Goal: Information Seeking & Learning: Learn about a topic

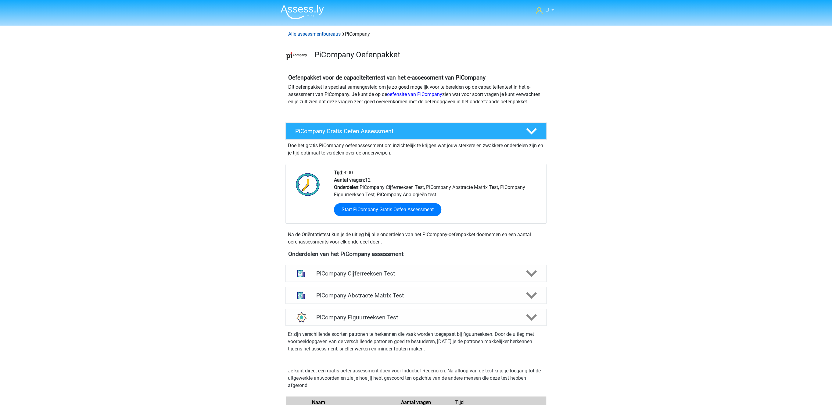
click at [326, 33] on link "Alle assessmentbureaus" at bounding box center [314, 34] width 52 height 6
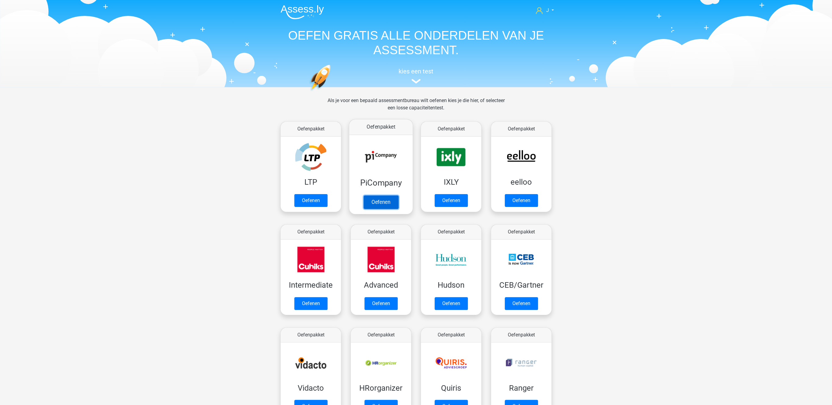
click at [386, 195] on link "Oefenen" at bounding box center [381, 201] width 35 height 13
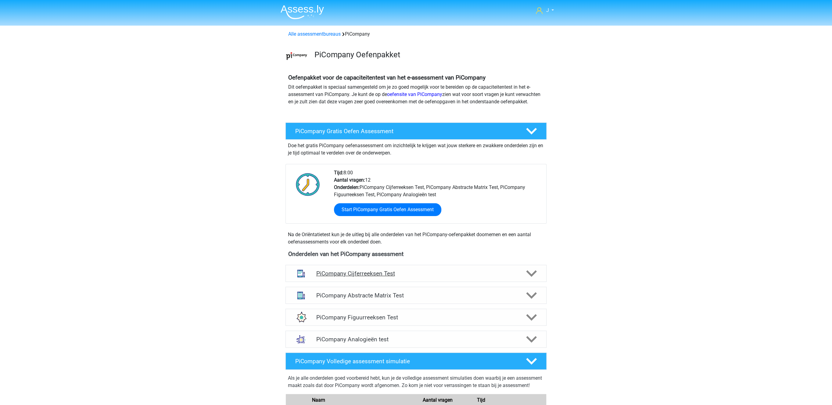
click at [400, 277] on h4 "PiCompany Cijferreeksen Test" at bounding box center [416, 273] width 200 height 7
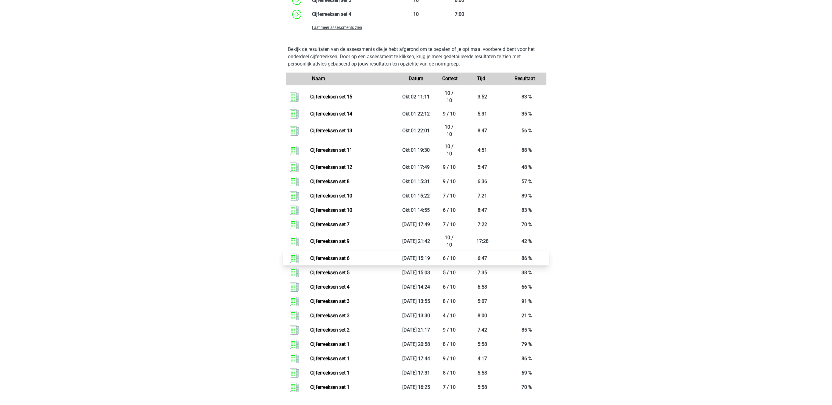
scroll to position [598, 0]
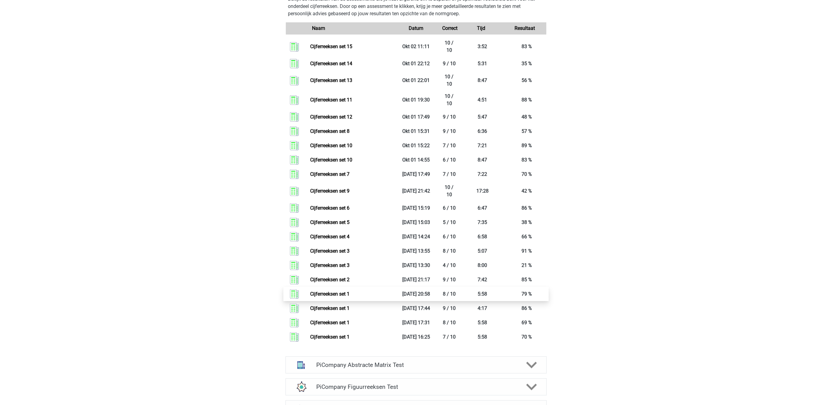
click at [337, 297] on link "Cijferreeksen set 1" at bounding box center [329, 294] width 39 height 6
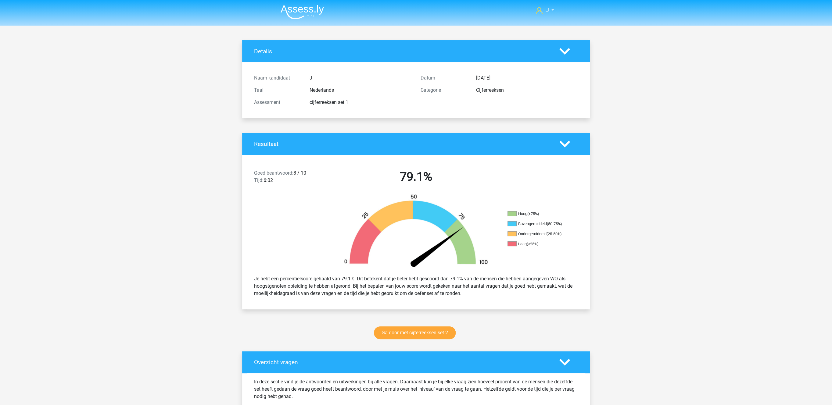
scroll to position [189, 0]
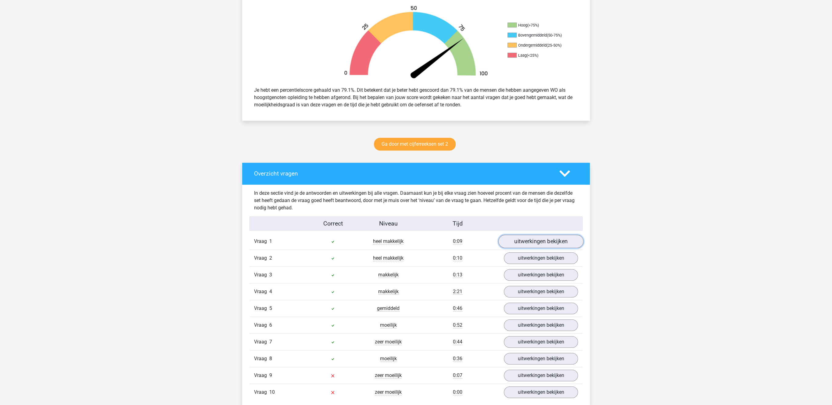
click at [540, 239] on link "uitwerkingen bekijken" at bounding box center [540, 241] width 85 height 13
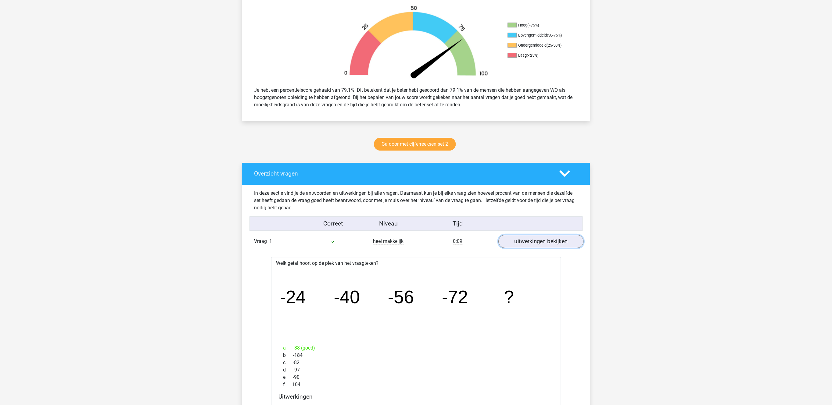
click at [539, 239] on link "uitwerkingen bekijken" at bounding box center [540, 241] width 85 height 13
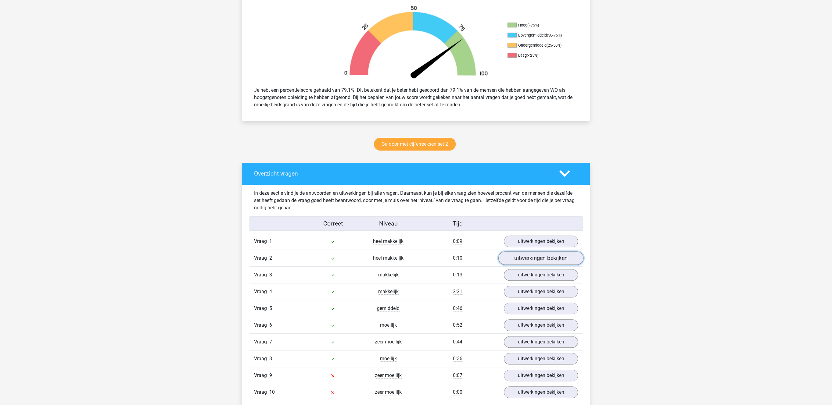
click at [531, 261] on link "uitwerkingen bekijken" at bounding box center [540, 258] width 85 height 13
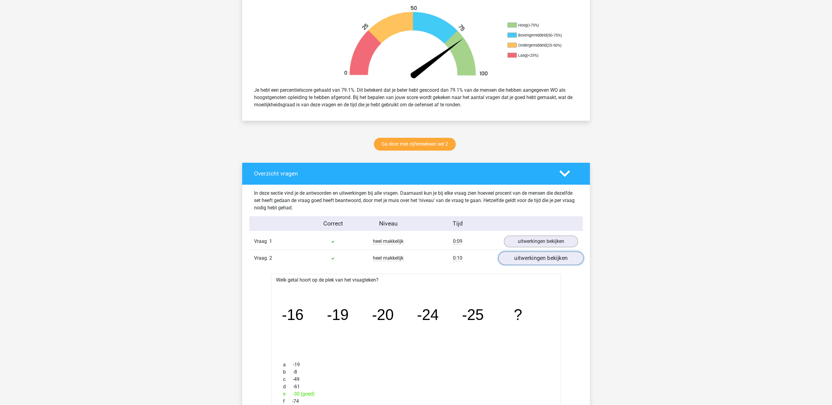
click at [531, 261] on link "uitwerkingen bekijken" at bounding box center [540, 258] width 85 height 13
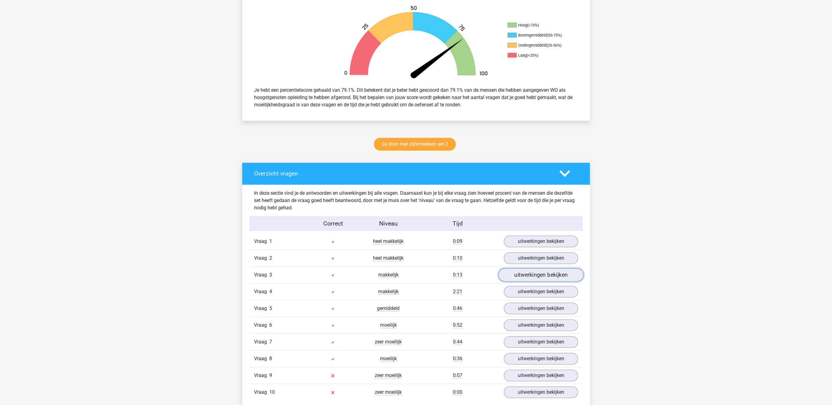
click at [530, 277] on link "uitwerkingen bekijken" at bounding box center [540, 275] width 85 height 13
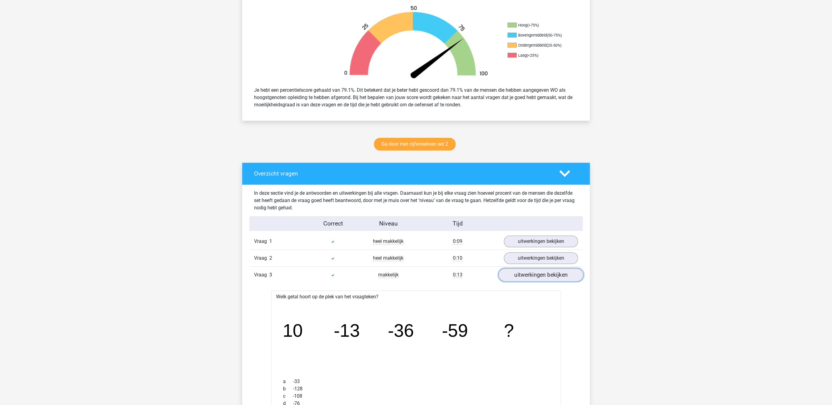
click at [530, 277] on link "uitwerkingen bekijken" at bounding box center [540, 275] width 85 height 13
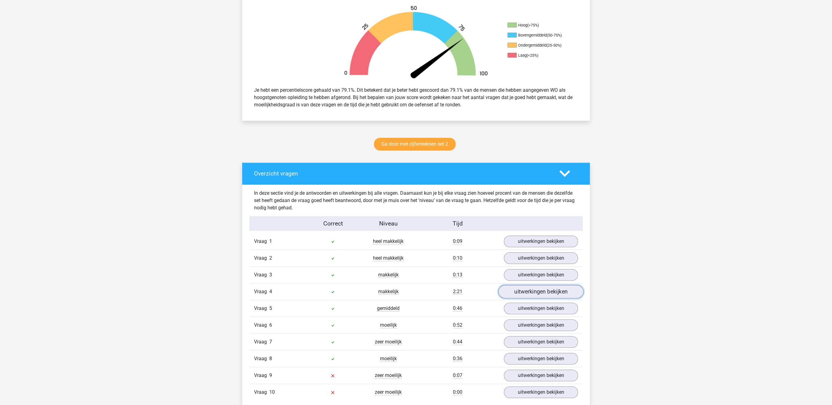
click at [525, 297] on link "uitwerkingen bekijken" at bounding box center [540, 291] width 85 height 13
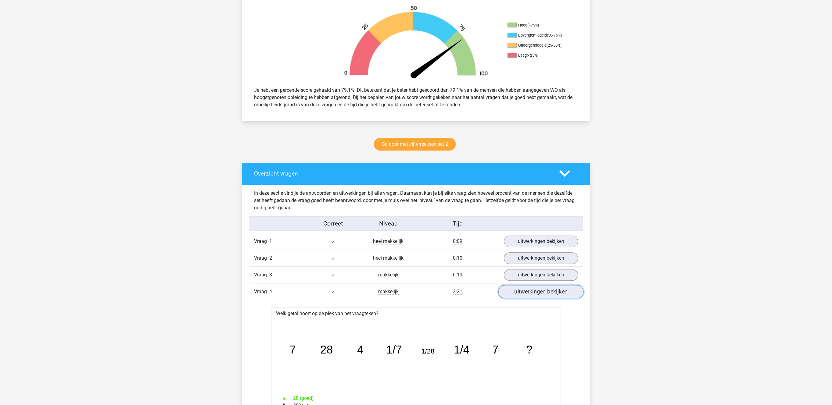
click at [525, 297] on link "uitwerkingen bekijken" at bounding box center [540, 291] width 85 height 13
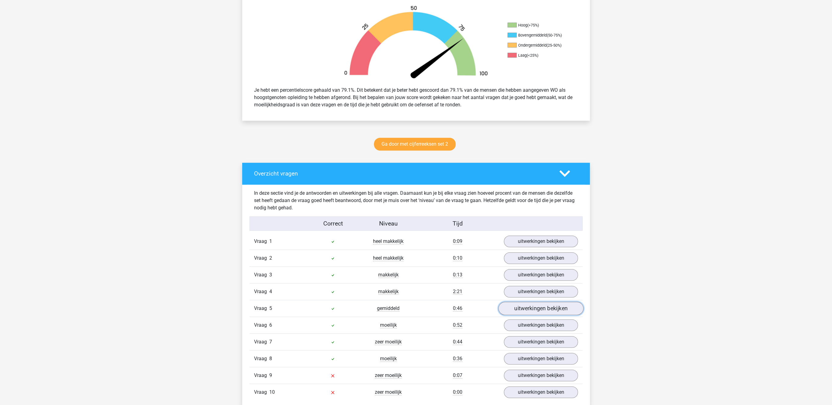
click at [523, 315] on link "uitwerkingen bekijken" at bounding box center [540, 308] width 85 height 13
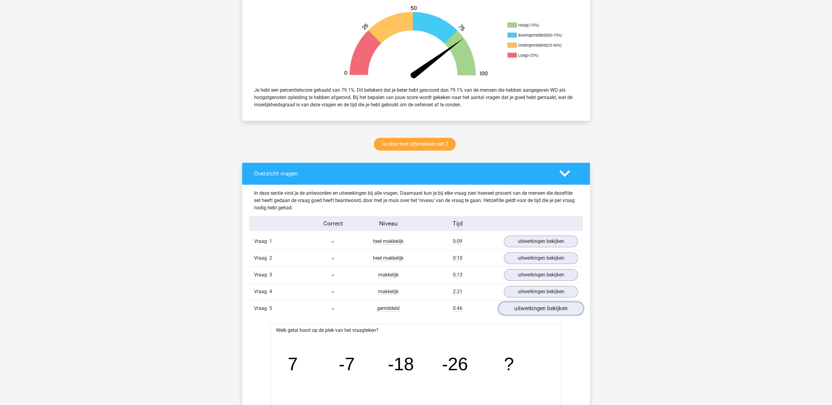
click at [523, 315] on link "uitwerkingen bekijken" at bounding box center [540, 308] width 85 height 13
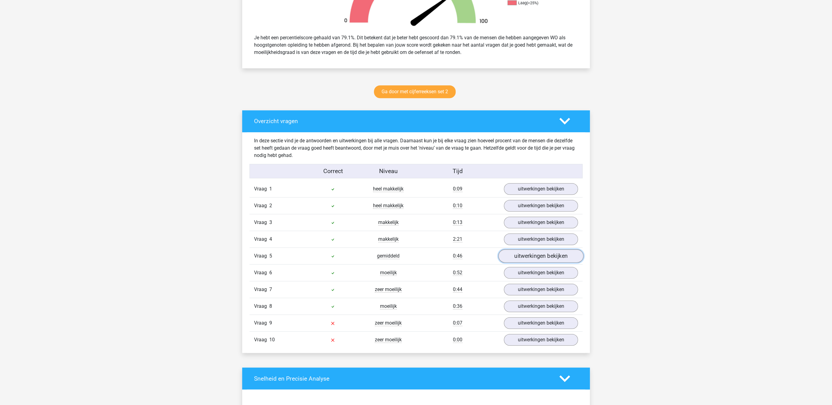
scroll to position [252, 0]
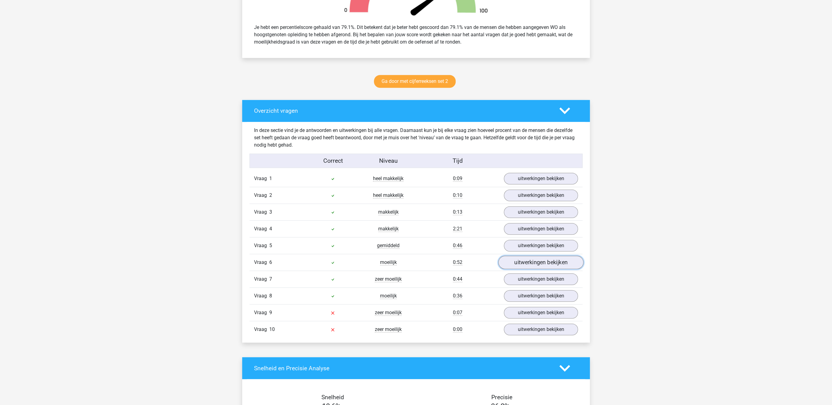
click at [536, 263] on link "uitwerkingen bekijken" at bounding box center [540, 262] width 85 height 13
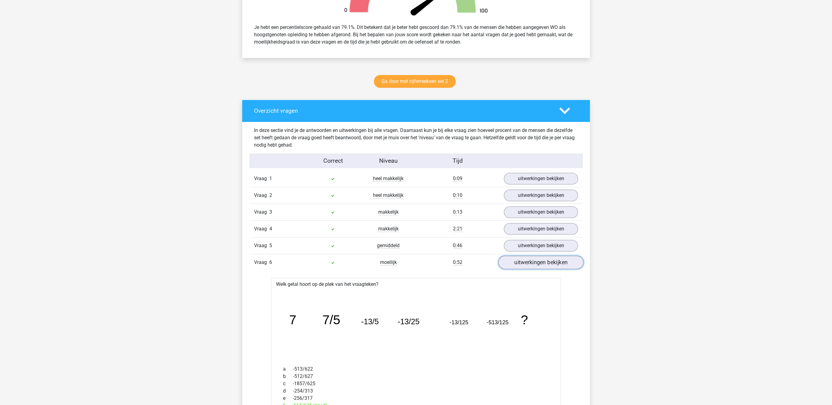
click at [536, 263] on link "uitwerkingen bekijken" at bounding box center [540, 262] width 85 height 13
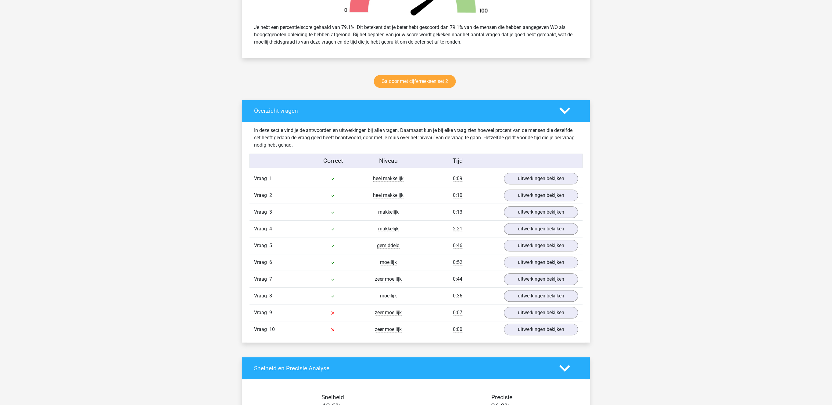
click at [529, 292] on div "Vraag 8 moeilijk 0:36 uitwerkingen bekijken" at bounding box center [415, 296] width 333 height 17
click at [532, 281] on link "uitwerkingen bekijken" at bounding box center [540, 279] width 85 height 13
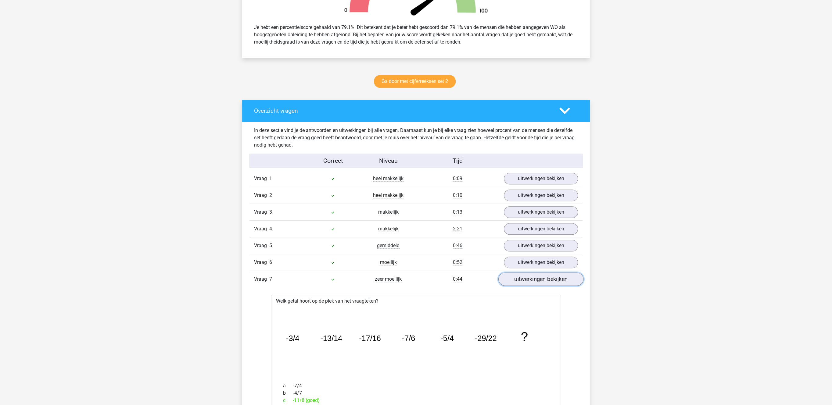
click at [532, 281] on link "uitwerkingen bekijken" at bounding box center [540, 279] width 85 height 13
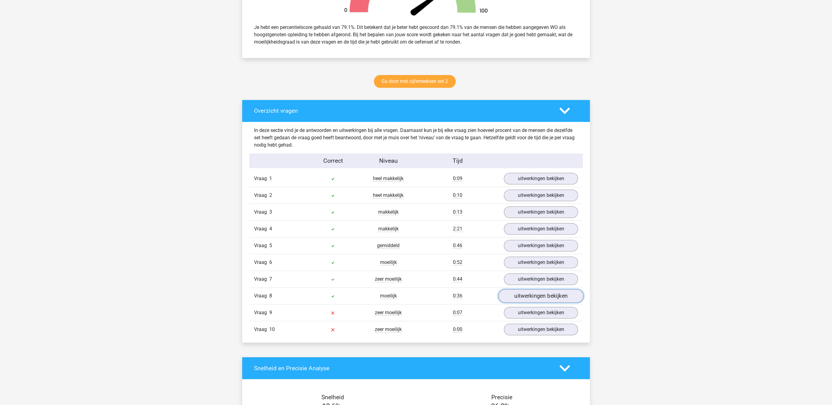
click at [527, 299] on link "uitwerkingen bekijken" at bounding box center [540, 296] width 85 height 13
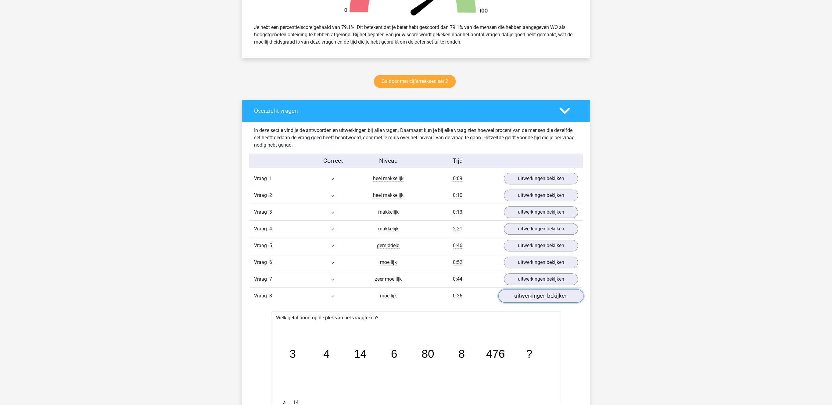
click at [527, 299] on link "uitwerkingen bekijken" at bounding box center [540, 296] width 85 height 13
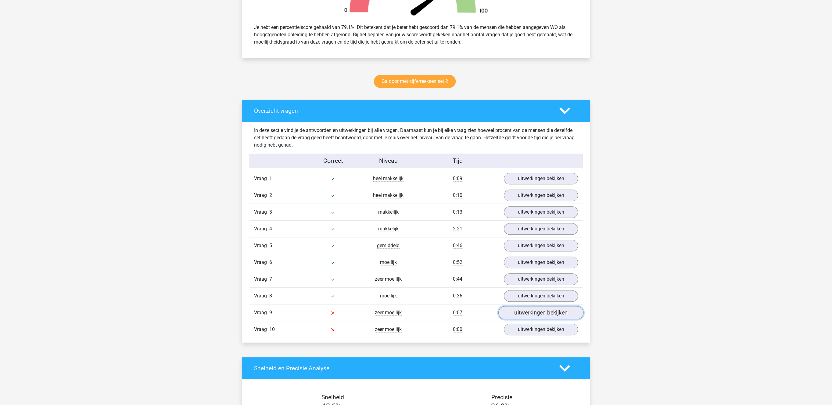
click at [526, 316] on link "uitwerkingen bekijken" at bounding box center [540, 312] width 85 height 13
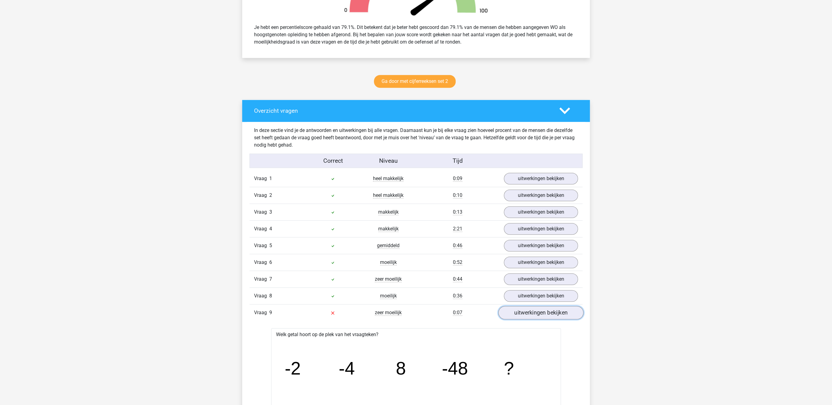
click at [519, 319] on link "uitwerkingen bekijken" at bounding box center [540, 312] width 85 height 13
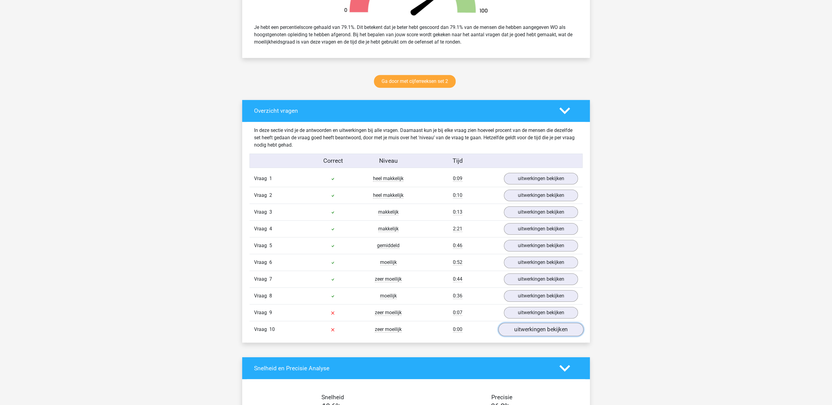
click at [519, 337] on link "uitwerkingen bekijken" at bounding box center [540, 329] width 85 height 13
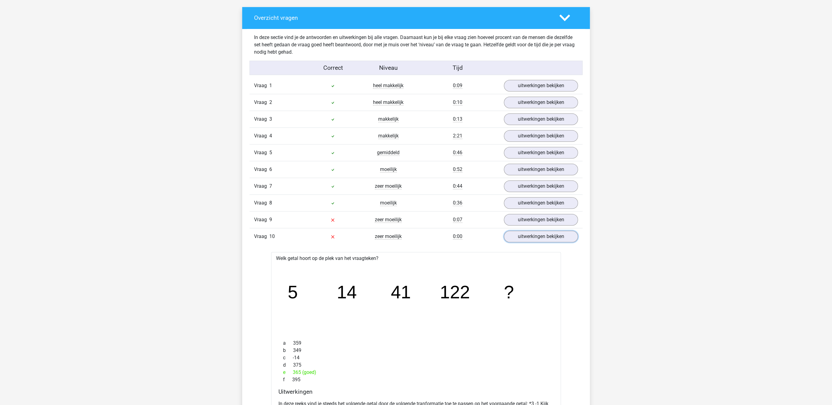
scroll to position [346, 0]
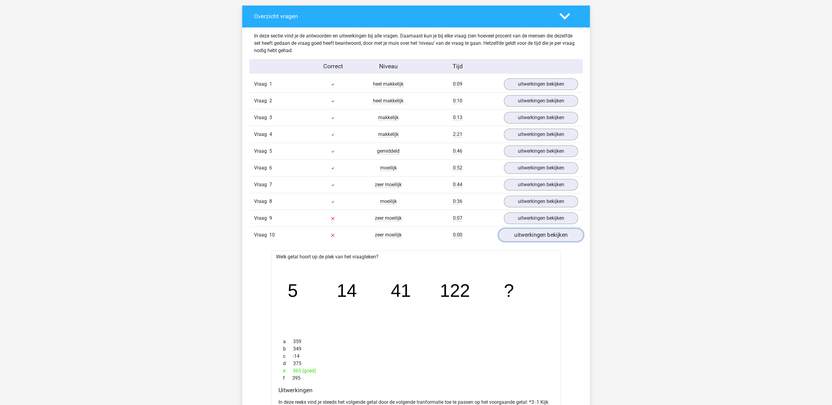
click at [544, 238] on link "uitwerkingen bekijken" at bounding box center [540, 235] width 85 height 13
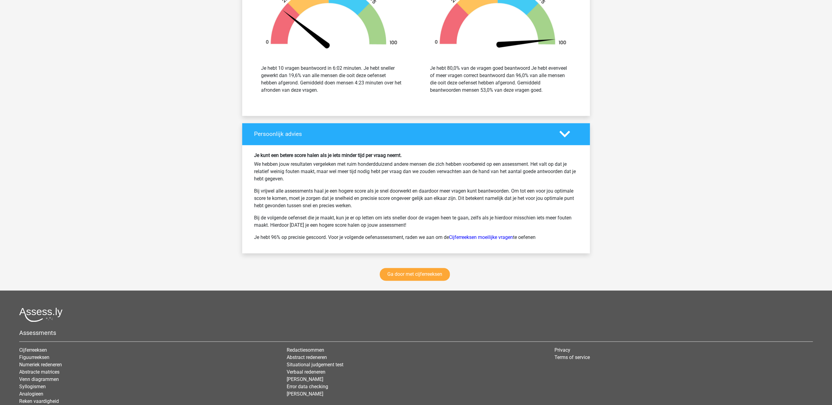
scroll to position [724, 0]
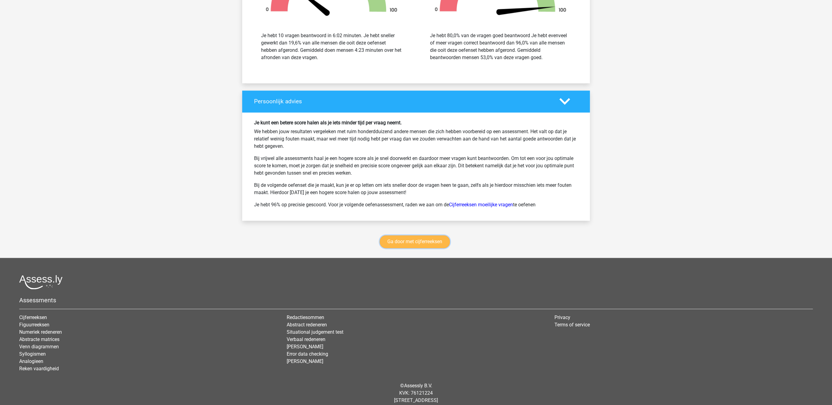
click at [407, 248] on link "Ga door met cijferreeksen" at bounding box center [415, 241] width 70 height 13
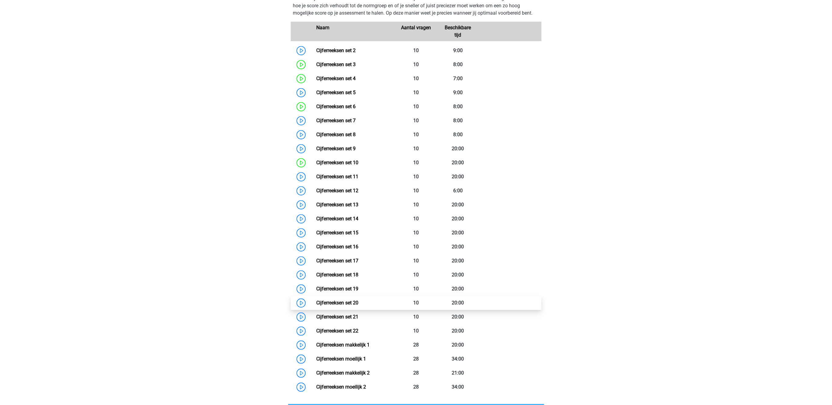
scroll to position [304, 0]
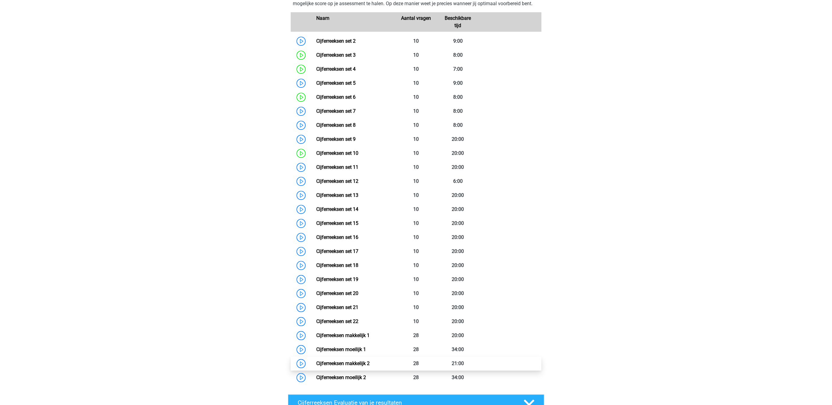
click at [350, 367] on link "Cijferreeksen makkelijk 2" at bounding box center [342, 364] width 53 height 6
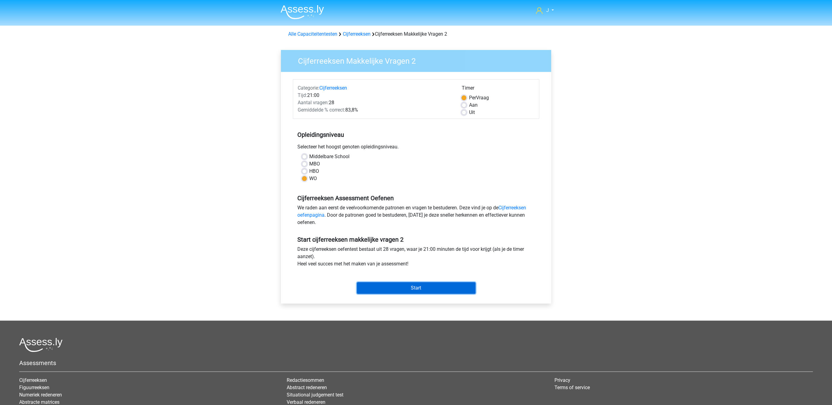
click at [411, 287] on input "Start" at bounding box center [416, 288] width 119 height 12
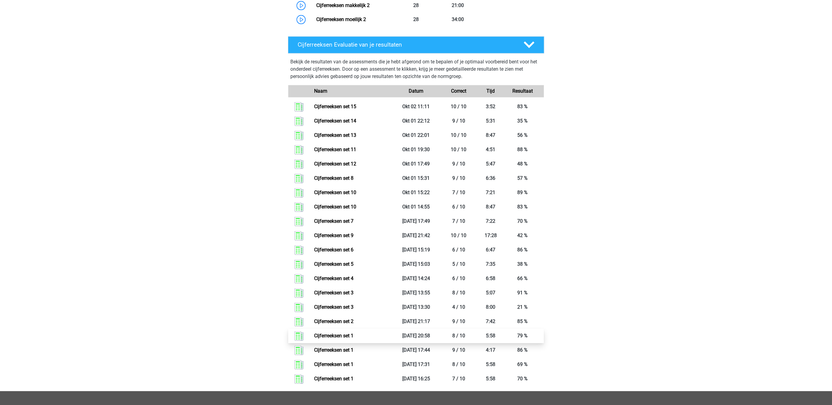
scroll to position [713, 0]
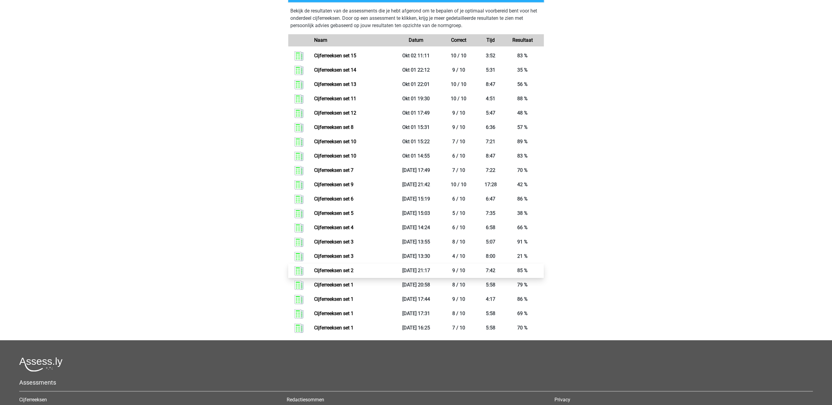
click at [345, 274] on link "Cijferreeksen set 2" at bounding box center [333, 271] width 39 height 6
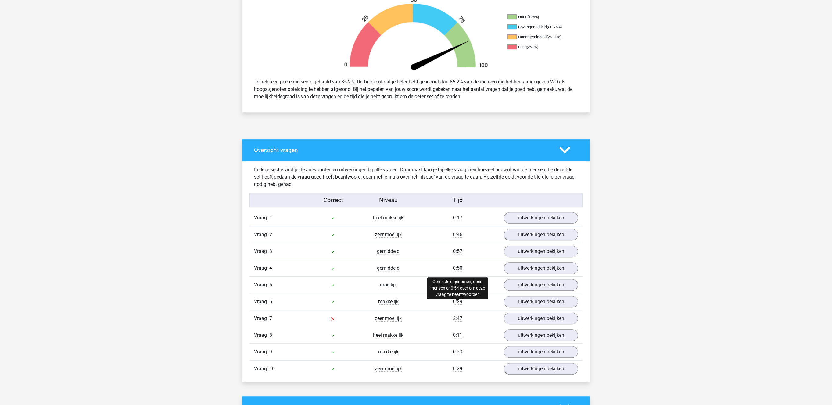
scroll to position [220, 0]
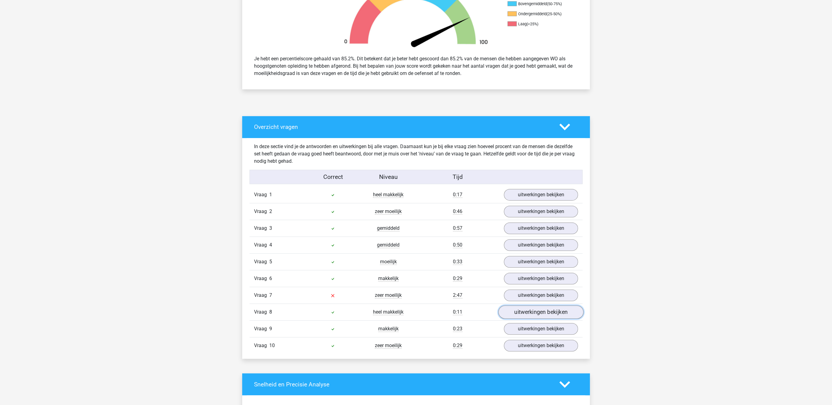
click at [519, 310] on link "uitwerkingen bekijken" at bounding box center [540, 312] width 85 height 13
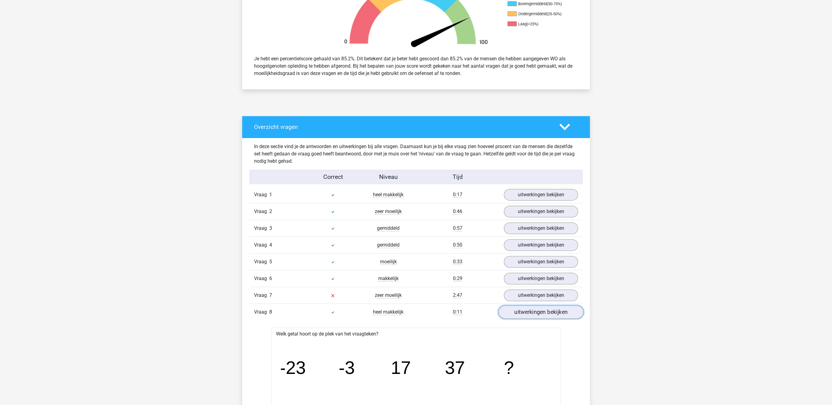
click at [518, 313] on link "uitwerkingen bekijken" at bounding box center [540, 312] width 85 height 13
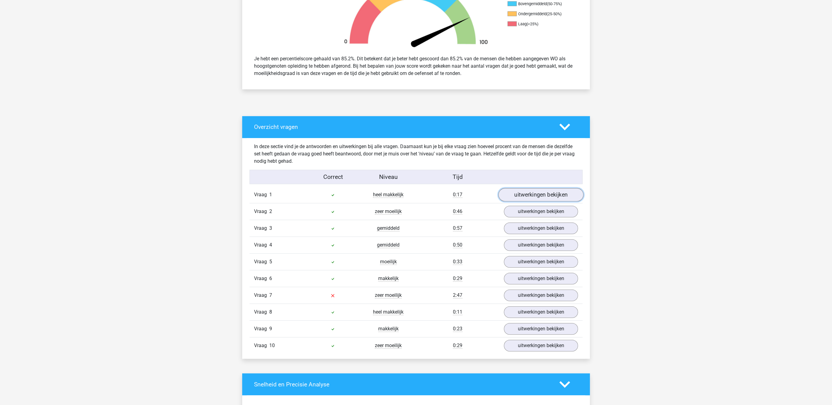
click at [516, 191] on link "uitwerkingen bekijken" at bounding box center [540, 194] width 85 height 13
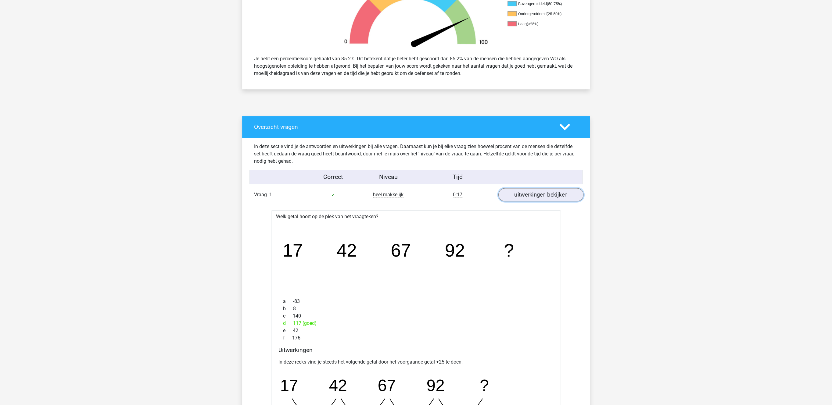
click at [516, 192] on link "uitwerkingen bekijken" at bounding box center [540, 194] width 85 height 13
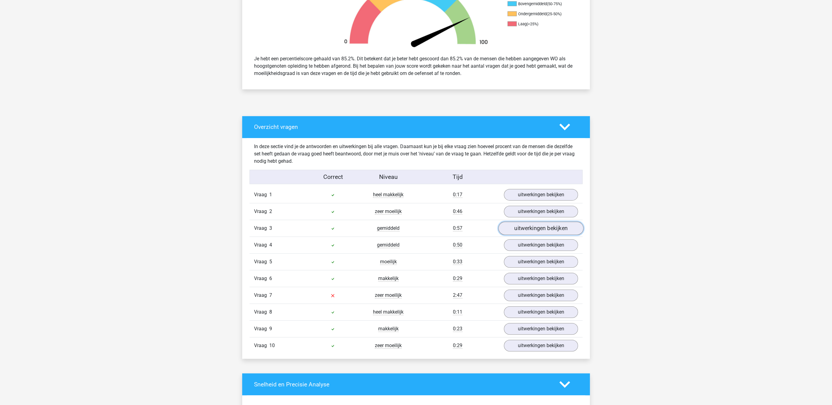
click at [532, 227] on link "uitwerkingen bekijken" at bounding box center [540, 228] width 85 height 13
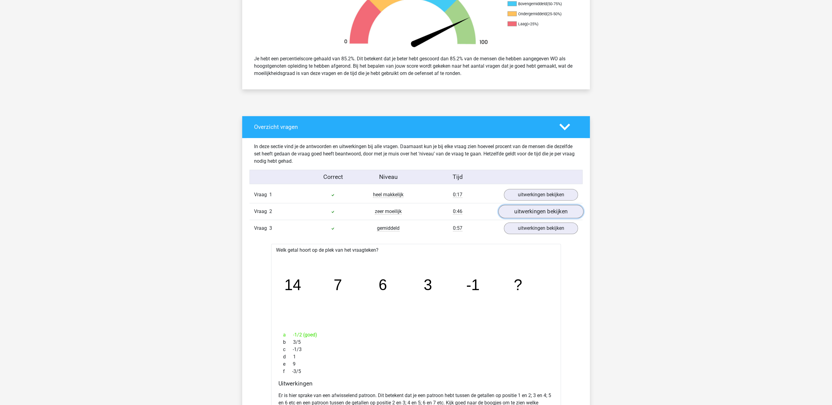
click at [537, 214] on link "uitwerkingen bekijken" at bounding box center [540, 211] width 85 height 13
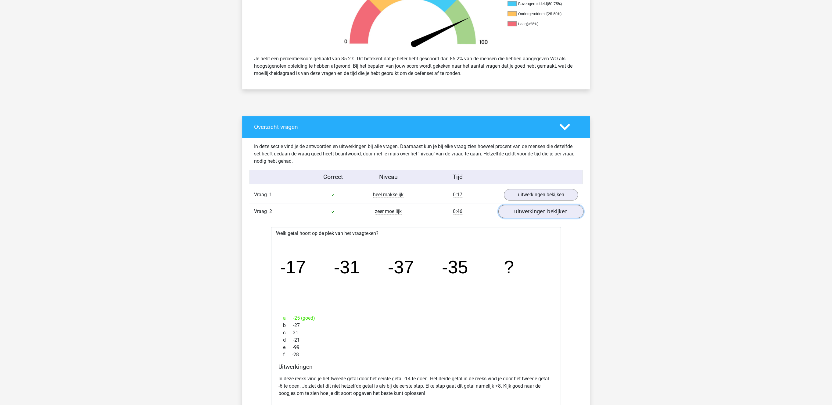
click at [537, 214] on link "uitwerkingen bekijken" at bounding box center [540, 211] width 85 height 13
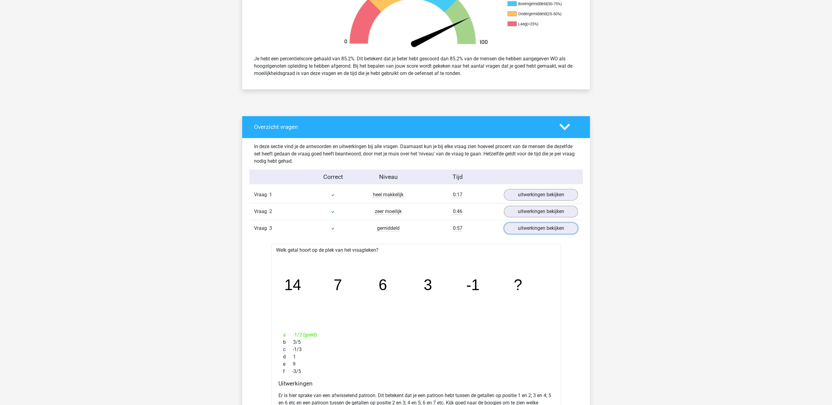
click at [532, 224] on link "uitwerkingen bekijken" at bounding box center [541, 229] width 74 height 12
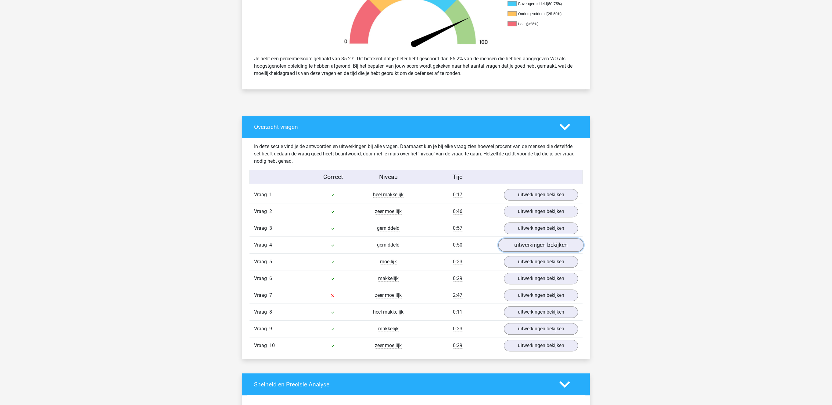
click at [527, 245] on link "uitwerkingen bekijken" at bounding box center [540, 245] width 85 height 13
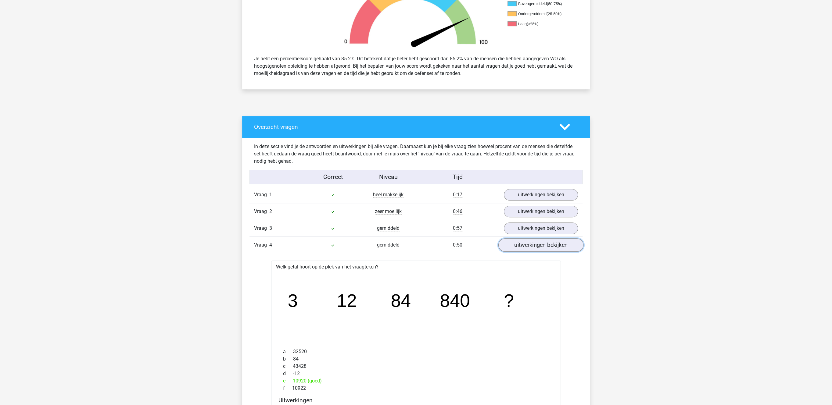
click at [527, 246] on link "uitwerkingen bekijken" at bounding box center [540, 245] width 85 height 13
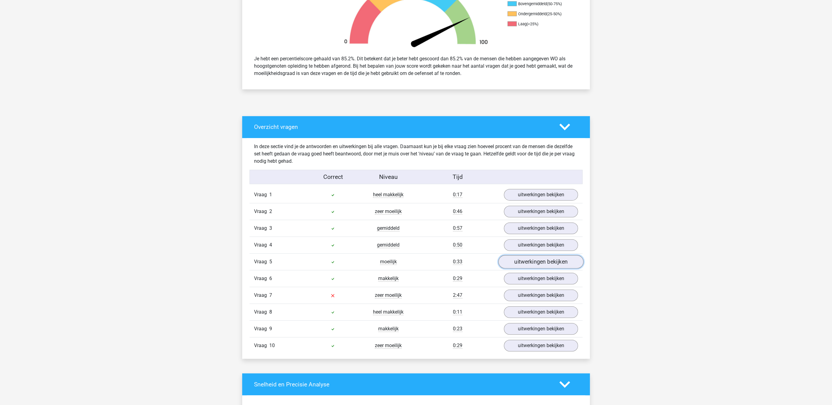
click at [522, 267] on link "uitwerkingen bekijken" at bounding box center [540, 262] width 85 height 13
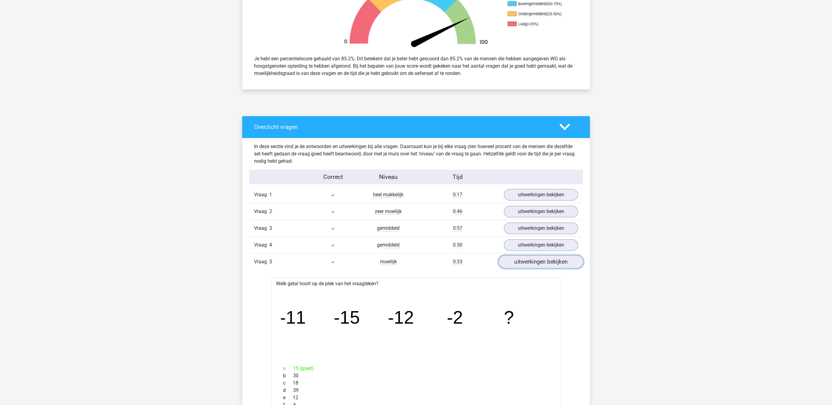
click at [522, 267] on link "uitwerkingen bekijken" at bounding box center [540, 262] width 85 height 13
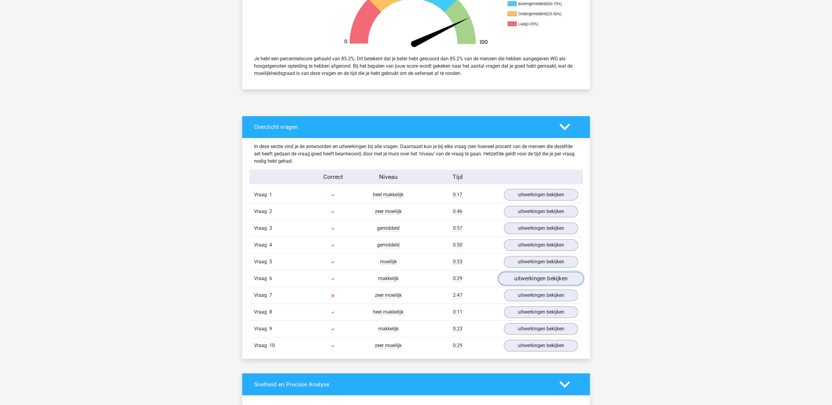
click at [516, 283] on link "uitwerkingen bekijken" at bounding box center [540, 278] width 85 height 13
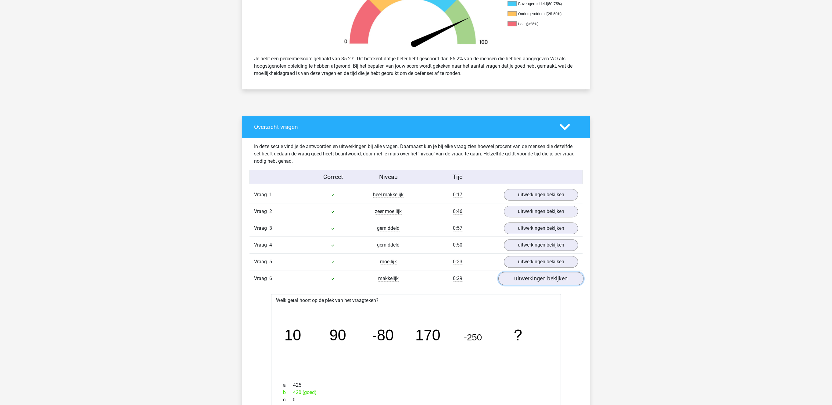
click at [516, 283] on link "uitwerkingen bekijken" at bounding box center [540, 278] width 85 height 13
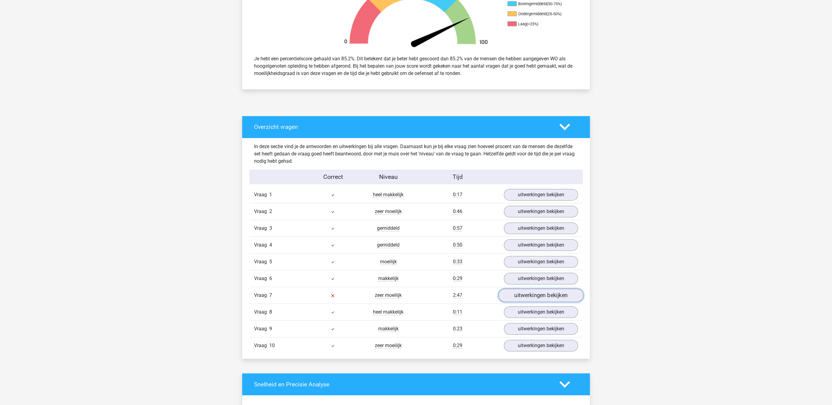
click at [515, 296] on link "uitwerkingen bekijken" at bounding box center [540, 295] width 85 height 13
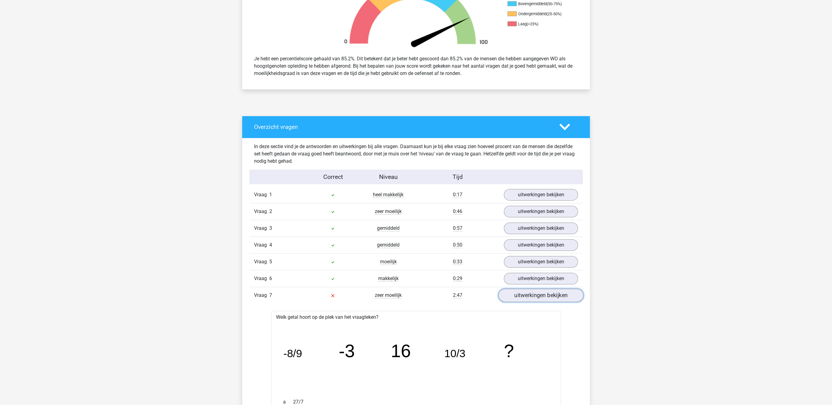
click at [515, 296] on link "uitwerkingen bekijken" at bounding box center [540, 295] width 85 height 13
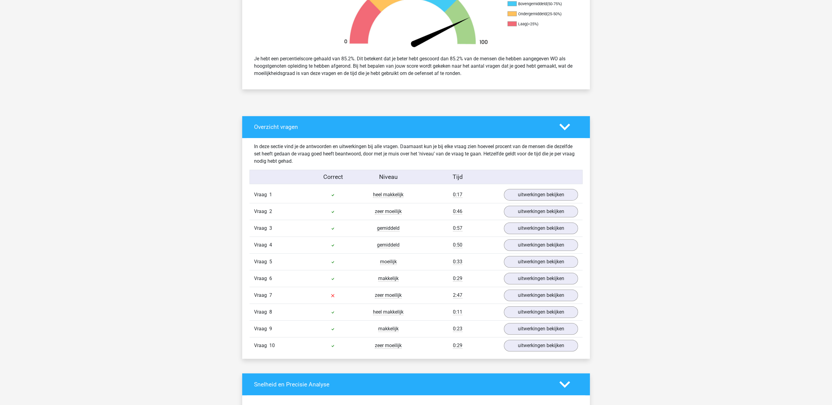
click at [518, 309] on div "Vraag 8 heel makkelijk 0:11 uitwerkingen bekijken" at bounding box center [415, 312] width 333 height 17
click at [518, 313] on link "uitwerkingen bekijken" at bounding box center [540, 312] width 85 height 13
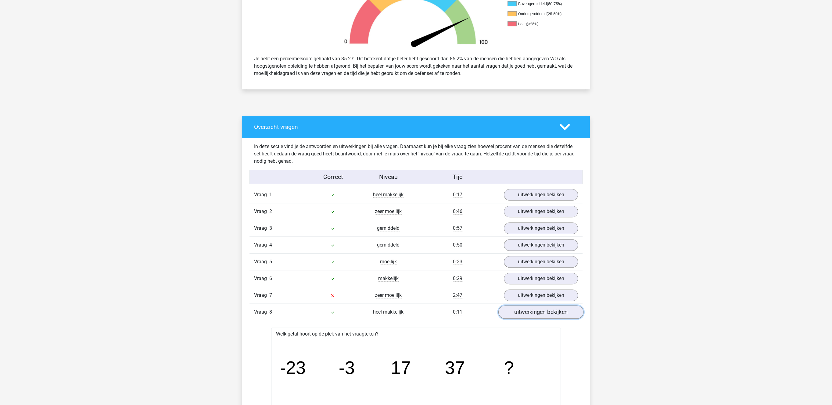
click at [518, 313] on link "uitwerkingen bekijken" at bounding box center [540, 312] width 85 height 13
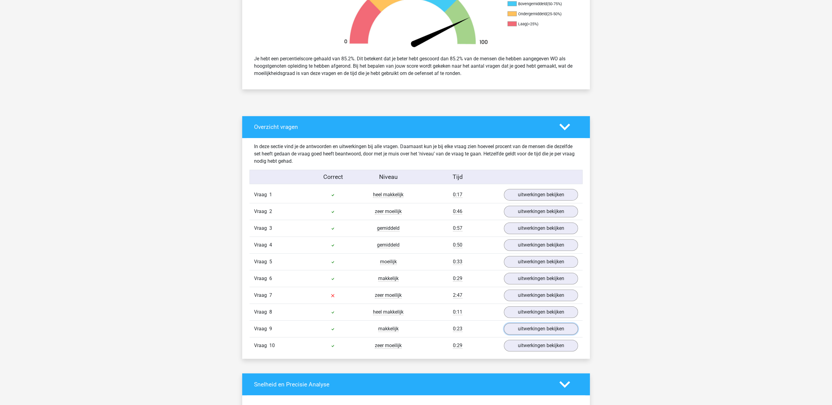
click at [525, 335] on link "uitwerkingen bekijken" at bounding box center [541, 329] width 74 height 12
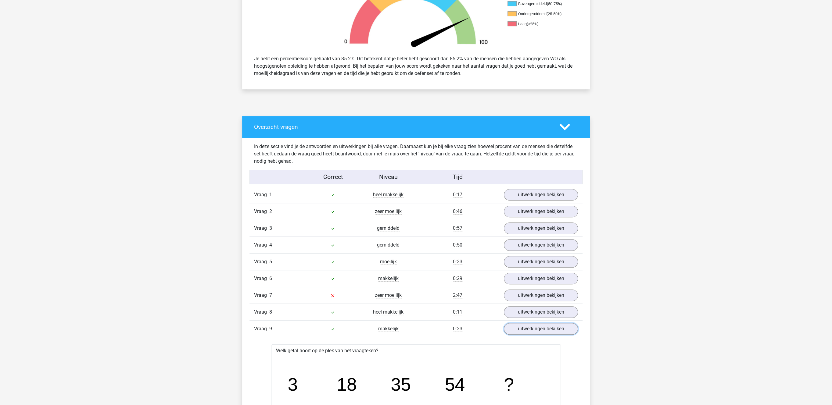
click at [525, 335] on link "uitwerkingen bekijken" at bounding box center [541, 329] width 74 height 12
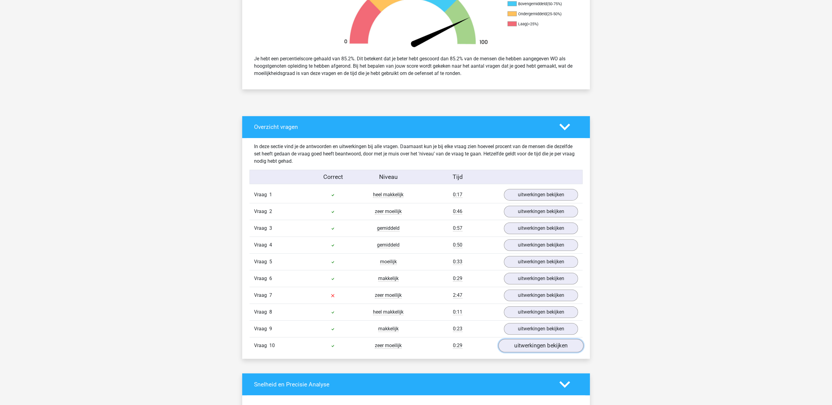
click at [525, 351] on link "uitwerkingen bekijken" at bounding box center [540, 345] width 85 height 13
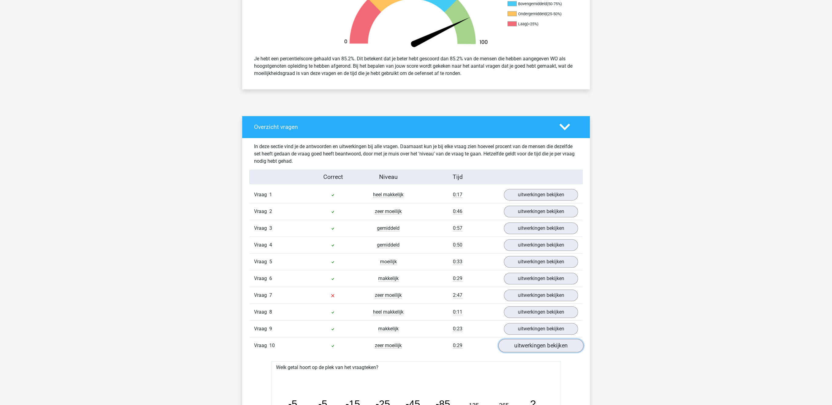
click at [520, 351] on link "uitwerkingen bekijken" at bounding box center [540, 345] width 85 height 13
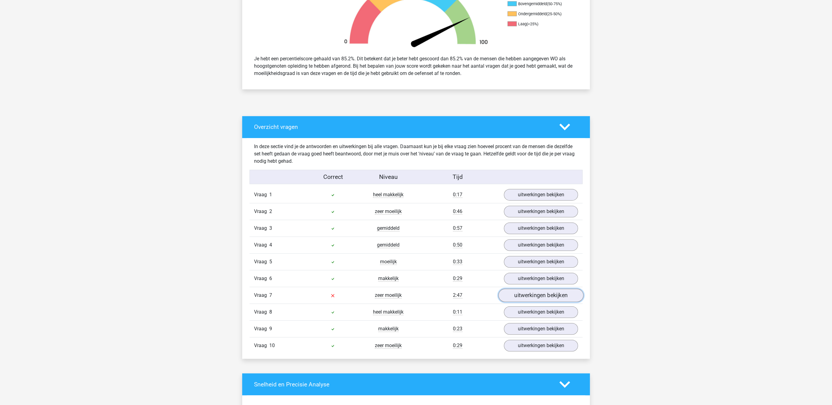
click at [522, 296] on link "uitwerkingen bekijken" at bounding box center [540, 295] width 85 height 13
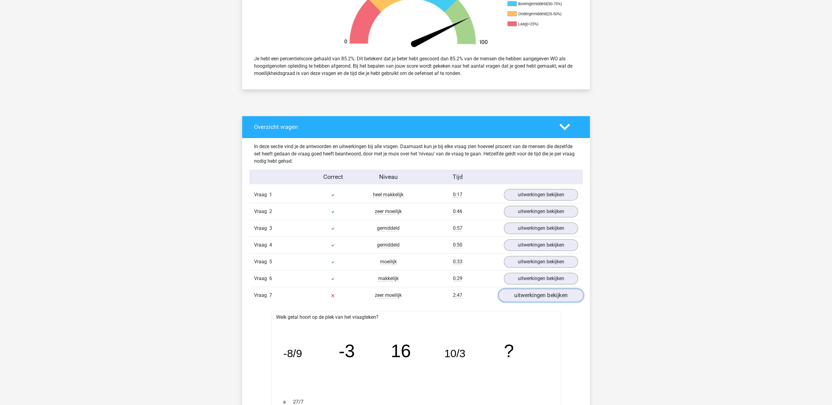
click at [521, 297] on link "uitwerkingen bekijken" at bounding box center [540, 295] width 85 height 13
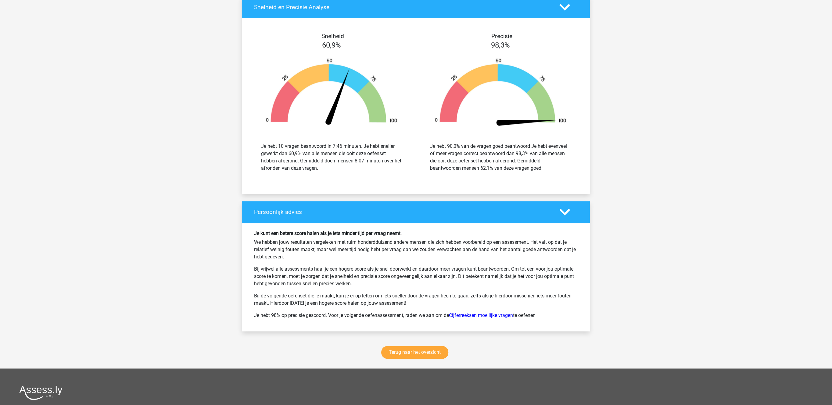
scroll to position [724, 0]
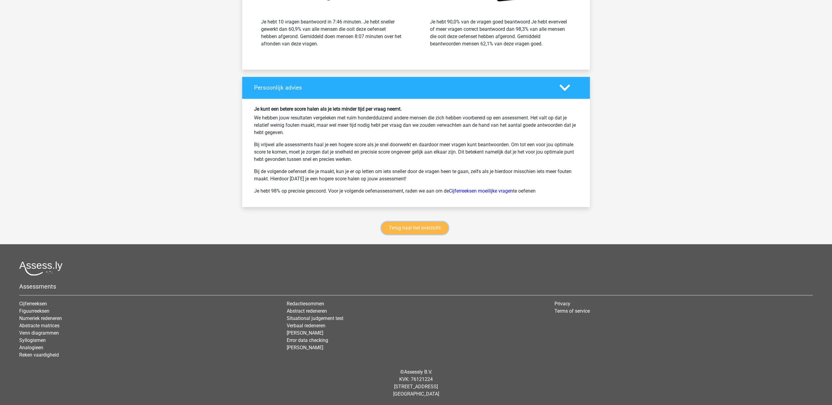
click at [411, 235] on link "Terug naar het overzicht" at bounding box center [414, 228] width 67 height 13
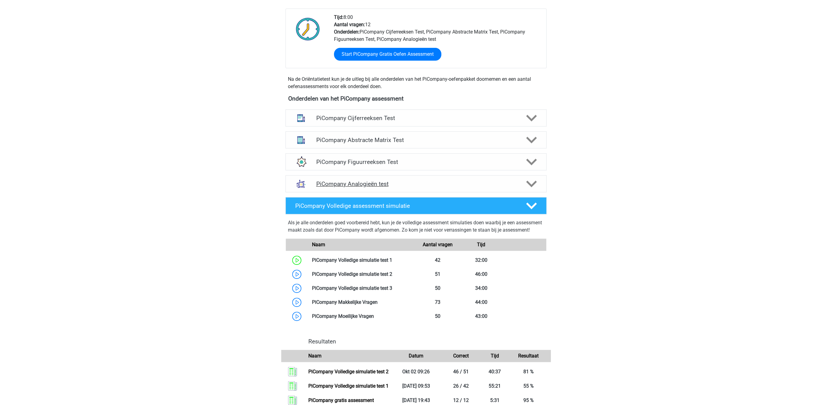
scroll to position [126, 0]
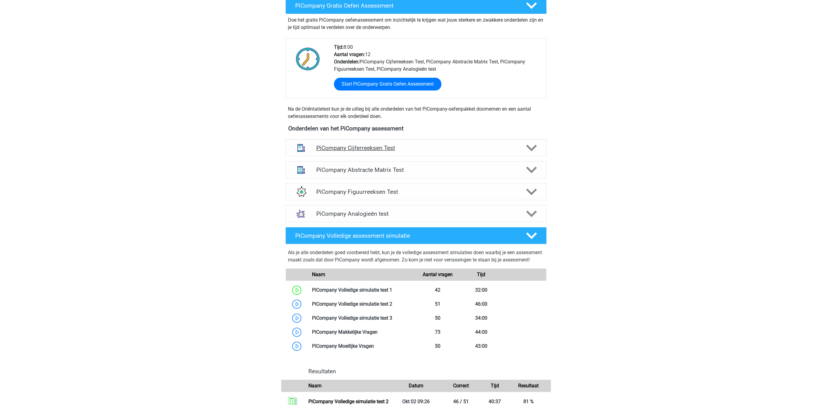
click at [397, 152] on h4 "PiCompany Cijferreeksen Test" at bounding box center [416, 148] width 200 height 7
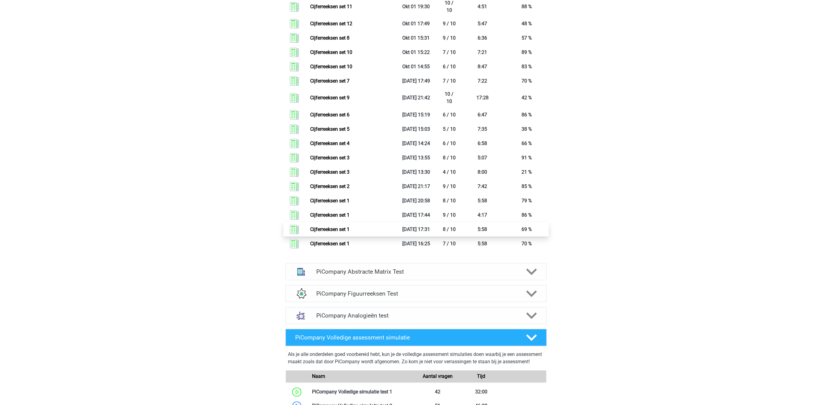
scroll to position [692, 0]
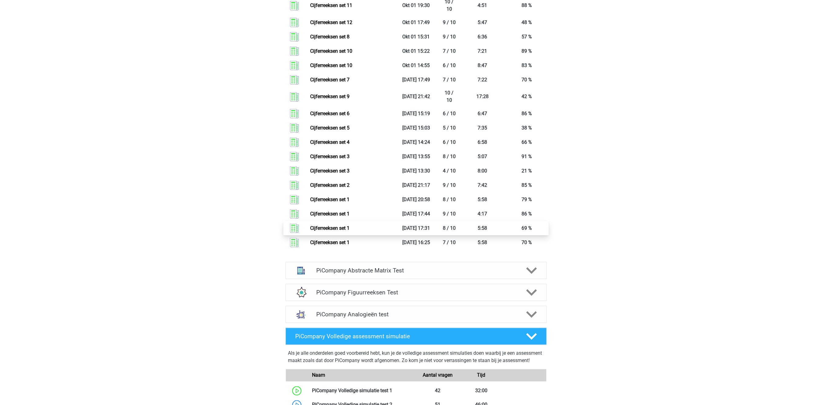
click at [349, 231] on link "Cijferreeksen set 1" at bounding box center [329, 228] width 39 height 6
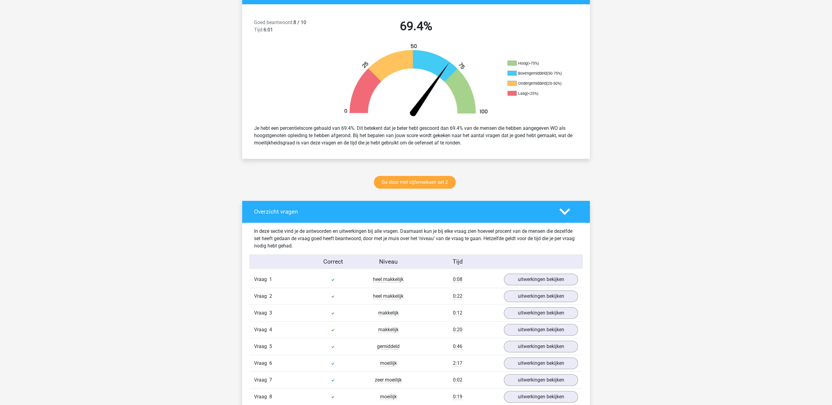
scroll to position [189, 0]
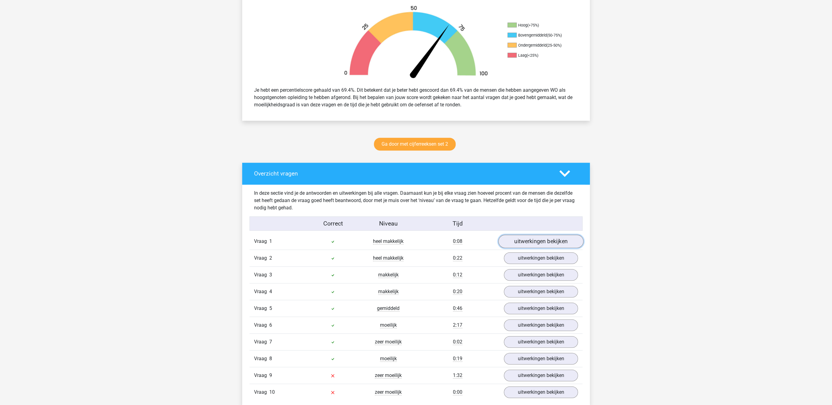
click at [534, 247] on link "uitwerkingen bekijken" at bounding box center [540, 241] width 85 height 13
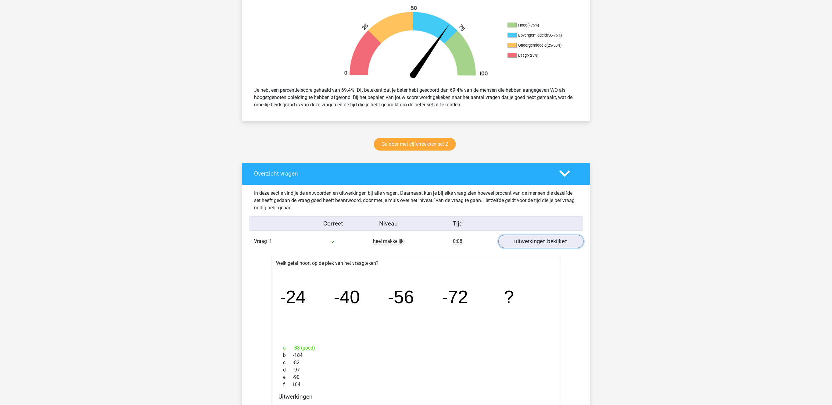
click at [534, 246] on link "uitwerkingen bekijken" at bounding box center [540, 241] width 85 height 13
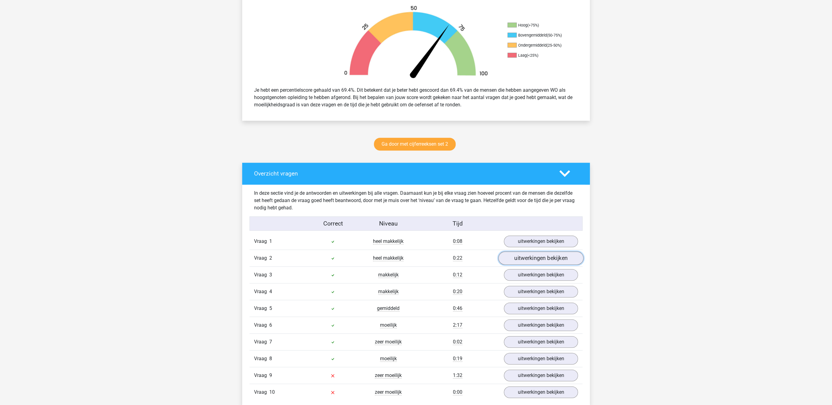
click at [527, 264] on link "uitwerkingen bekijken" at bounding box center [540, 258] width 85 height 13
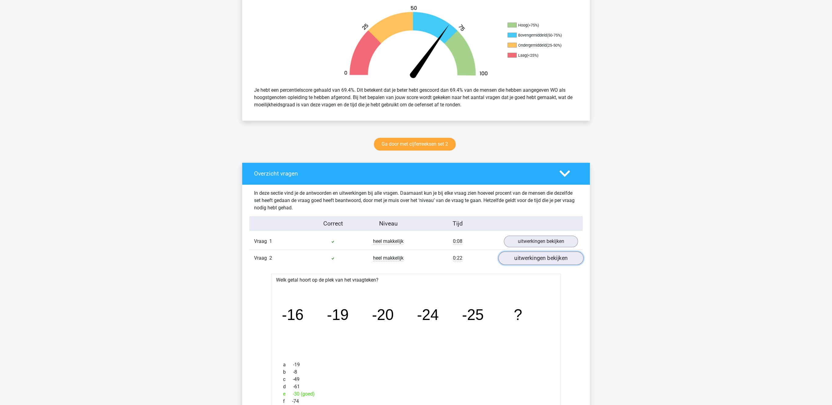
click at [527, 263] on link "uitwerkingen bekijken" at bounding box center [540, 258] width 85 height 13
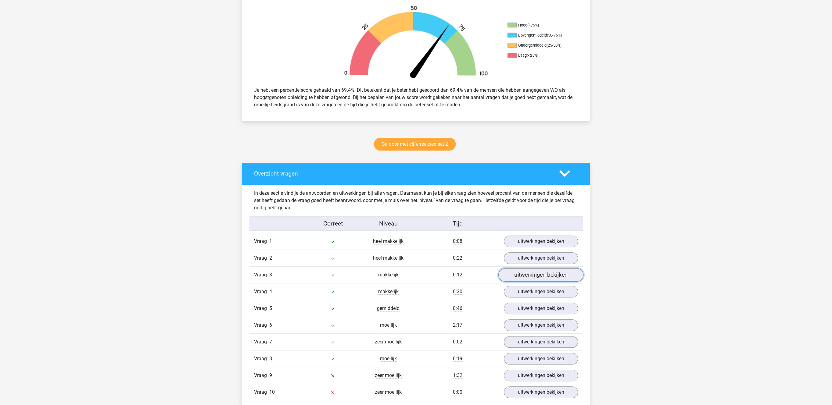
click at [522, 280] on link "uitwerkingen bekijken" at bounding box center [540, 275] width 85 height 13
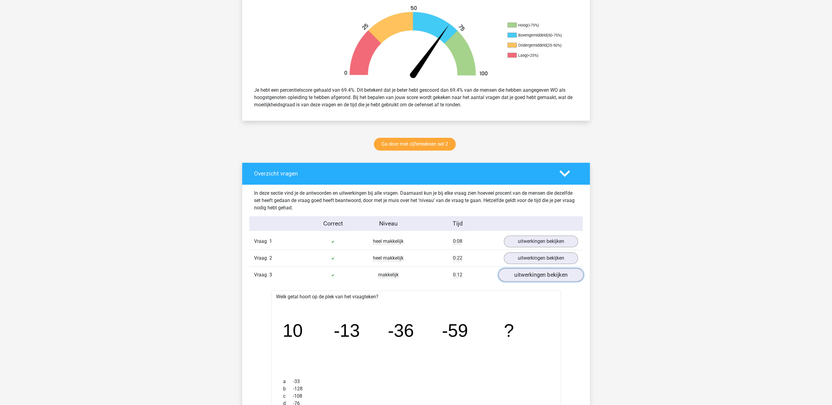
click at [522, 280] on link "uitwerkingen bekijken" at bounding box center [540, 275] width 85 height 13
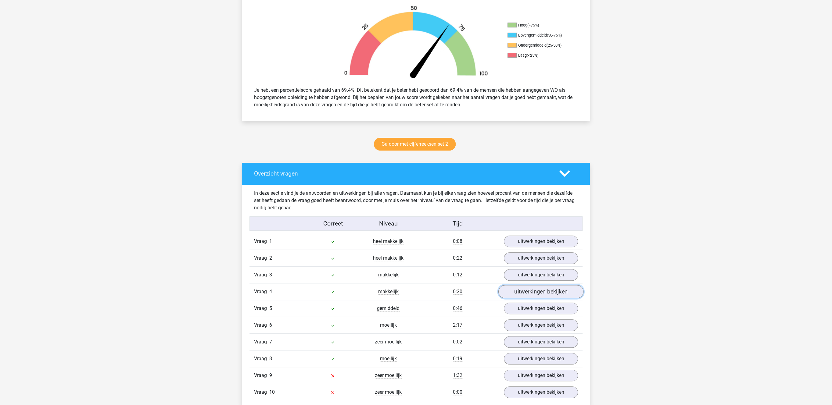
click at [519, 297] on link "uitwerkingen bekijken" at bounding box center [540, 291] width 85 height 13
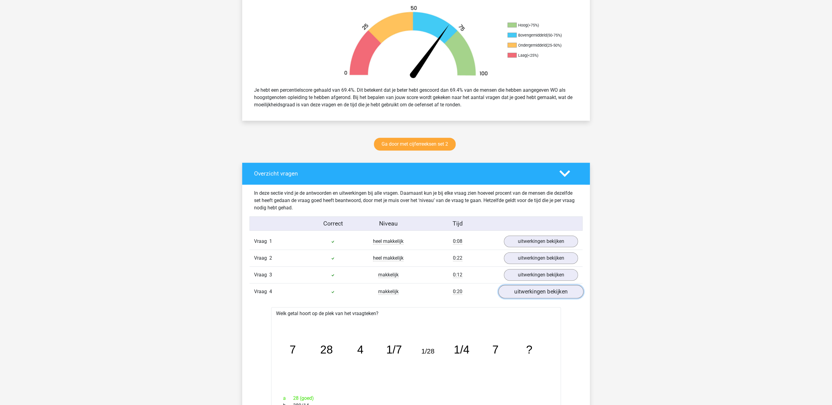
click at [519, 297] on link "uitwerkingen bekijken" at bounding box center [540, 291] width 85 height 13
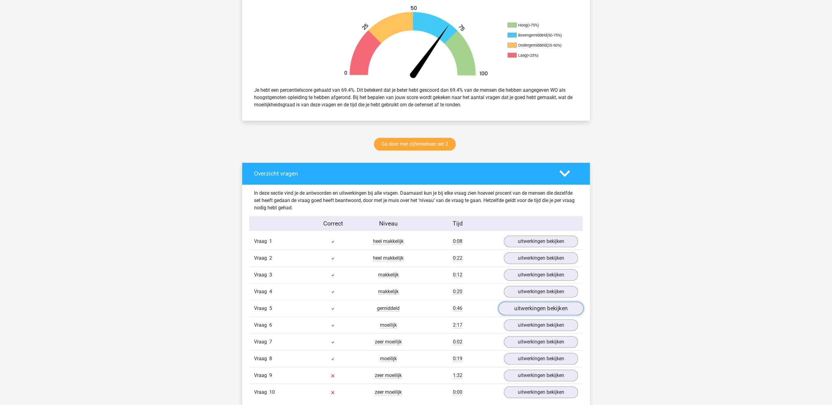
click at [518, 310] on link "uitwerkingen bekijken" at bounding box center [540, 308] width 85 height 13
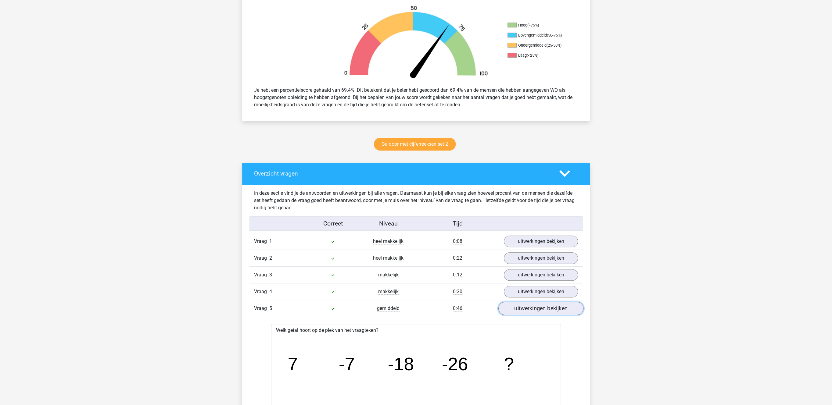
click at [518, 310] on link "uitwerkingen bekijken" at bounding box center [540, 308] width 85 height 13
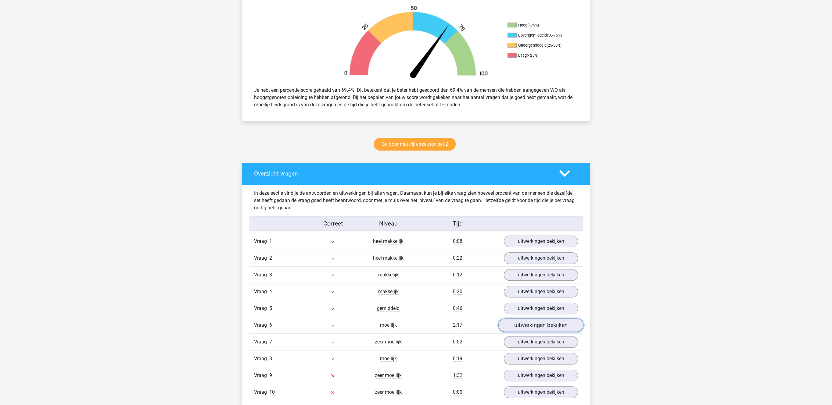
click at [516, 328] on link "uitwerkingen bekijken" at bounding box center [540, 325] width 85 height 13
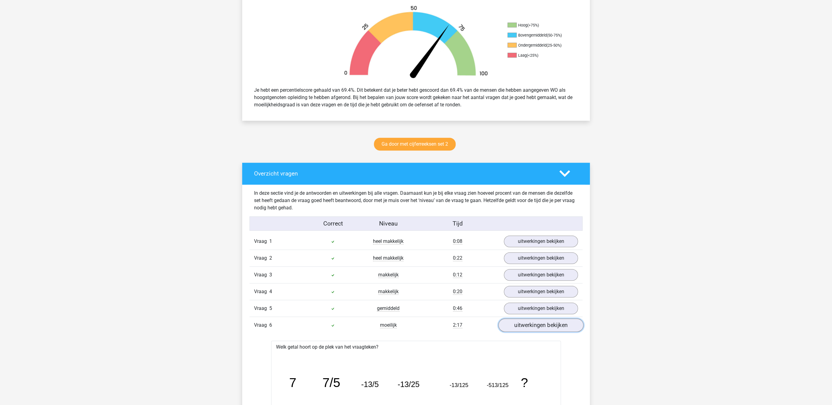
click at [516, 328] on link "uitwerkingen bekijken" at bounding box center [540, 325] width 85 height 13
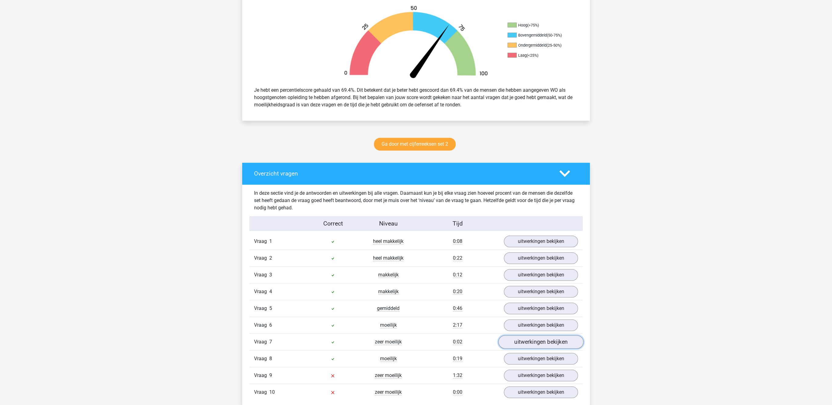
click at [513, 344] on link "uitwerkingen bekijken" at bounding box center [540, 342] width 85 height 13
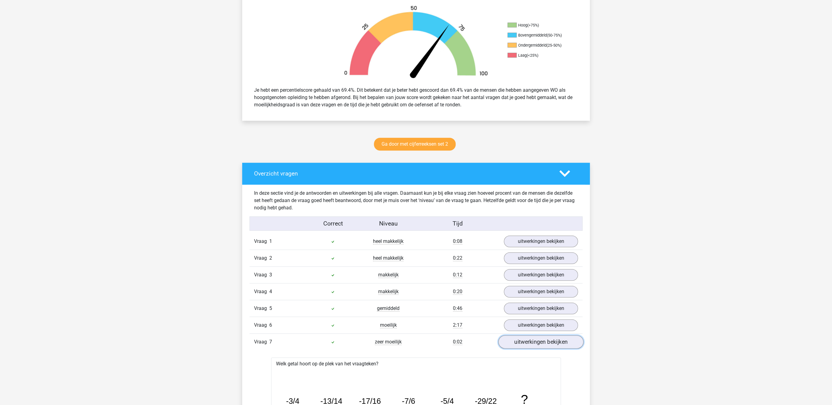
click at [513, 344] on link "uitwerkingen bekijken" at bounding box center [540, 342] width 85 height 13
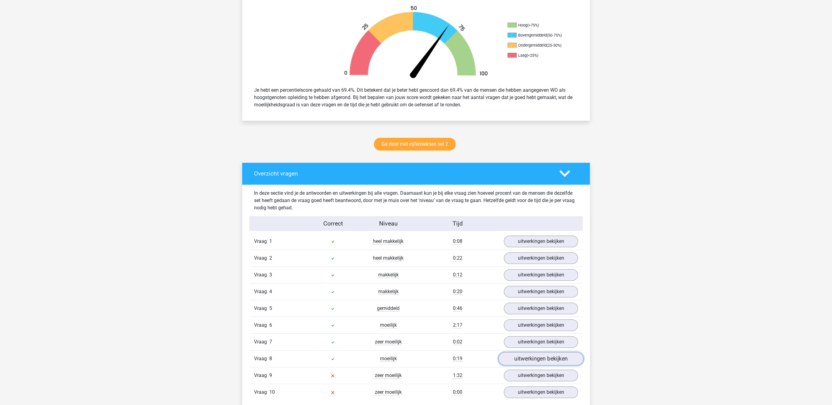
click at [517, 363] on link "uitwerkingen bekijken" at bounding box center [540, 359] width 85 height 13
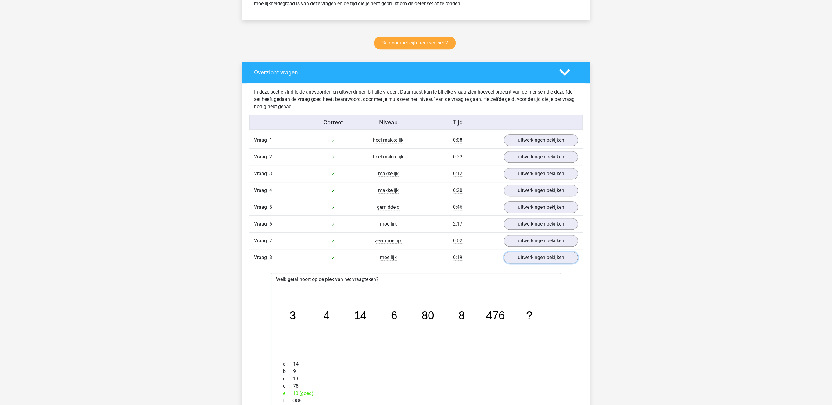
scroll to position [315, 0]
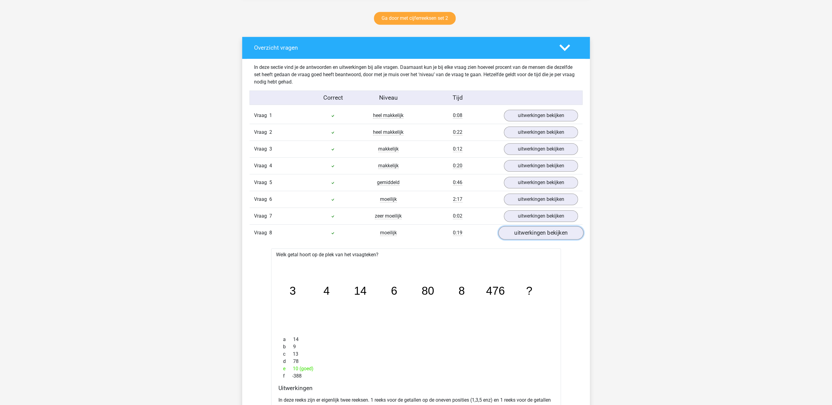
click at [526, 238] on link "uitwerkingen bekijken" at bounding box center [540, 233] width 85 height 13
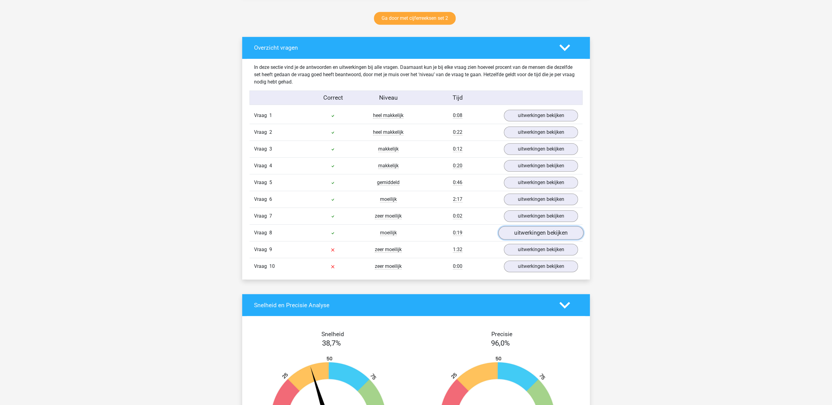
click at [526, 238] on link "uitwerkingen bekijken" at bounding box center [540, 233] width 85 height 13
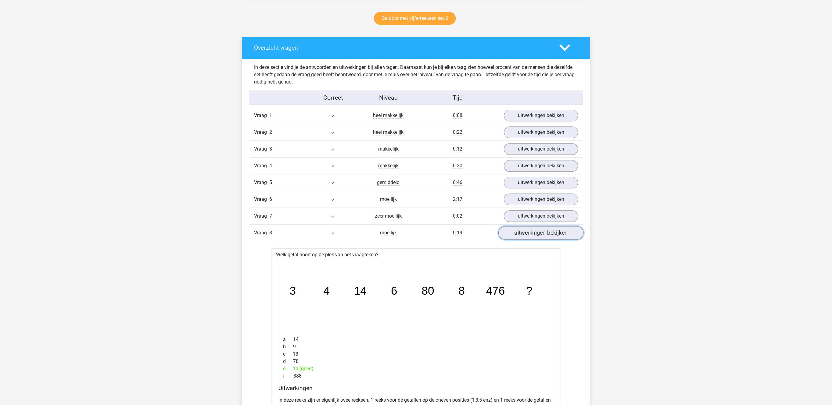
click at [521, 238] on link "uitwerkingen bekijken" at bounding box center [540, 233] width 85 height 13
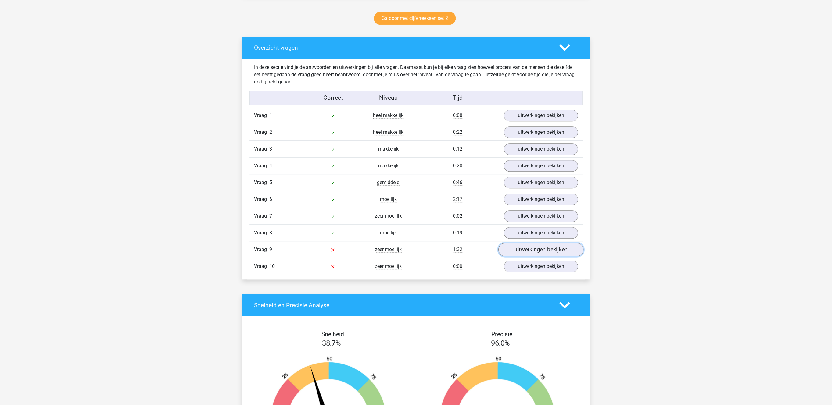
click at [538, 254] on link "uitwerkingen bekijken" at bounding box center [540, 249] width 85 height 13
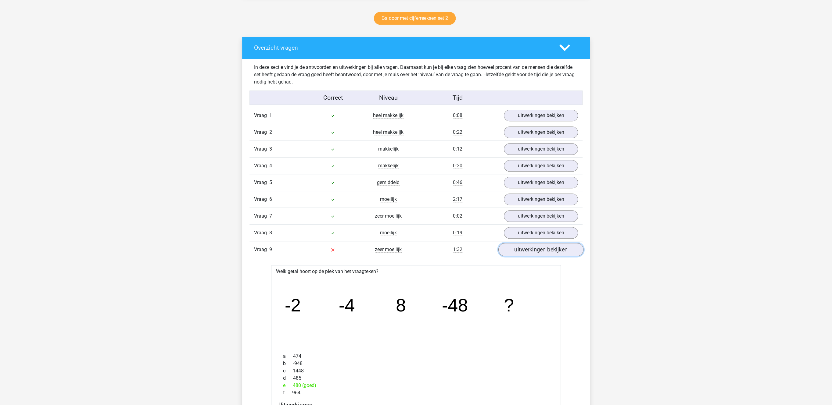
click at [538, 254] on link "uitwerkingen bekijken" at bounding box center [540, 249] width 85 height 13
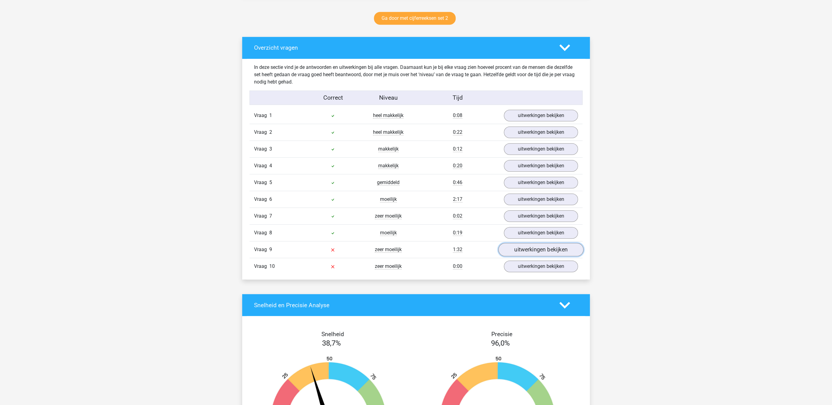
click at [538, 254] on link "uitwerkingen bekijken" at bounding box center [540, 249] width 85 height 13
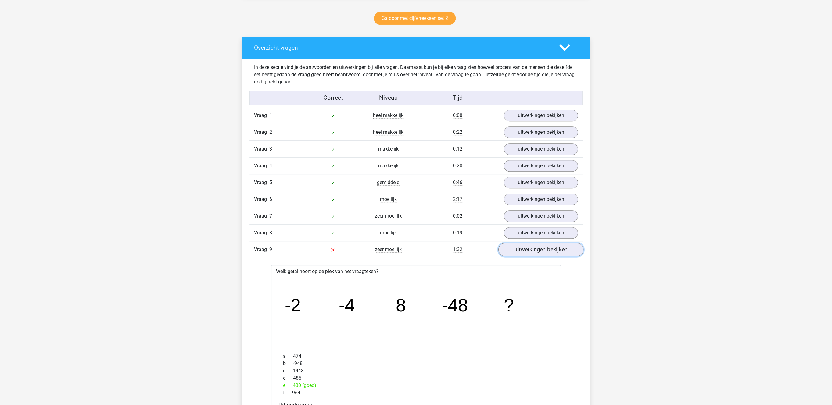
click at [538, 254] on link "uitwerkingen bekijken" at bounding box center [540, 249] width 85 height 13
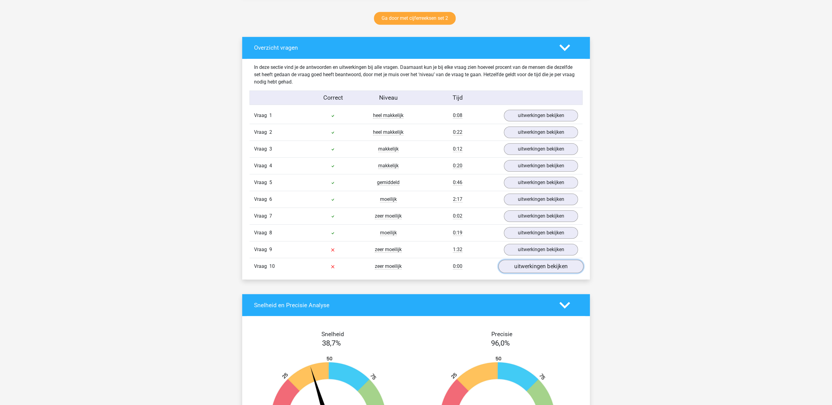
click at [529, 274] on link "uitwerkingen bekijken" at bounding box center [540, 266] width 85 height 13
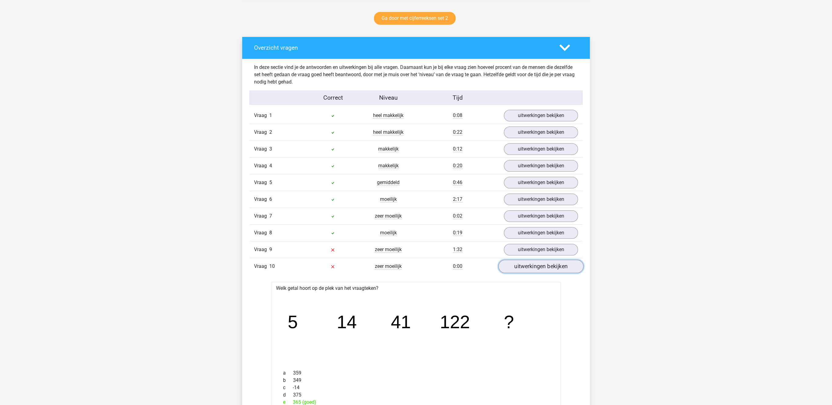
click at [529, 274] on link "uitwerkingen bekijken" at bounding box center [540, 266] width 85 height 13
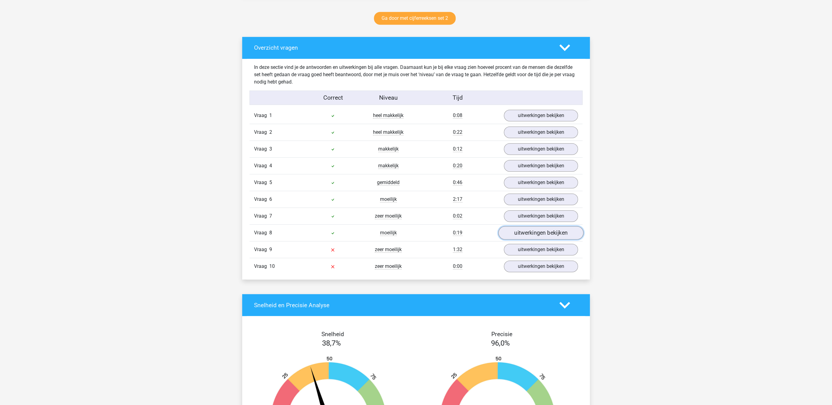
click at [529, 240] on link "uitwerkingen bekijken" at bounding box center [540, 233] width 85 height 13
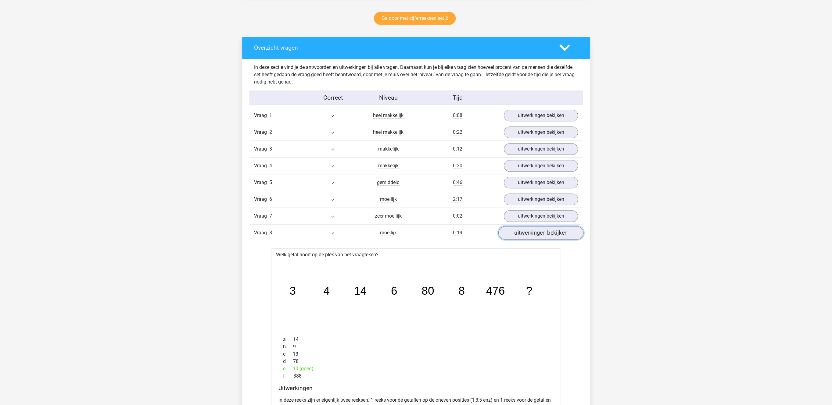
click at [529, 240] on link "uitwerkingen bekijken" at bounding box center [540, 233] width 85 height 13
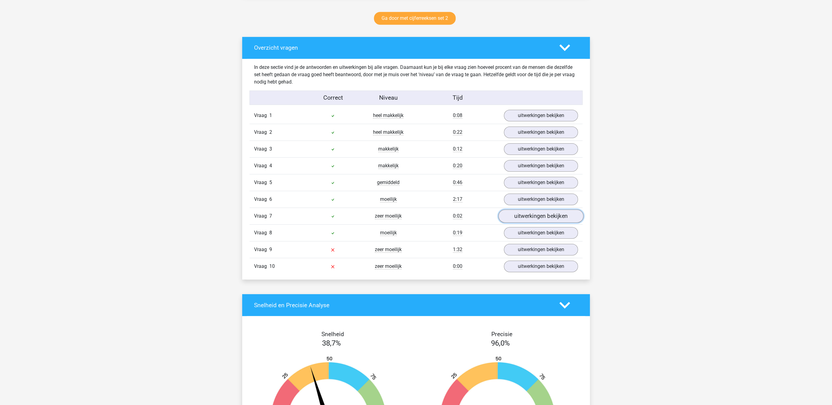
click at [529, 220] on link "uitwerkingen bekijken" at bounding box center [540, 216] width 85 height 13
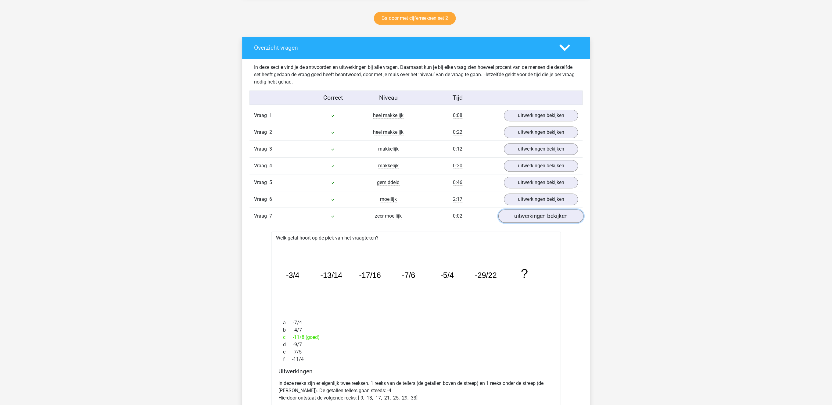
click at [542, 222] on link "uitwerkingen bekijken" at bounding box center [540, 216] width 85 height 13
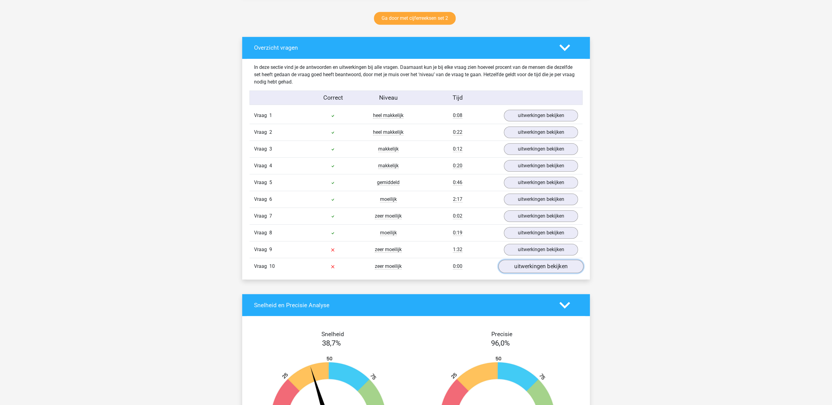
click at [515, 271] on link "uitwerkingen bekijken" at bounding box center [540, 266] width 85 height 13
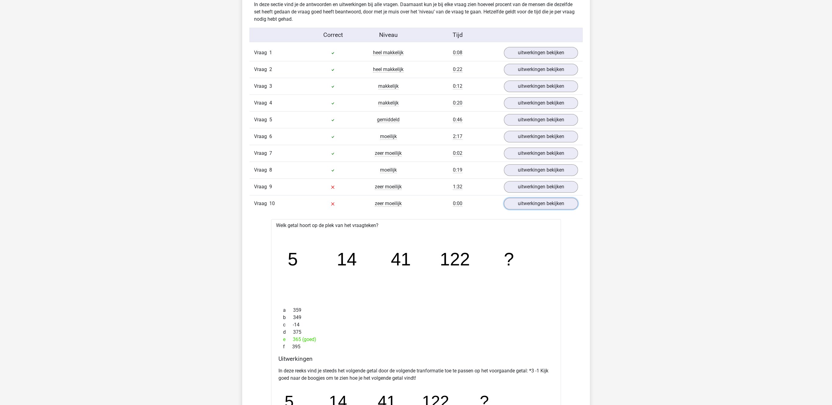
scroll to position [283, 0]
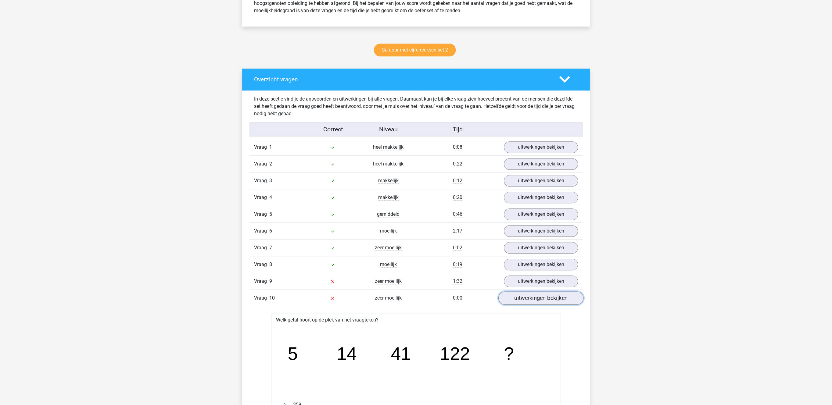
click at [526, 305] on link "uitwerkingen bekijken" at bounding box center [540, 298] width 85 height 13
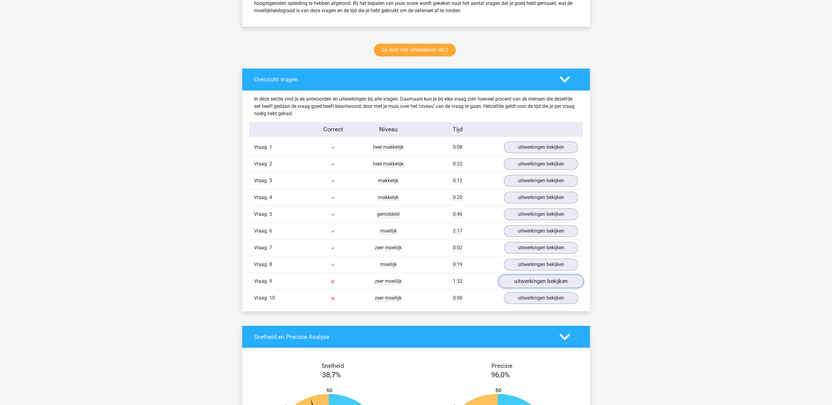
click at [543, 283] on link "uitwerkingen bekijken" at bounding box center [540, 281] width 85 height 13
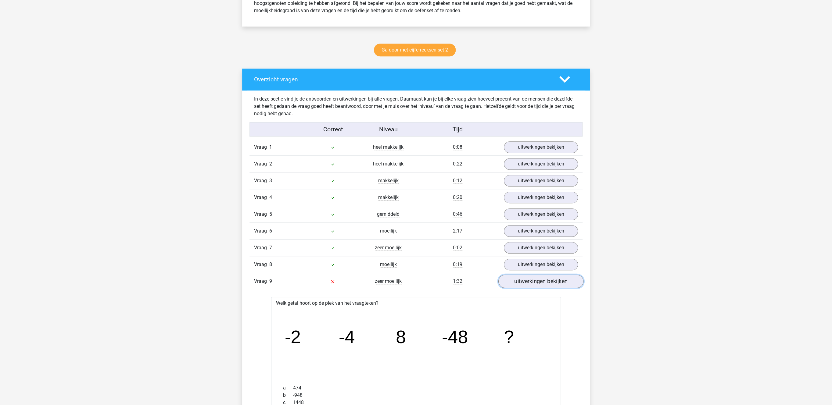
click at [543, 283] on link "uitwerkingen bekijken" at bounding box center [540, 281] width 85 height 13
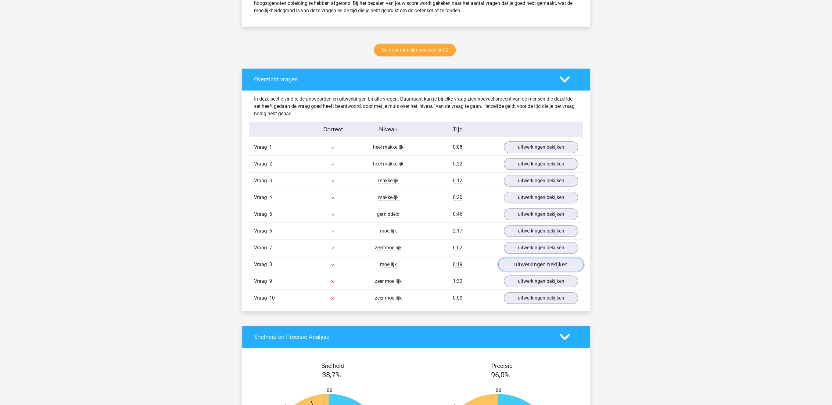
click at [545, 271] on link "uitwerkingen bekijken" at bounding box center [540, 264] width 85 height 13
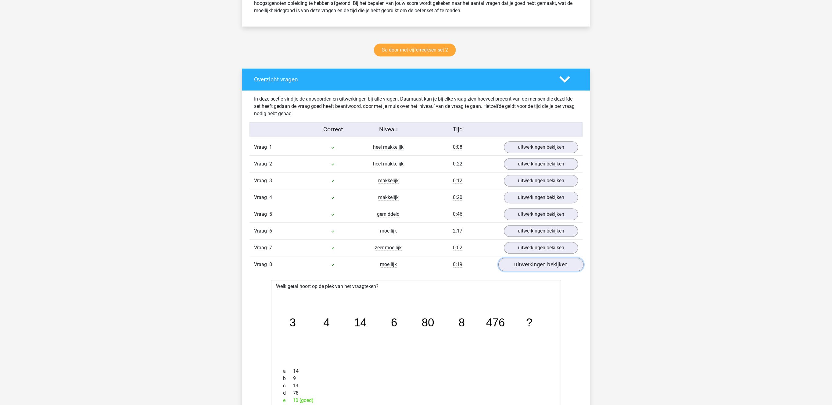
click at [545, 271] on link "uitwerkingen bekijken" at bounding box center [540, 264] width 85 height 13
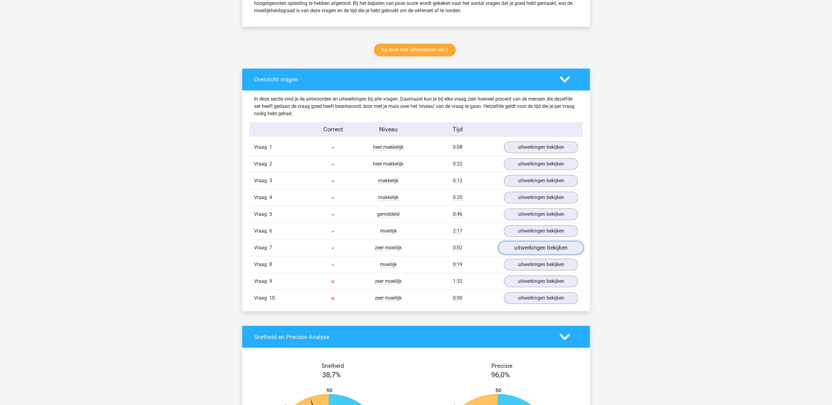
click at [548, 253] on link "uitwerkingen bekijken" at bounding box center [540, 248] width 85 height 13
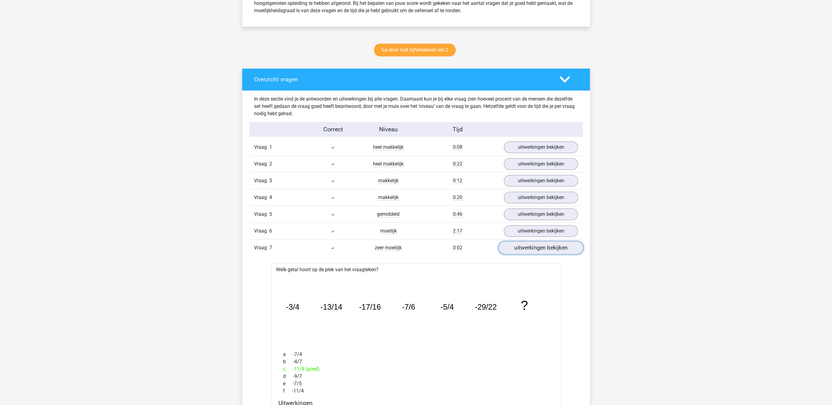
click at [548, 253] on link "uitwerkingen bekijken" at bounding box center [540, 248] width 85 height 13
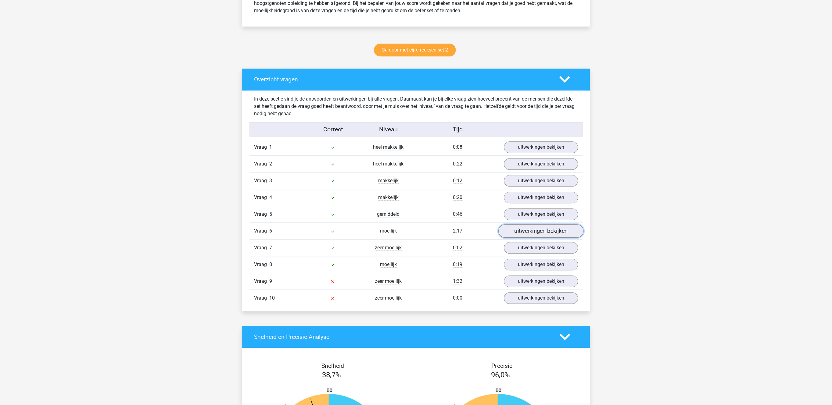
click at [550, 231] on link "uitwerkingen bekijken" at bounding box center [540, 231] width 85 height 13
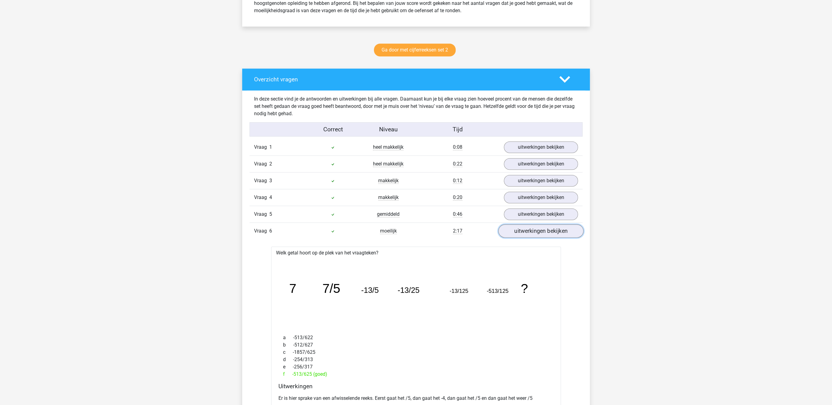
click at [550, 231] on link "uitwerkingen bekijken" at bounding box center [540, 231] width 85 height 13
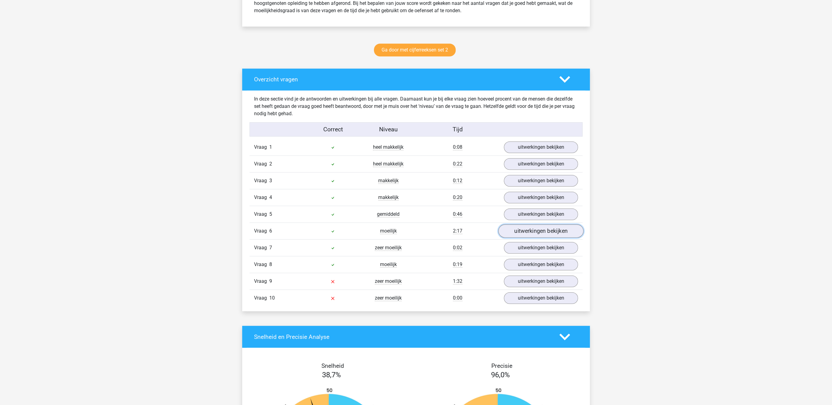
click at [550, 231] on link "uitwerkingen bekijken" at bounding box center [540, 231] width 85 height 13
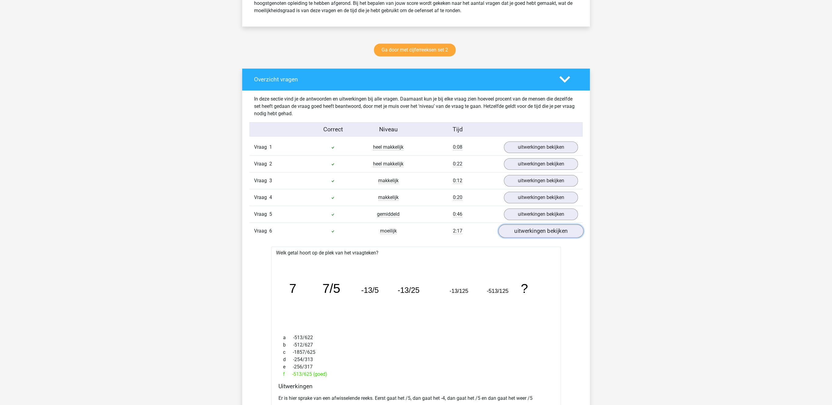
click at [550, 231] on link "uitwerkingen bekijken" at bounding box center [540, 231] width 85 height 13
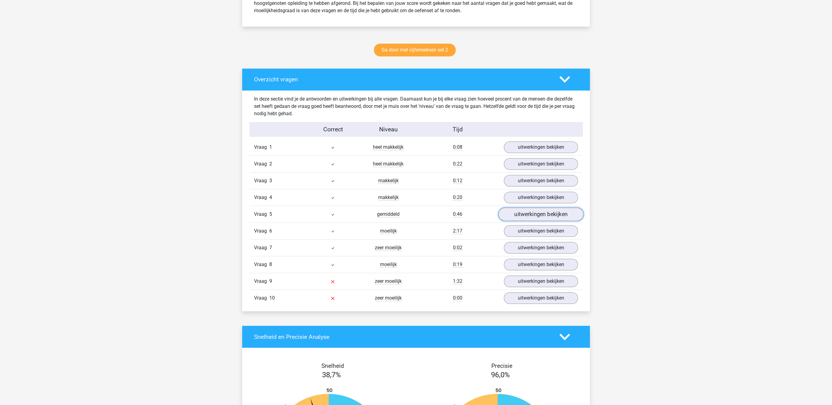
click at [536, 221] on link "uitwerkingen bekijken" at bounding box center [540, 214] width 85 height 13
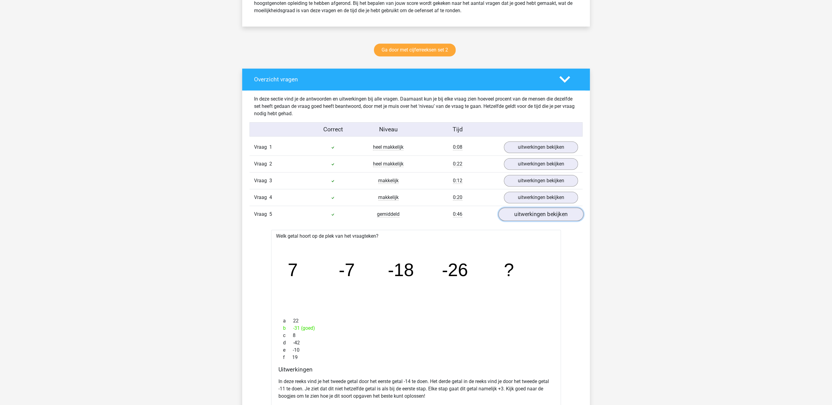
click at [554, 220] on link "uitwerkingen bekijken" at bounding box center [540, 214] width 85 height 13
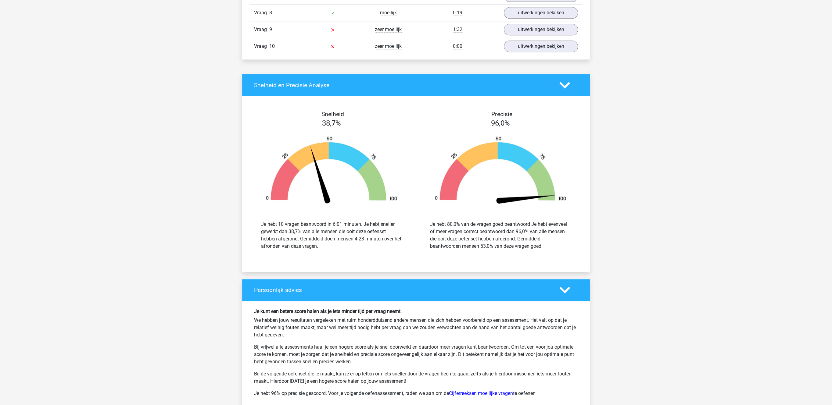
scroll to position [742, 0]
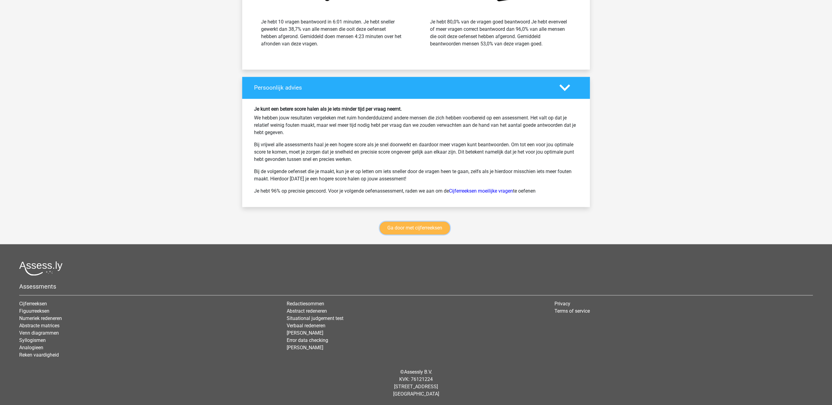
click at [395, 230] on link "Ga door met cijferreeksen" at bounding box center [415, 228] width 70 height 13
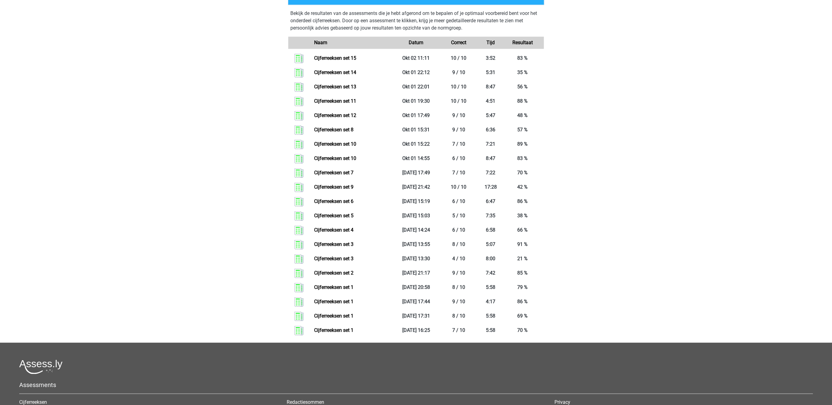
scroll to position [713, 0]
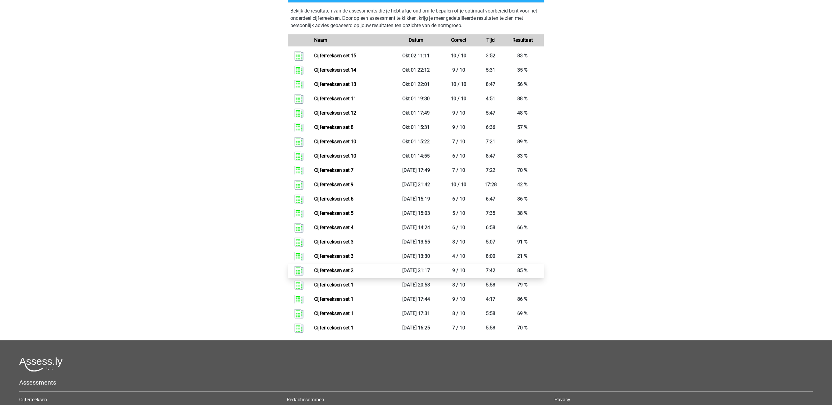
click at [353, 273] on link "Cijferreeksen set 2" at bounding box center [333, 271] width 39 height 6
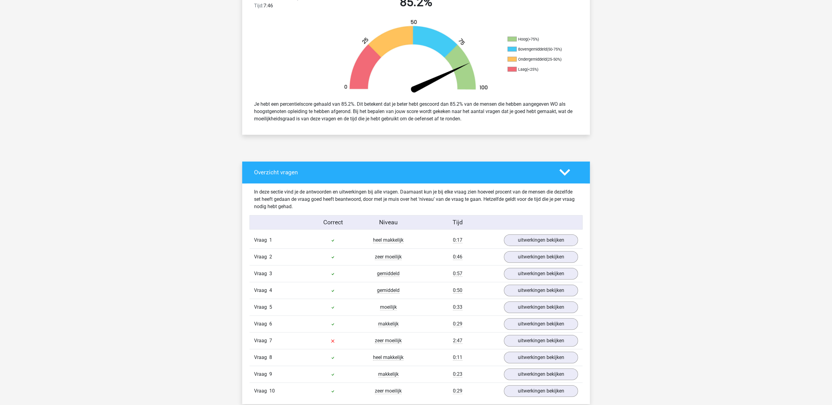
scroll to position [189, 0]
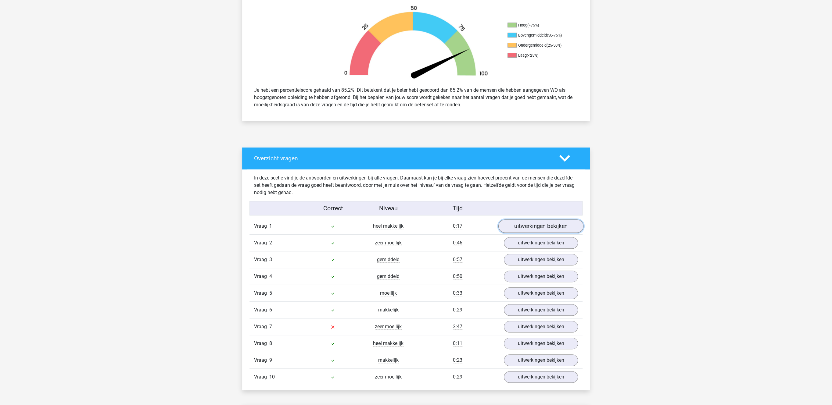
click at [555, 228] on link "uitwerkingen bekijken" at bounding box center [540, 226] width 85 height 13
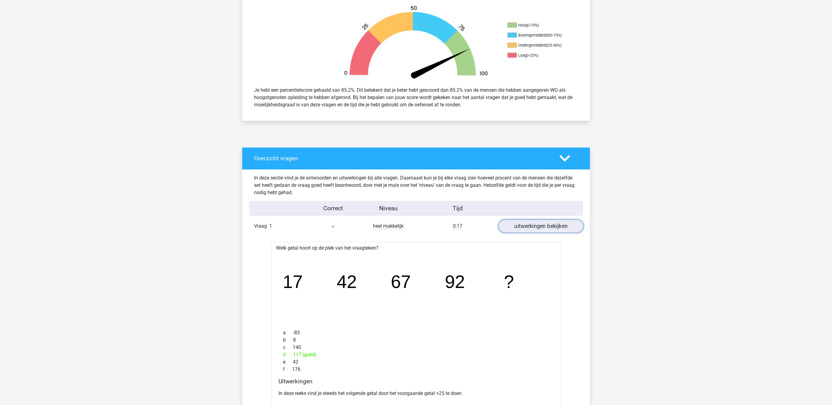
click at [555, 228] on link "uitwerkingen bekijken" at bounding box center [540, 226] width 85 height 13
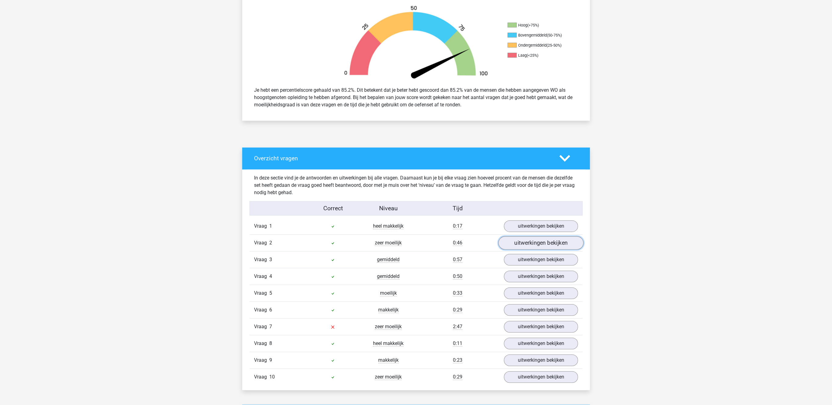
click at [551, 243] on link "uitwerkingen bekijken" at bounding box center [540, 243] width 85 height 13
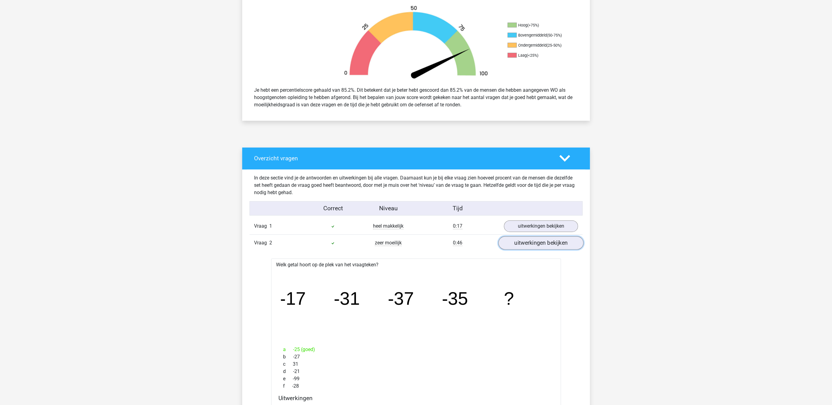
click at [551, 243] on link "uitwerkingen bekijken" at bounding box center [540, 243] width 85 height 13
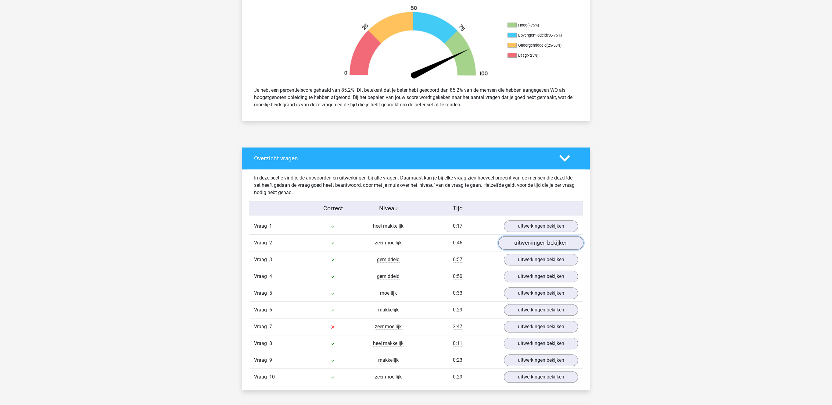
click at [537, 246] on link "uitwerkingen bekijken" at bounding box center [540, 243] width 85 height 13
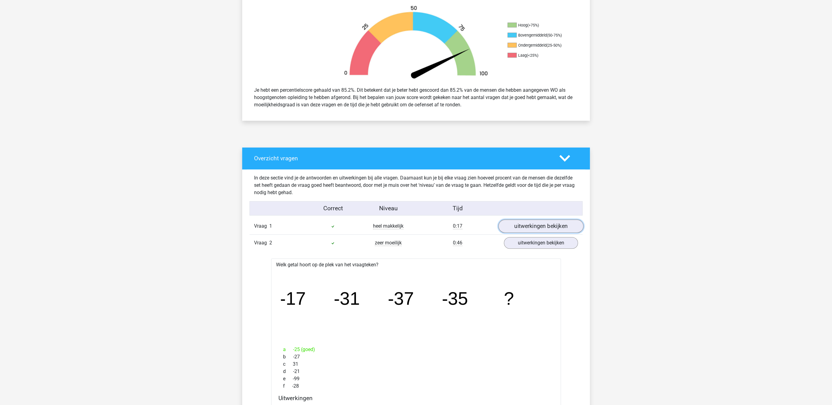
click at [529, 228] on link "uitwerkingen bekijken" at bounding box center [540, 226] width 85 height 13
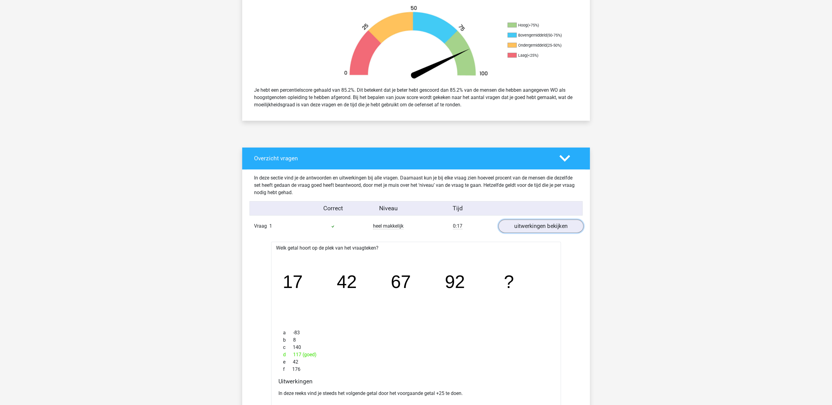
click at [530, 228] on link "uitwerkingen bekijken" at bounding box center [540, 226] width 85 height 13
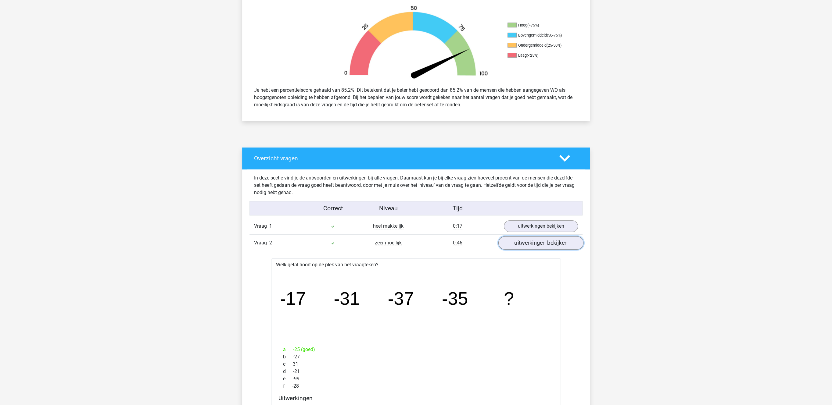
click at [537, 248] on link "uitwerkingen bekijken" at bounding box center [540, 243] width 85 height 13
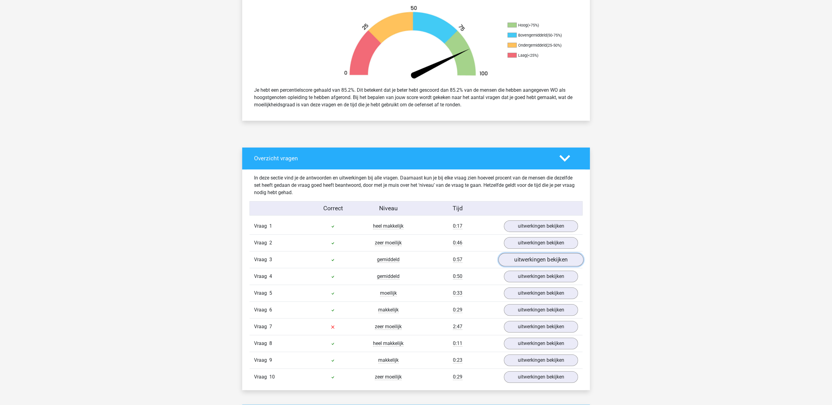
click at [535, 265] on link "uitwerkingen bekijken" at bounding box center [540, 259] width 85 height 13
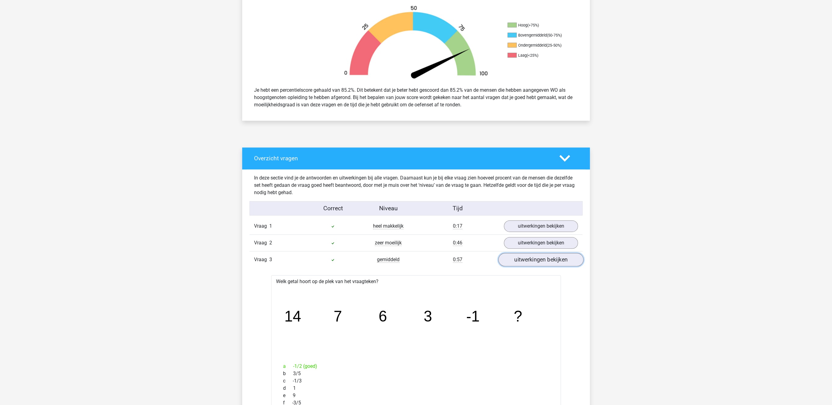
click at [535, 265] on link "uitwerkingen bekijken" at bounding box center [540, 259] width 85 height 13
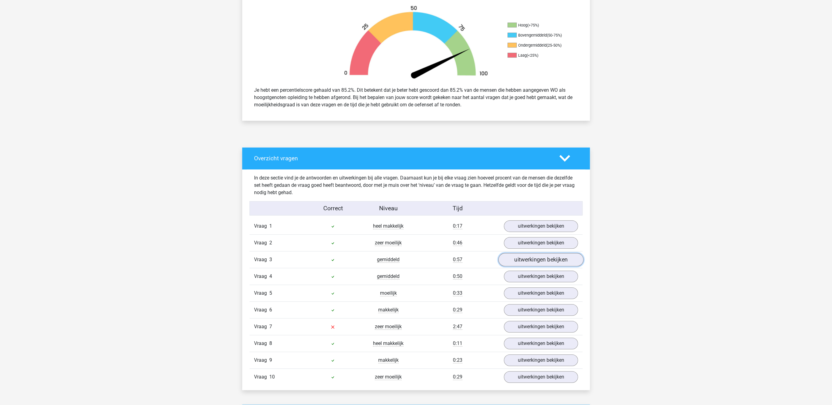
click at [535, 265] on link "uitwerkingen bekijken" at bounding box center [540, 259] width 85 height 13
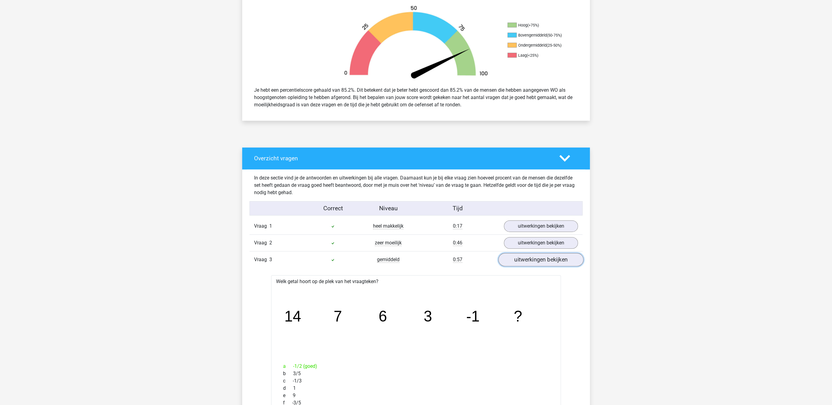
click at [535, 265] on link "uitwerkingen bekijken" at bounding box center [540, 259] width 85 height 13
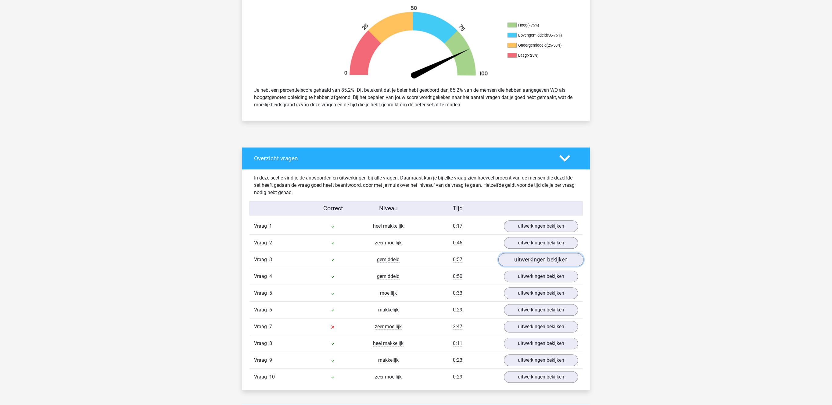
click at [550, 263] on link "uitwerkingen bekijken" at bounding box center [540, 259] width 85 height 13
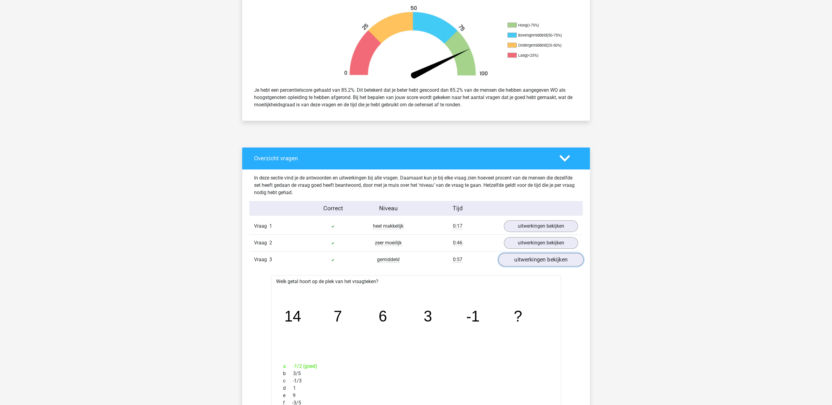
click at [553, 262] on link "uitwerkingen bekijken" at bounding box center [540, 259] width 85 height 13
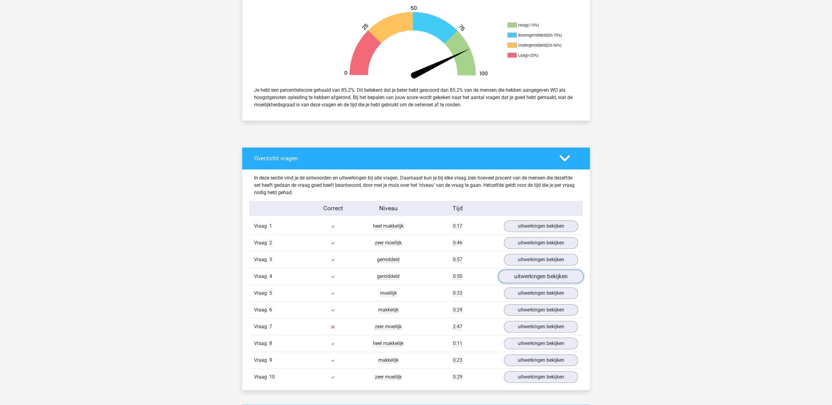
click at [546, 281] on link "uitwerkingen bekijken" at bounding box center [540, 276] width 85 height 13
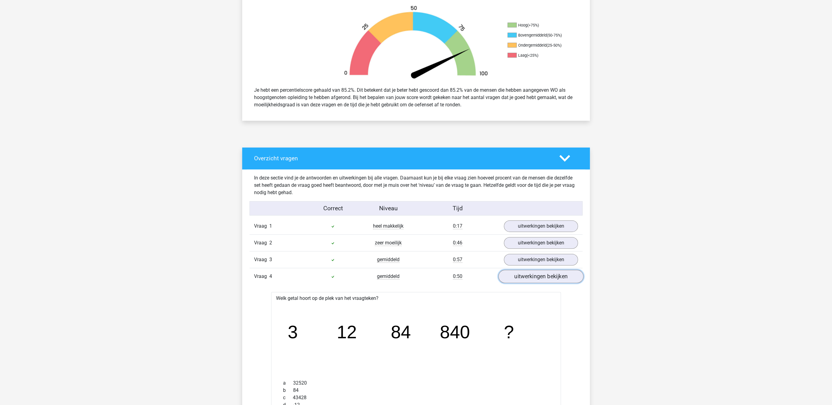
click at [546, 281] on link "uitwerkingen bekijken" at bounding box center [540, 276] width 85 height 13
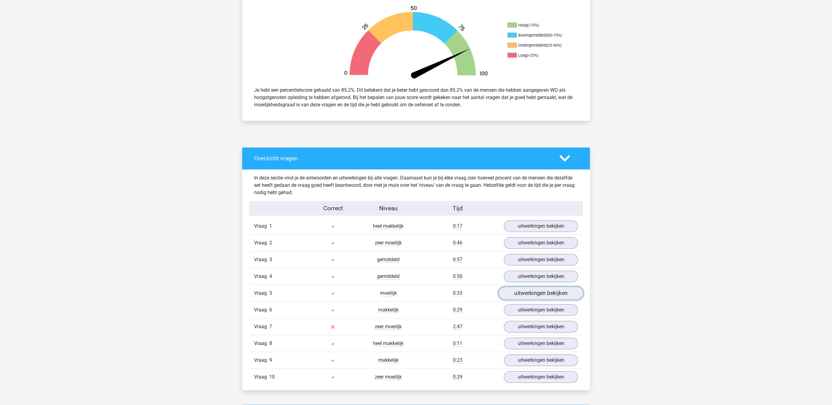
click at [543, 300] on link "uitwerkingen bekijken" at bounding box center [540, 293] width 85 height 13
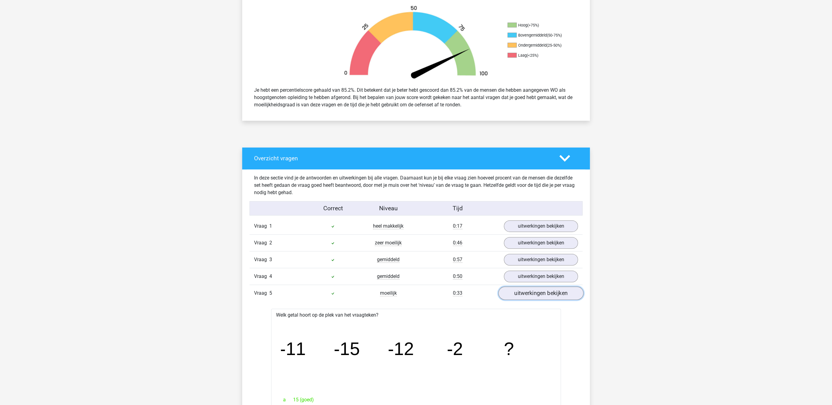
click at [543, 300] on link "uitwerkingen bekijken" at bounding box center [540, 293] width 85 height 13
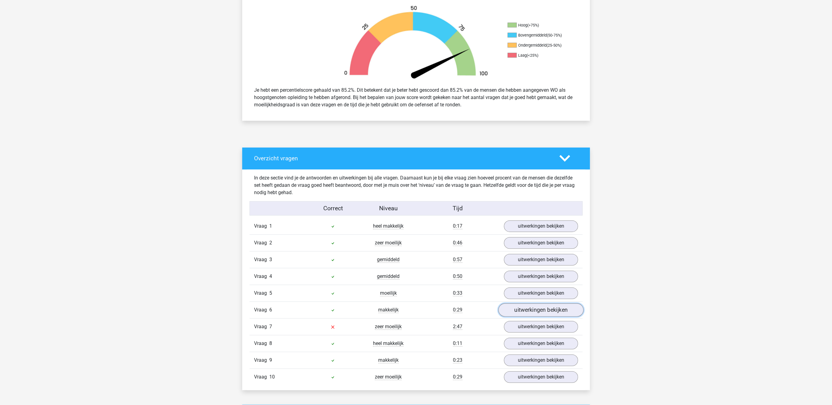
click at [541, 314] on link "uitwerkingen bekijken" at bounding box center [540, 310] width 85 height 13
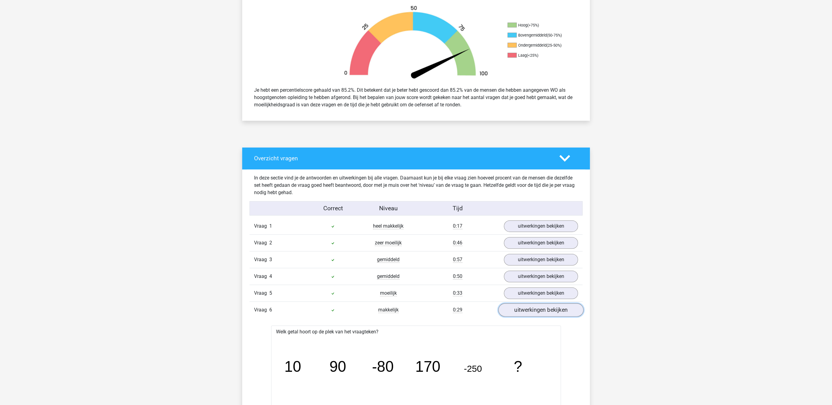
click at [541, 314] on link "uitwerkingen bekijken" at bounding box center [540, 310] width 85 height 13
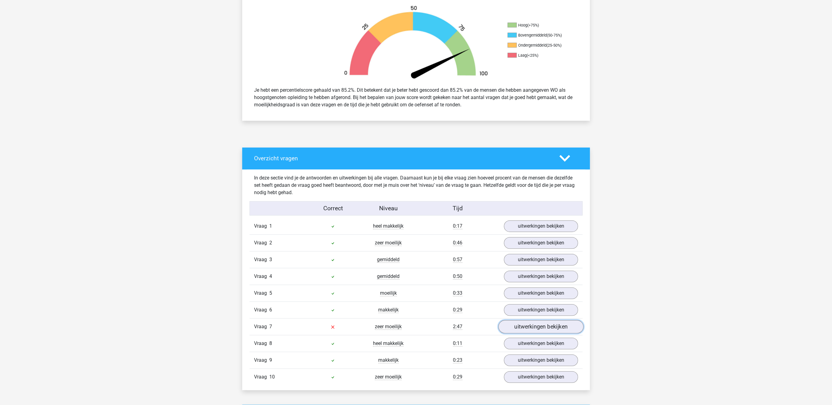
click at [535, 332] on link "uitwerkingen bekijken" at bounding box center [540, 327] width 85 height 13
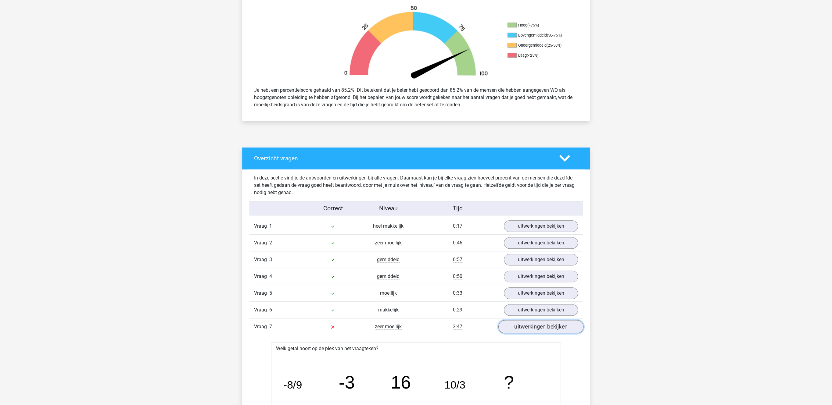
click at [535, 332] on link "uitwerkingen bekijken" at bounding box center [540, 327] width 85 height 13
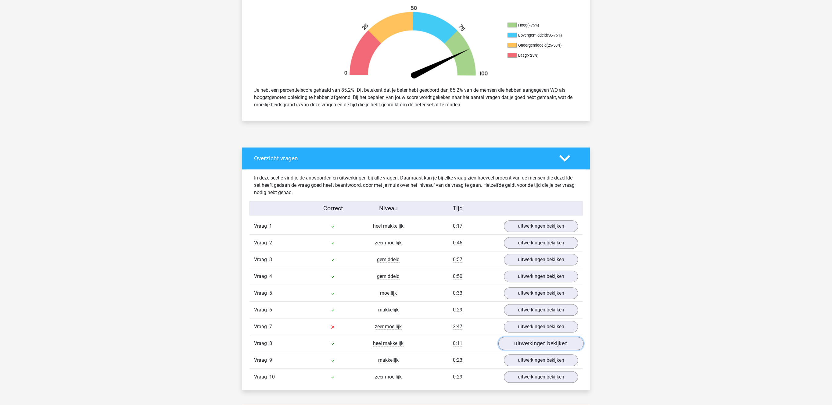
click at [533, 344] on link "uitwerkingen bekijken" at bounding box center [540, 343] width 85 height 13
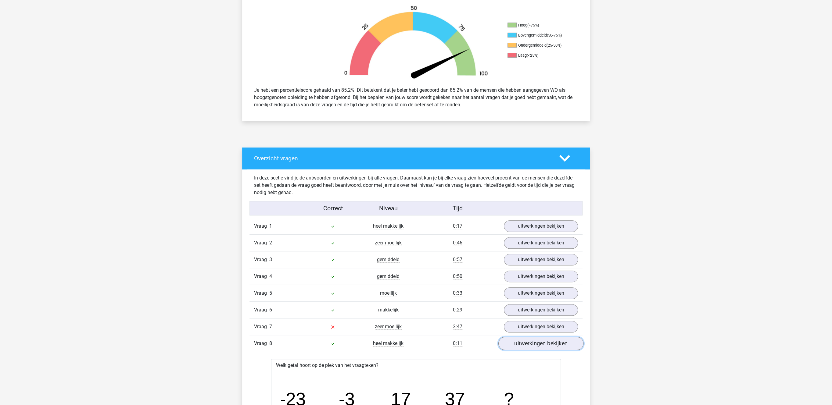
click at [533, 344] on link "uitwerkingen bekijken" at bounding box center [540, 343] width 85 height 13
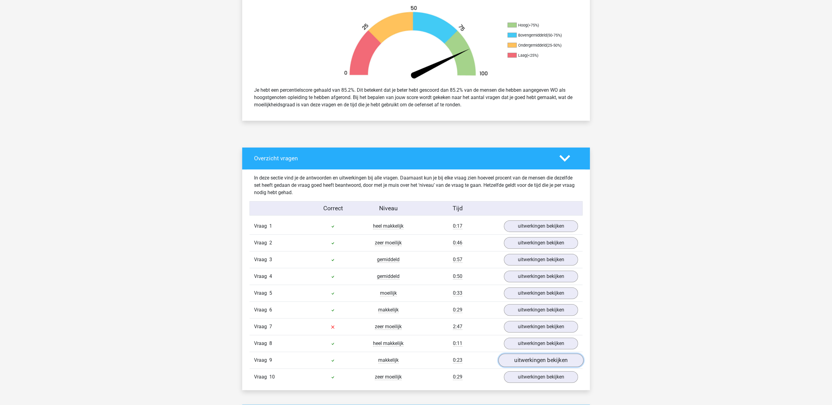
click at [526, 364] on link "uitwerkingen bekijken" at bounding box center [540, 360] width 85 height 13
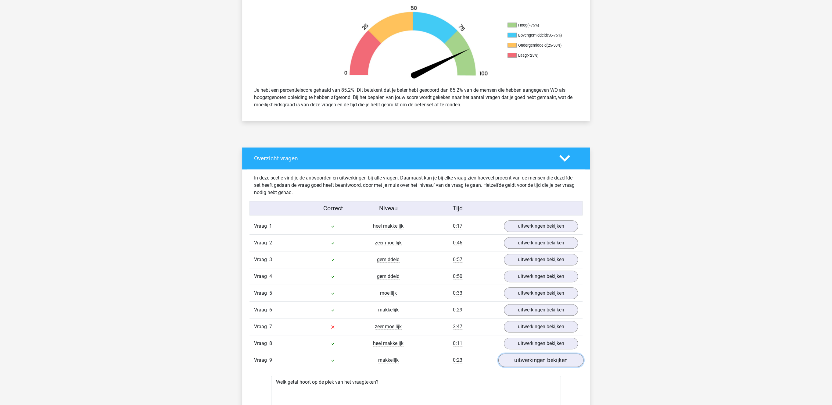
click at [526, 363] on link "uitwerkingen bekijken" at bounding box center [540, 360] width 85 height 13
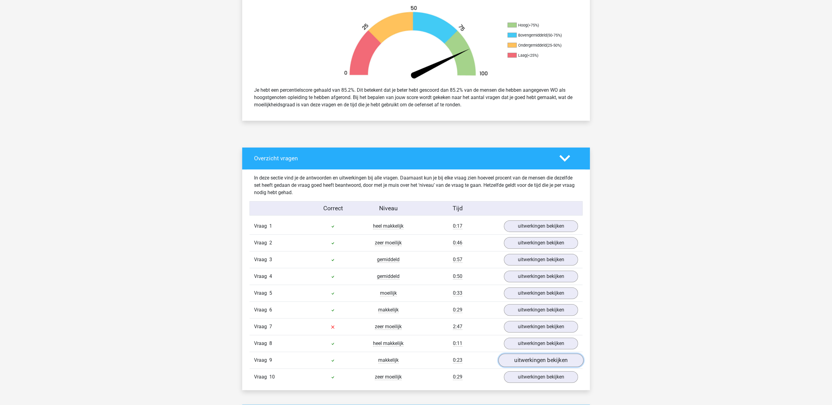
click at [526, 363] on link "uitwerkingen bekijken" at bounding box center [540, 360] width 85 height 13
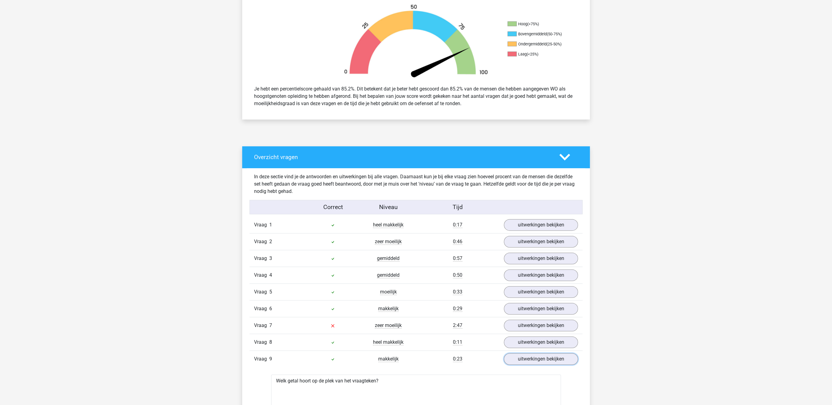
scroll to position [315, 0]
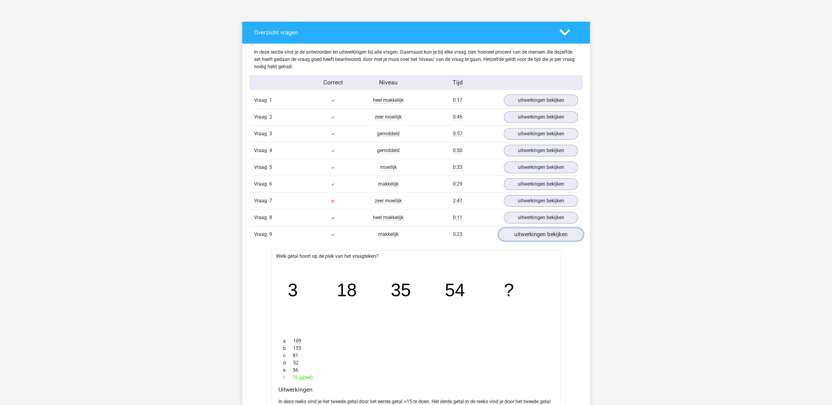
click at [554, 236] on link "uitwerkingen bekijken" at bounding box center [540, 234] width 85 height 13
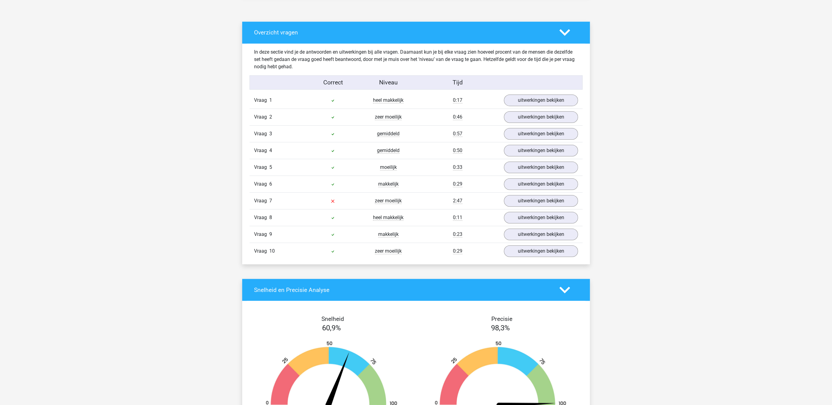
click at [536, 264] on div "In deze sectie vind je de antwoorden en uitwerkingen bij alle vragen. Daarnaast…" at bounding box center [416, 154] width 339 height 221
click at [540, 255] on link "uitwerkingen bekijken" at bounding box center [540, 251] width 85 height 13
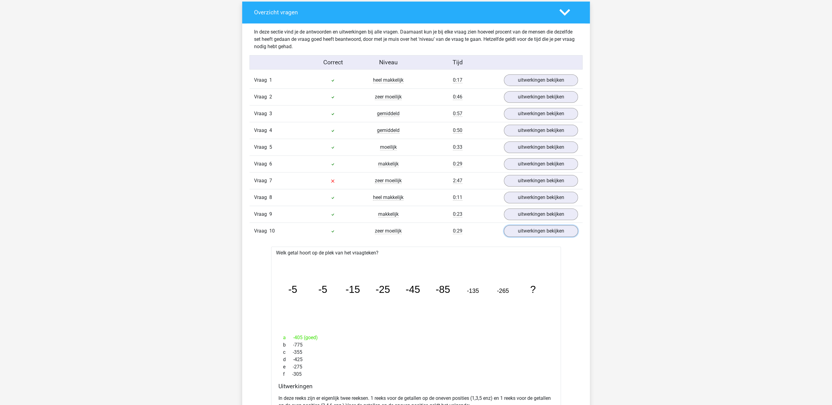
scroll to position [378, 0]
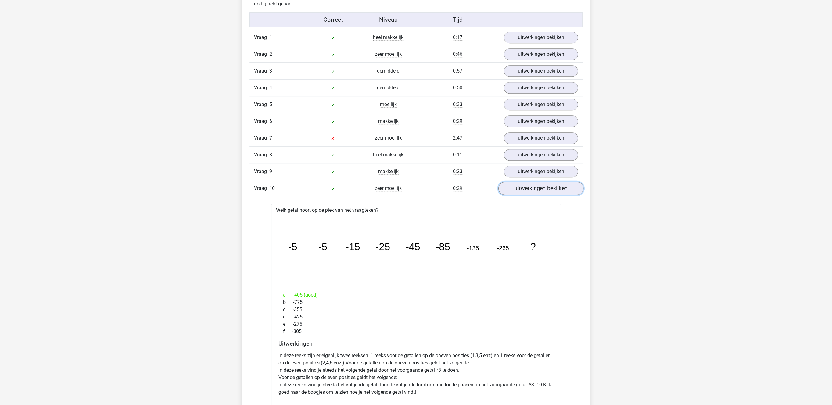
click at [542, 195] on link "uitwerkingen bekijken" at bounding box center [540, 188] width 85 height 13
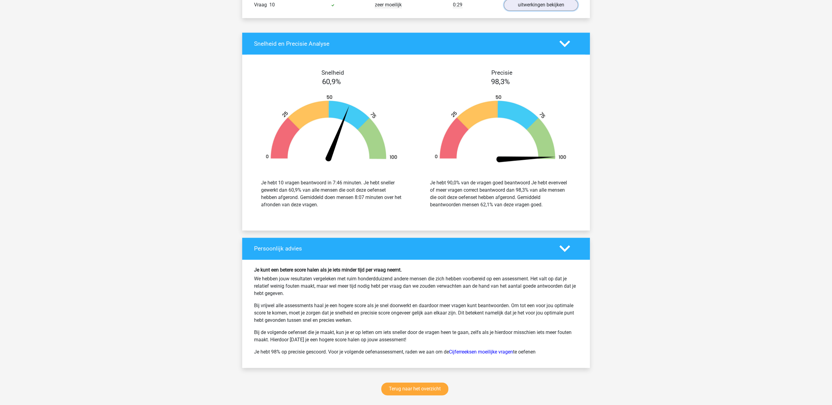
scroll to position [566, 0]
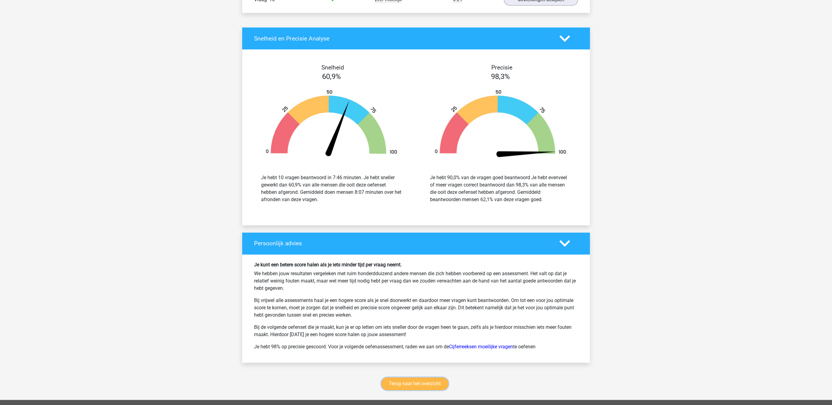
click at [425, 389] on link "Terug naar het overzicht" at bounding box center [414, 384] width 67 height 13
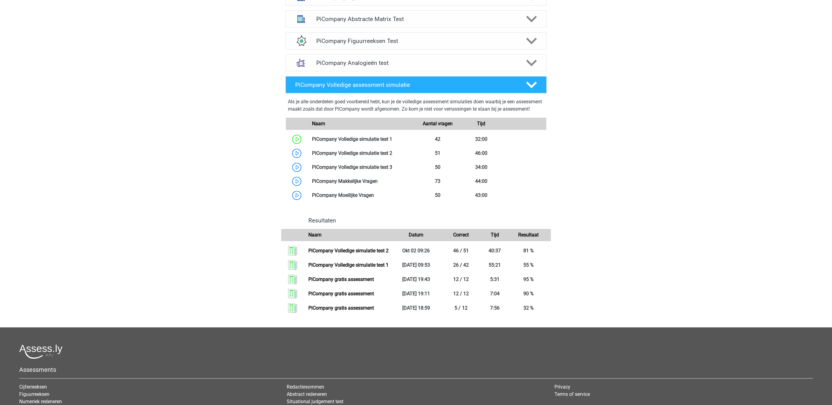
scroll to position [228, 0]
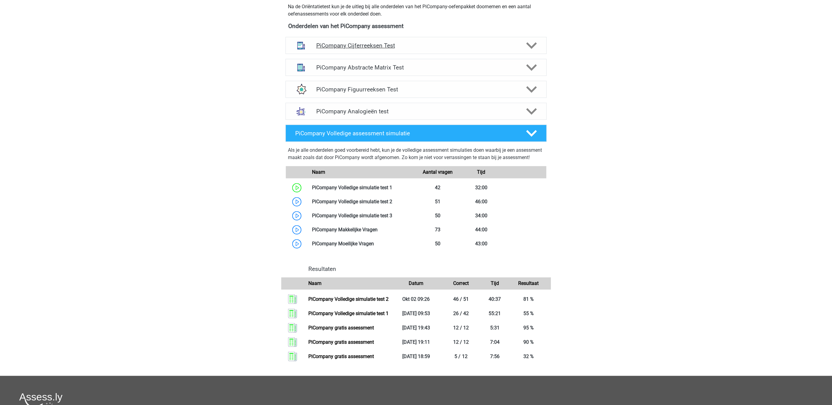
click at [354, 49] on h4 "PiCompany Cijferreeksen Test" at bounding box center [416, 45] width 200 height 7
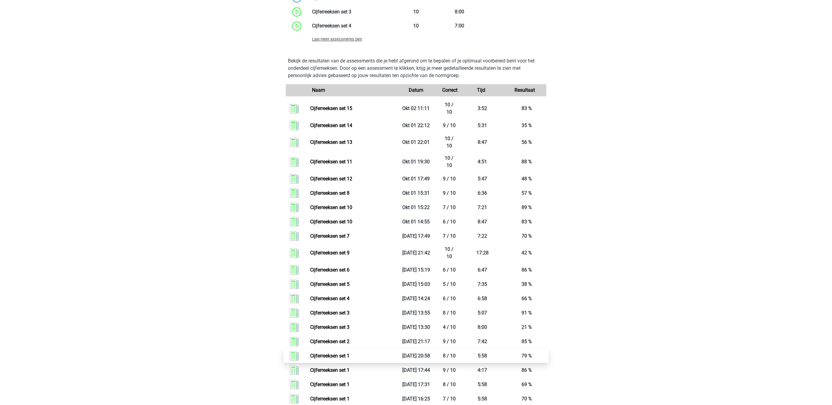
scroll to position [637, 0]
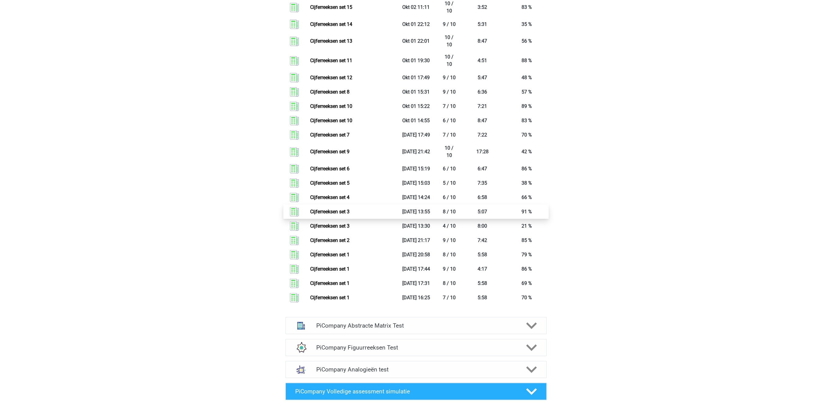
click at [348, 215] on link "Cijferreeksen set 3" at bounding box center [329, 212] width 39 height 6
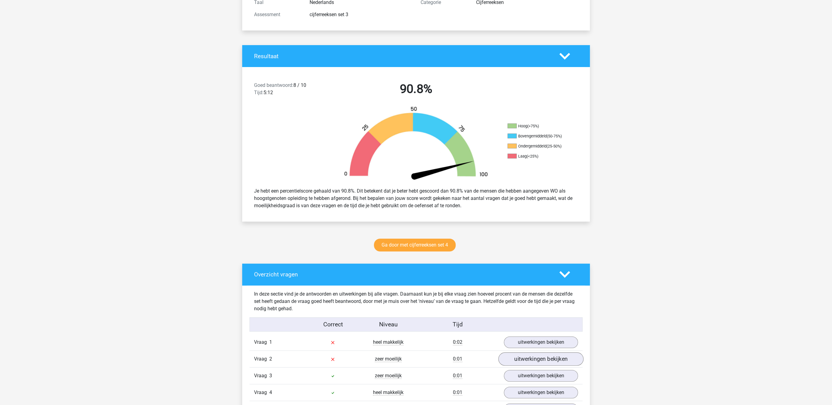
scroll to position [189, 0]
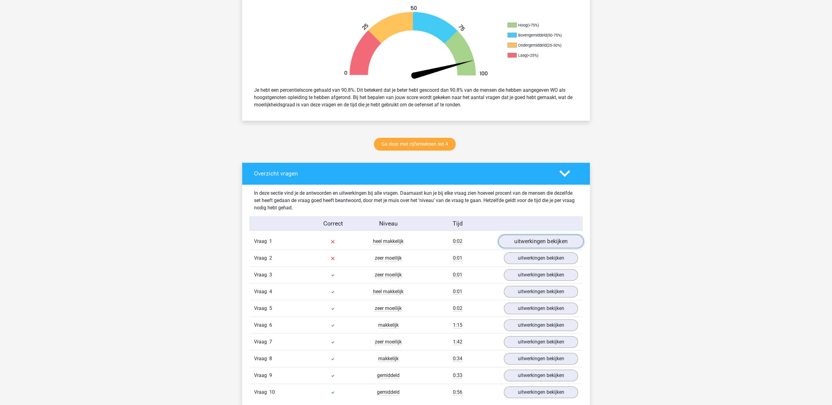
click at [531, 244] on link "uitwerkingen bekijken" at bounding box center [540, 241] width 85 height 13
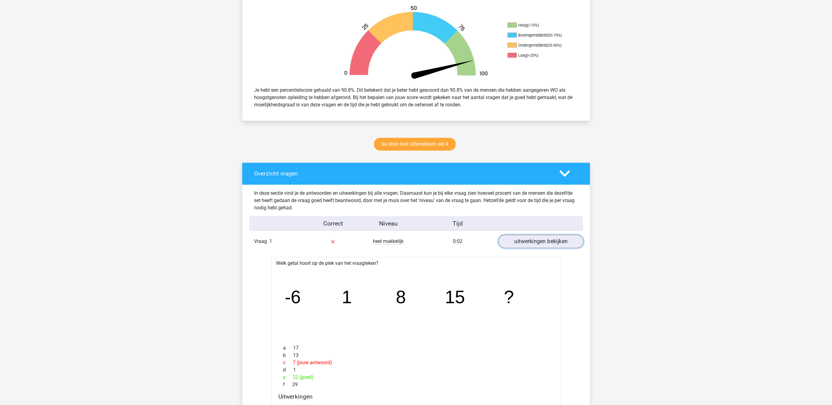
click at [531, 243] on link "uitwerkingen bekijken" at bounding box center [540, 241] width 85 height 13
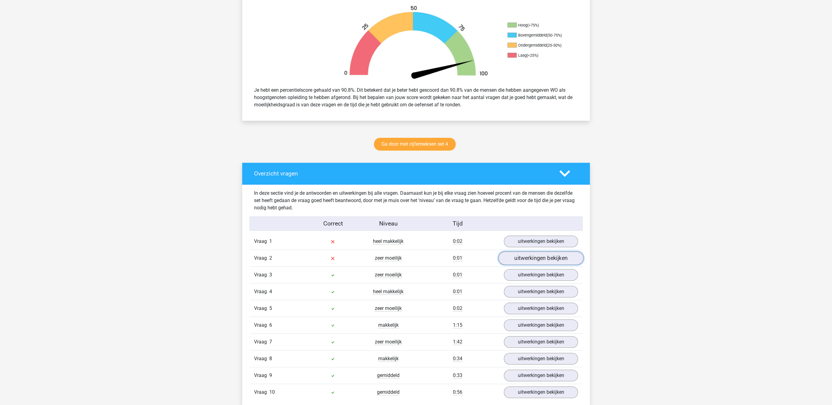
click at [531, 256] on link "uitwerkingen bekijken" at bounding box center [540, 258] width 85 height 13
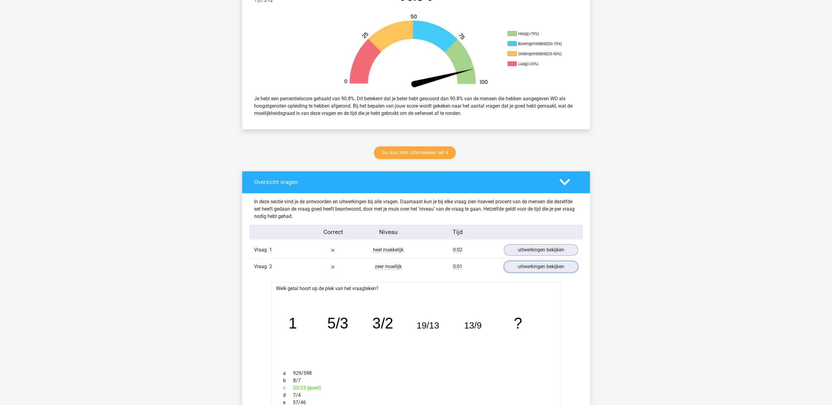
scroll to position [252, 0]
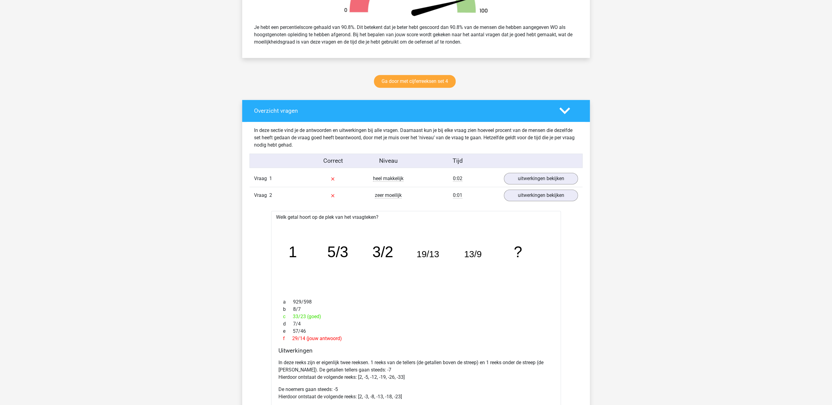
click at [546, 204] on div "Vraag 2 zeer moeilijk 0:01 uitwerkingen bekijken" at bounding box center [415, 195] width 333 height 17
click at [549, 197] on link "uitwerkingen bekijken" at bounding box center [540, 195] width 85 height 13
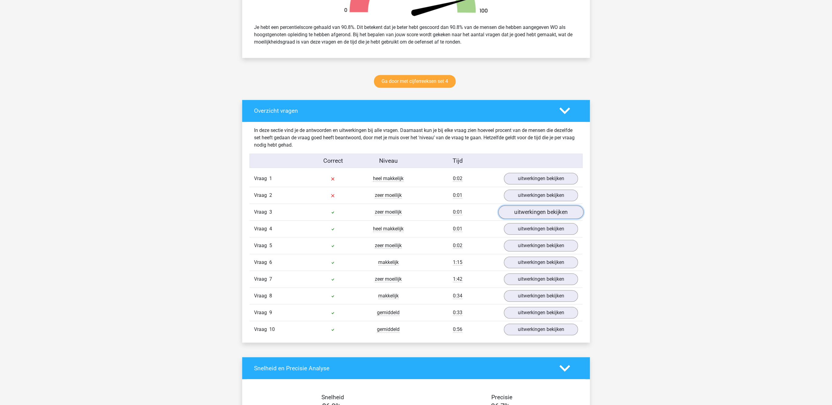
click at [531, 217] on link "uitwerkingen bekijken" at bounding box center [540, 212] width 85 height 13
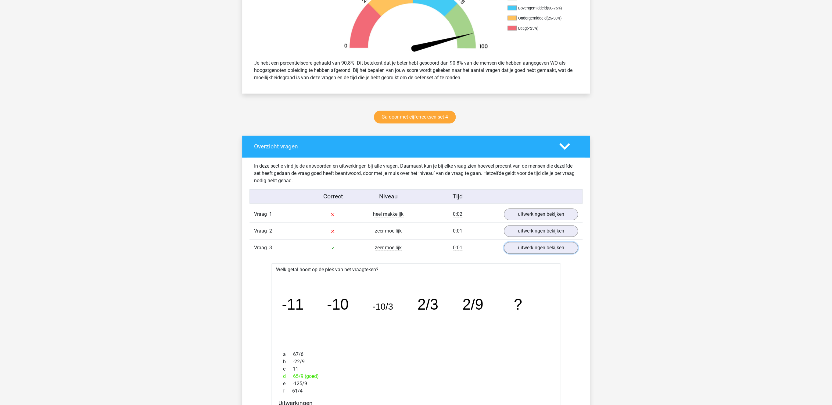
scroll to position [283, 0]
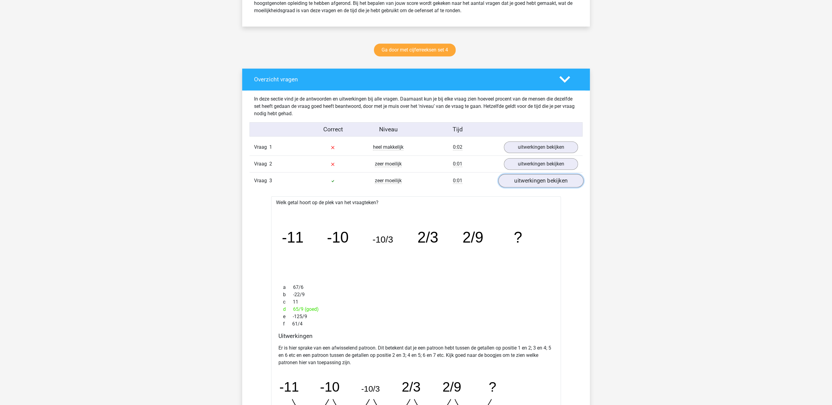
click at [545, 179] on link "uitwerkingen bekijken" at bounding box center [540, 180] width 85 height 13
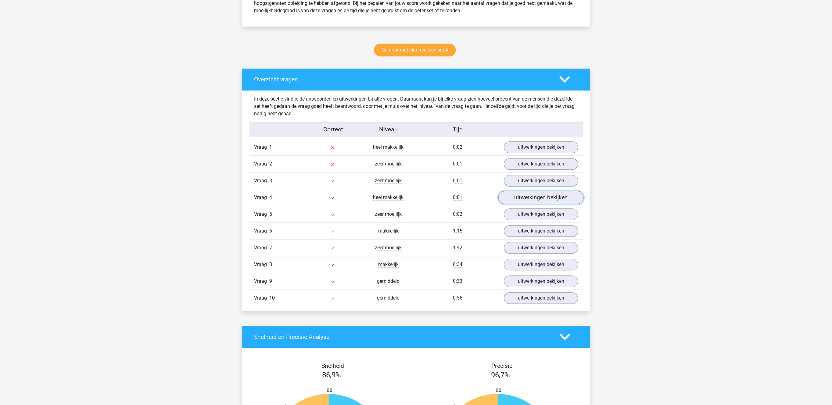
click at [548, 200] on link "uitwerkingen bekijken" at bounding box center [540, 197] width 85 height 13
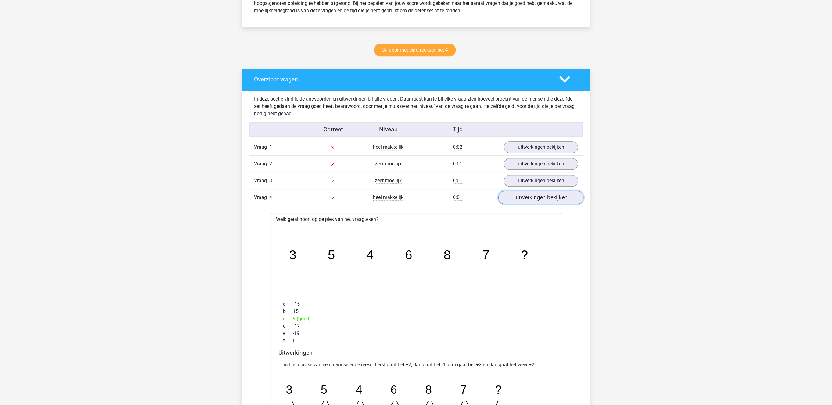
click at [548, 200] on link "uitwerkingen bekijken" at bounding box center [540, 197] width 85 height 13
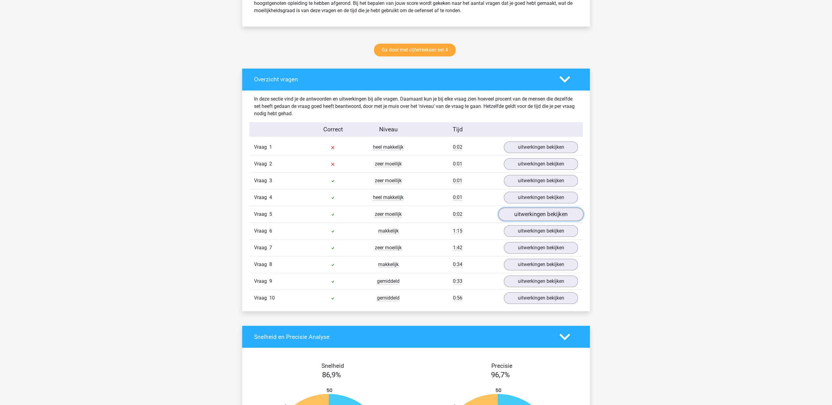
click at [542, 216] on link "uitwerkingen bekijken" at bounding box center [540, 214] width 85 height 13
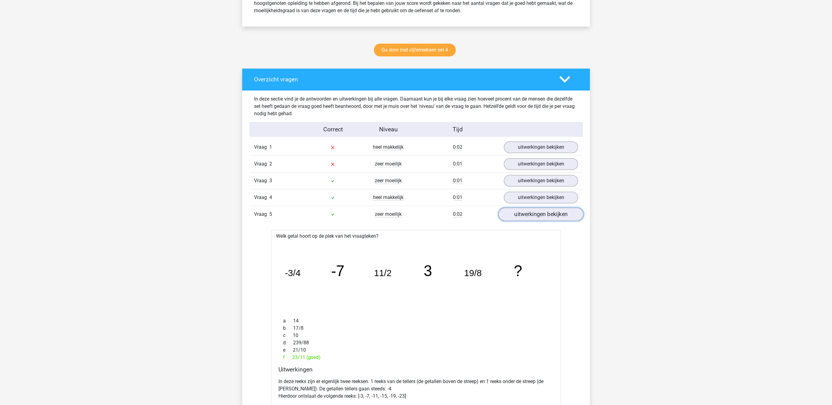
click at [542, 216] on link "uitwerkingen bekijken" at bounding box center [540, 214] width 85 height 13
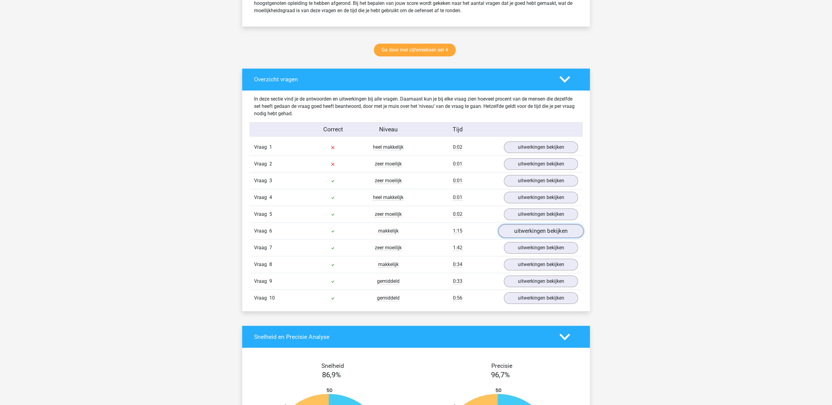
click at [529, 234] on link "uitwerkingen bekijken" at bounding box center [540, 231] width 85 height 13
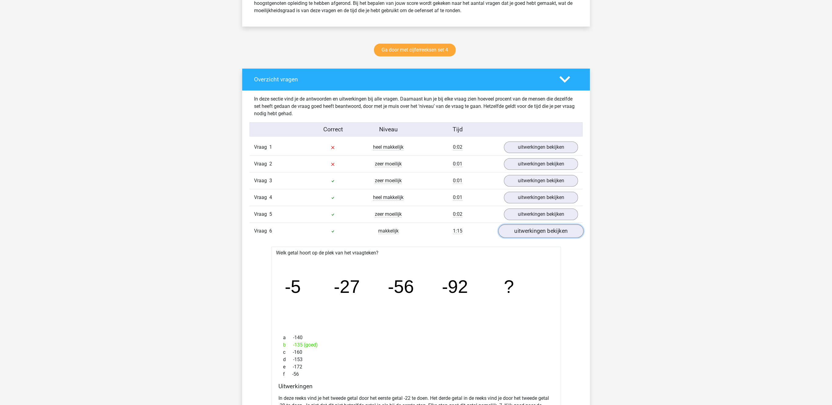
click at [529, 234] on link "uitwerkingen bekijken" at bounding box center [540, 231] width 85 height 13
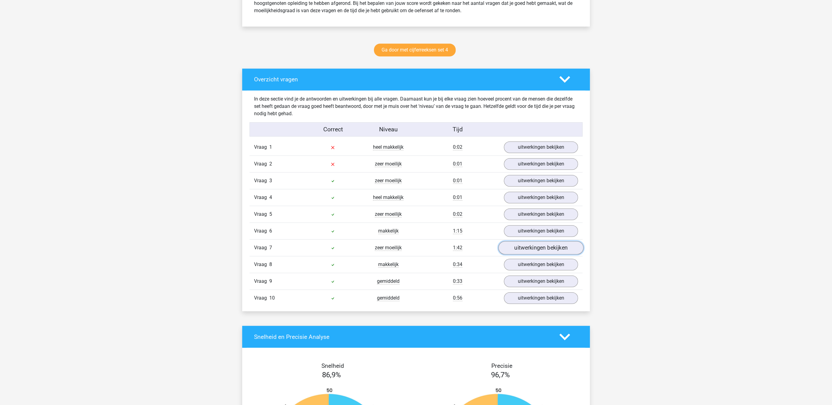
click at [526, 249] on link "uitwerkingen bekijken" at bounding box center [540, 248] width 85 height 13
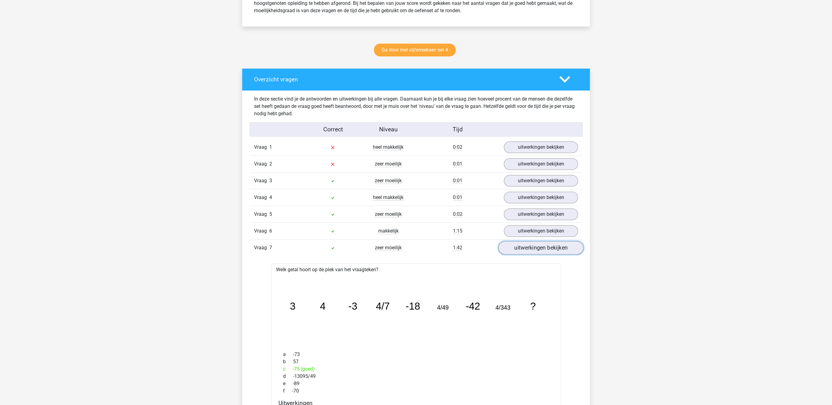
click at [526, 249] on link "uitwerkingen bekijken" at bounding box center [540, 248] width 85 height 13
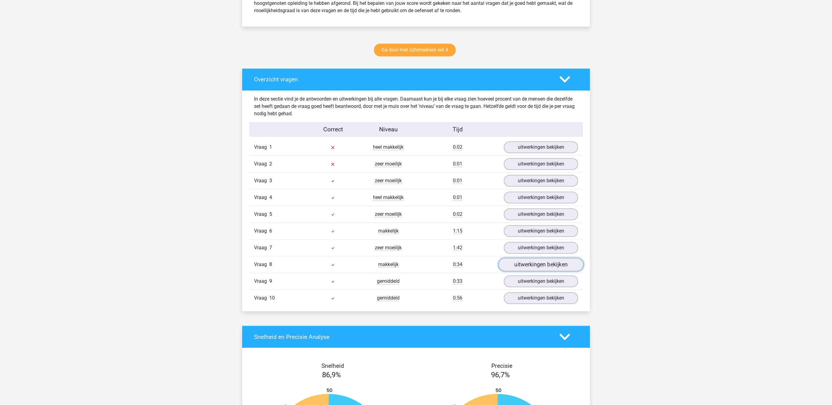
click at [525, 271] on link "uitwerkingen bekijken" at bounding box center [540, 264] width 85 height 13
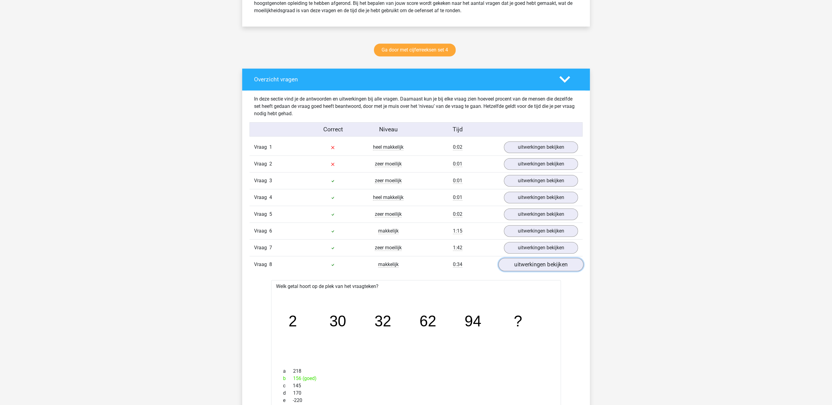
click at [525, 271] on link "uitwerkingen bekijken" at bounding box center [540, 264] width 85 height 13
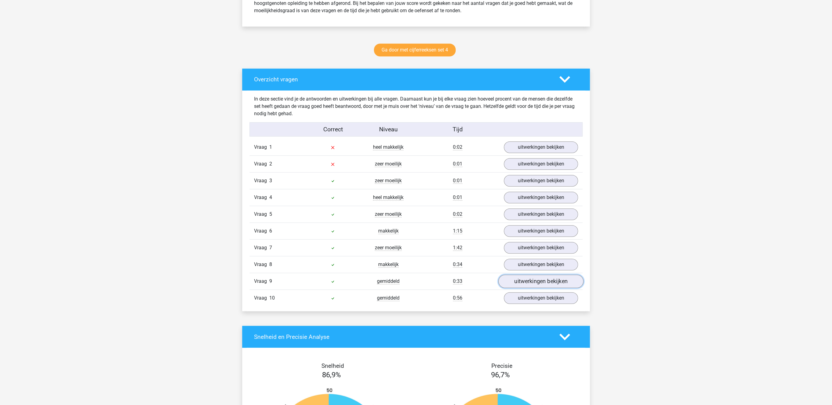
click at [523, 284] on link "uitwerkingen bekijken" at bounding box center [540, 281] width 85 height 13
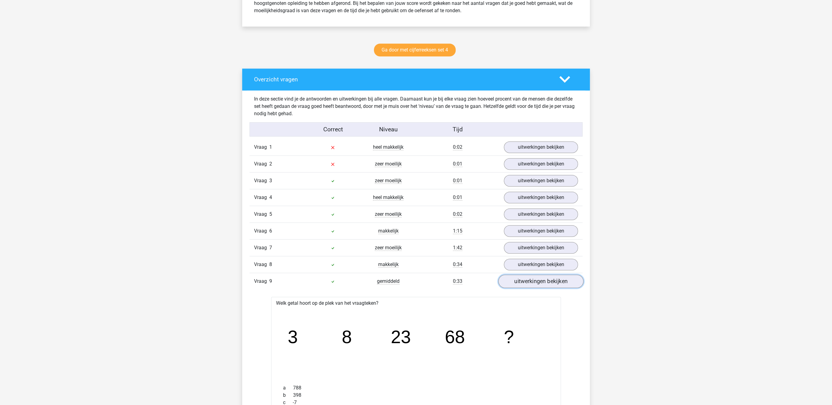
click at [523, 284] on link "uitwerkingen bekijken" at bounding box center [540, 281] width 85 height 13
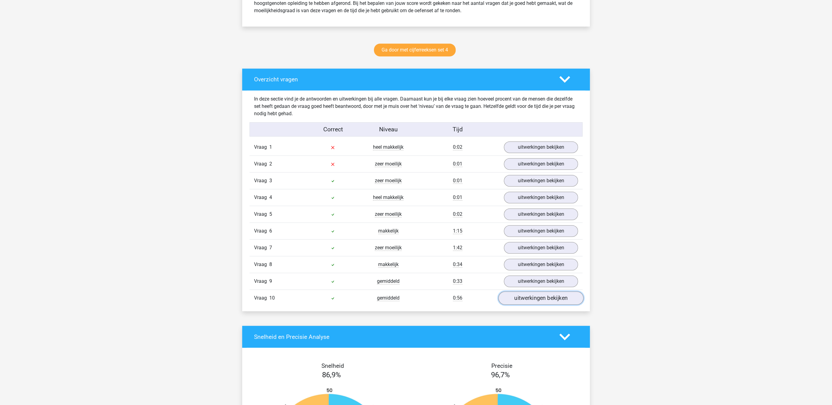
click at [517, 301] on link "uitwerkingen bekijken" at bounding box center [540, 298] width 85 height 13
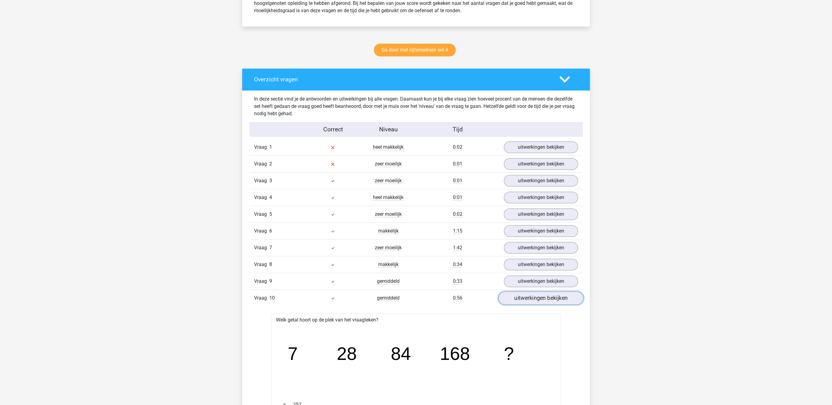
click at [517, 302] on link "uitwerkingen bekijken" at bounding box center [540, 298] width 85 height 13
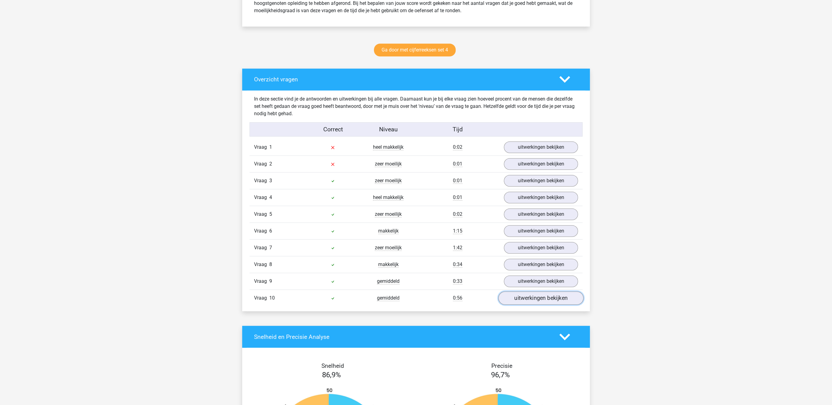
click at [517, 302] on link "uitwerkingen bekijken" at bounding box center [540, 298] width 85 height 13
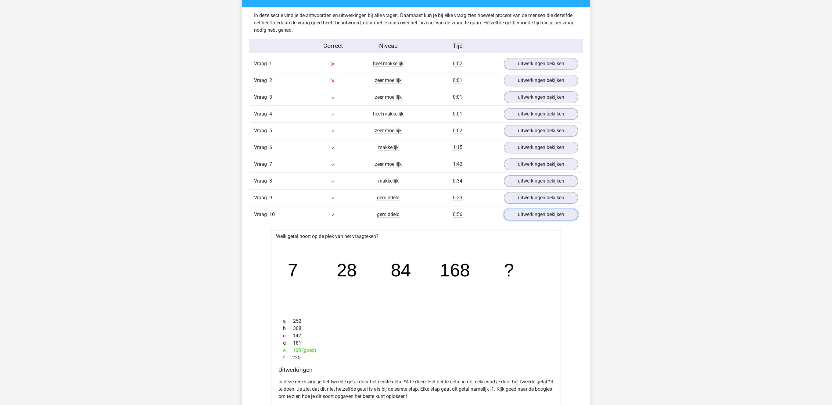
scroll to position [378, 0]
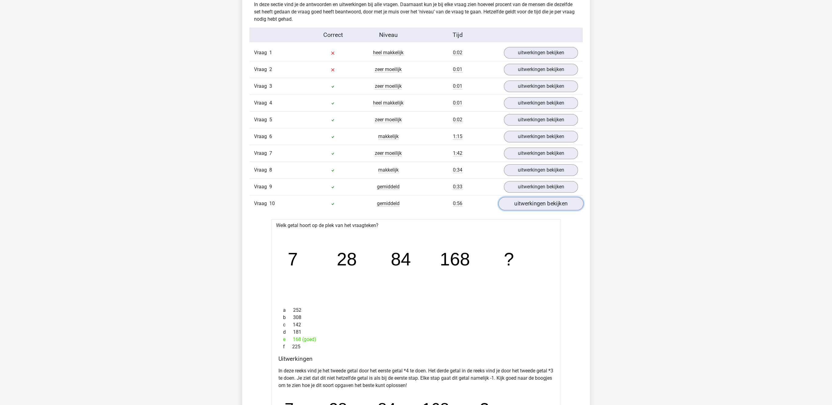
click at [521, 206] on link "uitwerkingen bekijken" at bounding box center [540, 203] width 85 height 13
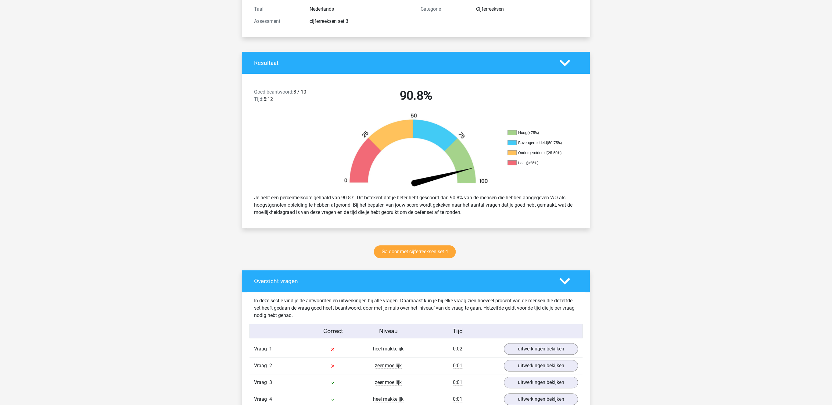
scroll to position [0, 0]
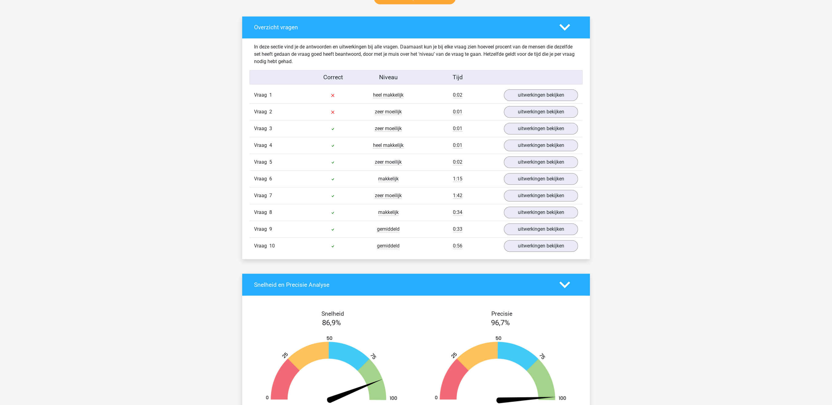
drag, startPoint x: 395, startPoint y: 265, endPoint x: 398, endPoint y: 266, distance: 3.7
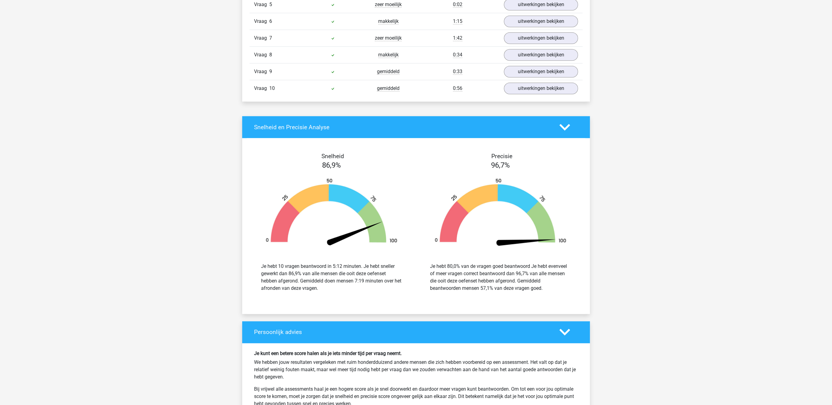
drag, startPoint x: 394, startPoint y: 276, endPoint x: 398, endPoint y: 277, distance: 4.2
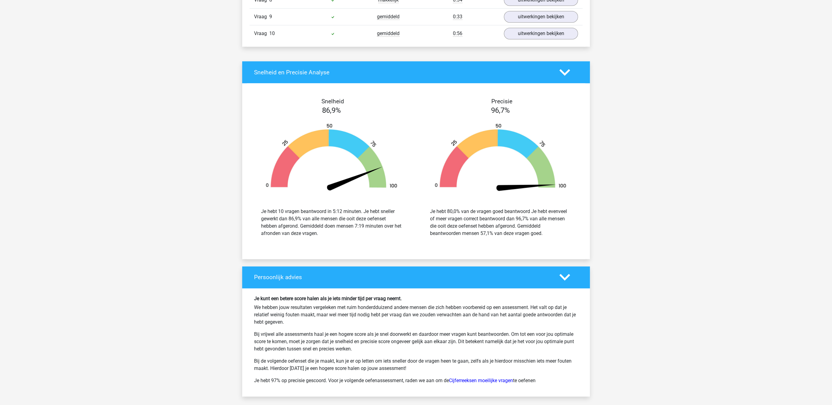
scroll to position [651, 0]
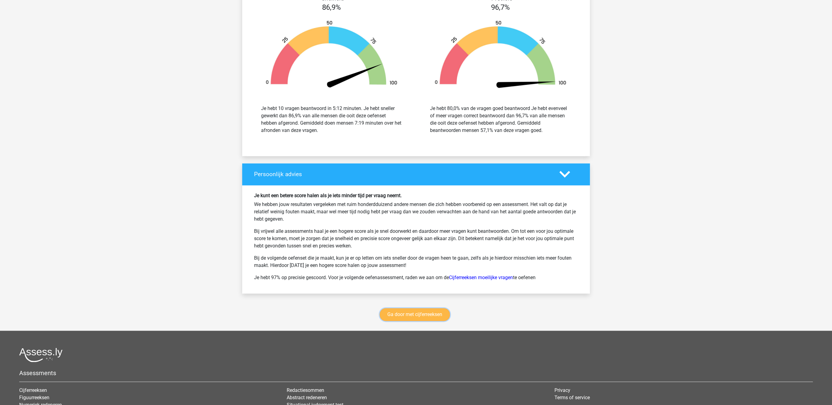
click at [400, 321] on link "Ga door met cijferreeksen" at bounding box center [415, 314] width 70 height 13
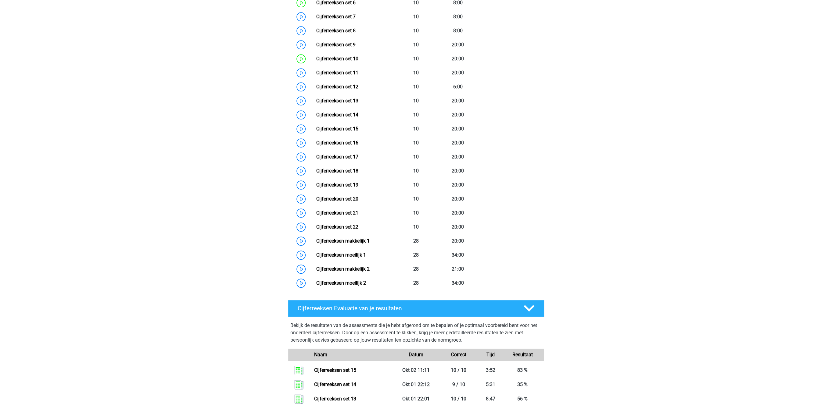
scroll to position [587, 0]
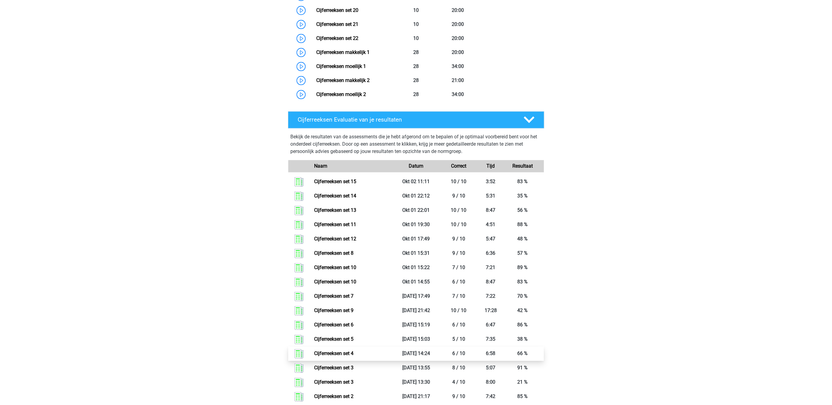
click at [338, 357] on link "Cijferreeksen set 4" at bounding box center [333, 354] width 39 height 6
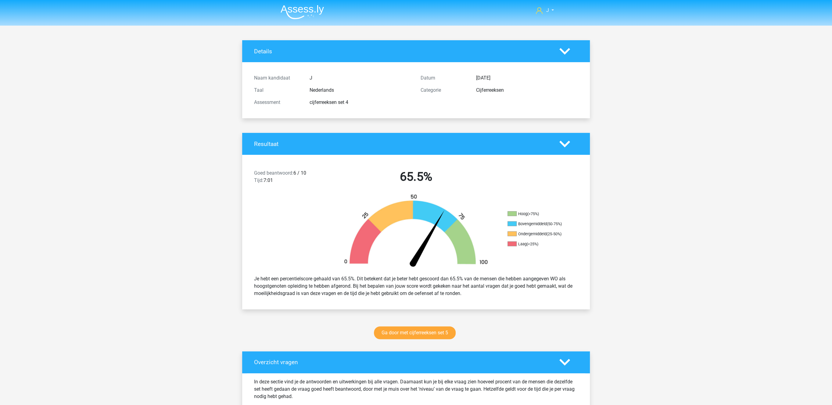
scroll to position [189, 0]
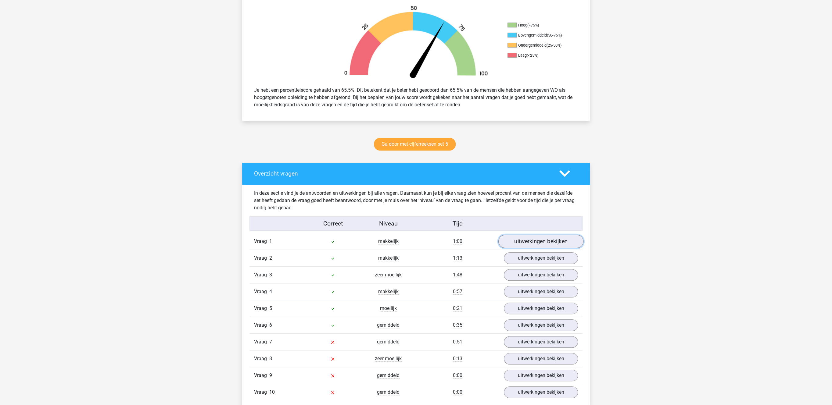
click at [527, 243] on link "uitwerkingen bekijken" at bounding box center [540, 241] width 85 height 13
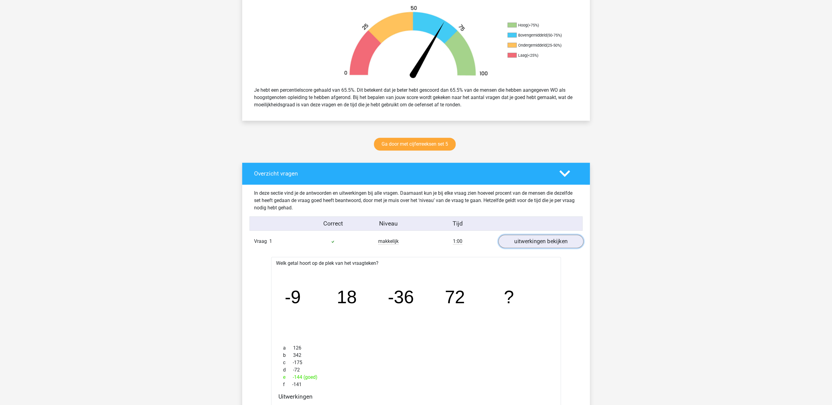
click at [529, 243] on link "uitwerkingen bekijken" at bounding box center [540, 241] width 85 height 13
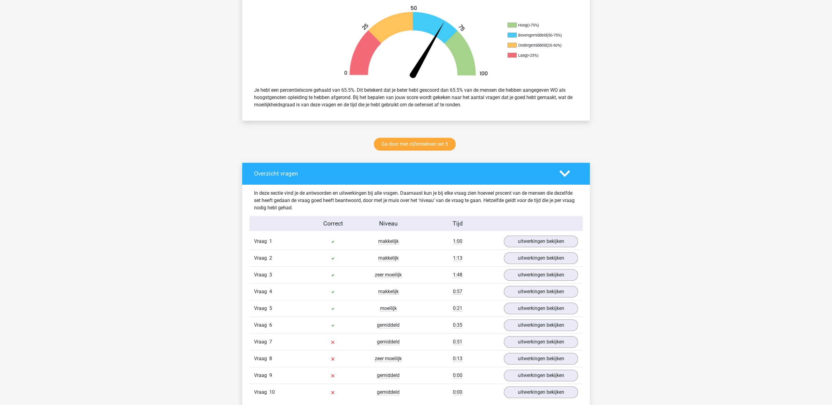
click at [523, 267] on div "Vraag 2 makkelijk 1:13 uitwerkingen bekijken" at bounding box center [415, 258] width 333 height 17
click at [525, 265] on link "uitwerkingen bekijken" at bounding box center [540, 258] width 85 height 13
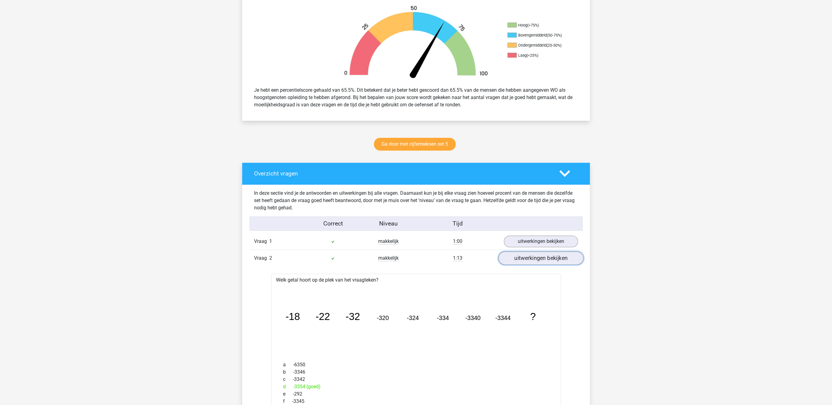
click at [527, 263] on link "uitwerkingen bekijken" at bounding box center [540, 258] width 85 height 13
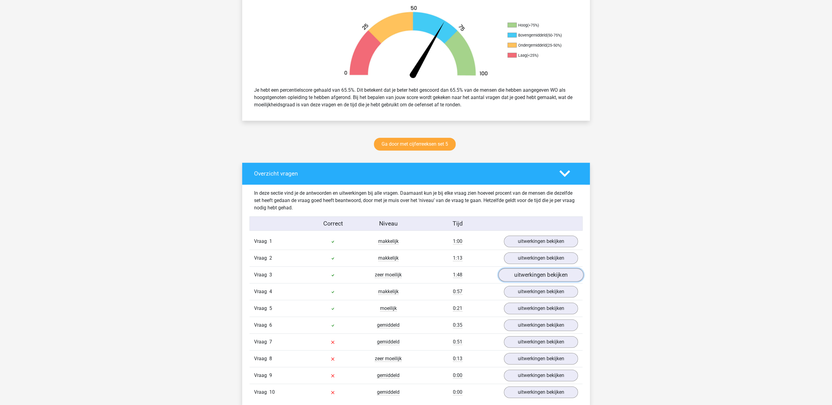
click at [522, 277] on link "uitwerkingen bekijken" at bounding box center [540, 275] width 85 height 13
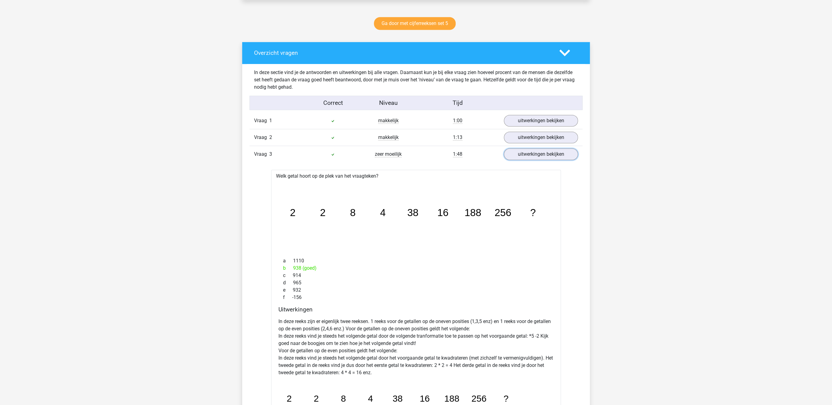
scroll to position [315, 0]
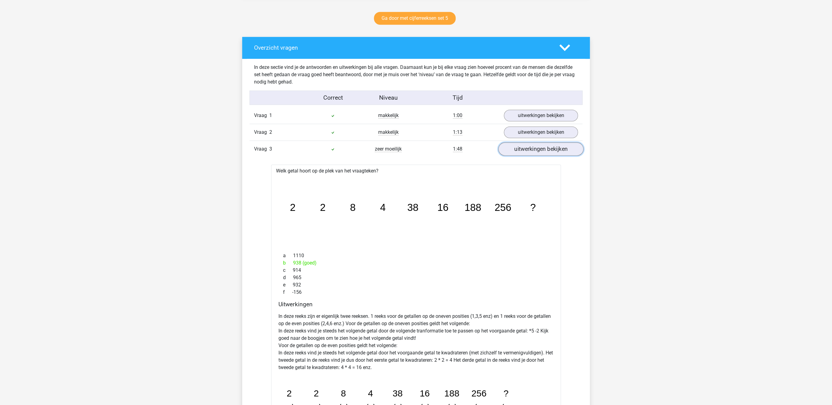
click at [568, 154] on link "uitwerkingen bekijken" at bounding box center [540, 149] width 85 height 13
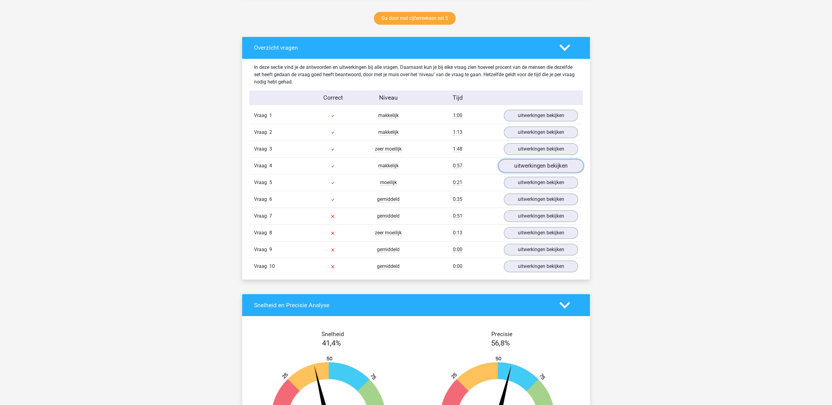
click at [561, 169] on link "uitwerkingen bekijken" at bounding box center [540, 166] width 85 height 13
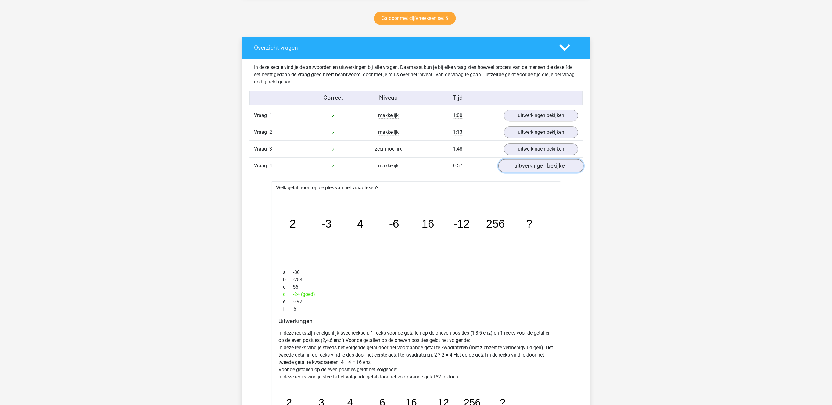
click at [561, 169] on link "uitwerkingen bekijken" at bounding box center [540, 166] width 85 height 13
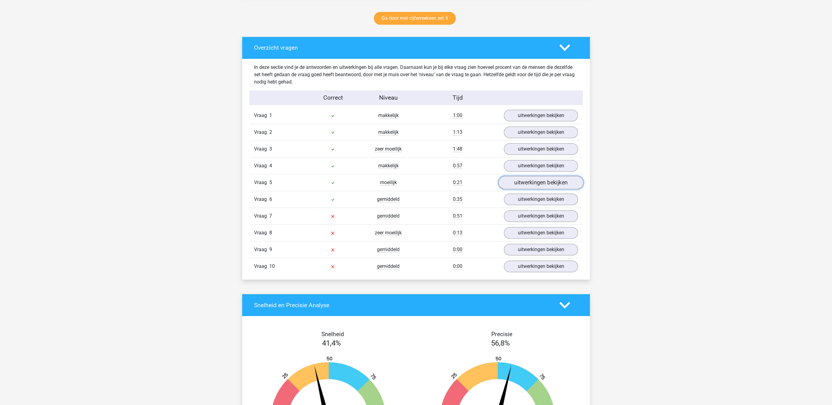
click at [561, 183] on link "uitwerkingen bekijken" at bounding box center [540, 182] width 85 height 13
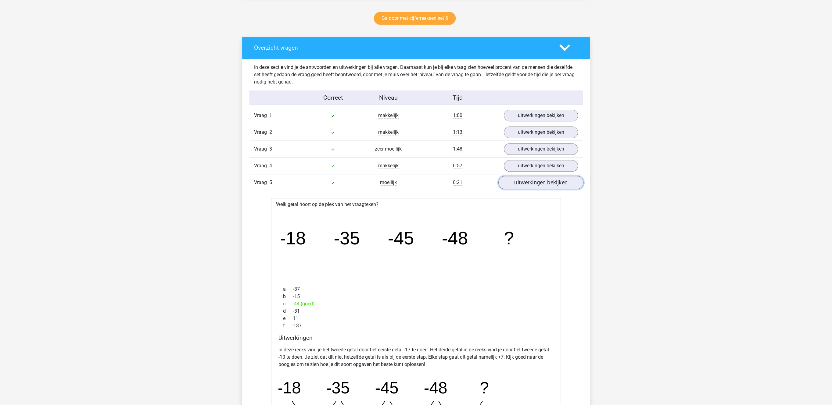
click at [561, 183] on link "uitwerkingen bekijken" at bounding box center [540, 182] width 85 height 13
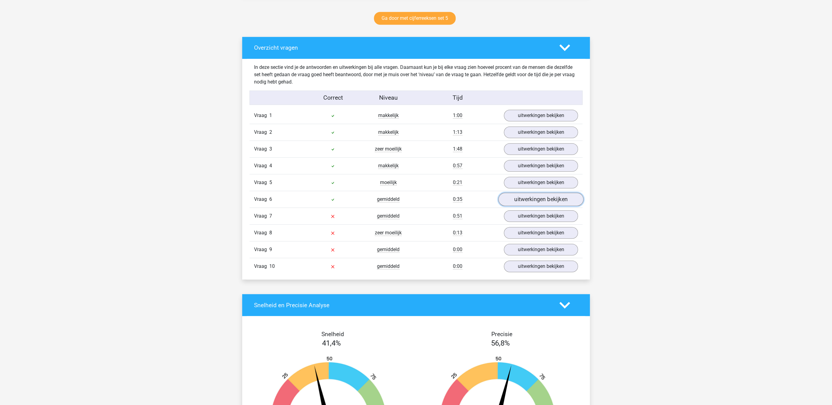
click at [559, 203] on link "uitwerkingen bekijken" at bounding box center [540, 199] width 85 height 13
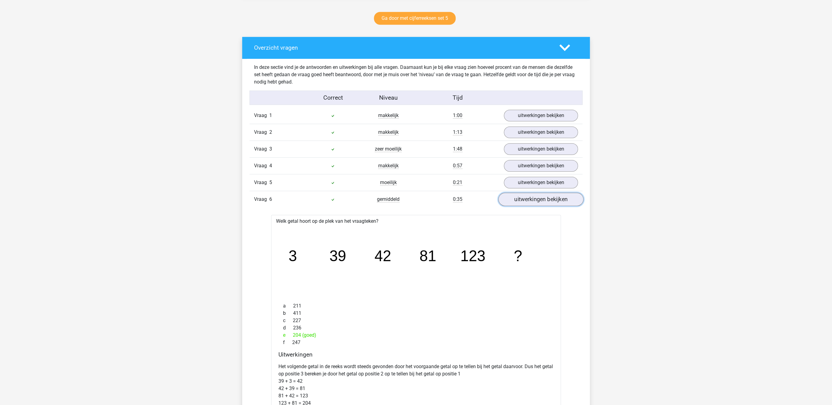
click at [559, 203] on link "uitwerkingen bekijken" at bounding box center [540, 199] width 85 height 13
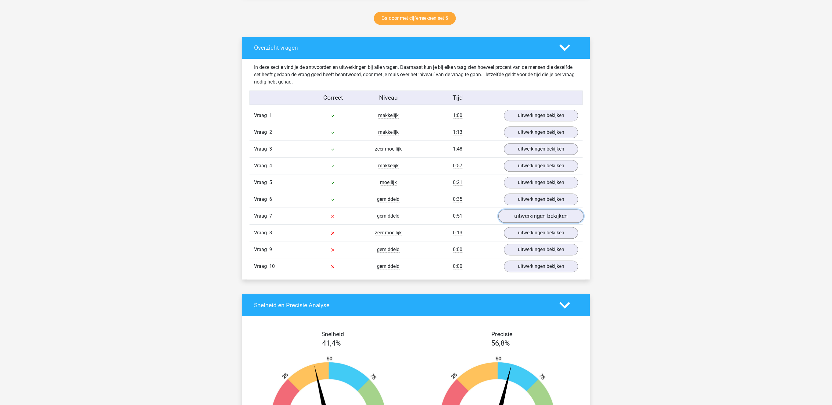
click at [556, 214] on link "uitwerkingen bekijken" at bounding box center [540, 216] width 85 height 13
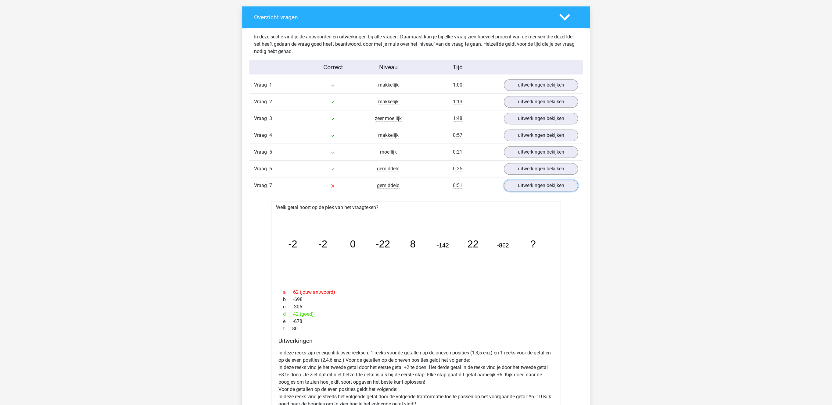
scroll to position [346, 0]
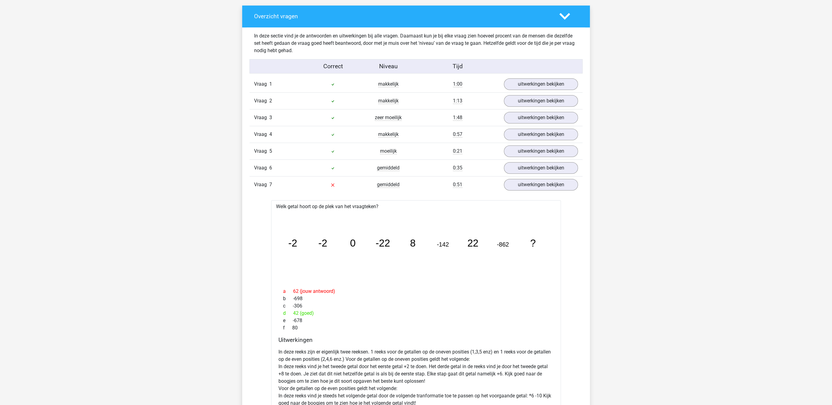
click at [537, 193] on div "Vraag 7 gemiddeld 0:51 uitwerkingen bekijken" at bounding box center [415, 184] width 333 height 17
click at [539, 191] on link "uitwerkingen bekijken" at bounding box center [540, 184] width 85 height 13
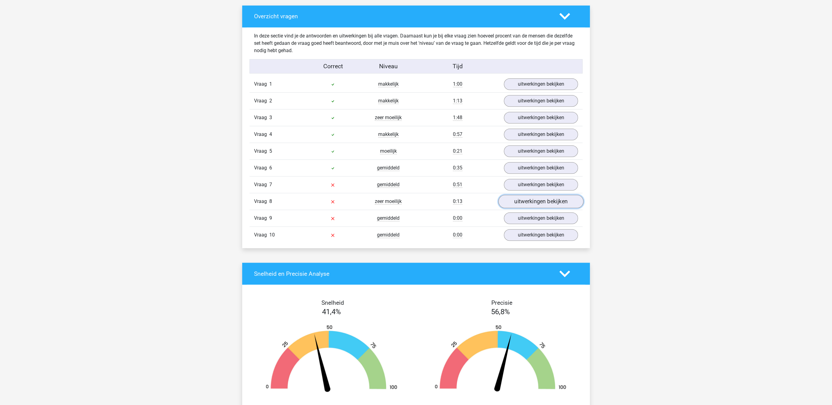
click at [539, 199] on link "uitwerkingen bekijken" at bounding box center [540, 201] width 85 height 13
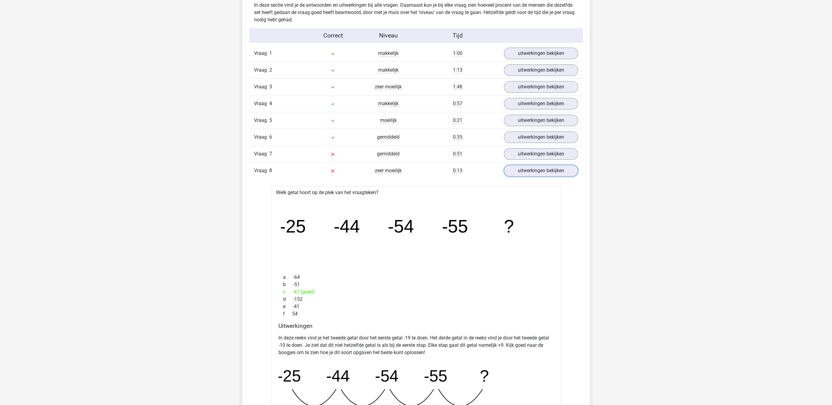
scroll to position [378, 0]
click at [527, 172] on link "uitwerkingen bekijken" at bounding box center [540, 170] width 85 height 13
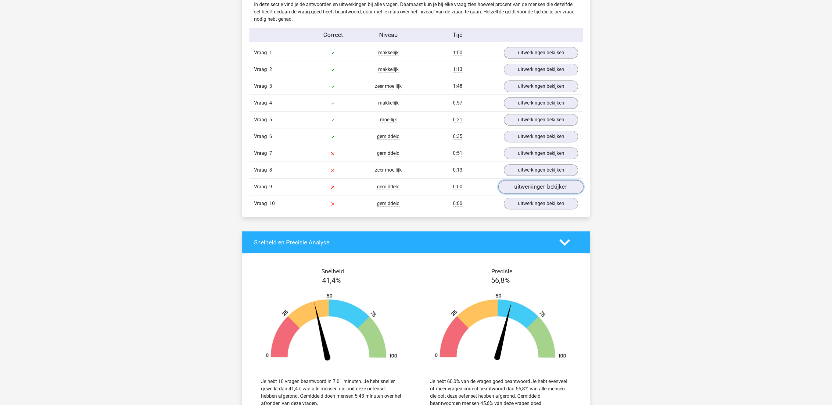
click at [532, 189] on link "uitwerkingen bekijken" at bounding box center [540, 187] width 85 height 13
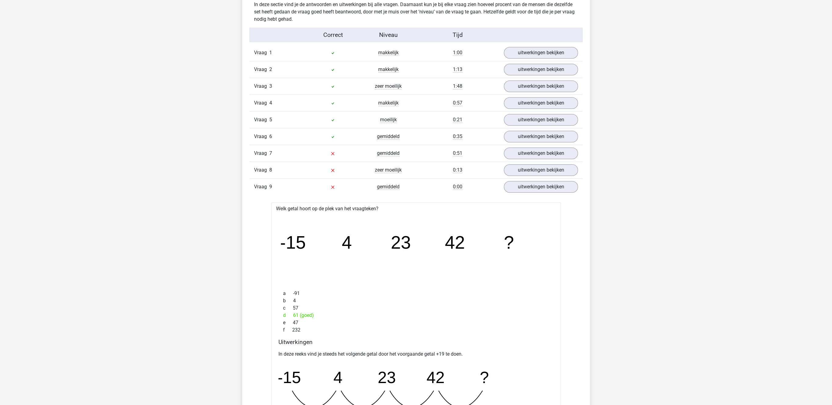
click at [559, 184] on div "Vraag 9 gemiddeld 0:00 uitwerkingen bekijken" at bounding box center [415, 186] width 333 height 17
click at [557, 190] on link "uitwerkingen bekijken" at bounding box center [540, 187] width 85 height 13
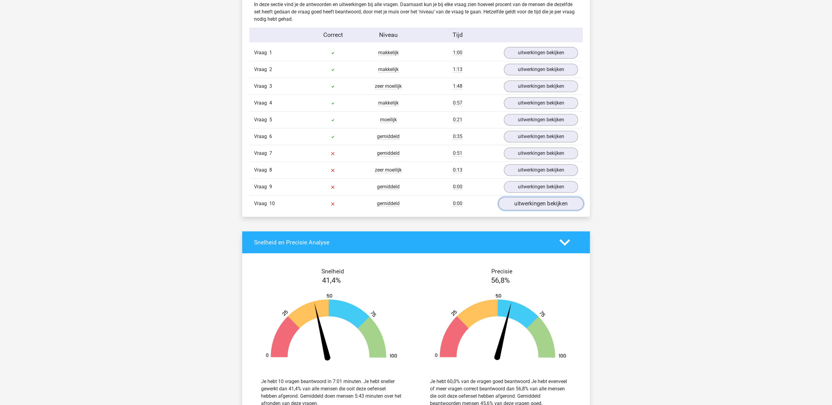
click at [545, 207] on link "uitwerkingen bekijken" at bounding box center [540, 203] width 85 height 13
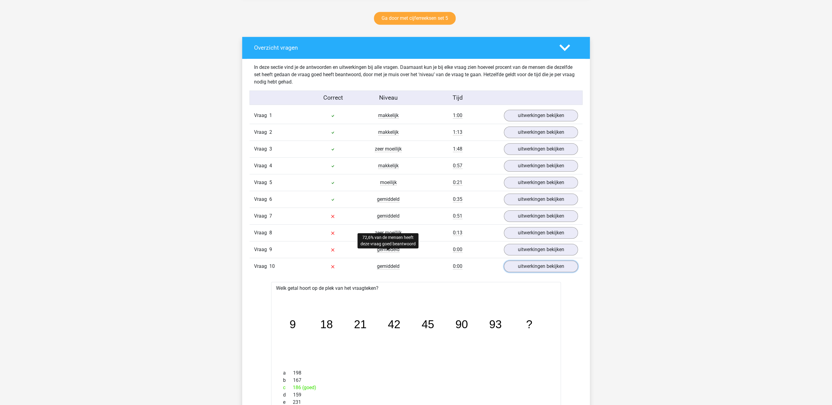
scroll to position [440, 0]
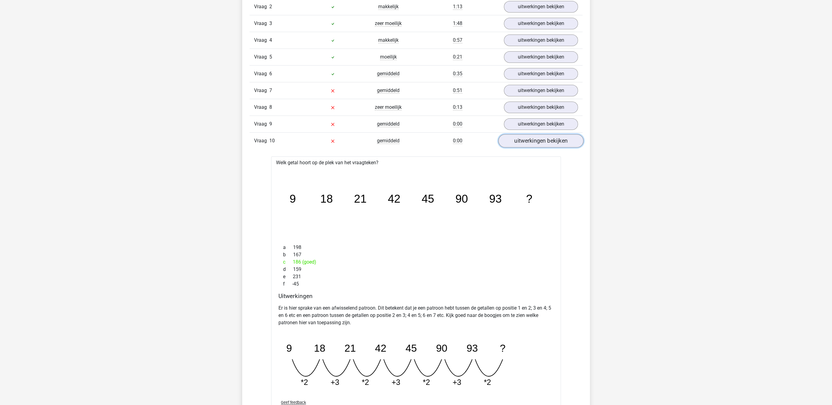
click at [546, 145] on link "uitwerkingen bekijken" at bounding box center [540, 140] width 85 height 13
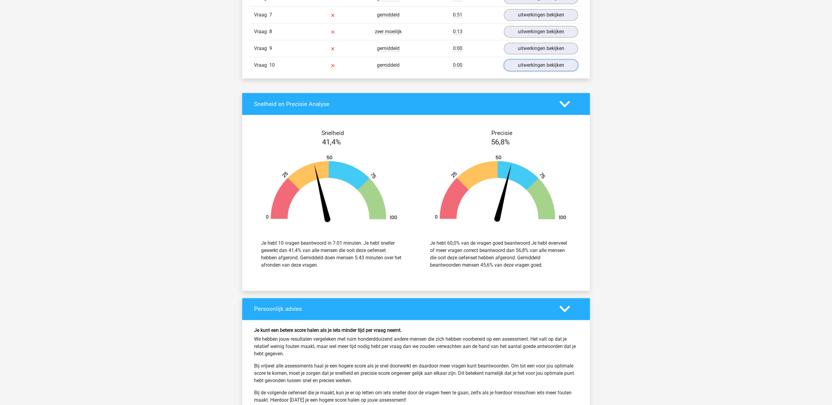
scroll to position [566, 0]
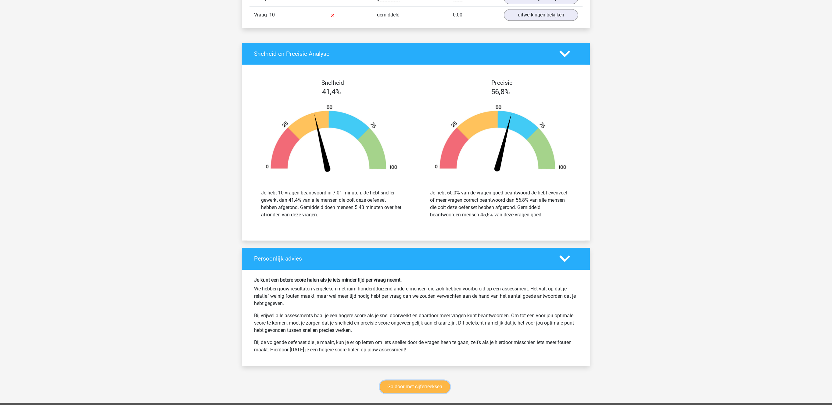
click at [399, 392] on link "Ga door met cijferreeksen" at bounding box center [415, 387] width 70 height 13
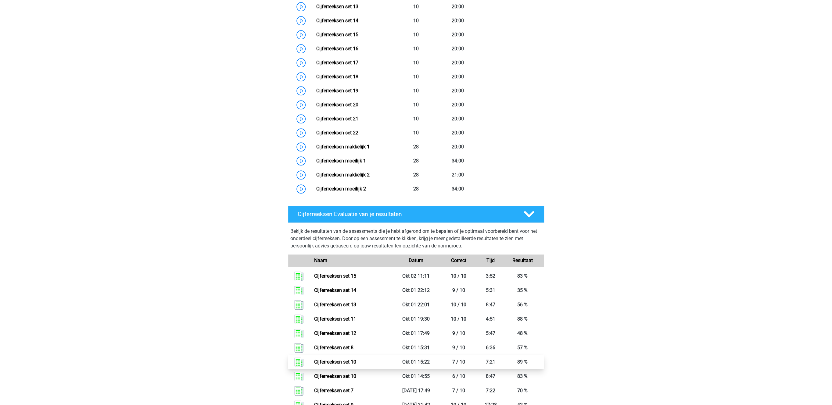
scroll to position [650, 0]
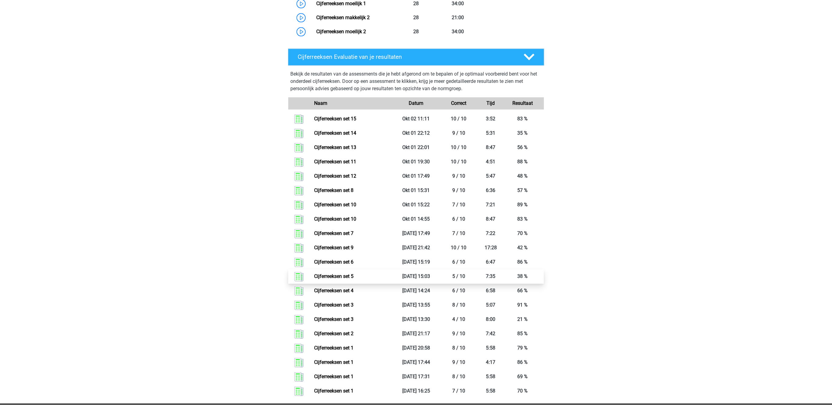
click at [349, 279] on link "Cijferreeksen set 5" at bounding box center [333, 277] width 39 height 6
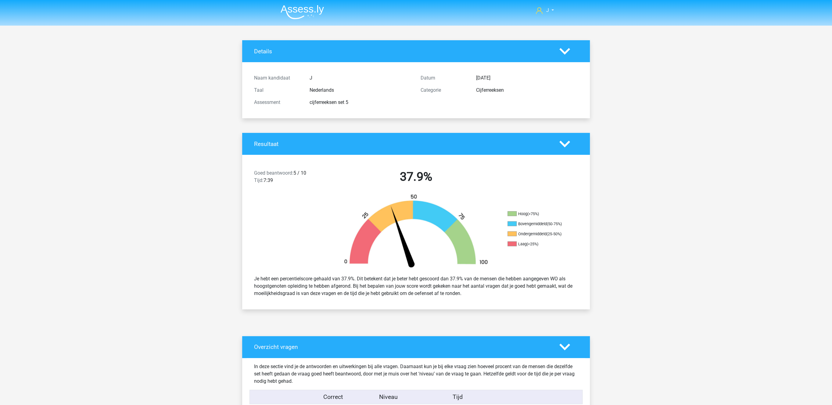
scroll to position [189, 0]
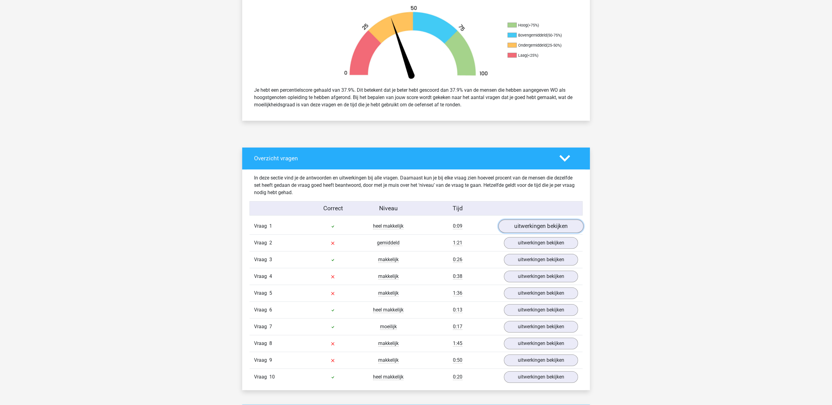
click at [548, 227] on link "uitwerkingen bekijken" at bounding box center [540, 226] width 85 height 13
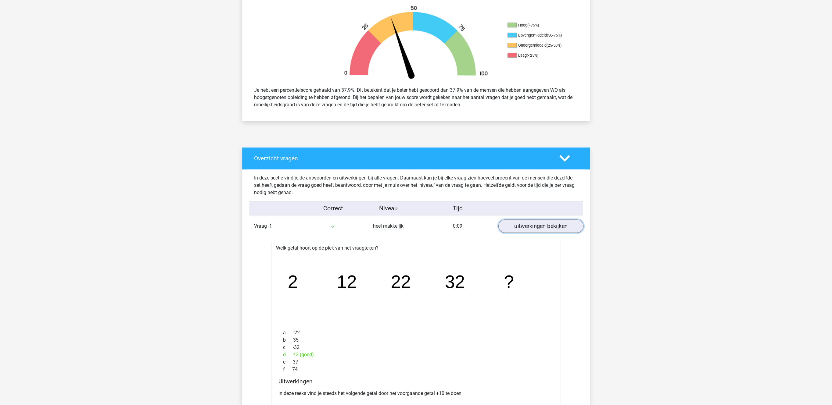
click at [548, 227] on link "uitwerkingen bekijken" at bounding box center [540, 226] width 85 height 13
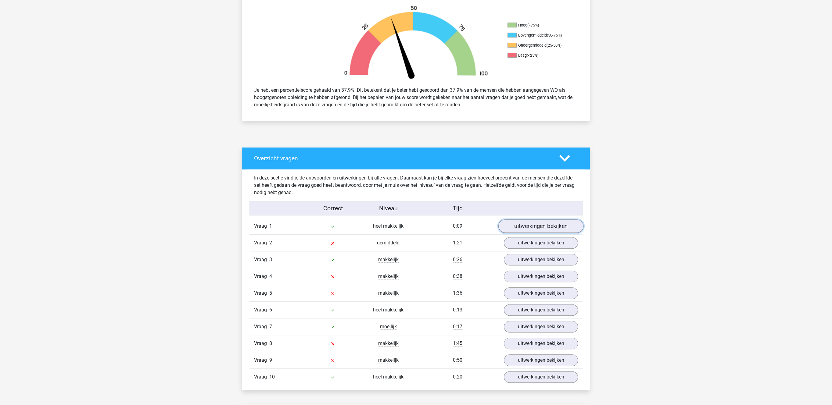
click at [548, 227] on link "uitwerkingen bekijken" at bounding box center [540, 226] width 85 height 13
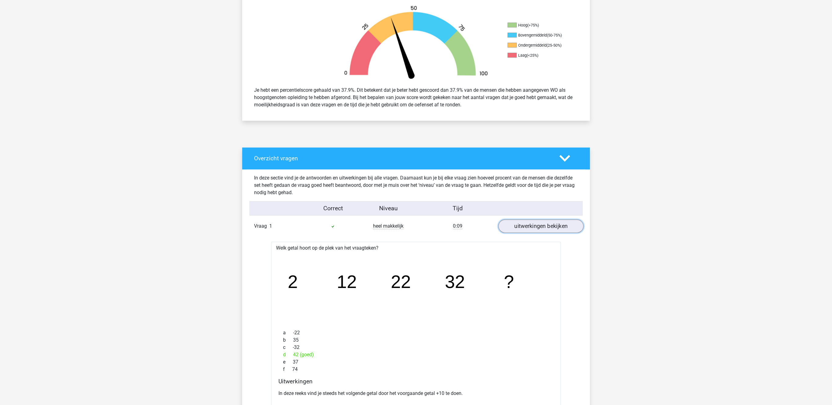
click at [548, 227] on link "uitwerkingen bekijken" at bounding box center [540, 226] width 85 height 13
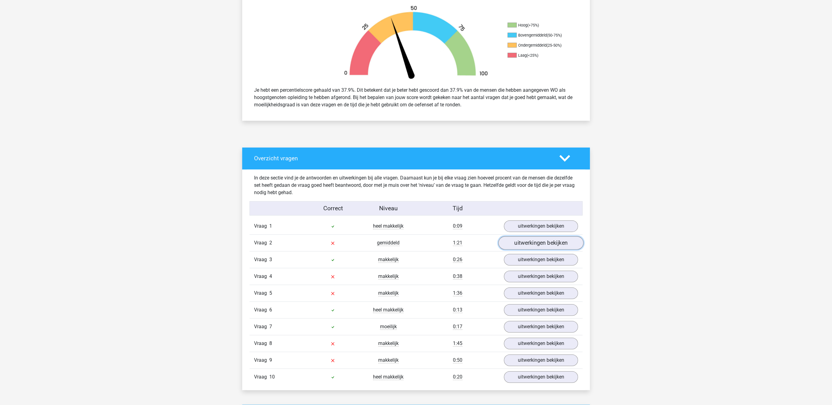
click at [538, 246] on link "uitwerkingen bekijken" at bounding box center [540, 243] width 85 height 13
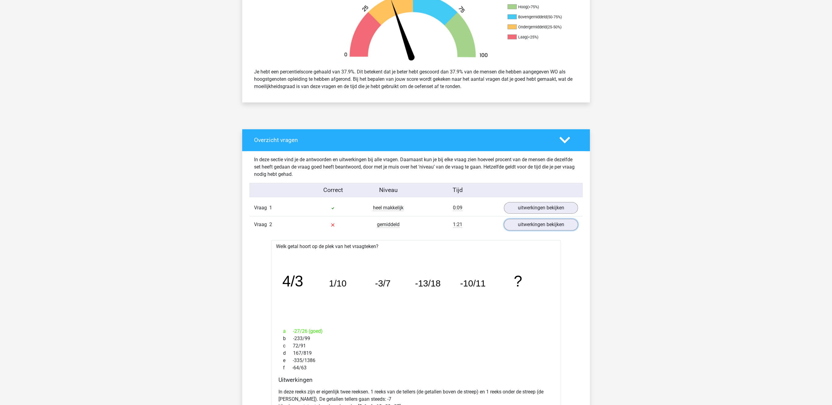
scroll to position [220, 0]
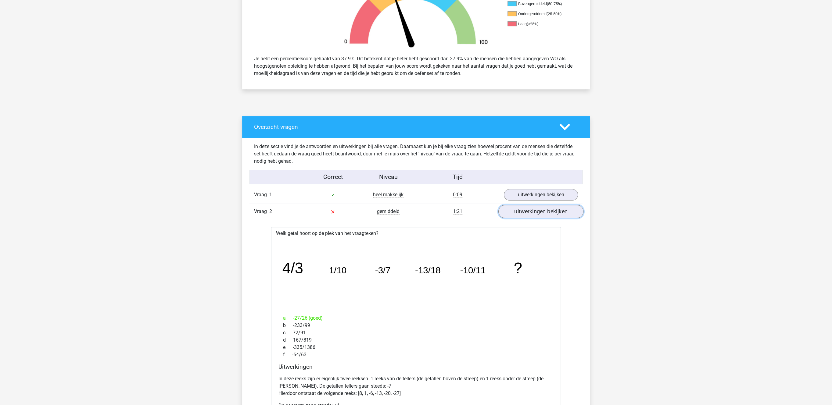
click at [518, 212] on link "uitwerkingen bekijken" at bounding box center [540, 211] width 85 height 13
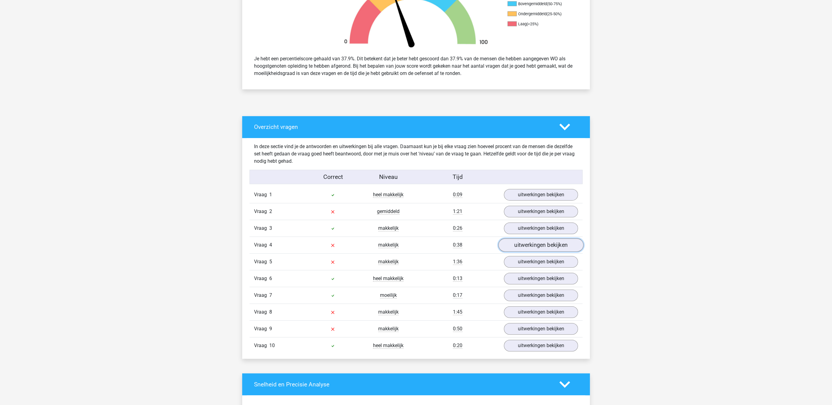
click at [531, 250] on link "uitwerkingen bekijken" at bounding box center [540, 245] width 85 height 13
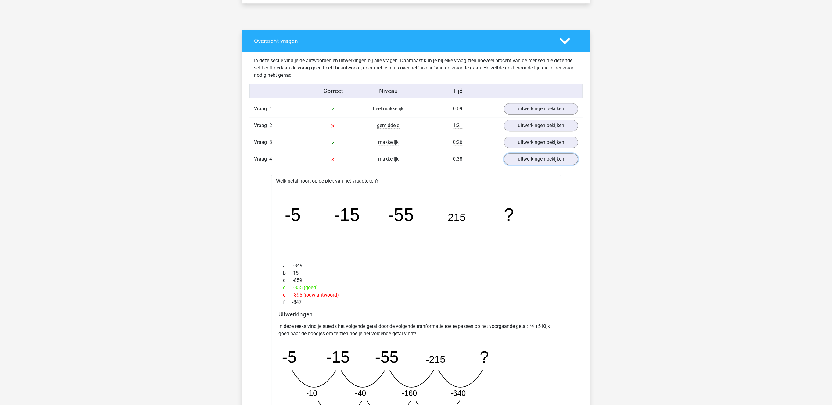
scroll to position [315, 0]
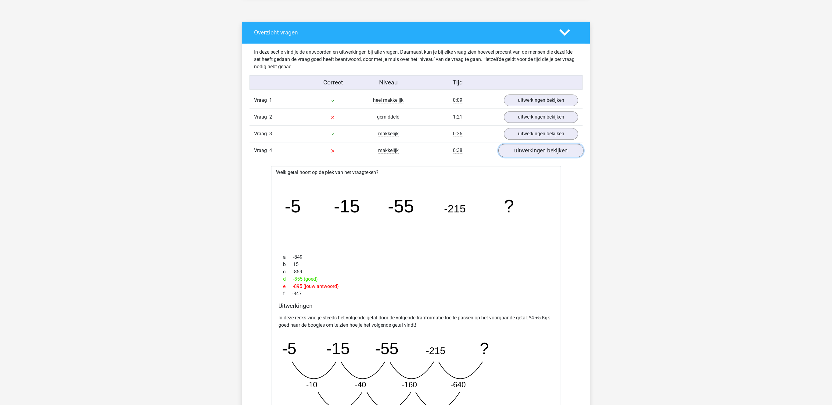
click at [542, 155] on link "uitwerkingen bekijken" at bounding box center [540, 150] width 85 height 13
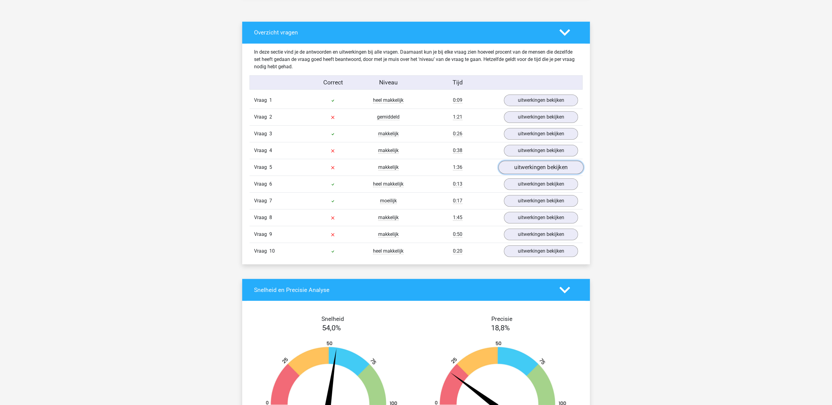
click at [541, 170] on link "uitwerkingen bekijken" at bounding box center [540, 167] width 85 height 13
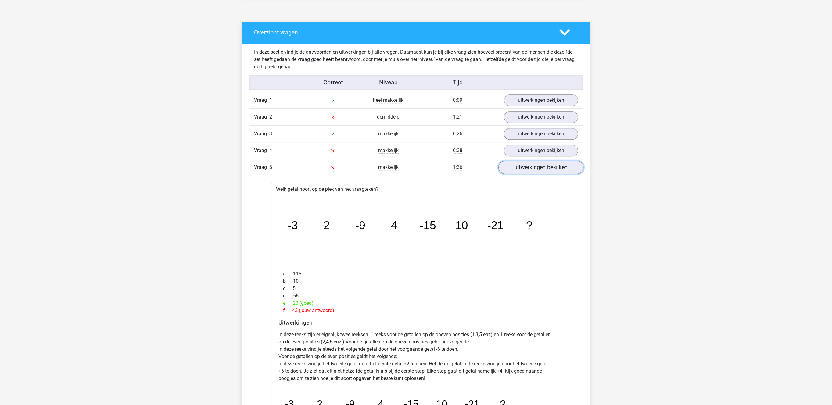
click at [529, 169] on link "uitwerkingen bekijken" at bounding box center [540, 167] width 85 height 13
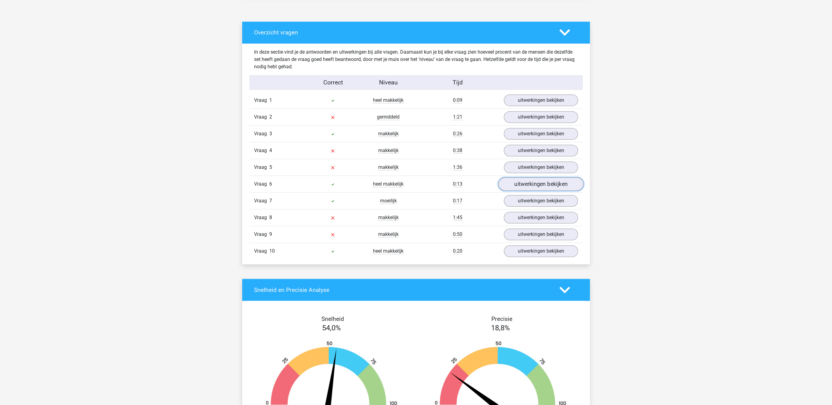
click at [531, 183] on link "uitwerkingen bekijken" at bounding box center [540, 184] width 85 height 13
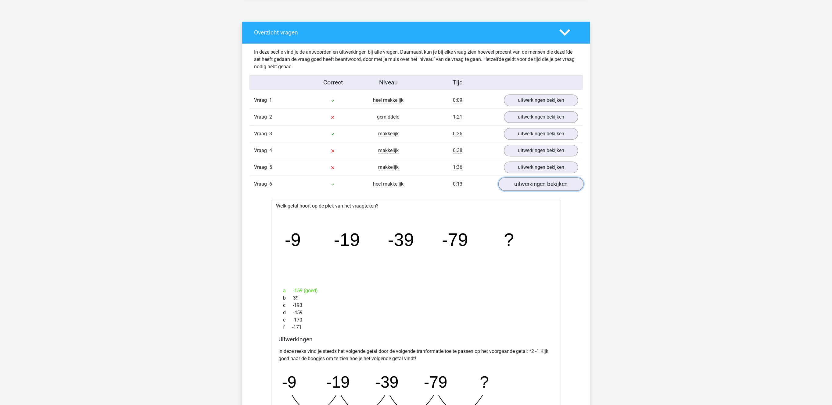
click at [531, 184] on link "uitwerkingen bekijken" at bounding box center [540, 184] width 85 height 13
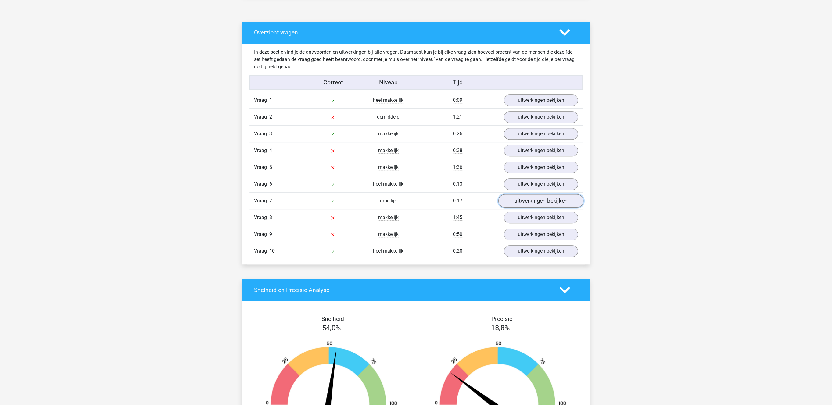
click at [527, 204] on link "uitwerkingen bekijken" at bounding box center [540, 201] width 85 height 13
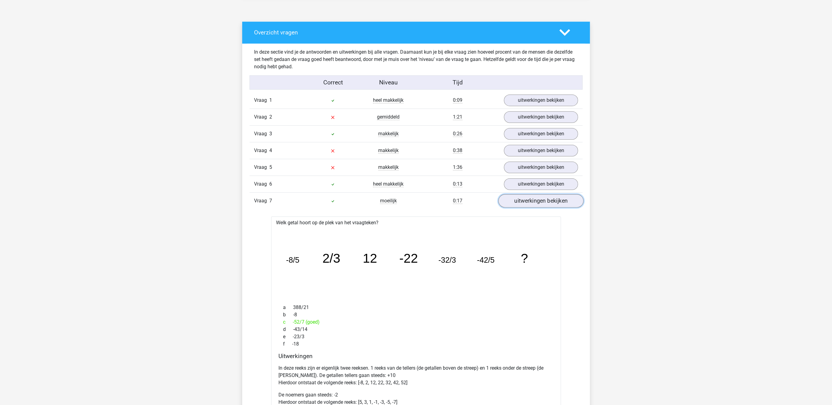
click at [527, 204] on link "uitwerkingen bekijken" at bounding box center [540, 201] width 85 height 13
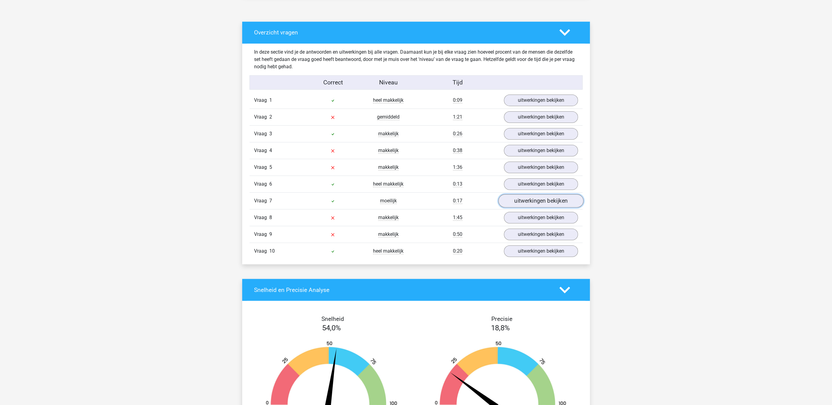
click at [527, 204] on link "uitwerkingen bekijken" at bounding box center [540, 201] width 85 height 13
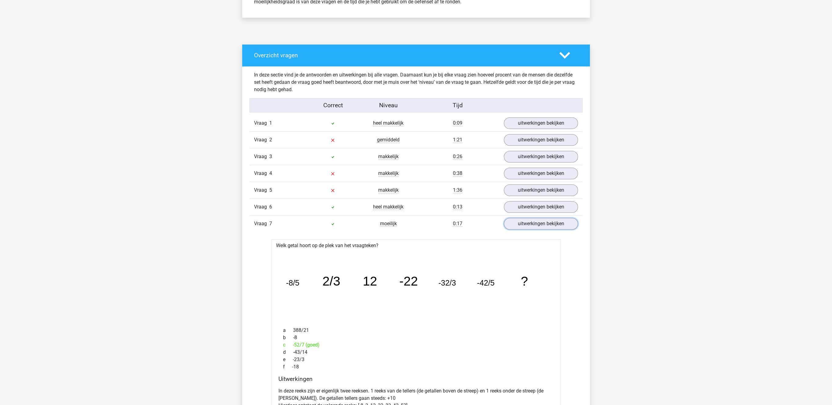
scroll to position [378, 0]
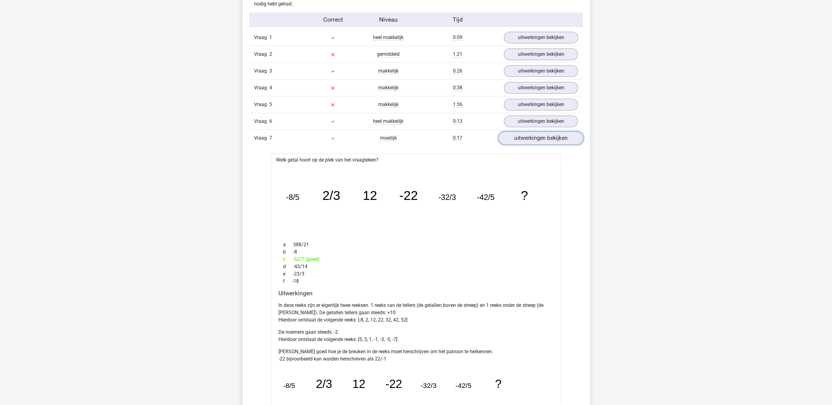
click at [549, 143] on link "uitwerkingen bekijken" at bounding box center [540, 138] width 85 height 13
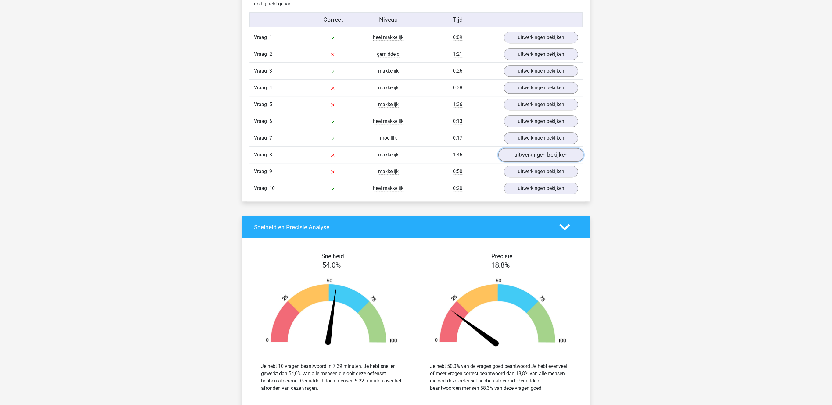
click at [546, 161] on link "uitwerkingen bekijken" at bounding box center [540, 155] width 85 height 13
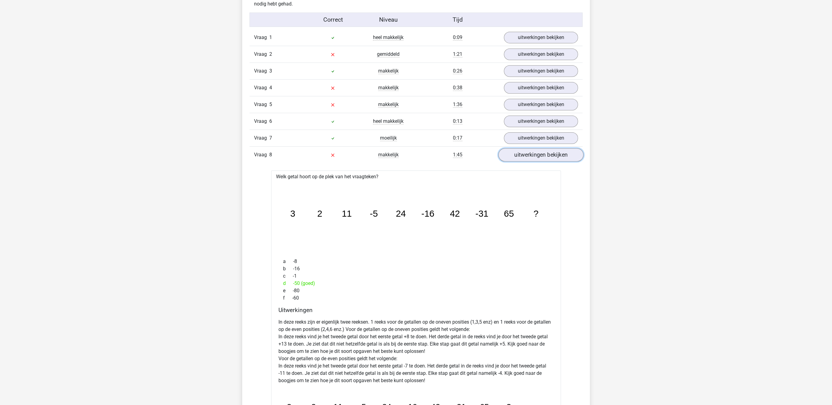
click at [529, 155] on link "uitwerkingen bekijken" at bounding box center [540, 155] width 85 height 13
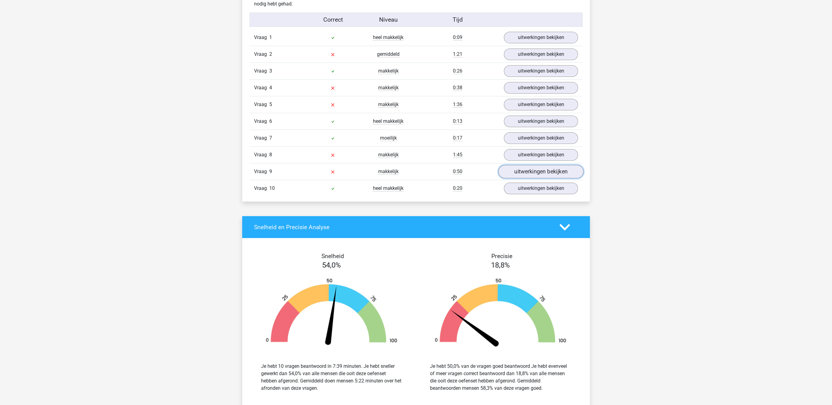
click at [550, 176] on link "uitwerkingen bekijken" at bounding box center [540, 171] width 85 height 13
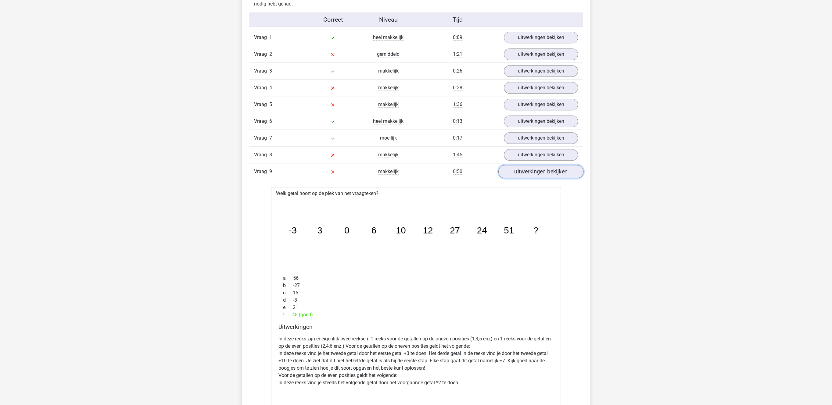
click at [539, 179] on link "uitwerkingen bekijken" at bounding box center [540, 171] width 85 height 13
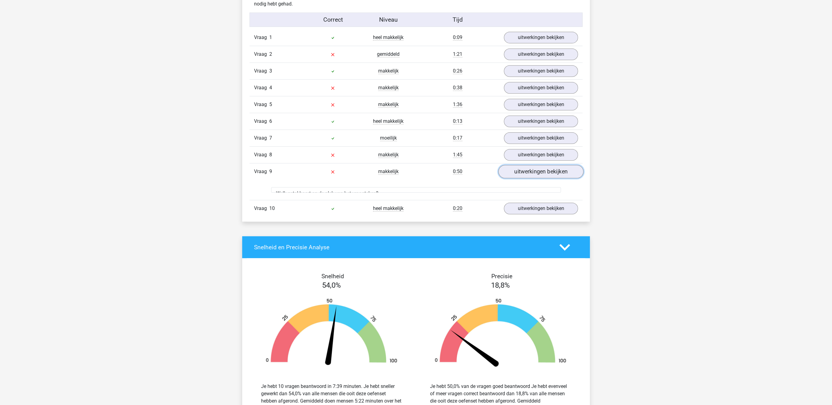
click at [541, 177] on link "uitwerkingen bekijken" at bounding box center [540, 171] width 85 height 13
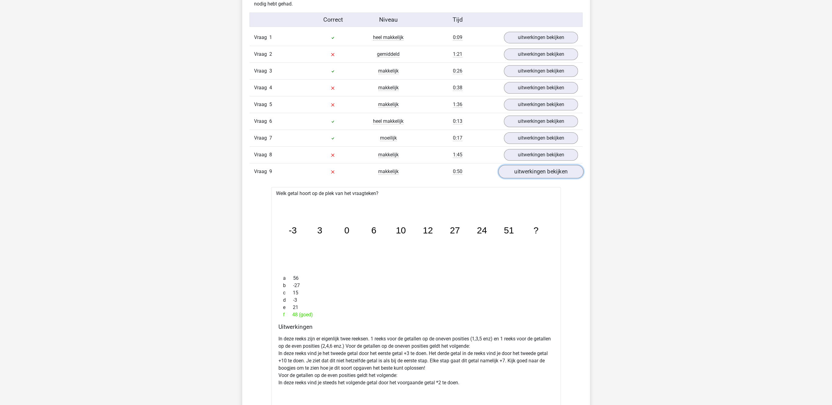
click at [541, 177] on link "uitwerkingen bekijken" at bounding box center [540, 171] width 85 height 13
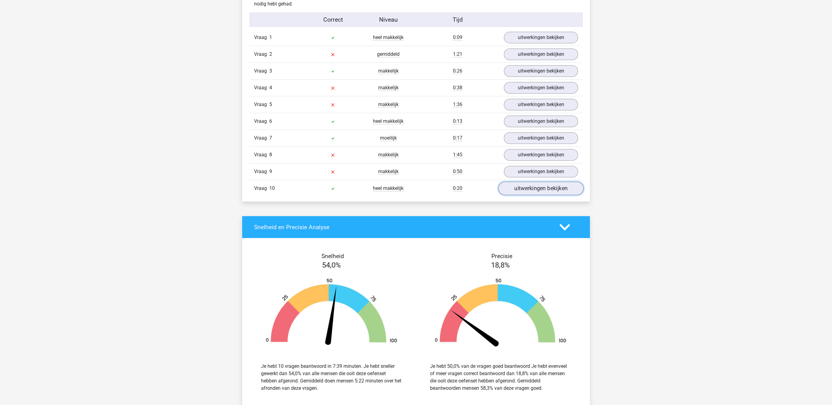
click at [536, 195] on link "uitwerkingen bekijken" at bounding box center [540, 188] width 85 height 13
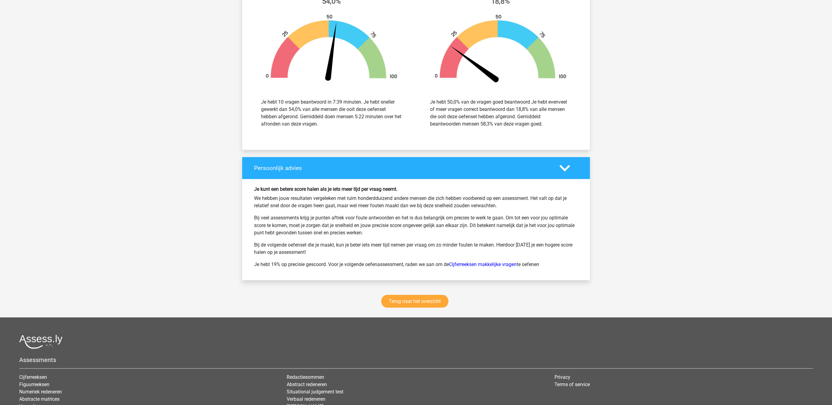
scroll to position [912, 0]
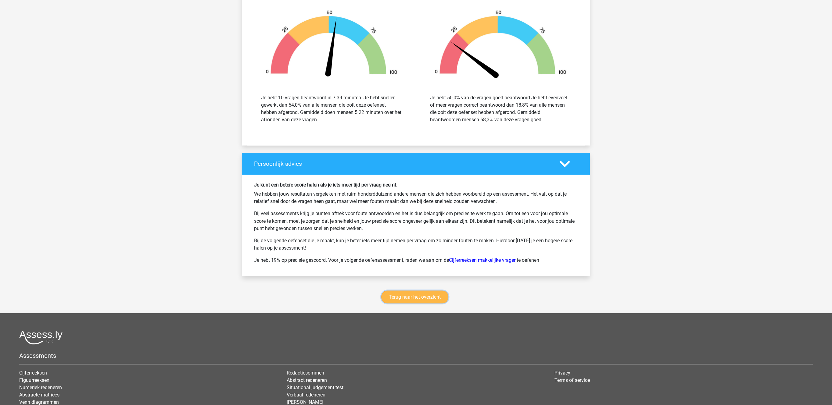
click at [419, 297] on link "Terug naar het overzicht" at bounding box center [414, 297] width 67 height 13
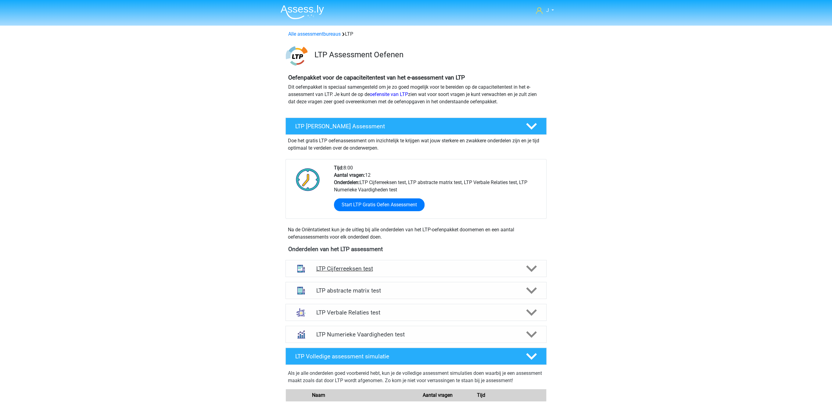
click at [393, 271] on h4 "LTP Cijferreeksen test" at bounding box center [416, 268] width 200 height 7
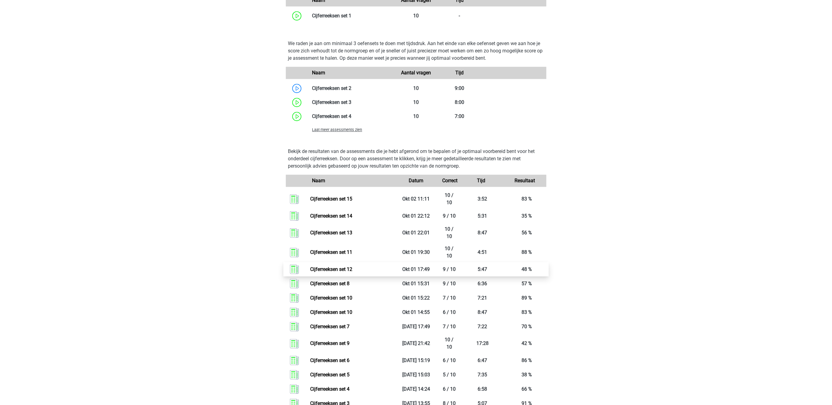
scroll to position [598, 0]
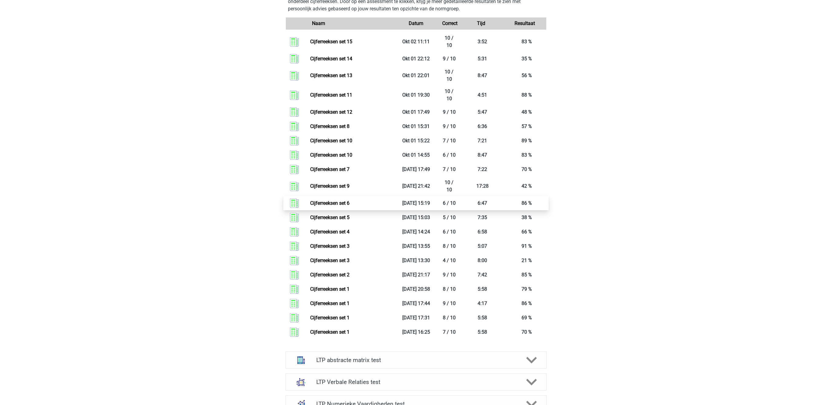
click at [332, 206] on link "Cijferreeksen set 6" at bounding box center [329, 203] width 39 height 6
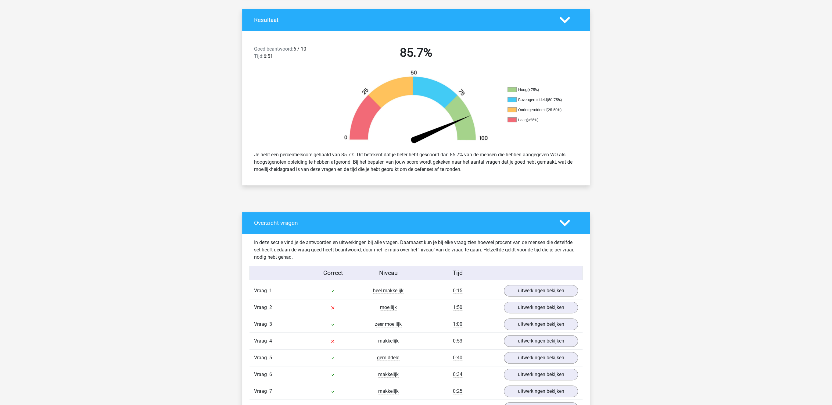
scroll to position [252, 0]
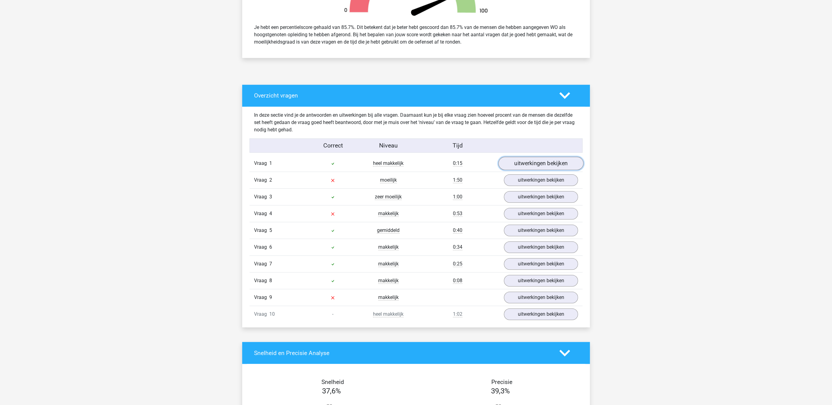
click at [532, 160] on link "uitwerkingen bekijken" at bounding box center [540, 163] width 85 height 13
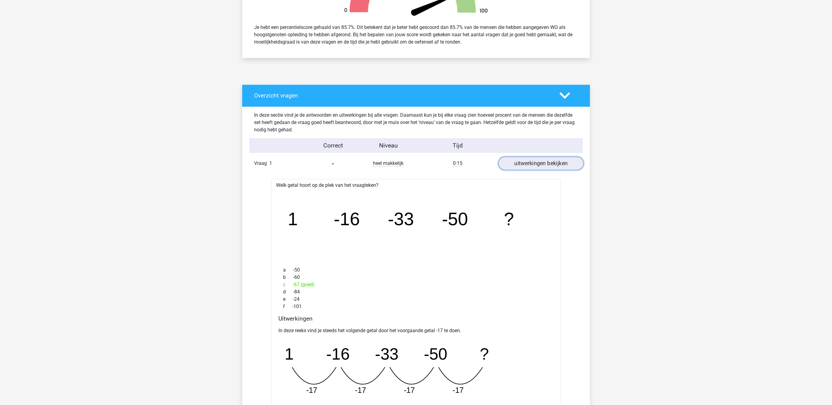
click at [532, 160] on link "uitwerkingen bekijken" at bounding box center [540, 163] width 85 height 13
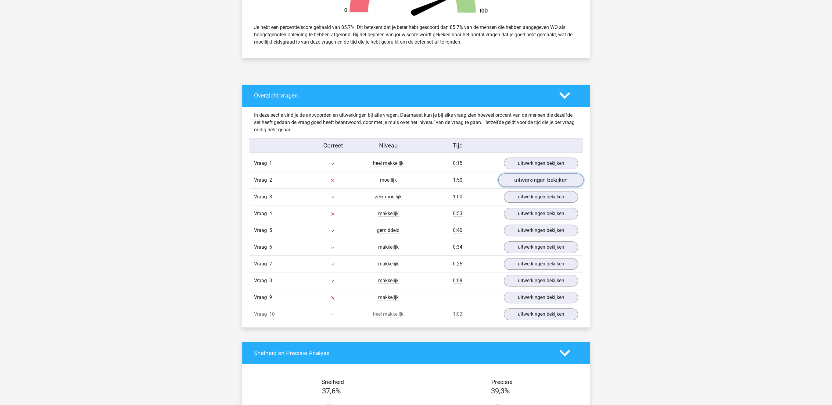
click at [527, 182] on link "uitwerkingen bekijken" at bounding box center [540, 180] width 85 height 13
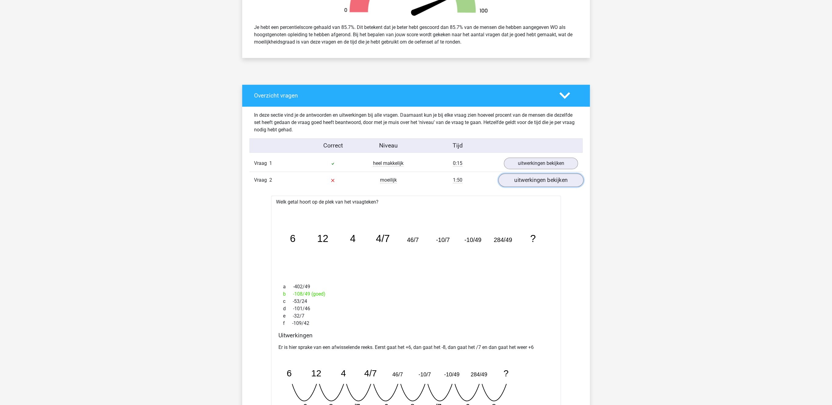
click at [527, 182] on link "uitwerkingen bekijken" at bounding box center [540, 180] width 85 height 13
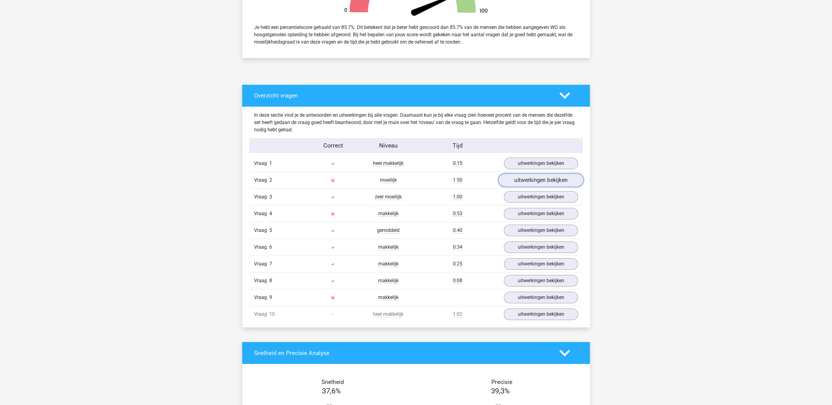
click at [527, 182] on link "uitwerkingen bekijken" at bounding box center [540, 180] width 85 height 13
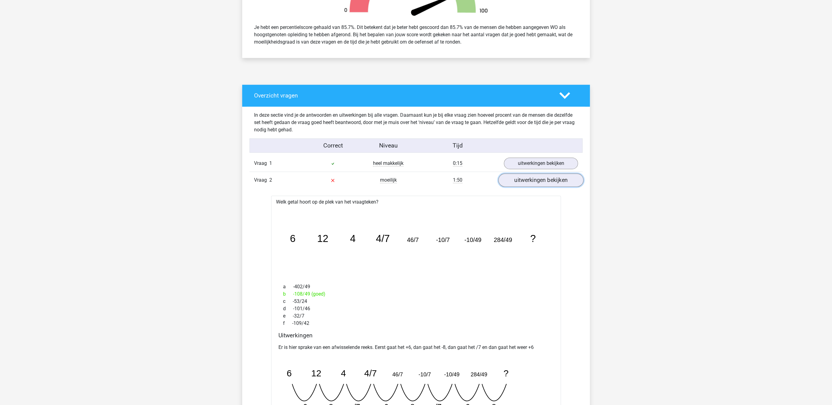
click at [534, 180] on link "uitwerkingen bekijken" at bounding box center [540, 180] width 85 height 13
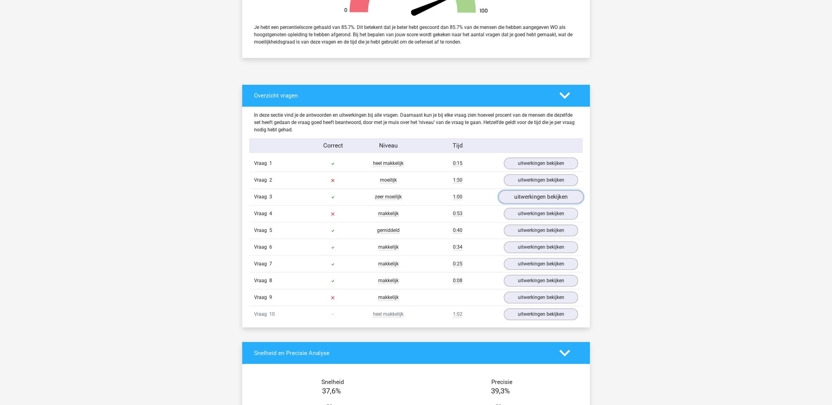
click at [532, 197] on link "uitwerkingen bekijken" at bounding box center [540, 197] width 85 height 13
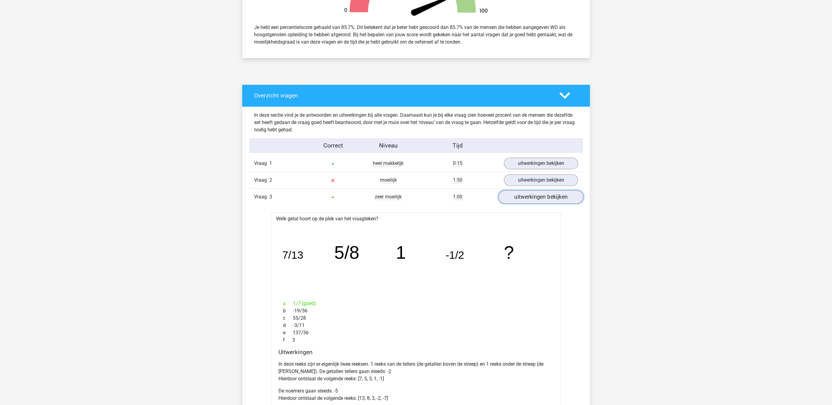
click at [543, 203] on link "uitwerkingen bekijken" at bounding box center [540, 197] width 85 height 13
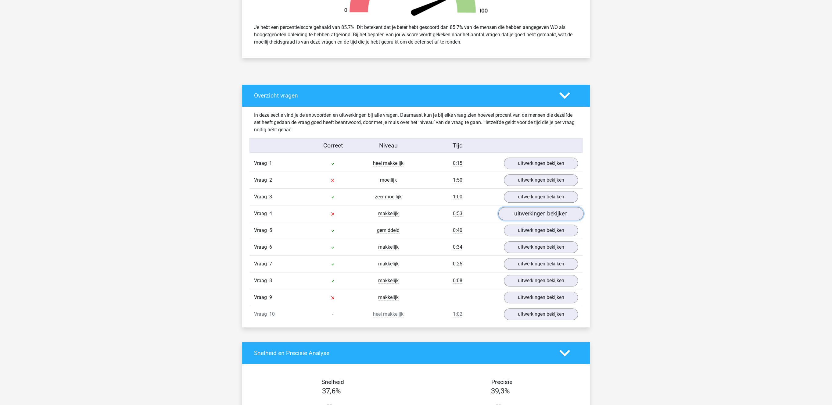
click at [539, 211] on link "uitwerkingen bekijken" at bounding box center [540, 213] width 85 height 13
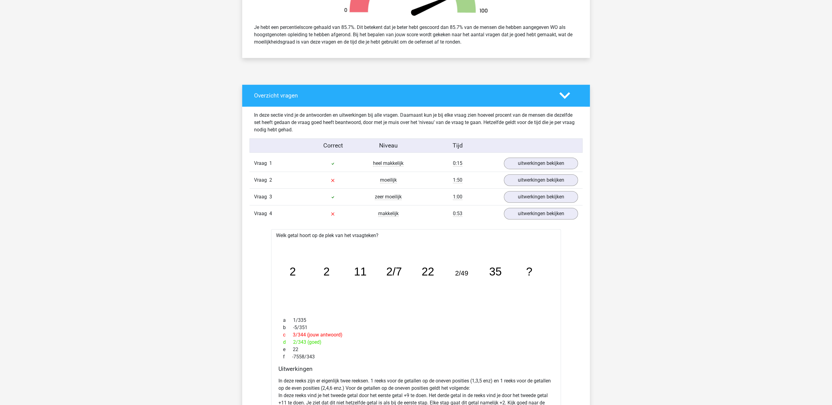
click at [302, 346] on div "d 2/343 (goed)" at bounding box center [415, 342] width 275 height 7
click at [524, 217] on link "uitwerkingen bekijken" at bounding box center [540, 213] width 85 height 13
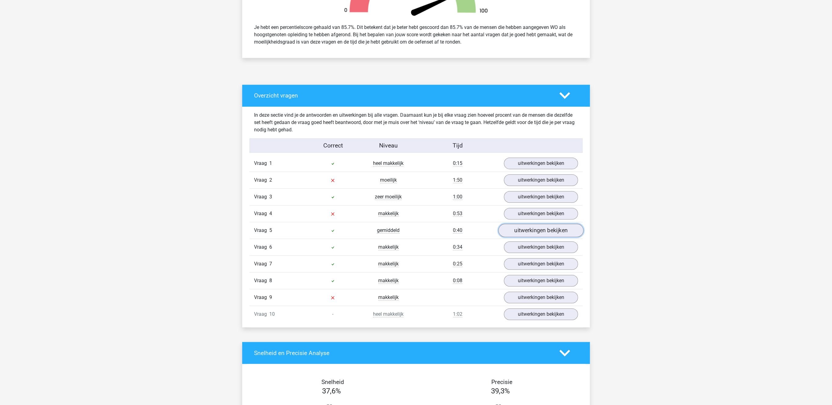
click at [533, 236] on link "uitwerkingen bekijken" at bounding box center [540, 230] width 85 height 13
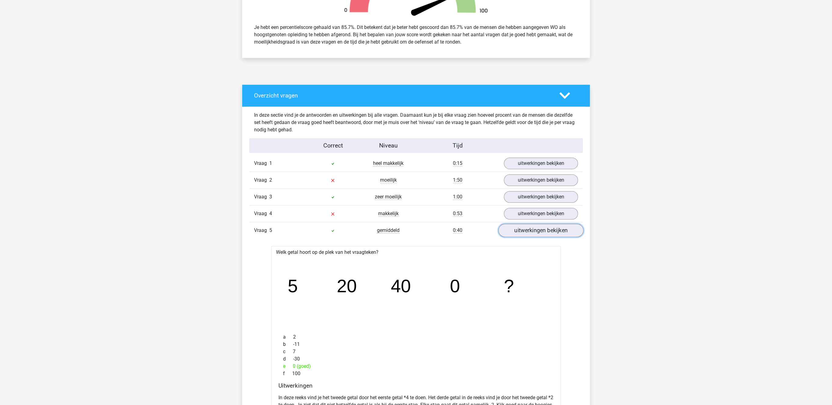
click at [533, 236] on link "uitwerkingen bekijken" at bounding box center [540, 230] width 85 height 13
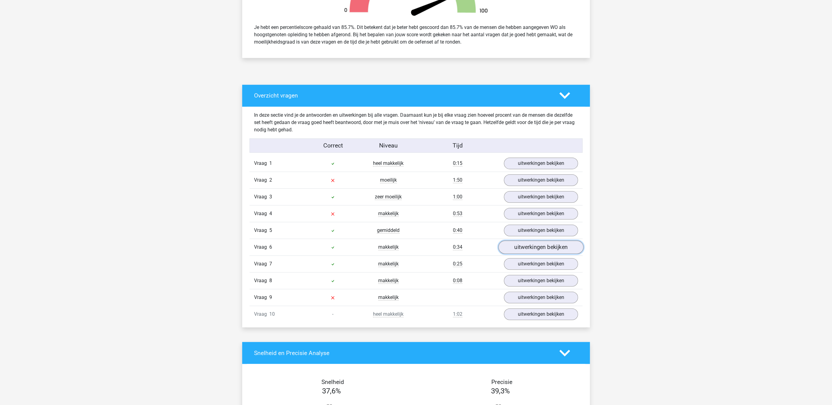
click at [530, 246] on link "uitwerkingen bekijken" at bounding box center [540, 247] width 85 height 13
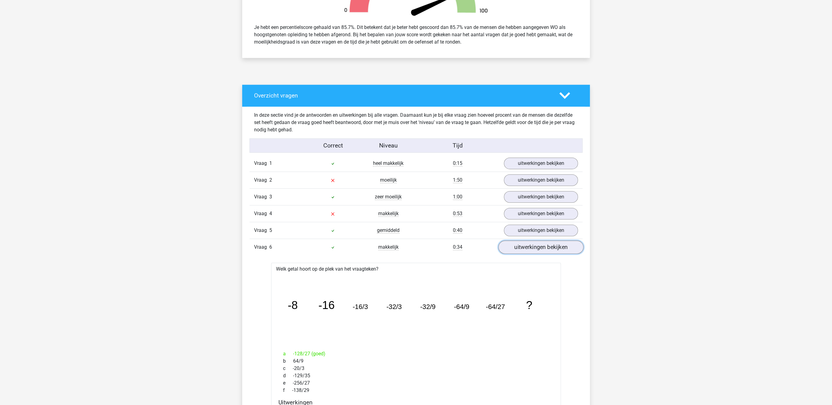
click at [530, 247] on link "uitwerkingen bekijken" at bounding box center [540, 247] width 85 height 13
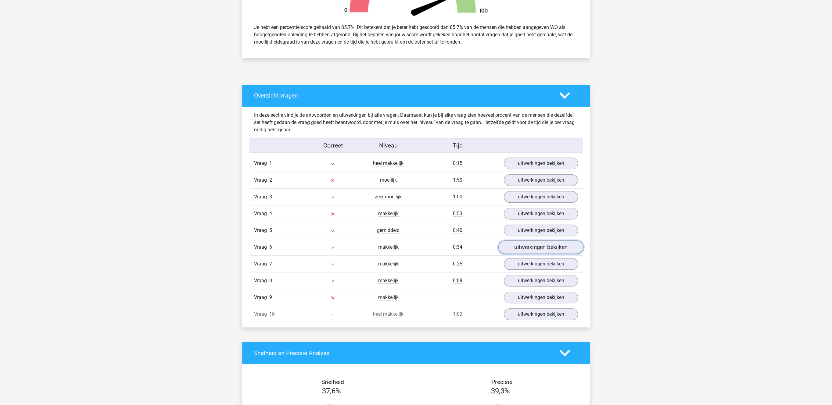
click at [530, 247] on link "uitwerkingen bekijken" at bounding box center [540, 247] width 85 height 13
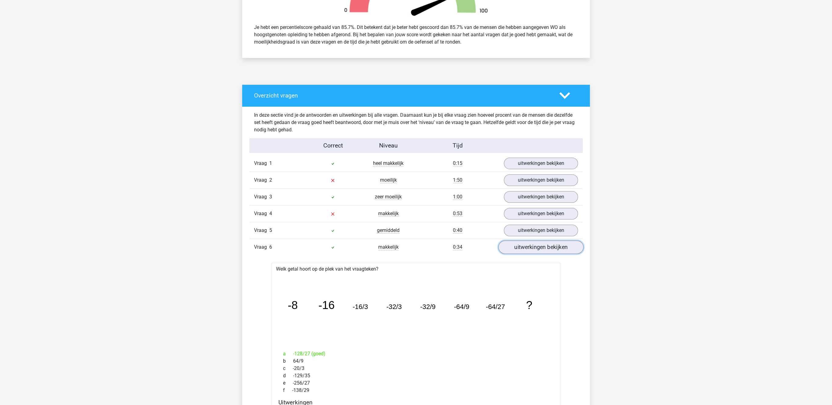
click at [530, 247] on link "uitwerkingen bekijken" at bounding box center [540, 247] width 85 height 13
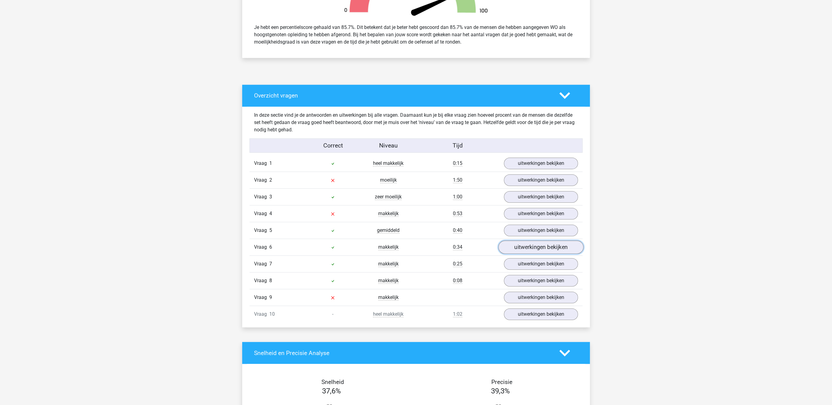
click at [530, 247] on link "uitwerkingen bekijken" at bounding box center [540, 247] width 85 height 13
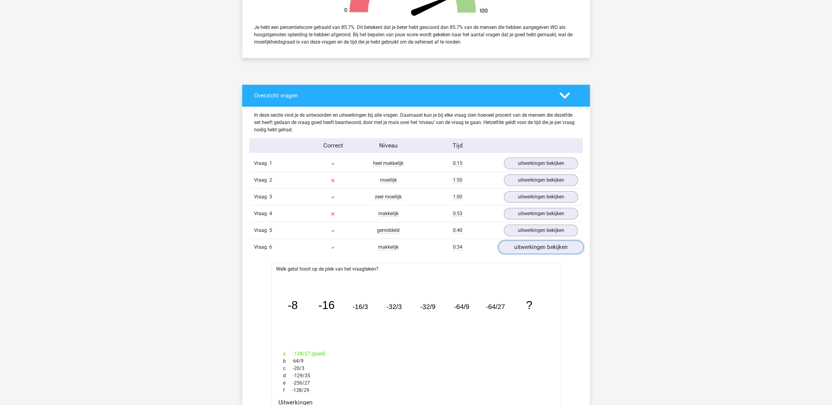
click at [530, 251] on link "uitwerkingen bekijken" at bounding box center [540, 247] width 85 height 13
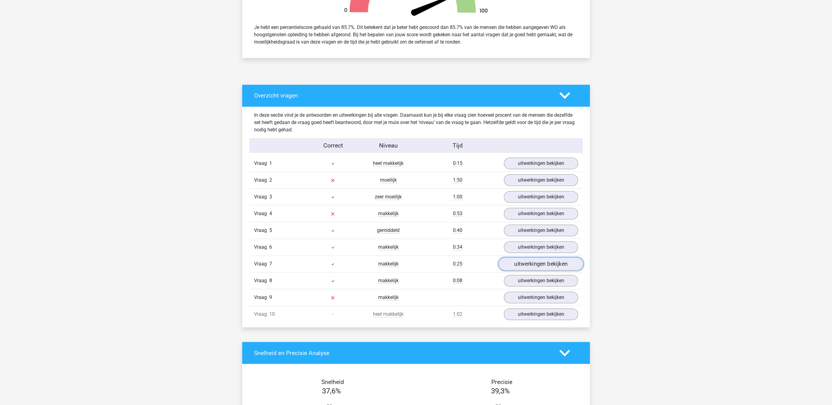
click at [535, 268] on link "uitwerkingen bekijken" at bounding box center [540, 264] width 85 height 13
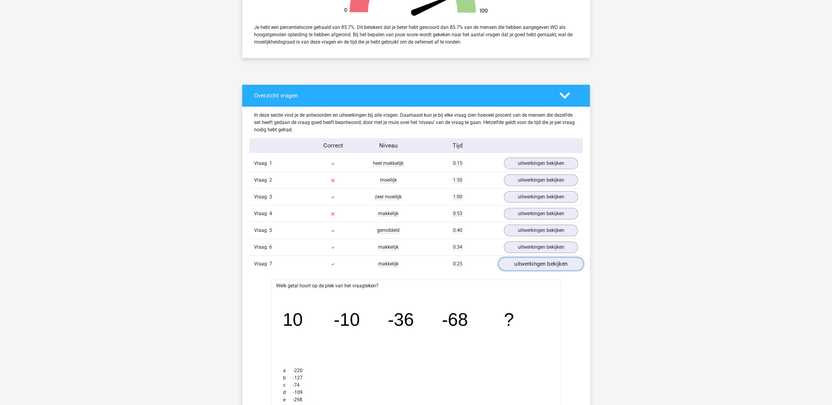
click at [535, 268] on link "uitwerkingen bekijken" at bounding box center [540, 264] width 85 height 13
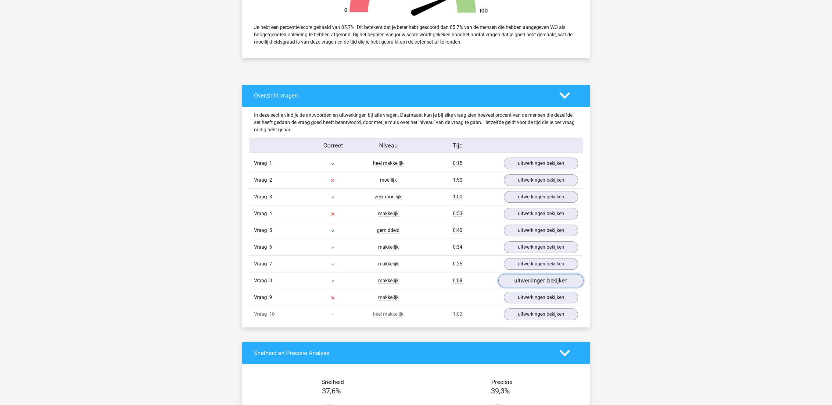
click at [539, 283] on link "uitwerkingen bekijken" at bounding box center [540, 280] width 85 height 13
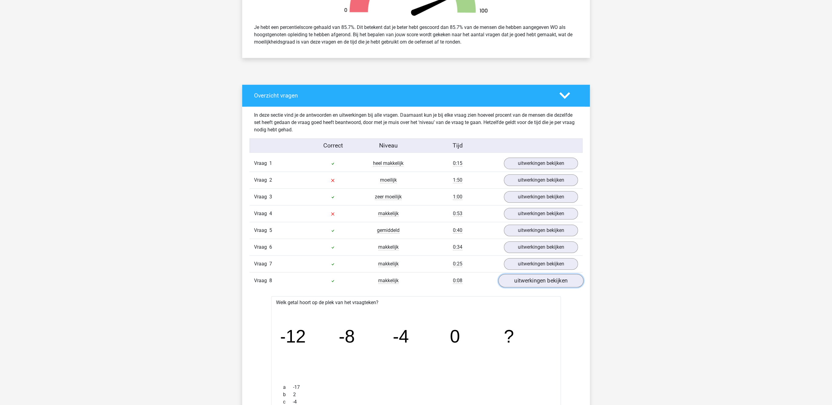
click at [539, 283] on link "uitwerkingen bekijken" at bounding box center [540, 280] width 85 height 13
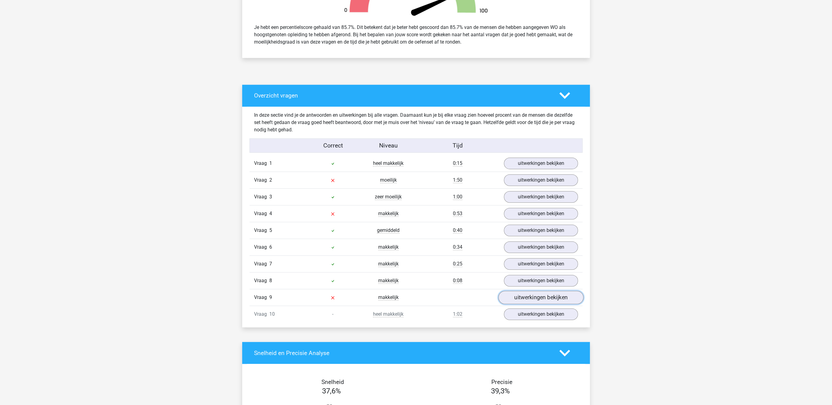
click at [539, 301] on link "uitwerkingen bekijken" at bounding box center [540, 297] width 85 height 13
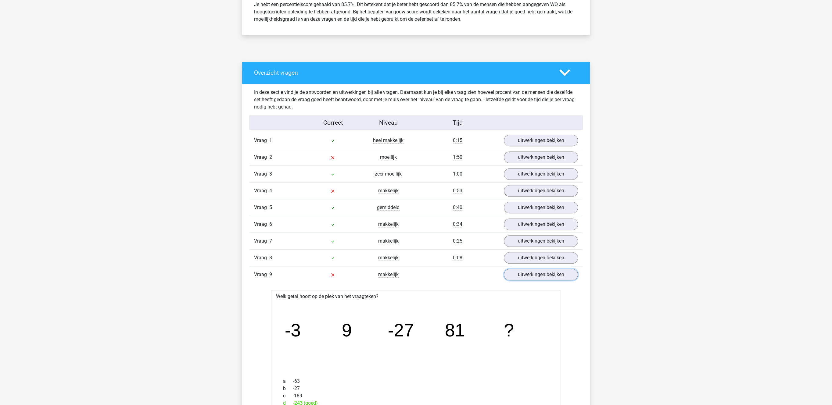
scroll to position [346, 0]
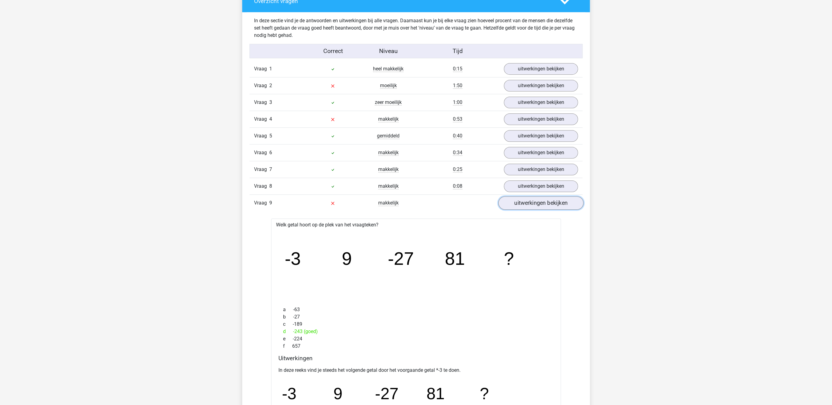
click at [542, 209] on link "uitwerkingen bekijken" at bounding box center [540, 203] width 85 height 13
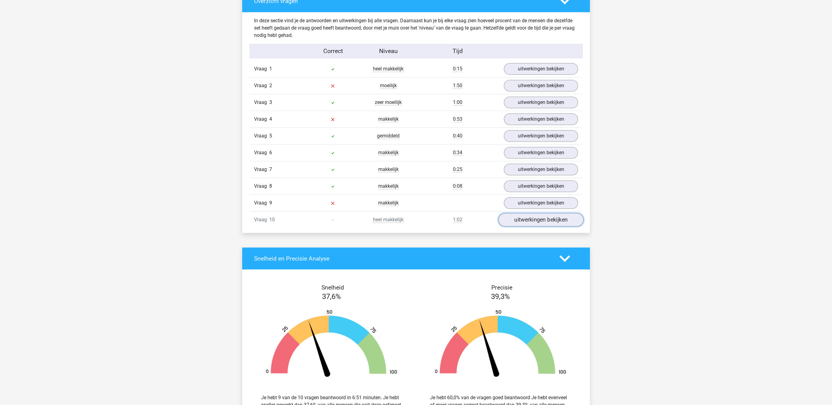
click at [536, 227] on link "uitwerkingen bekijken" at bounding box center [540, 219] width 85 height 13
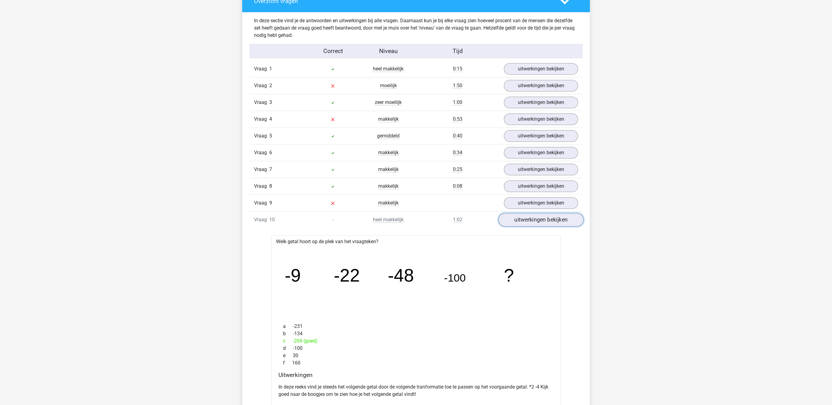
click at [538, 227] on link "uitwerkingen bekijken" at bounding box center [540, 219] width 85 height 13
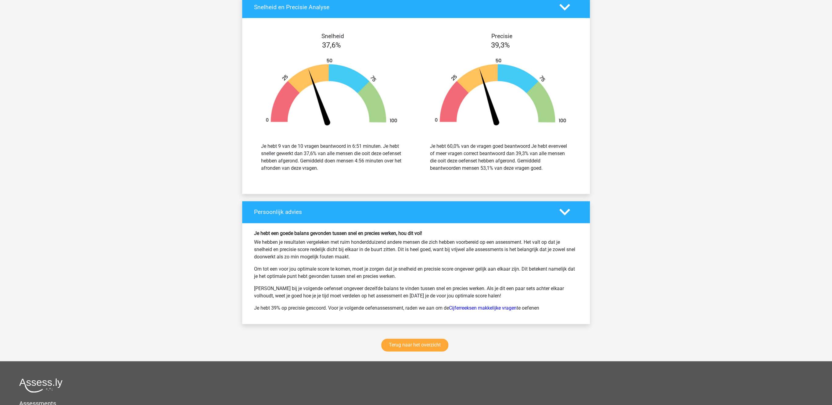
scroll to position [719, 0]
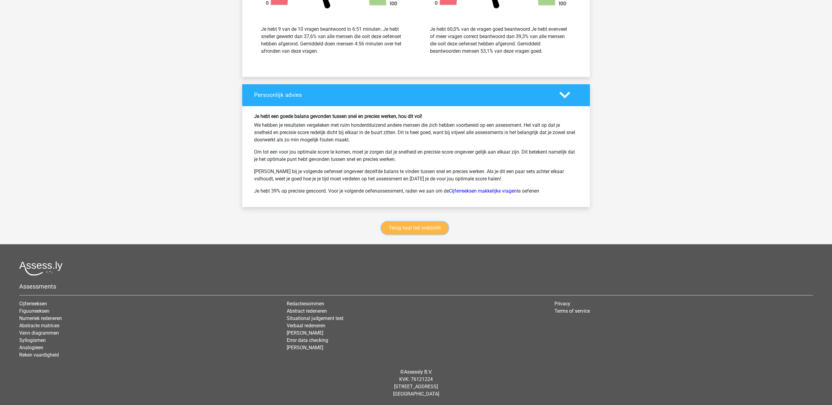
click at [414, 226] on link "Terug naar het overzicht" at bounding box center [414, 228] width 67 height 13
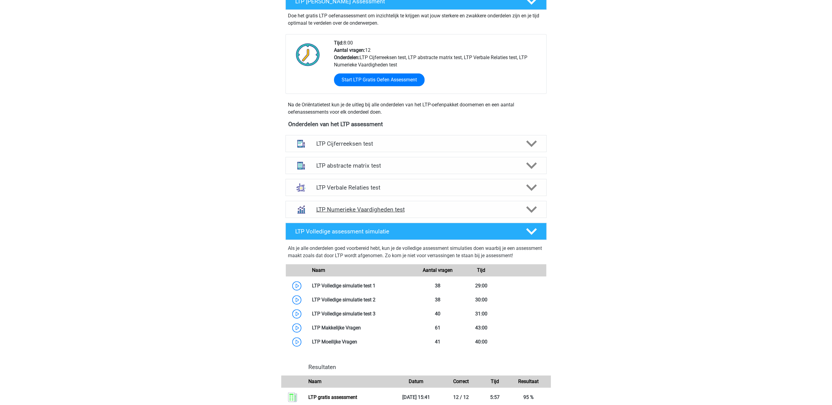
scroll to position [106, 0]
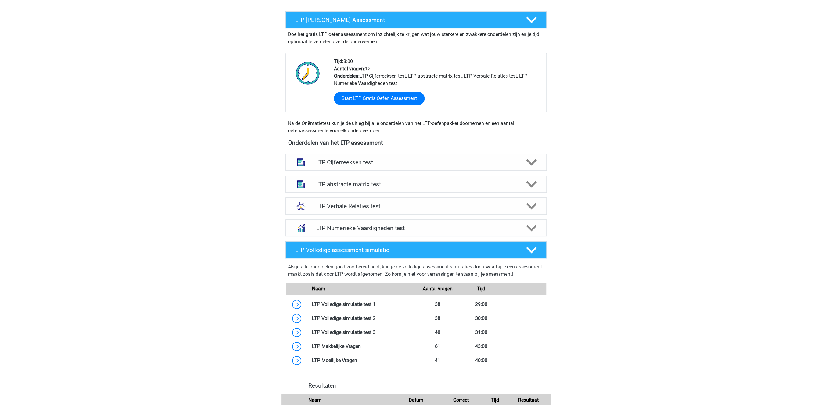
click at [377, 157] on div "LTP Cijferreeksen test" at bounding box center [415, 162] width 261 height 17
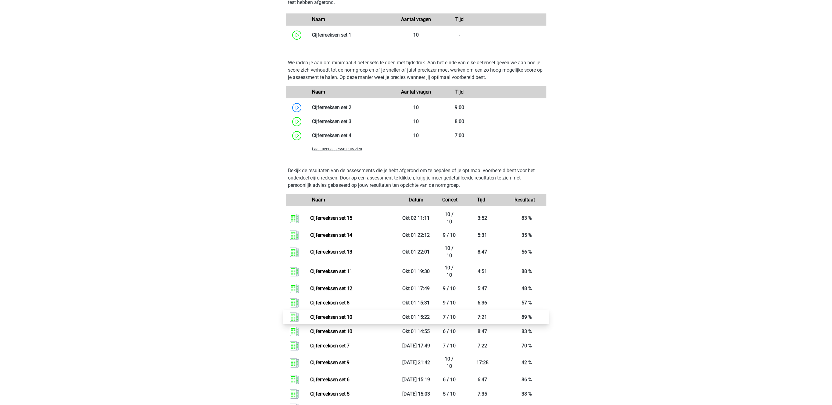
scroll to position [516, 0]
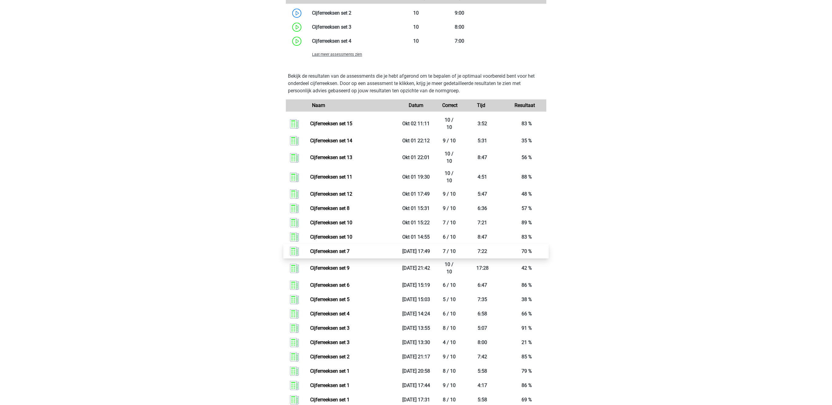
click at [349, 254] on link "Cijferreeksen set 7" at bounding box center [329, 252] width 39 height 6
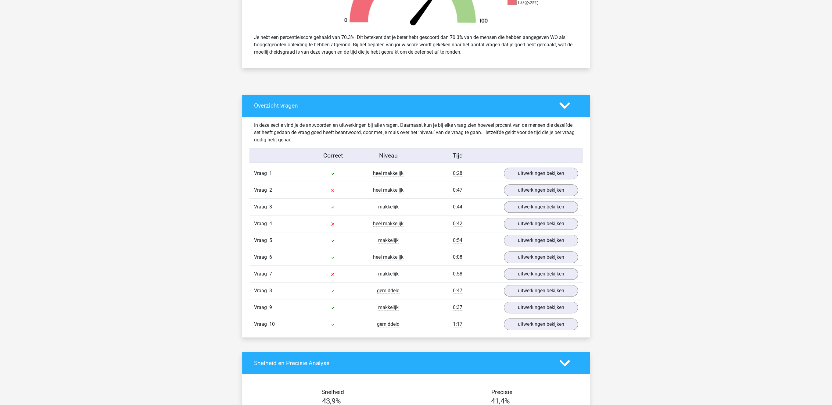
scroll to position [283, 0]
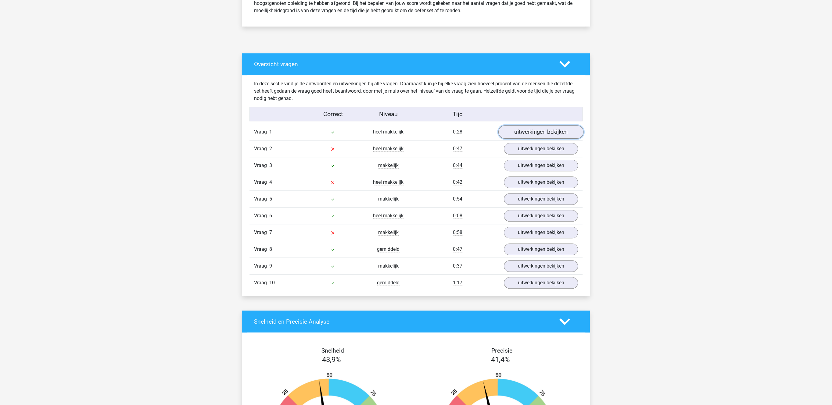
click at [532, 138] on link "uitwerkingen bekijken" at bounding box center [540, 132] width 85 height 13
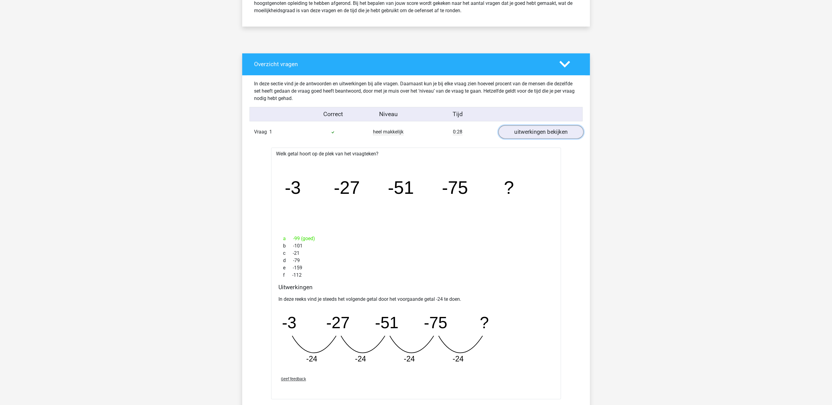
click at [532, 135] on link "uitwerkingen bekijken" at bounding box center [540, 132] width 85 height 13
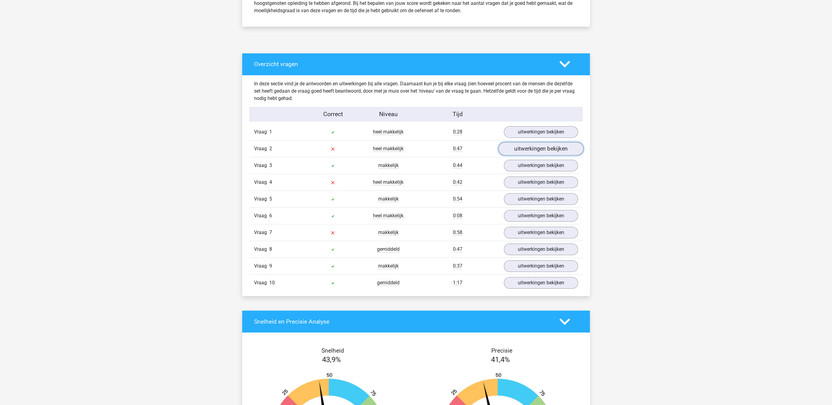
click at [523, 151] on link "uitwerkingen bekijken" at bounding box center [540, 148] width 85 height 13
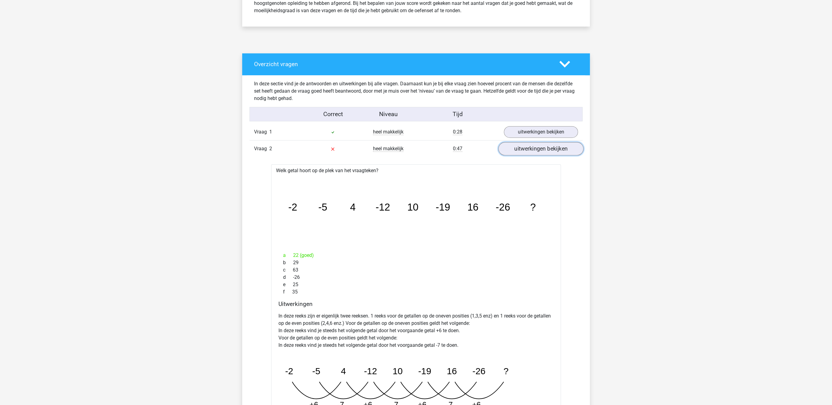
click at [535, 152] on link "uitwerkingen bekijken" at bounding box center [540, 148] width 85 height 13
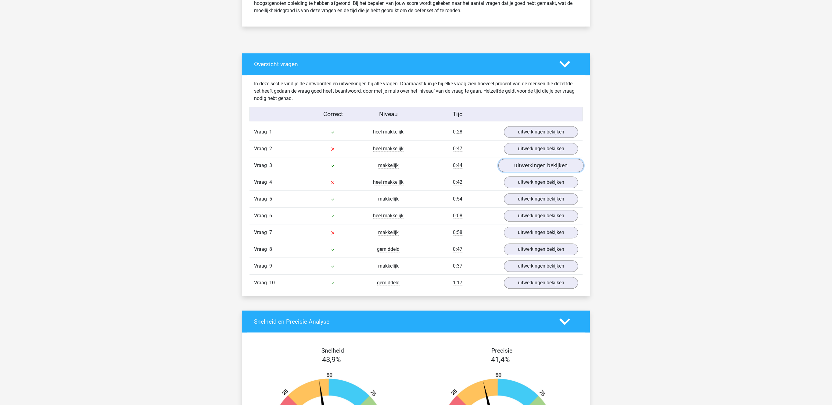
click at [529, 169] on link "uitwerkingen bekijken" at bounding box center [540, 165] width 85 height 13
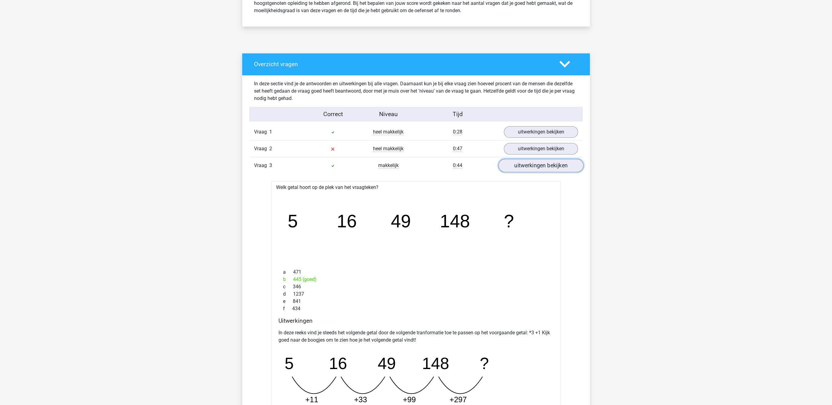
click at [546, 163] on link "uitwerkingen bekijken" at bounding box center [540, 165] width 85 height 13
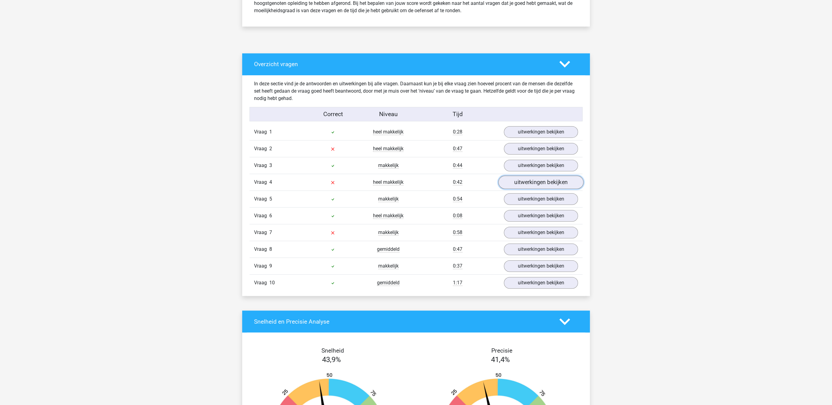
click at [548, 182] on link "uitwerkingen bekijken" at bounding box center [540, 182] width 85 height 13
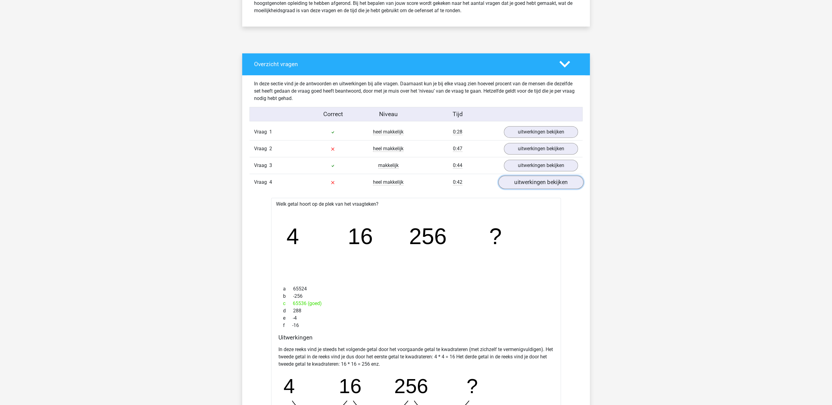
click at [547, 182] on link "uitwerkingen bekijken" at bounding box center [540, 182] width 85 height 13
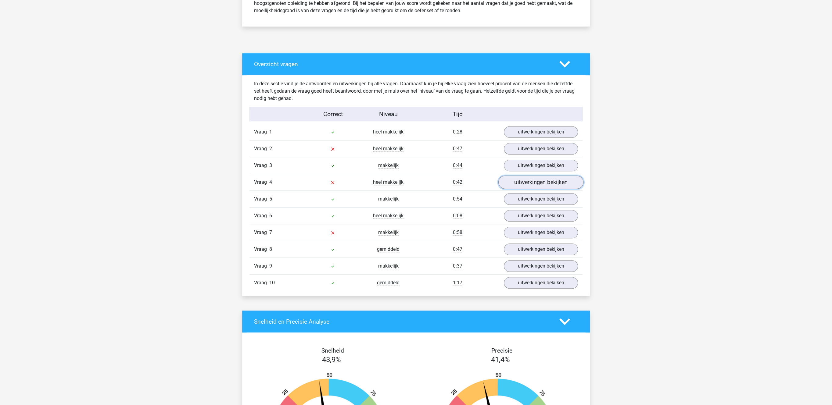
click at [547, 183] on link "uitwerkingen bekijken" at bounding box center [540, 182] width 85 height 13
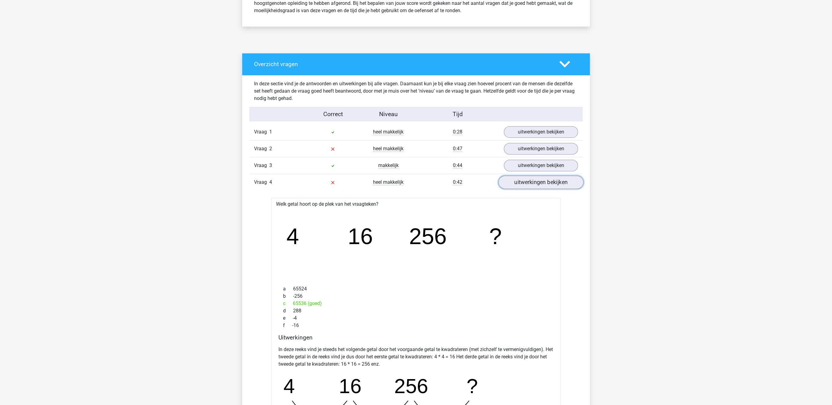
click at [547, 183] on link "uitwerkingen bekijken" at bounding box center [540, 182] width 85 height 13
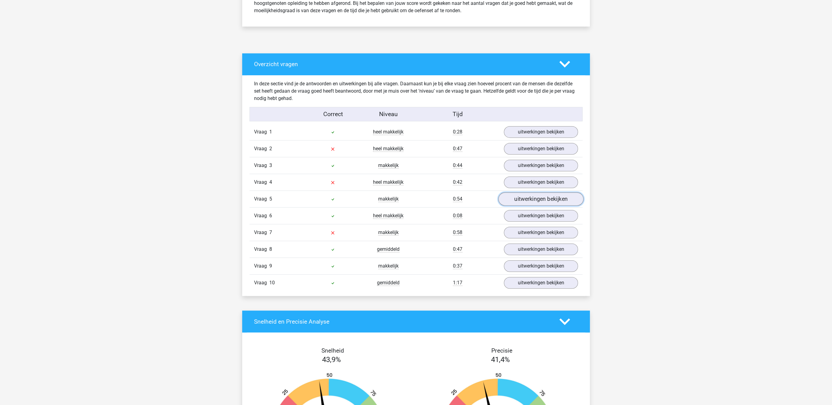
click at [536, 203] on link "uitwerkingen bekijken" at bounding box center [540, 199] width 85 height 13
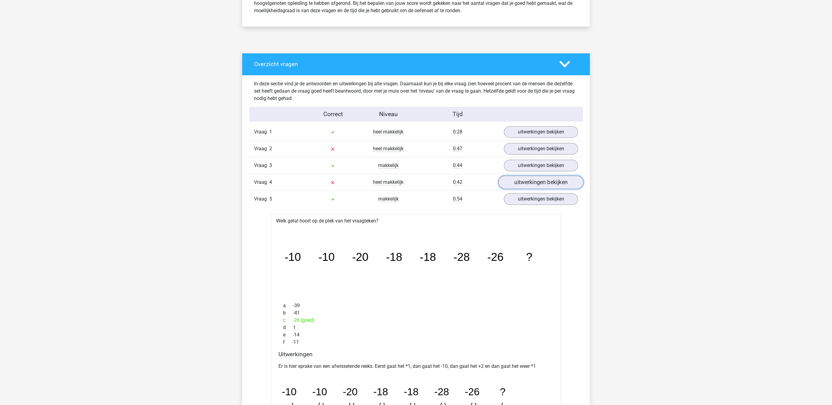
click at [546, 181] on link "uitwerkingen bekijken" at bounding box center [540, 182] width 85 height 13
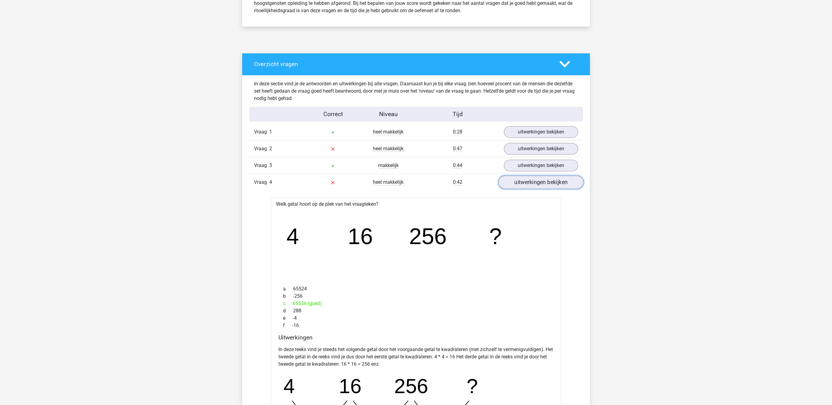
click at [546, 181] on link "uitwerkingen bekijken" at bounding box center [540, 182] width 85 height 13
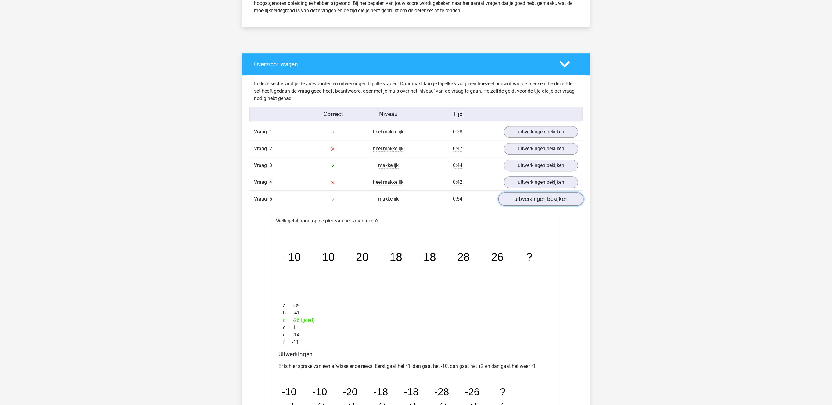
click at [537, 201] on link "uitwerkingen bekijken" at bounding box center [540, 199] width 85 height 13
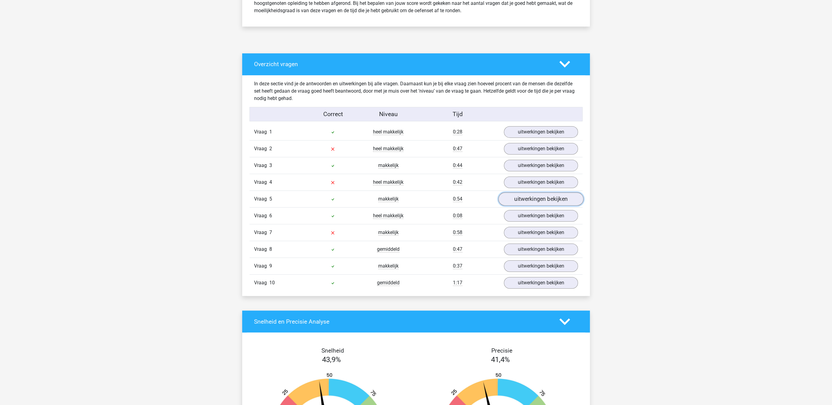
click at [537, 201] on link "uitwerkingen bekijken" at bounding box center [540, 199] width 85 height 13
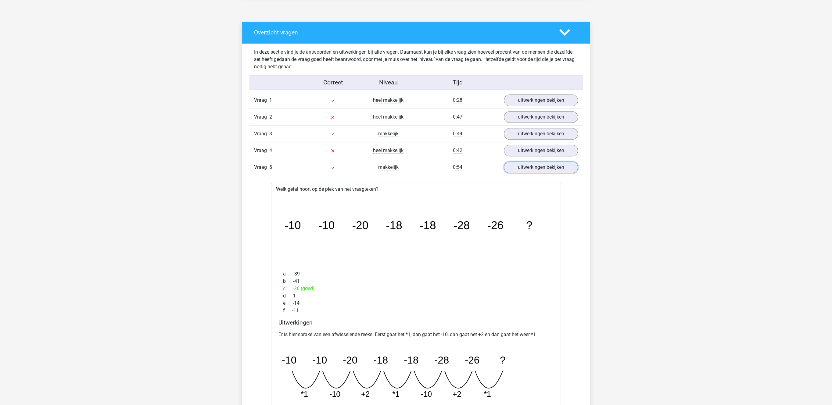
scroll to position [378, 0]
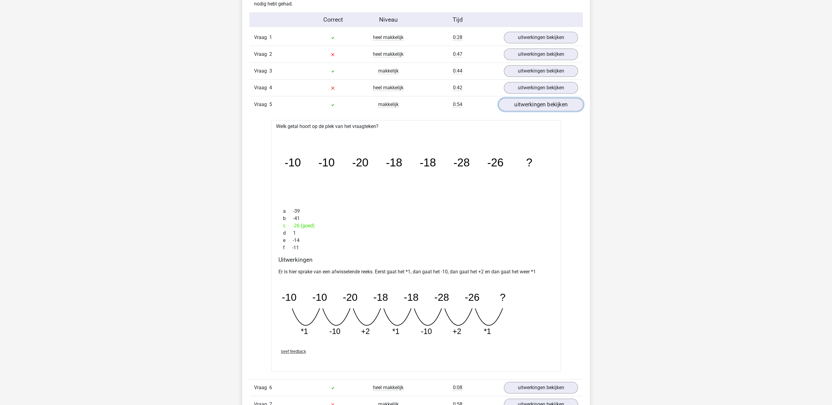
click at [536, 102] on link "uitwerkingen bekijken" at bounding box center [540, 104] width 85 height 13
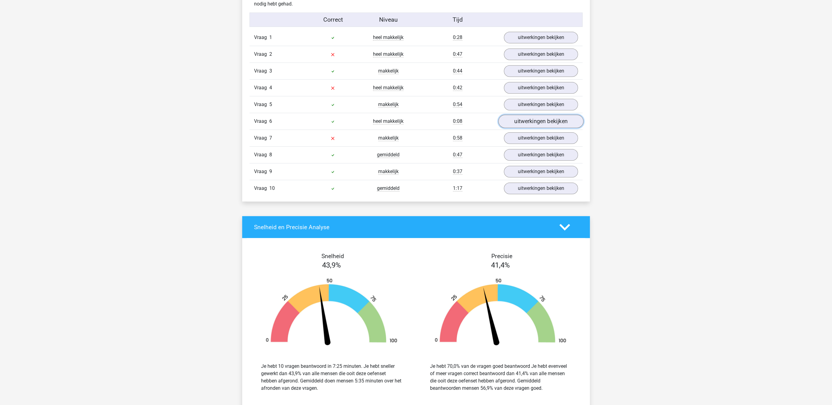
click at [533, 123] on link "uitwerkingen bekijken" at bounding box center [540, 121] width 85 height 13
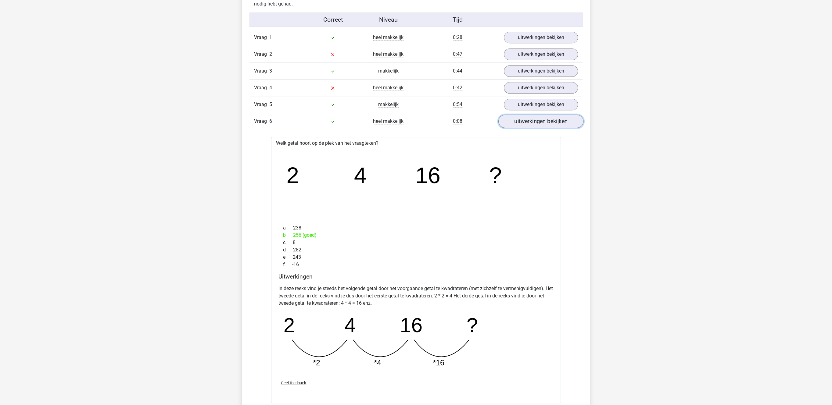
click at [533, 124] on link "uitwerkingen bekijken" at bounding box center [540, 121] width 85 height 13
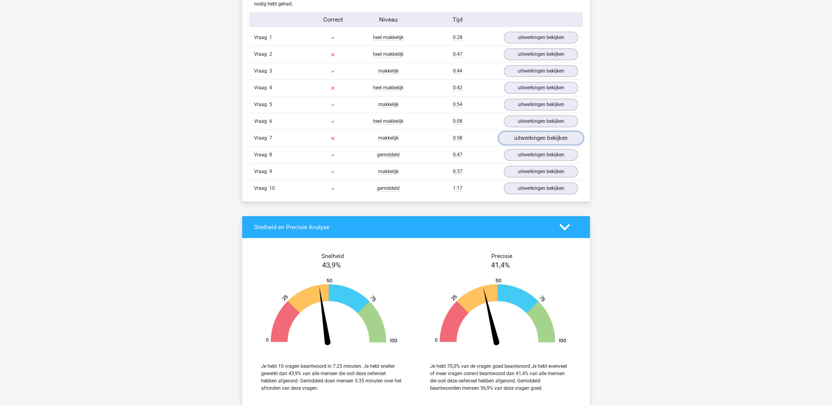
click at [528, 144] on link "uitwerkingen bekijken" at bounding box center [540, 138] width 85 height 13
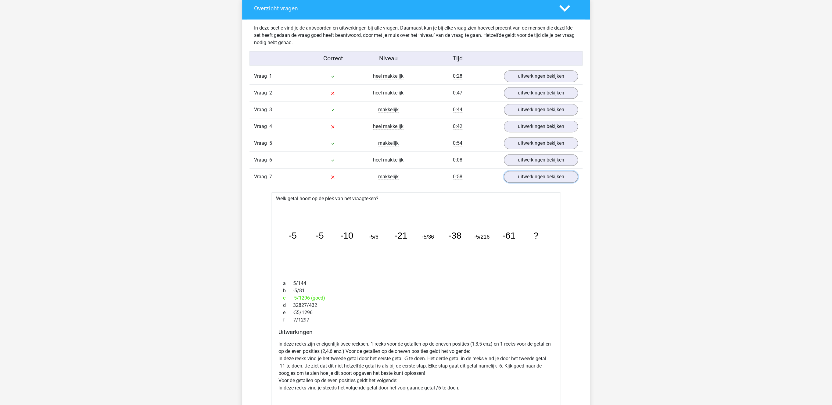
scroll to position [346, 0]
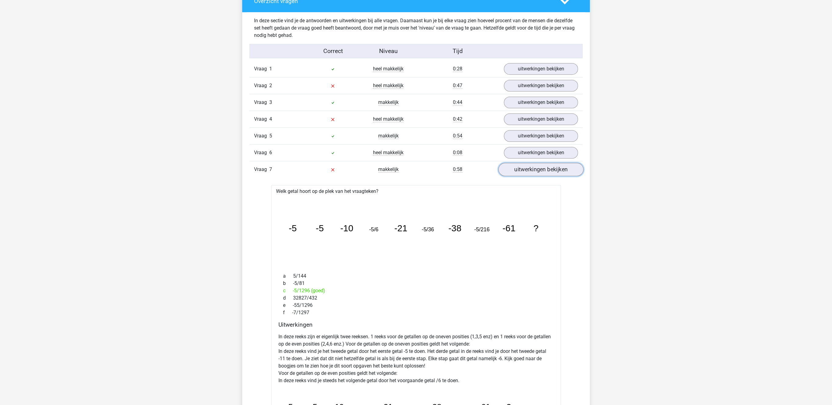
click at [533, 176] on link "uitwerkingen bekijken" at bounding box center [540, 169] width 85 height 13
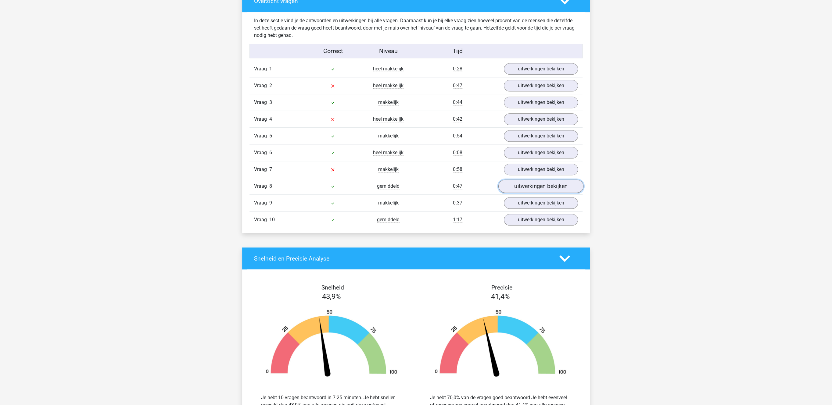
click at [533, 193] on link "uitwerkingen bekijken" at bounding box center [540, 186] width 85 height 13
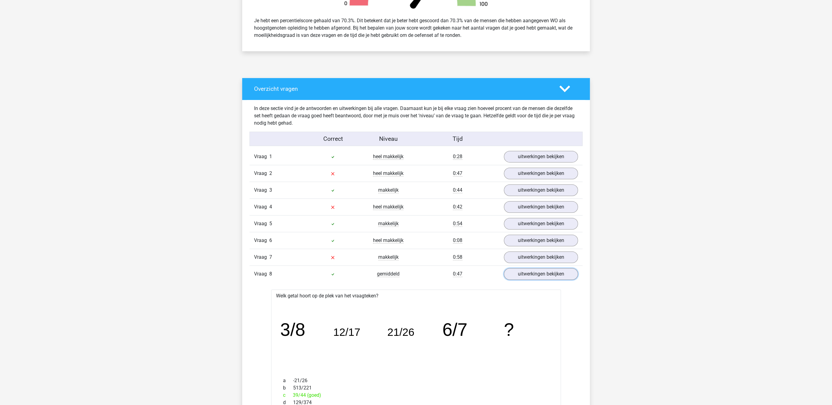
scroll to position [409, 0]
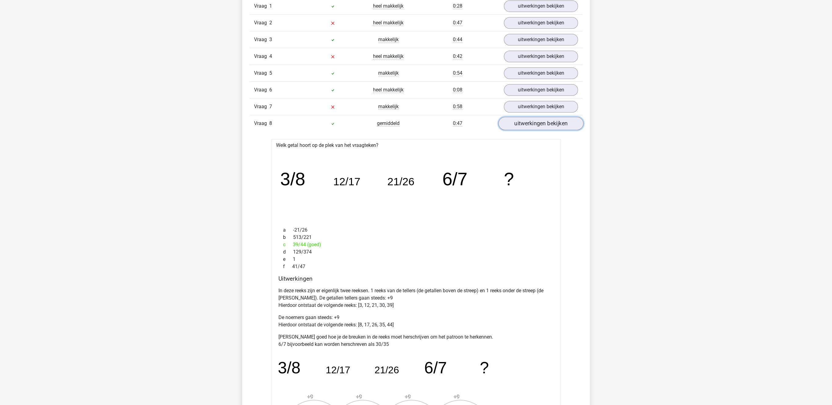
click at [527, 125] on link "uitwerkingen bekijken" at bounding box center [540, 123] width 85 height 13
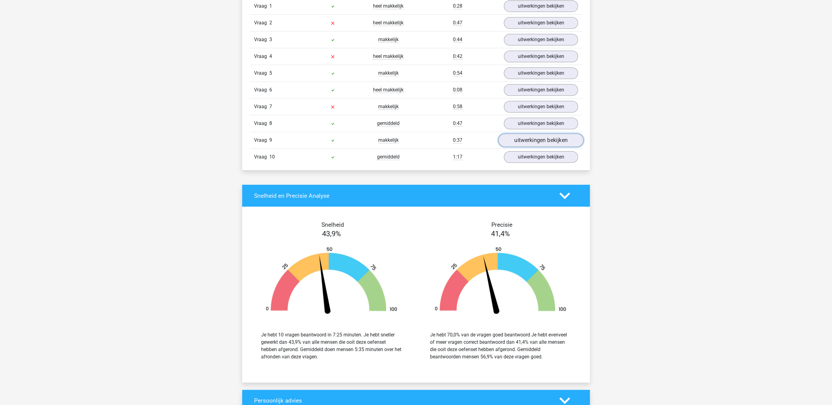
click at [529, 140] on link "uitwerkingen bekijken" at bounding box center [540, 140] width 85 height 13
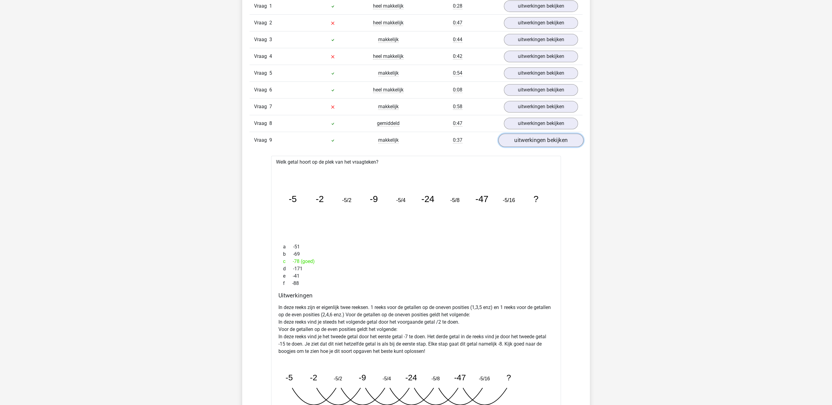
click at [536, 141] on link "uitwerkingen bekijken" at bounding box center [540, 140] width 85 height 13
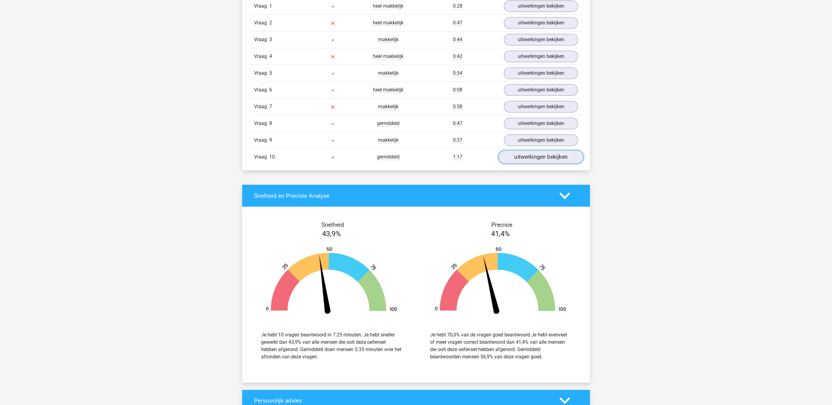
click at [542, 161] on link "uitwerkingen bekijken" at bounding box center [540, 157] width 85 height 13
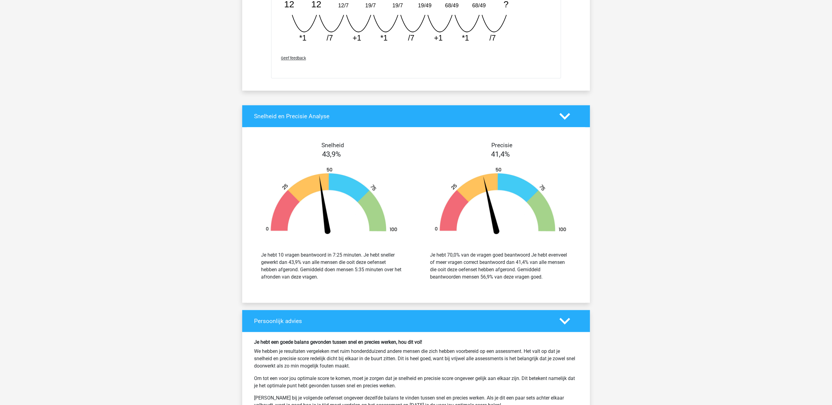
scroll to position [881, 0]
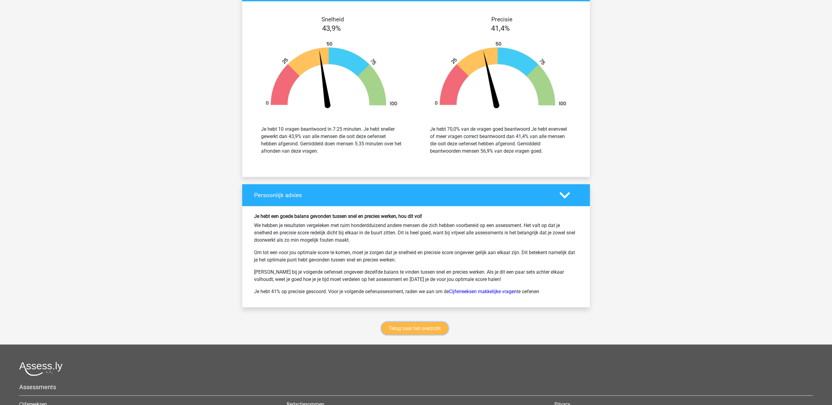
click at [430, 329] on link "Terug naar het overzicht" at bounding box center [414, 328] width 67 height 13
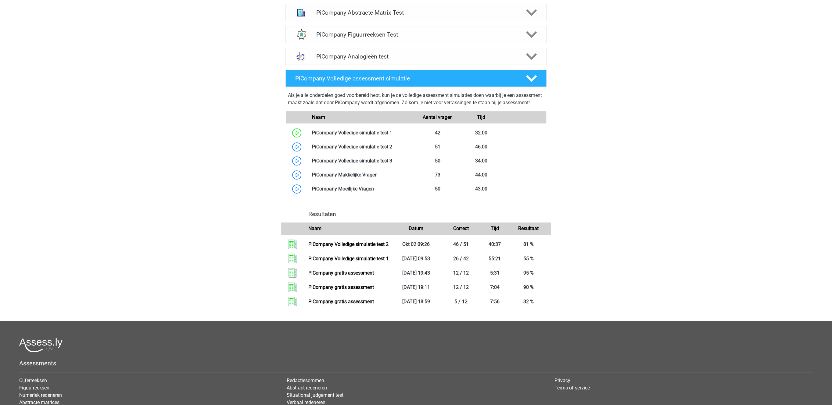
scroll to position [189, 0]
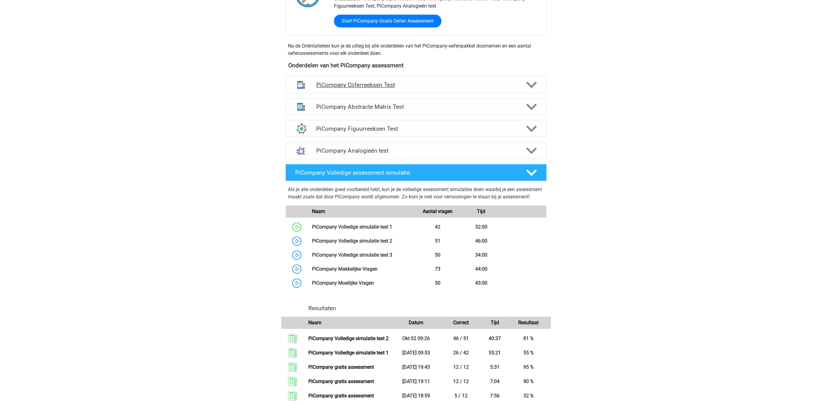
click at [397, 88] on h4 "PiCompany Cijferreeksen Test" at bounding box center [416, 84] width 200 height 7
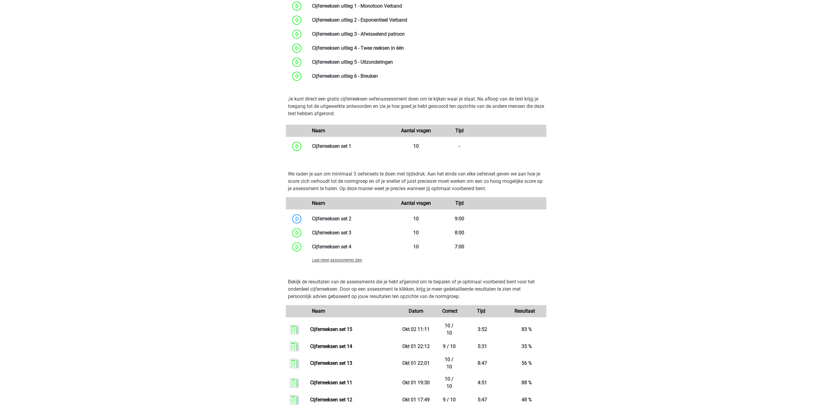
scroll to position [472, 0]
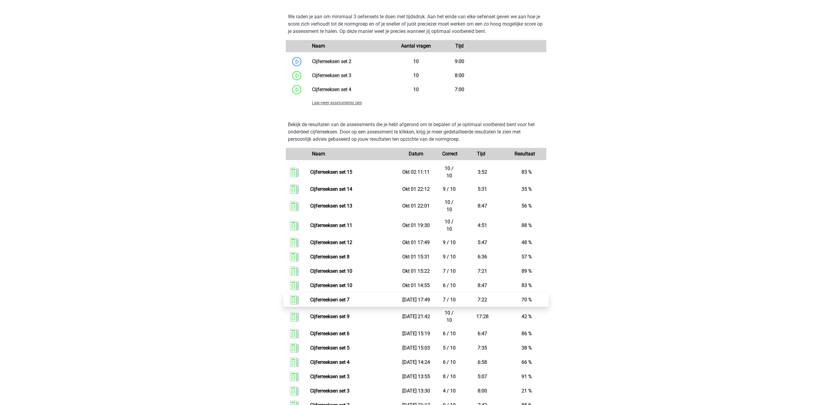
click at [336, 303] on link "Cijferreeksen set 7" at bounding box center [329, 300] width 39 height 6
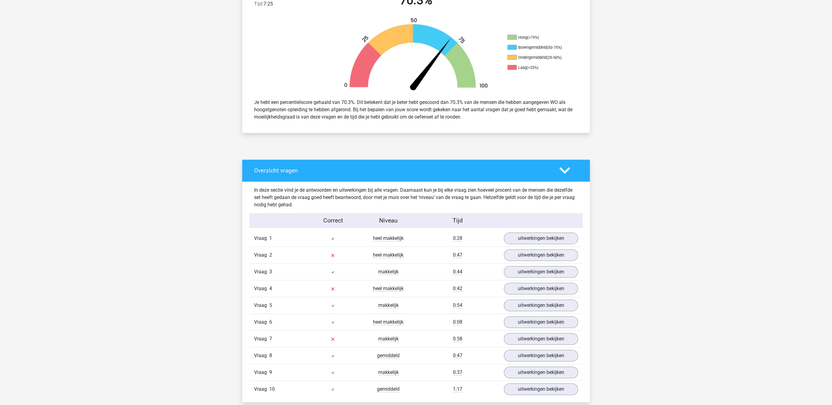
scroll to position [189, 0]
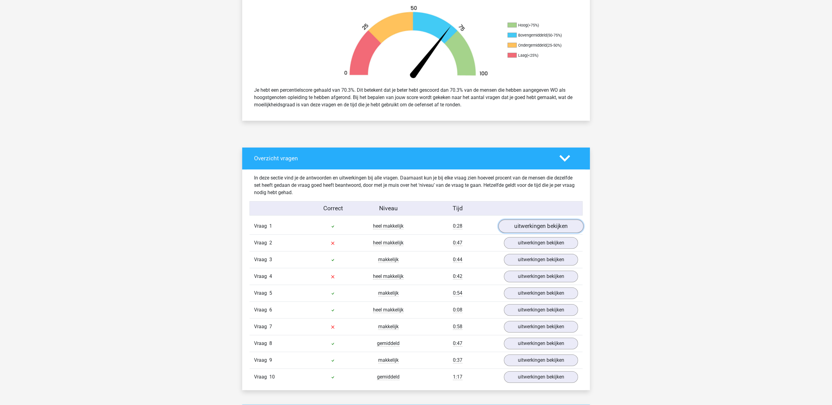
click at [549, 226] on link "uitwerkingen bekijken" at bounding box center [540, 226] width 85 height 13
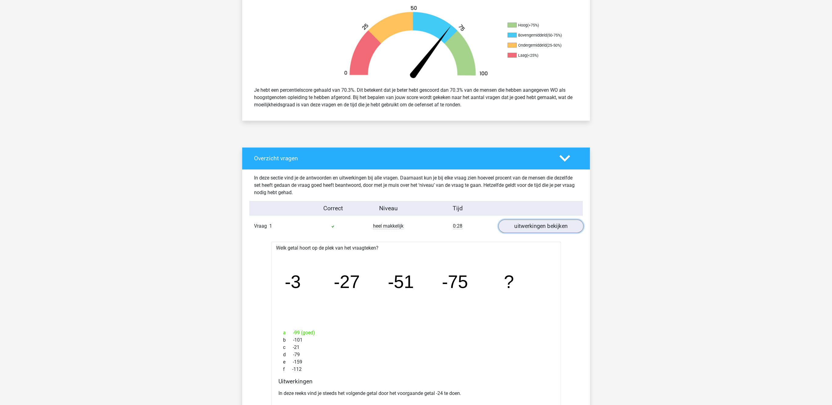
click at [549, 226] on link "uitwerkingen bekijken" at bounding box center [540, 226] width 85 height 13
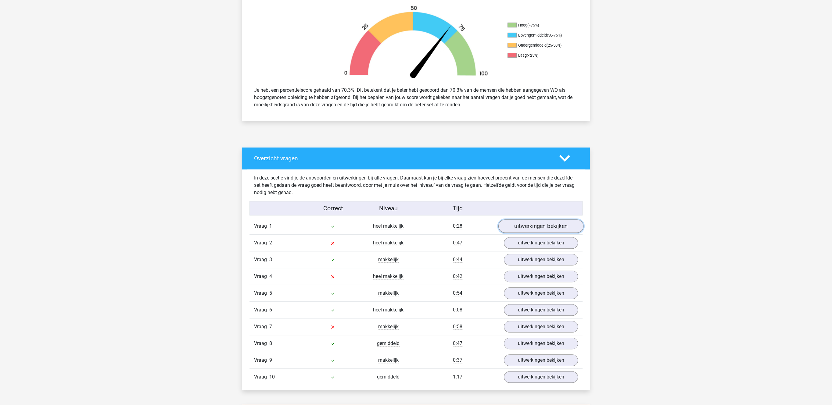
click at [555, 228] on link "uitwerkingen bekijken" at bounding box center [540, 226] width 85 height 13
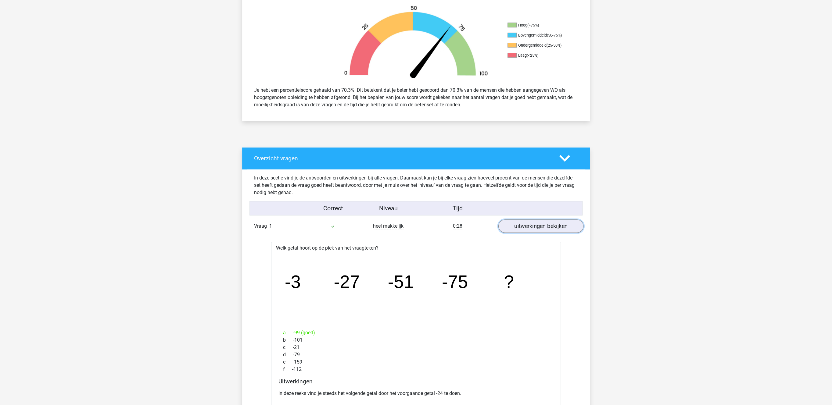
click at [555, 227] on link "uitwerkingen bekijken" at bounding box center [540, 226] width 85 height 13
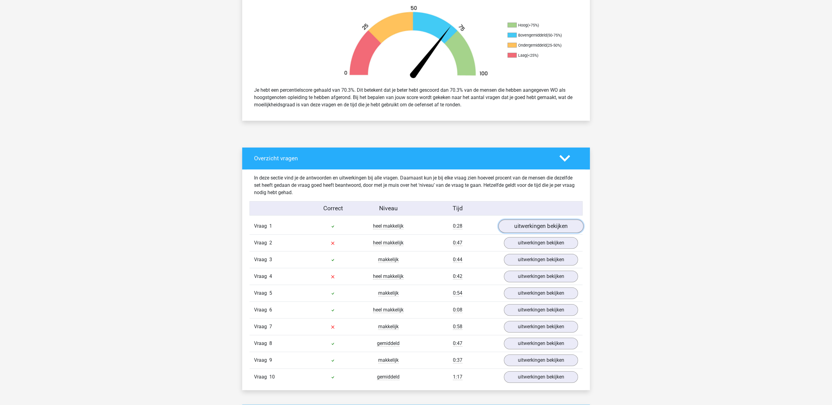
click at [538, 226] on link "uitwerkingen bekijken" at bounding box center [540, 226] width 85 height 13
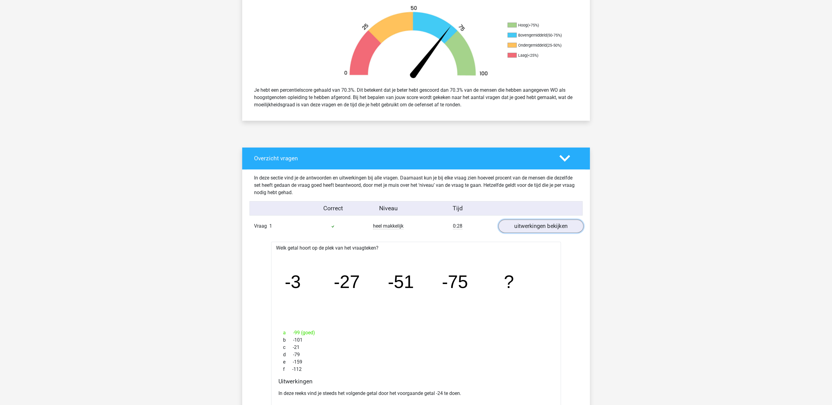
click at [537, 226] on link "uitwerkingen bekijken" at bounding box center [540, 226] width 85 height 13
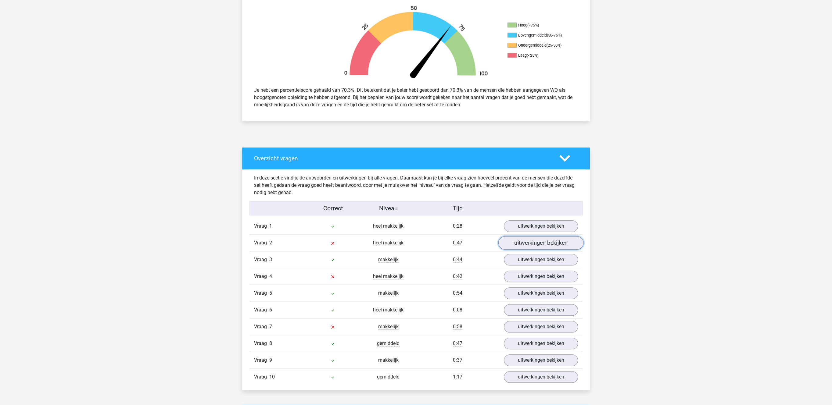
click at [536, 244] on link "uitwerkingen bekijken" at bounding box center [540, 243] width 85 height 13
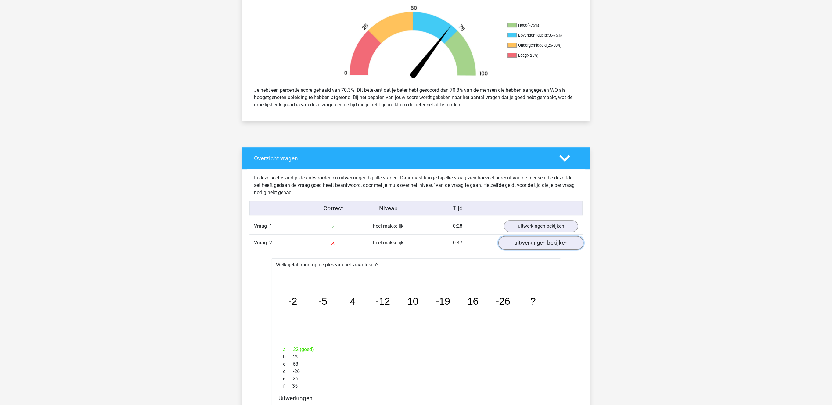
click at [536, 244] on link "uitwerkingen bekijken" at bounding box center [540, 243] width 85 height 13
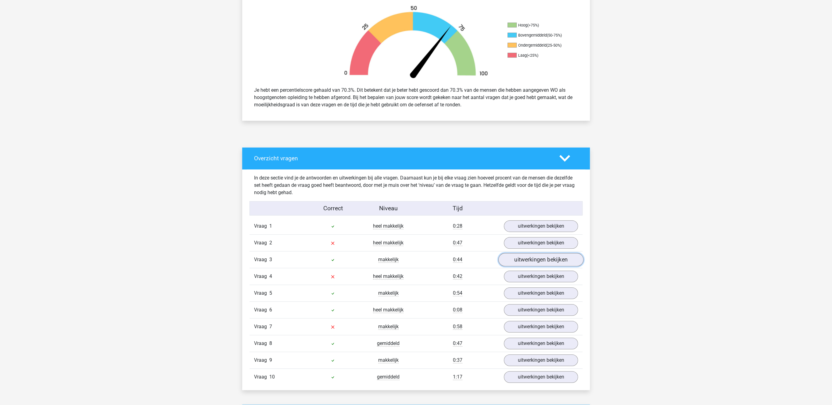
click at [529, 263] on link "uitwerkingen bekijken" at bounding box center [540, 259] width 85 height 13
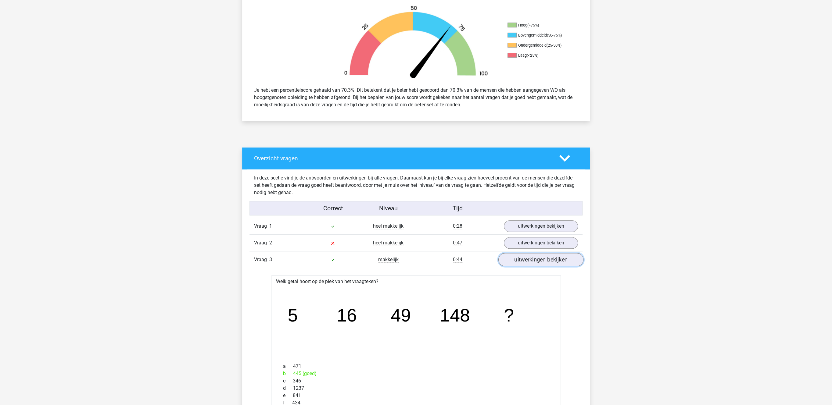
click at [529, 263] on link "uitwerkingen bekijken" at bounding box center [540, 259] width 85 height 13
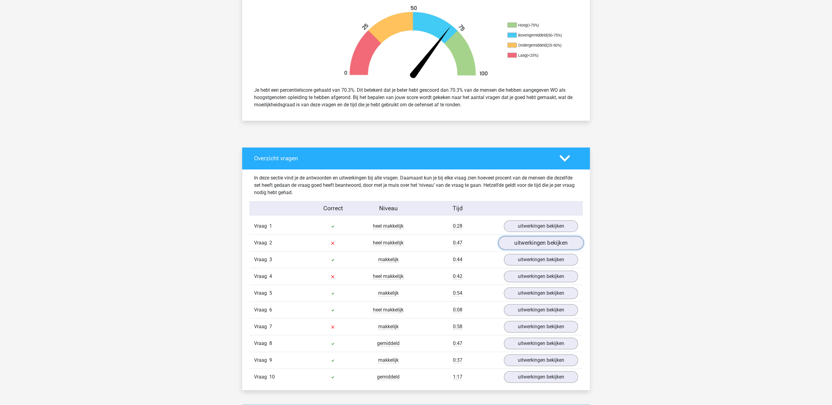
click at [531, 244] on link "uitwerkingen bekijken" at bounding box center [540, 243] width 85 height 13
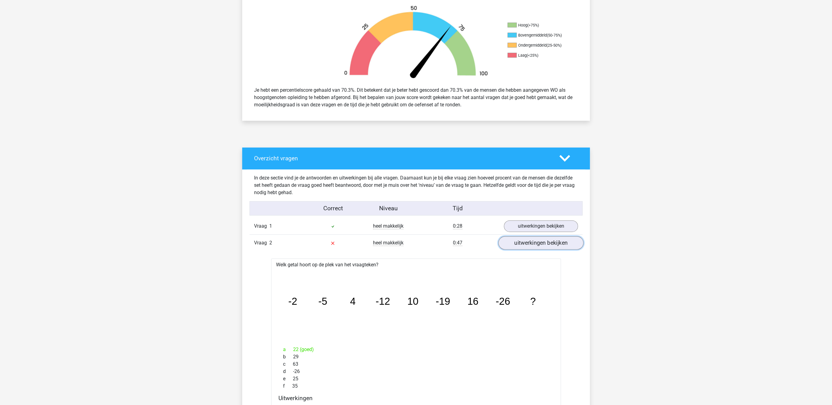
click at [531, 244] on link "uitwerkingen bekijken" at bounding box center [540, 243] width 85 height 13
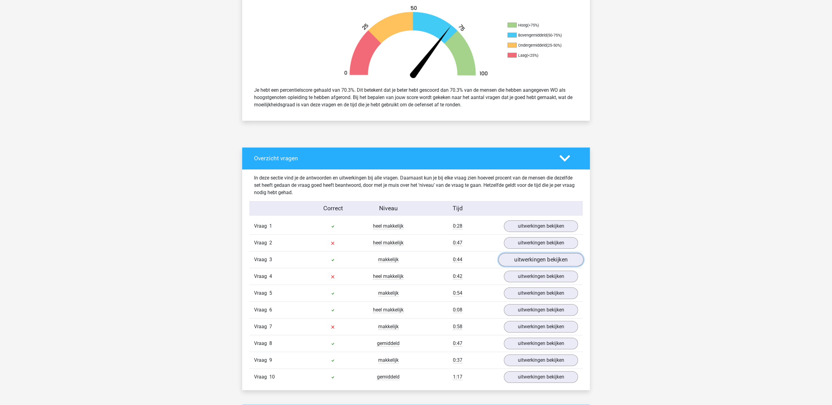
click at [525, 263] on link "uitwerkingen bekijken" at bounding box center [540, 259] width 85 height 13
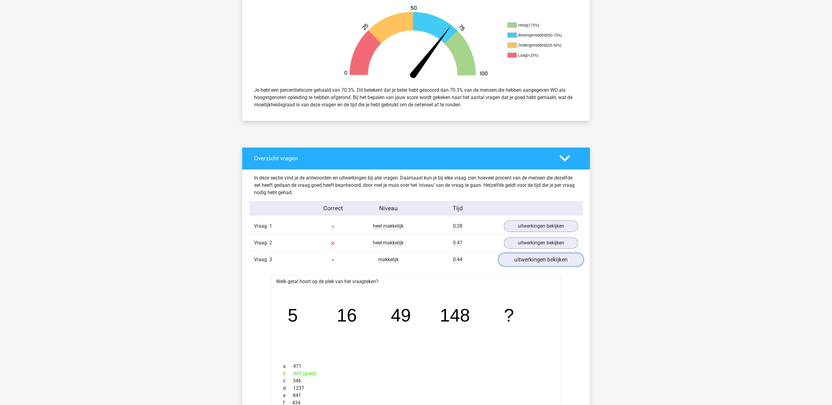
click at [525, 263] on link "uitwerkingen bekijken" at bounding box center [540, 259] width 85 height 13
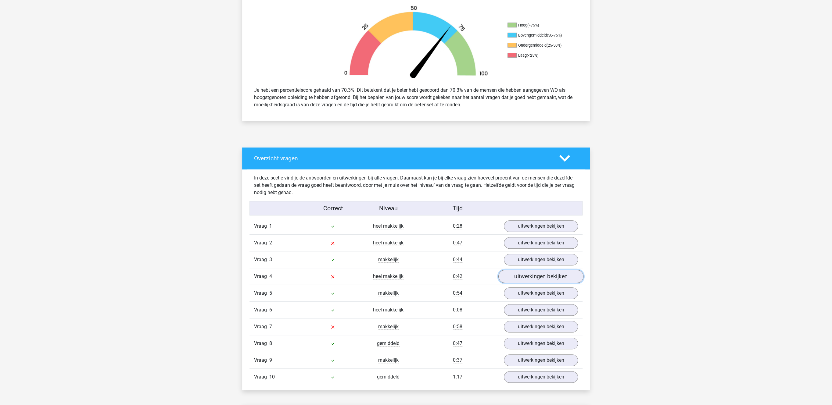
click at [524, 275] on link "uitwerkingen bekijken" at bounding box center [540, 276] width 85 height 13
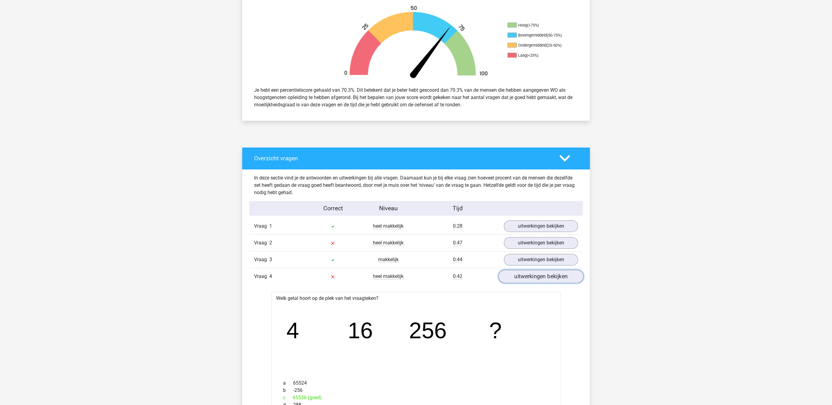
click at [524, 275] on link "uitwerkingen bekijken" at bounding box center [540, 276] width 85 height 13
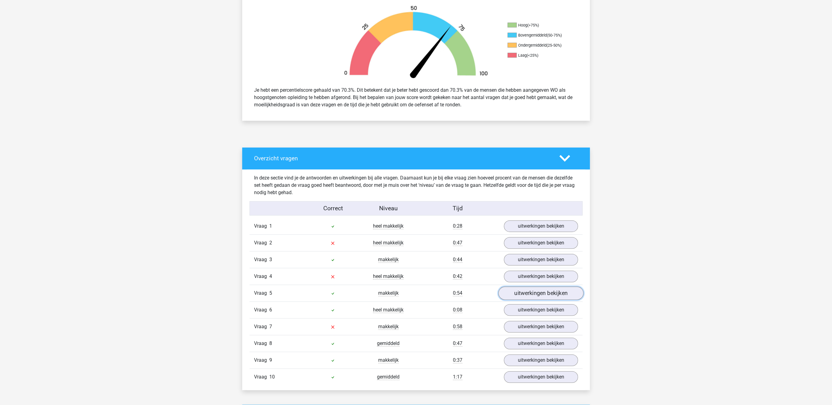
click at [518, 292] on link "uitwerkingen bekijken" at bounding box center [540, 293] width 85 height 13
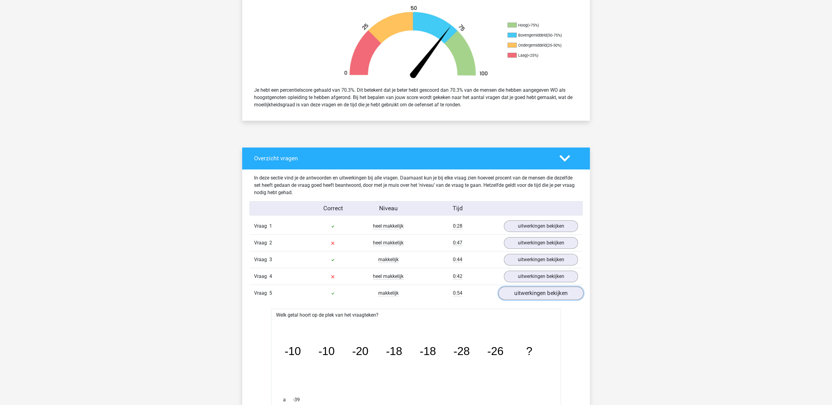
click at [518, 292] on link "uitwerkingen bekijken" at bounding box center [540, 293] width 85 height 13
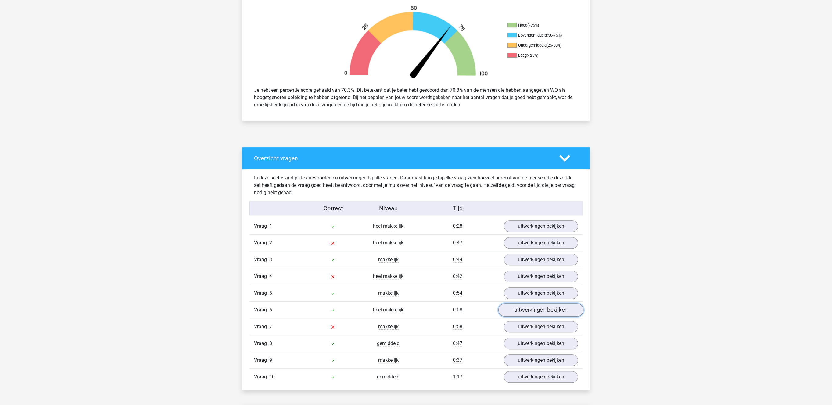
click at [515, 313] on link "uitwerkingen bekijken" at bounding box center [540, 310] width 85 height 13
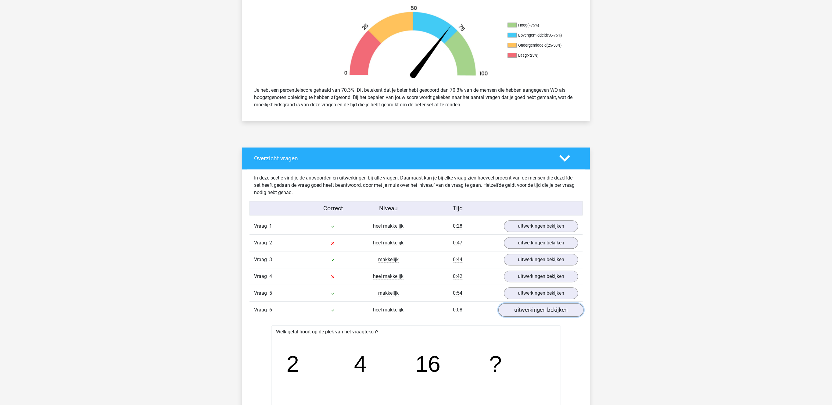
click at [515, 313] on link "uitwerkingen bekijken" at bounding box center [540, 310] width 85 height 13
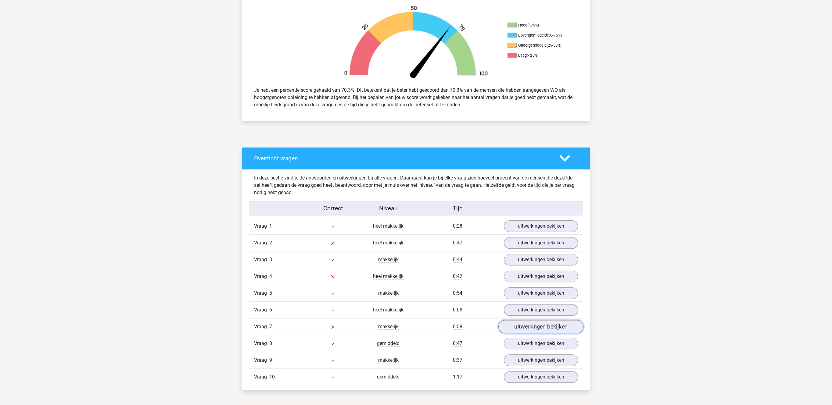
click at [520, 332] on link "uitwerkingen bekijken" at bounding box center [540, 327] width 85 height 13
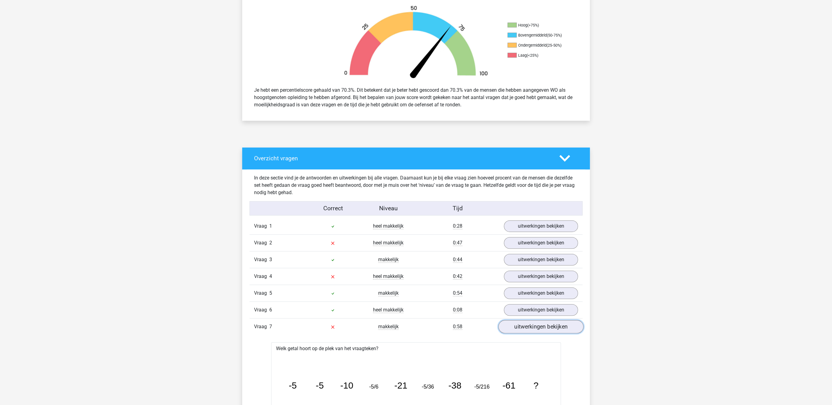
click at [520, 332] on link "uitwerkingen bekijken" at bounding box center [540, 327] width 85 height 13
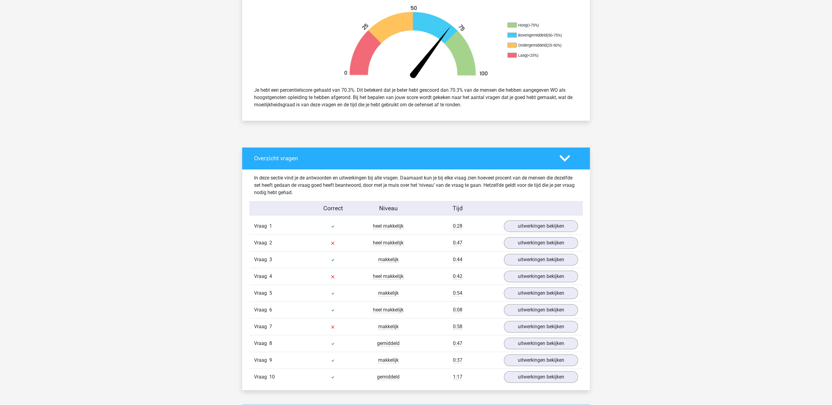
click at [518, 341] on div "Vraag 8 gemiddeld 0:47 uitwerkingen bekijken" at bounding box center [415, 343] width 333 height 17
click at [517, 345] on link "uitwerkingen bekijken" at bounding box center [540, 343] width 85 height 13
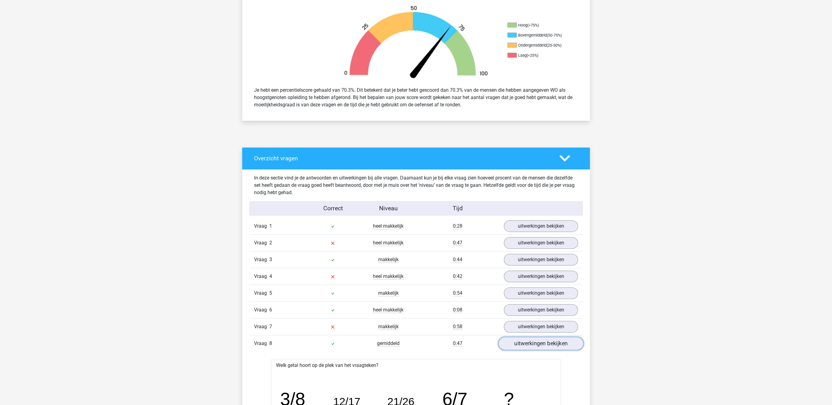
click at [517, 345] on link "uitwerkingen bekijken" at bounding box center [540, 343] width 85 height 13
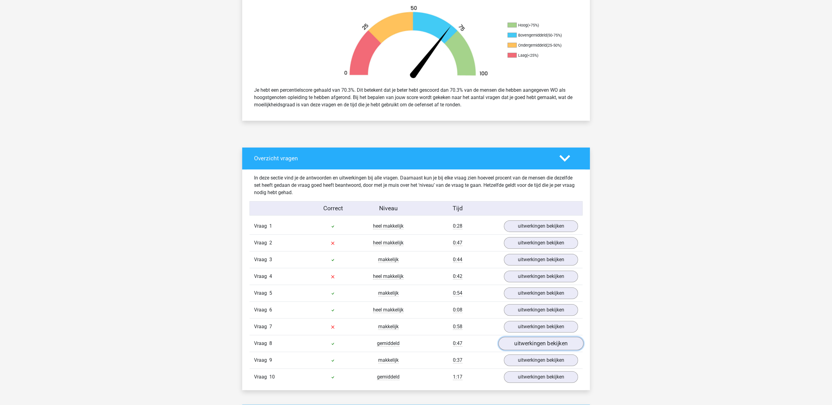
click at [516, 345] on link "uitwerkingen bekijken" at bounding box center [540, 343] width 85 height 13
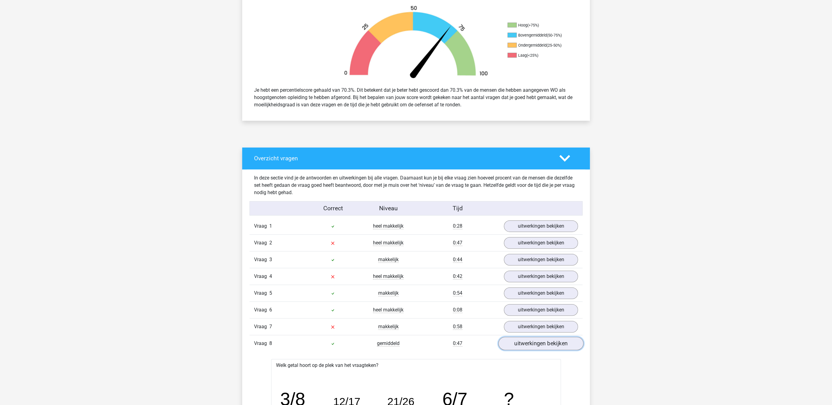
scroll to position [220, 0]
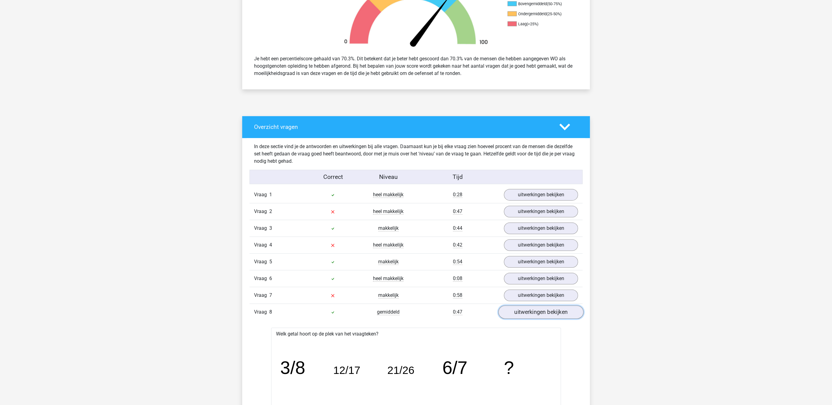
click at [525, 316] on link "uitwerkingen bekijken" at bounding box center [540, 312] width 85 height 13
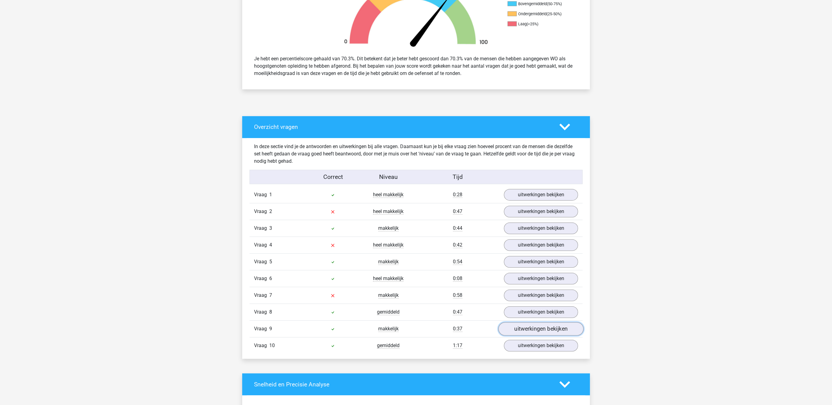
click at [517, 336] on link "uitwerkingen bekijken" at bounding box center [540, 329] width 85 height 13
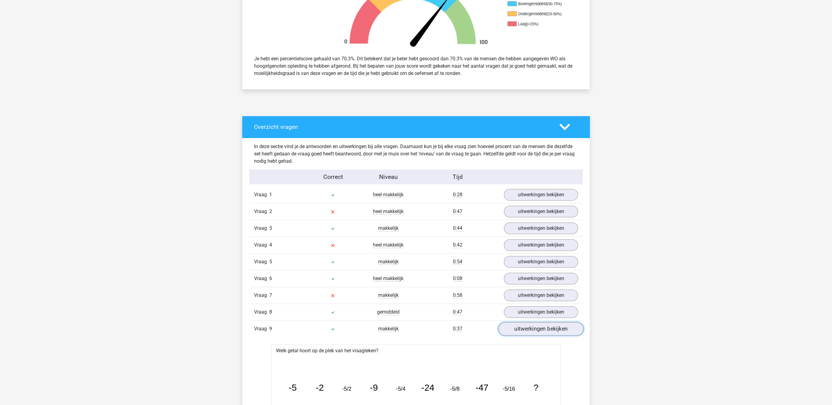
click at [519, 333] on link "uitwerkingen bekijken" at bounding box center [540, 329] width 85 height 13
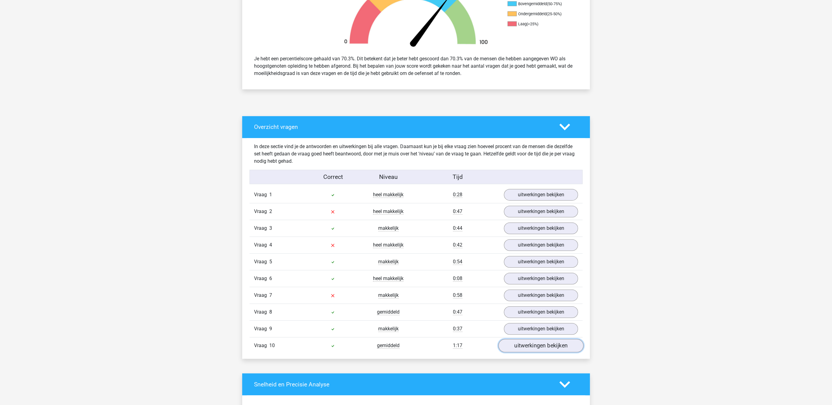
click at [514, 353] on link "uitwerkingen bekijken" at bounding box center [540, 345] width 85 height 13
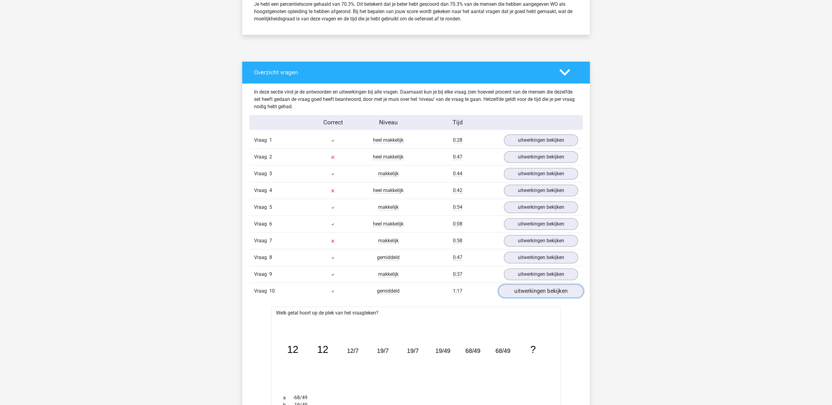
scroll to position [283, 0]
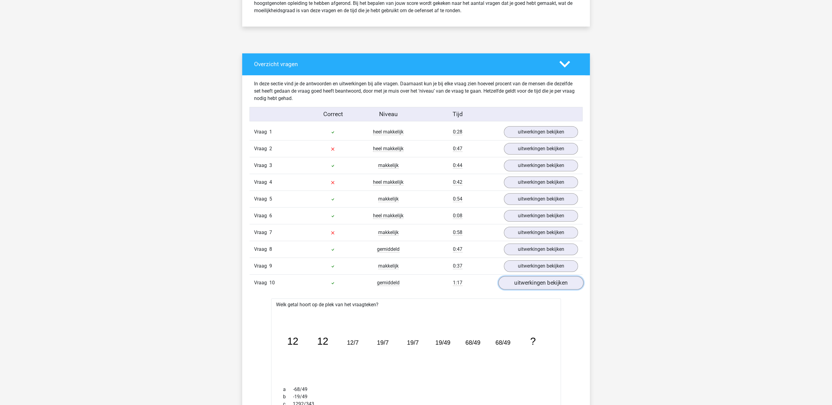
click at [543, 289] on link "uitwerkingen bekijken" at bounding box center [540, 283] width 85 height 13
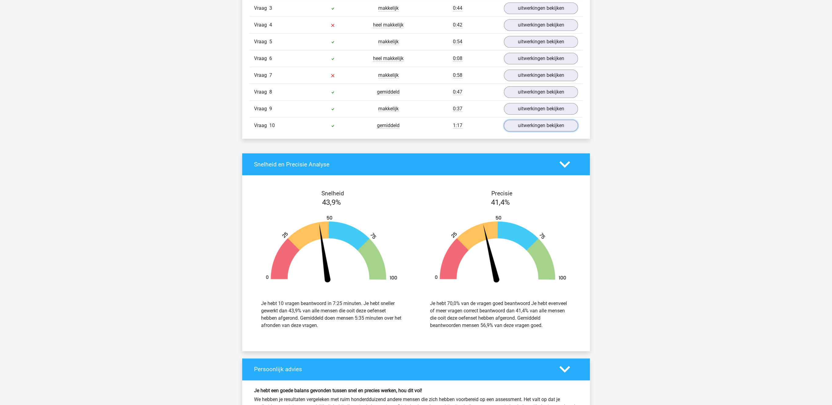
scroll to position [598, 0]
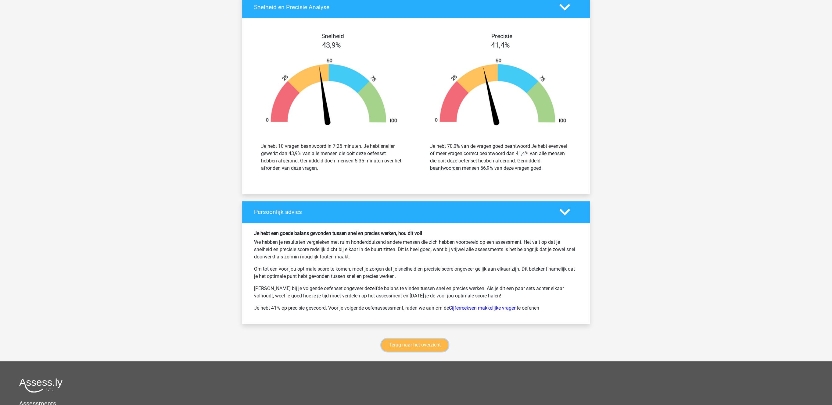
click at [411, 351] on link "Terug naar het overzicht" at bounding box center [414, 345] width 67 height 13
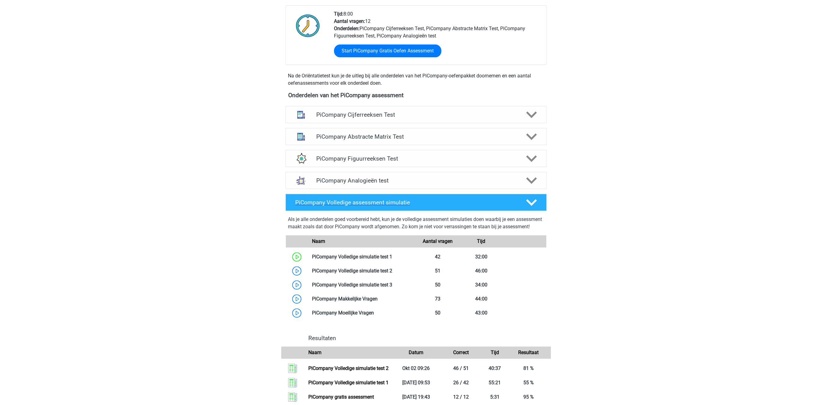
scroll to position [134, 0]
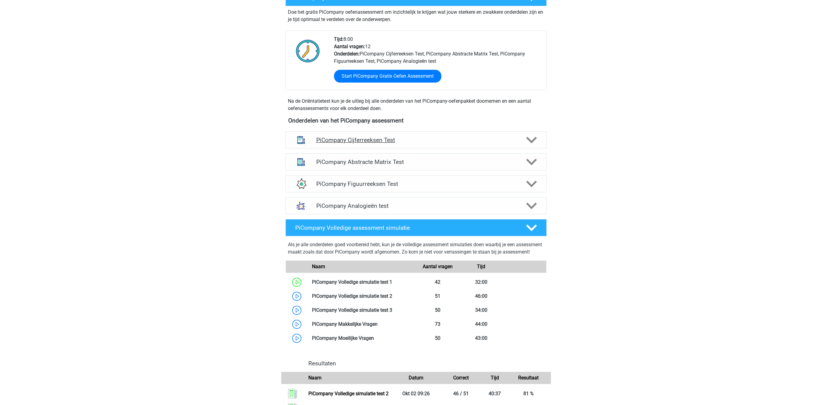
click at [363, 144] on h4 "PiCompany Cijferreeksen Test" at bounding box center [416, 140] width 200 height 7
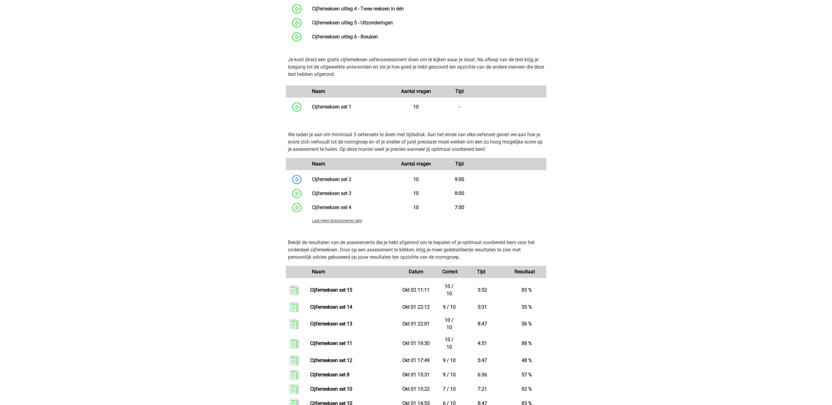
scroll to position [511, 0]
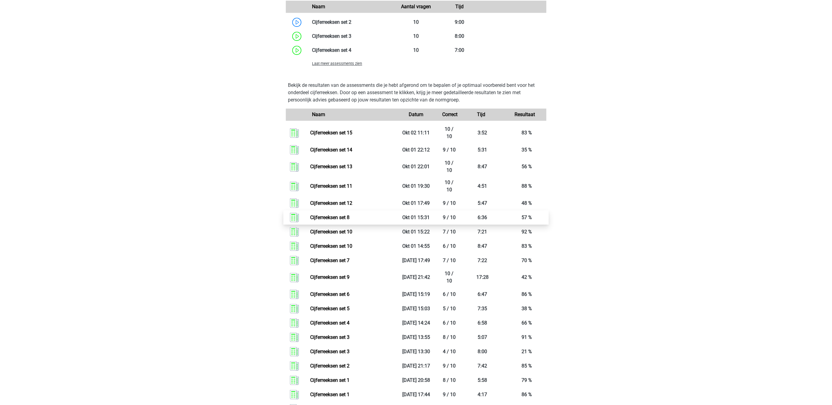
click at [329, 220] on link "Cijferreeksen set 8" at bounding box center [329, 218] width 39 height 6
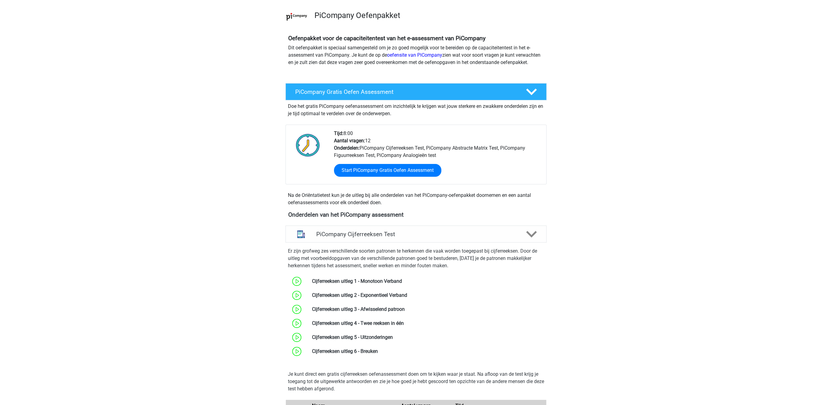
scroll to position [0, 0]
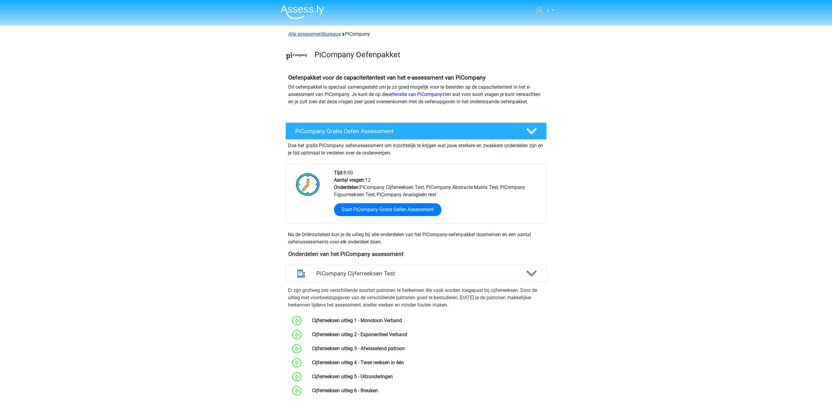
click at [308, 35] on link "Alle assessmentbureaus" at bounding box center [314, 34] width 52 height 6
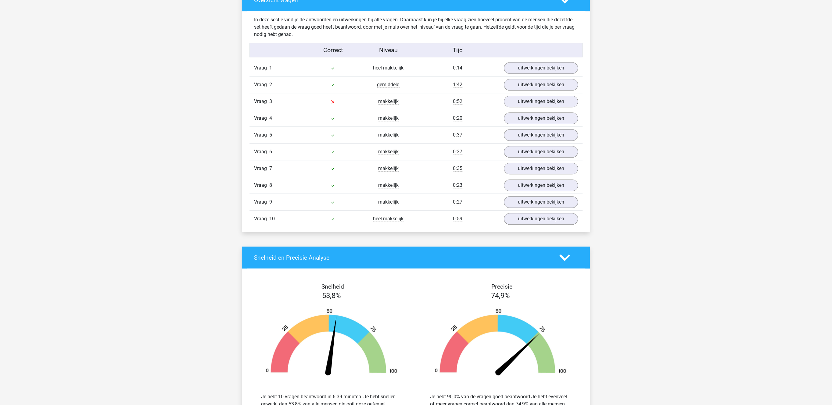
scroll to position [378, 0]
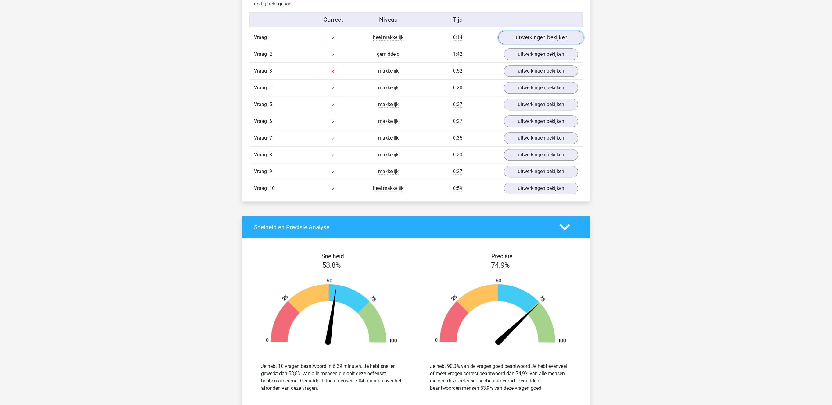
click at [546, 36] on link "uitwerkingen bekijken" at bounding box center [540, 37] width 85 height 13
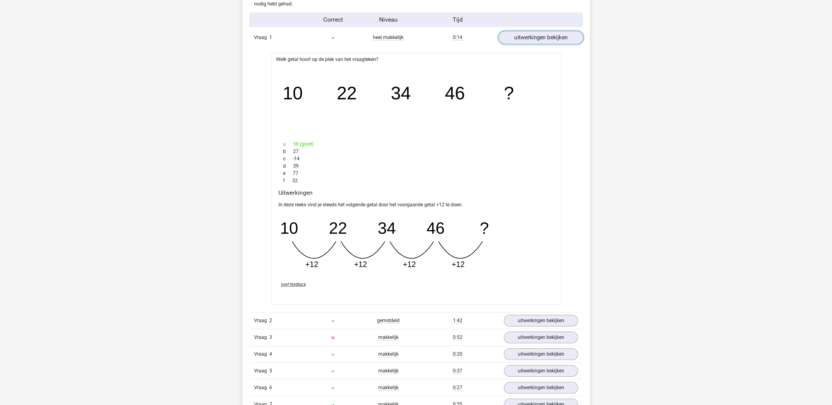
click at [546, 36] on link "uitwerkingen bekijken" at bounding box center [540, 37] width 85 height 13
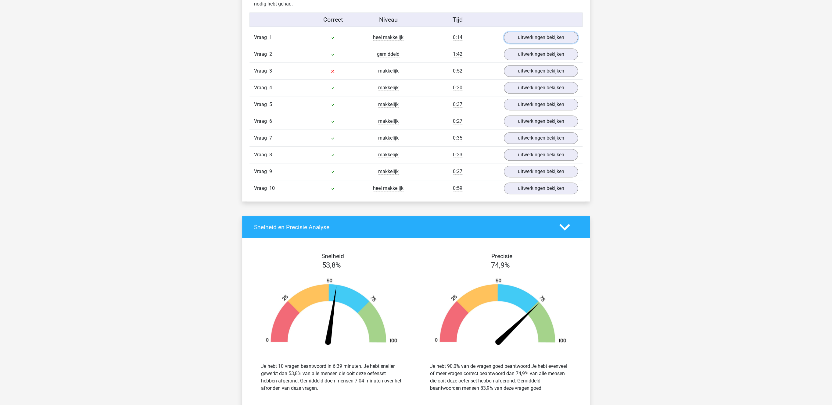
scroll to position [598, 0]
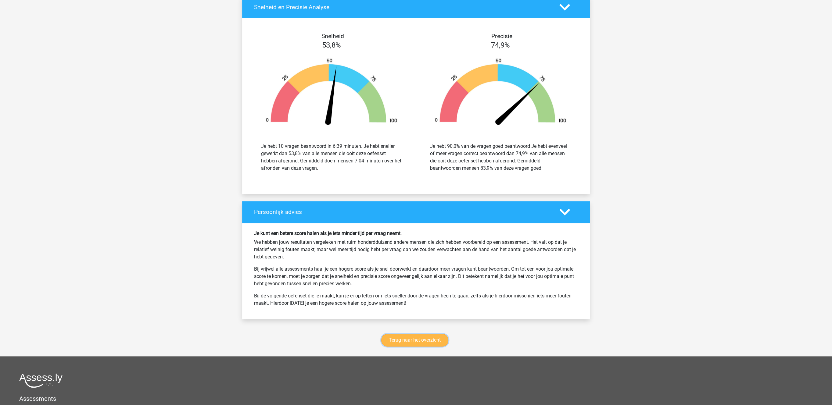
click at [401, 346] on link "Terug naar het overzicht" at bounding box center [414, 340] width 67 height 13
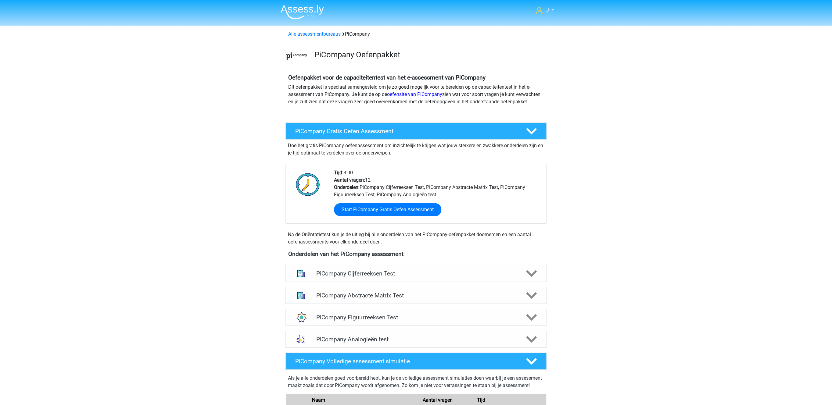
click at [379, 282] on div "PiCompany Cijferreeksen Test" at bounding box center [415, 273] width 261 height 17
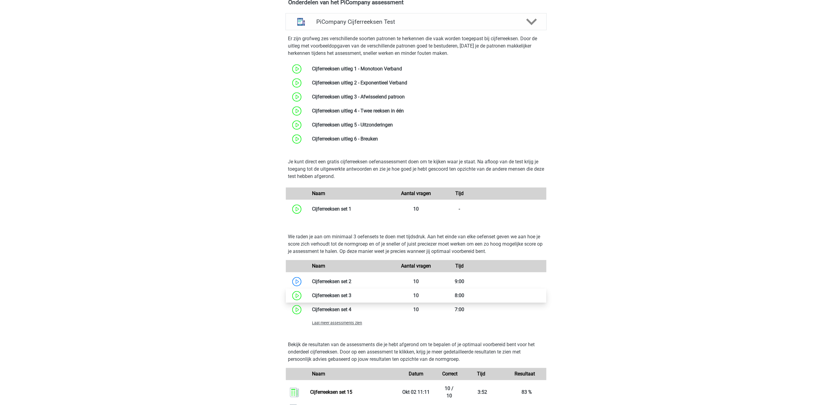
scroll to position [535, 0]
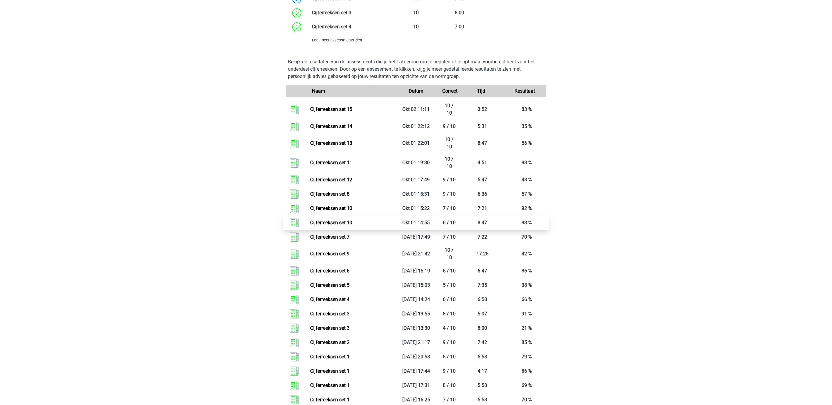
click at [352, 226] on link "Cijferreeksen set 10" at bounding box center [331, 223] width 42 height 6
click at [349, 197] on link "Cijferreeksen set 8" at bounding box center [329, 194] width 39 height 6
click at [336, 183] on link "Cijferreeksen set 12" at bounding box center [331, 180] width 42 height 6
click at [349, 166] on link "Cijferreeksen set 11" at bounding box center [331, 163] width 42 height 6
click at [331, 146] on link "Cijferreeksen set 13" at bounding box center [331, 143] width 42 height 6
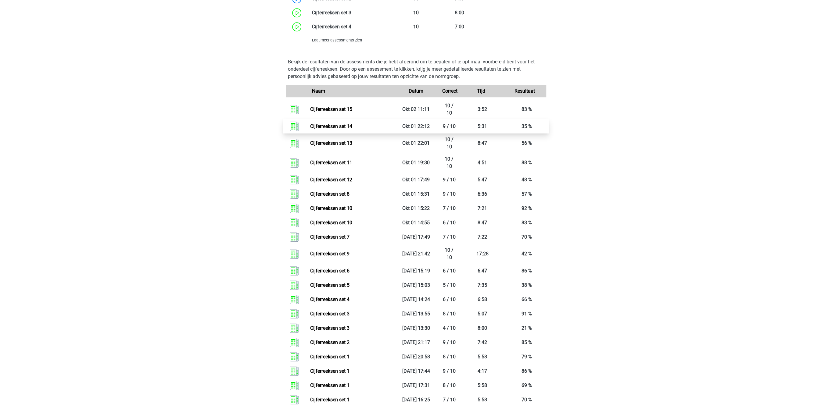
click at [352, 129] on link "Cijferreeksen set 14" at bounding box center [331, 127] width 42 height 6
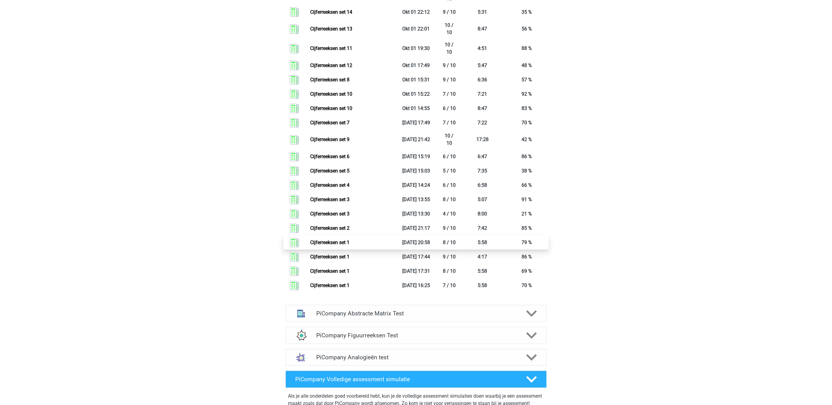
scroll to position [692, 0]
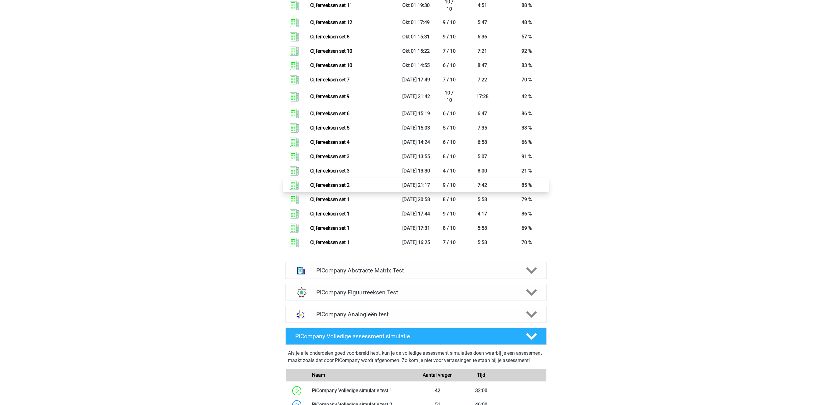
click at [328, 188] on link "Cijferreeksen set 2" at bounding box center [329, 185] width 39 height 6
click at [349, 203] on link "Cijferreeksen set 1" at bounding box center [329, 200] width 39 height 6
click at [349, 188] on link "Cijferreeksen set 2" at bounding box center [329, 185] width 39 height 6
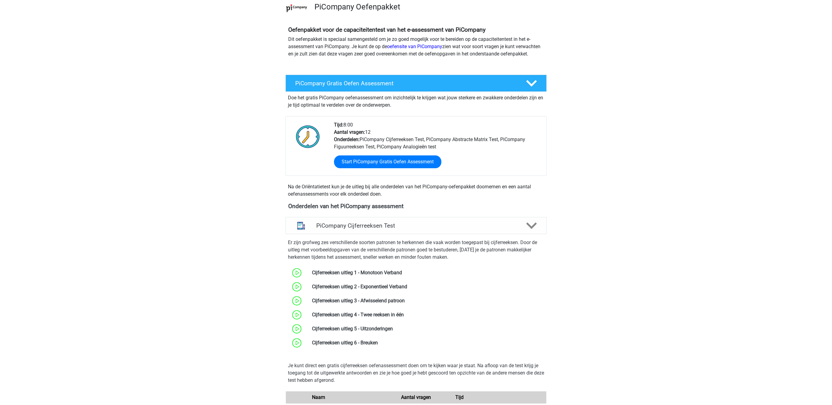
scroll to position [0, 0]
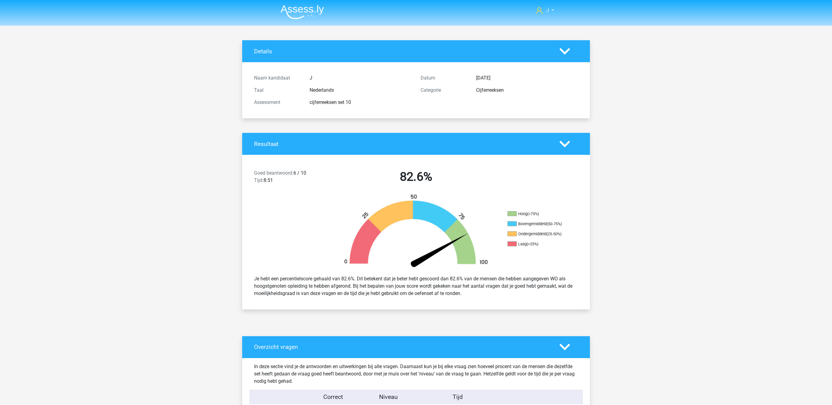
scroll to position [220, 0]
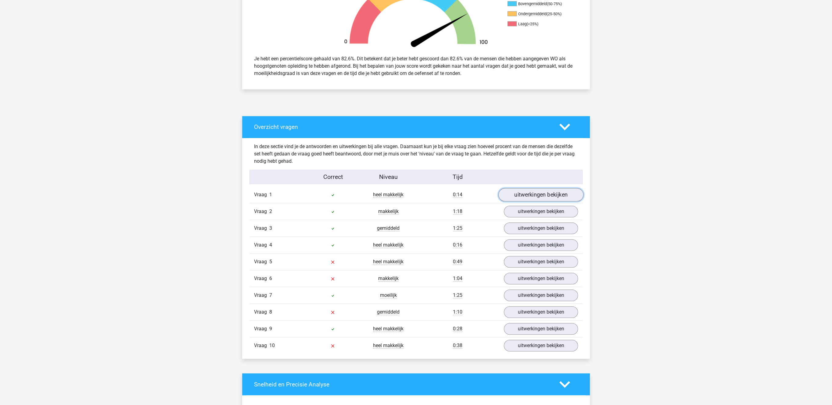
click at [539, 191] on link "uitwerkingen bekijken" at bounding box center [540, 194] width 85 height 13
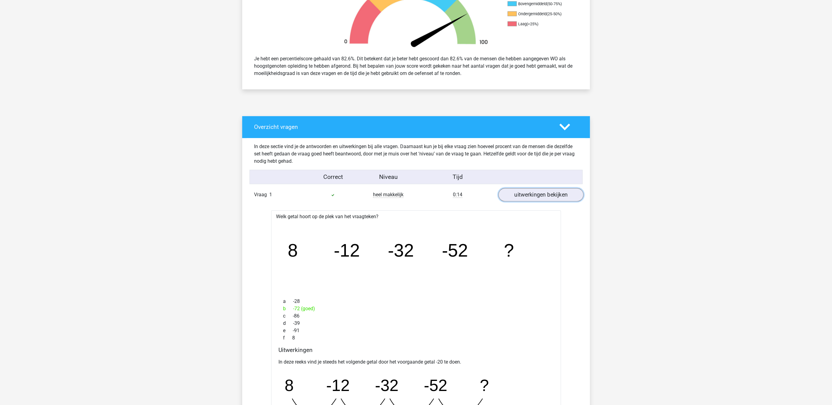
click at [538, 192] on link "uitwerkingen bekijken" at bounding box center [540, 194] width 85 height 13
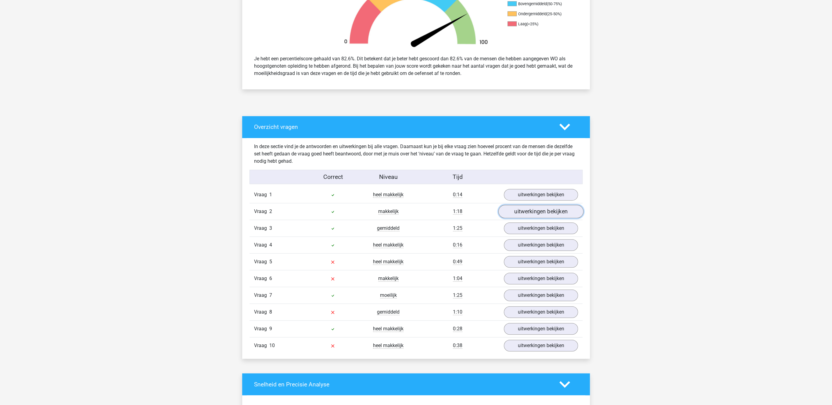
click at [532, 217] on link "uitwerkingen bekijken" at bounding box center [540, 211] width 85 height 13
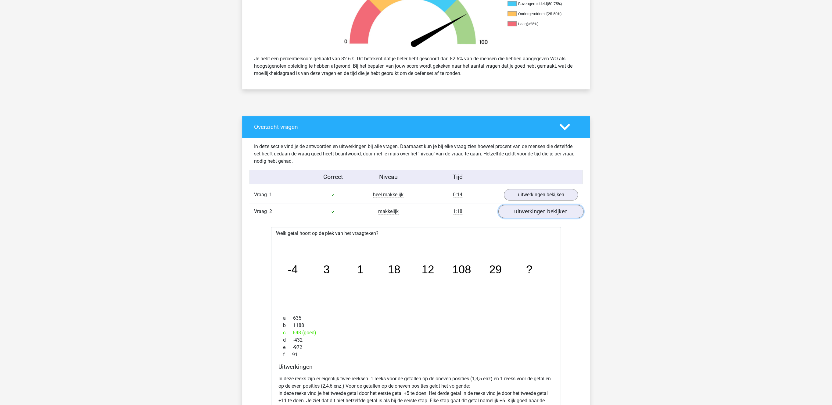
click at [532, 217] on link "uitwerkingen bekijken" at bounding box center [540, 211] width 85 height 13
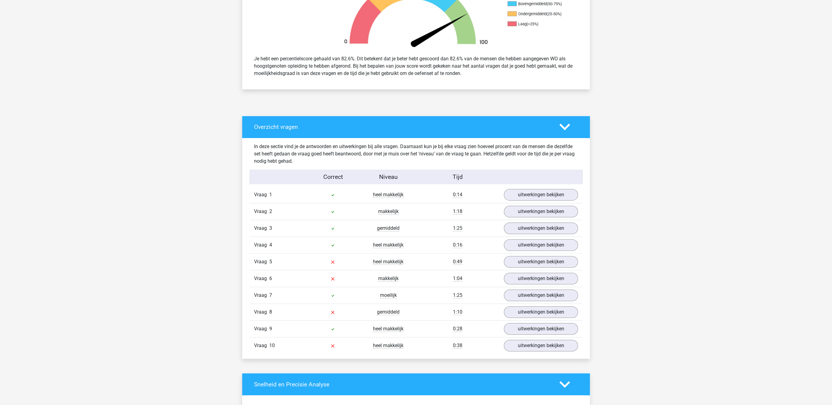
click at [528, 237] on div "Vraag 3 gemiddeld 1:25 uitwerkingen bekijken" at bounding box center [415, 228] width 333 height 17
click at [530, 232] on link "uitwerkingen bekijken" at bounding box center [540, 228] width 85 height 13
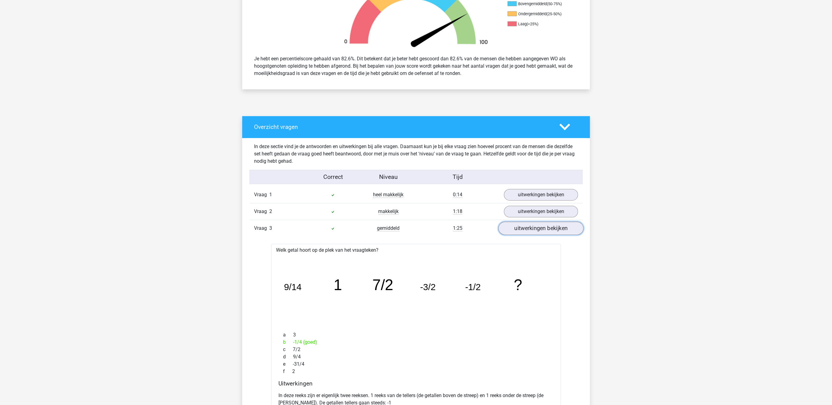
click at [530, 231] on link "uitwerkingen bekijken" at bounding box center [540, 228] width 85 height 13
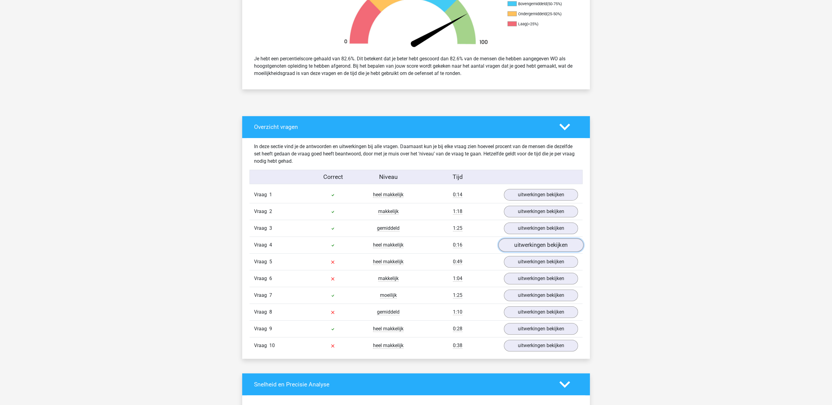
click at [528, 243] on link "uitwerkingen bekijken" at bounding box center [540, 245] width 85 height 13
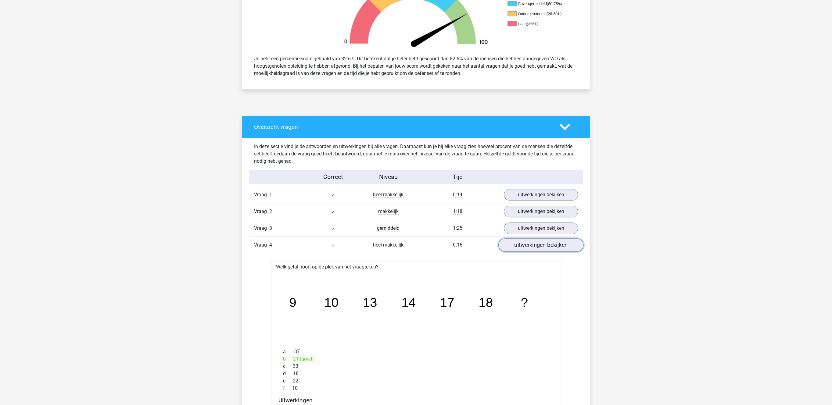
click at [528, 243] on link "uitwerkingen bekijken" at bounding box center [540, 245] width 85 height 13
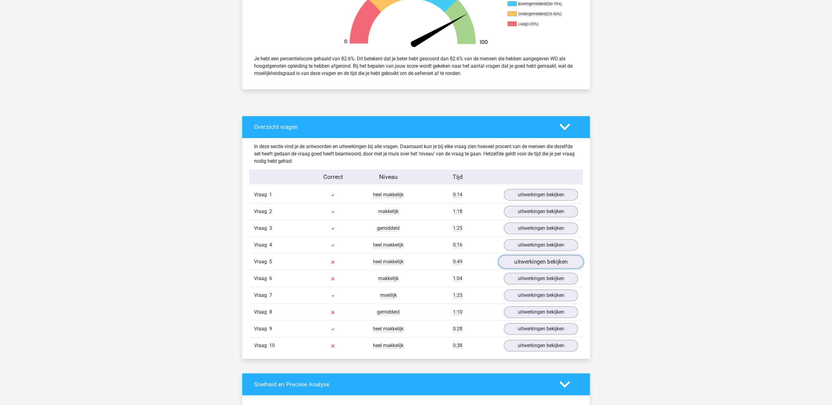
click at [522, 269] on link "uitwerkingen bekijken" at bounding box center [540, 262] width 85 height 13
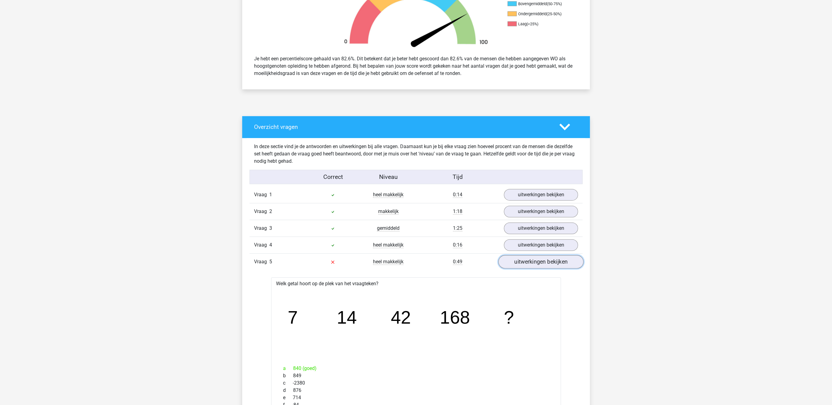
click at [522, 269] on link "uitwerkingen bekijken" at bounding box center [540, 262] width 85 height 13
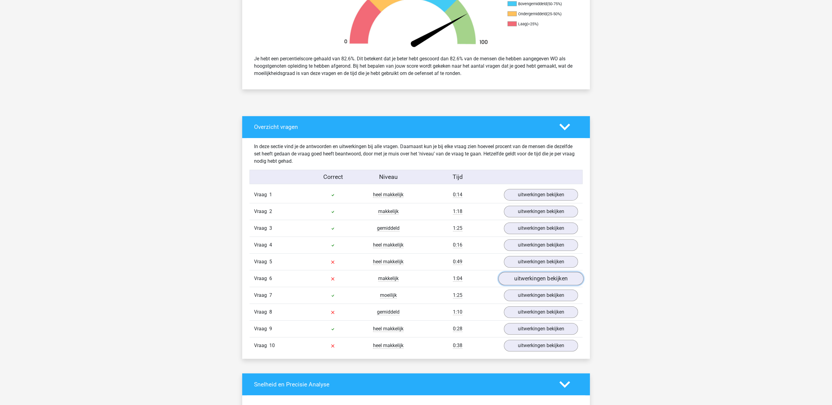
click at [521, 282] on link "uitwerkingen bekijken" at bounding box center [540, 278] width 85 height 13
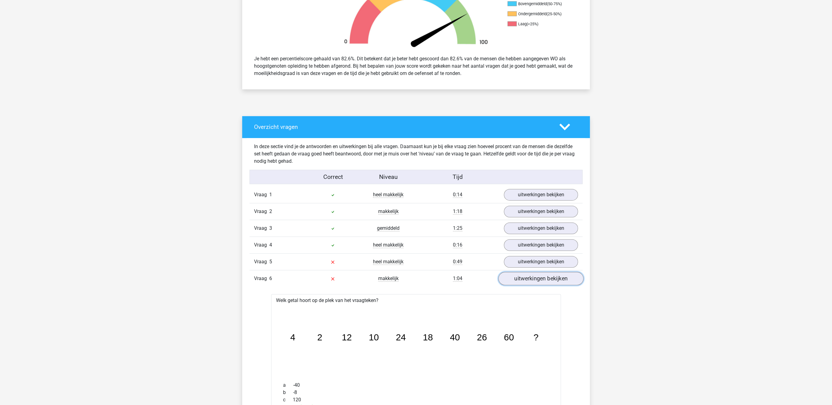
click at [521, 282] on link "uitwerkingen bekijken" at bounding box center [540, 278] width 85 height 13
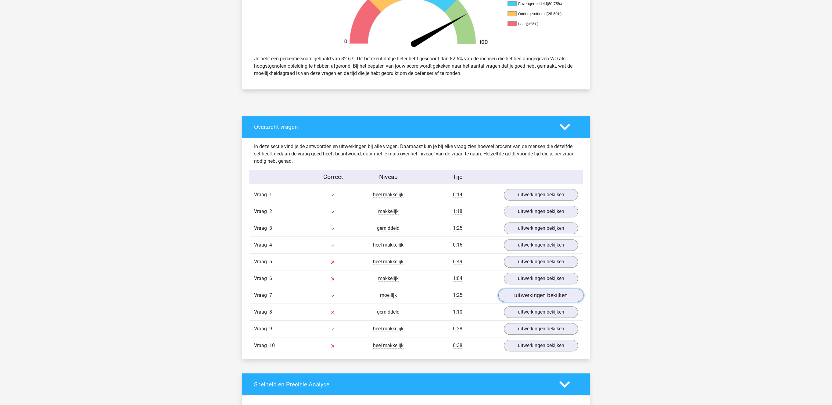
click at [521, 297] on link "uitwerkingen bekijken" at bounding box center [540, 295] width 85 height 13
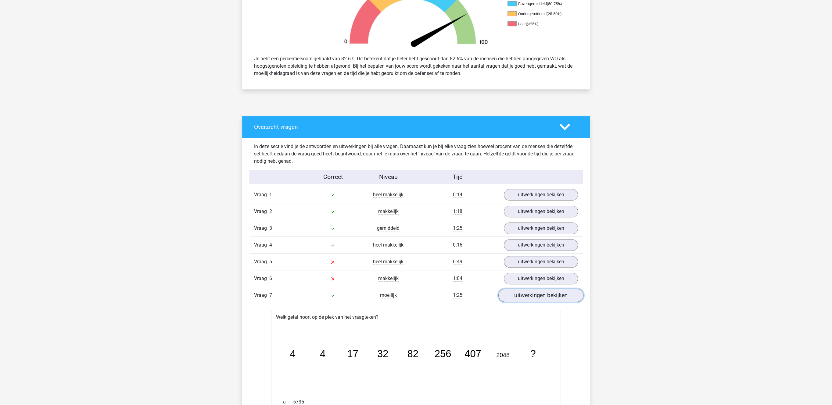
click at [521, 297] on link "uitwerkingen bekijken" at bounding box center [540, 295] width 85 height 13
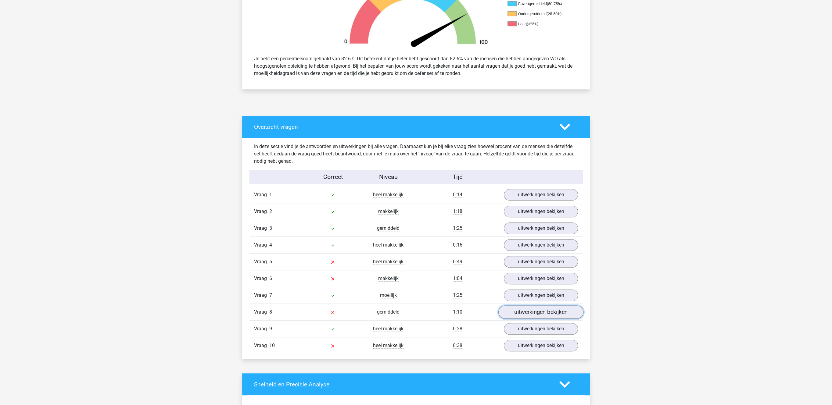
click at [521, 314] on link "uitwerkingen bekijken" at bounding box center [540, 312] width 85 height 13
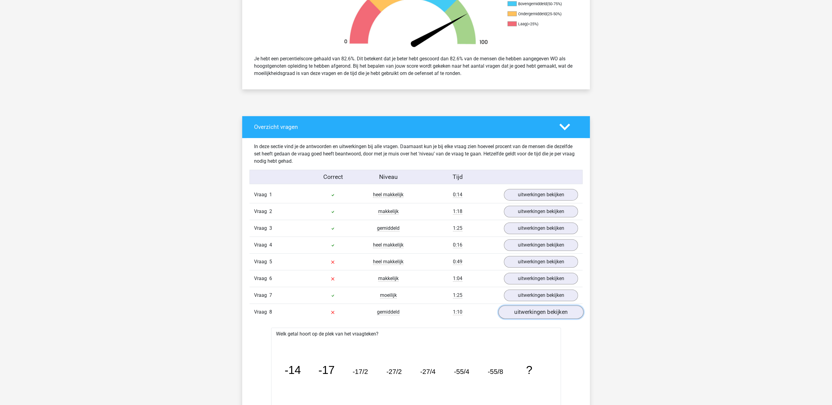
click at [521, 314] on link "uitwerkingen bekijken" at bounding box center [540, 312] width 85 height 13
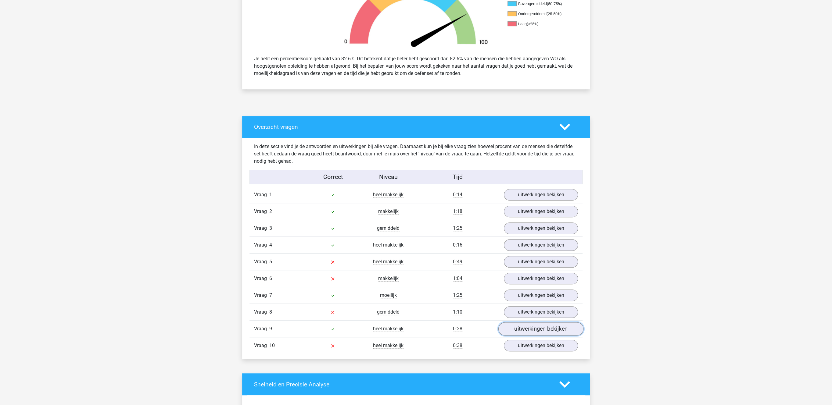
click at [520, 328] on link "uitwerkingen bekijken" at bounding box center [540, 329] width 85 height 13
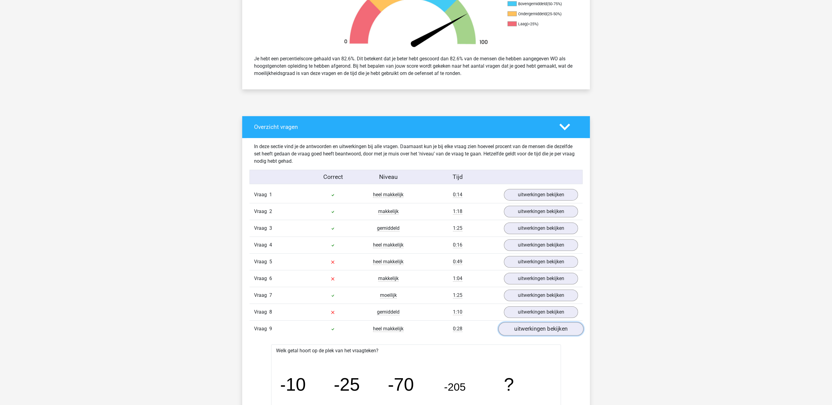
click at [520, 328] on link "uitwerkingen bekijken" at bounding box center [540, 329] width 85 height 13
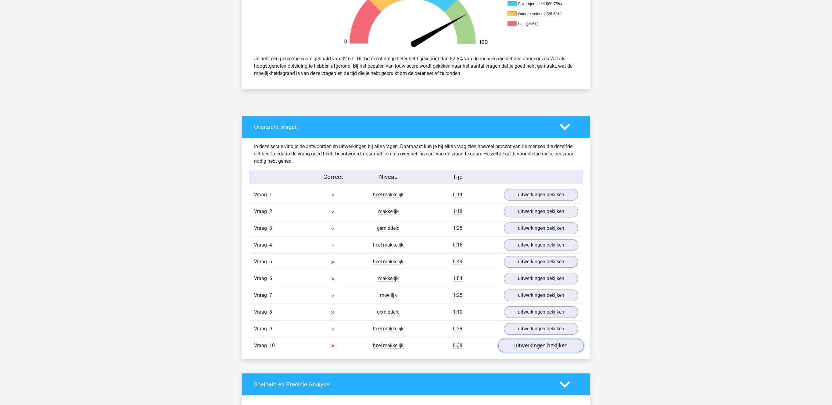
click at [523, 350] on link "uitwerkingen bekijken" at bounding box center [540, 345] width 85 height 13
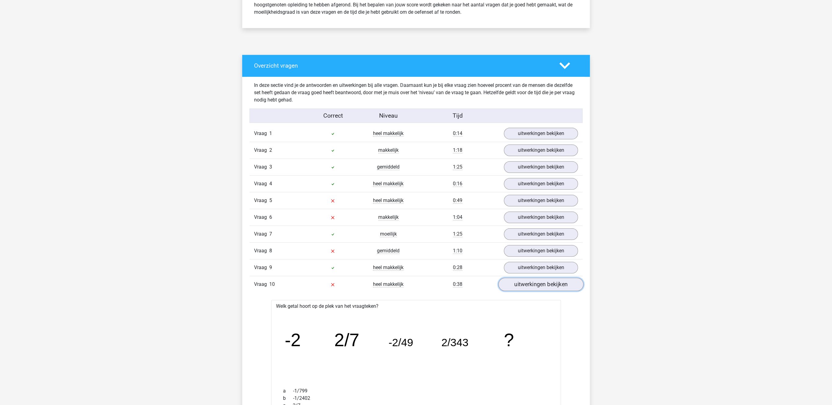
scroll to position [283, 0]
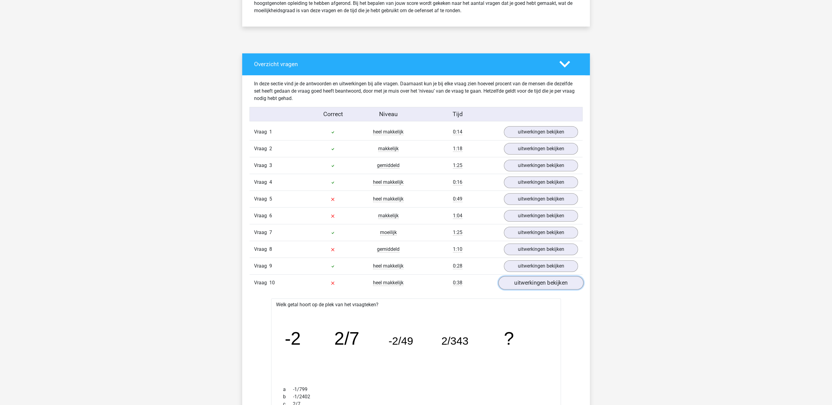
click at [547, 287] on link "uitwerkingen bekijken" at bounding box center [540, 283] width 85 height 13
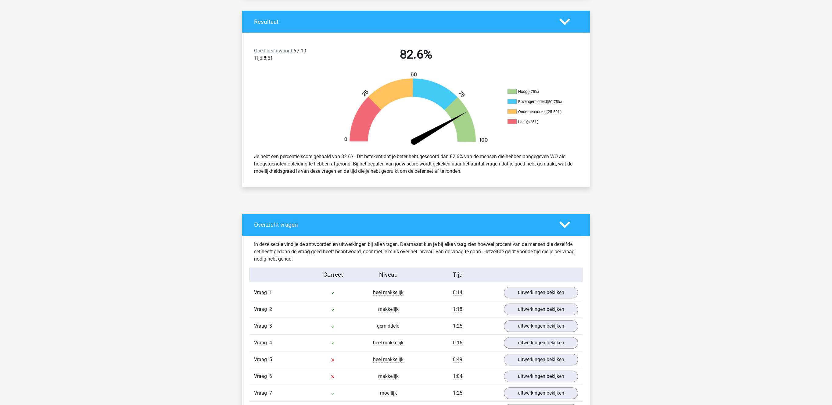
scroll to position [63, 0]
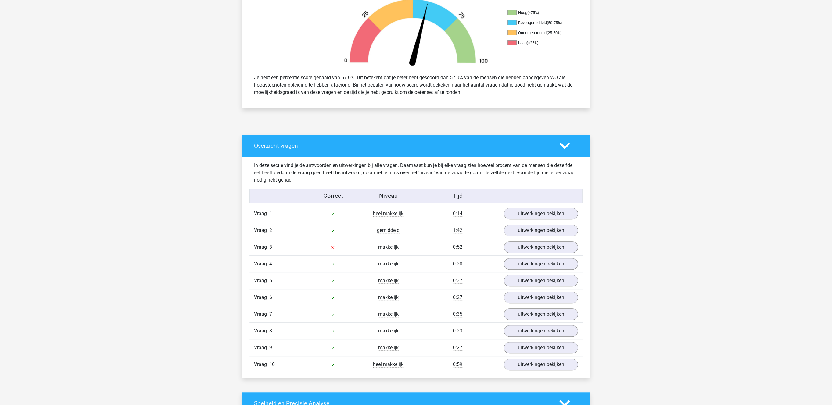
scroll to position [252, 0]
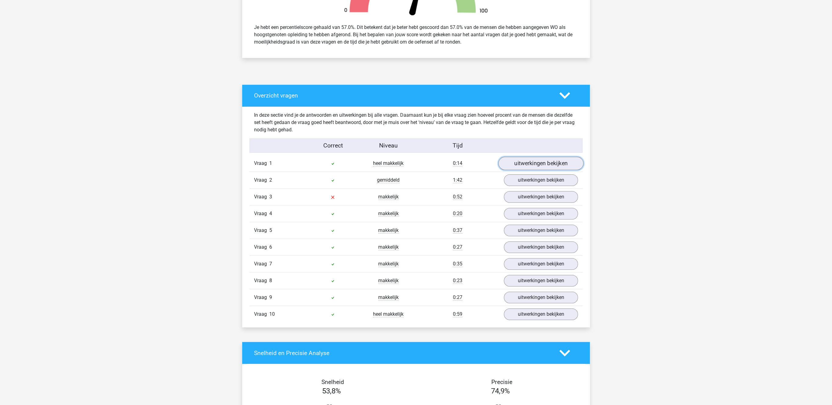
click at [532, 167] on link "uitwerkingen bekijken" at bounding box center [540, 163] width 85 height 13
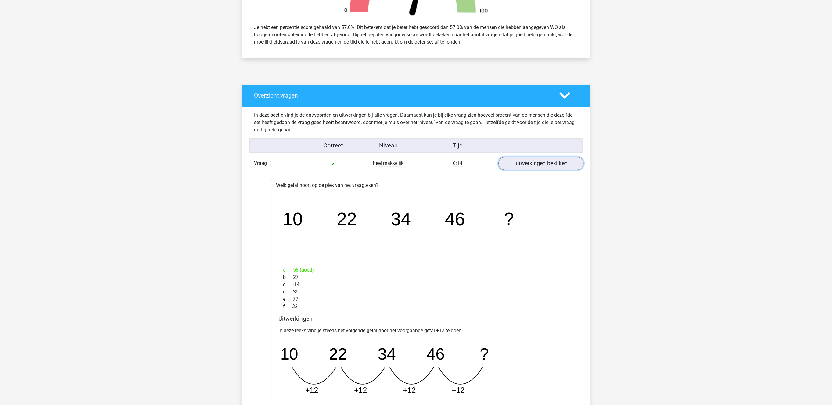
click at [532, 167] on link "uitwerkingen bekijken" at bounding box center [540, 163] width 85 height 13
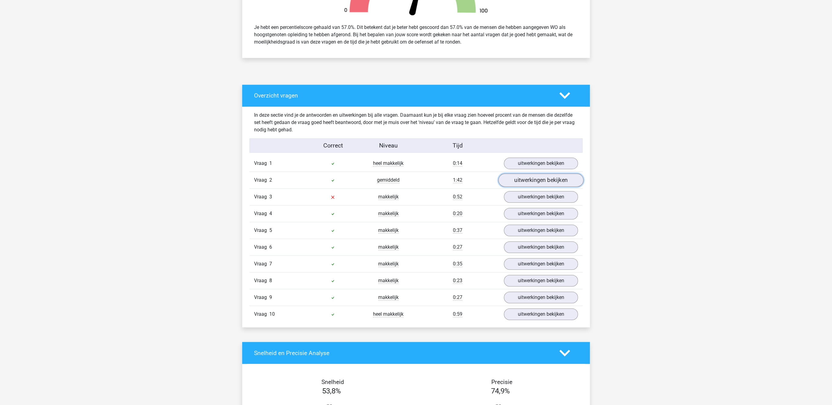
click at [532, 182] on link "uitwerkingen bekijken" at bounding box center [540, 180] width 85 height 13
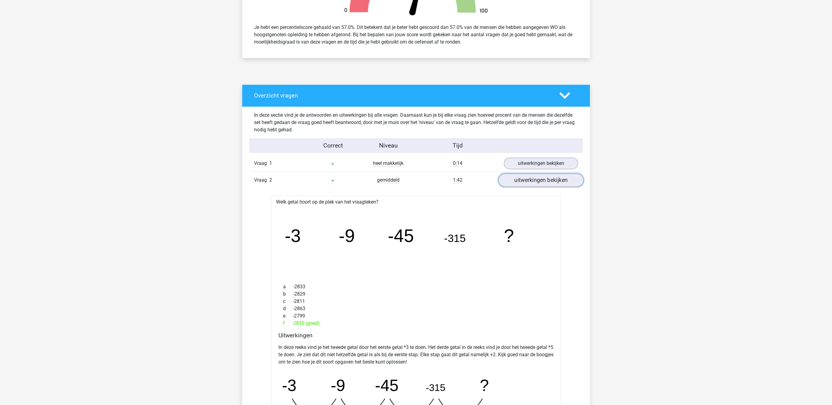
click at [532, 182] on link "uitwerkingen bekijken" at bounding box center [540, 180] width 85 height 13
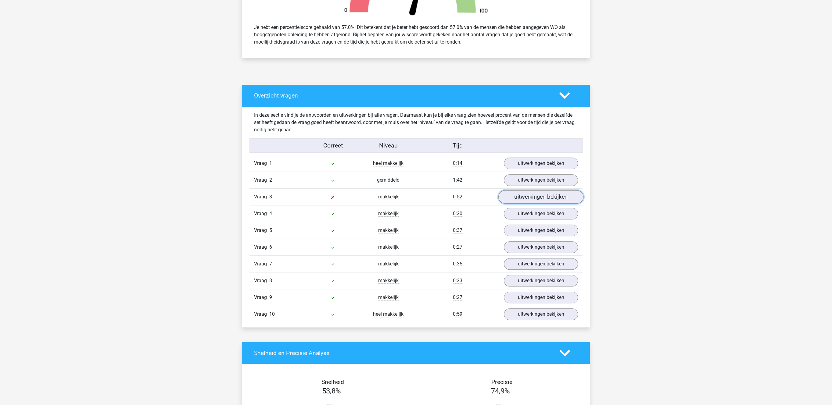
click at [529, 201] on link "uitwerkingen bekijken" at bounding box center [540, 197] width 85 height 13
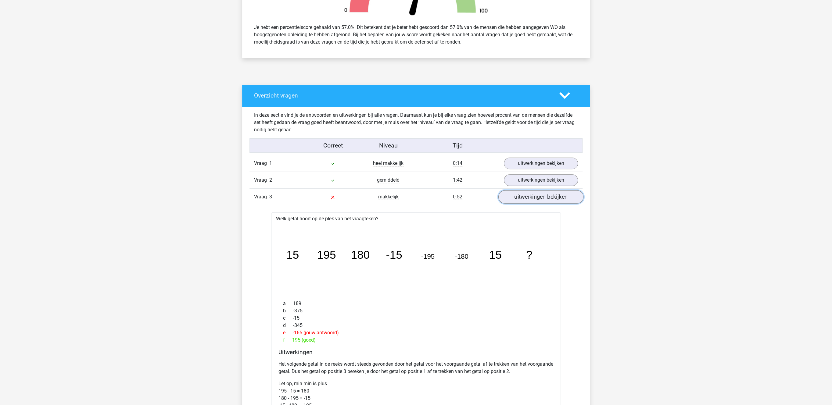
click at [529, 201] on link "uitwerkingen bekijken" at bounding box center [540, 197] width 85 height 13
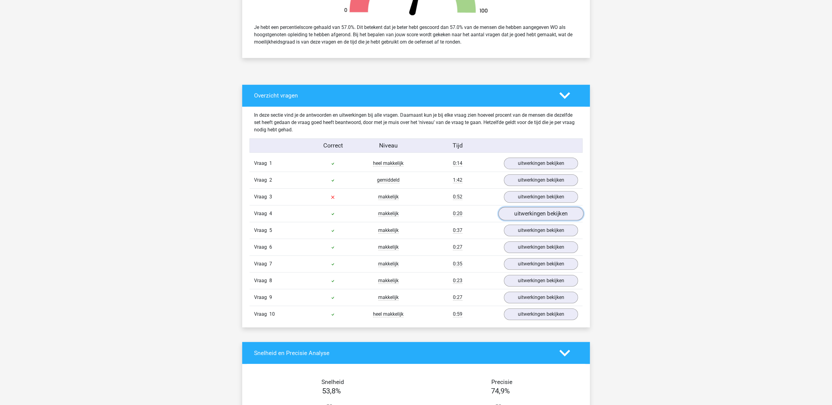
click at [526, 217] on link "uitwerkingen bekijken" at bounding box center [540, 213] width 85 height 13
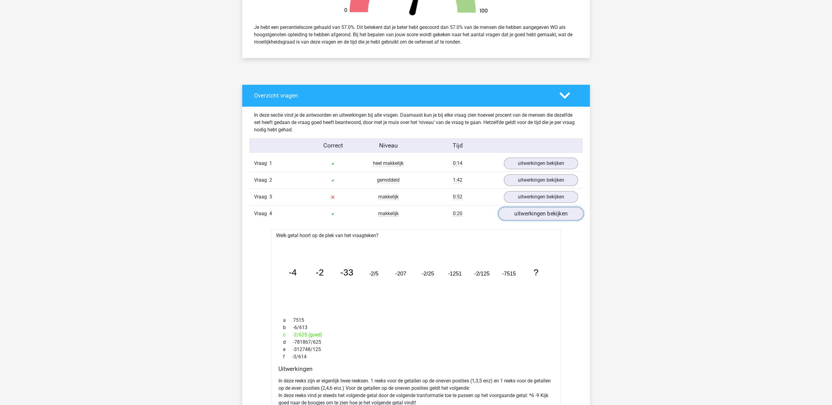
click at [526, 217] on link "uitwerkingen bekijken" at bounding box center [540, 213] width 85 height 13
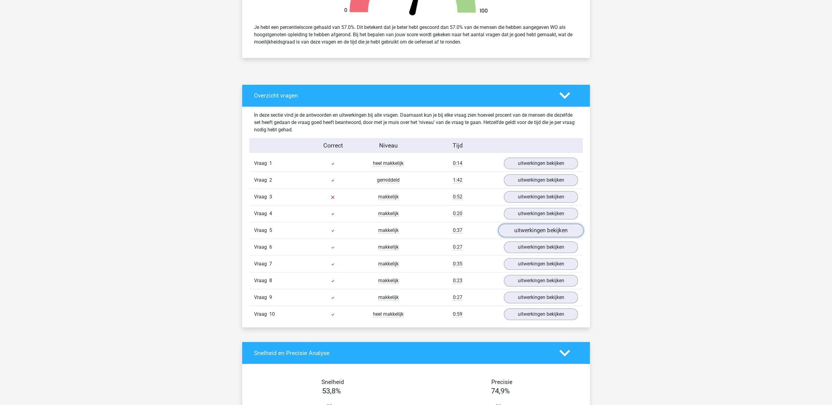
click at [522, 232] on link "uitwerkingen bekijken" at bounding box center [540, 230] width 85 height 13
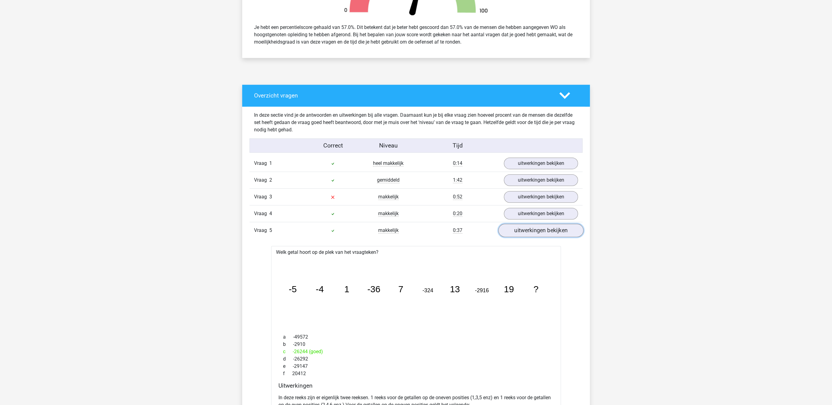
click at [522, 232] on link "uitwerkingen bekijken" at bounding box center [540, 230] width 85 height 13
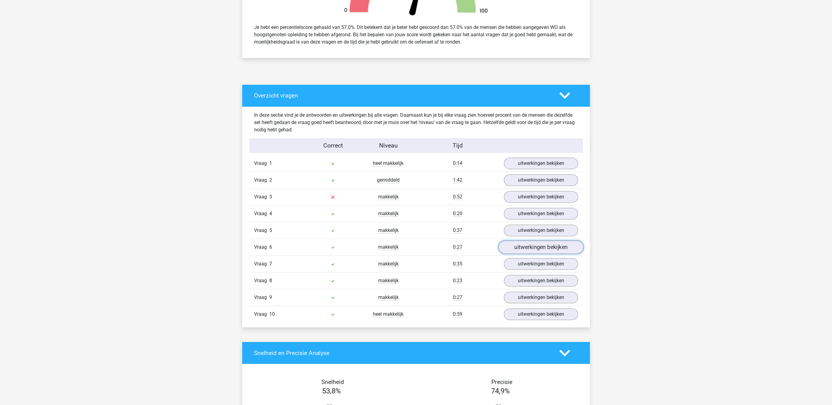
click at [519, 249] on link "uitwerkingen bekijken" at bounding box center [540, 247] width 85 height 13
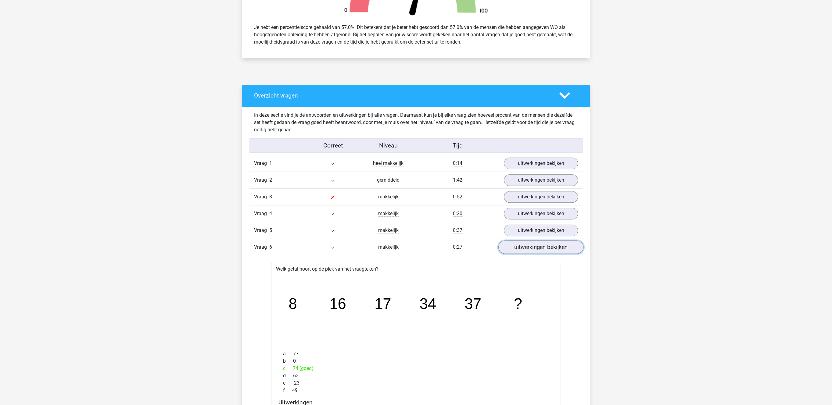
click at [519, 249] on link "uitwerkingen bekijken" at bounding box center [540, 247] width 85 height 13
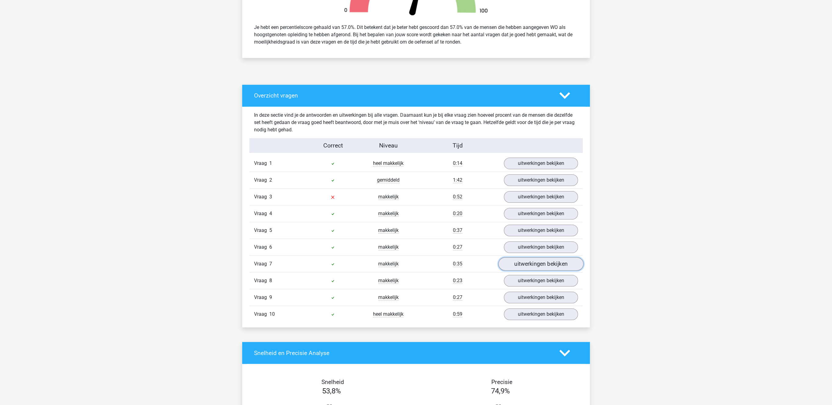
click at [516, 270] on link "uitwerkingen bekijken" at bounding box center [540, 264] width 85 height 13
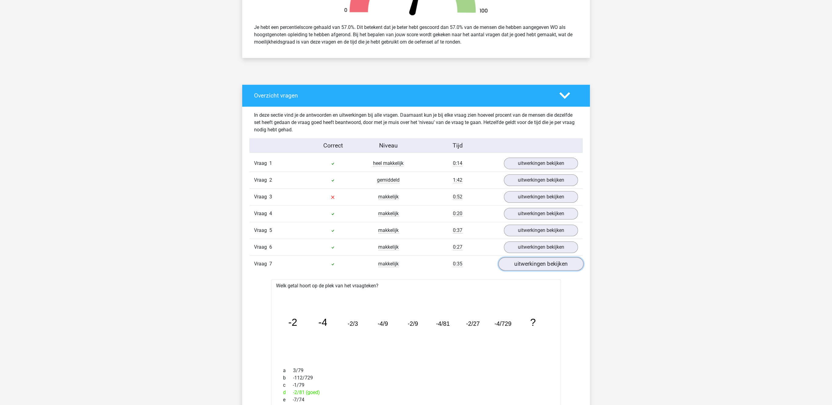
click at [516, 270] on link "uitwerkingen bekijken" at bounding box center [540, 264] width 85 height 13
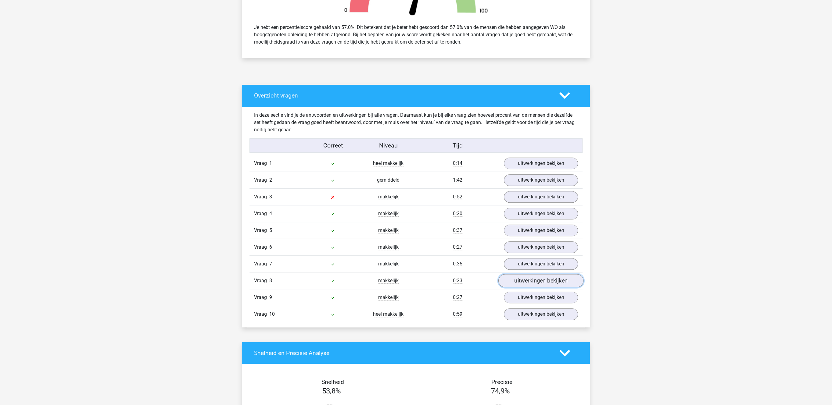
click at [515, 286] on link "uitwerkingen bekijken" at bounding box center [540, 280] width 85 height 13
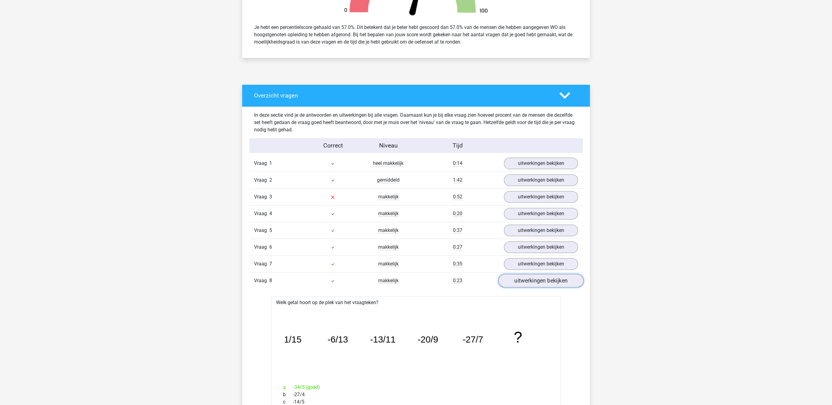
click at [515, 286] on link "uitwerkingen bekijken" at bounding box center [540, 280] width 85 height 13
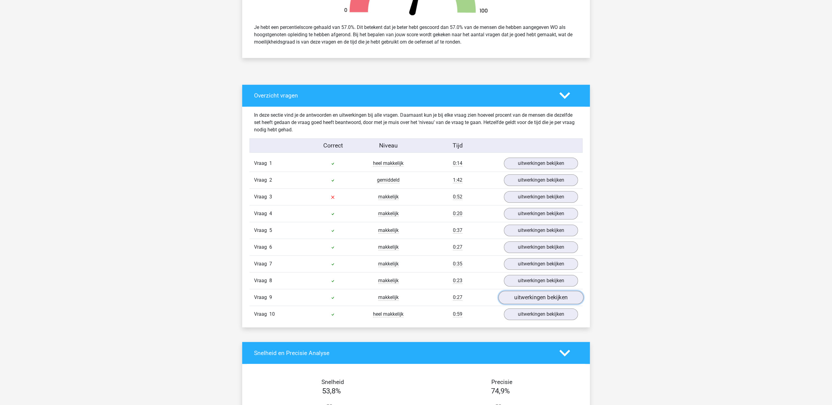
click at [514, 300] on link "uitwerkingen bekijken" at bounding box center [540, 297] width 85 height 13
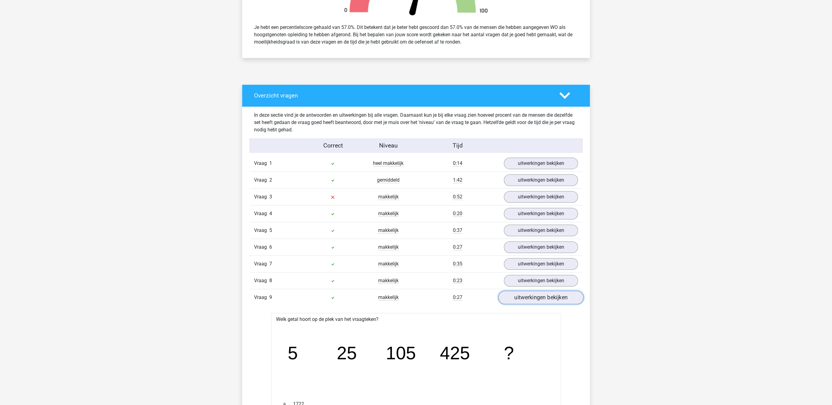
click at [514, 300] on link "uitwerkingen bekijken" at bounding box center [540, 297] width 85 height 13
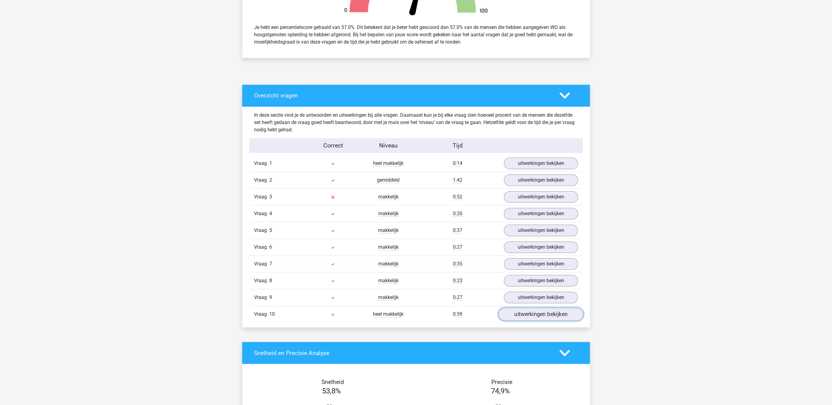
click at [514, 318] on link "uitwerkingen bekijken" at bounding box center [540, 314] width 85 height 13
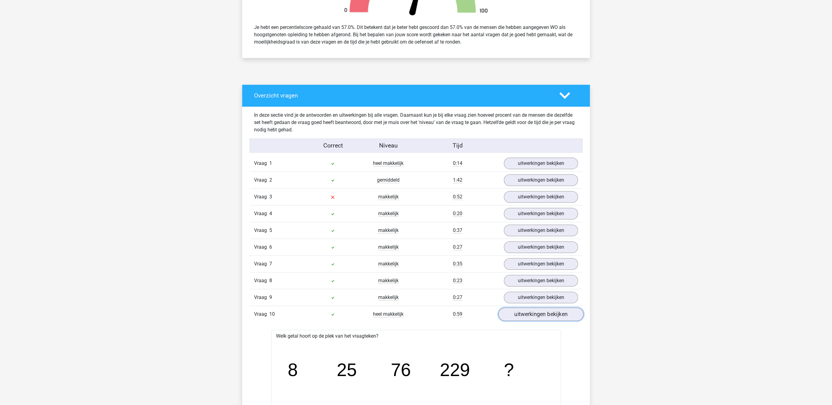
click at [514, 318] on link "uitwerkingen bekijken" at bounding box center [540, 314] width 85 height 13
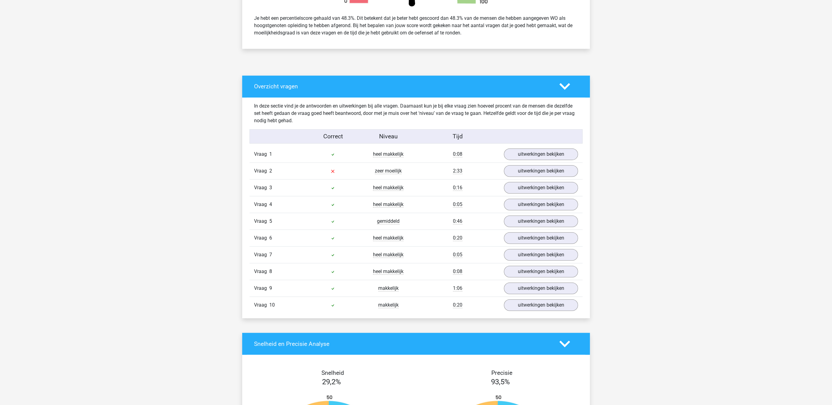
scroll to position [283, 0]
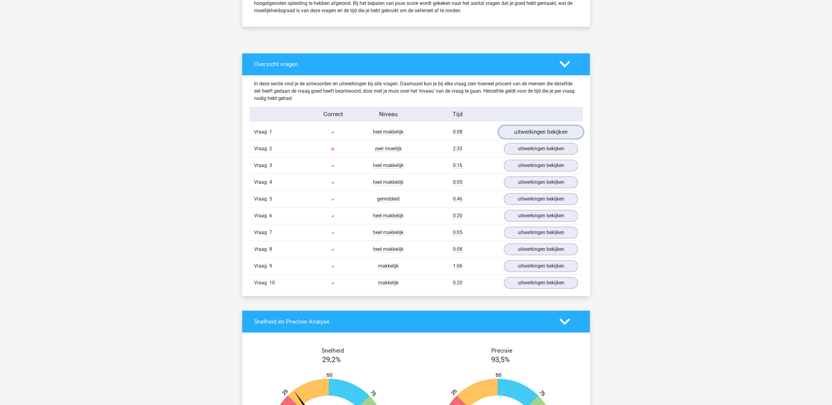
click at [527, 129] on link "uitwerkingen bekijken" at bounding box center [540, 132] width 85 height 13
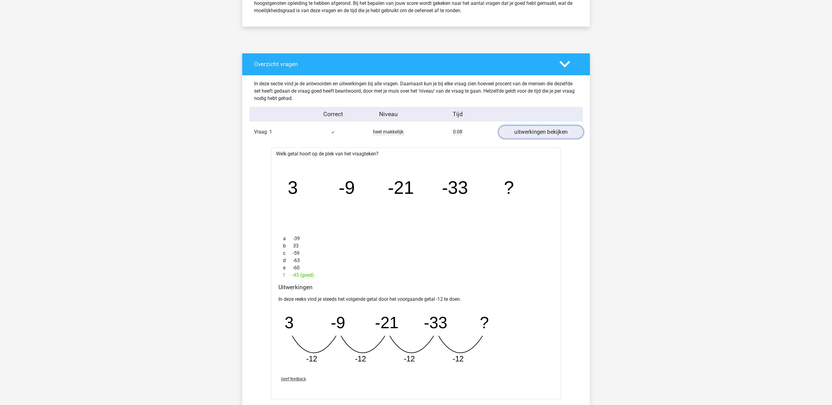
click at [527, 129] on link "uitwerkingen bekijken" at bounding box center [540, 132] width 85 height 13
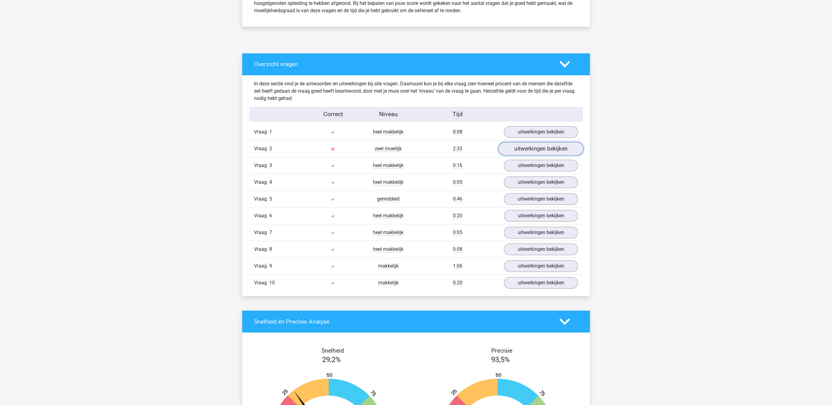
click at [528, 154] on link "uitwerkingen bekijken" at bounding box center [540, 148] width 85 height 13
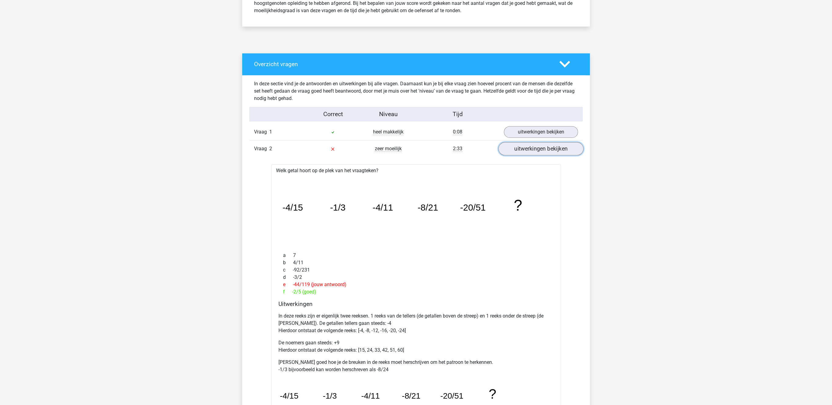
click at [528, 154] on link "uitwerkingen bekijken" at bounding box center [540, 148] width 85 height 13
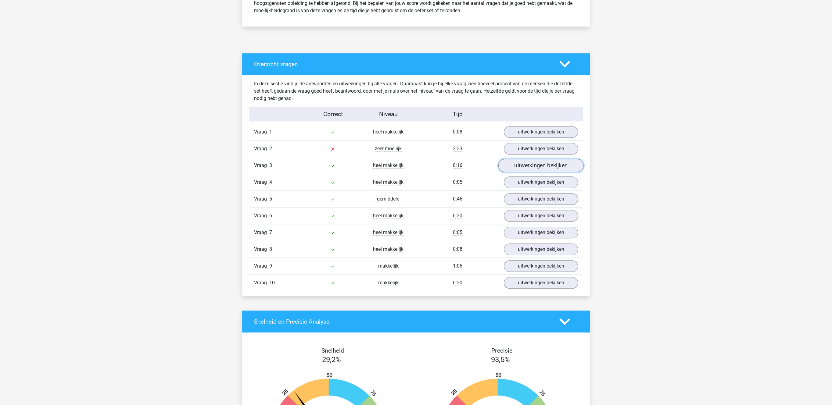
click at [524, 172] on link "uitwerkingen bekijken" at bounding box center [540, 165] width 85 height 13
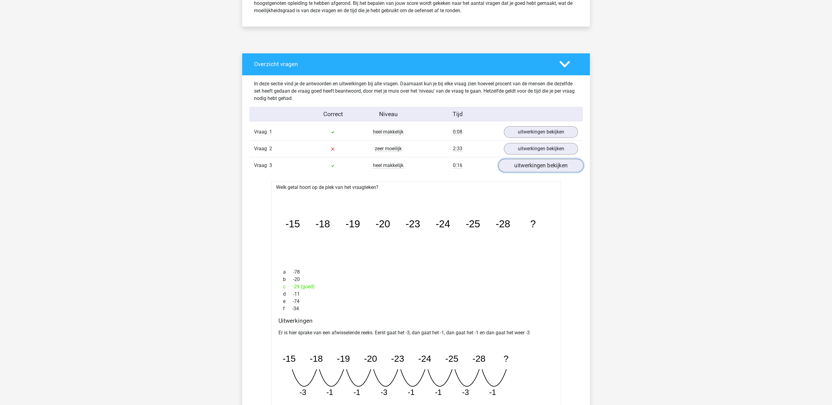
click at [524, 172] on link "uitwerkingen bekijken" at bounding box center [540, 165] width 85 height 13
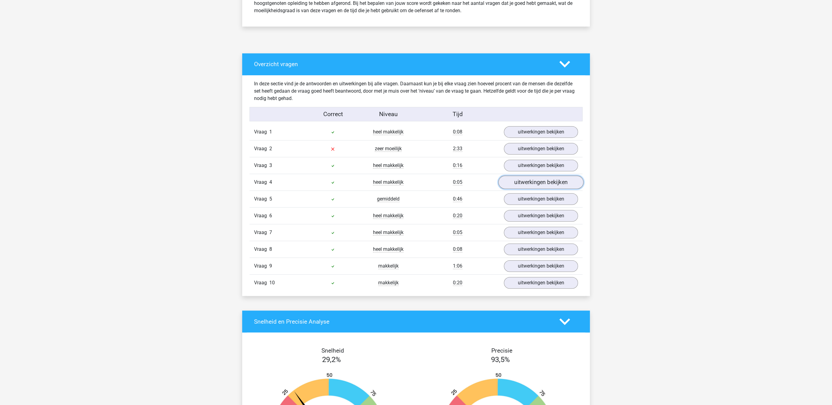
click at [521, 183] on link "uitwerkingen bekijken" at bounding box center [540, 182] width 85 height 13
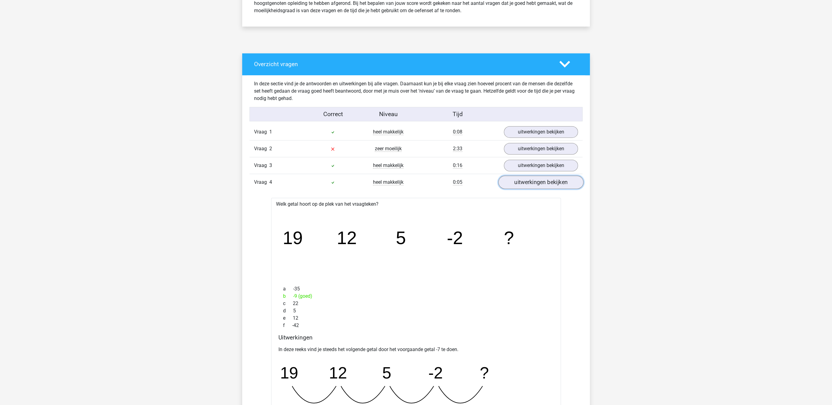
click at [521, 184] on link "uitwerkingen bekijken" at bounding box center [540, 182] width 85 height 13
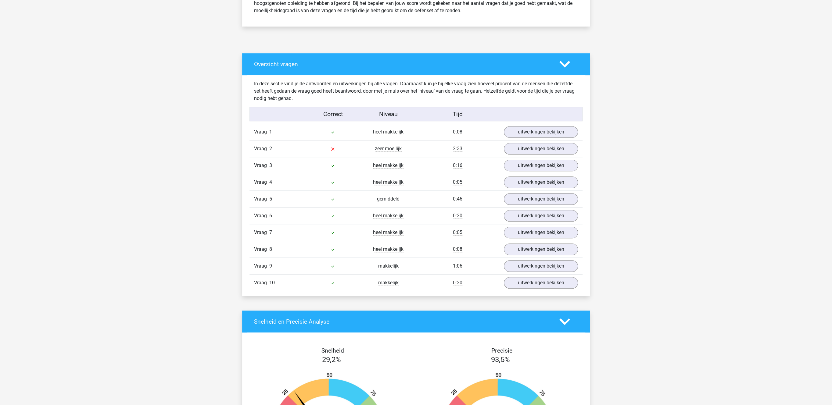
click at [518, 195] on div "Vraag 5 gemiddeld 0:46 uitwerkingen bekijken" at bounding box center [415, 199] width 333 height 17
click at [517, 200] on link "uitwerkingen bekijken" at bounding box center [540, 199] width 85 height 13
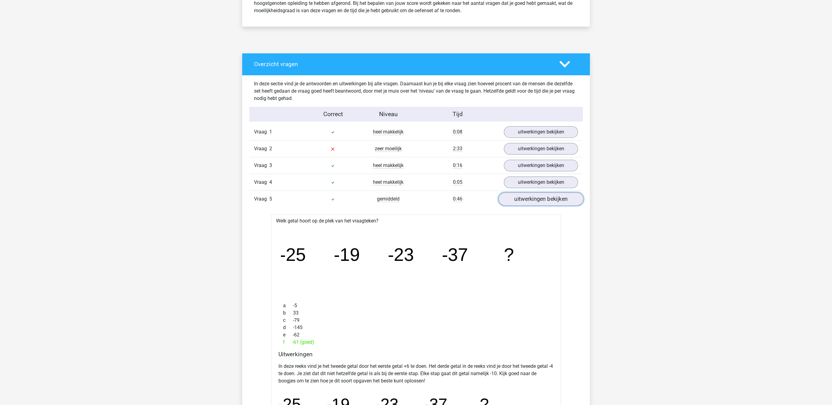
click at [517, 200] on link "uitwerkingen bekijken" at bounding box center [540, 199] width 85 height 13
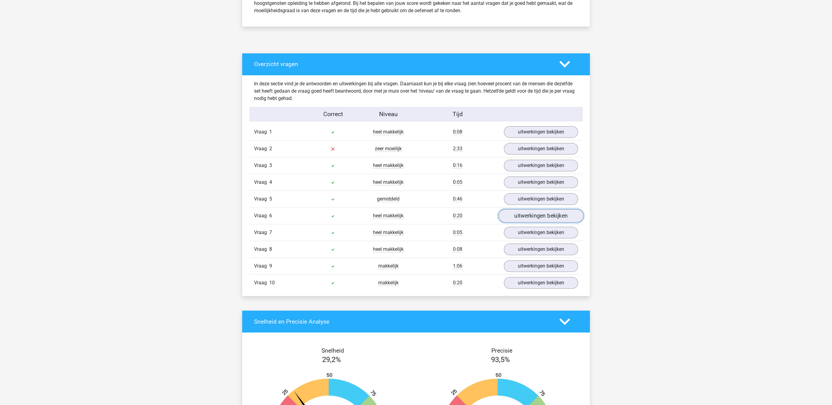
click at [519, 223] on link "uitwerkingen bekijken" at bounding box center [540, 216] width 85 height 13
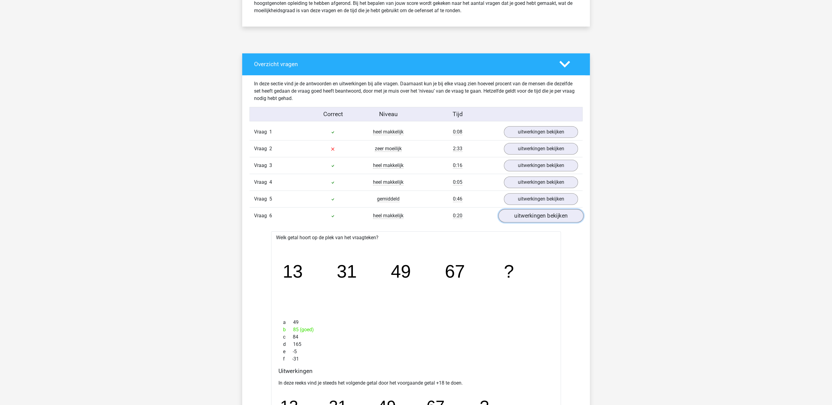
click at [519, 223] on link "uitwerkingen bekijken" at bounding box center [540, 216] width 85 height 13
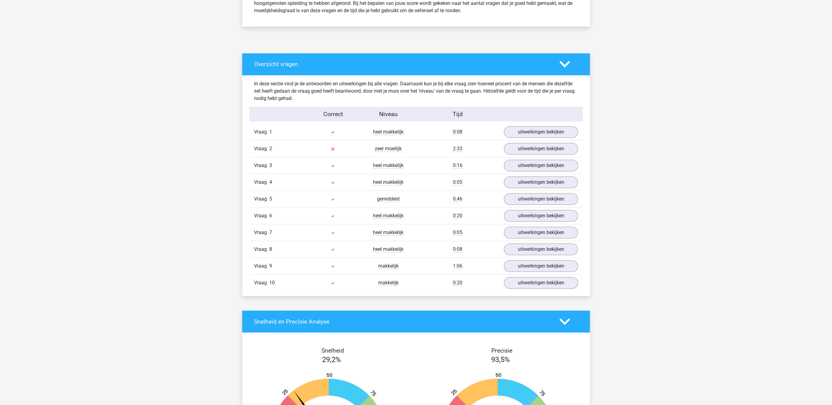
click at [513, 245] on div "Vraag 8 heel makkelijk 0:08 uitwerkingen bekijken" at bounding box center [415, 249] width 333 height 17
click at [517, 236] on link "uitwerkingen bekijken" at bounding box center [540, 232] width 85 height 13
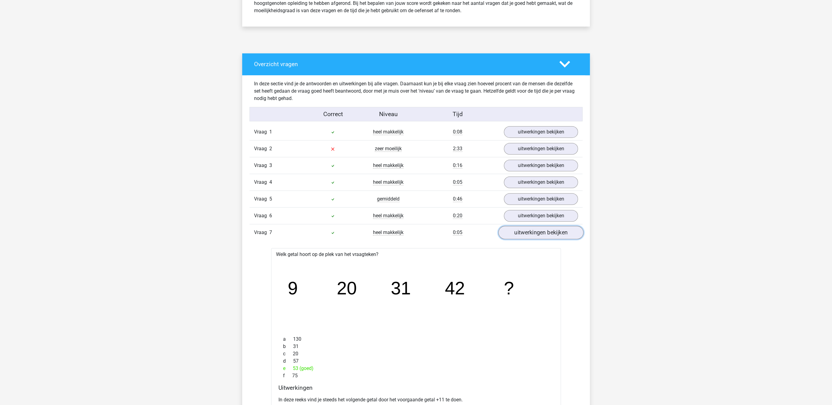
click at [517, 236] on link "uitwerkingen bekijken" at bounding box center [540, 232] width 85 height 13
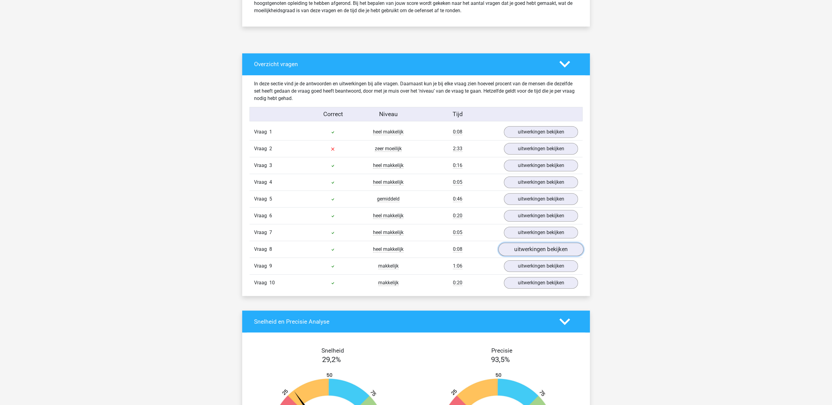
click at [516, 247] on link "uitwerkingen bekijken" at bounding box center [540, 249] width 85 height 13
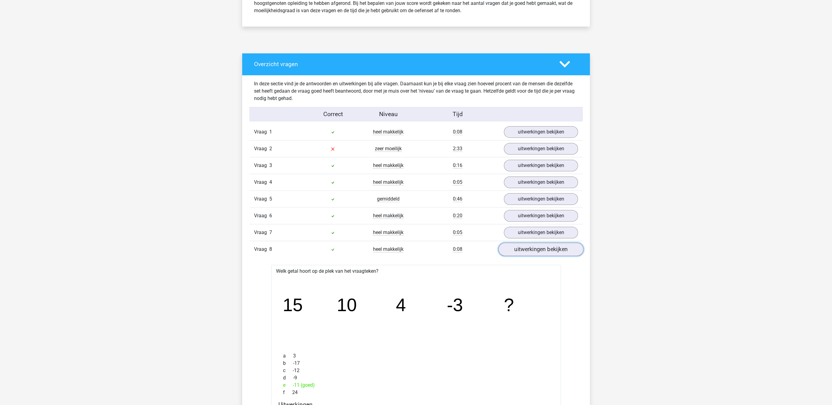
click at [516, 247] on link "uitwerkingen bekijken" at bounding box center [540, 249] width 85 height 13
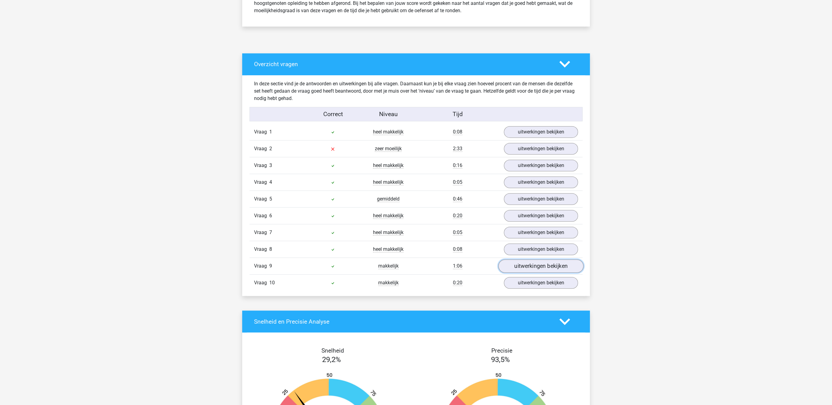
click at [516, 272] on link "uitwerkingen bekijken" at bounding box center [540, 266] width 85 height 13
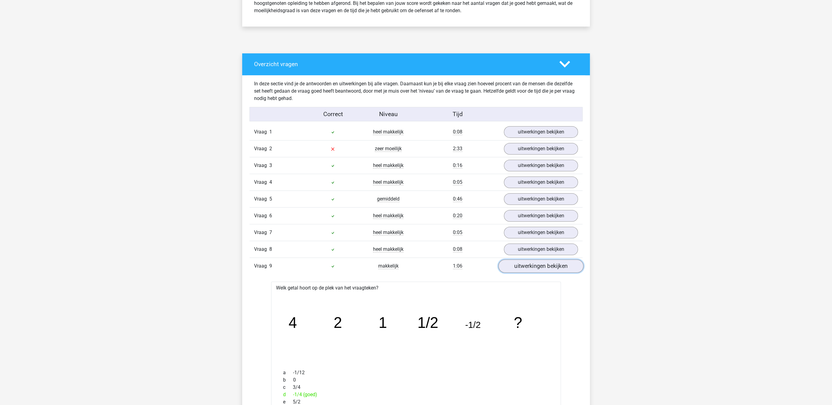
click at [516, 272] on link "uitwerkingen bekijken" at bounding box center [540, 266] width 85 height 13
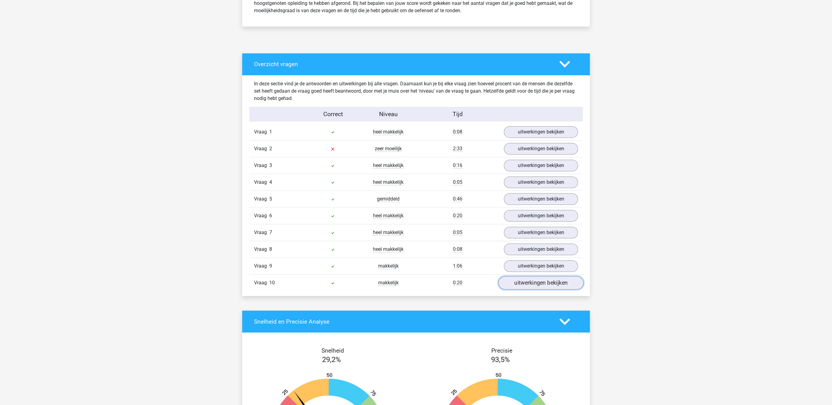
click at [516, 289] on link "uitwerkingen bekijken" at bounding box center [540, 283] width 85 height 13
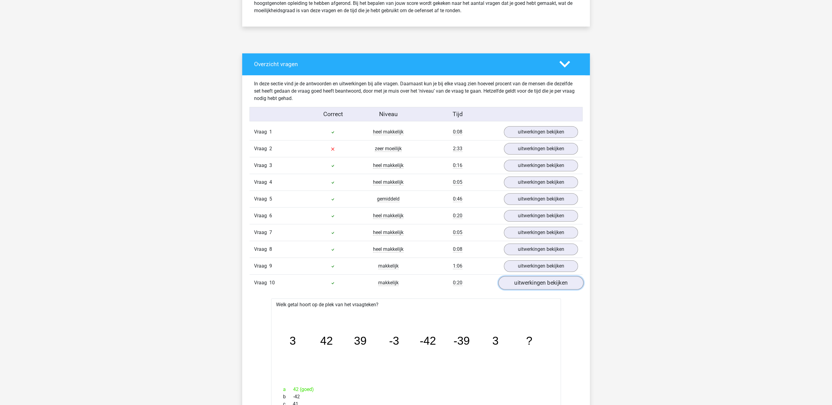
click at [516, 289] on link "uitwerkingen bekijken" at bounding box center [540, 283] width 85 height 13
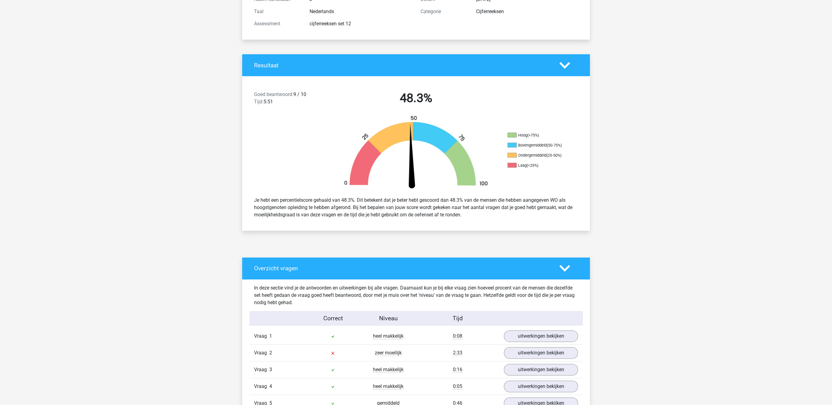
scroll to position [0, 0]
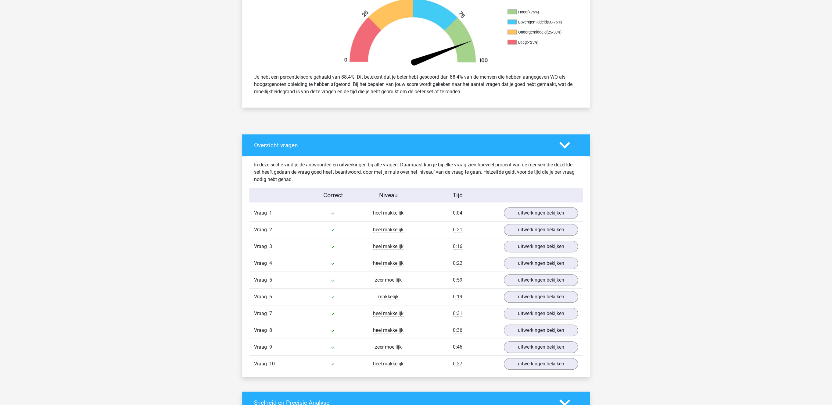
scroll to position [220, 0]
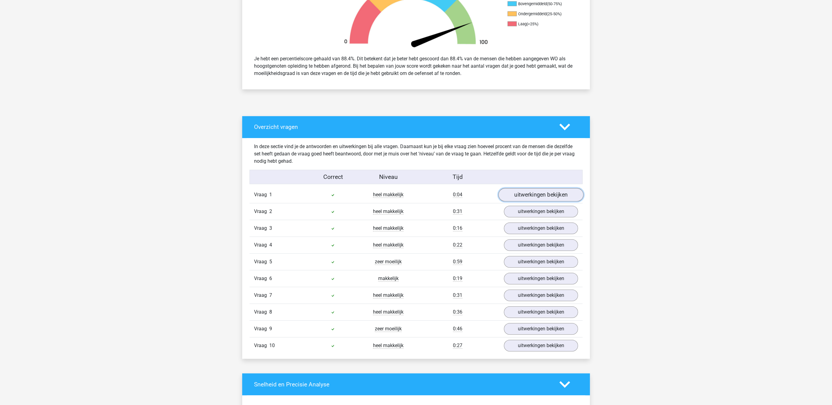
click at [537, 191] on link "uitwerkingen bekijken" at bounding box center [540, 194] width 85 height 13
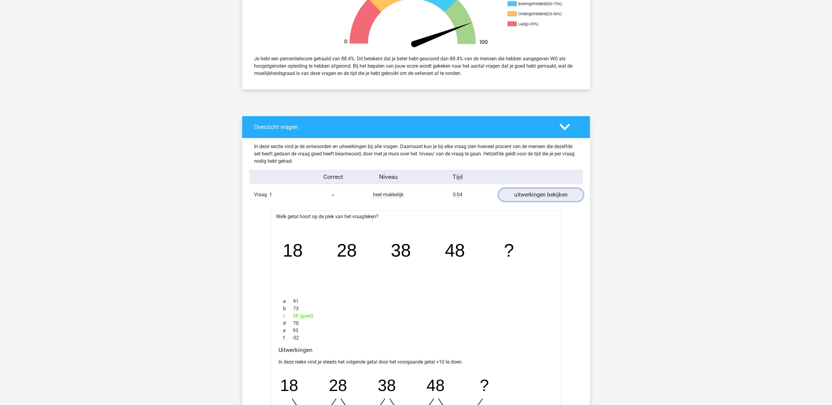
click at [537, 191] on link "uitwerkingen bekijken" at bounding box center [540, 194] width 85 height 13
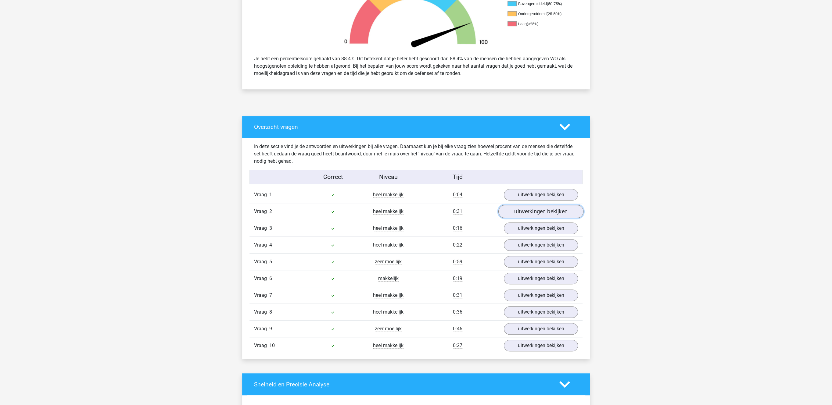
click at [536, 217] on link "uitwerkingen bekijken" at bounding box center [540, 211] width 85 height 13
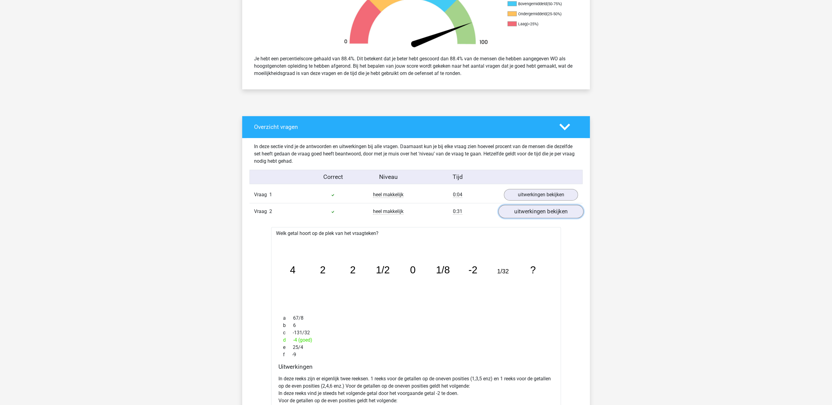
click at [535, 218] on link "uitwerkingen bekijken" at bounding box center [540, 211] width 85 height 13
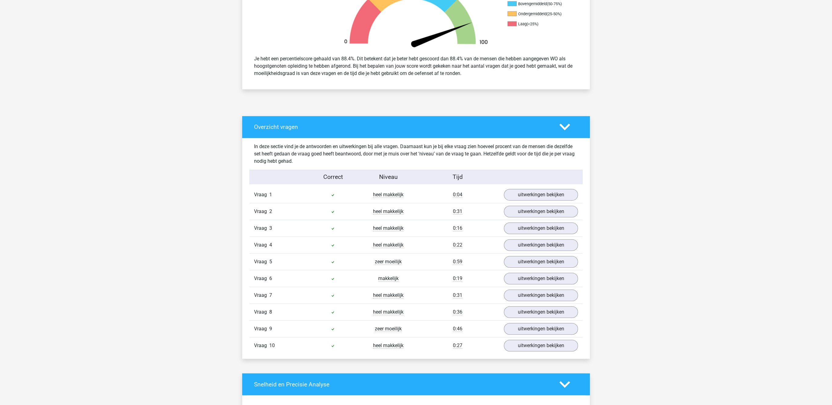
click at [533, 240] on div "Vraag 4 heel makkelijk 0:22 uitwerkingen bekijken" at bounding box center [415, 245] width 333 height 17
click at [536, 233] on link "uitwerkingen bekijken" at bounding box center [540, 228] width 85 height 13
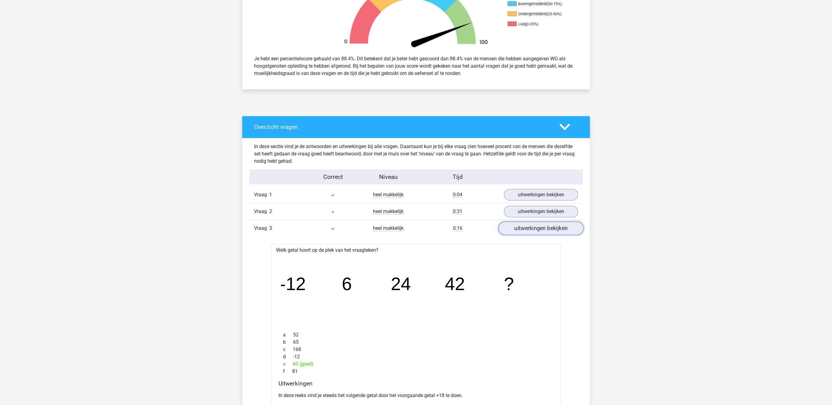
click at [536, 232] on link "uitwerkingen bekijken" at bounding box center [540, 228] width 85 height 13
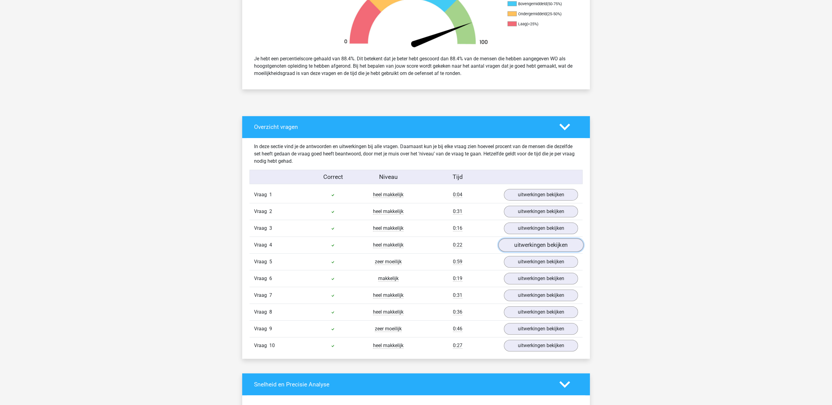
click at [532, 248] on link "uitwerkingen bekijken" at bounding box center [540, 245] width 85 height 13
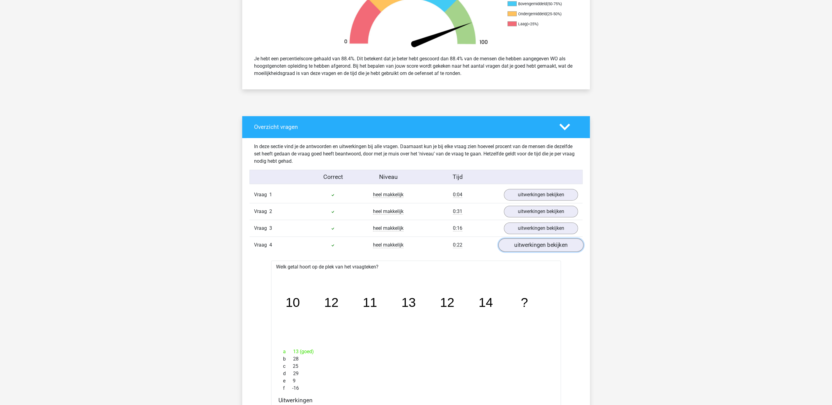
click at [532, 248] on link "uitwerkingen bekijken" at bounding box center [540, 245] width 85 height 13
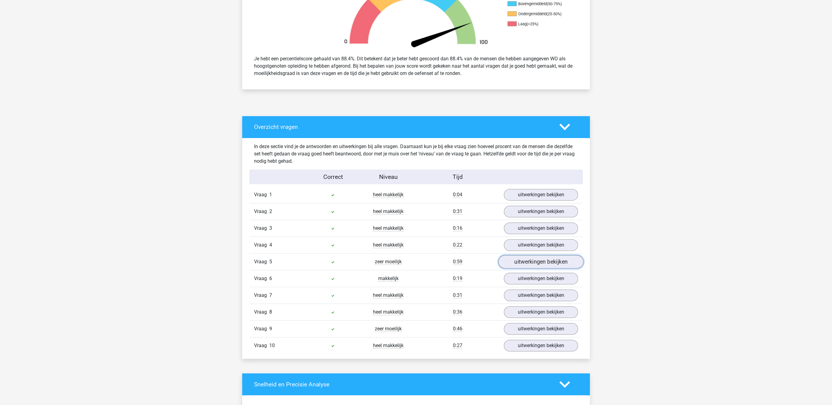
click at [529, 266] on link "uitwerkingen bekijken" at bounding box center [540, 262] width 85 height 13
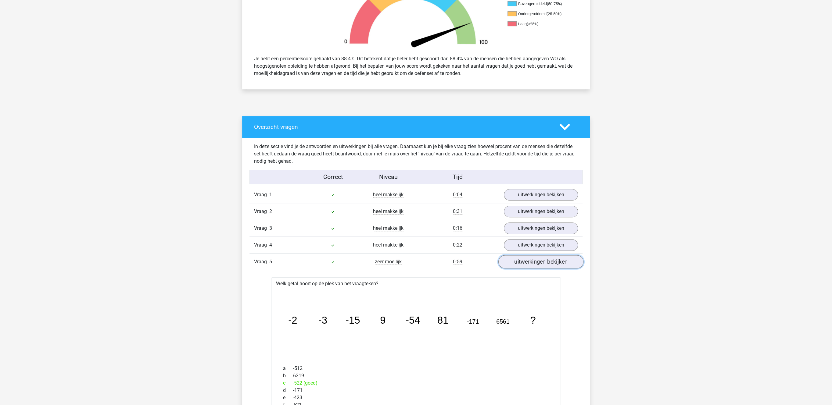
click at [529, 266] on link "uitwerkingen bekijken" at bounding box center [540, 262] width 85 height 13
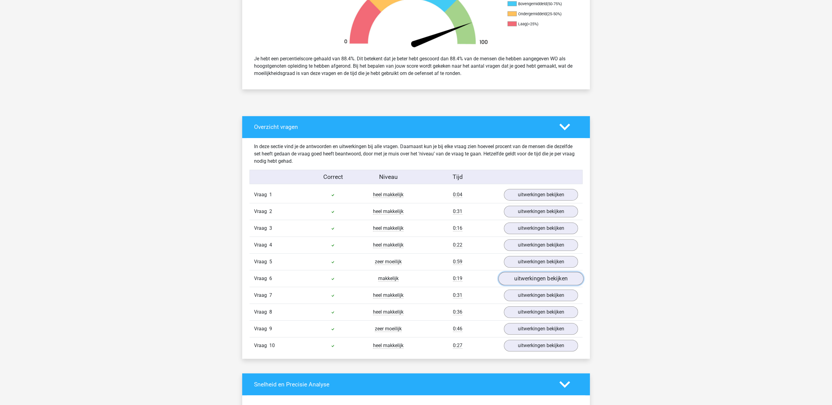
click at [526, 283] on link "uitwerkingen bekijken" at bounding box center [540, 278] width 85 height 13
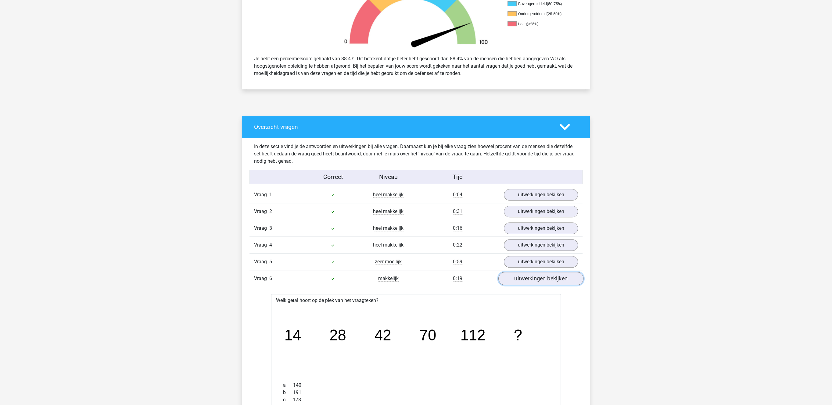
click at [526, 283] on link "uitwerkingen bekijken" at bounding box center [540, 278] width 85 height 13
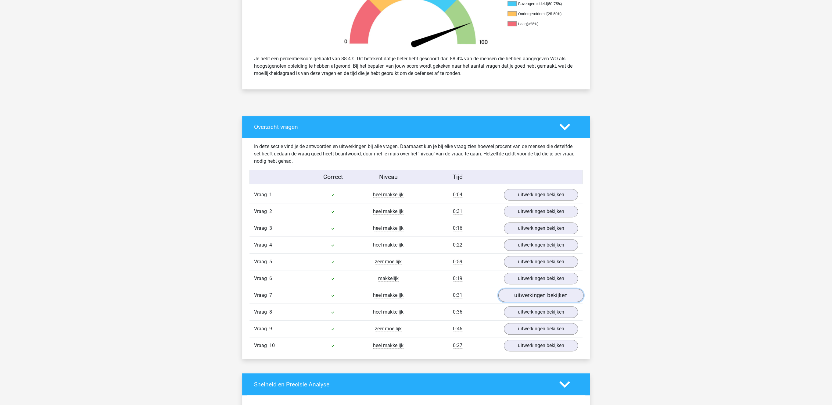
click at [524, 303] on link "uitwerkingen bekijken" at bounding box center [540, 295] width 85 height 13
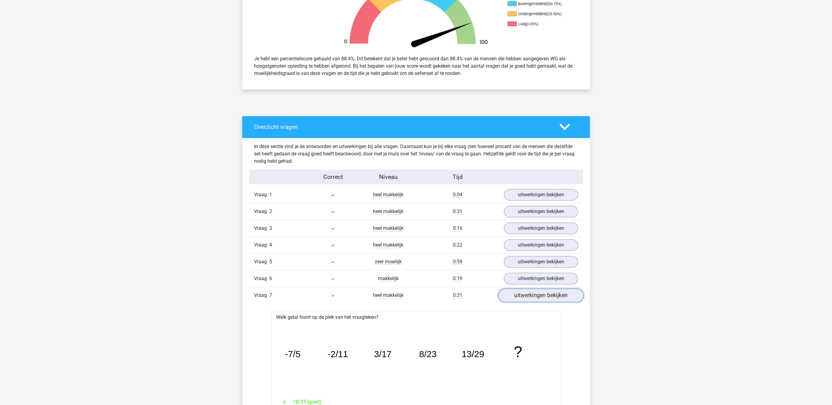
click at [524, 303] on link "uitwerkingen bekijken" at bounding box center [540, 295] width 85 height 13
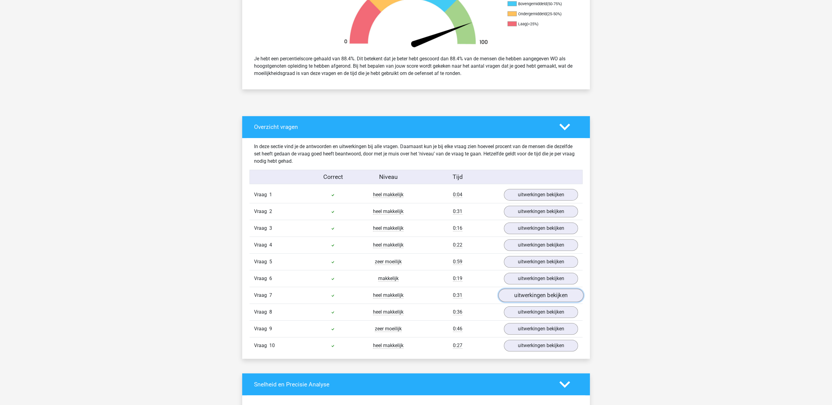
click at [524, 303] on link "uitwerkingen bekijken" at bounding box center [540, 295] width 85 height 13
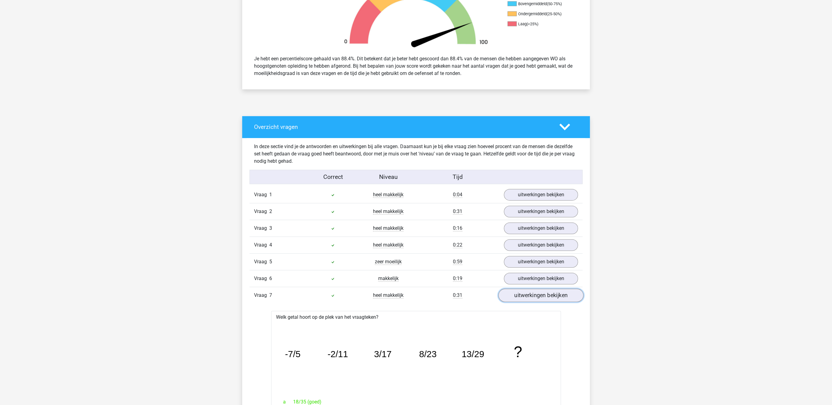
click at [524, 303] on link "uitwerkingen bekijken" at bounding box center [540, 295] width 85 height 13
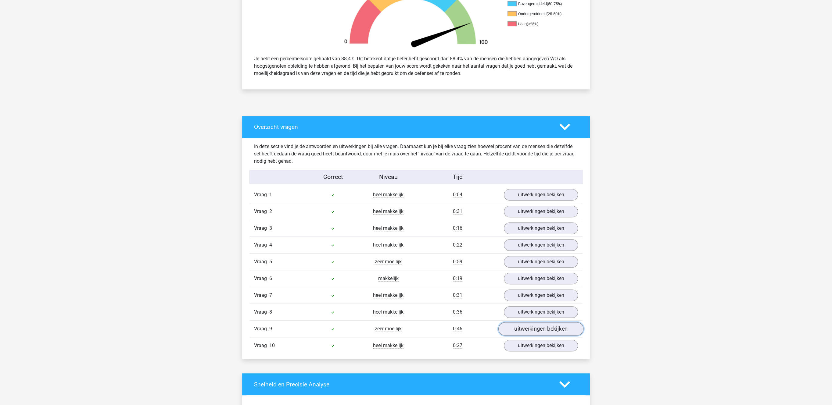
click at [522, 331] on link "uitwerkingen bekijken" at bounding box center [540, 329] width 85 height 13
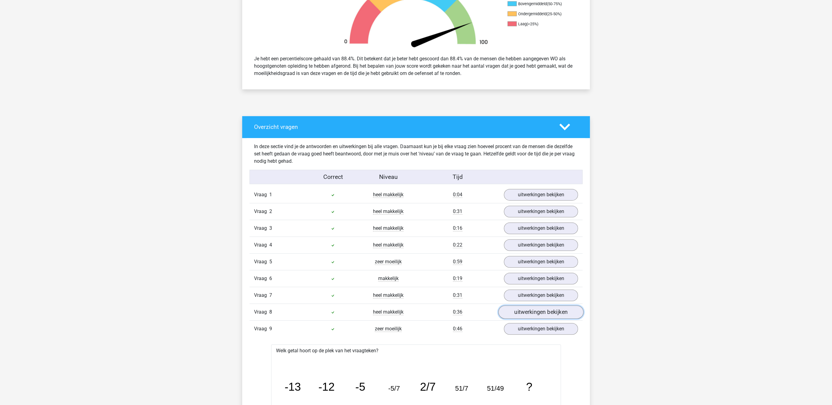
click at [528, 316] on link "uitwerkingen bekijken" at bounding box center [540, 312] width 85 height 13
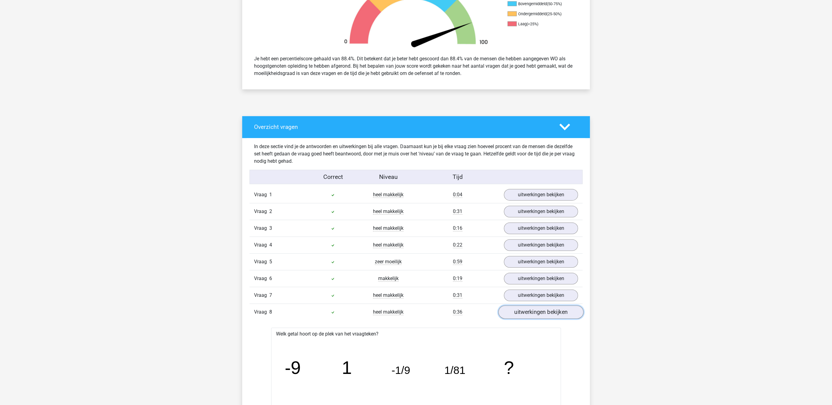
click at [528, 316] on link "uitwerkingen bekijken" at bounding box center [540, 312] width 85 height 13
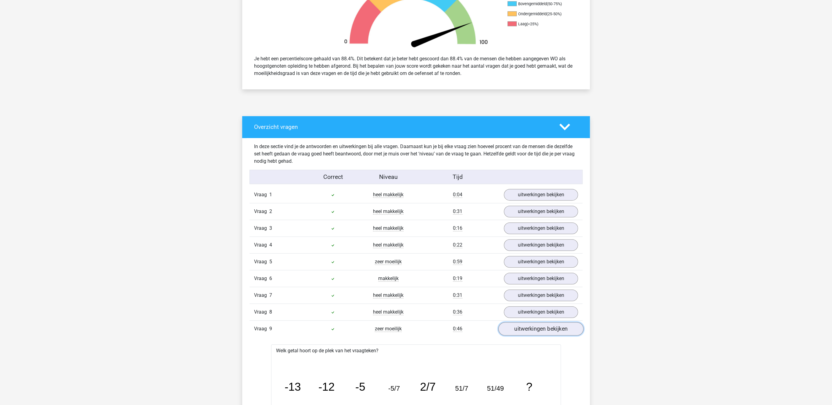
click at [527, 331] on link "uitwerkingen bekijken" at bounding box center [540, 329] width 85 height 13
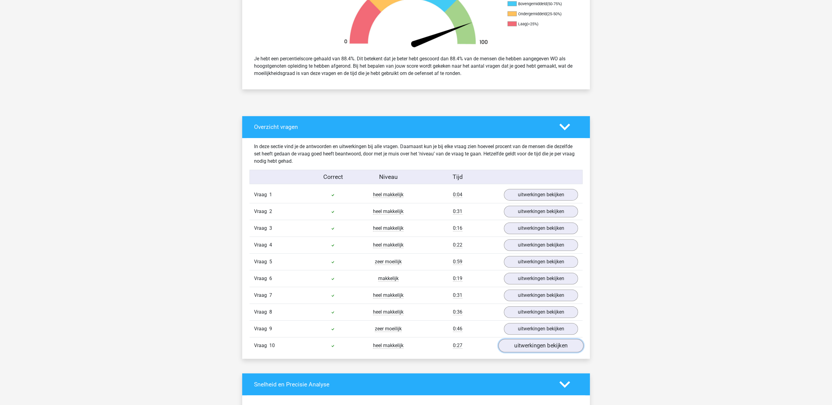
click at [517, 349] on link "uitwerkingen bekijken" at bounding box center [540, 345] width 85 height 13
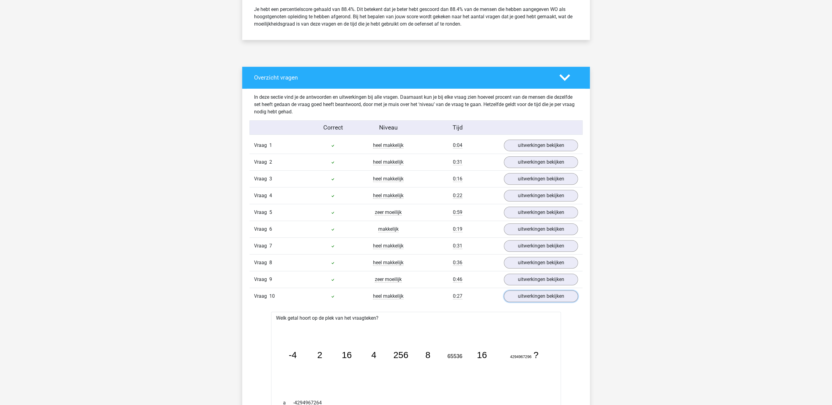
scroll to position [346, 0]
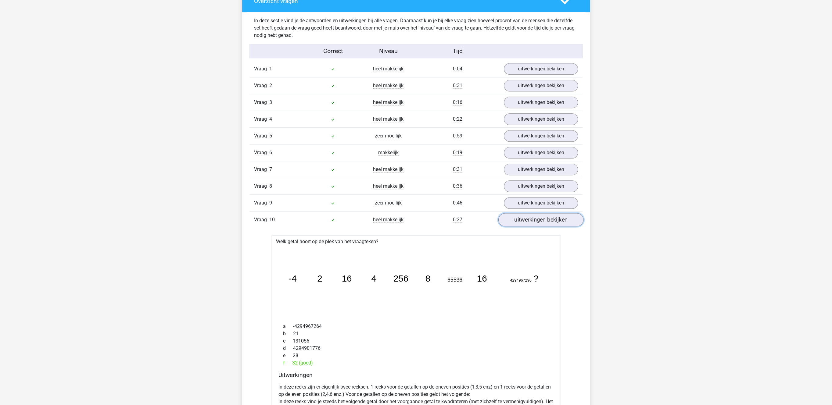
click at [527, 222] on link "uitwerkingen bekijken" at bounding box center [540, 219] width 85 height 13
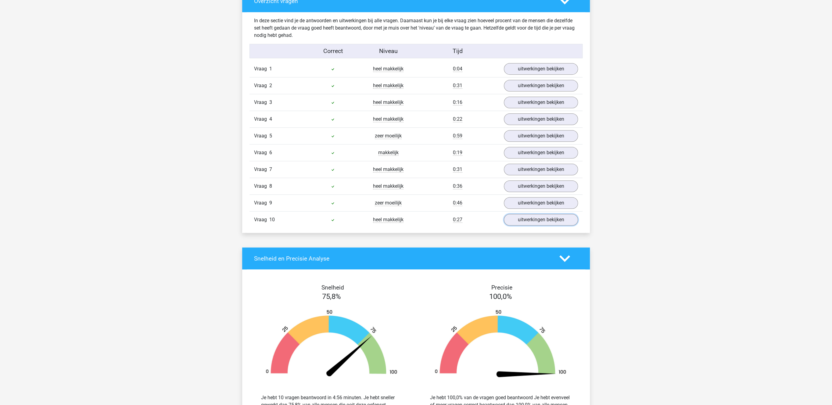
scroll to position [31, 0]
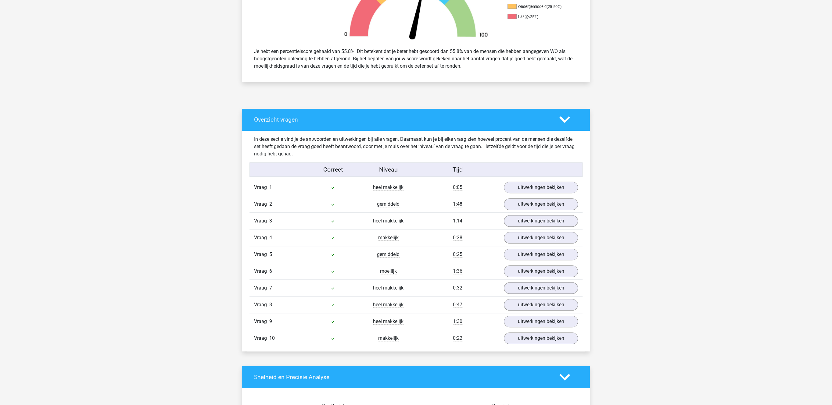
scroll to position [252, 0]
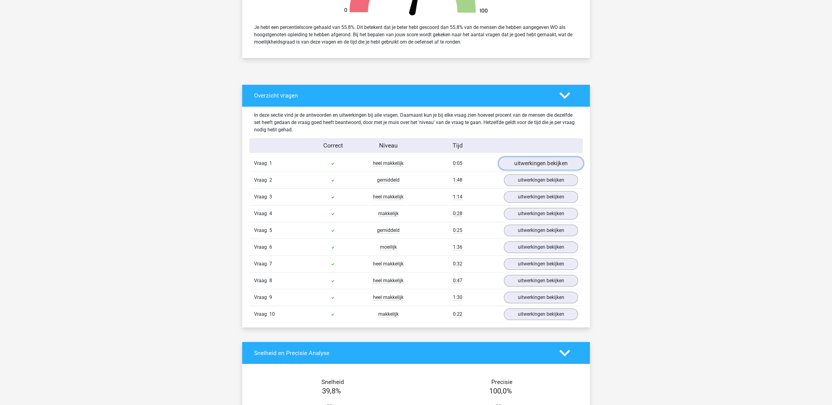
click at [539, 163] on link "uitwerkingen bekijken" at bounding box center [540, 163] width 85 height 13
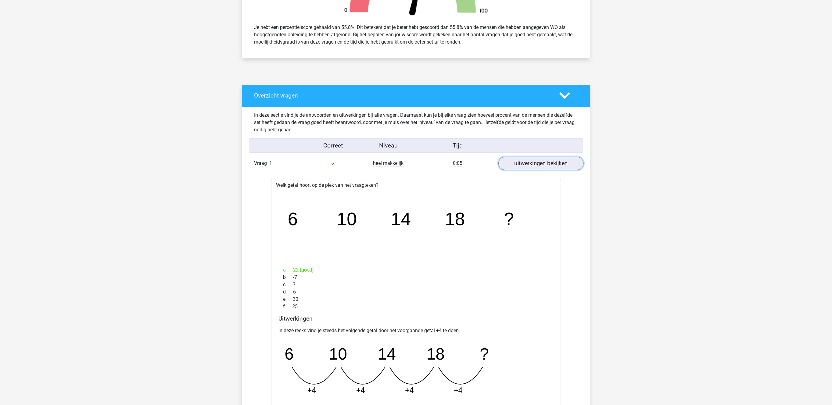
click at [539, 163] on link "uitwerkingen bekijken" at bounding box center [540, 163] width 85 height 13
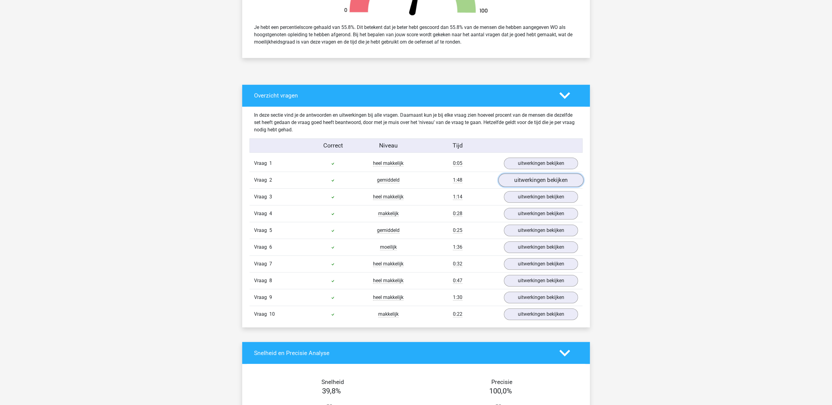
click at [534, 185] on link "uitwerkingen bekijken" at bounding box center [540, 180] width 85 height 13
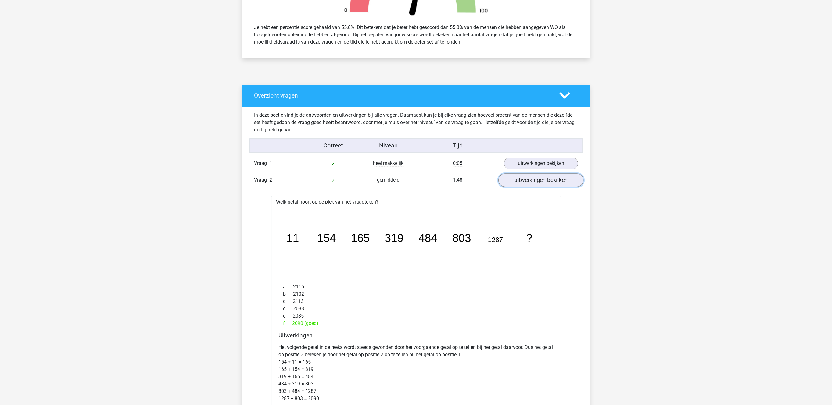
click at [534, 185] on link "uitwerkingen bekijken" at bounding box center [540, 180] width 85 height 13
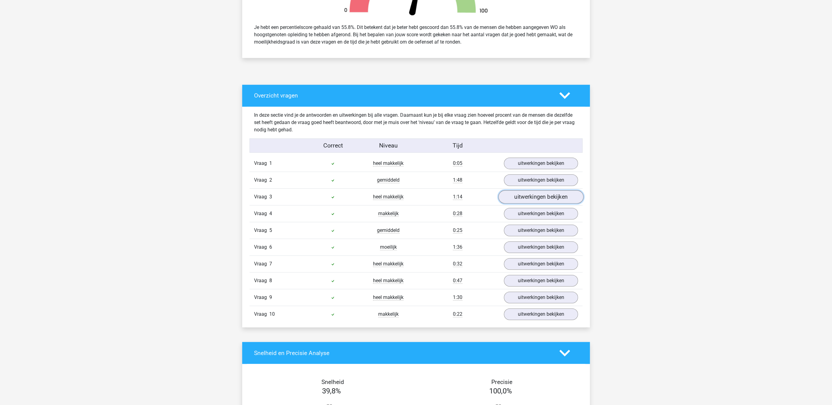
click at [529, 195] on link "uitwerkingen bekijken" at bounding box center [540, 197] width 85 height 13
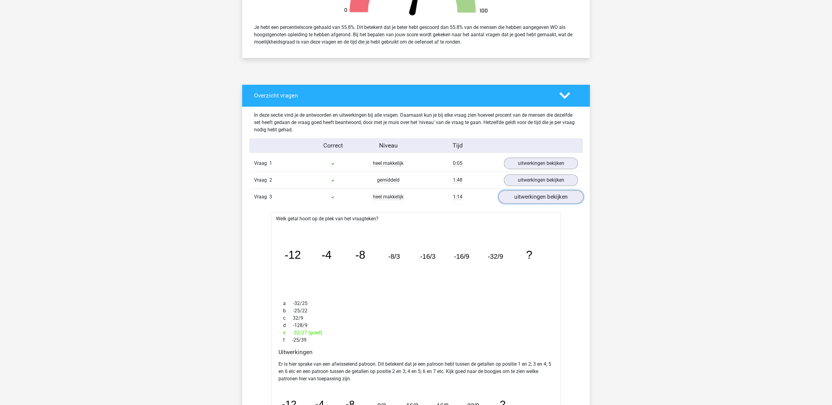
click at [529, 195] on link "uitwerkingen bekijken" at bounding box center [540, 197] width 85 height 13
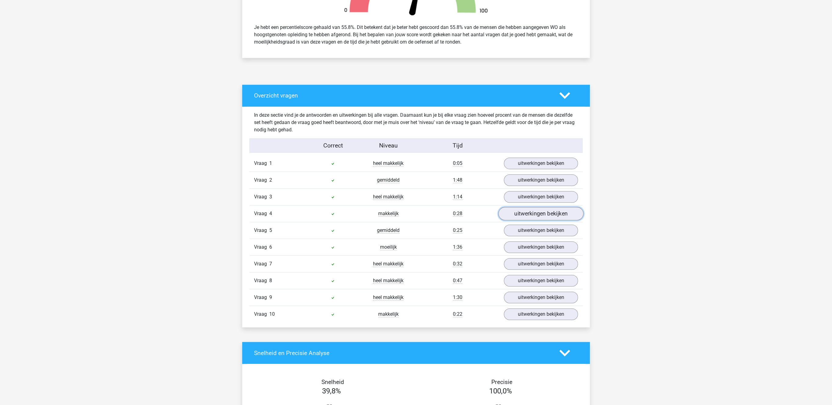
click at [525, 221] on link "uitwerkingen bekijken" at bounding box center [540, 213] width 85 height 13
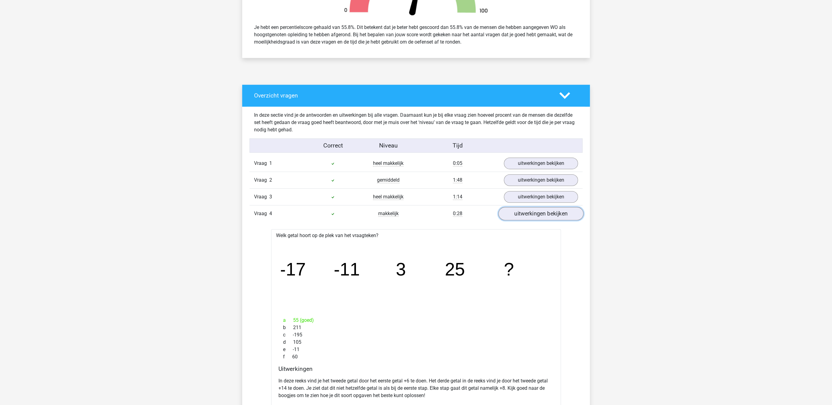
click at [525, 221] on link "uitwerkingen bekijken" at bounding box center [540, 213] width 85 height 13
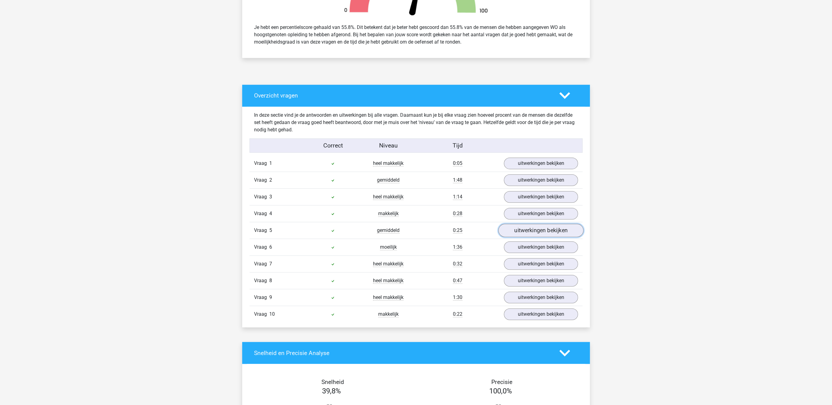
click at [522, 233] on link "uitwerkingen bekijken" at bounding box center [540, 230] width 85 height 13
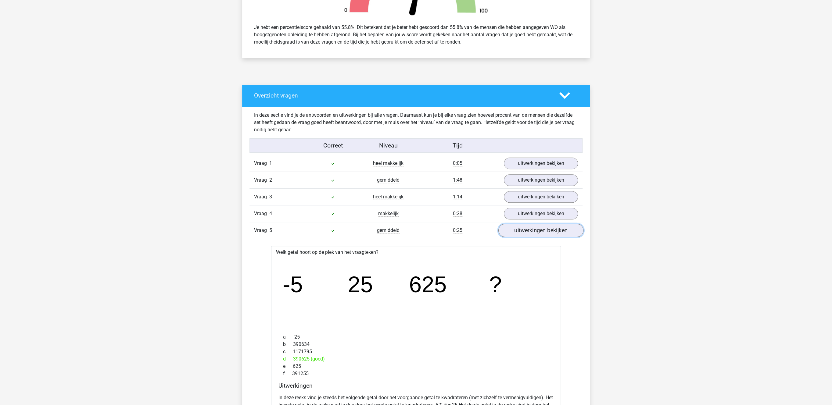
click at [522, 233] on link "uitwerkingen bekijken" at bounding box center [540, 230] width 85 height 13
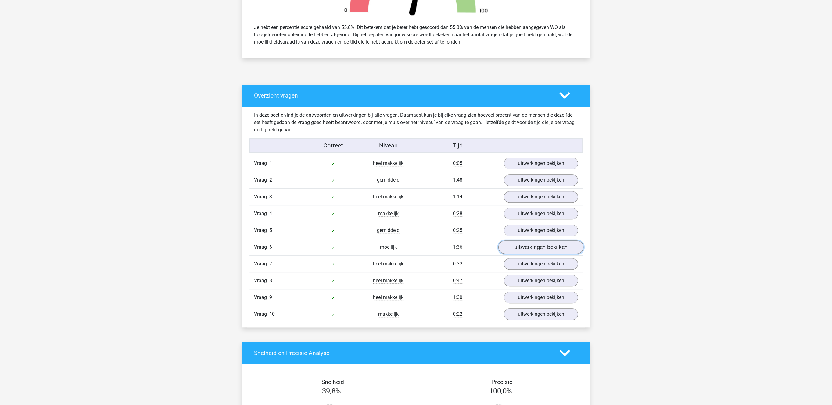
click at [518, 250] on link "uitwerkingen bekijken" at bounding box center [540, 247] width 85 height 13
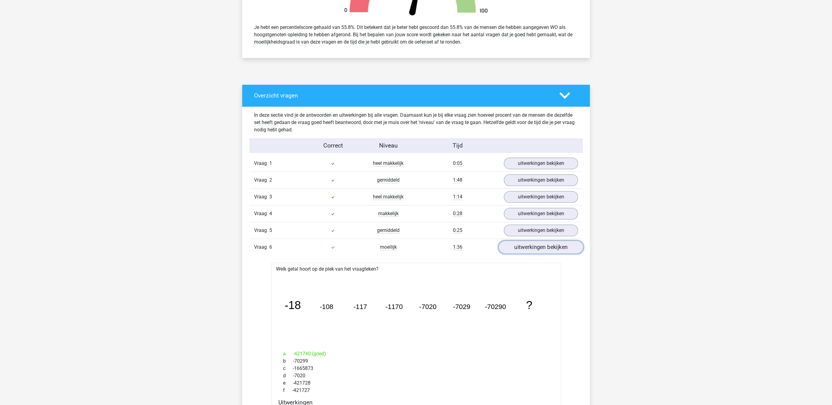
click at [517, 250] on link "uitwerkingen bekijken" at bounding box center [540, 247] width 85 height 13
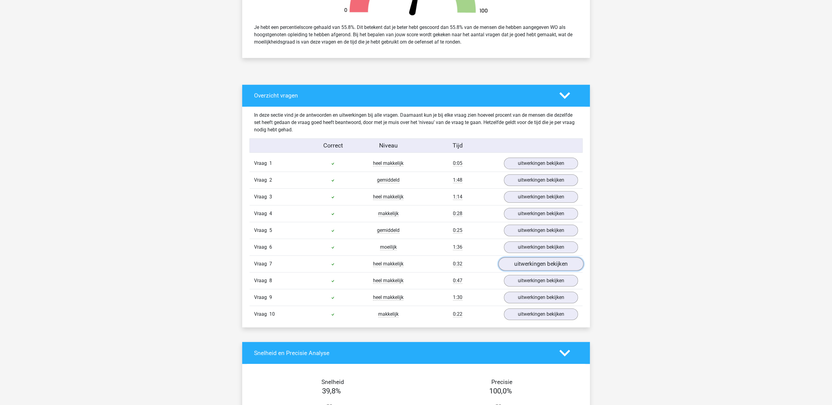
click at [514, 267] on link "uitwerkingen bekijken" at bounding box center [540, 264] width 85 height 13
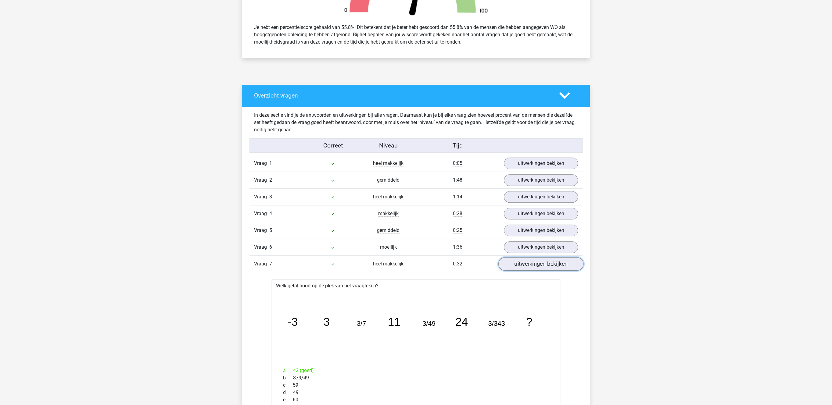
click at [514, 267] on link "uitwerkingen bekijken" at bounding box center [540, 264] width 85 height 13
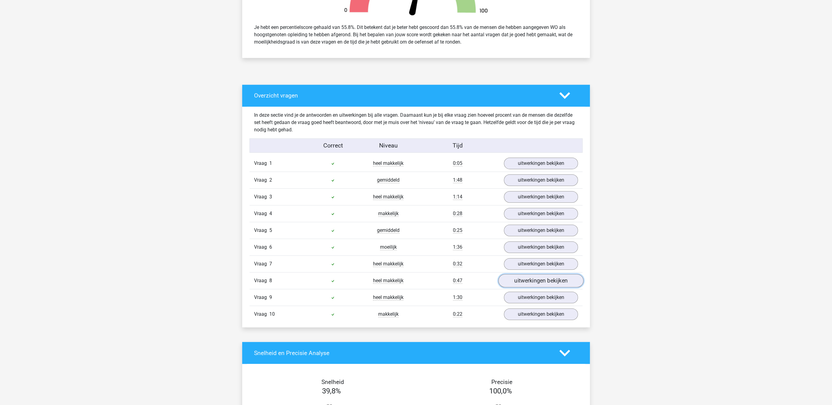
click at [512, 285] on link "uitwerkingen bekijken" at bounding box center [540, 280] width 85 height 13
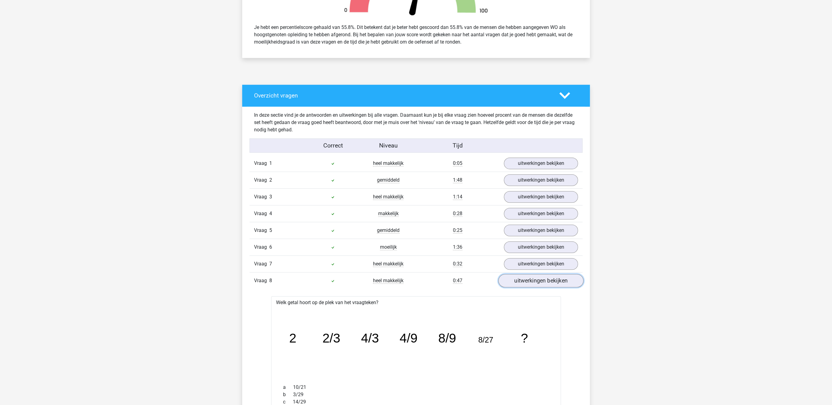
click at [512, 285] on link "uitwerkingen bekijken" at bounding box center [540, 280] width 85 height 13
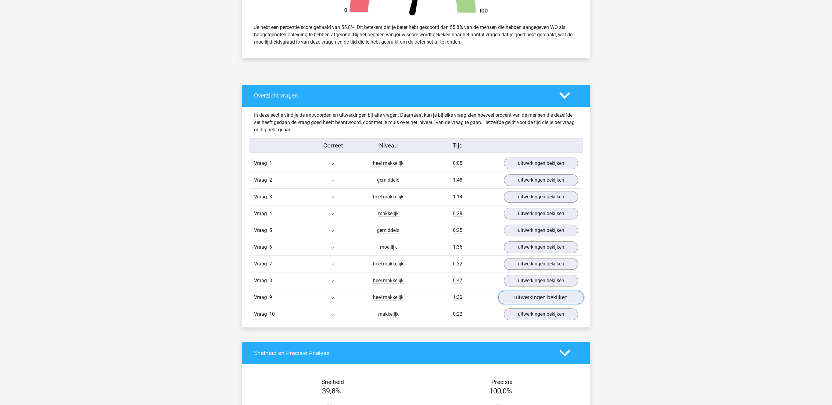
click at [514, 305] on link "uitwerkingen bekijken" at bounding box center [540, 297] width 85 height 13
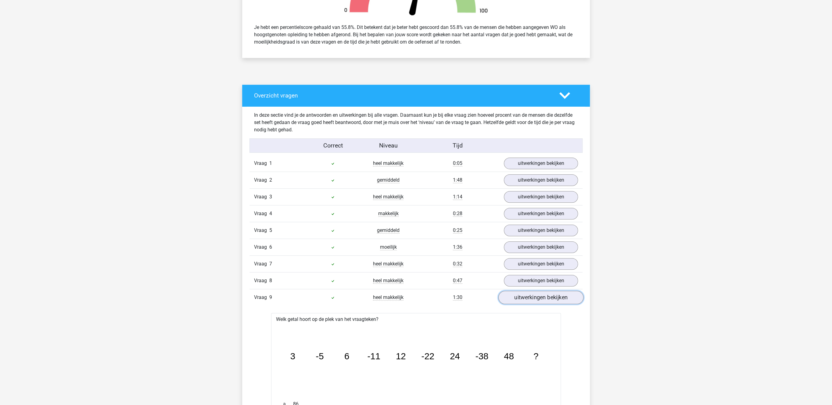
click at [514, 305] on link "uitwerkingen bekijken" at bounding box center [540, 297] width 85 height 13
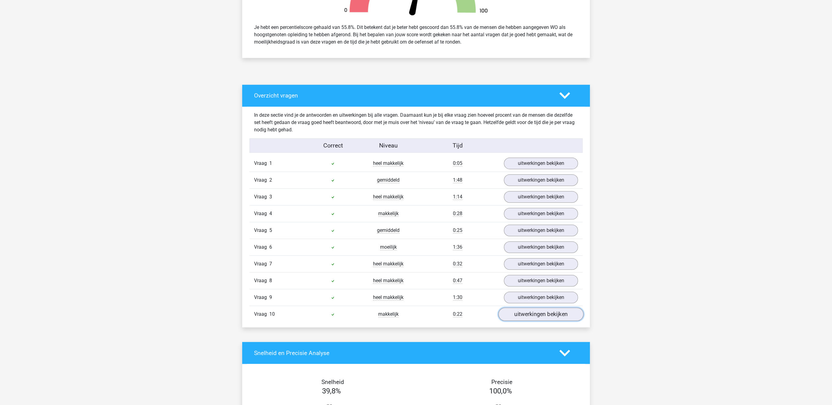
click at [516, 320] on link "uitwerkingen bekijken" at bounding box center [540, 314] width 85 height 13
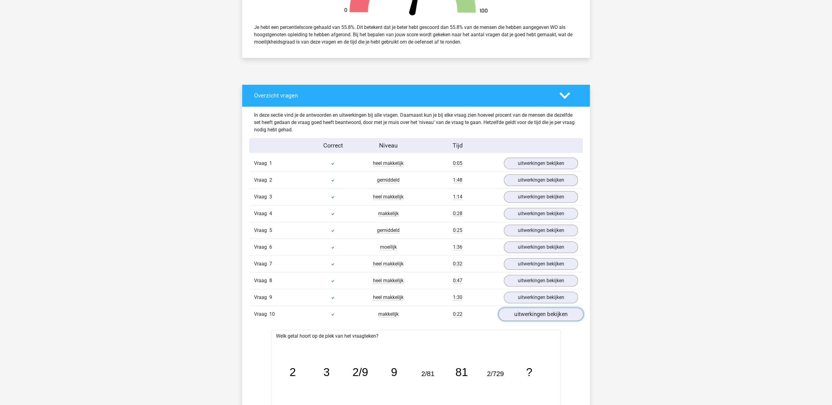
click at [516, 320] on link "uitwerkingen bekijken" at bounding box center [540, 314] width 85 height 13
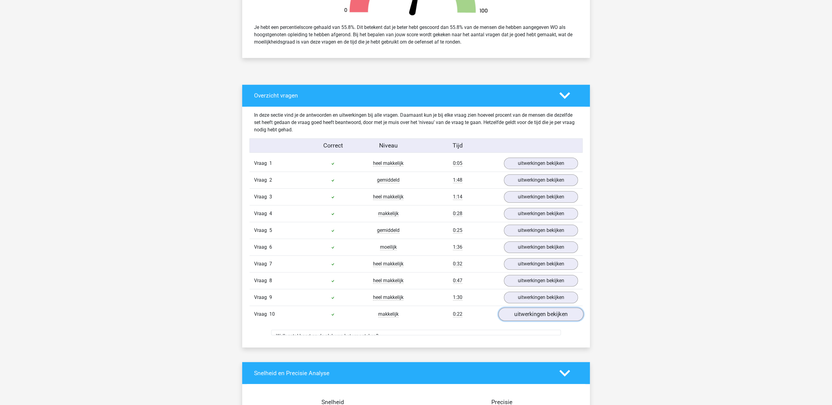
click at [516, 320] on link "uitwerkingen bekijken" at bounding box center [540, 314] width 85 height 13
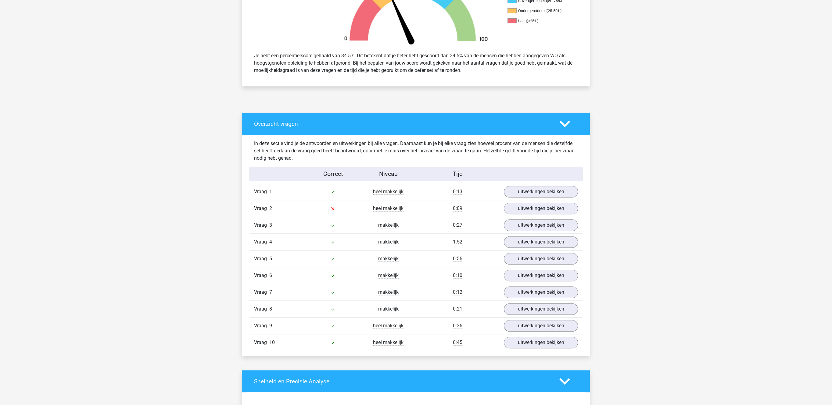
scroll to position [252, 0]
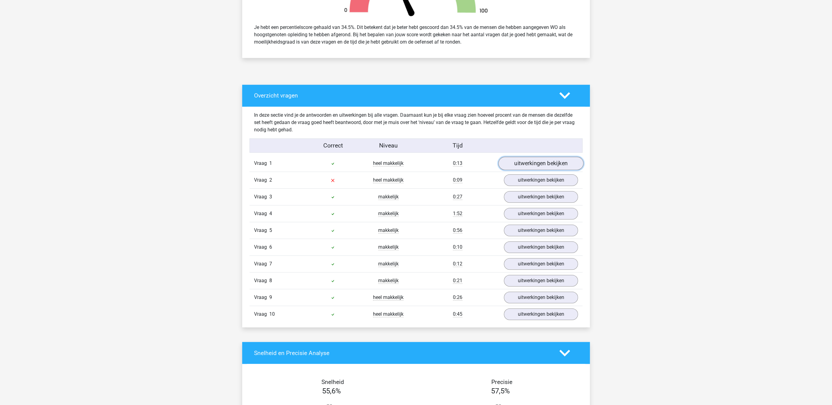
click at [529, 167] on link "uitwerkingen bekijken" at bounding box center [540, 163] width 85 height 13
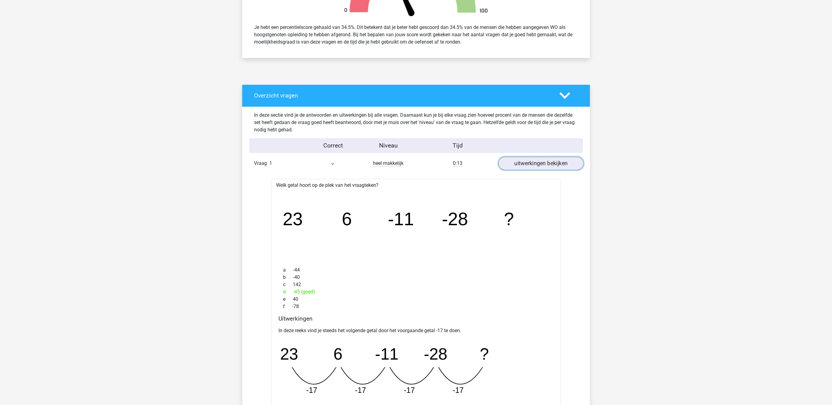
click at [529, 167] on link "uitwerkingen bekijken" at bounding box center [540, 163] width 85 height 13
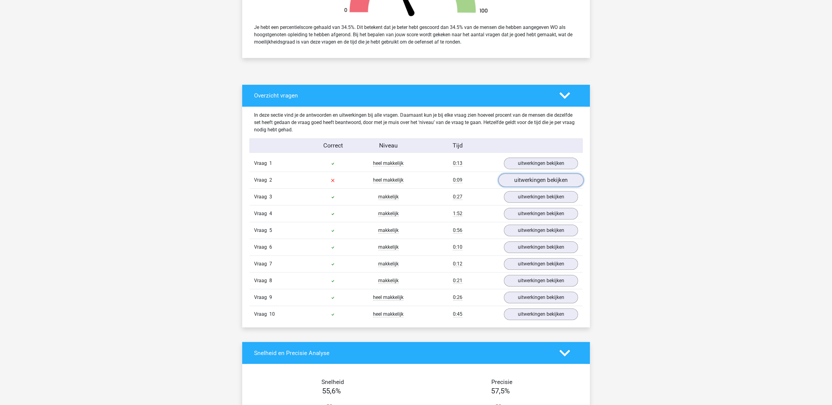
click at [530, 180] on link "uitwerkingen bekijken" at bounding box center [540, 180] width 85 height 13
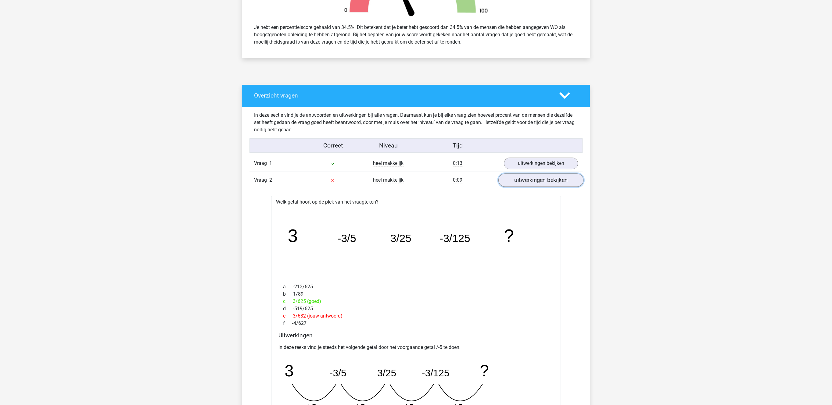
click at [530, 179] on link "uitwerkingen bekijken" at bounding box center [540, 180] width 85 height 13
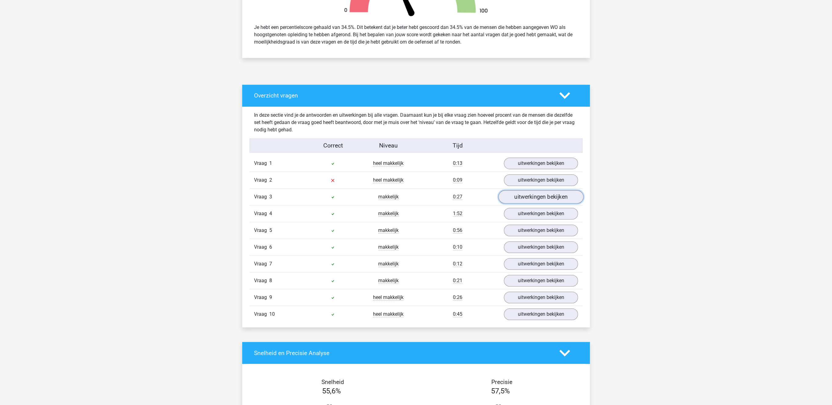
click at [527, 193] on link "uitwerkingen bekijken" at bounding box center [540, 197] width 85 height 13
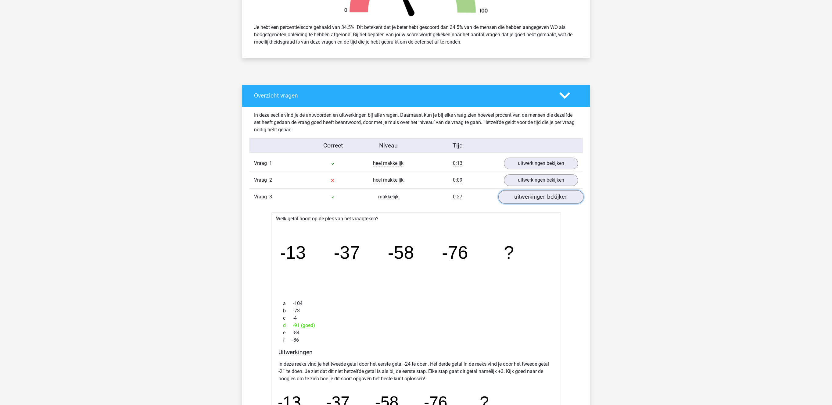
click at [527, 193] on link "uitwerkingen bekijken" at bounding box center [540, 197] width 85 height 13
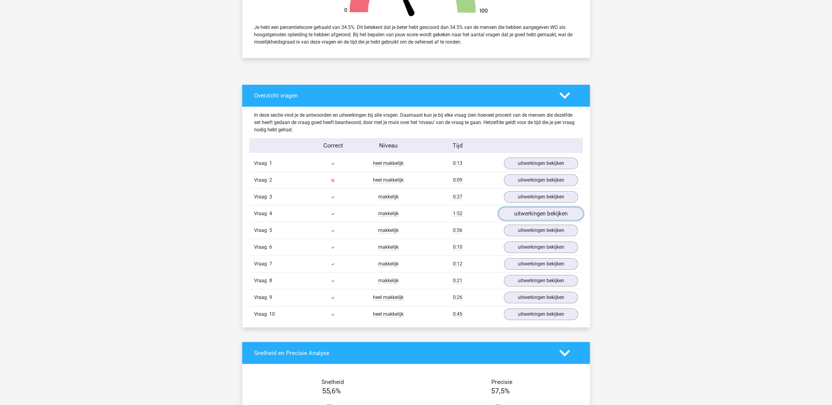
click at [523, 215] on link "uitwerkingen bekijken" at bounding box center [540, 213] width 85 height 13
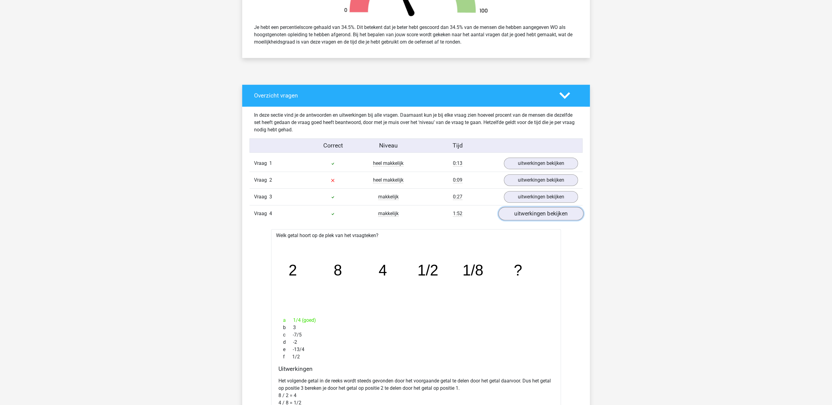
click at [523, 214] on link "uitwerkingen bekijken" at bounding box center [540, 213] width 85 height 13
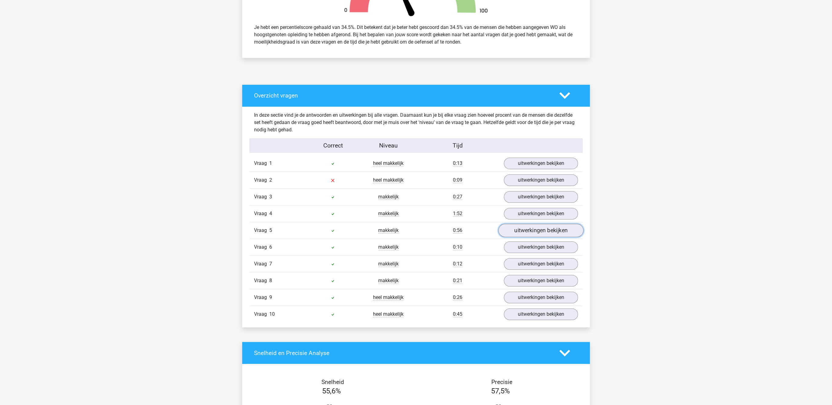
click at [523, 236] on link "uitwerkingen bekijken" at bounding box center [540, 230] width 85 height 13
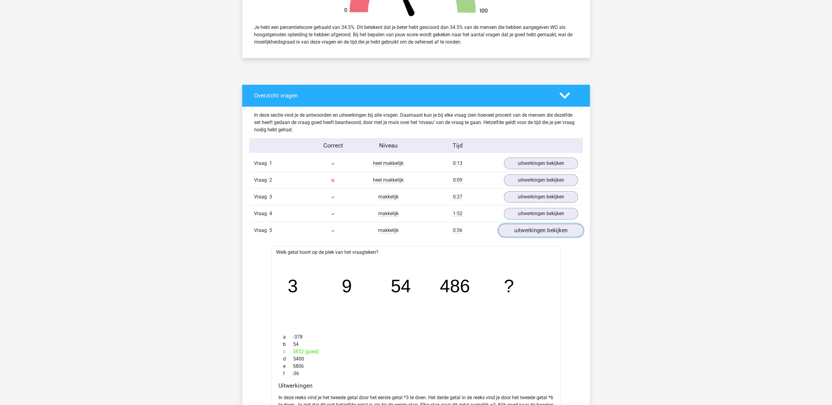
click at [523, 236] on link "uitwerkingen bekijken" at bounding box center [540, 230] width 85 height 13
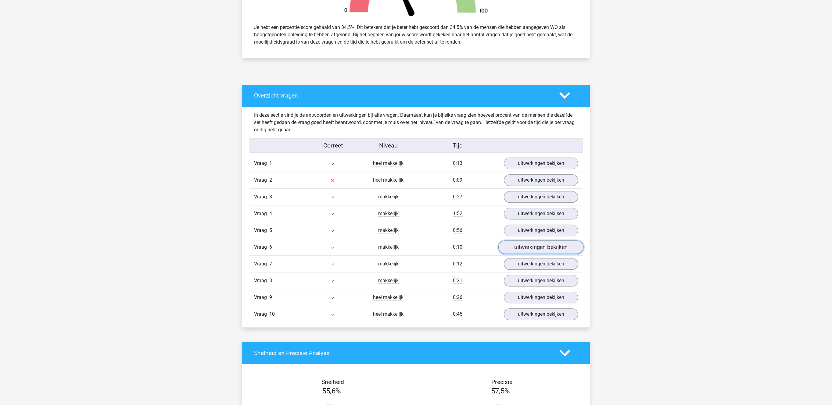
click at [523, 253] on link "uitwerkingen bekijken" at bounding box center [540, 247] width 85 height 13
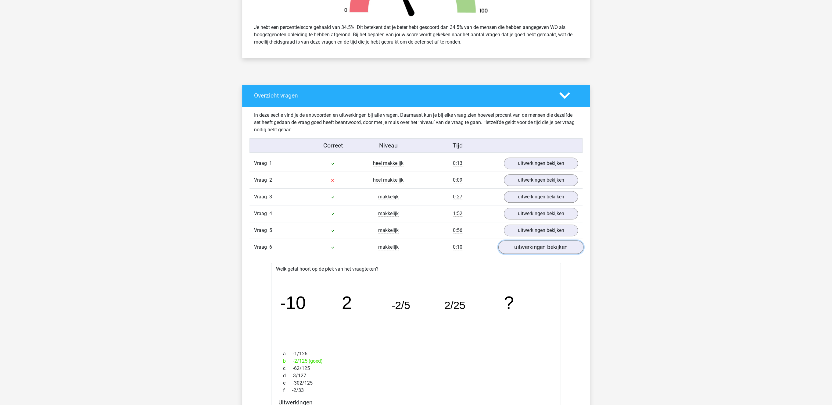
click at [523, 253] on link "uitwerkingen bekijken" at bounding box center [540, 247] width 85 height 13
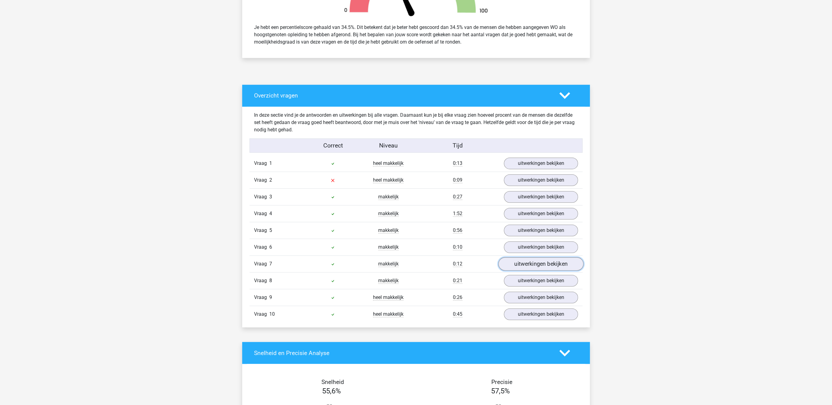
click at [526, 268] on link "uitwerkingen bekijken" at bounding box center [540, 264] width 85 height 13
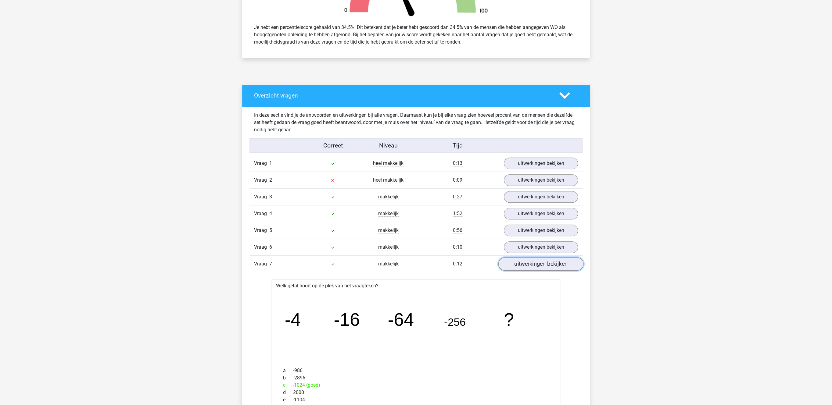
click at [526, 268] on link "uitwerkingen bekijken" at bounding box center [540, 264] width 85 height 13
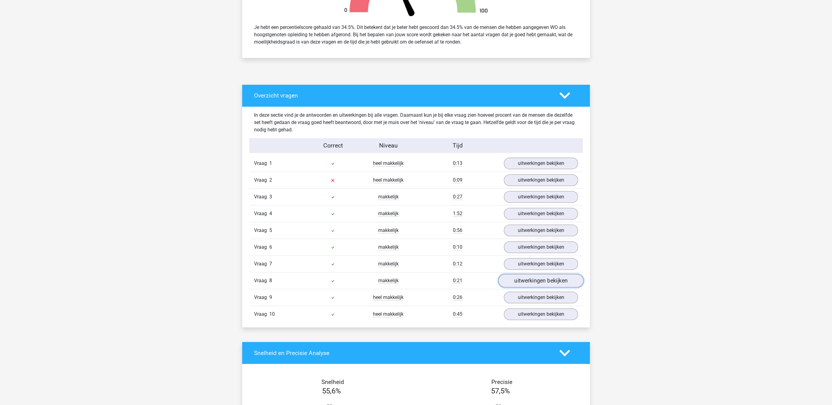
click at [527, 281] on link "uitwerkingen bekijken" at bounding box center [540, 280] width 85 height 13
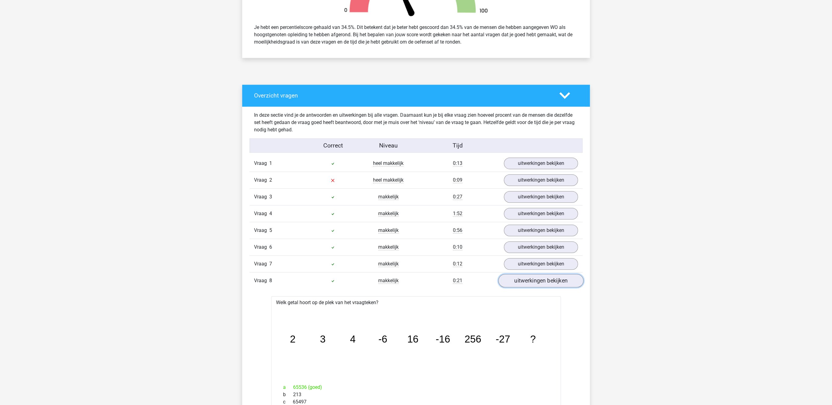
click at [527, 281] on link "uitwerkingen bekijken" at bounding box center [540, 280] width 85 height 13
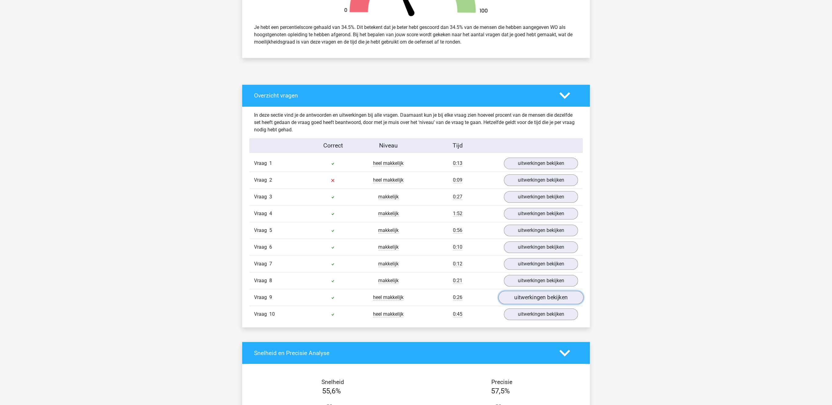
click at [527, 296] on link "uitwerkingen bekijken" at bounding box center [540, 297] width 85 height 13
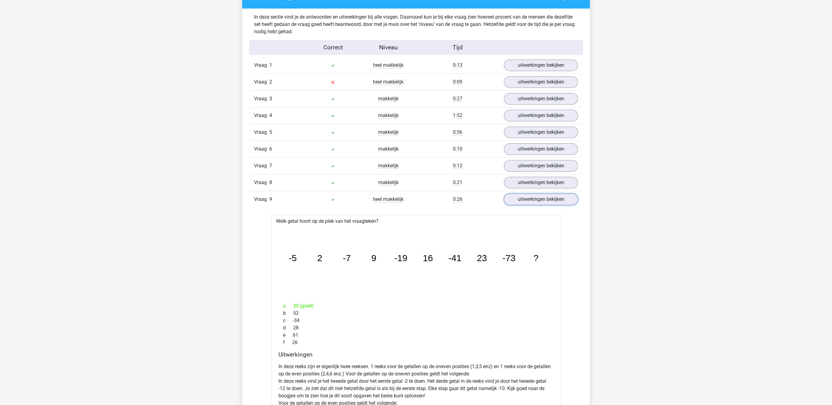
scroll to position [378, 0]
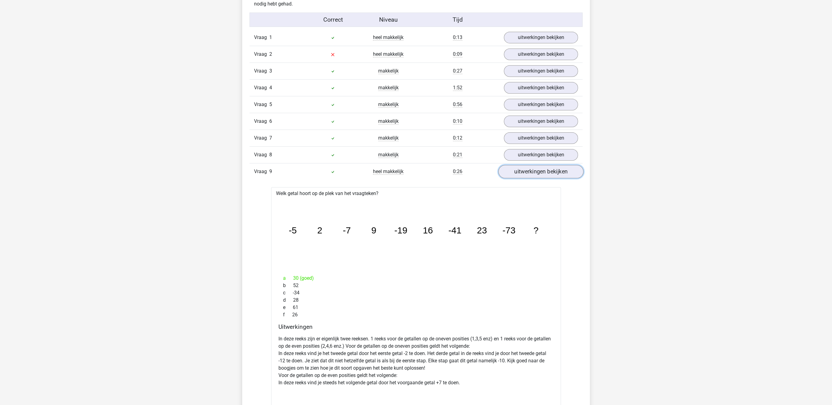
click at [544, 170] on link "uitwerkingen bekijken" at bounding box center [540, 171] width 85 height 13
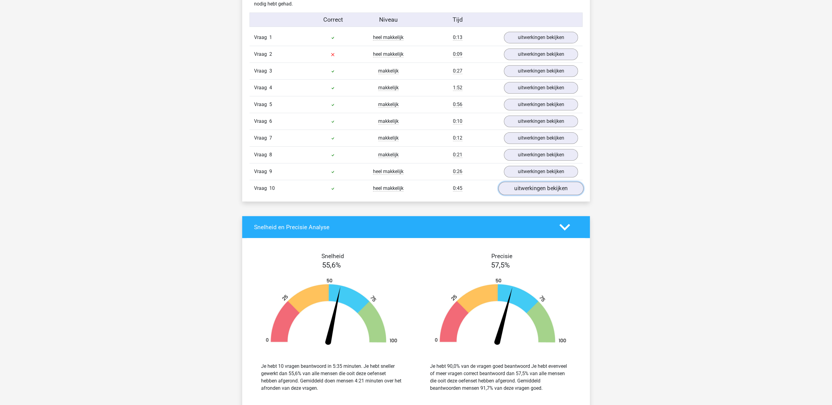
click at [533, 195] on link "uitwerkingen bekijken" at bounding box center [540, 188] width 85 height 13
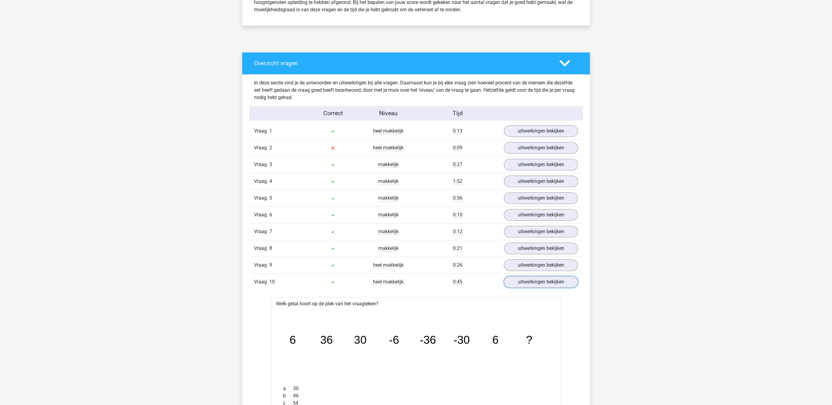
scroll to position [346, 0]
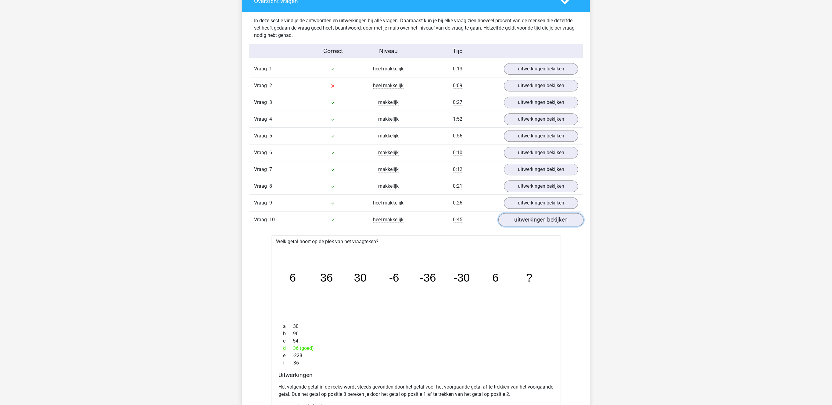
click at [542, 227] on link "uitwerkingen bekijken" at bounding box center [540, 219] width 85 height 13
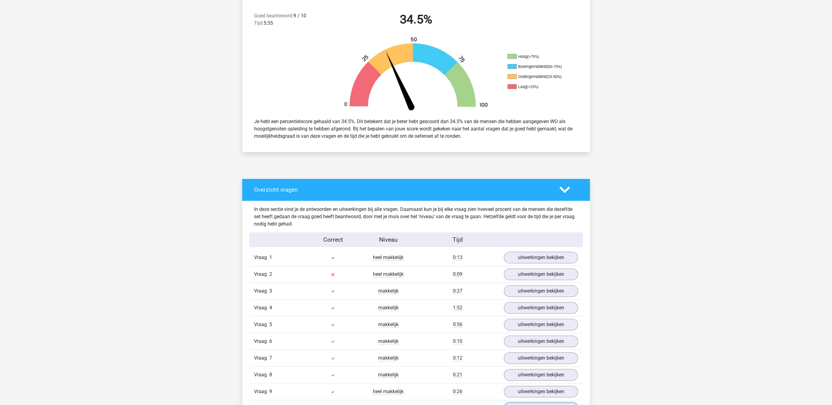
scroll to position [0, 0]
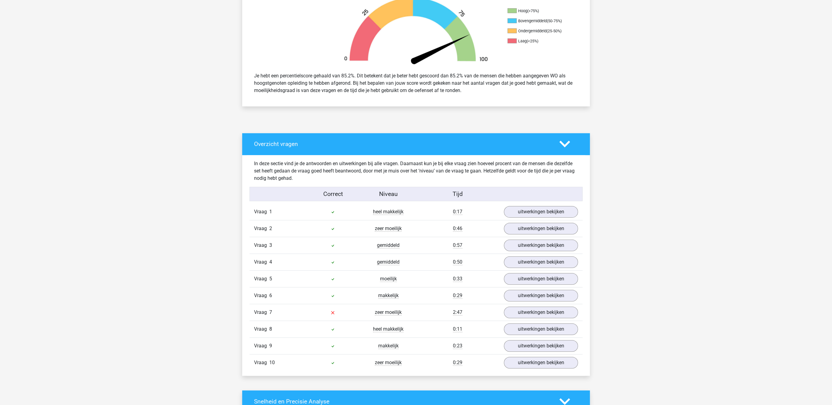
scroll to position [220, 0]
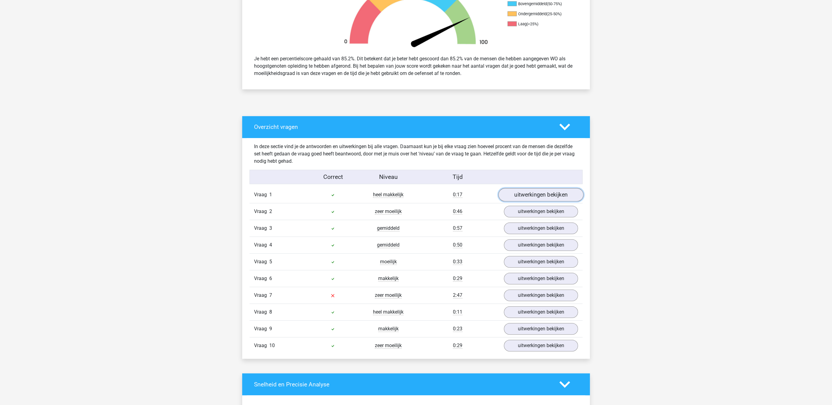
click at [533, 199] on link "uitwerkingen bekijken" at bounding box center [540, 194] width 85 height 13
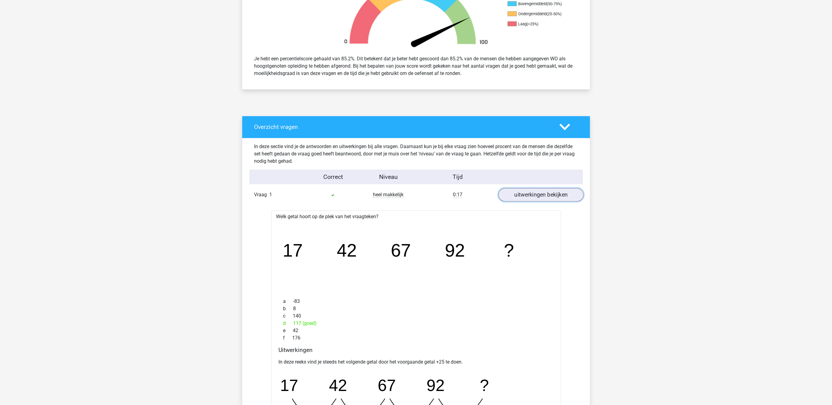
click at [551, 195] on link "uitwerkingen bekijken" at bounding box center [540, 194] width 85 height 13
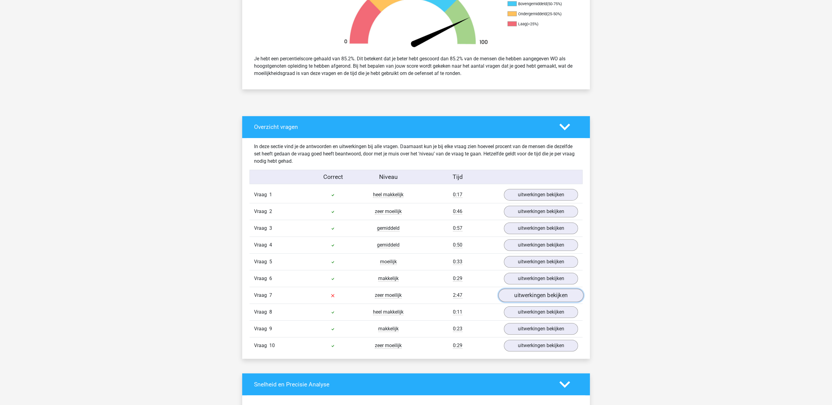
click at [537, 300] on link "uitwerkingen bekijken" at bounding box center [540, 295] width 85 height 13
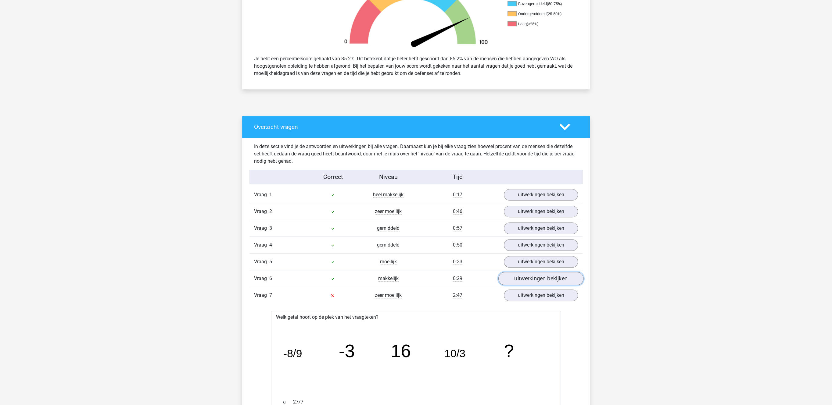
click at [537, 278] on link "uitwerkingen bekijken" at bounding box center [540, 278] width 85 height 13
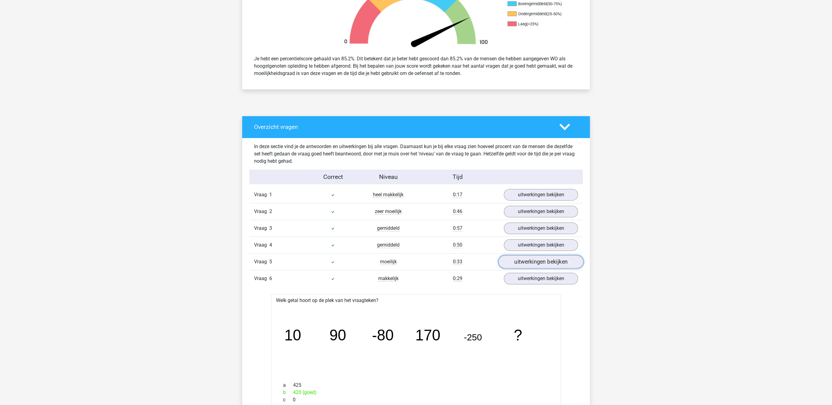
click at [538, 264] on link "uitwerkingen bekijken" at bounding box center [540, 262] width 85 height 13
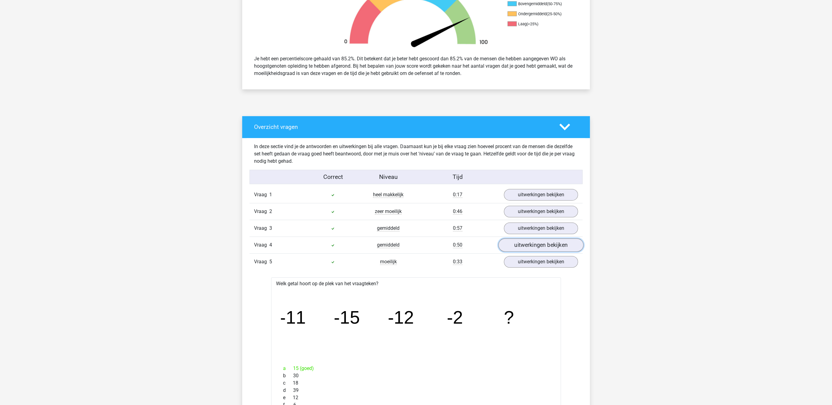
click at [539, 243] on link "uitwerkingen bekijken" at bounding box center [540, 245] width 85 height 13
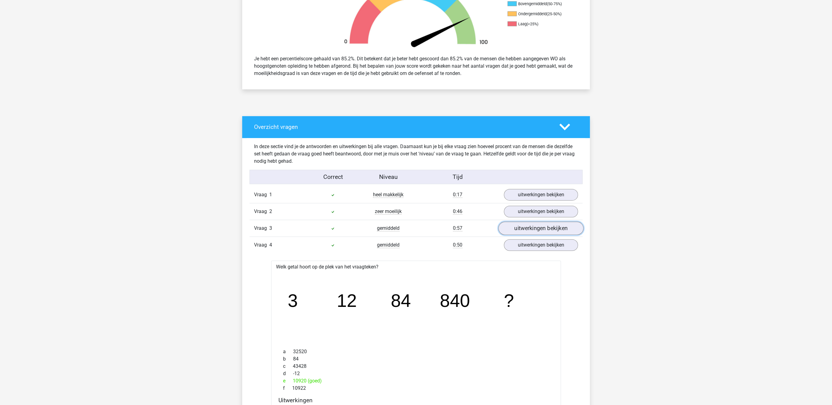
click at [538, 233] on link "uitwerkingen bekijken" at bounding box center [540, 228] width 85 height 13
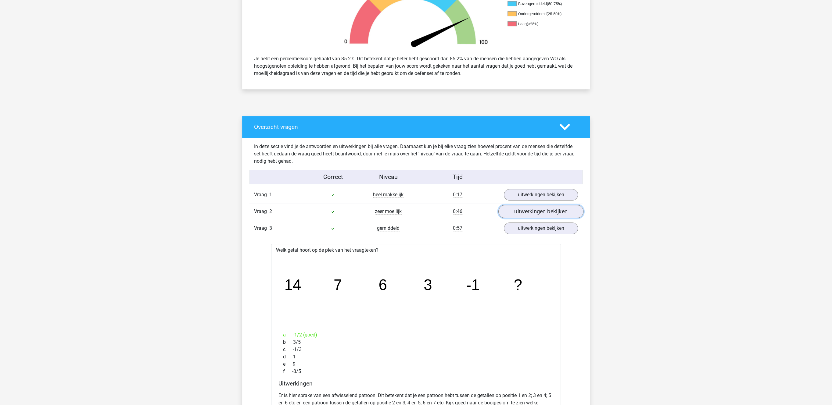
click at [541, 214] on link "uitwerkingen bekijken" at bounding box center [540, 211] width 85 height 13
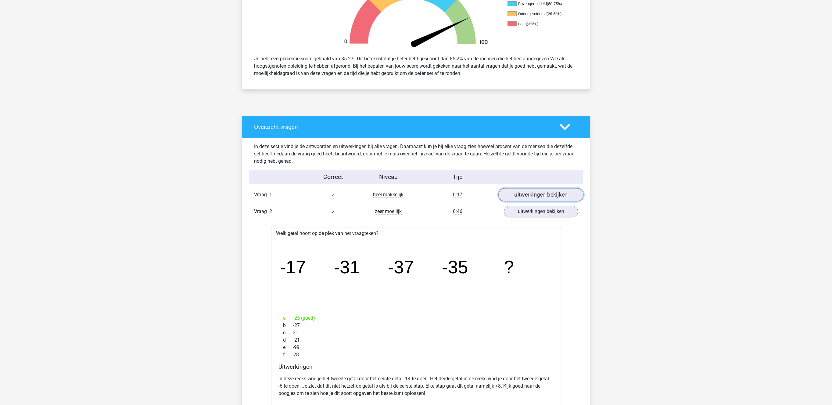
click at [541, 196] on link "uitwerkingen bekijken" at bounding box center [540, 194] width 85 height 13
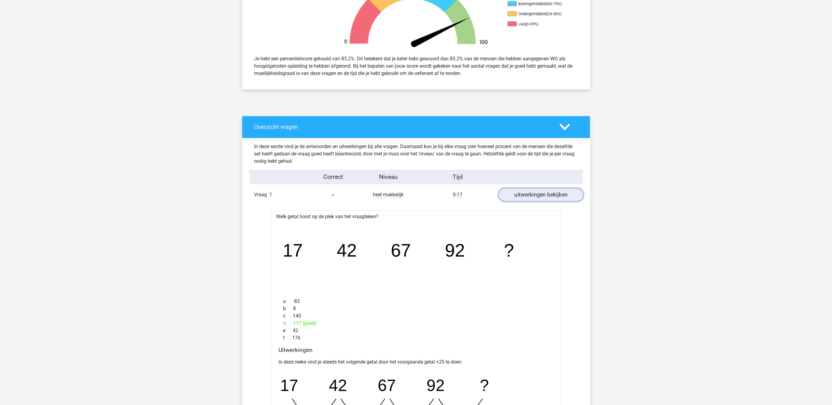
click at [541, 196] on link "uitwerkingen bekijken" at bounding box center [540, 194] width 85 height 13
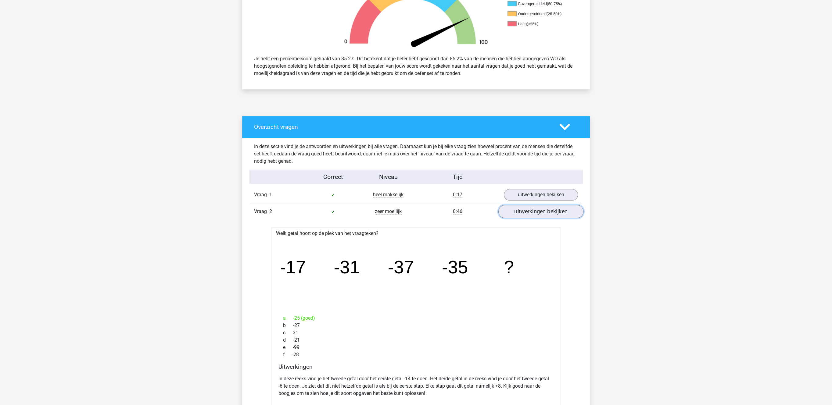
click at [537, 209] on link "uitwerkingen bekijken" at bounding box center [540, 211] width 85 height 13
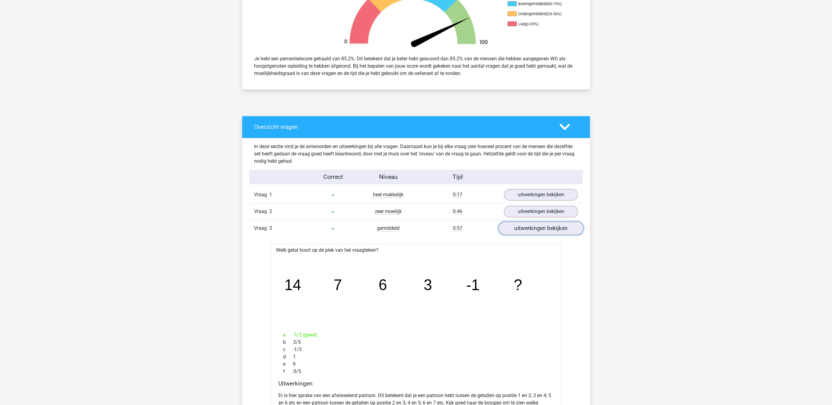
click at [529, 230] on link "uitwerkingen bekijken" at bounding box center [540, 228] width 85 height 13
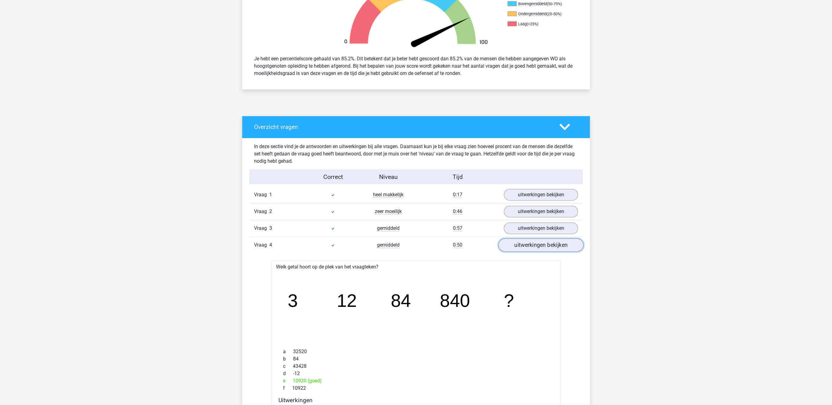
click at [527, 250] on link "uitwerkingen bekijken" at bounding box center [540, 245] width 85 height 13
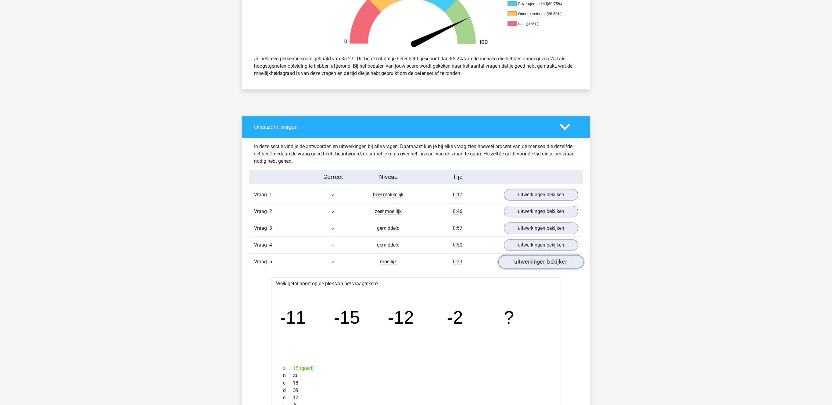
click at [524, 268] on link "uitwerkingen bekijken" at bounding box center [540, 262] width 85 height 13
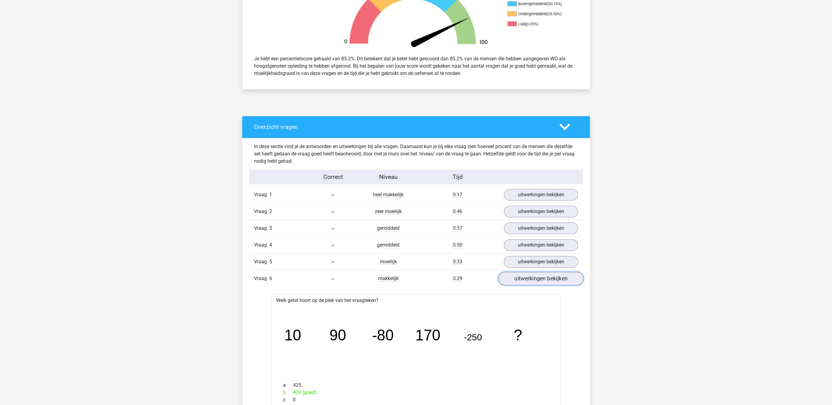
click at [522, 277] on link "uitwerkingen bekijken" at bounding box center [540, 278] width 85 height 13
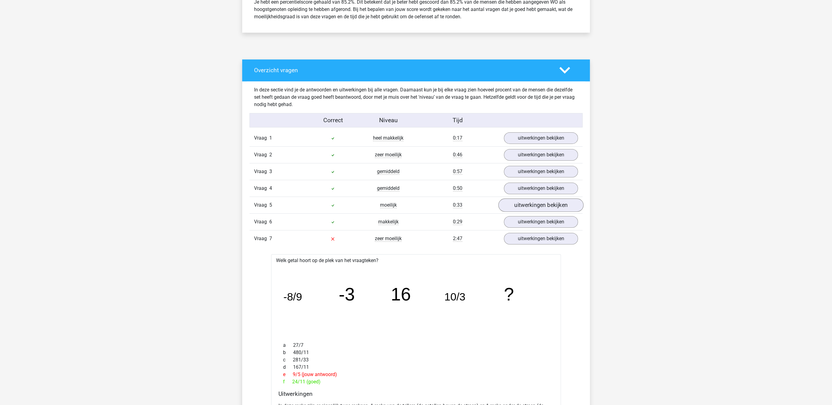
scroll to position [283, 0]
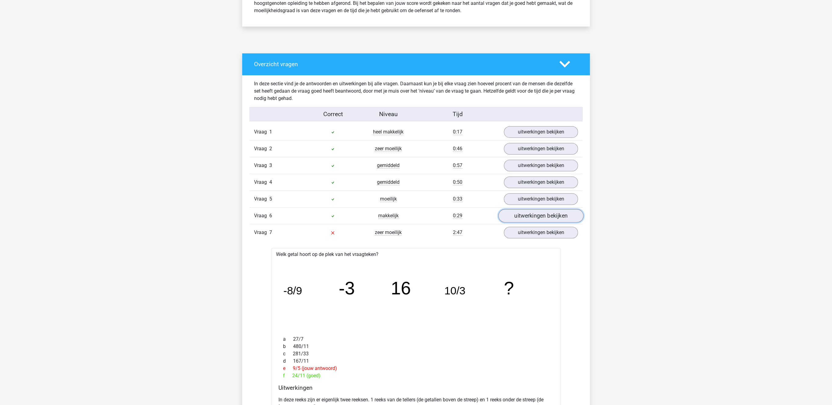
click at [540, 217] on link "uitwerkingen bekijken" at bounding box center [540, 216] width 85 height 13
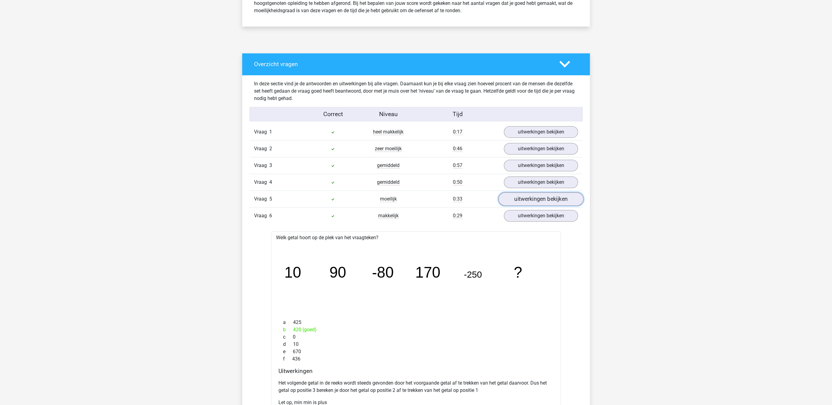
click at [536, 199] on link "uitwerkingen bekijken" at bounding box center [540, 199] width 85 height 13
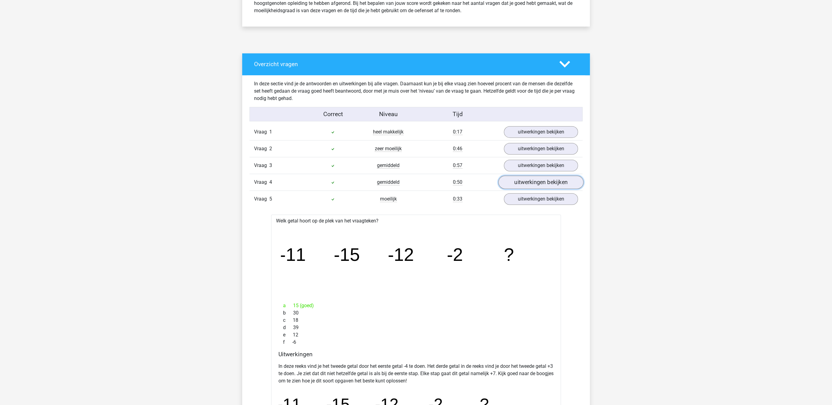
click at [530, 185] on link "uitwerkingen bekijken" at bounding box center [540, 182] width 85 height 13
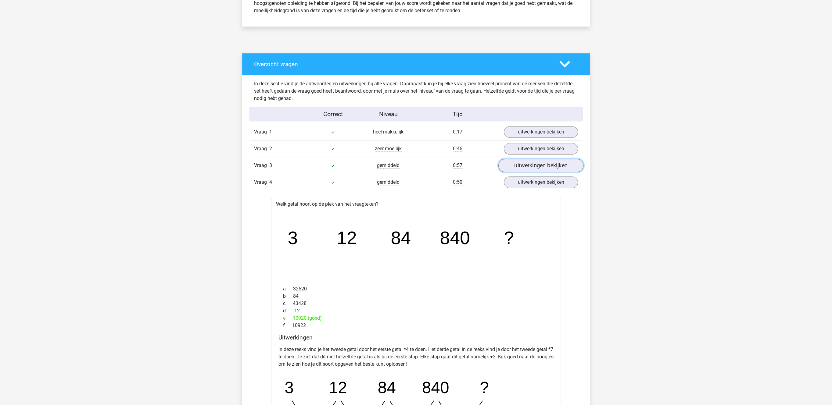
click at [532, 170] on link "uitwerkingen bekijken" at bounding box center [540, 165] width 85 height 13
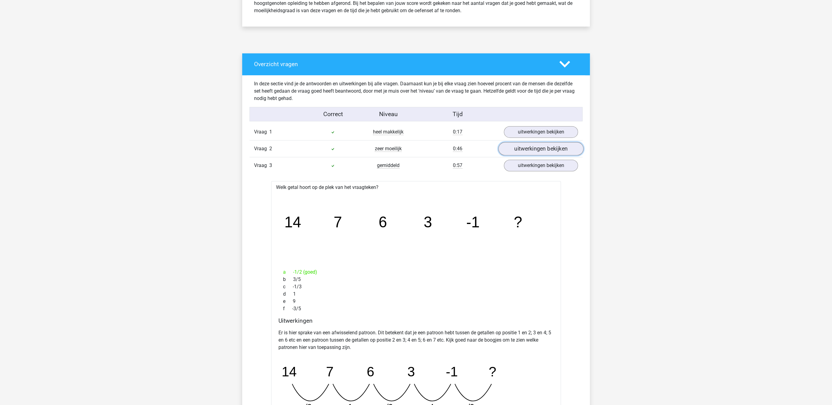
click at [536, 150] on link "uitwerkingen bekijken" at bounding box center [540, 148] width 85 height 13
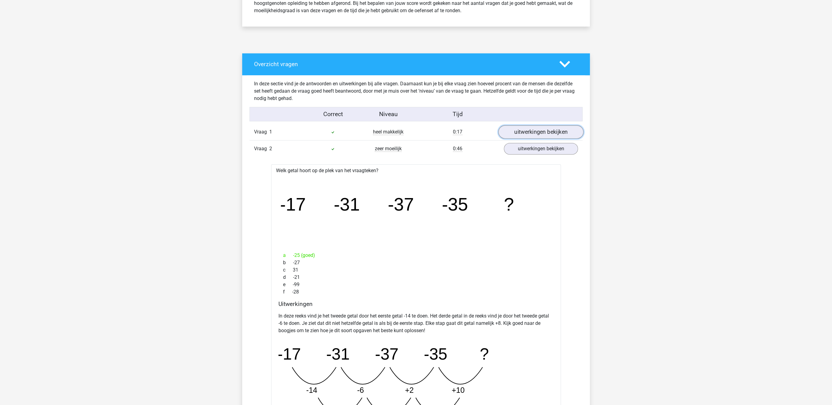
click at [534, 130] on link "uitwerkingen bekijken" at bounding box center [540, 132] width 85 height 13
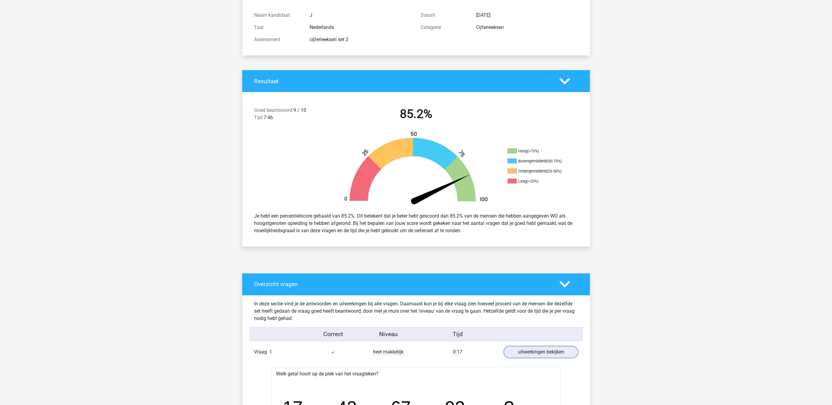
scroll to position [0, 0]
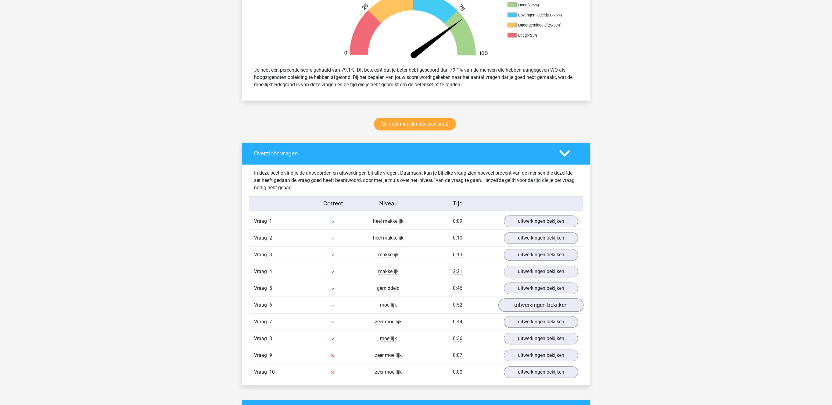
scroll to position [252, 0]
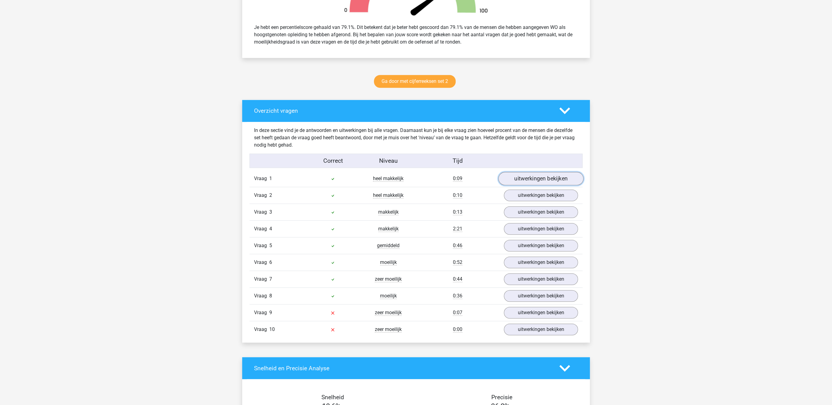
click at [526, 185] on link "uitwerkingen bekijken" at bounding box center [540, 178] width 85 height 13
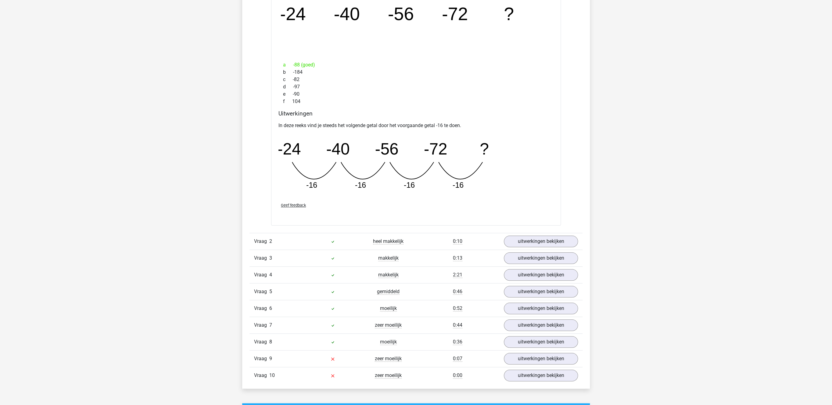
scroll to position [661, 0]
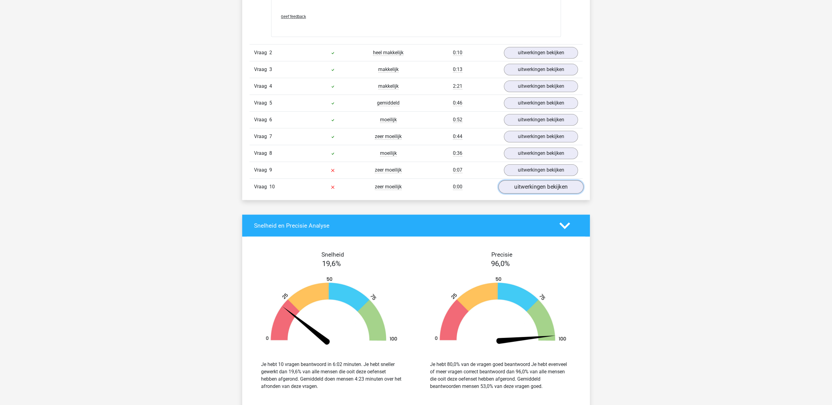
click at [538, 191] on link "uitwerkingen bekijken" at bounding box center [540, 186] width 85 height 13
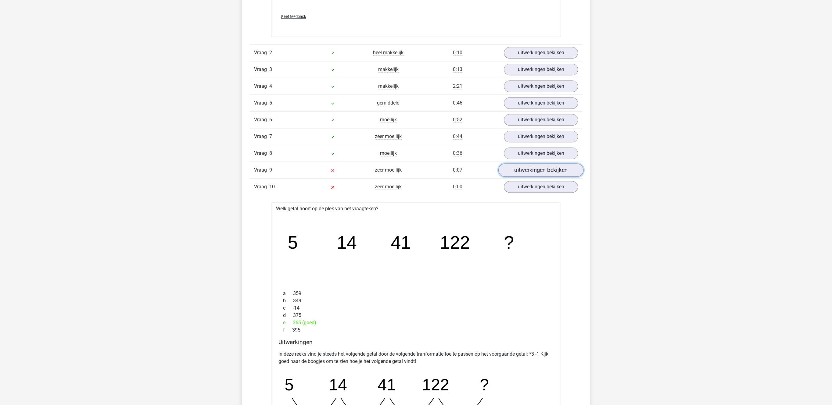
click at [533, 177] on link "uitwerkingen bekijken" at bounding box center [540, 169] width 85 height 13
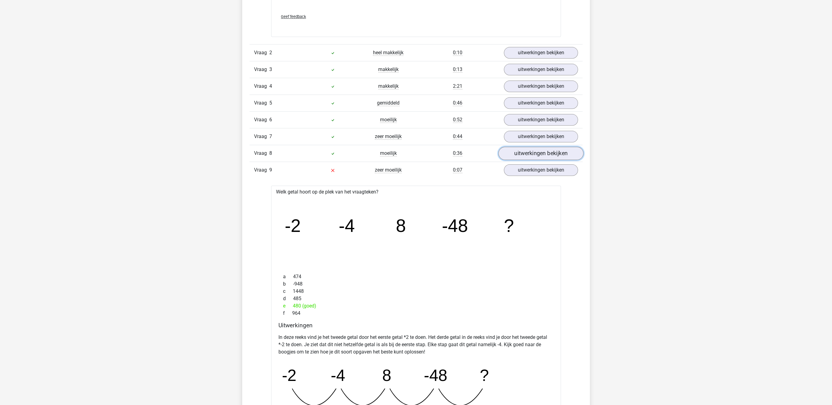
click at [529, 158] on link "uitwerkingen bekijken" at bounding box center [540, 153] width 85 height 13
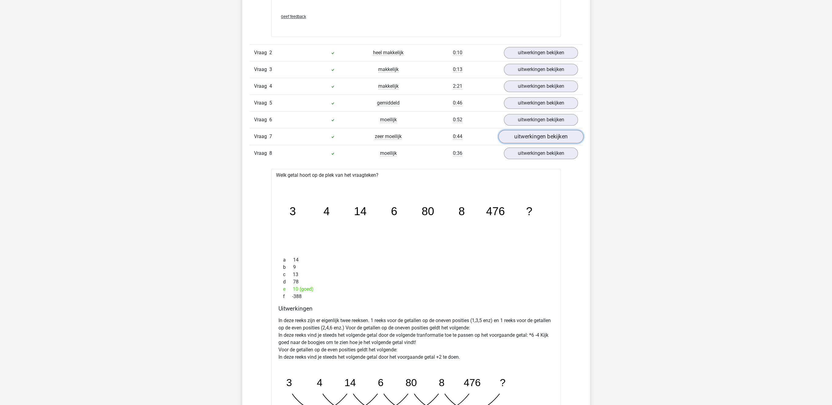
click at [530, 141] on link "uitwerkingen bekijken" at bounding box center [540, 136] width 85 height 13
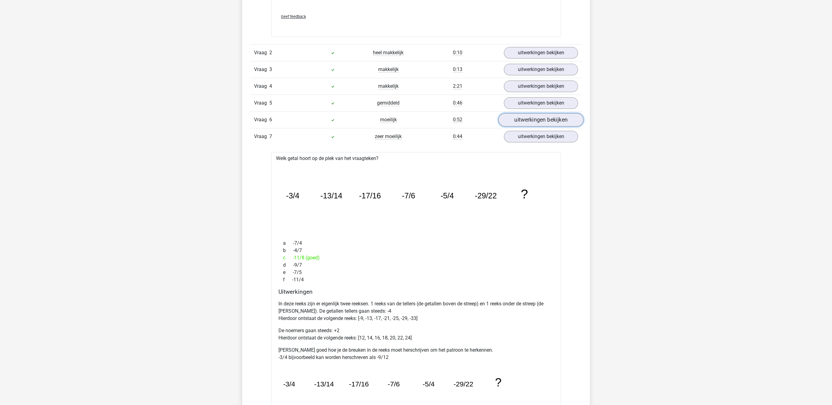
click at [529, 127] on link "uitwerkingen bekijken" at bounding box center [540, 119] width 85 height 13
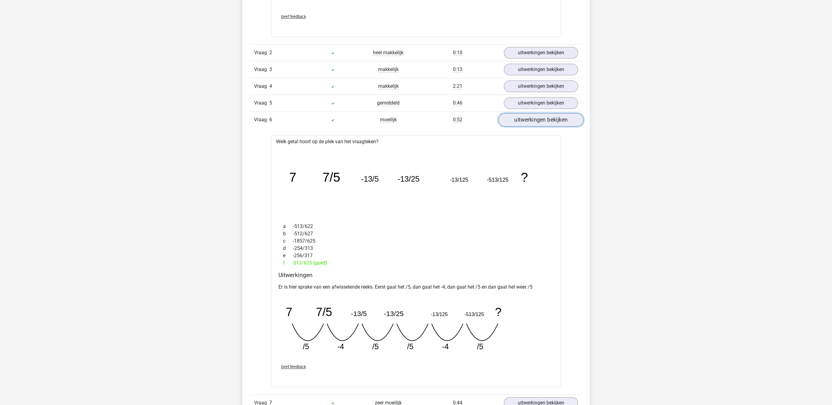
click at [541, 124] on link "uitwerkingen bekijken" at bounding box center [540, 119] width 85 height 13
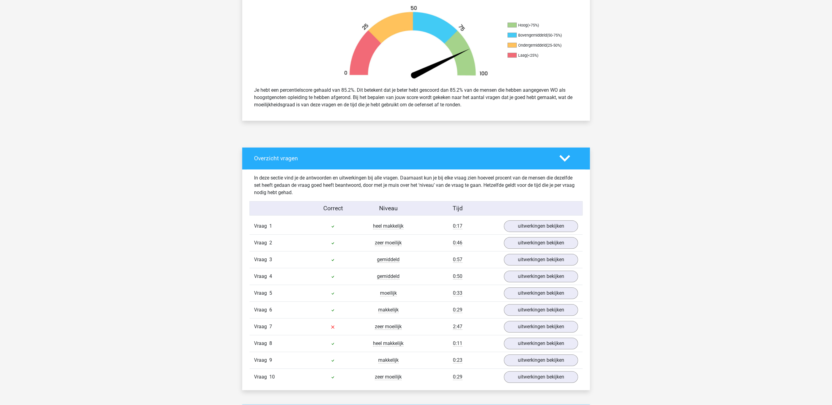
scroll to position [315, 0]
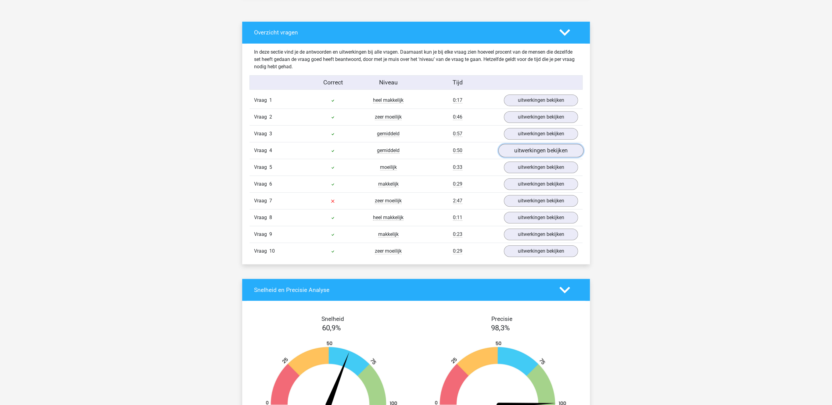
click at [551, 153] on link "uitwerkingen bekijken" at bounding box center [540, 150] width 85 height 13
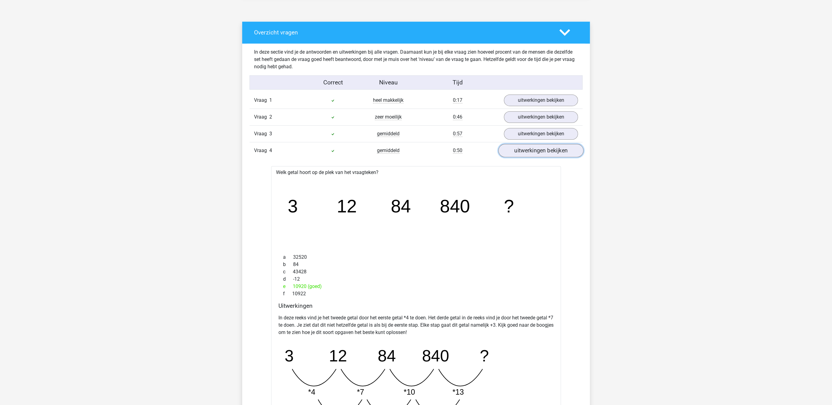
click at [551, 153] on link "uitwerkingen bekijken" at bounding box center [540, 150] width 85 height 13
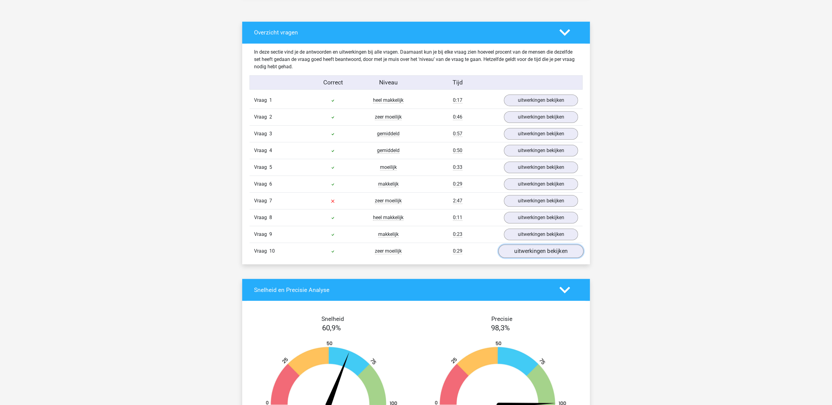
click at [529, 256] on link "uitwerkingen bekijken" at bounding box center [540, 251] width 85 height 13
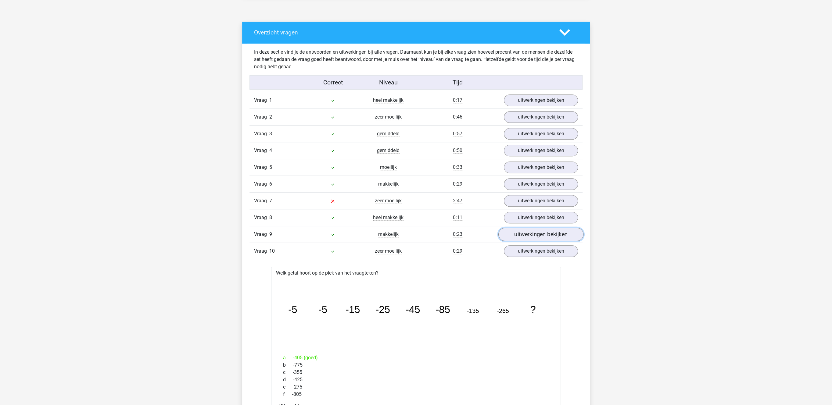
click at [531, 238] on link "uitwerkingen bekijken" at bounding box center [540, 234] width 85 height 13
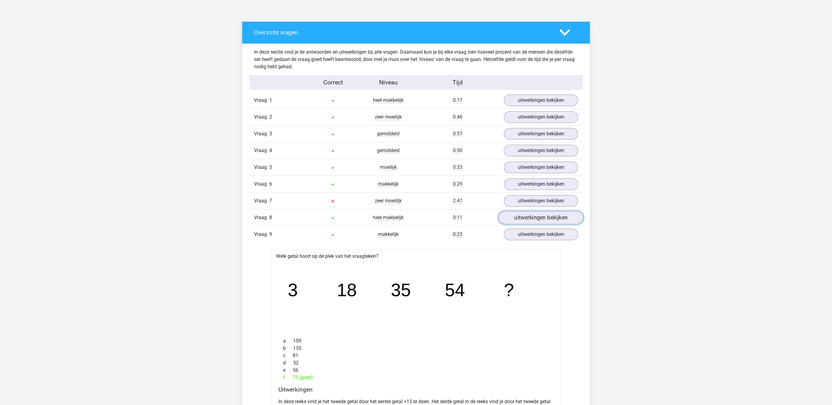
click at [536, 219] on link "uitwerkingen bekijken" at bounding box center [540, 217] width 85 height 13
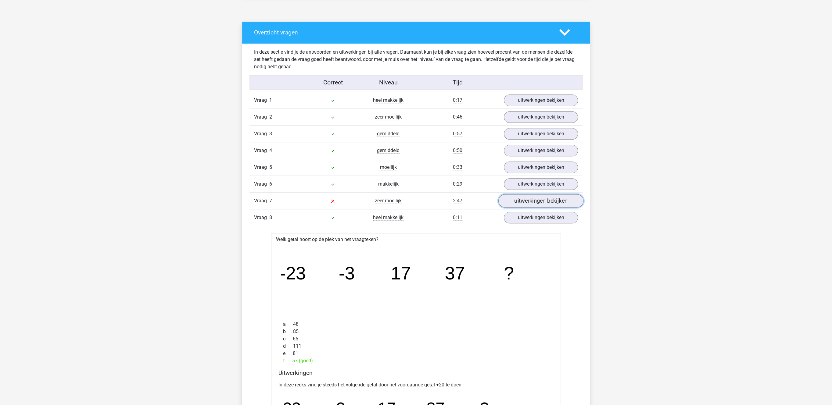
click at [536, 204] on link "uitwerkingen bekijken" at bounding box center [540, 201] width 85 height 13
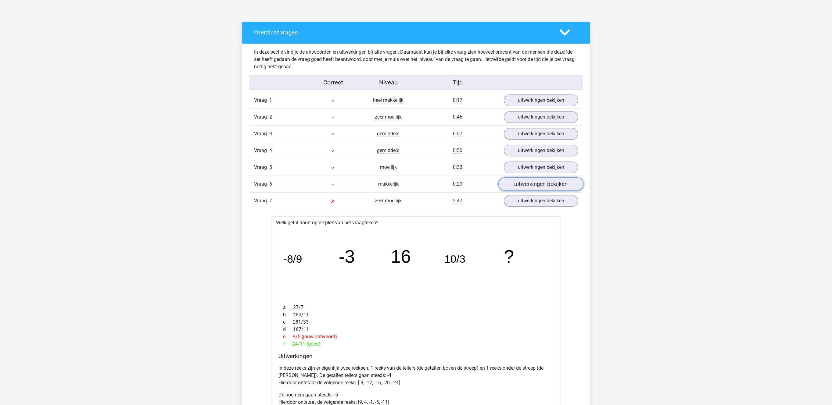
click at [532, 187] on link "uitwerkingen bekijken" at bounding box center [540, 184] width 85 height 13
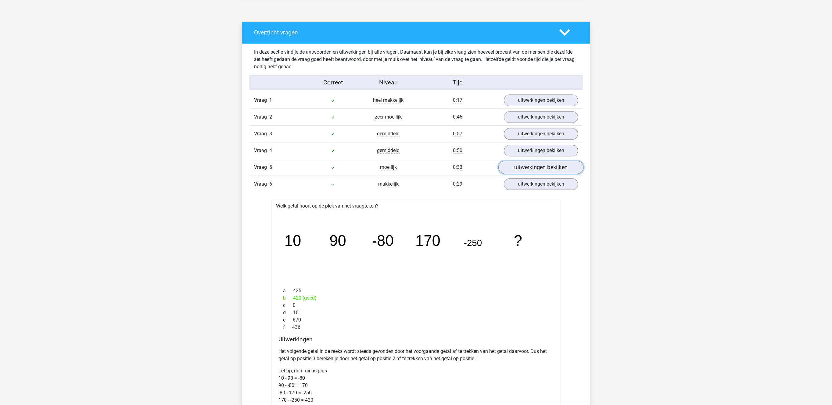
click at [534, 171] on link "uitwerkingen bekijken" at bounding box center [540, 167] width 85 height 13
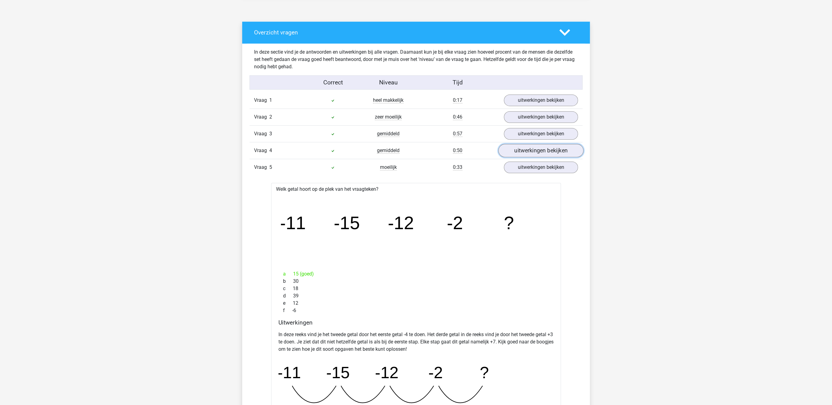
click at [536, 150] on link "uitwerkingen bekijken" at bounding box center [540, 150] width 85 height 13
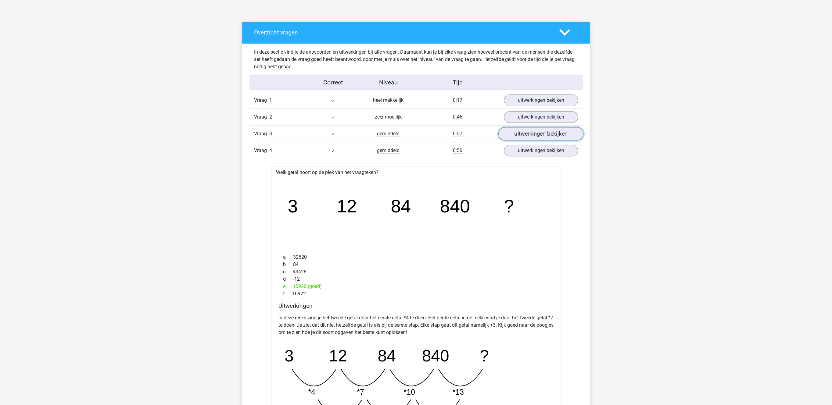
click at [534, 134] on link "uitwerkingen bekijken" at bounding box center [540, 133] width 85 height 13
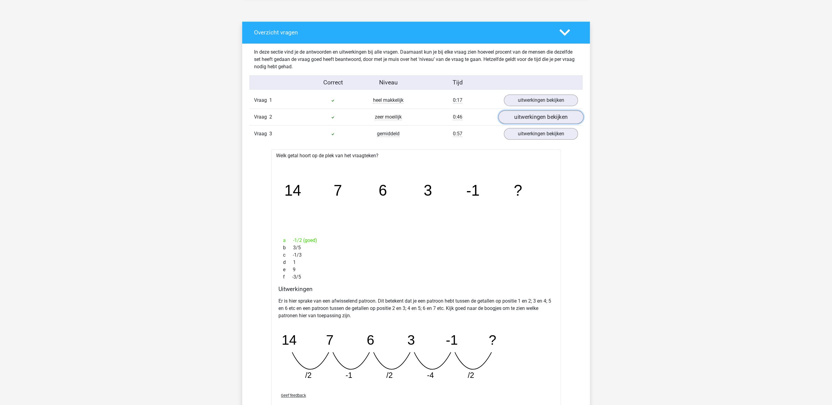
click at [540, 121] on link "uitwerkingen bekijken" at bounding box center [540, 117] width 85 height 13
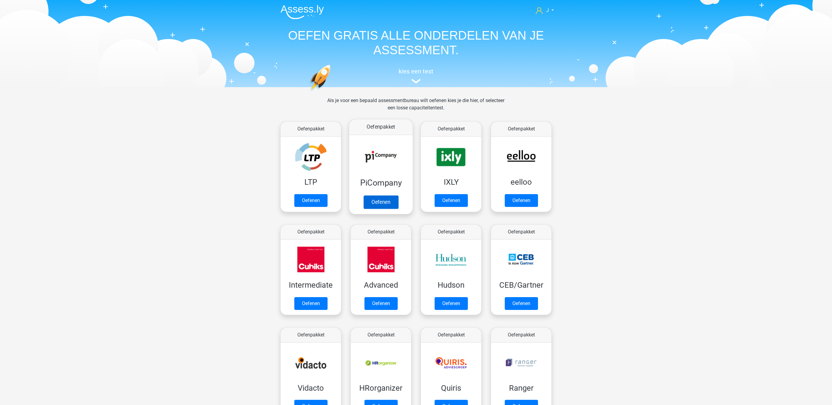
scroll to position [97, 0]
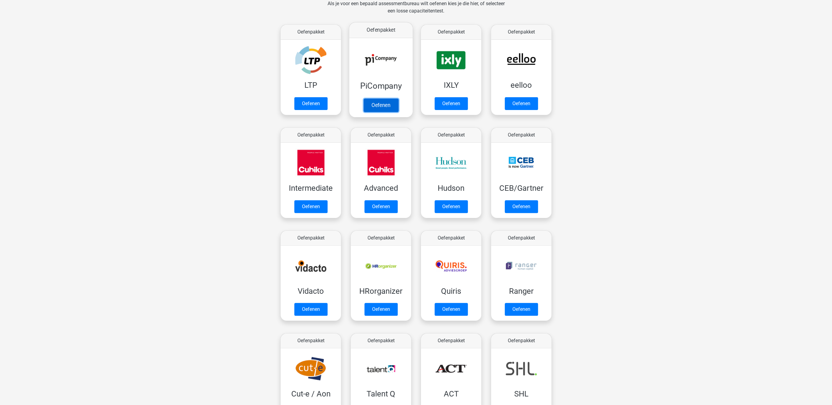
click at [386, 99] on link "Oefenen" at bounding box center [381, 105] width 35 height 13
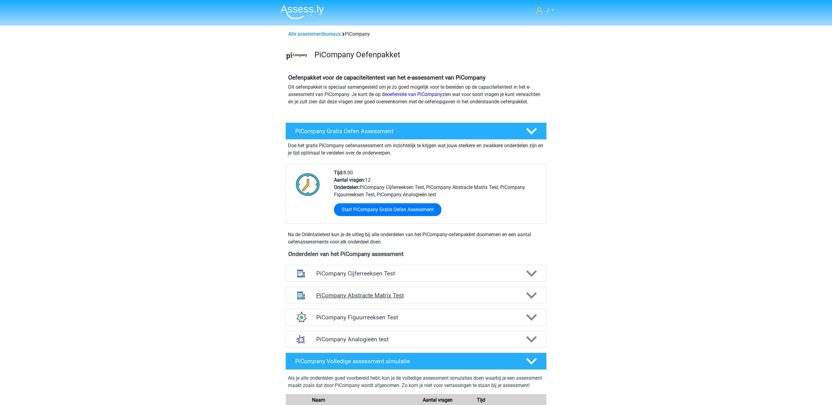
click at [407, 299] on h4 "PiCompany Abstracte Matrix Test" at bounding box center [416, 295] width 200 height 7
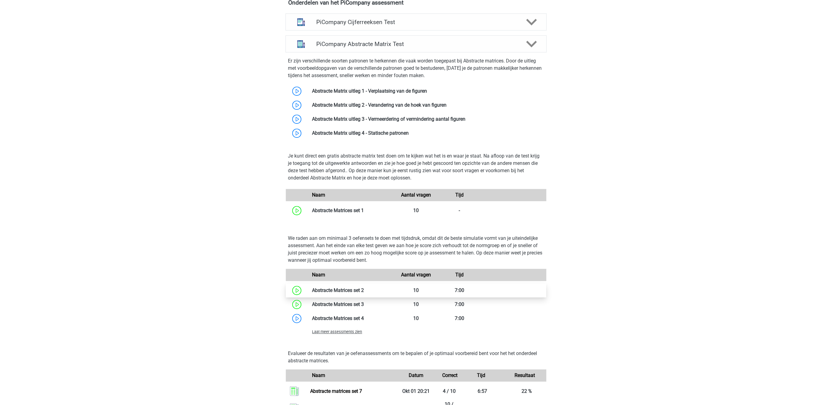
scroll to position [440, 0]
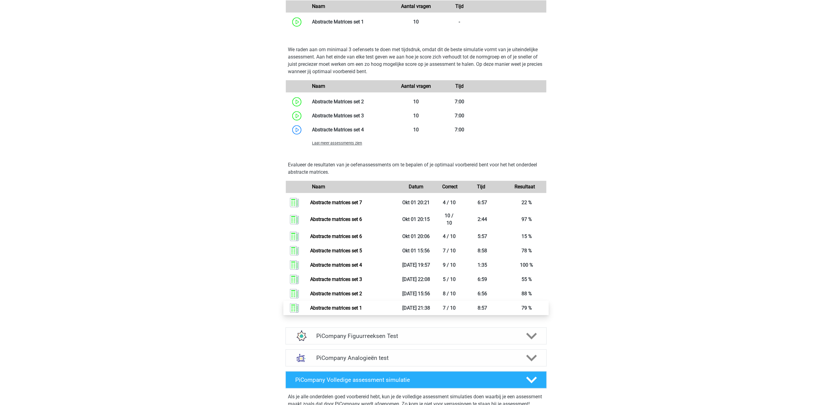
click at [357, 311] on link "Abstracte matrices set 1" at bounding box center [336, 308] width 52 height 6
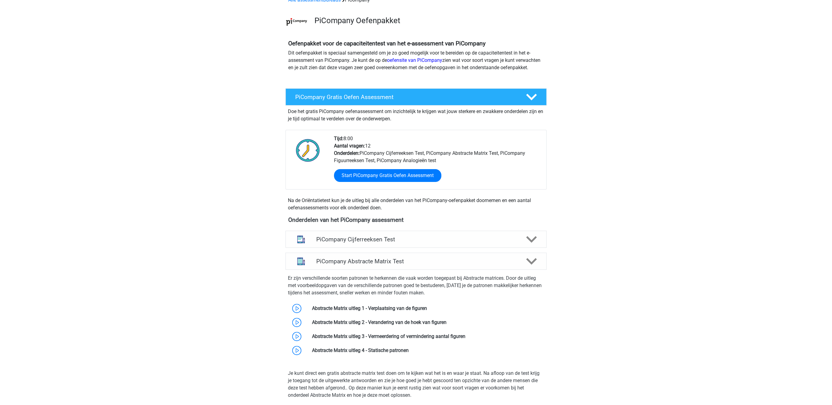
scroll to position [0, 0]
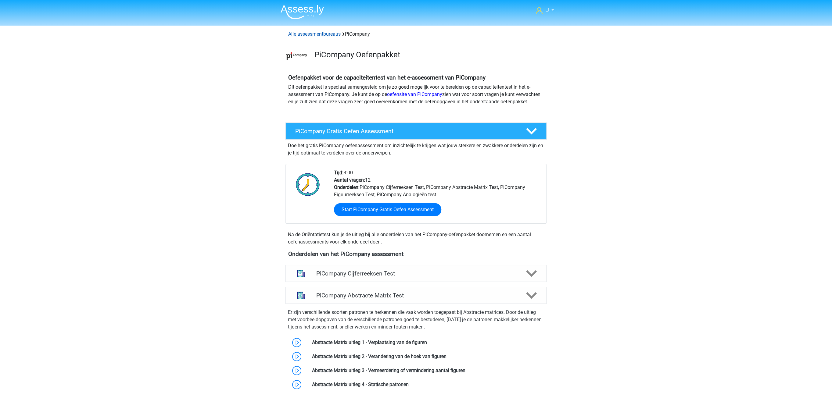
click at [304, 33] on link "Alle assessmentbureaus" at bounding box center [314, 34] width 52 height 6
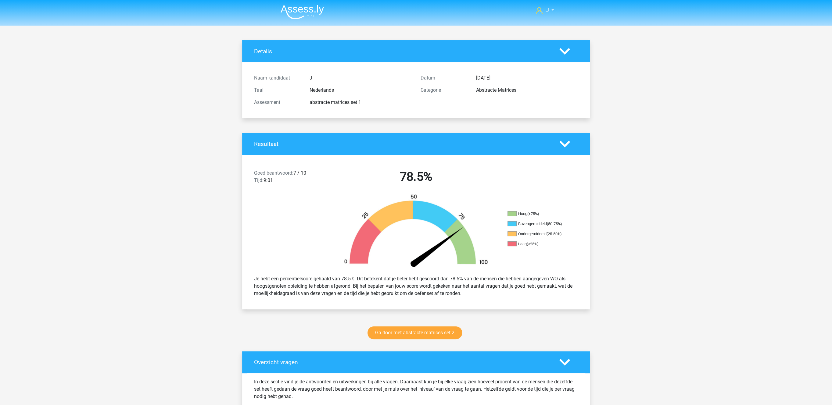
scroll to position [220, 0]
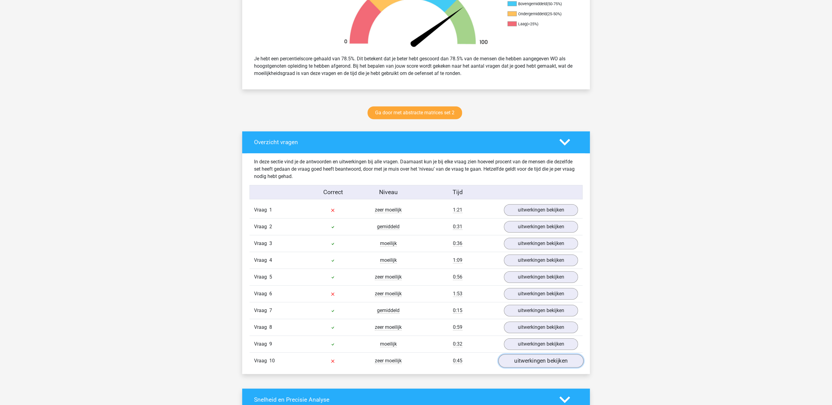
click at [512, 364] on link "uitwerkingen bekijken" at bounding box center [540, 361] width 85 height 13
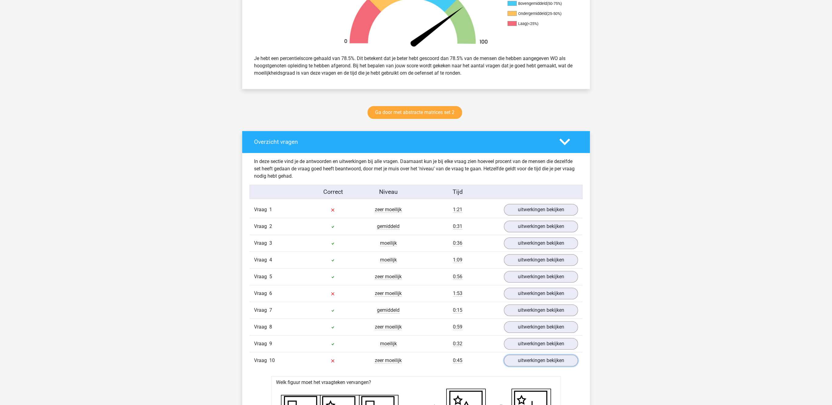
scroll to position [378, 0]
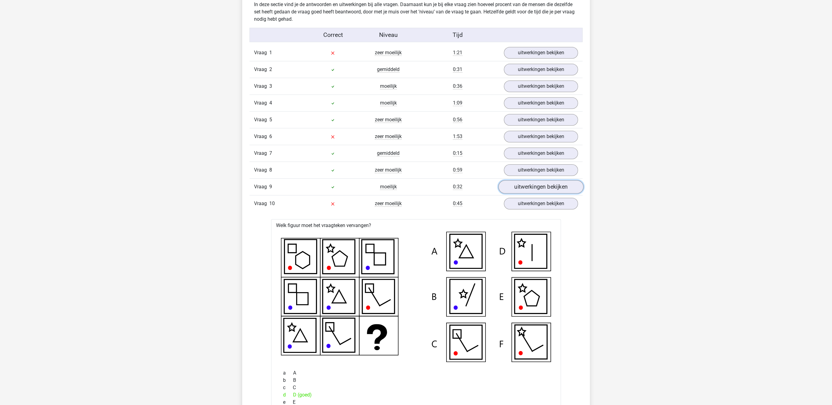
click at [535, 193] on link "uitwerkingen bekijken" at bounding box center [540, 187] width 85 height 13
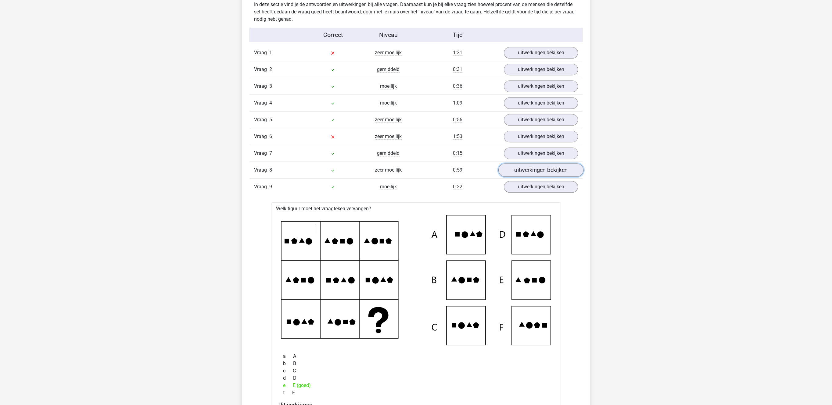
click at [543, 174] on link "uitwerkingen bekijken" at bounding box center [540, 170] width 85 height 13
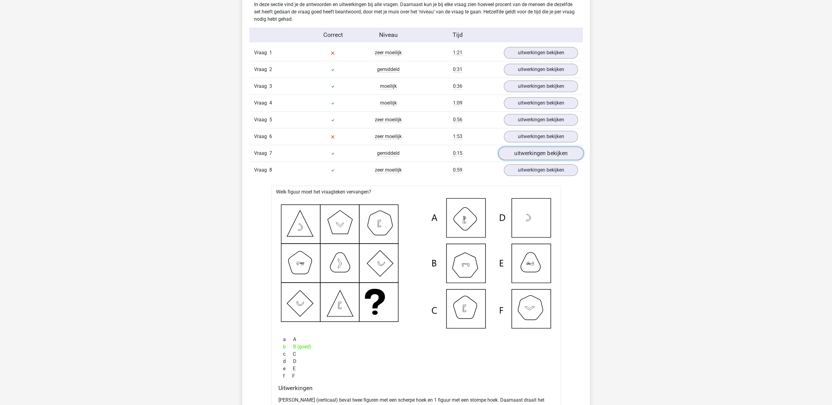
click at [543, 157] on link "uitwerkingen bekijken" at bounding box center [540, 153] width 85 height 13
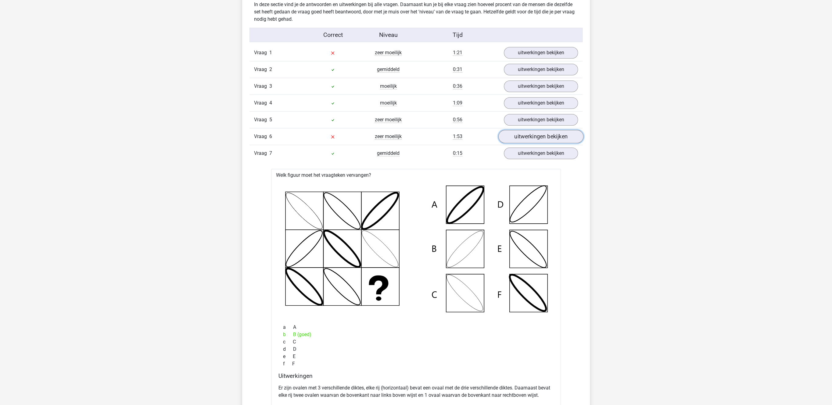
click at [542, 142] on link "uitwerkingen bekijken" at bounding box center [540, 136] width 85 height 13
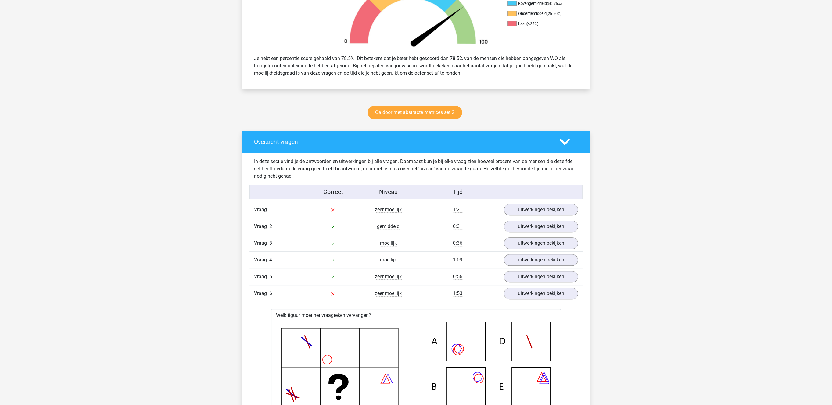
scroll to position [315, 0]
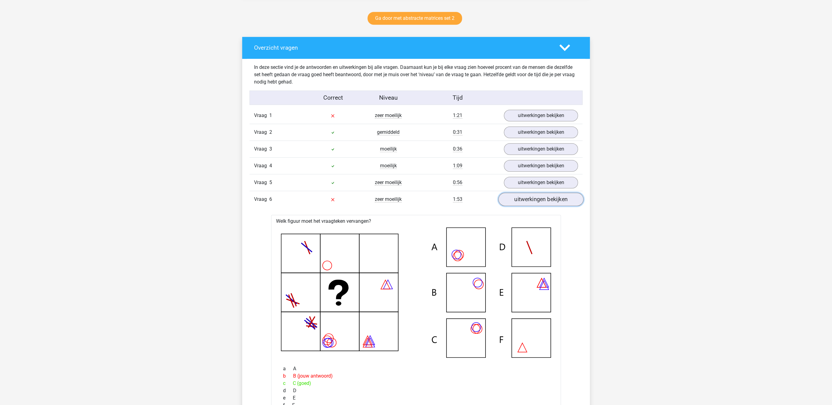
click at [526, 198] on link "uitwerkingen bekijken" at bounding box center [540, 199] width 85 height 13
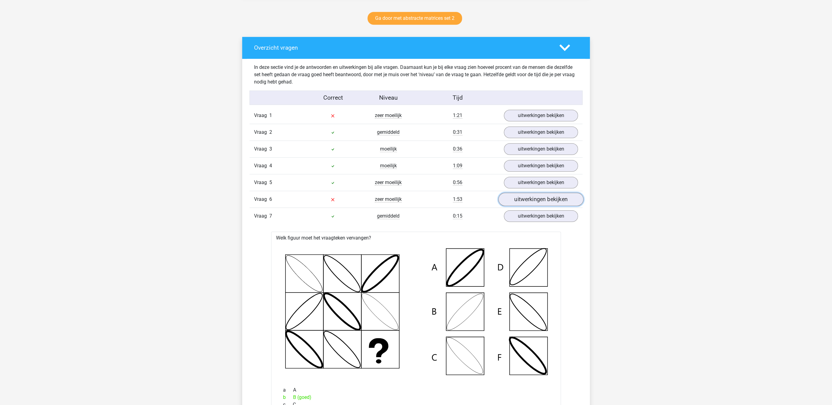
click at [529, 204] on link "uitwerkingen bekijken" at bounding box center [540, 199] width 85 height 13
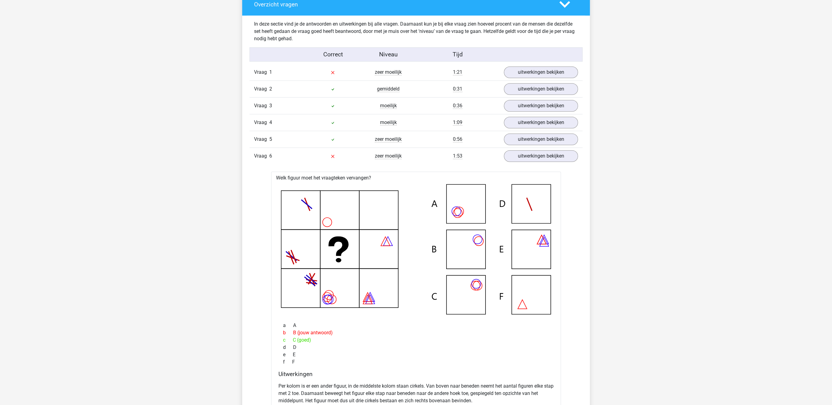
scroll to position [440, 0]
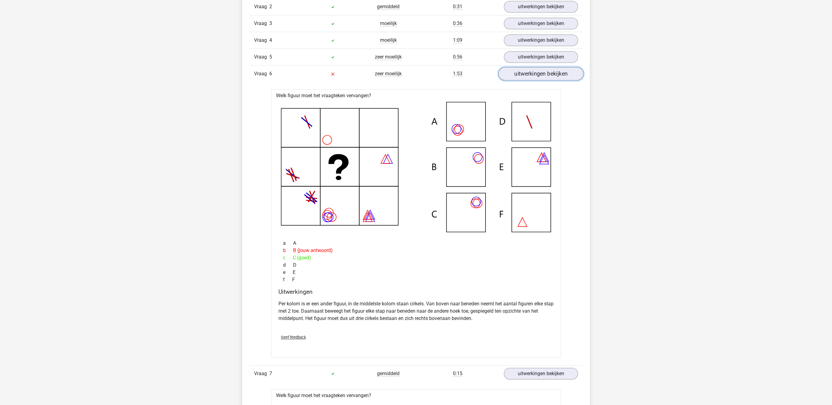
click at [522, 78] on link "uitwerkingen bekijken" at bounding box center [540, 73] width 85 height 13
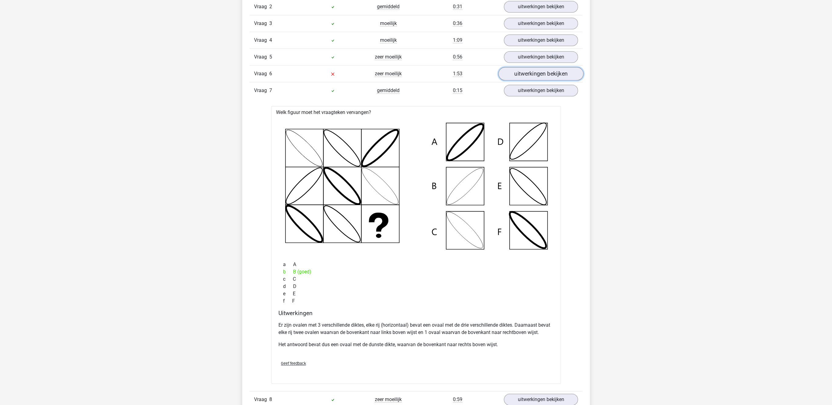
click at [522, 78] on link "uitwerkingen bekijken" at bounding box center [540, 73] width 85 height 13
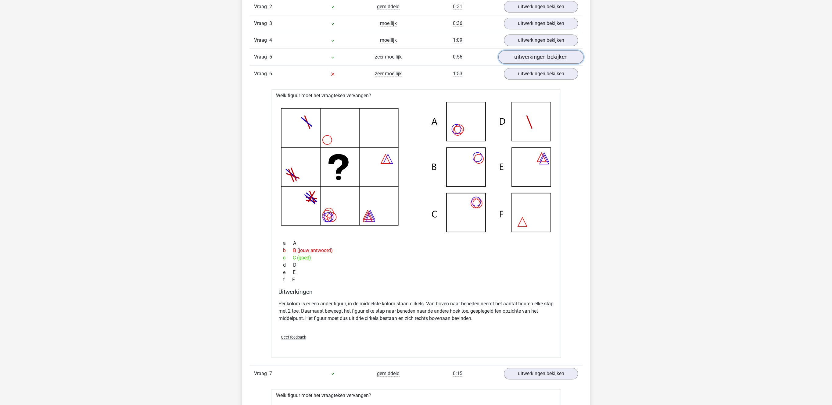
click at [524, 60] on link "uitwerkingen bekijken" at bounding box center [540, 57] width 85 height 13
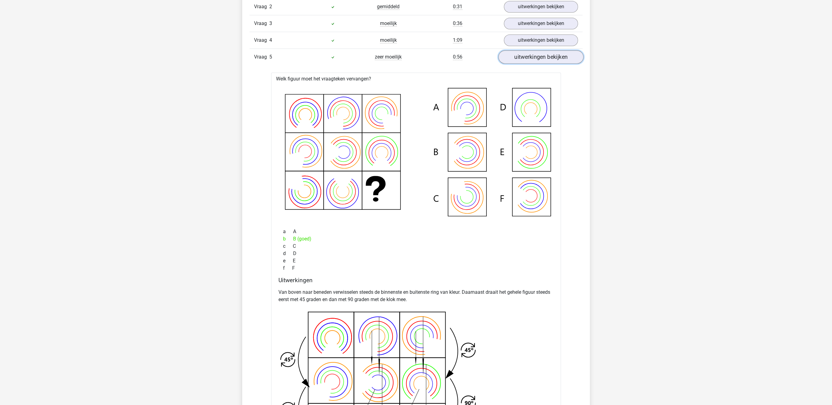
click at [526, 56] on link "uitwerkingen bekijken" at bounding box center [540, 57] width 85 height 13
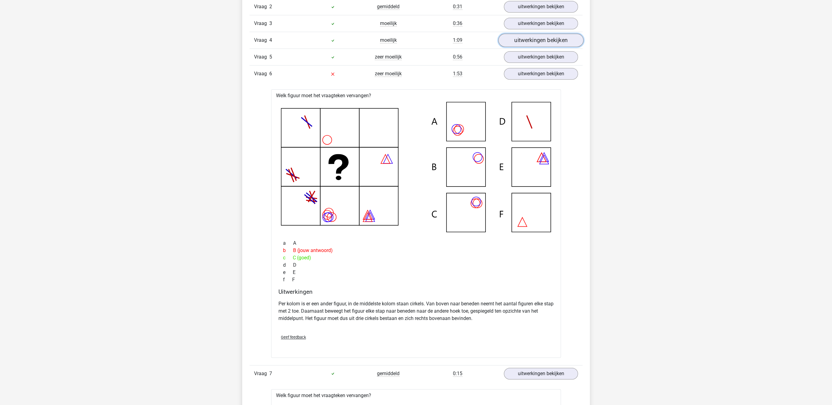
click at [536, 44] on link "uitwerkingen bekijken" at bounding box center [540, 40] width 85 height 13
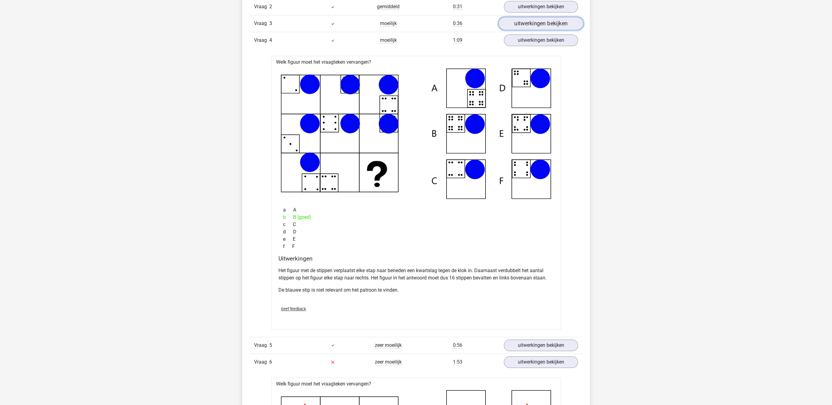
click at [536, 29] on link "uitwerkingen bekijken" at bounding box center [540, 23] width 85 height 13
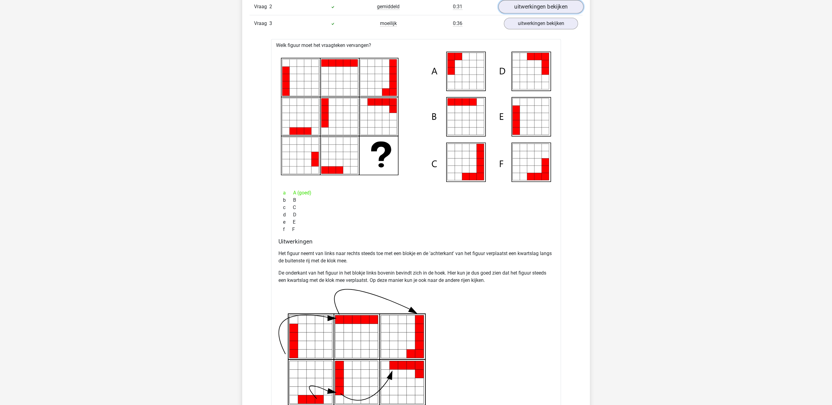
click at [538, 9] on link "uitwerkingen bekijken" at bounding box center [540, 6] width 85 height 13
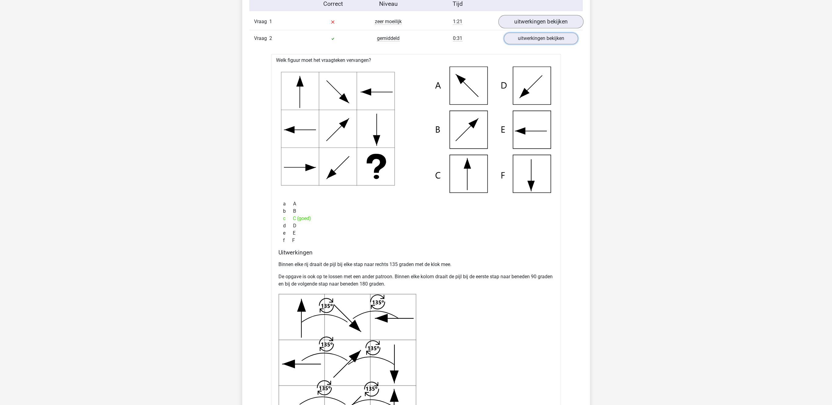
scroll to position [378, 0]
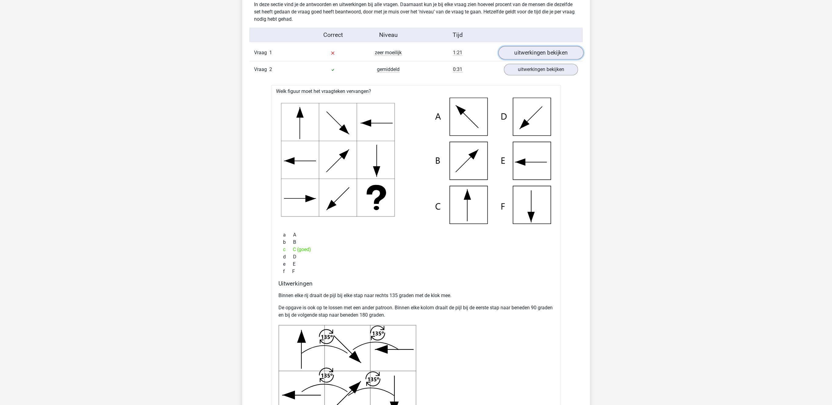
click at [532, 51] on link "uitwerkingen bekijken" at bounding box center [540, 52] width 85 height 13
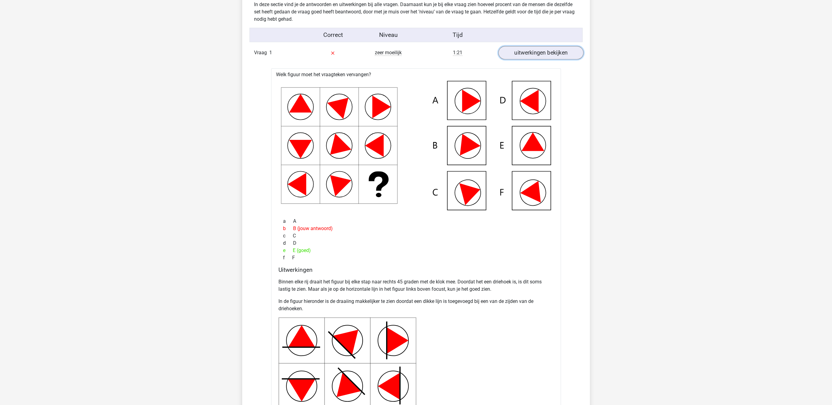
click at [532, 51] on link "uitwerkingen bekijken" at bounding box center [540, 52] width 85 height 13
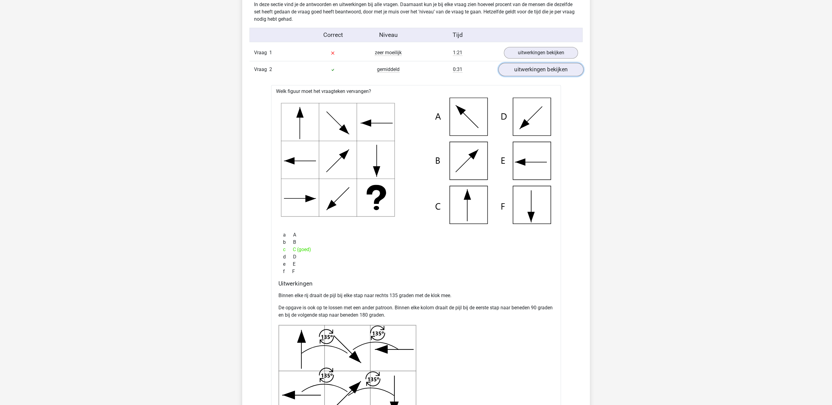
click at [540, 65] on link "uitwerkingen bekijken" at bounding box center [540, 69] width 85 height 13
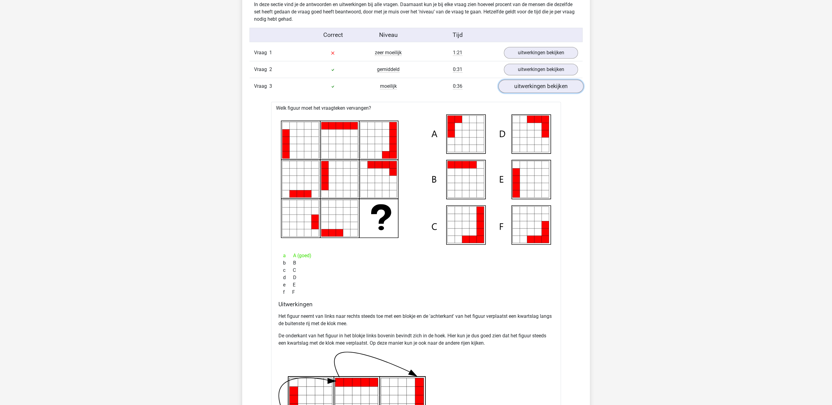
click at [539, 87] on link "uitwerkingen bekijken" at bounding box center [540, 86] width 85 height 13
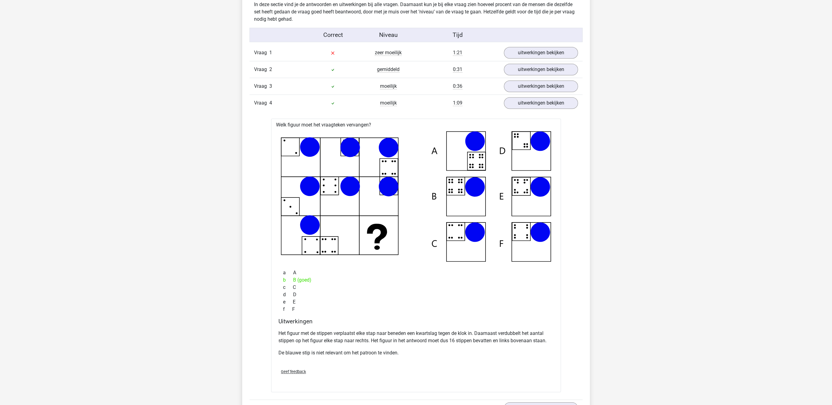
click at [536, 95] on div "Vraag 3 moeilijk 0:36 uitwerkingen bekijken" at bounding box center [415, 86] width 333 height 17
click at [531, 108] on link "uitwerkingen bekijken" at bounding box center [540, 103] width 85 height 13
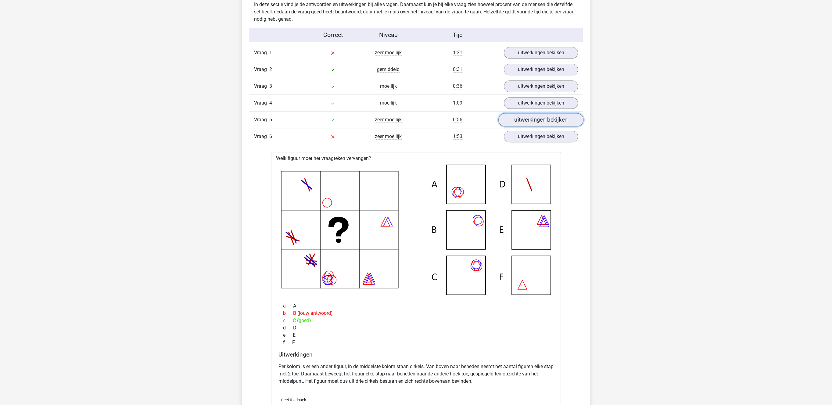
click at [530, 120] on link "uitwerkingen bekijken" at bounding box center [540, 119] width 85 height 13
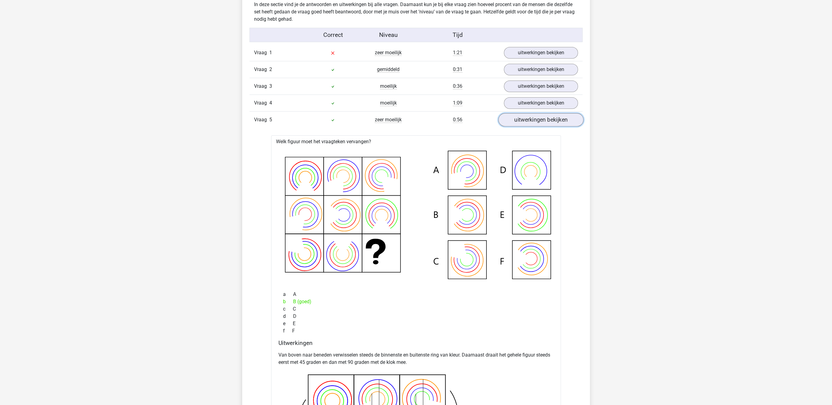
click at [530, 120] on link "uitwerkingen bekijken" at bounding box center [540, 119] width 85 height 13
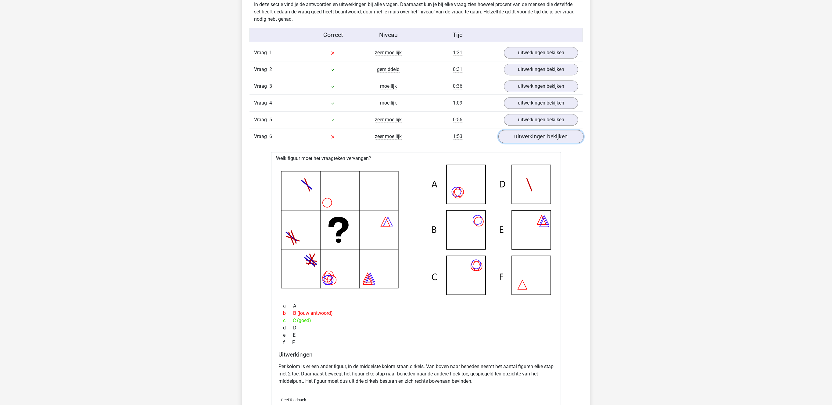
click at [537, 138] on link "uitwerkingen bekijken" at bounding box center [540, 136] width 85 height 13
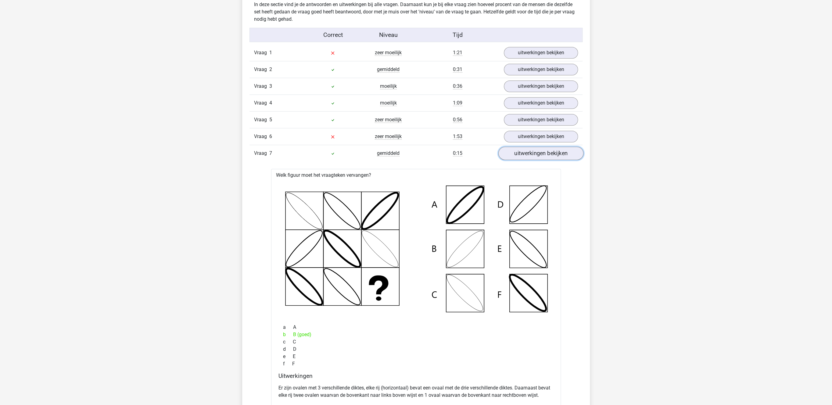
click at [536, 157] on link "uitwerkingen bekijken" at bounding box center [540, 153] width 85 height 13
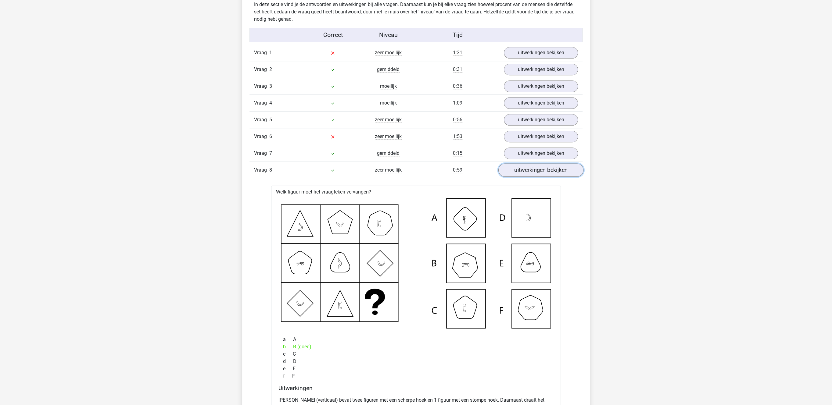
click at [524, 172] on link "uitwerkingen bekijken" at bounding box center [540, 170] width 85 height 13
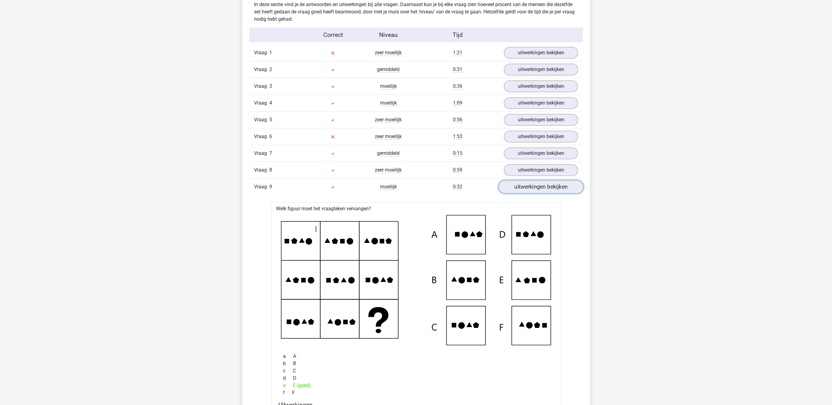
click at [514, 188] on link "uitwerkingen bekijken" at bounding box center [540, 187] width 85 height 13
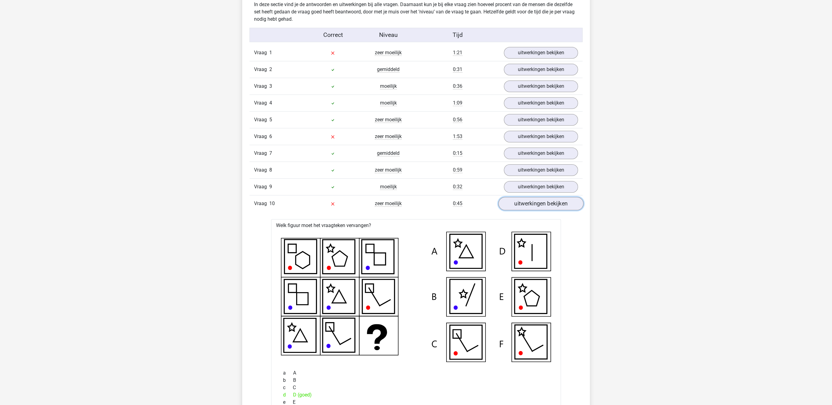
click at [535, 209] on link "uitwerkingen bekijken" at bounding box center [540, 203] width 85 height 13
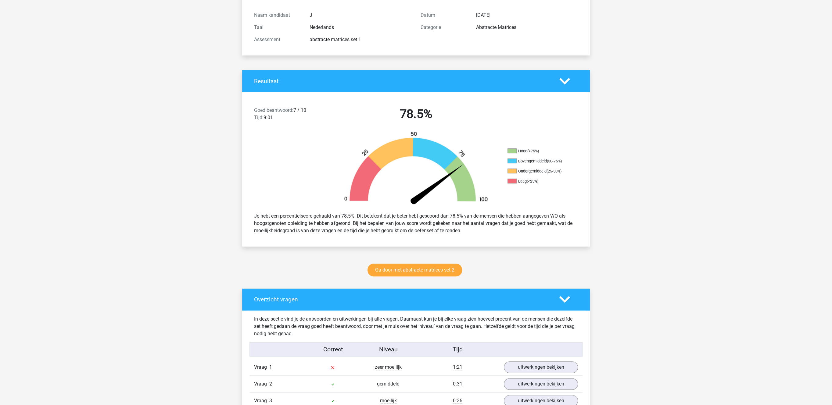
scroll to position [0, 0]
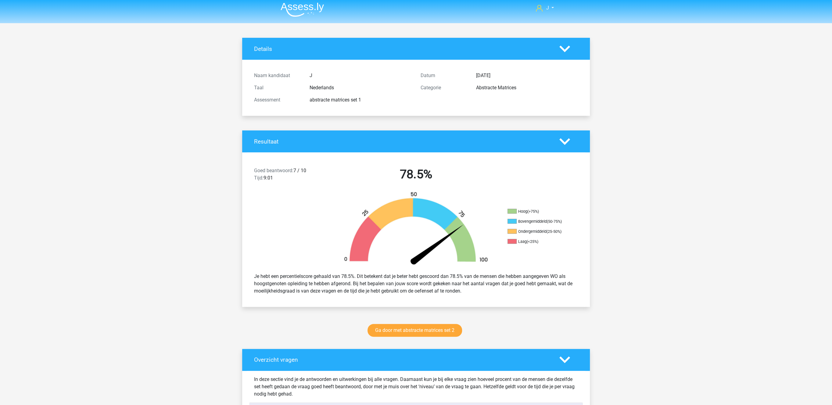
drag, startPoint x: 355, startPoint y: 177, endPoint x: 349, endPoint y: 186, distance: 10.6
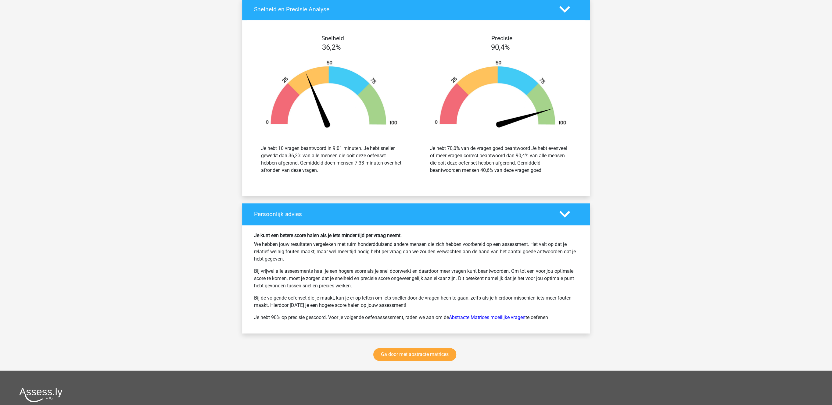
scroll to position [742, 0]
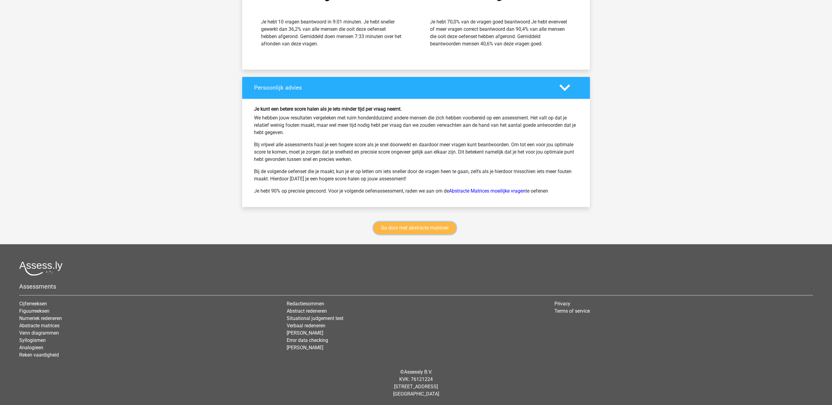
click at [389, 231] on link "Ga door met abstracte matrices" at bounding box center [414, 228] width 83 height 13
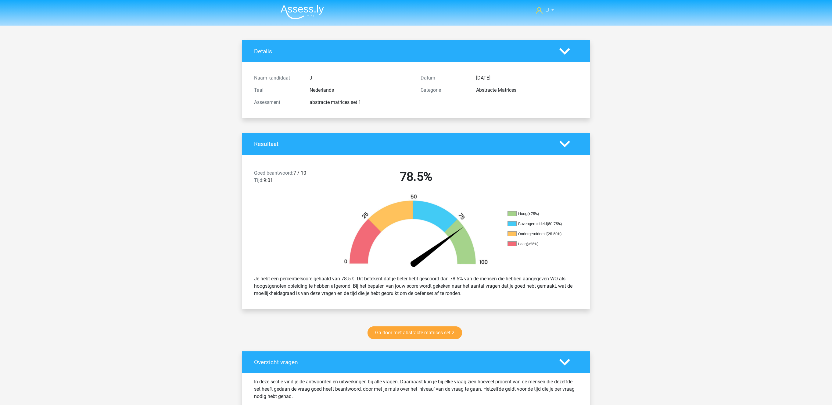
scroll to position [742, 0]
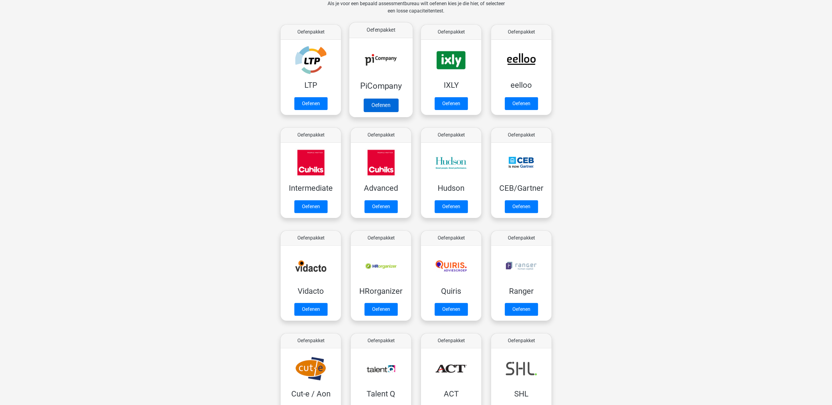
scroll to position [97, 0]
click at [364, 99] on link "Oefenen" at bounding box center [381, 105] width 35 height 13
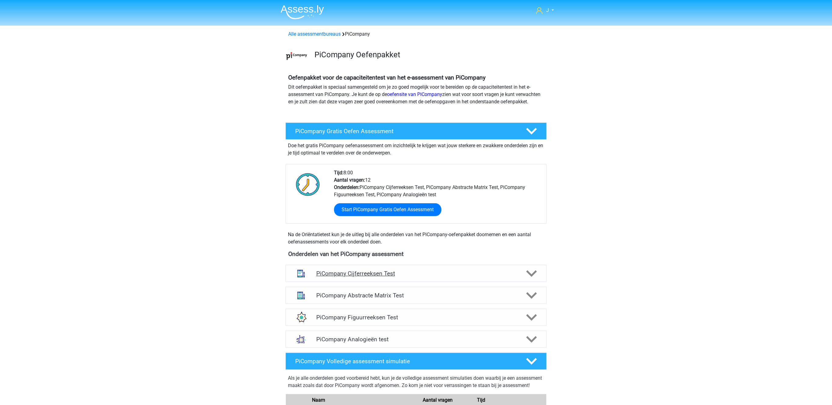
click at [428, 277] on h4 "PiCompany Cijferreeksen Test" at bounding box center [416, 273] width 200 height 7
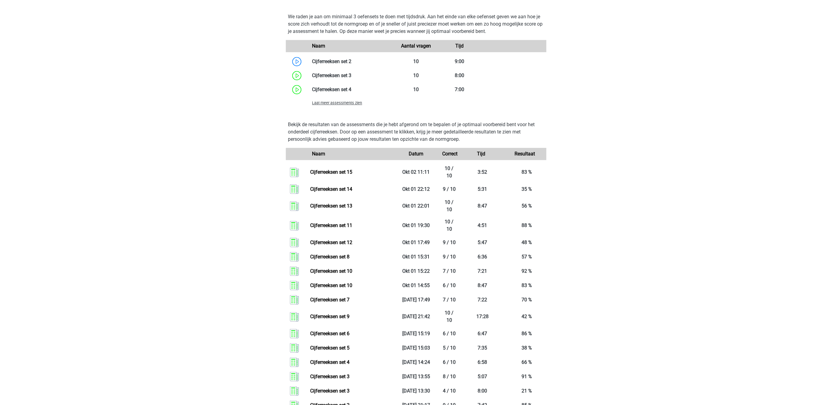
scroll to position [661, 0]
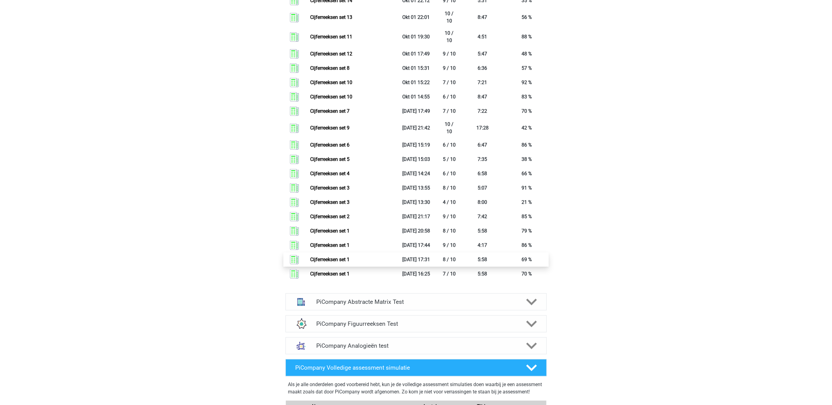
click at [349, 263] on link "Cijferreeksen set 1" at bounding box center [329, 260] width 39 height 6
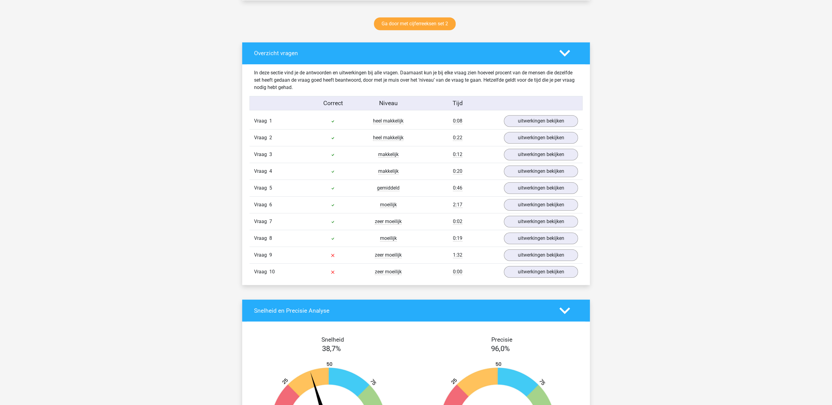
scroll to position [346, 0]
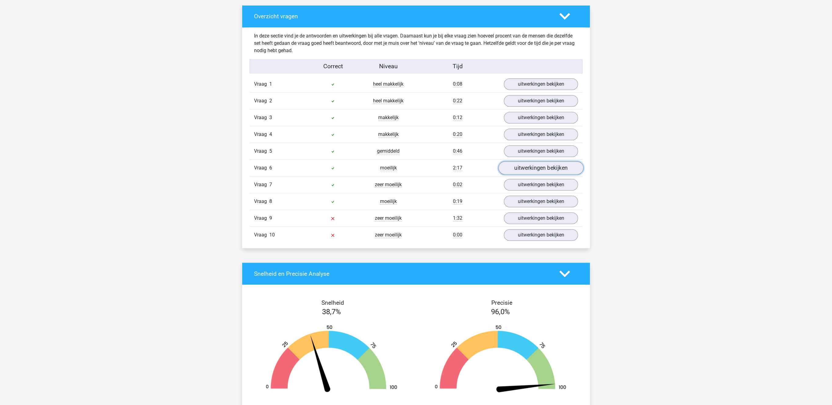
click at [521, 174] on link "uitwerkingen bekijken" at bounding box center [540, 168] width 85 height 13
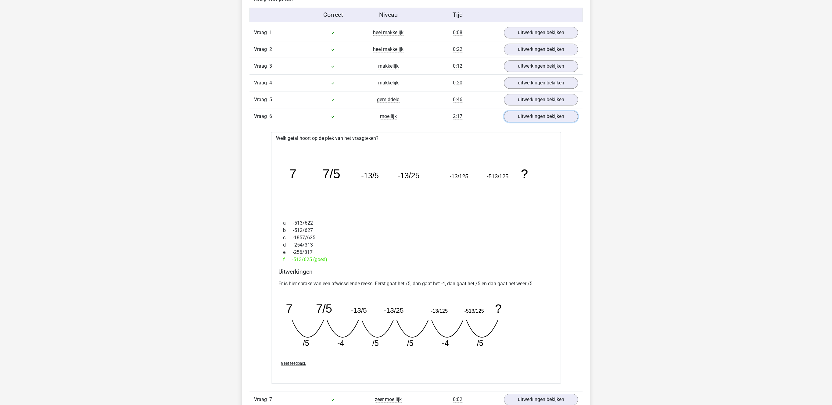
scroll to position [409, 0]
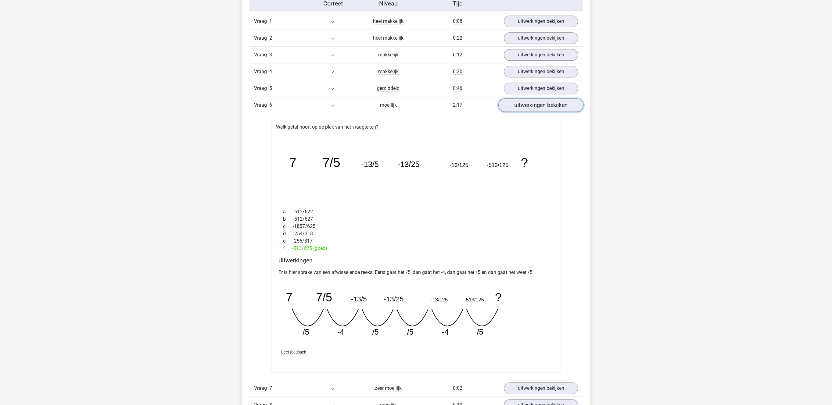
click at [527, 110] on link "uitwerkingen bekijken" at bounding box center [540, 105] width 85 height 13
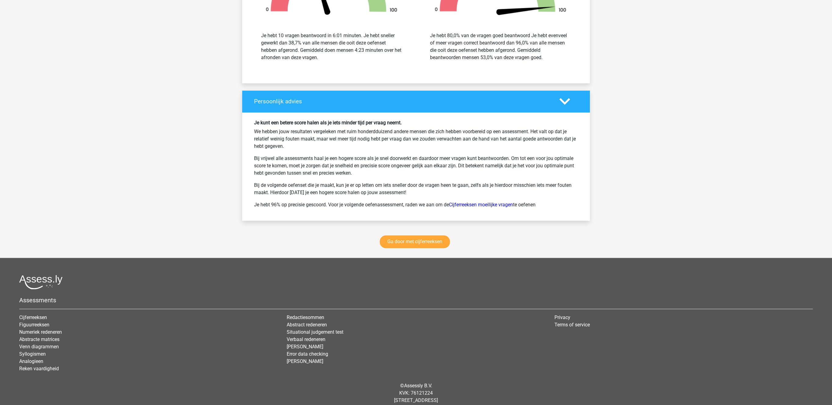
scroll to position [742, 0]
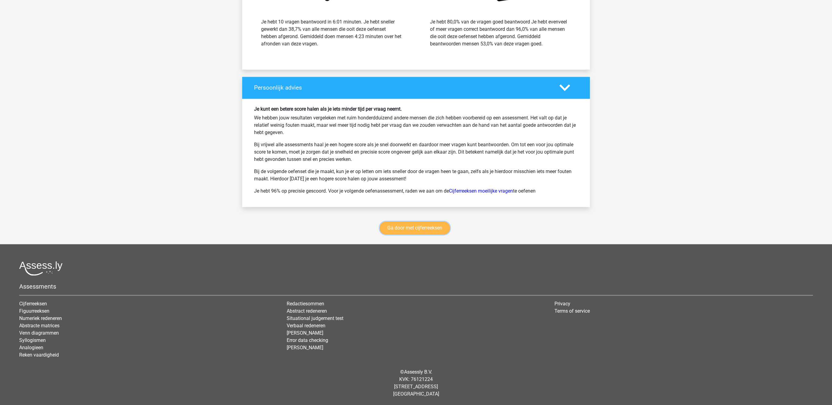
click at [412, 230] on link "Ga door met cijferreeksen" at bounding box center [415, 228] width 70 height 13
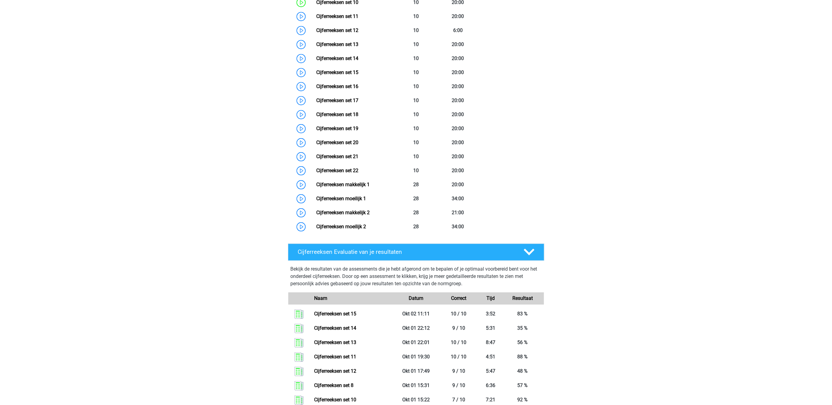
scroll to position [461, 0]
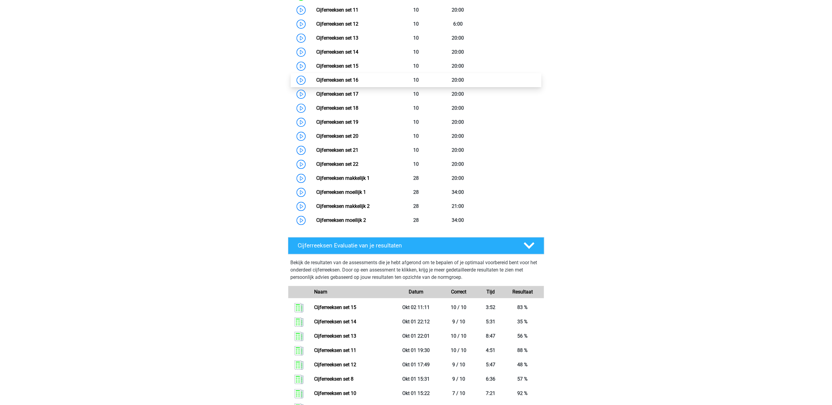
click at [351, 83] on link "Cijferreeksen set 16" at bounding box center [337, 80] width 42 height 6
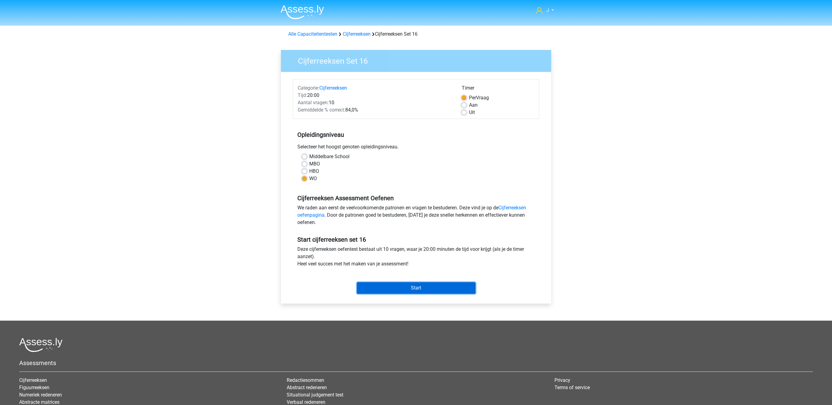
click at [403, 292] on input "Start" at bounding box center [416, 288] width 119 height 12
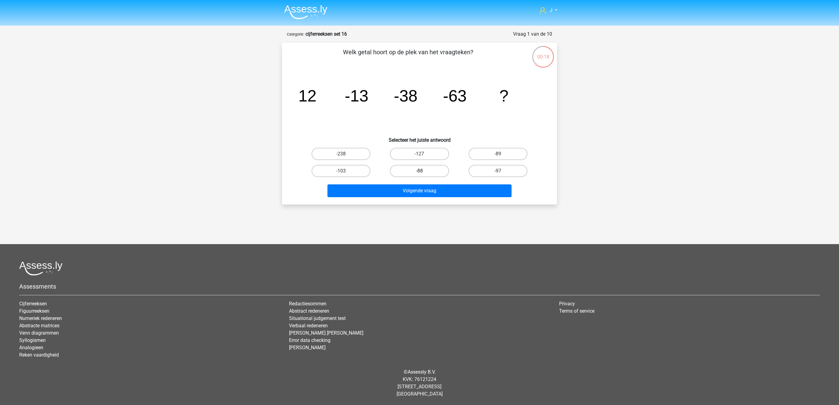
click at [428, 173] on label "-88" at bounding box center [419, 171] width 59 height 12
click at [424, 173] on input "-88" at bounding box center [422, 173] width 4 height 4
radio input "true"
click at [418, 191] on button "Volgende vraag" at bounding box center [420, 191] width 185 height 13
click at [514, 172] on label "29" at bounding box center [498, 171] width 59 height 12
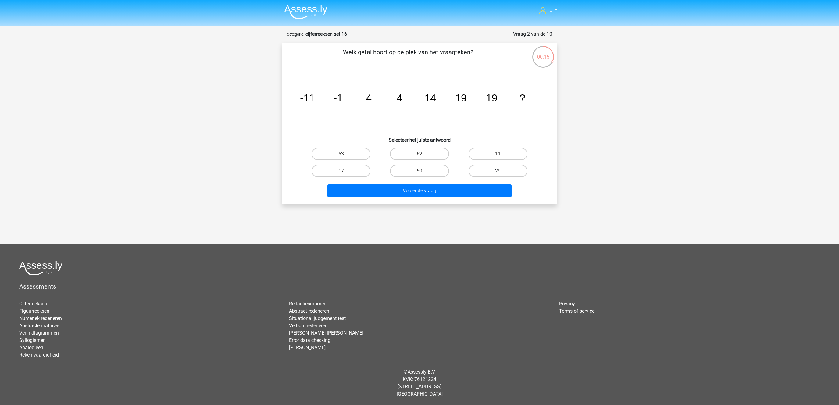
click at [502, 172] on input "29" at bounding box center [500, 173] width 4 height 4
radio input "true"
click at [460, 192] on button "Volgende vraag" at bounding box center [420, 191] width 185 height 13
click at [495, 153] on label "-42" at bounding box center [498, 154] width 59 height 12
click at [498, 154] on input "-42" at bounding box center [500, 156] width 4 height 4
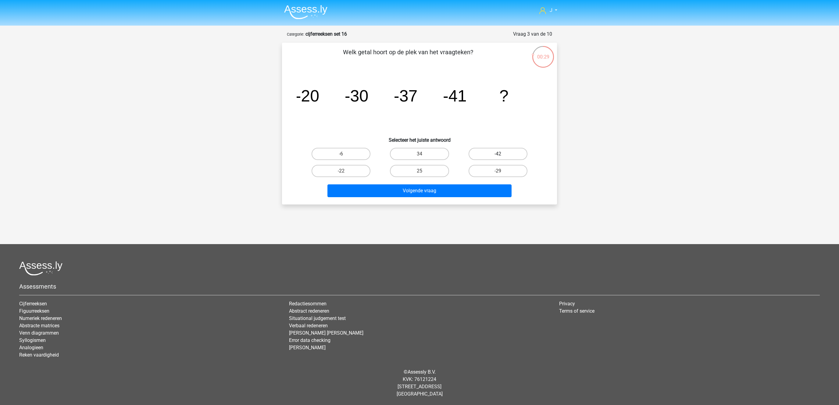
radio input "true"
click at [431, 188] on button "Volgende vraag" at bounding box center [420, 191] width 185 height 13
click at [343, 154] on input "189" at bounding box center [343, 156] width 4 height 4
radio input "true"
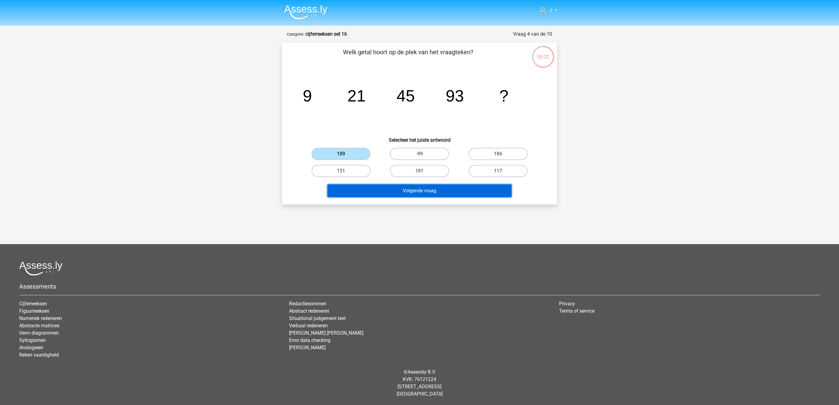
click at [379, 189] on button "Volgende vraag" at bounding box center [420, 191] width 185 height 13
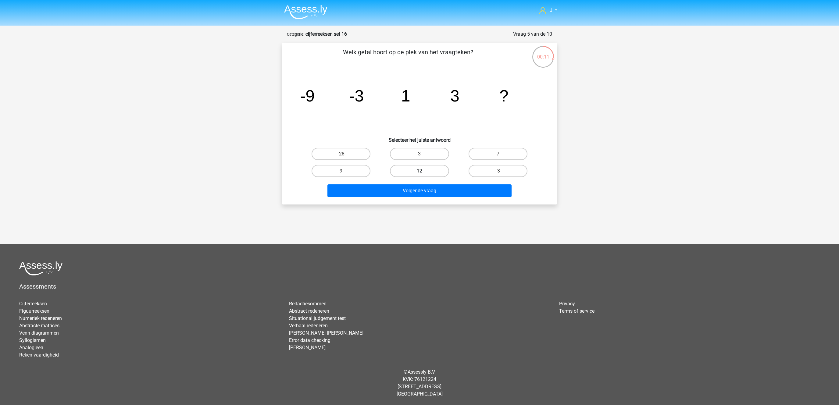
drag, startPoint x: 423, startPoint y: 154, endPoint x: 420, endPoint y: 167, distance: 13.2
click at [422, 154] on input "3" at bounding box center [422, 156] width 4 height 4
radio input "true"
click at [414, 193] on button "Volgende vraag" at bounding box center [420, 191] width 185 height 13
click at [344, 170] on label "-146" at bounding box center [341, 171] width 59 height 12
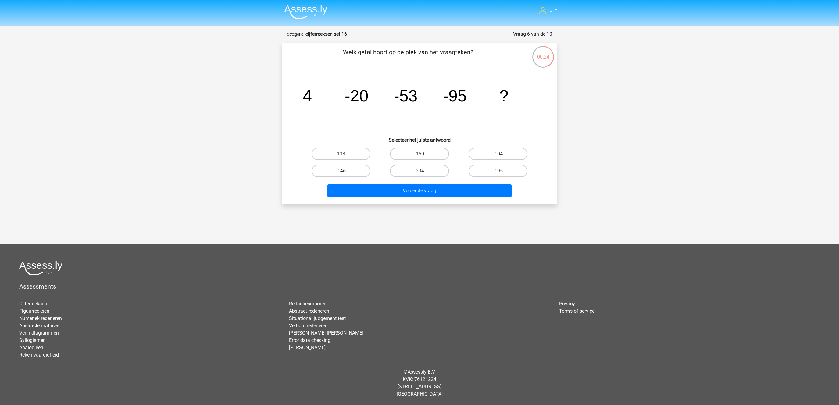
click at [344, 171] on input "-146" at bounding box center [343, 173] width 4 height 4
radio input "true"
click at [364, 190] on button "Volgende vraag" at bounding box center [420, 191] width 185 height 13
drag, startPoint x: 436, startPoint y: 168, endPoint x: 433, endPoint y: 172, distance: 4.1
click at [435, 168] on label "-61440" at bounding box center [419, 171] width 59 height 12
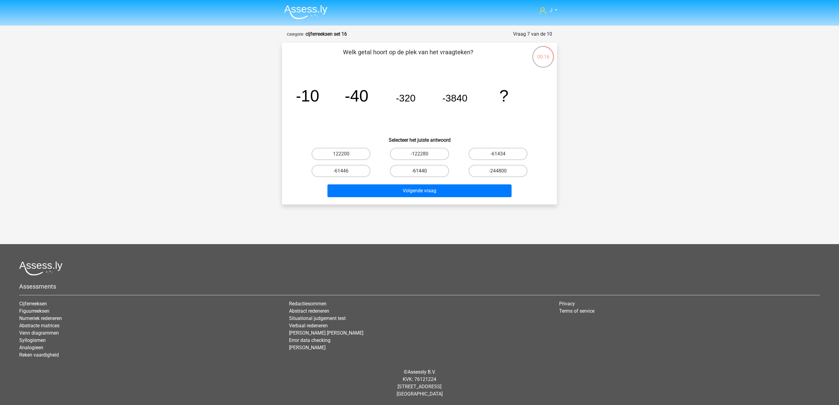
click at [421, 168] on label "-61440" at bounding box center [419, 171] width 59 height 12
click at [421, 171] on input "-61440" at bounding box center [422, 173] width 4 height 4
radio input "true"
click at [417, 189] on button "Volgende vraag" at bounding box center [420, 191] width 185 height 13
click at [410, 172] on label "47" at bounding box center [419, 171] width 59 height 12
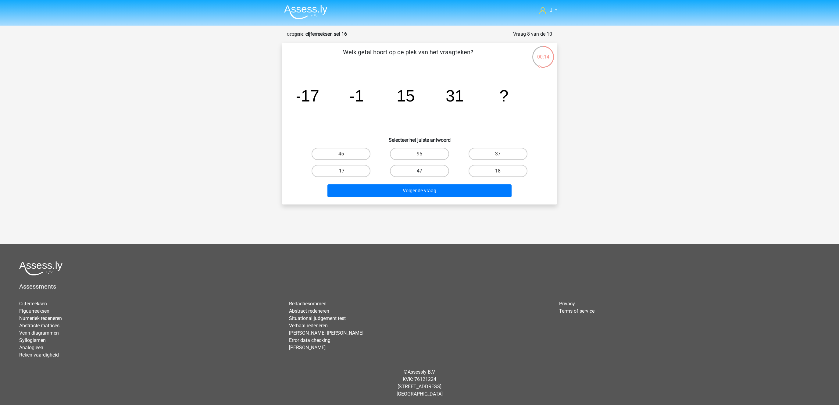
click at [420, 172] on input "47" at bounding box center [422, 173] width 4 height 4
radio input "true"
click at [394, 197] on button "Volgende vraag" at bounding box center [420, 191] width 185 height 13
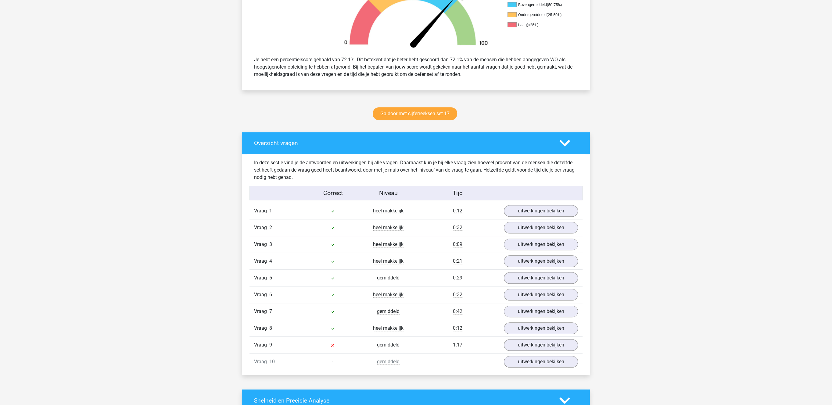
scroll to position [220, 0]
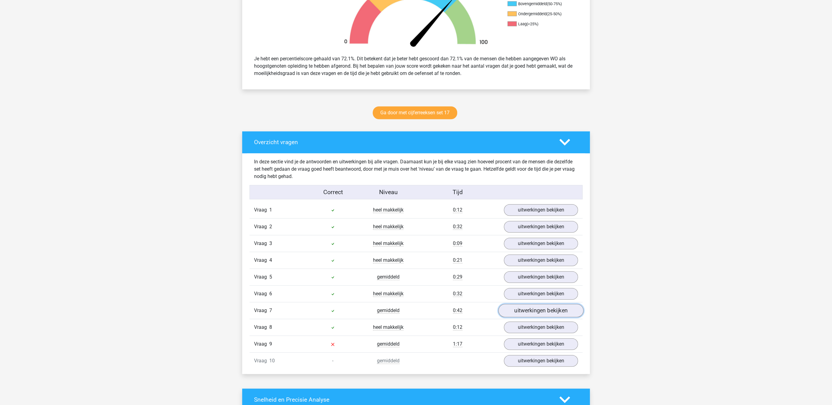
click at [512, 315] on link "uitwerkingen bekijken" at bounding box center [540, 310] width 85 height 13
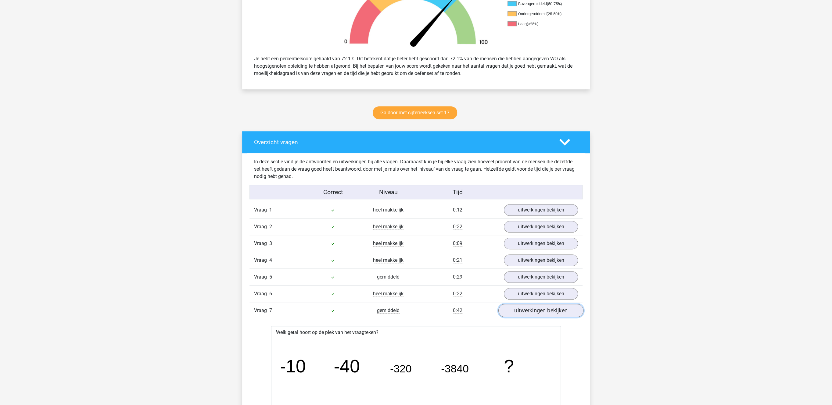
click at [512, 315] on link "uitwerkingen bekijken" at bounding box center [540, 310] width 85 height 13
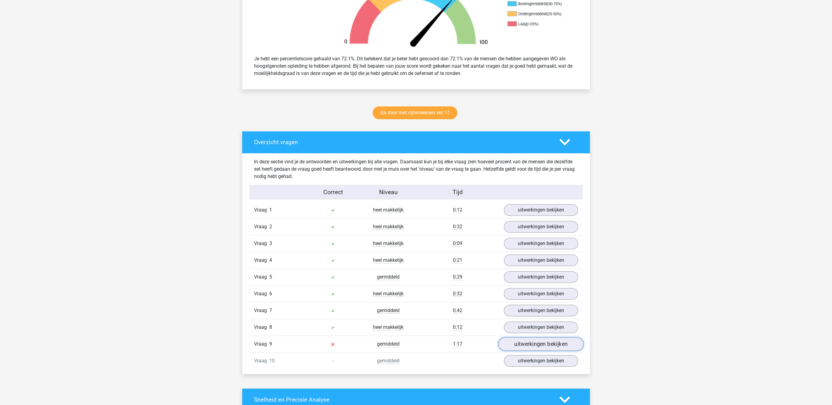
click at [512, 344] on link "uitwerkingen bekijken" at bounding box center [540, 344] width 85 height 13
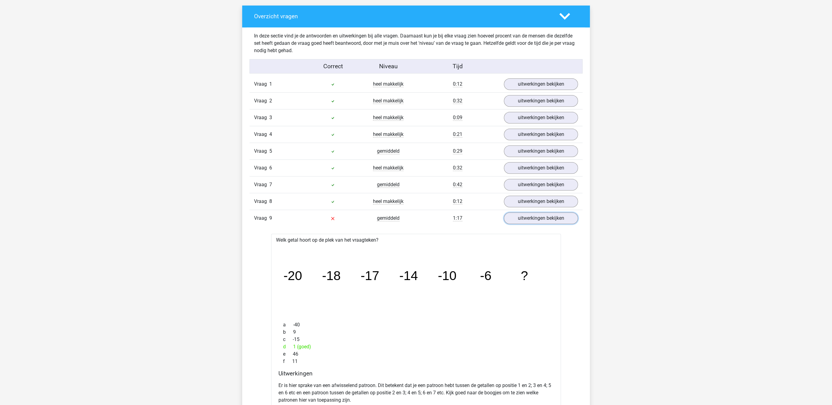
scroll to position [440, 0]
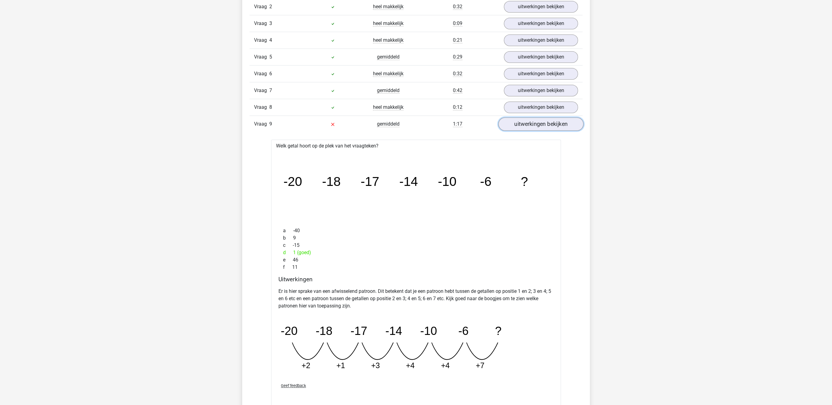
click at [540, 131] on link "uitwerkingen bekijken" at bounding box center [540, 124] width 85 height 13
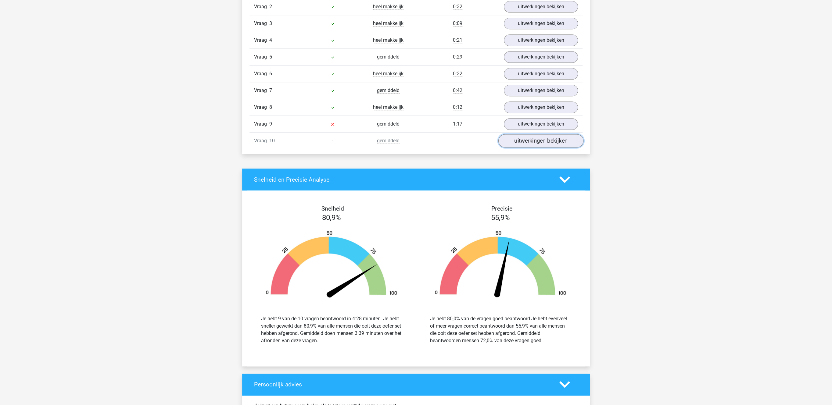
click at [536, 147] on link "uitwerkingen bekijken" at bounding box center [540, 140] width 85 height 13
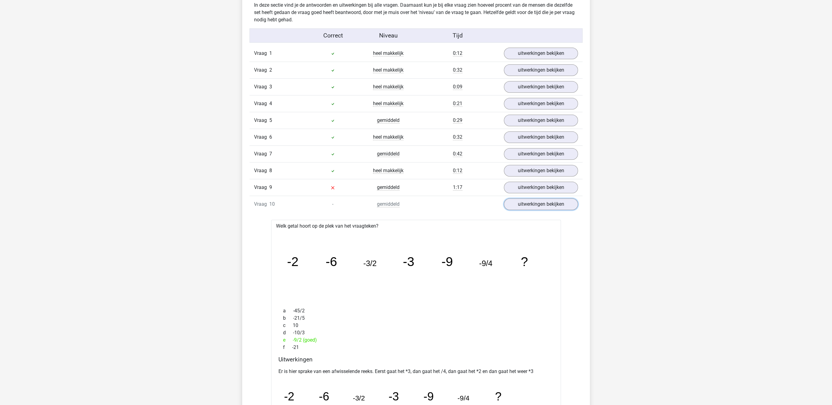
scroll to position [378, 0]
click at [516, 208] on link "uitwerkingen bekijken" at bounding box center [540, 203] width 85 height 13
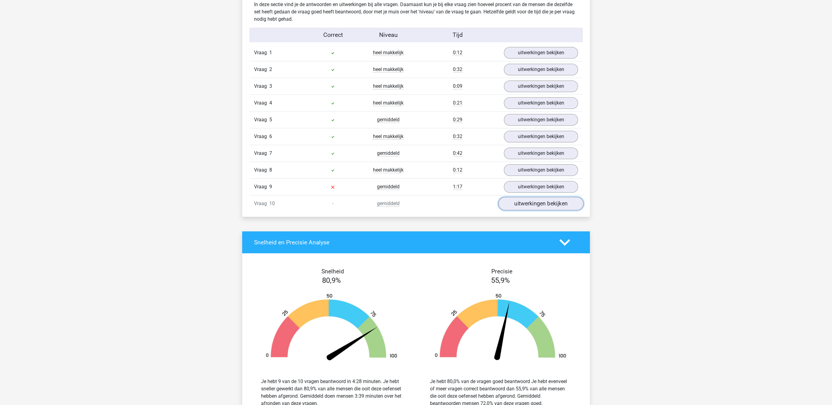
click at [516, 208] on link "uitwerkingen bekijken" at bounding box center [540, 203] width 85 height 13
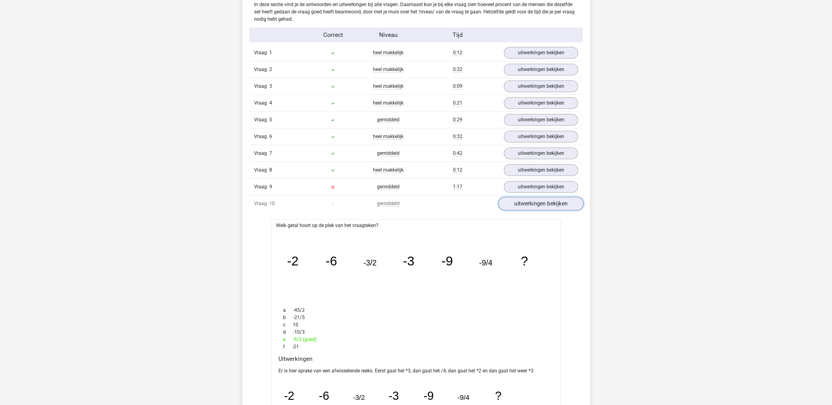
click at [516, 208] on link "uitwerkingen bekijken" at bounding box center [540, 203] width 85 height 13
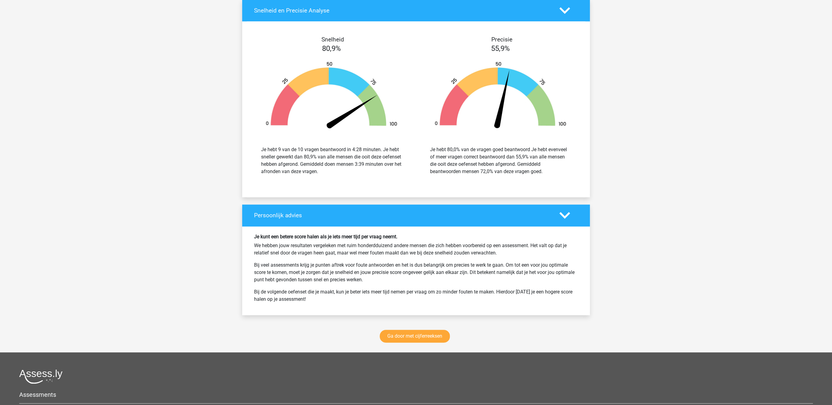
scroll to position [661, 0]
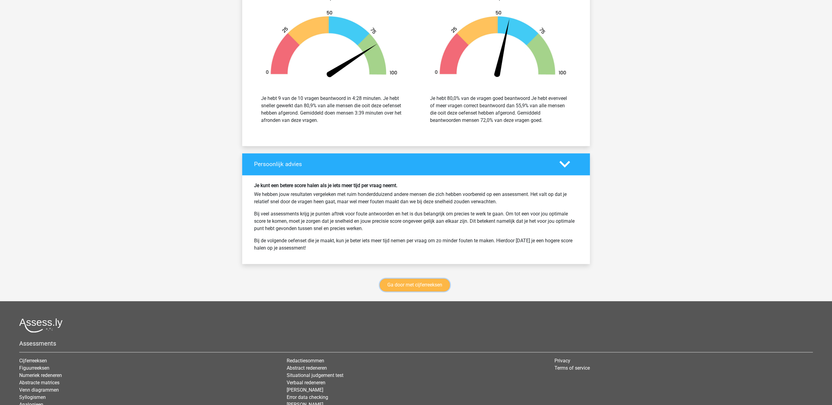
click at [405, 292] on link "Ga door met cijferreeksen" at bounding box center [415, 285] width 70 height 13
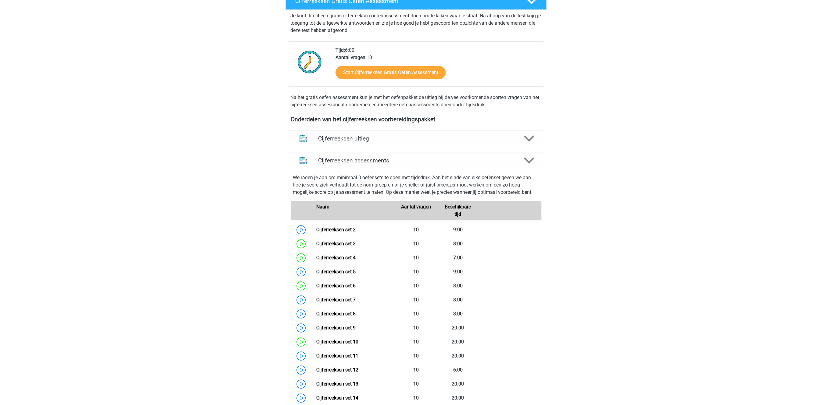
scroll to position [273, 0]
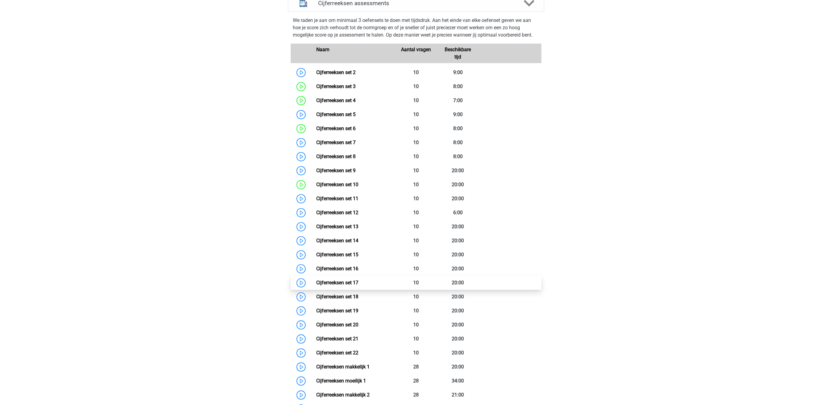
click at [319, 286] on link "Cijferreeksen set 17" at bounding box center [337, 283] width 42 height 6
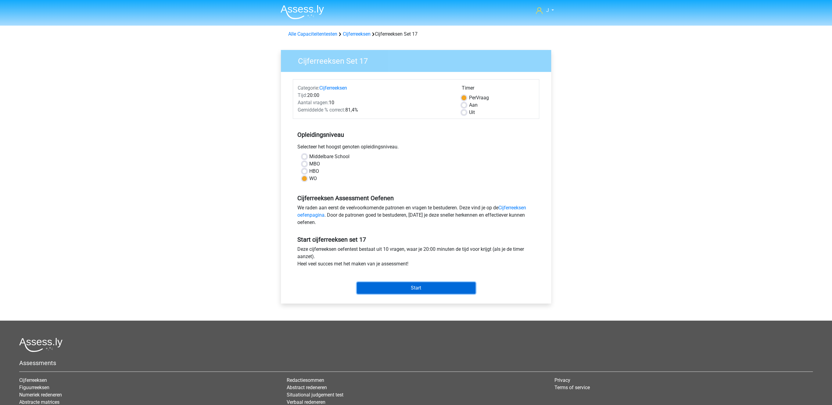
click at [418, 289] on input "Start" at bounding box center [416, 288] width 119 height 12
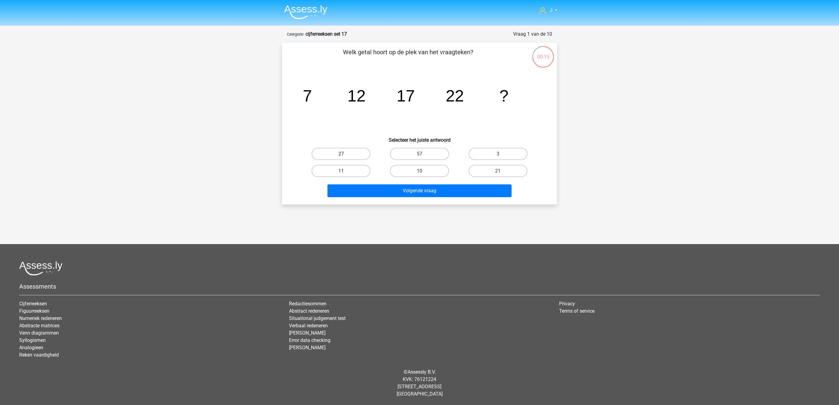
click at [332, 149] on label "27" at bounding box center [341, 154] width 59 height 12
click at [341, 154] on input "27" at bounding box center [343, 156] width 4 height 4
radio input "true"
click at [400, 185] on button "Volgende vraag" at bounding box center [420, 191] width 185 height 13
click at [414, 154] on label "1/256" at bounding box center [419, 154] width 59 height 12
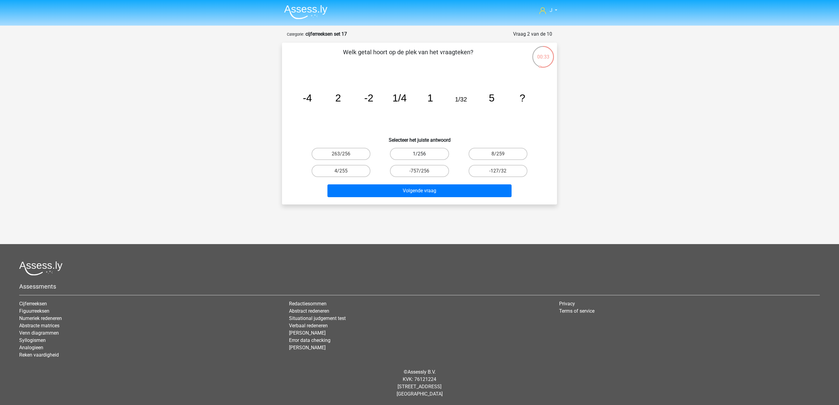
click at [420, 154] on input "1/256" at bounding box center [422, 156] width 4 height 4
radio input "true"
click at [418, 189] on button "Volgende vraag" at bounding box center [420, 191] width 185 height 13
click at [339, 156] on label "15" at bounding box center [341, 154] width 59 height 12
click at [341, 156] on input "15" at bounding box center [343, 156] width 4 height 4
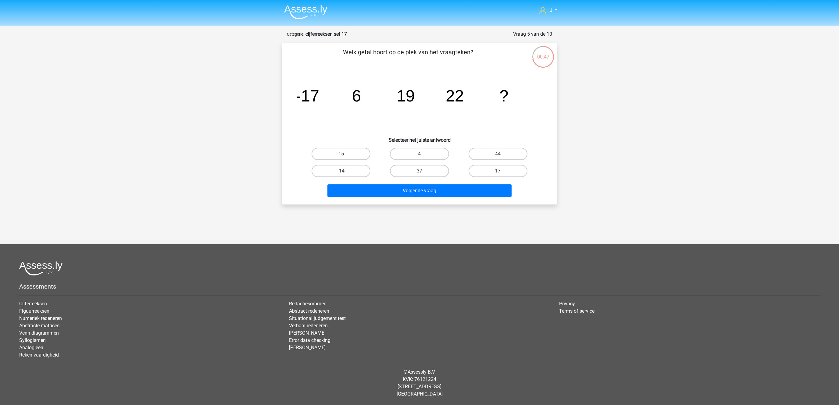
radio input "true"
click at [382, 193] on button "Volgende vraag" at bounding box center [420, 191] width 185 height 13
click at [501, 170] on label "24" at bounding box center [498, 171] width 59 height 12
click at [501, 171] on input "24" at bounding box center [500, 173] width 4 height 4
radio input "true"
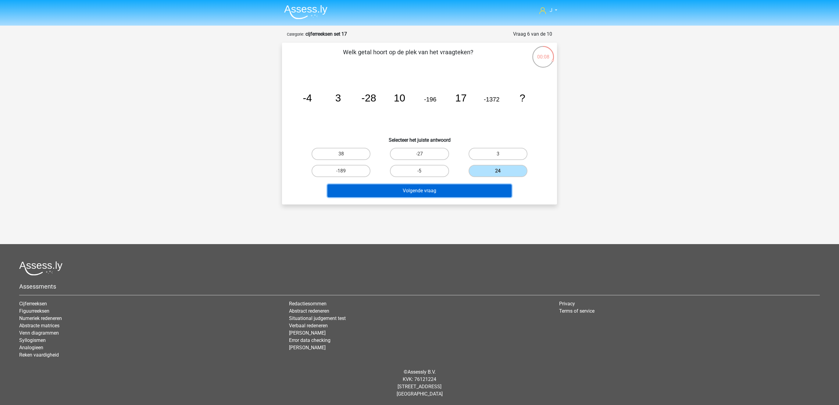
click at [449, 190] on button "Volgende vraag" at bounding box center [420, 191] width 185 height 13
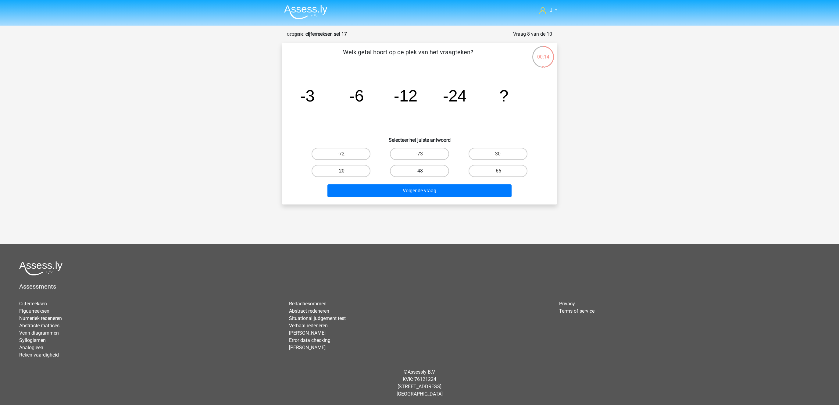
click at [410, 172] on label "-48" at bounding box center [419, 171] width 59 height 12
click at [420, 172] on input "-48" at bounding box center [422, 173] width 4 height 4
radio input "true"
click at [401, 189] on button "Volgende vraag" at bounding box center [420, 191] width 185 height 13
click at [415, 167] on label "29" at bounding box center [419, 171] width 59 height 12
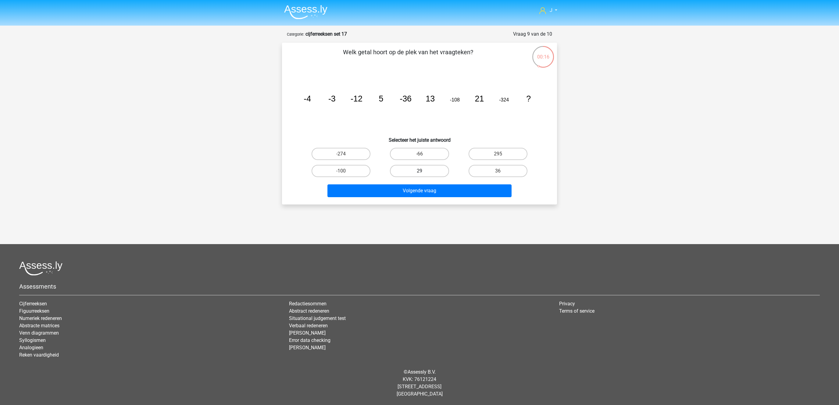
click at [420, 171] on input "29" at bounding box center [422, 173] width 4 height 4
radio input "true"
click at [410, 193] on button "Volgende vraag" at bounding box center [420, 191] width 185 height 13
click at [356, 174] on label "-37" at bounding box center [341, 171] width 59 height 12
click at [345, 174] on input "-37" at bounding box center [343, 173] width 4 height 4
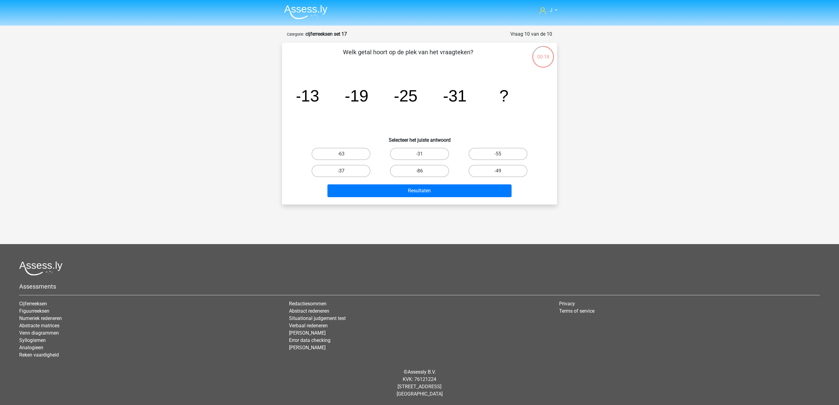
radio input "true"
click at [370, 194] on button "Resultaten" at bounding box center [420, 191] width 185 height 13
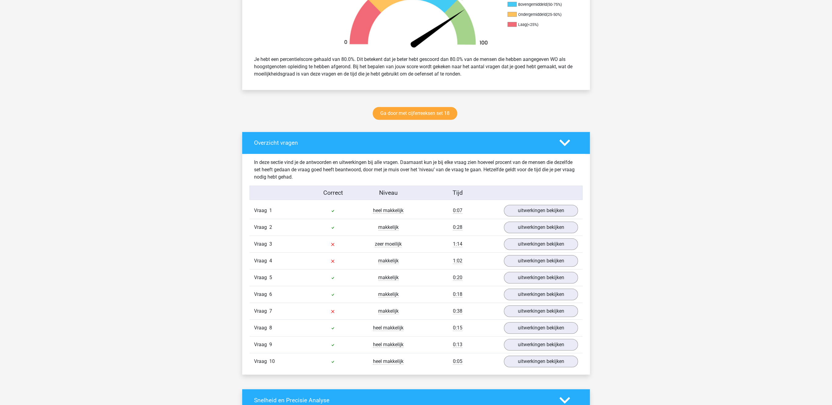
scroll to position [220, 0]
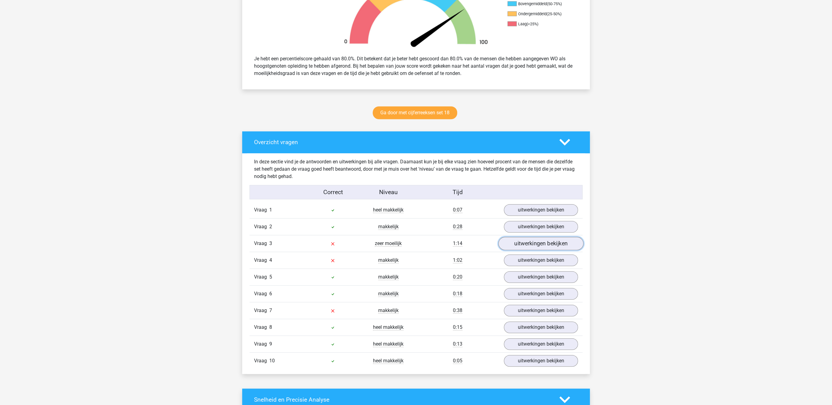
click at [554, 243] on link "uitwerkingen bekijken" at bounding box center [540, 243] width 85 height 13
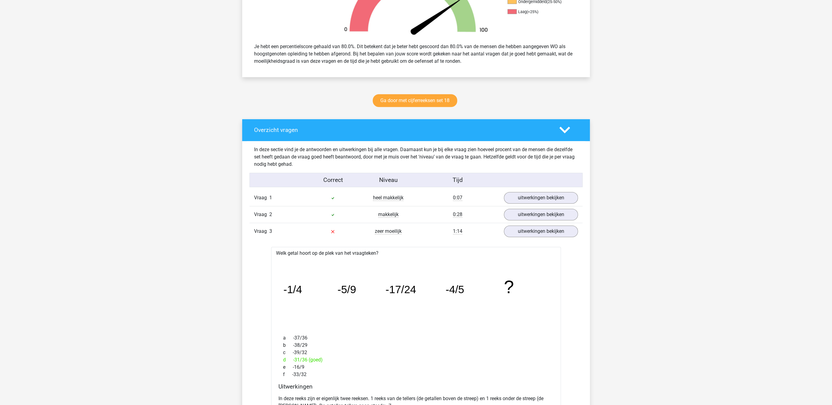
scroll to position [252, 0]
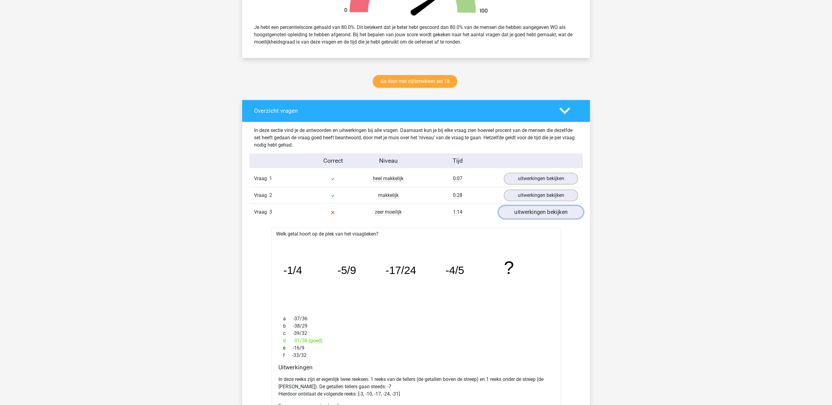
click at [536, 212] on link "uitwerkingen bekijken" at bounding box center [540, 212] width 85 height 13
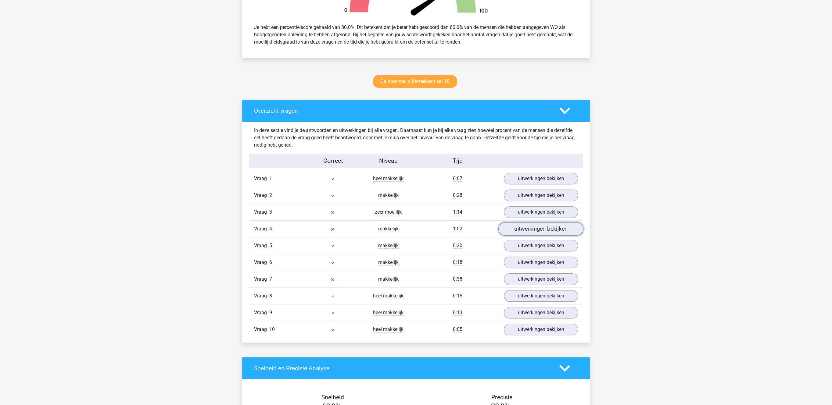
click at [536, 227] on link "uitwerkingen bekijken" at bounding box center [540, 229] width 85 height 13
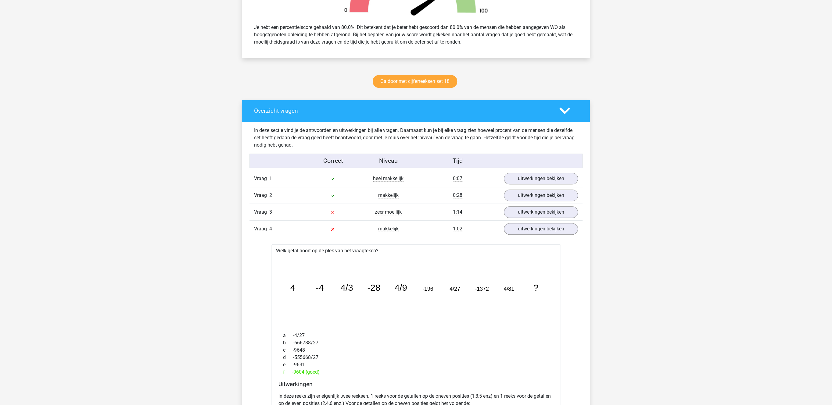
click at [479, 291] on tspan "-1372" at bounding box center [482, 289] width 14 height 6
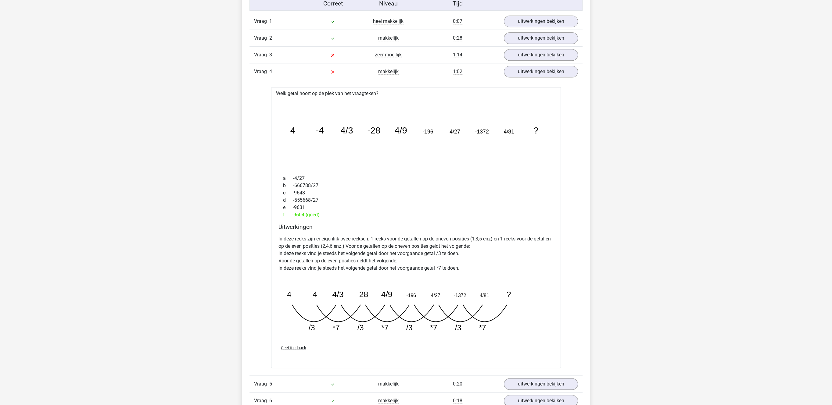
scroll to position [409, 0]
click at [515, 67] on link "uitwerkingen bekijken" at bounding box center [540, 71] width 85 height 13
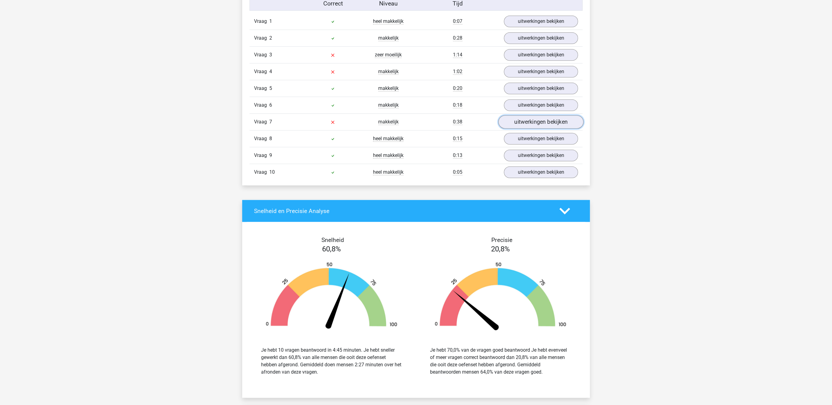
click at [536, 124] on link "uitwerkingen bekijken" at bounding box center [540, 122] width 85 height 13
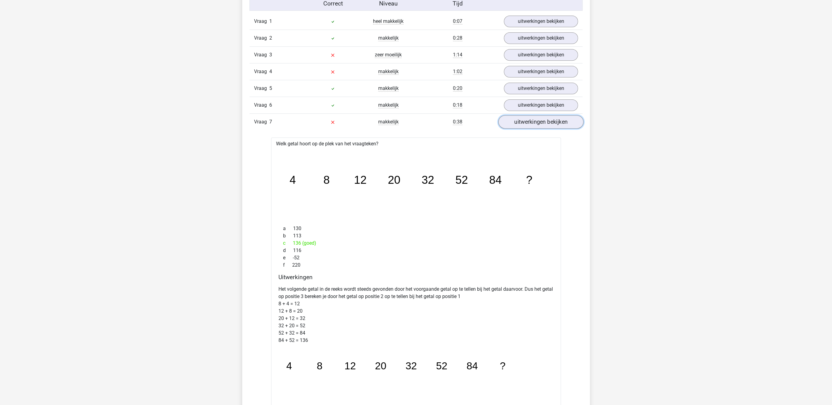
click at [538, 126] on link "uitwerkingen bekijken" at bounding box center [540, 122] width 85 height 13
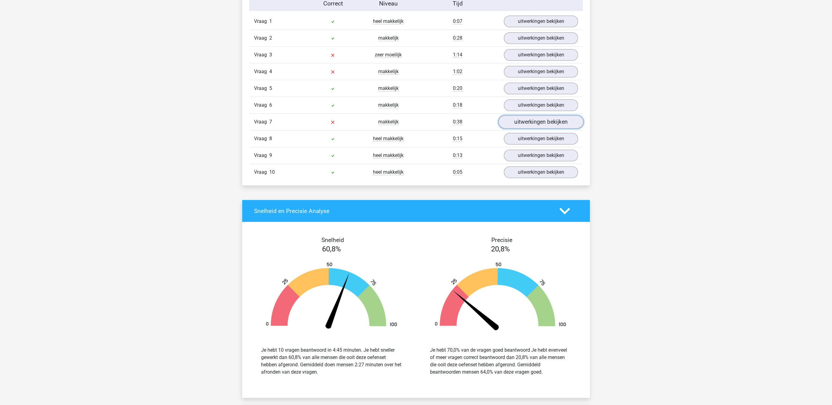
click at [528, 122] on link "uitwerkingen bekijken" at bounding box center [540, 122] width 85 height 13
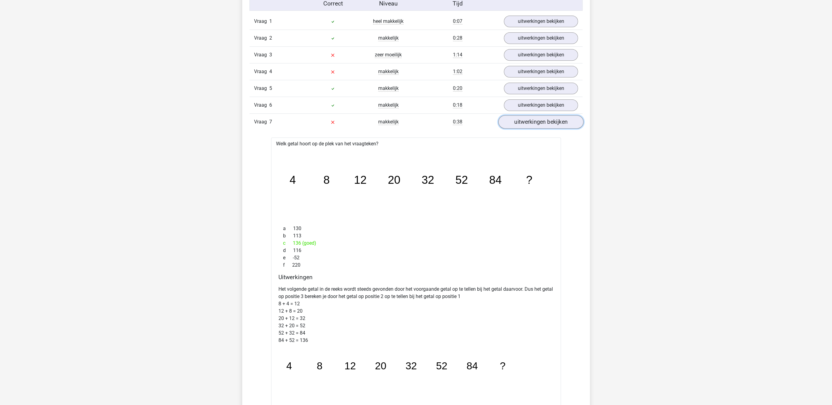
click at [532, 125] on link "uitwerkingen bekijken" at bounding box center [540, 122] width 85 height 13
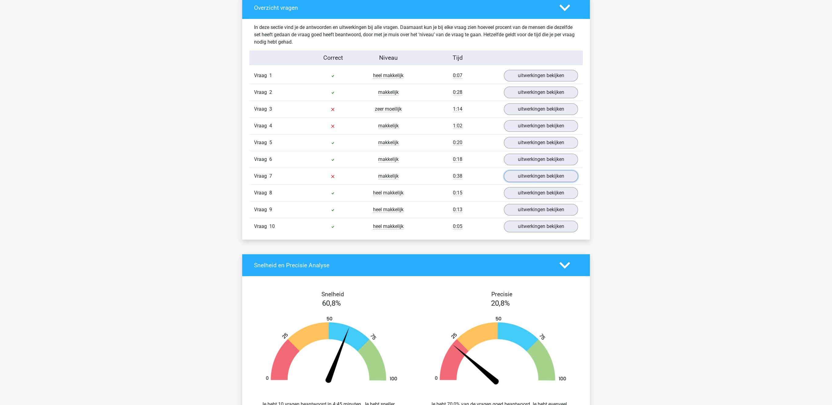
scroll to position [378, 0]
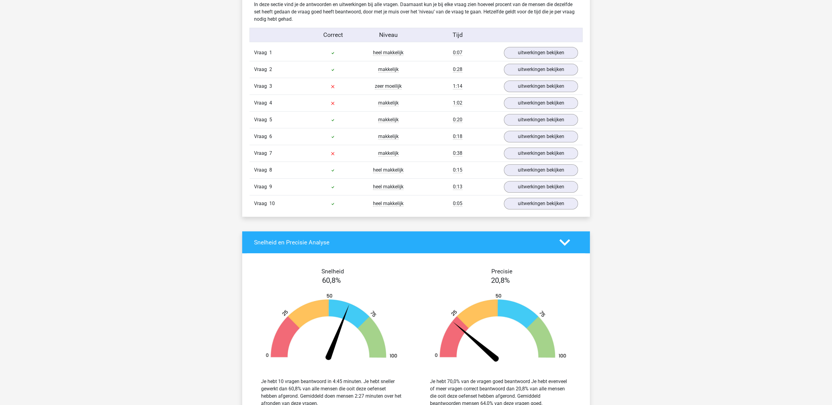
click at [520, 212] on div "Vraag 10 heel makkelijk 0:05 uitwerkingen bekijken" at bounding box center [415, 203] width 333 height 17
click at [525, 207] on link "uitwerkingen bekijken" at bounding box center [540, 203] width 85 height 13
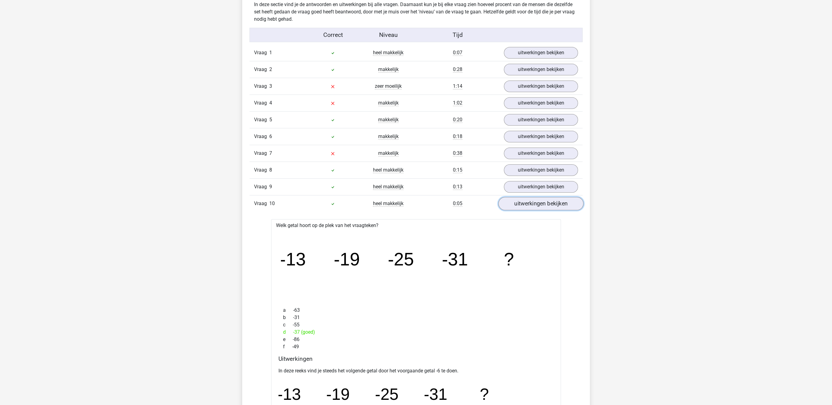
click at [524, 206] on link "uitwerkingen bekijken" at bounding box center [540, 203] width 85 height 13
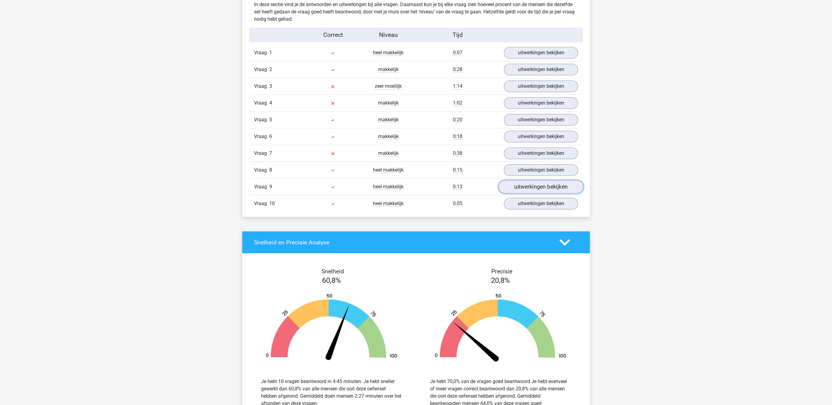
click at [529, 189] on link "uitwerkingen bekijken" at bounding box center [540, 187] width 85 height 13
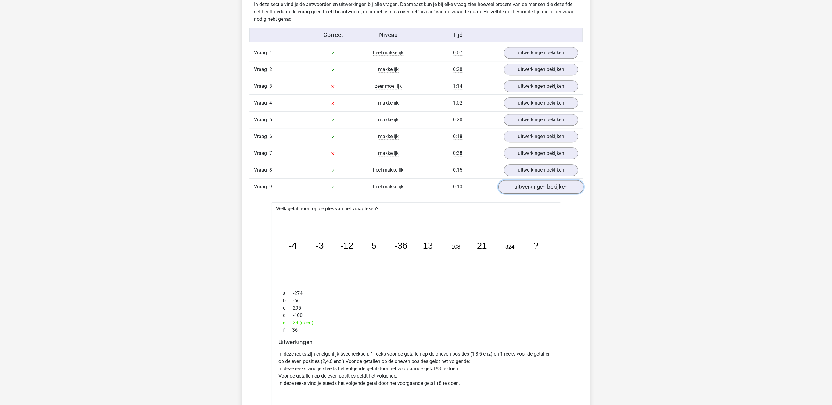
click at [529, 187] on link "uitwerkingen bekijken" at bounding box center [540, 187] width 85 height 13
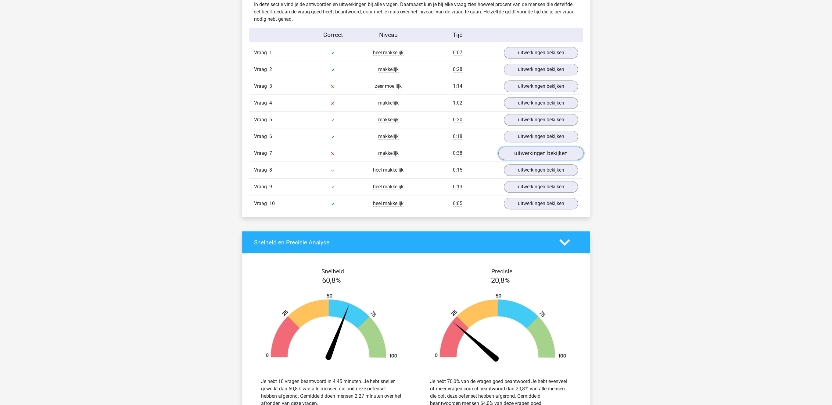
click at [529, 153] on link "uitwerkingen bekijken" at bounding box center [540, 153] width 85 height 13
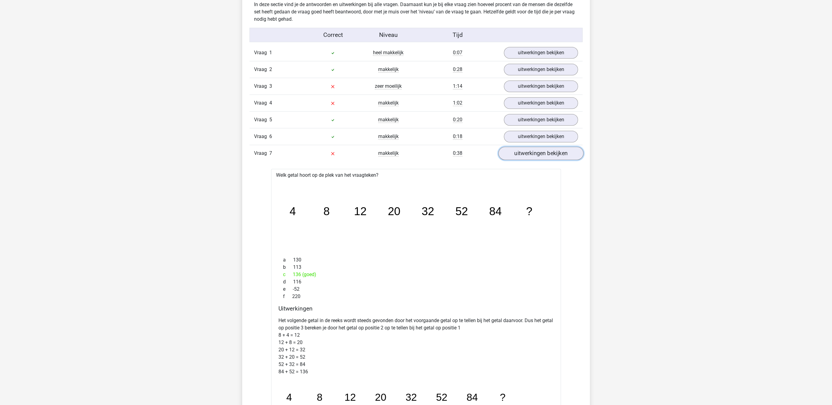
click at [536, 160] on link "uitwerkingen bekijken" at bounding box center [540, 153] width 85 height 13
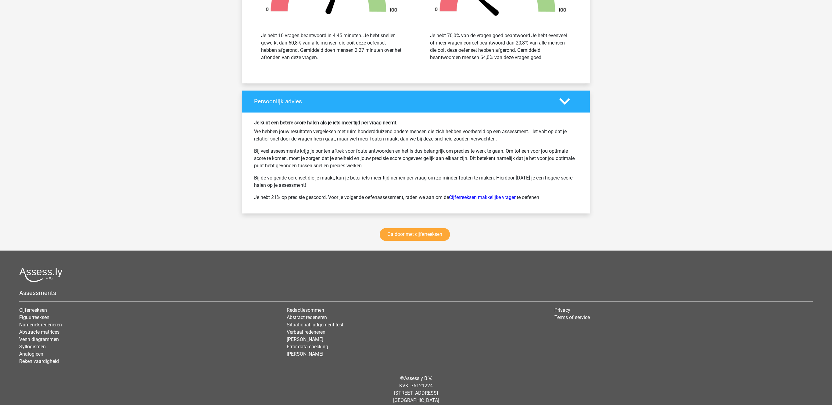
scroll to position [735, 0]
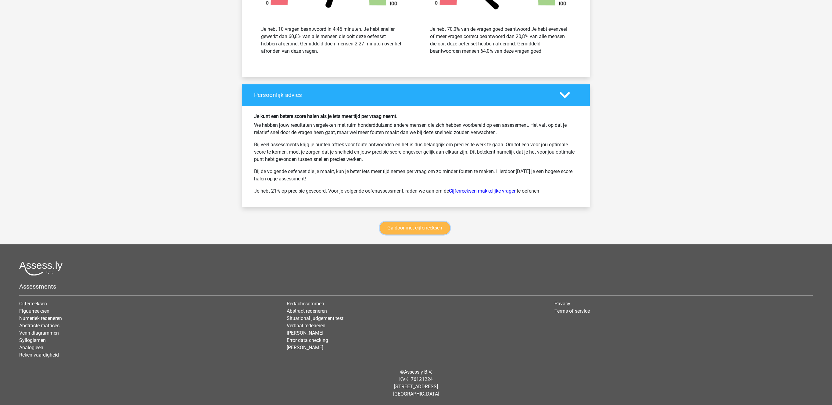
click at [407, 229] on link "Ga door met cijferreeksen" at bounding box center [415, 228] width 70 height 13
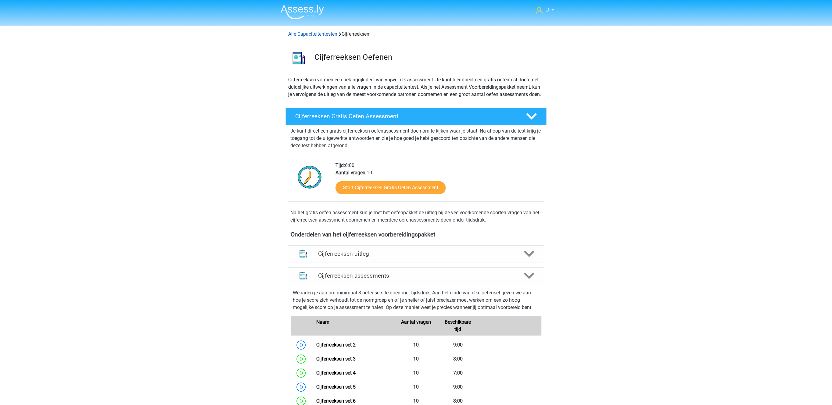
click at [324, 34] on link "Alle Capaciteitentesten" at bounding box center [312, 34] width 49 height 6
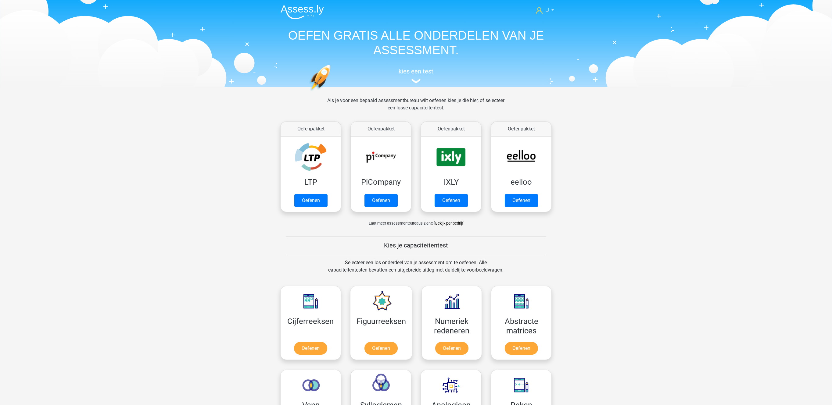
scroll to position [260, 0]
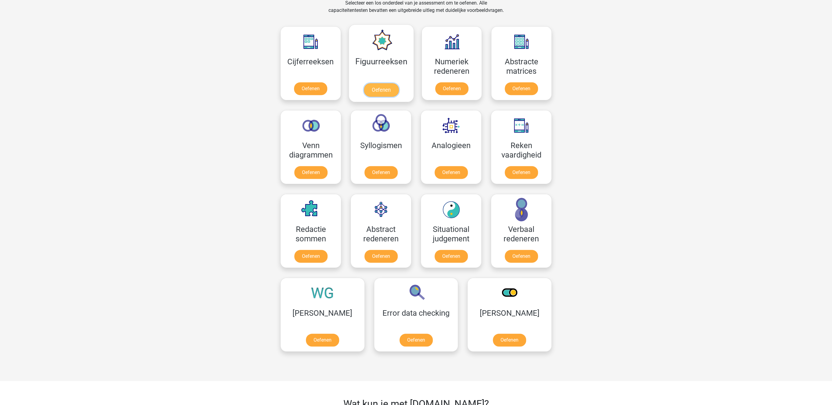
click at [388, 84] on link "Oefenen" at bounding box center [381, 90] width 35 height 13
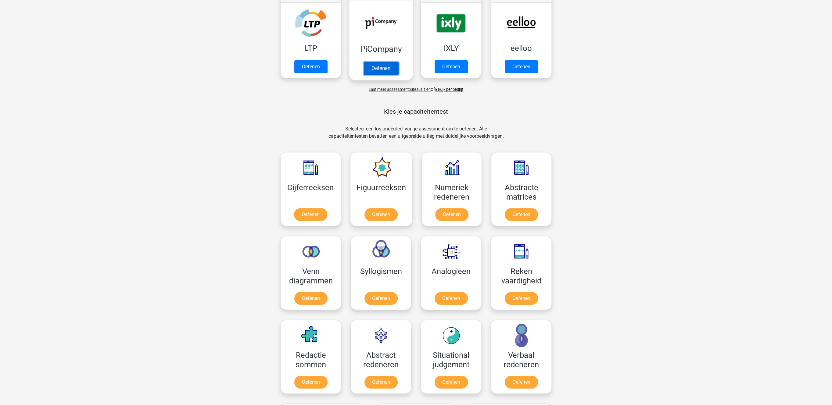
click at [384, 62] on link "Oefenen" at bounding box center [381, 68] width 35 height 13
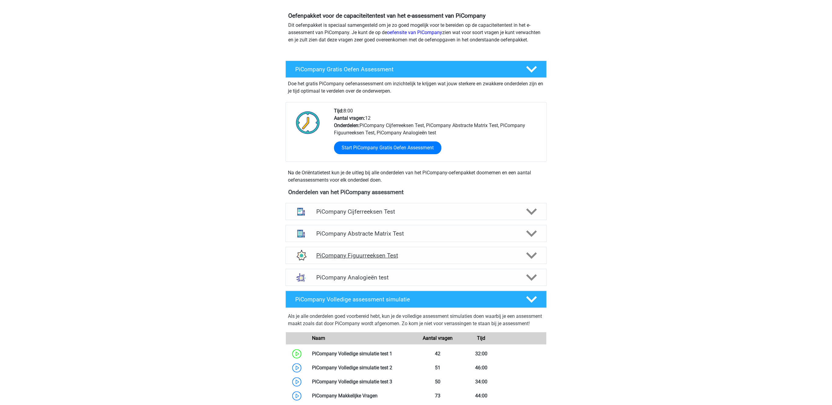
scroll to position [63, 0]
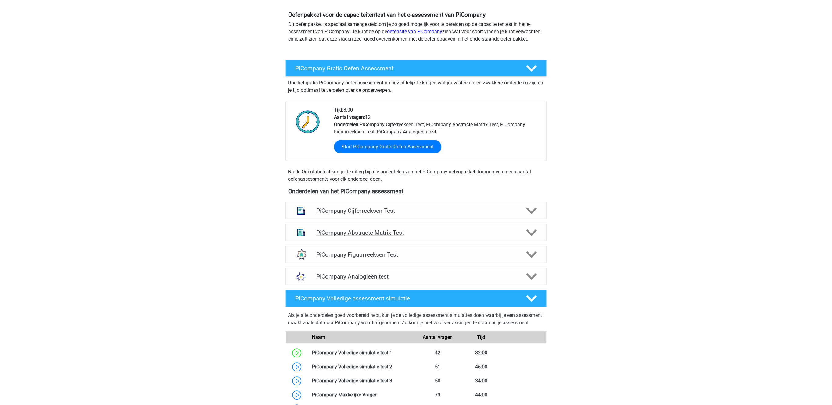
click at [449, 233] on div "PiCompany Abstracte Matrix Test" at bounding box center [415, 232] width 261 height 17
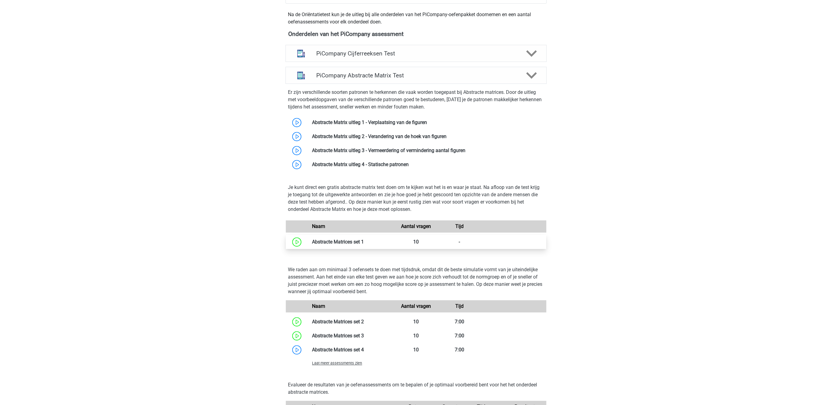
scroll to position [346, 0]
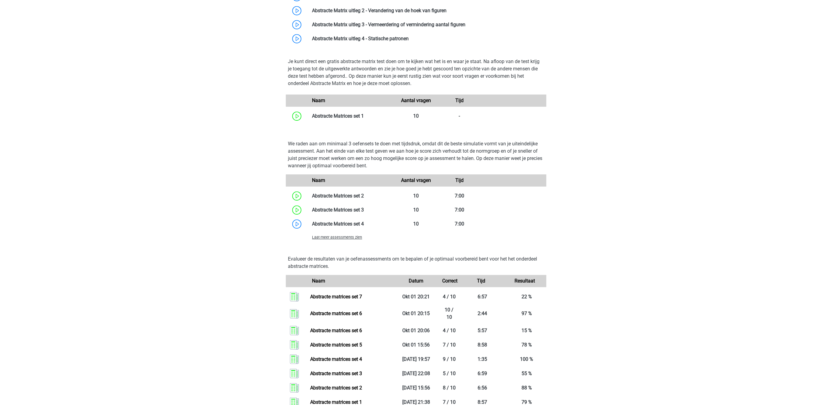
click at [326, 241] on div "Laat meer assessments zien" at bounding box center [350, 237] width 87 height 7
click at [328, 240] on span "Laat meer assessments zien" at bounding box center [337, 237] width 50 height 5
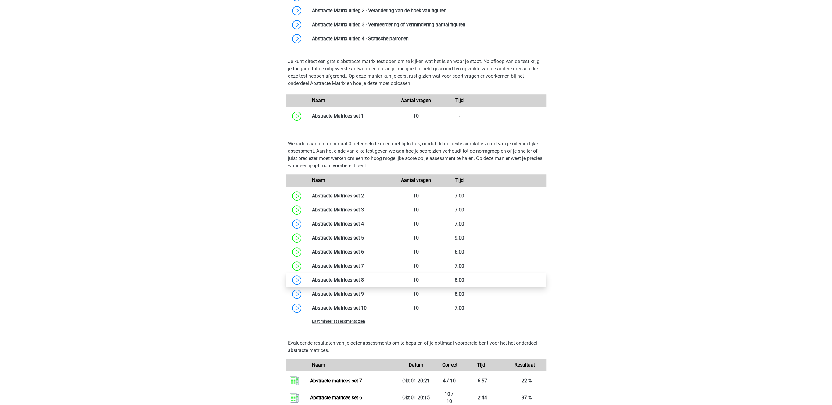
click at [364, 283] on link at bounding box center [364, 280] width 0 height 6
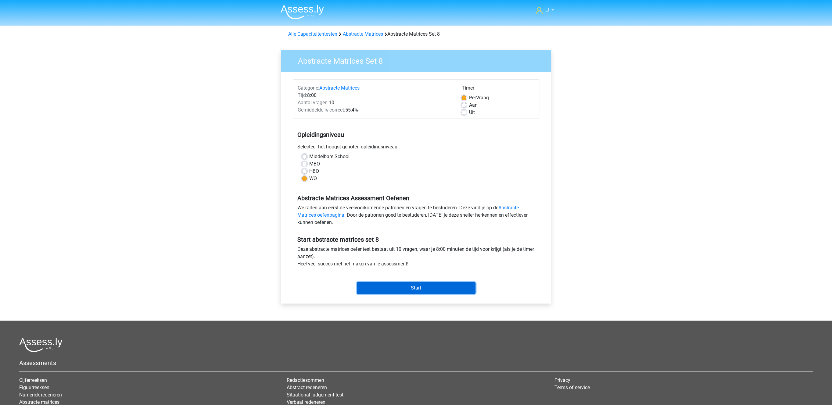
click at [394, 286] on input "Start" at bounding box center [416, 288] width 119 height 12
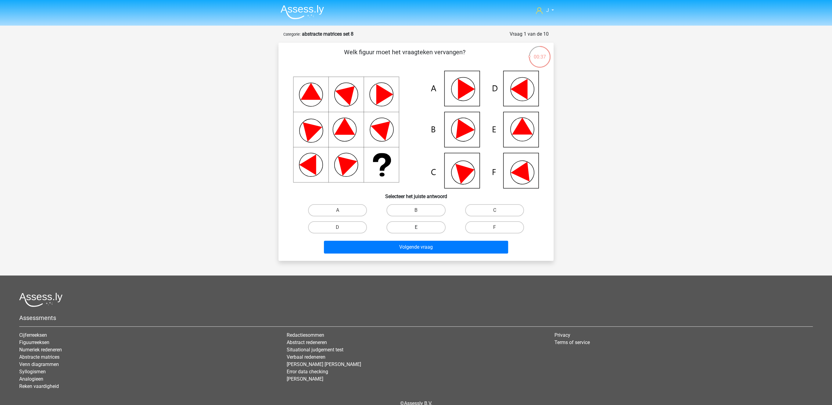
click at [410, 223] on label "E" at bounding box center [415, 227] width 59 height 12
click at [416, 228] on input "E" at bounding box center [418, 230] width 4 height 4
radio input "true"
click at [433, 247] on button "Volgende vraag" at bounding box center [416, 247] width 185 height 13
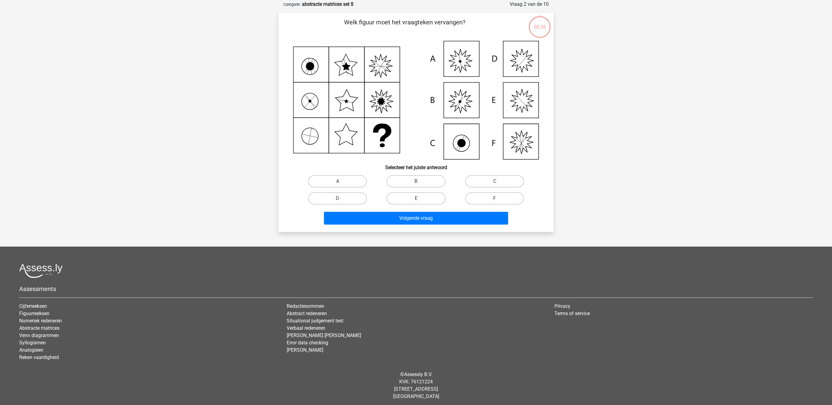
scroll to position [30, 0]
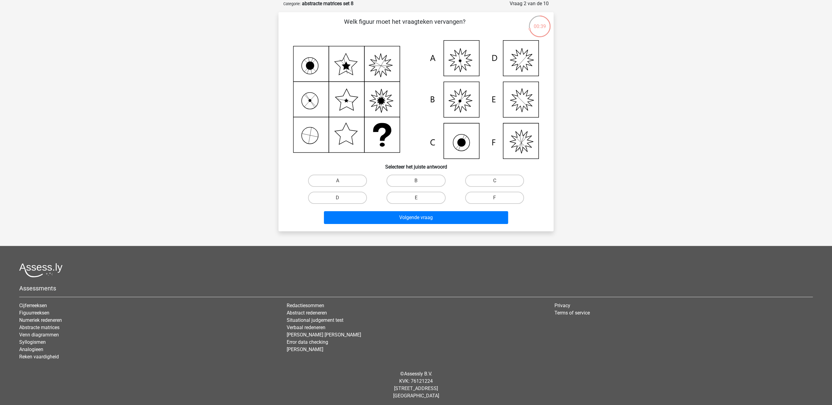
click at [463, 67] on icon at bounding box center [461, 60] width 24 height 24
click at [347, 181] on label "A" at bounding box center [337, 181] width 59 height 12
click at [342, 181] on input "A" at bounding box center [340, 183] width 4 height 4
radio input "true"
click at [350, 214] on button "Volgende vraag" at bounding box center [416, 217] width 185 height 13
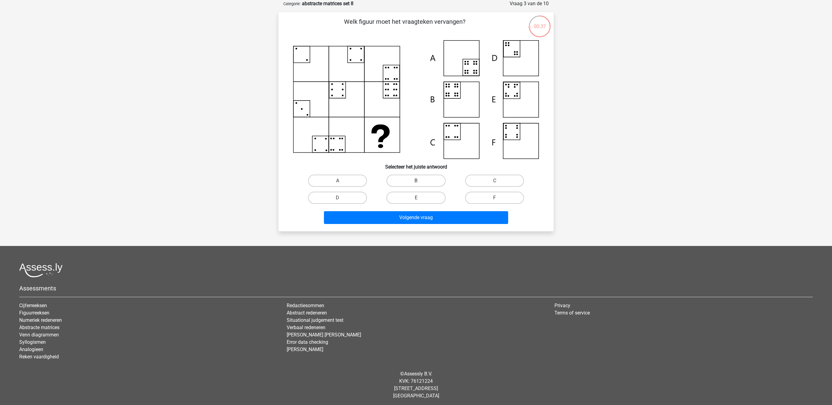
drag, startPoint x: 428, startPoint y: 180, endPoint x: 427, endPoint y: 183, distance: 3.6
click at [428, 180] on label "B" at bounding box center [415, 181] width 59 height 12
click at [420, 181] on input "B" at bounding box center [418, 183] width 4 height 4
radio input "true"
click at [413, 218] on button "Volgende vraag" at bounding box center [416, 217] width 185 height 13
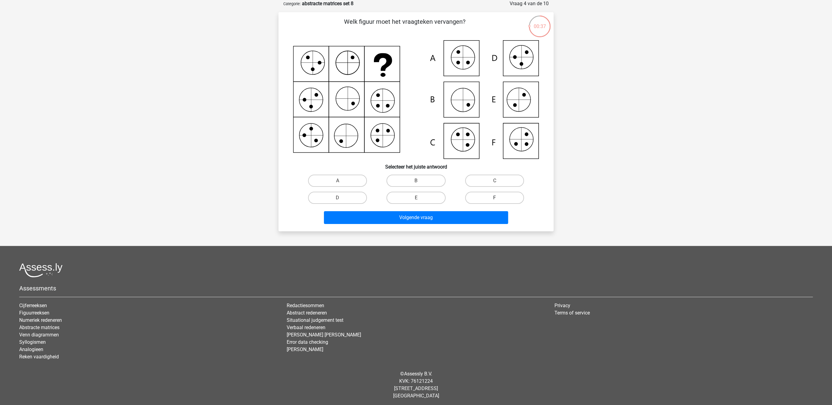
click at [484, 195] on label "F" at bounding box center [494, 198] width 59 height 12
click at [494, 198] on input "F" at bounding box center [496, 200] width 4 height 4
radio input "true"
click at [411, 216] on button "Volgende vraag" at bounding box center [416, 217] width 185 height 13
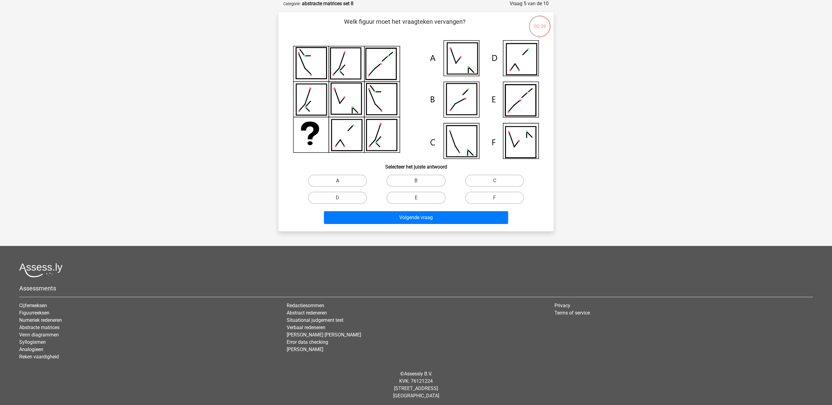
click at [338, 177] on label "A" at bounding box center [337, 181] width 59 height 12
click at [338, 181] on input "A" at bounding box center [340, 183] width 4 height 4
radio input "true"
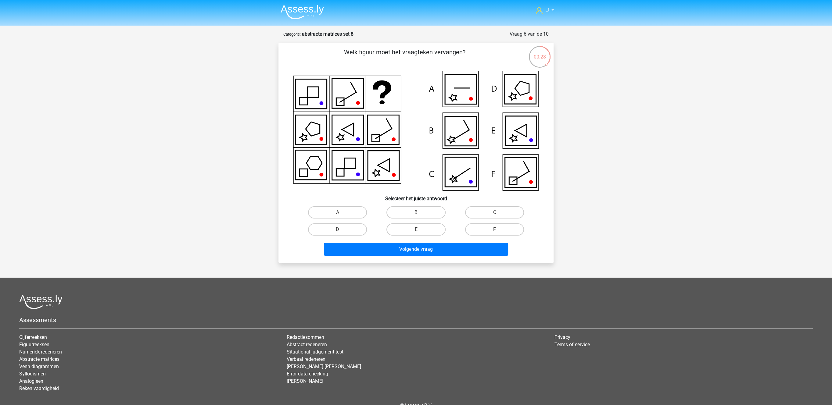
click at [458, 87] on icon at bounding box center [460, 90] width 31 height 30
click at [341, 212] on label "A" at bounding box center [337, 212] width 59 height 12
click at [341, 213] on input "A" at bounding box center [340, 215] width 4 height 4
radio input "true"
click at [396, 247] on button "Volgende vraag" at bounding box center [416, 249] width 185 height 13
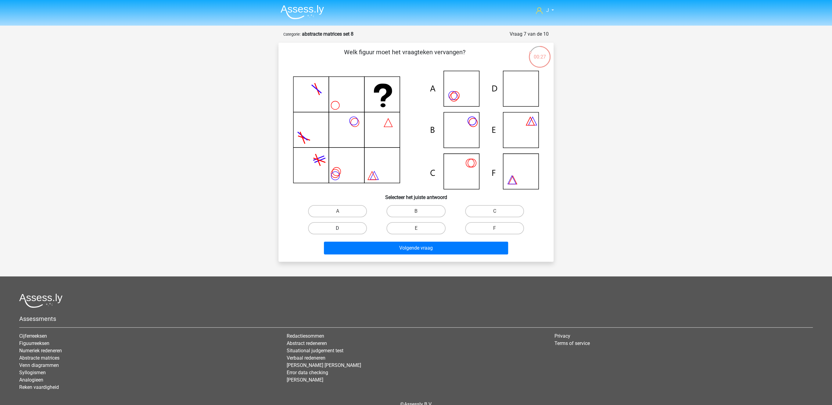
click at [337, 228] on label "D" at bounding box center [337, 228] width 59 height 12
click at [338, 228] on input "D" at bounding box center [340, 230] width 4 height 4
radio input "true"
click at [427, 246] on button "Volgende vraag" at bounding box center [416, 248] width 185 height 13
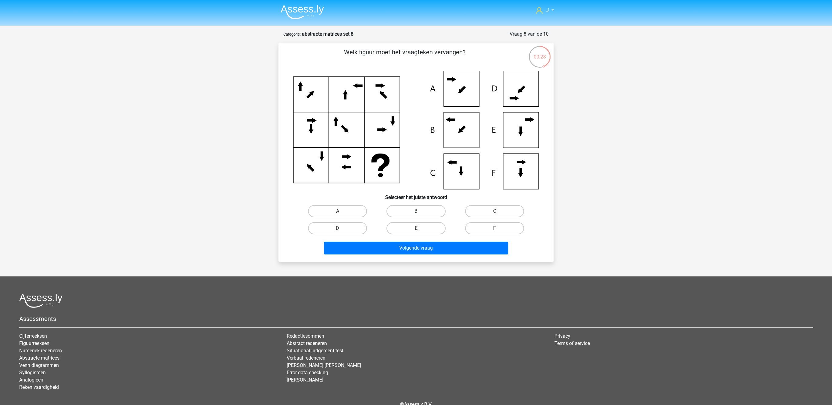
click at [425, 212] on label "B" at bounding box center [415, 211] width 59 height 12
click at [420, 212] on input "B" at bounding box center [418, 213] width 4 height 4
radio input "true"
click at [409, 247] on button "Volgende vraag" at bounding box center [416, 248] width 185 height 13
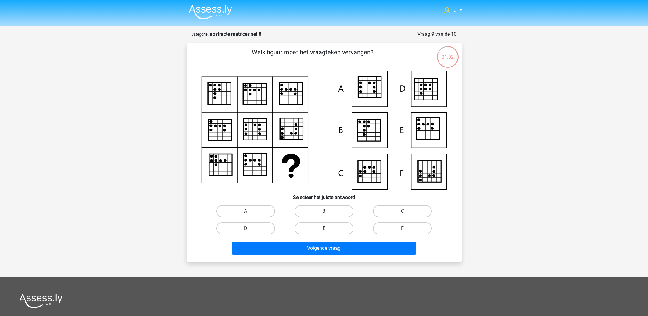
click at [246, 208] on label "A" at bounding box center [245, 211] width 59 height 12
click at [246, 211] on input "A" at bounding box center [248, 213] width 4 height 4
radio input "true"
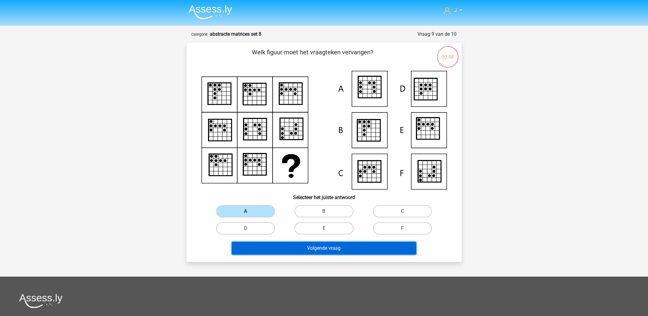
click at [312, 249] on button "Volgende vraag" at bounding box center [324, 248] width 185 height 13
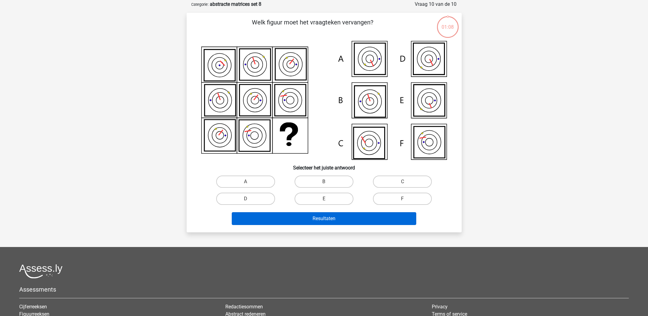
scroll to position [30, 0]
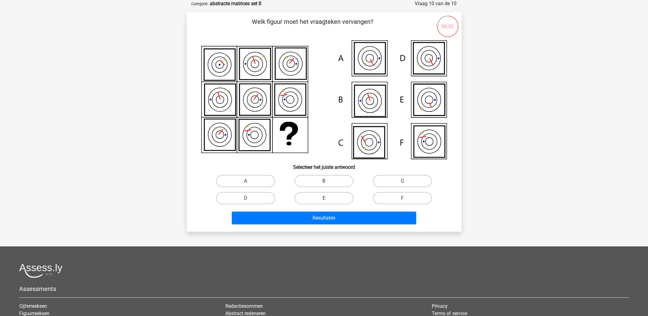
click at [416, 178] on label "C" at bounding box center [402, 181] width 59 height 12
click at [407, 181] on input "C" at bounding box center [405, 183] width 4 height 4
radio input "true"
click at [242, 194] on label "D" at bounding box center [245, 198] width 59 height 12
click at [246, 198] on input "D" at bounding box center [248, 200] width 4 height 4
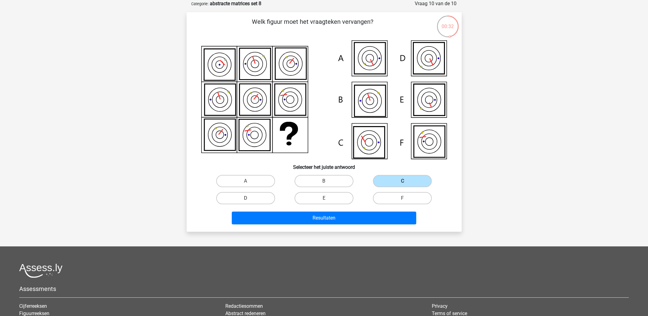
radio input "true"
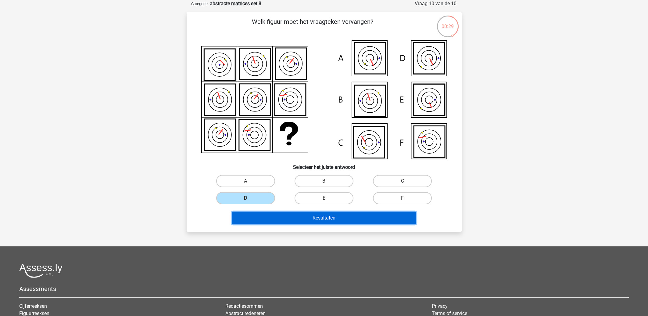
click at [316, 218] on button "Resultaten" at bounding box center [324, 217] width 185 height 13
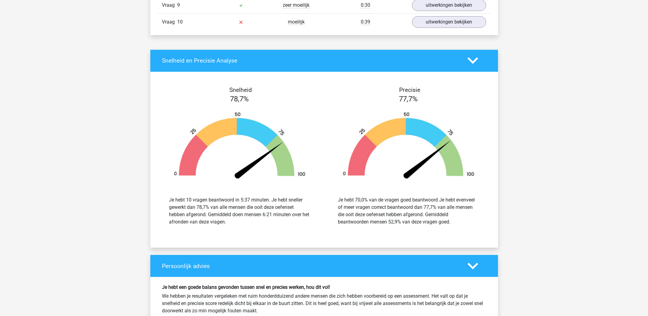
scroll to position [347, 0]
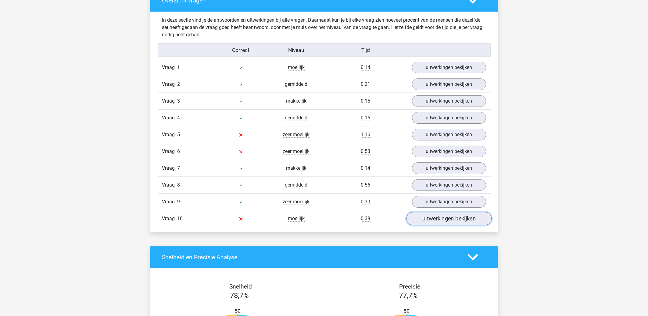
click at [440, 221] on link "uitwerkingen bekijken" at bounding box center [448, 218] width 85 height 13
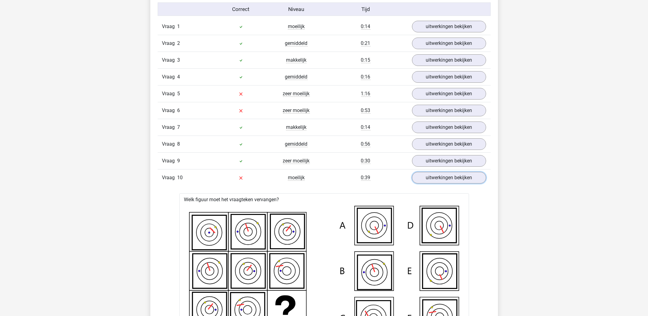
scroll to position [445, 0]
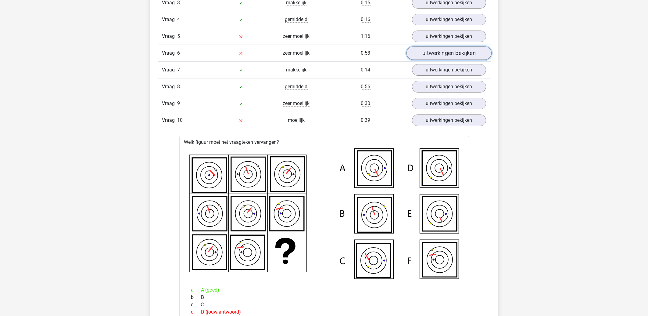
click at [432, 55] on link "uitwerkingen bekijken" at bounding box center [448, 52] width 85 height 13
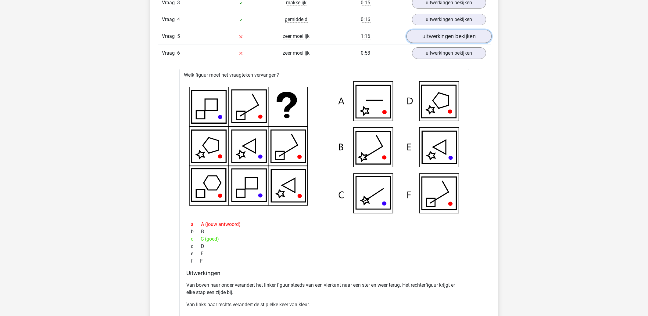
click at [462, 38] on link "uitwerkingen bekijken" at bounding box center [448, 36] width 85 height 13
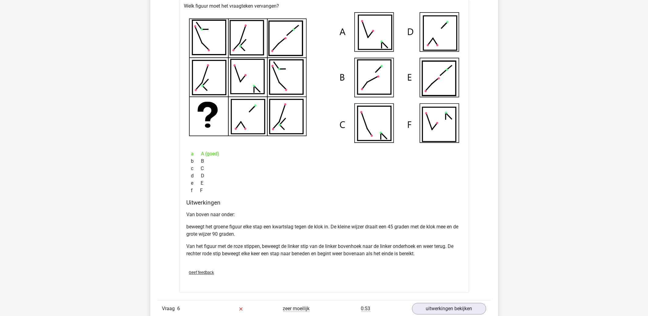
scroll to position [510, 0]
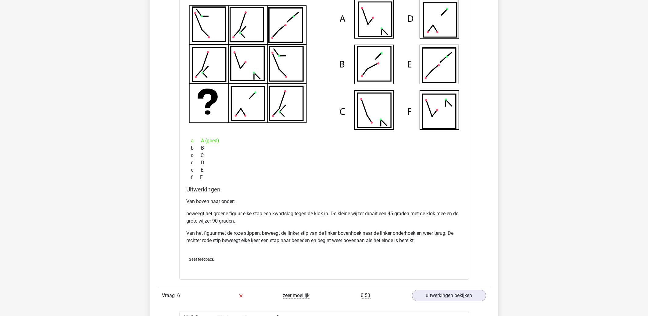
click at [297, 235] on p "Van het figuur met de roze stippen, beweegt de linker stip van de linker bovenh…" at bounding box center [324, 236] width 275 height 15
click at [348, 234] on p "Van het figuur met de roze stippen, beweegt de linker stip van de linker bovenh…" at bounding box center [324, 236] width 275 height 15
click at [345, 227] on div "Van boven naar onder: beweegt het groene figuur elke stap een kwartslag tegen d…" at bounding box center [324, 223] width 275 height 56
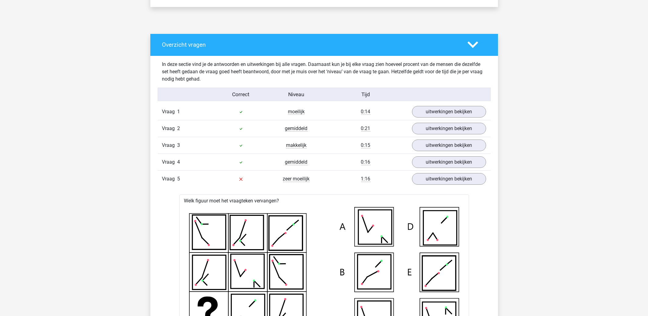
scroll to position [249, 0]
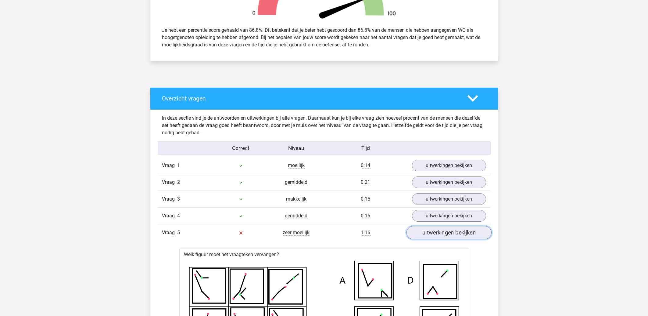
click at [429, 231] on link "uitwerkingen bekijken" at bounding box center [448, 232] width 85 height 13
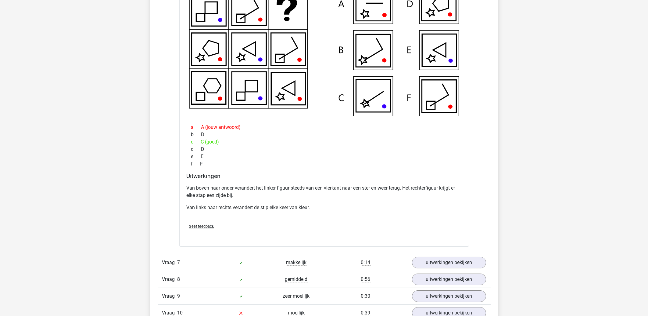
scroll to position [445, 0]
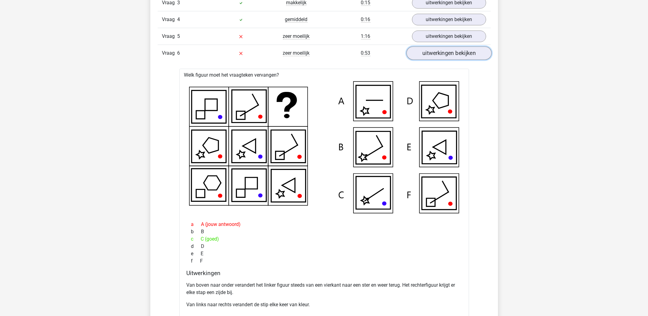
click at [442, 54] on link "uitwerkingen bekijken" at bounding box center [448, 52] width 85 height 13
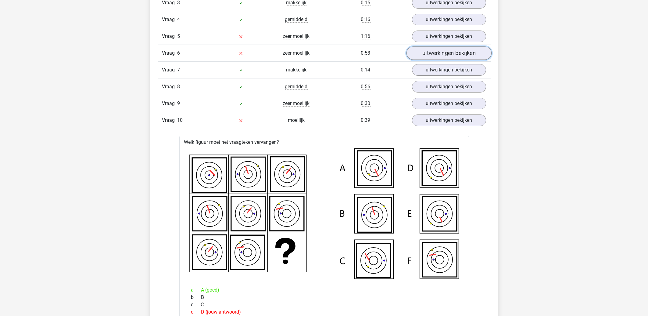
click at [442, 54] on link "uitwerkingen bekijken" at bounding box center [448, 52] width 85 height 13
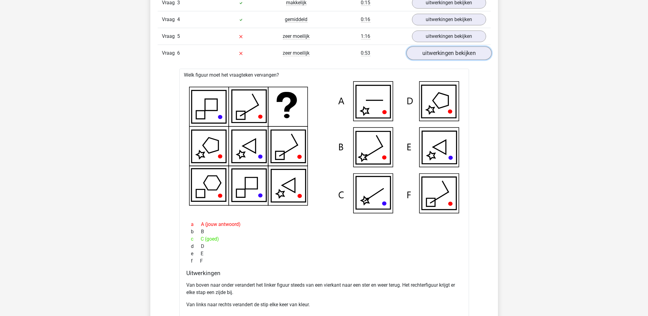
click at [442, 54] on link "uitwerkingen bekijken" at bounding box center [448, 52] width 85 height 13
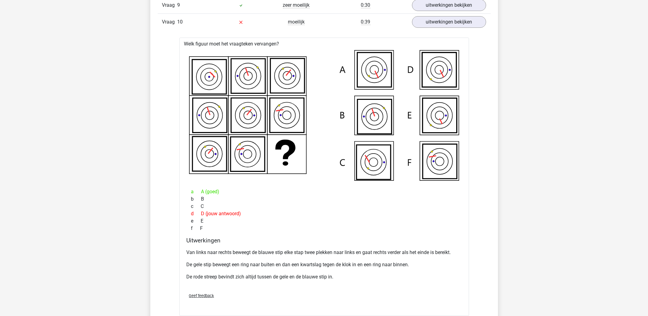
scroll to position [478, 0]
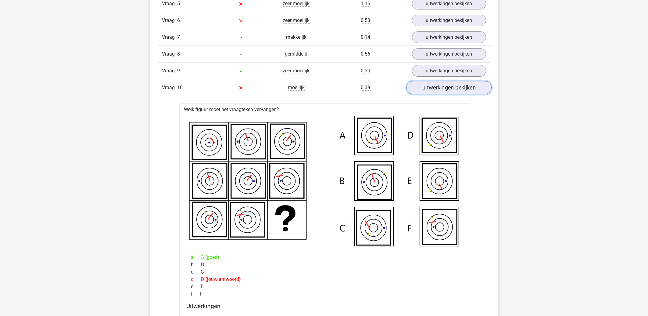
click at [439, 91] on link "uitwerkingen bekijken" at bounding box center [448, 87] width 85 height 13
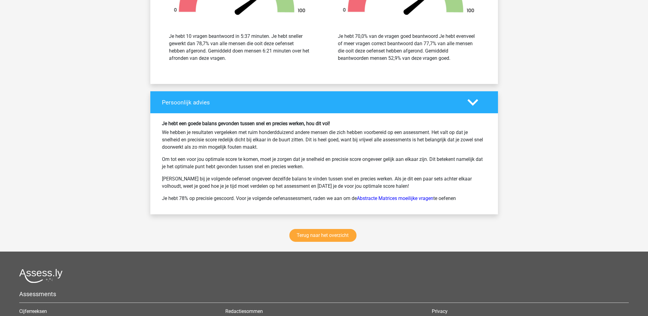
scroll to position [805, 0]
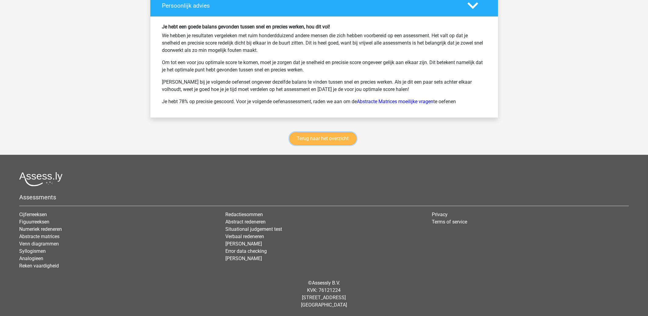
click at [330, 140] on link "Terug naar het overzicht" at bounding box center [322, 138] width 67 height 13
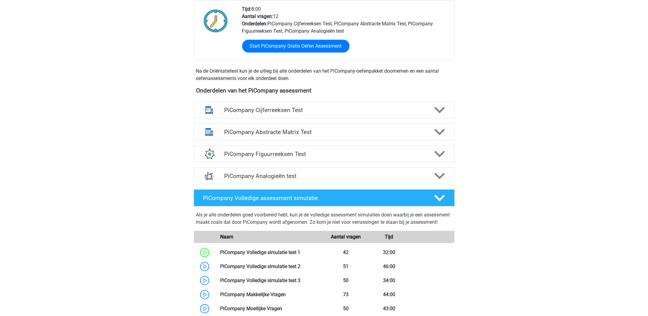
scroll to position [98, 0]
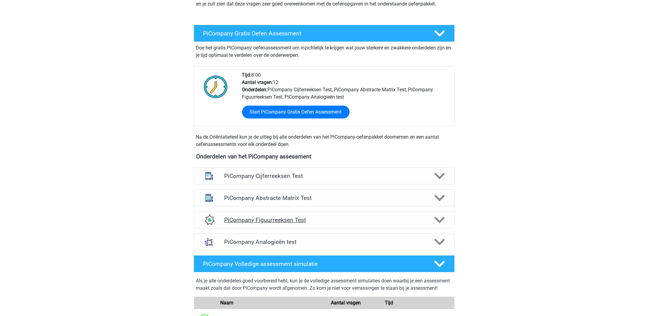
click at [390, 223] on h4 "PiCompany Figuurreeksen Test" at bounding box center [324, 219] width 200 height 7
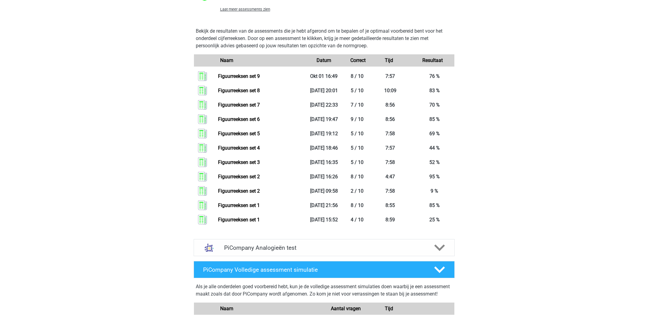
scroll to position [425, 0]
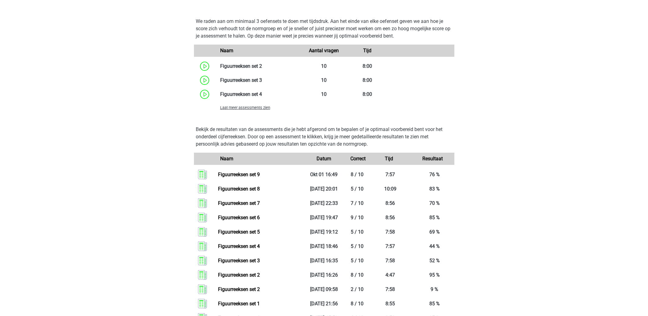
click at [256, 110] on span "Laat meer assessments zien" at bounding box center [245, 107] width 50 height 5
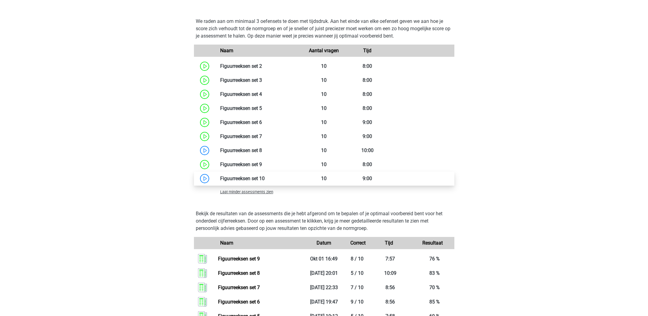
click at [265, 181] on link at bounding box center [265, 178] width 0 height 6
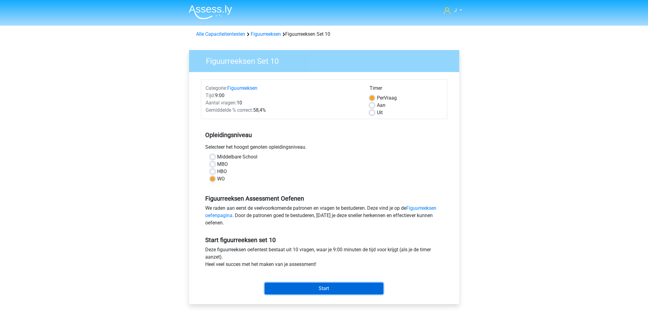
click at [294, 287] on input "Start" at bounding box center [324, 288] width 119 height 12
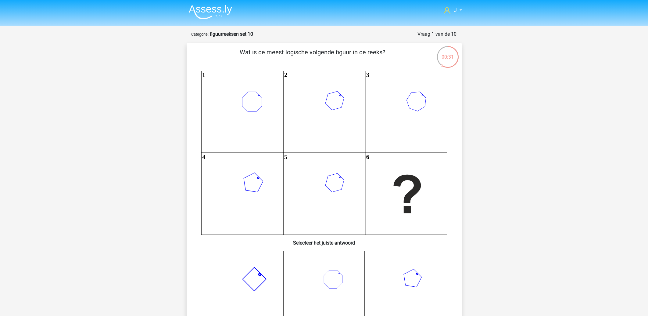
scroll to position [98, 0]
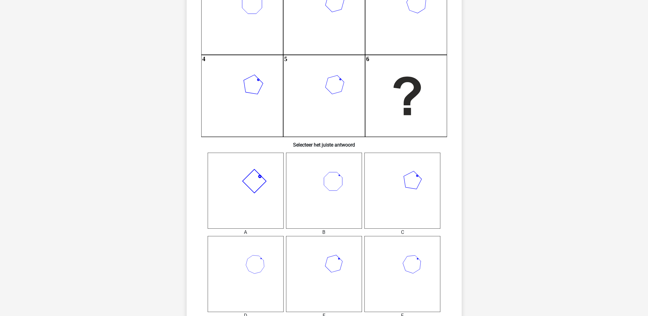
click at [246, 184] on icon at bounding box center [246, 190] width 76 height 76
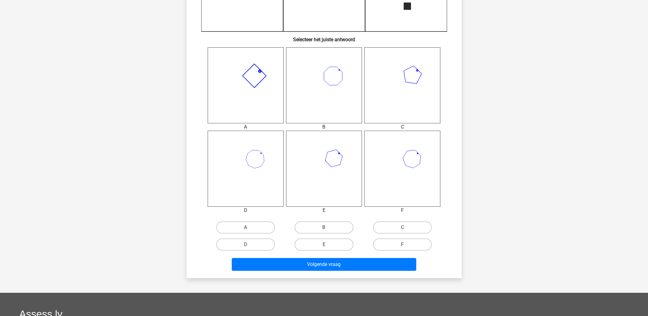
scroll to position [261, 0]
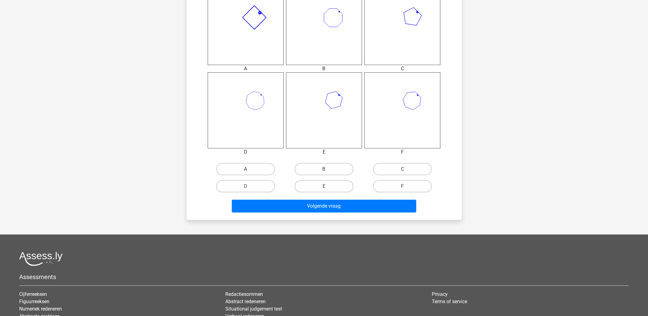
click at [253, 170] on label "A" at bounding box center [245, 169] width 59 height 12
click at [249, 170] on input "A" at bounding box center [248, 171] width 4 height 4
radio input "true"
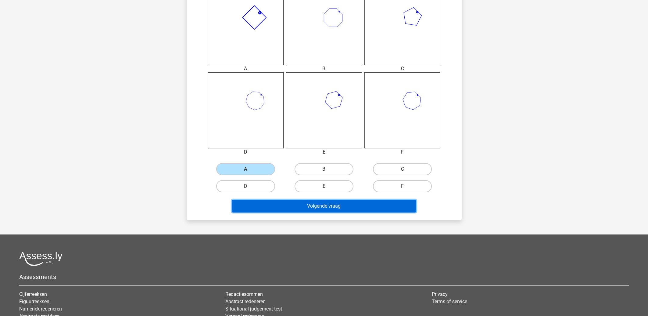
click at [278, 203] on button "Volgende vraag" at bounding box center [324, 205] width 185 height 13
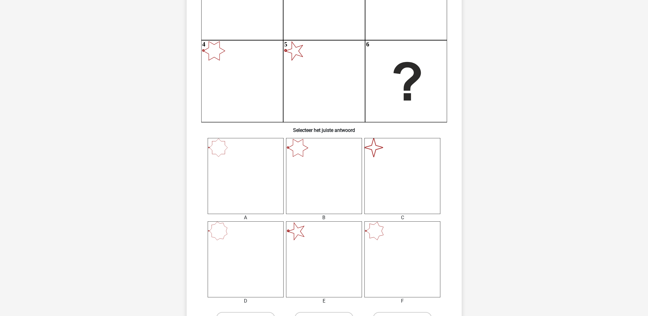
scroll to position [131, 0]
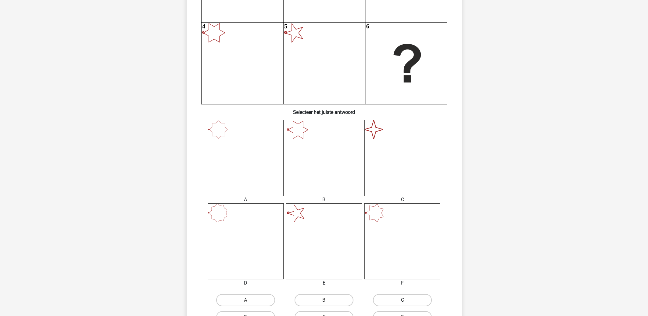
click at [389, 297] on label "C" at bounding box center [402, 300] width 59 height 12
click at [403, 300] on input "C" at bounding box center [405, 302] width 4 height 4
radio input "true"
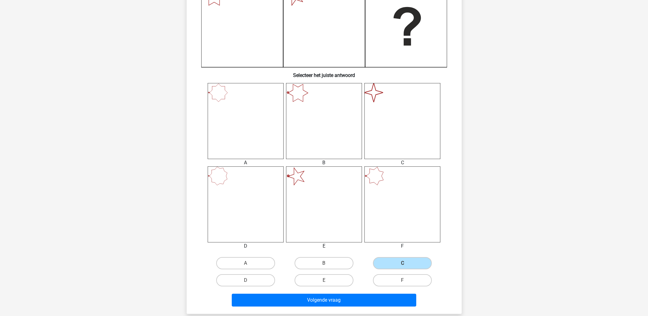
scroll to position [196, 0]
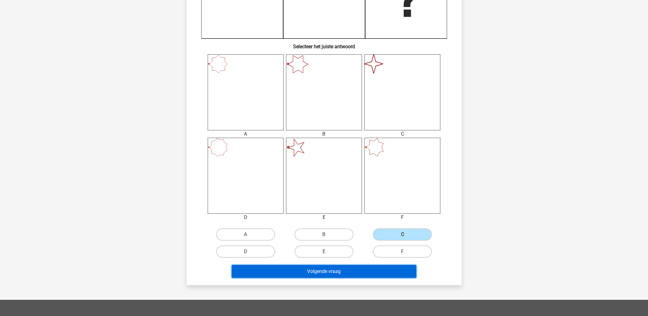
click at [324, 274] on button "Volgende vraag" at bounding box center [324, 271] width 185 height 13
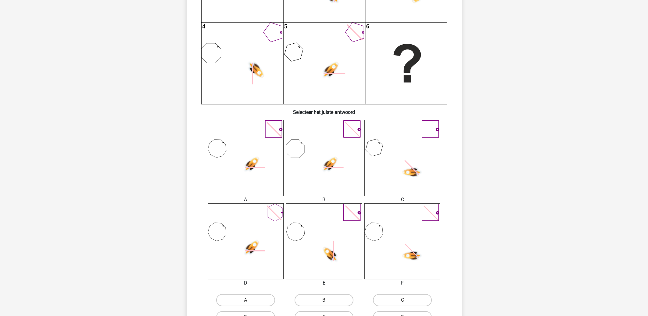
scroll to position [163, 0]
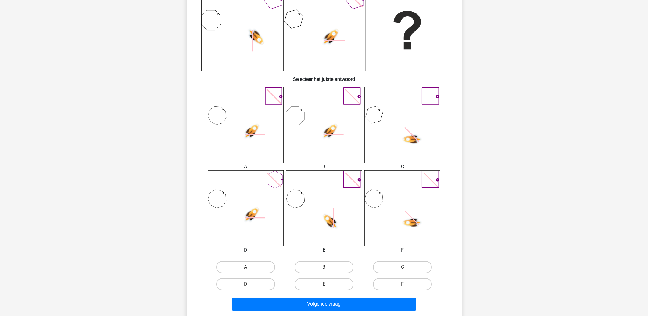
click at [328, 215] on use at bounding box center [330, 221] width 21 height 21
click at [326, 281] on label "E" at bounding box center [324, 284] width 59 height 12
click at [326, 284] on input "E" at bounding box center [326, 286] width 4 height 4
radio input "true"
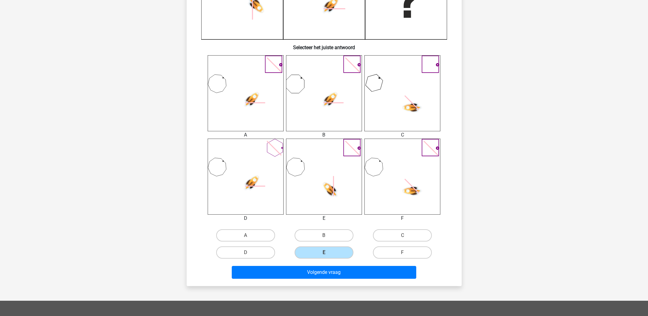
scroll to position [196, 0]
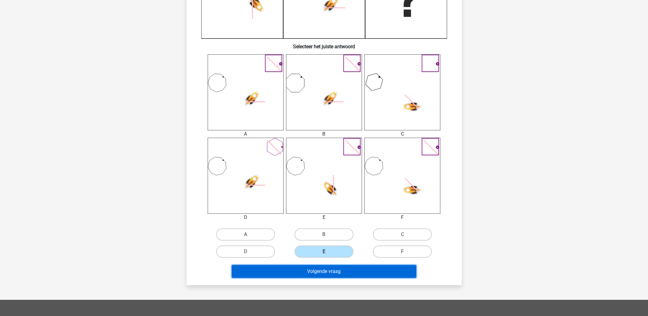
click at [340, 269] on button "Volgende vraag" at bounding box center [324, 271] width 185 height 13
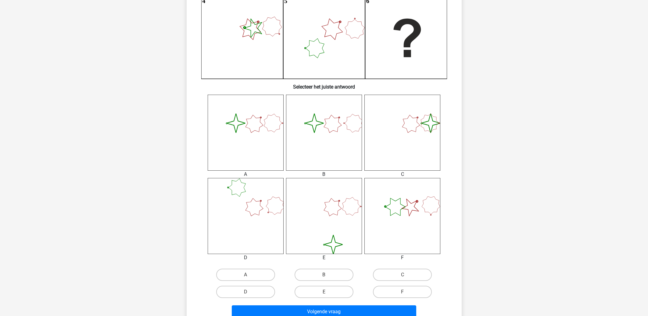
scroll to position [163, 0]
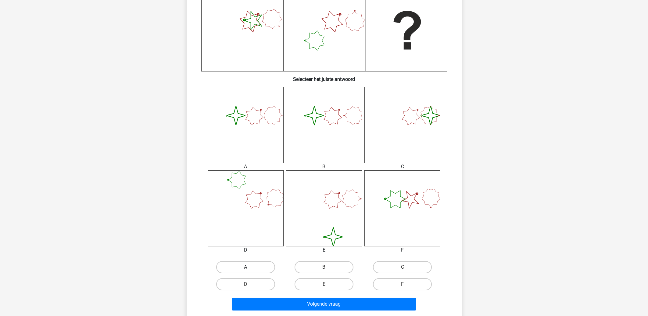
click at [251, 268] on label "A" at bounding box center [245, 267] width 59 height 12
click at [249, 268] on input "A" at bounding box center [248, 269] width 4 height 4
radio input "true"
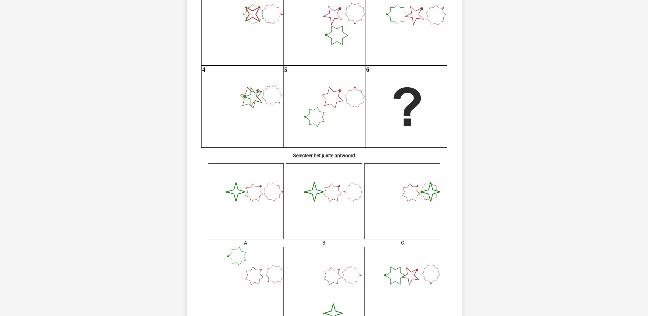
scroll to position [98, 0]
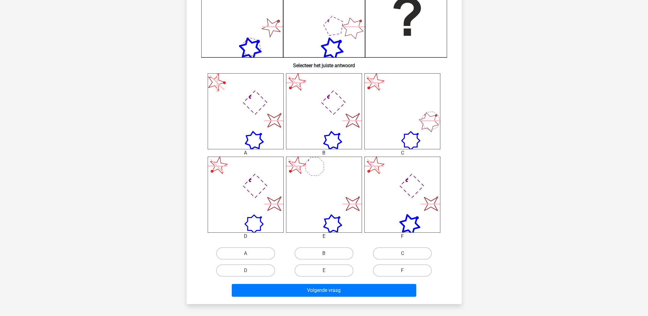
scroll to position [196, 0]
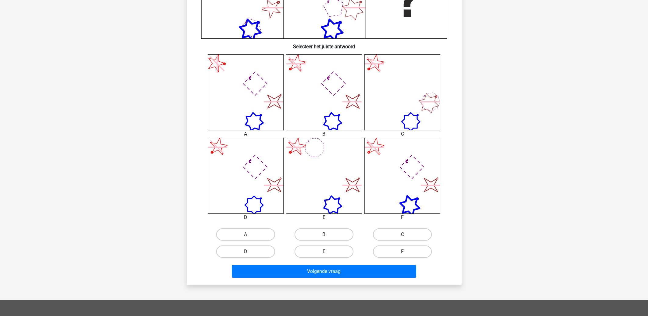
click at [249, 232] on label "A" at bounding box center [245, 234] width 59 height 12
click at [249, 234] on input "A" at bounding box center [248, 236] width 4 height 4
radio input "true"
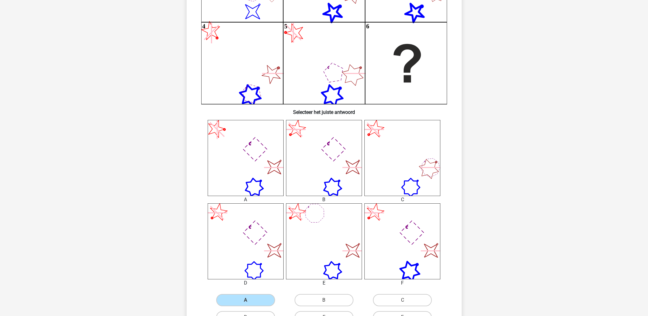
scroll to position [163, 0]
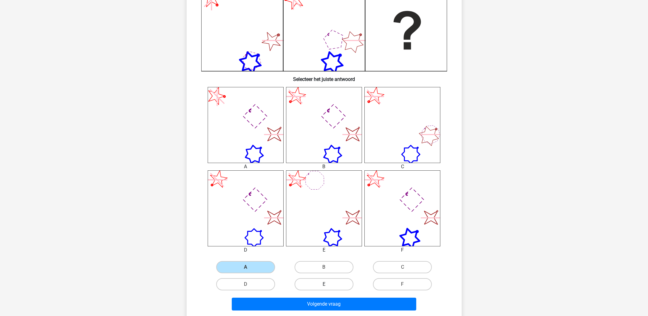
click at [330, 284] on label "E" at bounding box center [324, 284] width 59 height 12
click at [328, 284] on input "E" at bounding box center [326, 286] width 4 height 4
radio input "true"
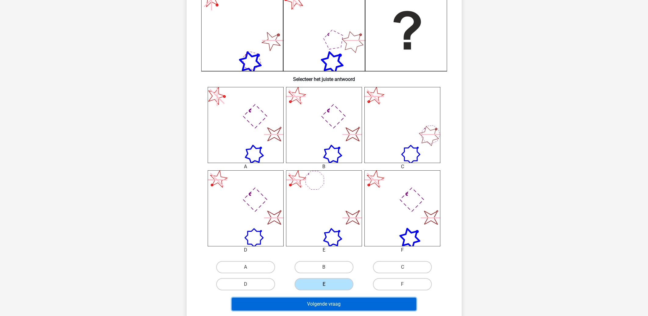
click at [333, 303] on button "Volgende vraag" at bounding box center [324, 303] width 185 height 13
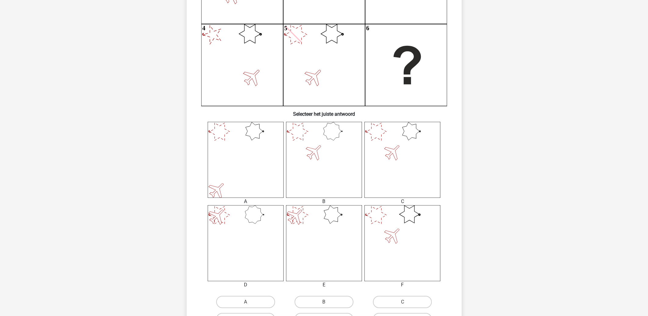
scroll to position [161, 0]
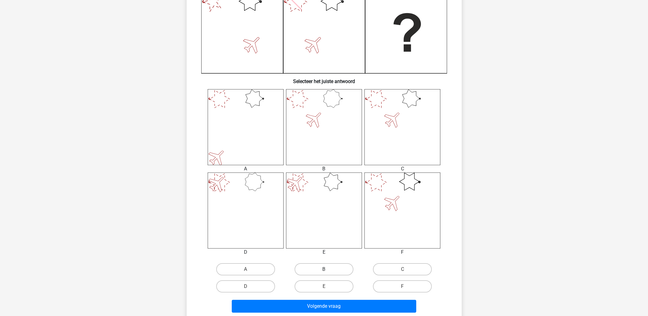
click at [322, 269] on label "B" at bounding box center [324, 269] width 59 height 12
click at [324, 269] on input "B" at bounding box center [326, 271] width 4 height 4
radio input "true"
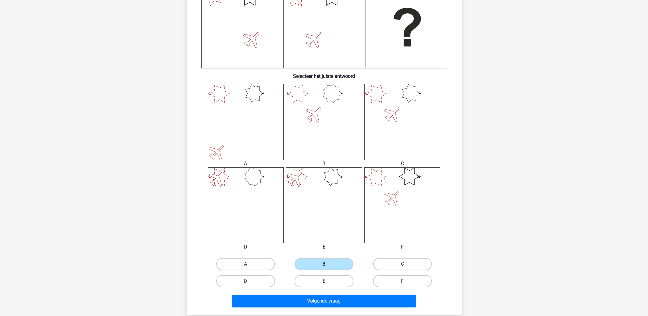
scroll to position [196, 0]
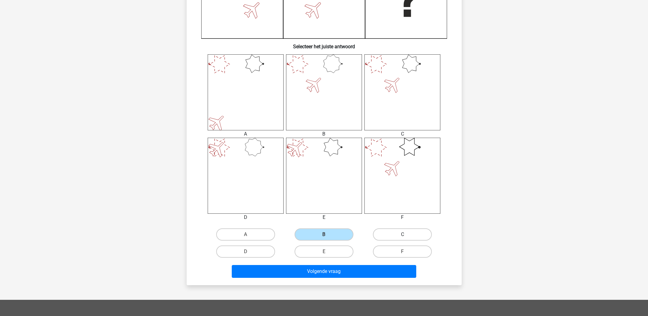
click at [393, 236] on label "C" at bounding box center [402, 234] width 59 height 12
click at [403, 236] on input "C" at bounding box center [405, 236] width 4 height 4
radio input "true"
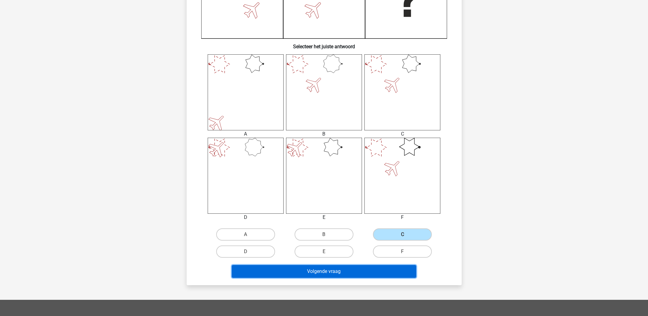
click at [316, 268] on button "Volgende vraag" at bounding box center [324, 271] width 185 height 13
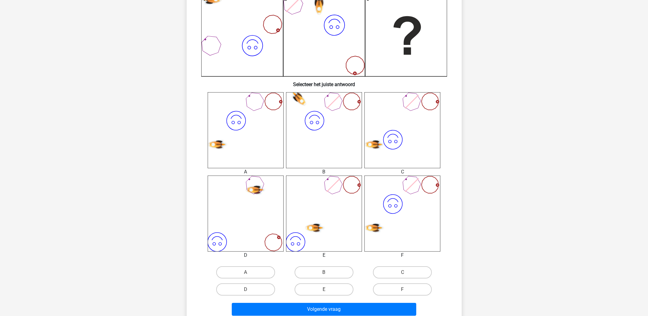
scroll to position [161, 0]
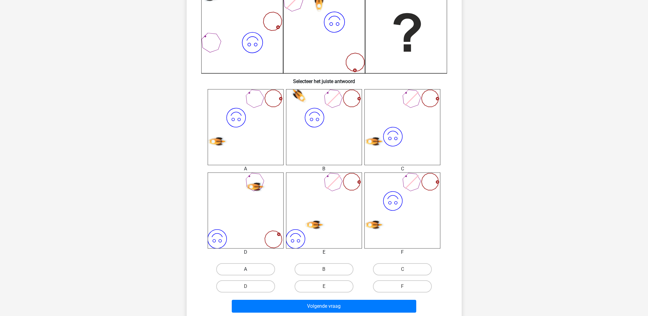
click at [255, 267] on label "A" at bounding box center [245, 269] width 59 height 12
click at [249, 269] on input "A" at bounding box center [248, 271] width 4 height 4
radio input "true"
click at [238, 289] on label "D" at bounding box center [245, 286] width 59 height 12
click at [246, 289] on input "D" at bounding box center [248, 288] width 4 height 4
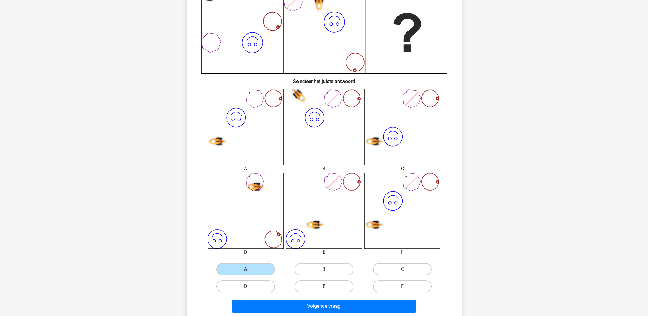
radio input "true"
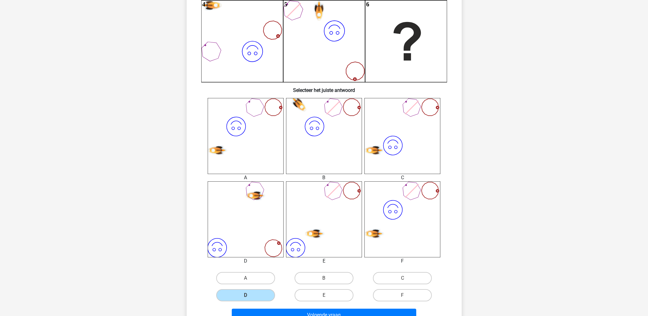
scroll to position [163, 0]
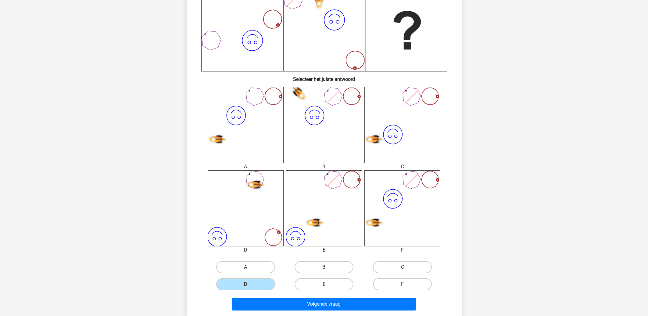
click at [251, 268] on label "A" at bounding box center [245, 267] width 59 height 12
click at [249, 268] on input "A" at bounding box center [248, 269] width 4 height 4
radio input "true"
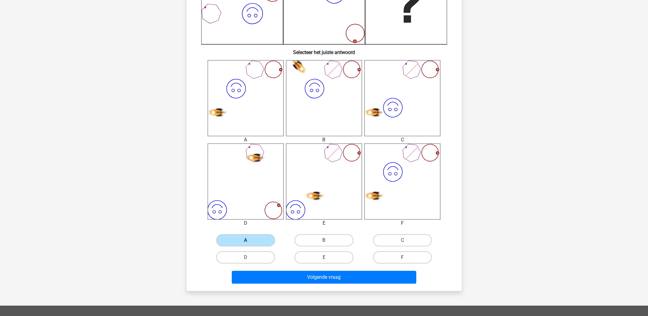
scroll to position [196, 0]
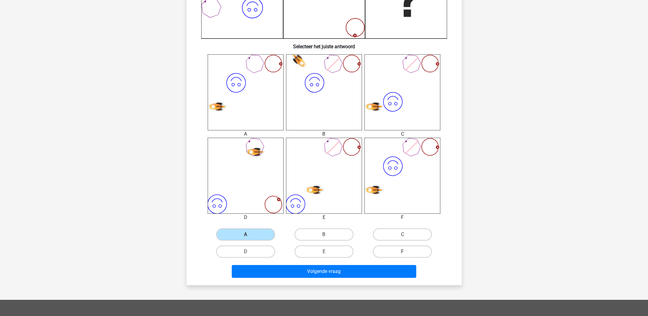
click at [403, 250] on label "F" at bounding box center [402, 251] width 59 height 12
click at [403, 251] on input "F" at bounding box center [405, 253] width 4 height 4
radio input "true"
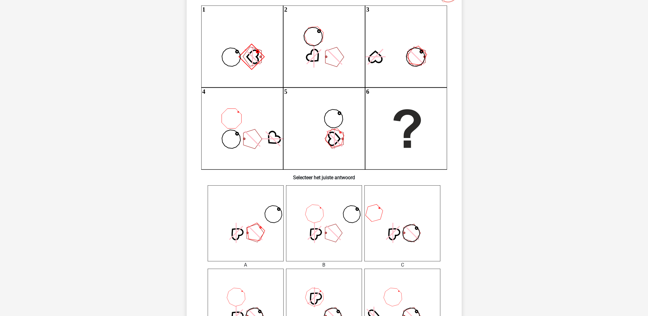
scroll to position [196, 0]
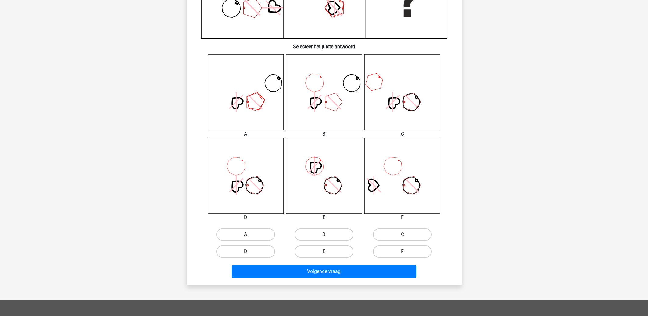
click at [259, 233] on label "A" at bounding box center [245, 234] width 59 height 12
click at [249, 234] on input "A" at bounding box center [248, 236] width 4 height 4
radio input "true"
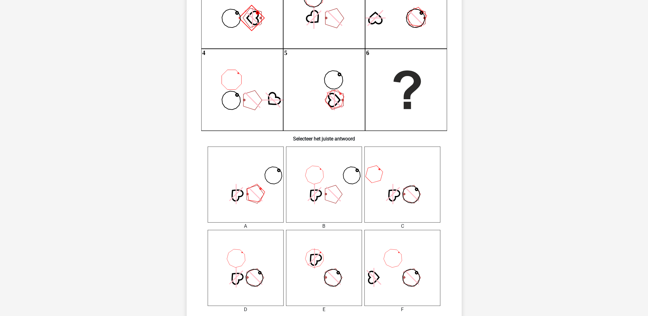
scroll to position [0, 0]
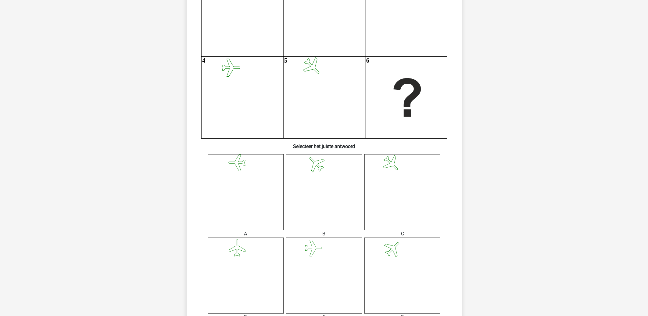
scroll to position [163, 0]
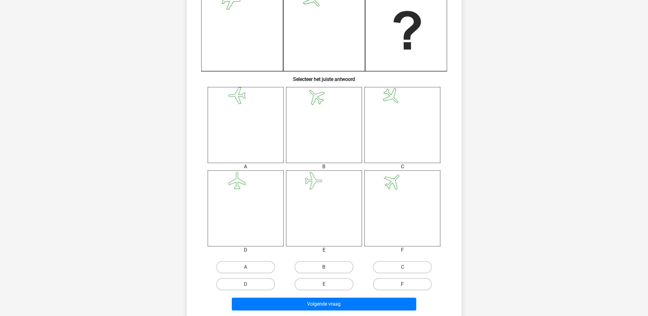
click at [394, 285] on label "F" at bounding box center [402, 284] width 59 height 12
click at [403, 285] on input "F" at bounding box center [405, 286] width 4 height 4
radio input "true"
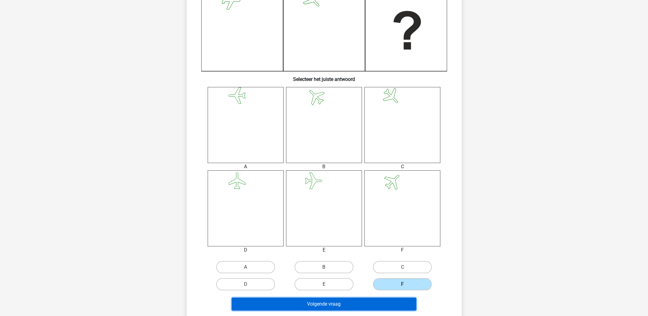
click at [319, 300] on button "Volgende vraag" at bounding box center [324, 303] width 185 height 13
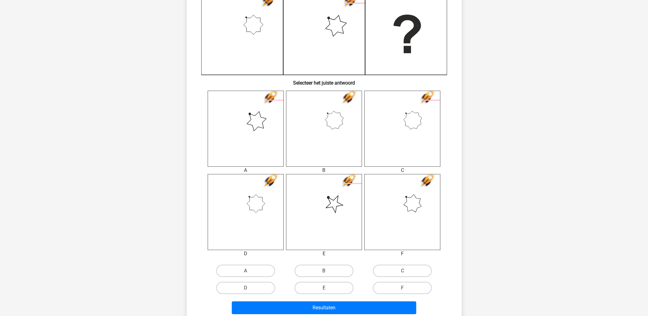
scroll to position [161, 0]
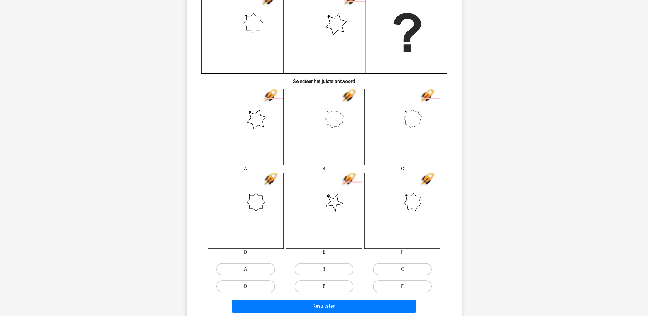
click at [254, 268] on label "A" at bounding box center [245, 269] width 59 height 12
click at [249, 269] on input "A" at bounding box center [248, 271] width 4 height 4
radio input "true"
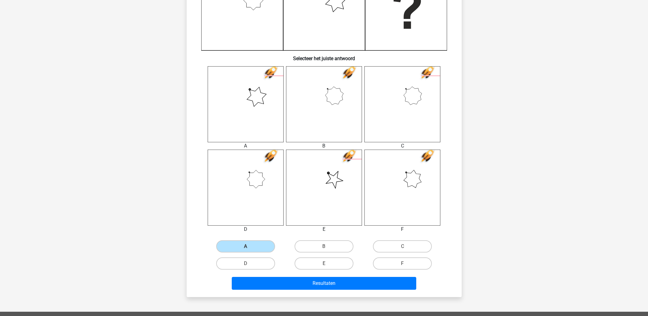
scroll to position [196, 0]
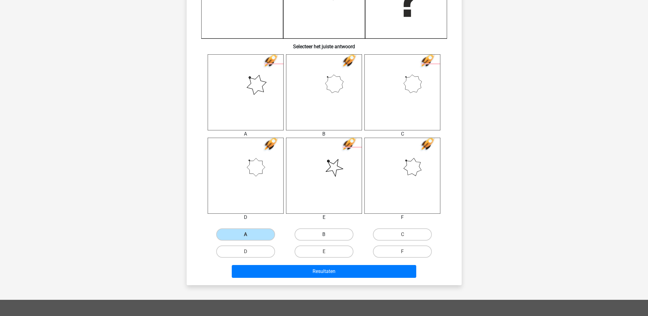
click at [329, 233] on label "B" at bounding box center [324, 234] width 59 height 12
click at [328, 234] on input "B" at bounding box center [326, 236] width 4 height 4
radio input "true"
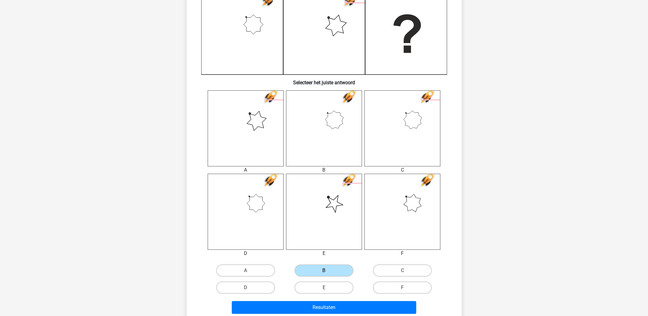
scroll to position [163, 0]
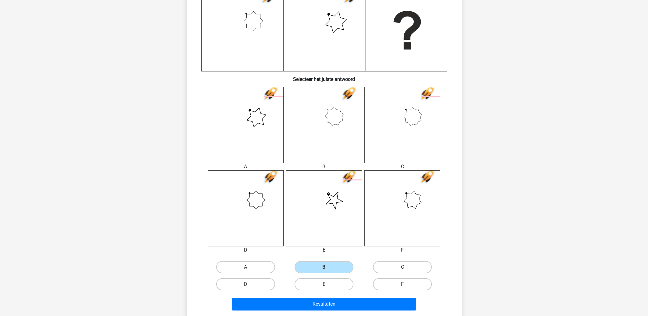
click at [392, 260] on div "C" at bounding box center [402, 266] width 78 height 17
click at [392, 265] on label "C" at bounding box center [402, 267] width 59 height 12
click at [403, 267] on input "C" at bounding box center [405, 269] width 4 height 4
radio input "true"
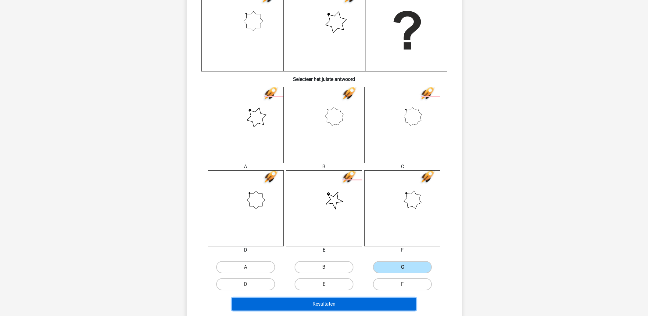
click at [333, 303] on button "Resultaten" at bounding box center [324, 303] width 185 height 13
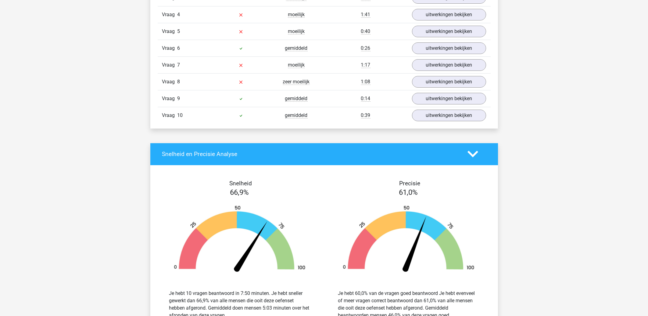
scroll to position [360, 0]
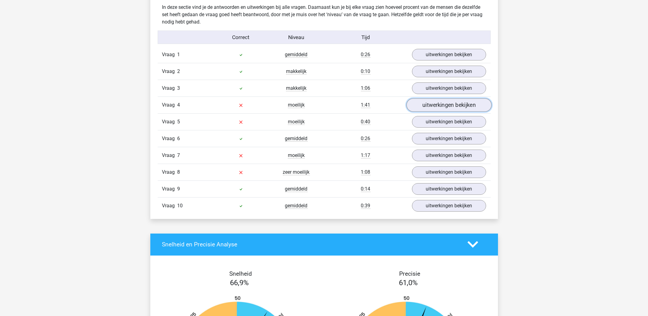
click at [432, 103] on link "uitwerkingen bekijken" at bounding box center [448, 104] width 85 height 13
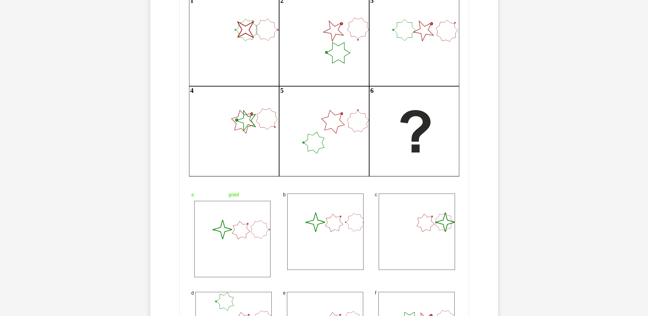
scroll to position [425, 0]
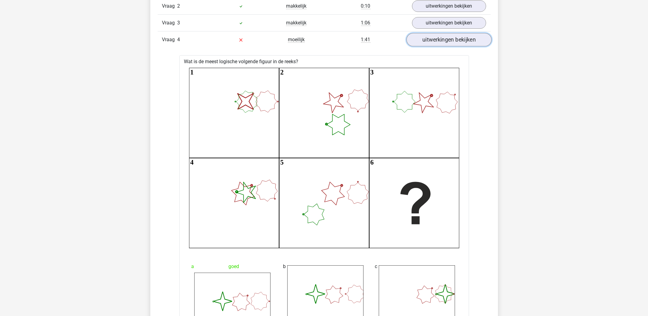
click at [445, 42] on link "uitwerkingen bekijken" at bounding box center [448, 39] width 85 height 13
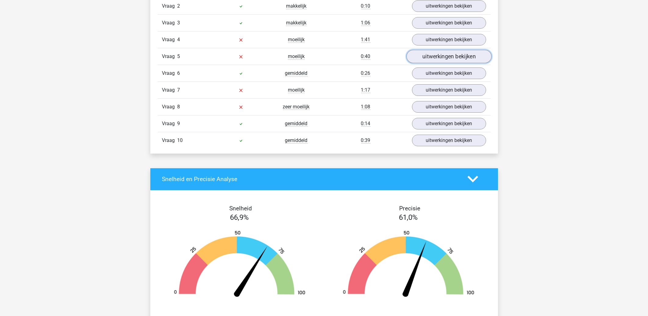
click at [440, 56] on link "uitwerkingen bekijken" at bounding box center [448, 56] width 85 height 13
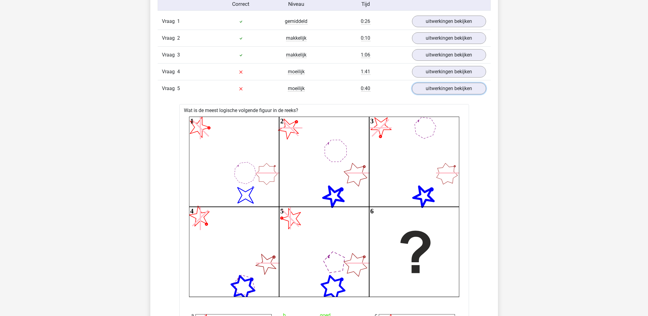
scroll to position [392, 0]
click at [452, 92] on link "uitwerkingen bekijken" at bounding box center [448, 88] width 85 height 13
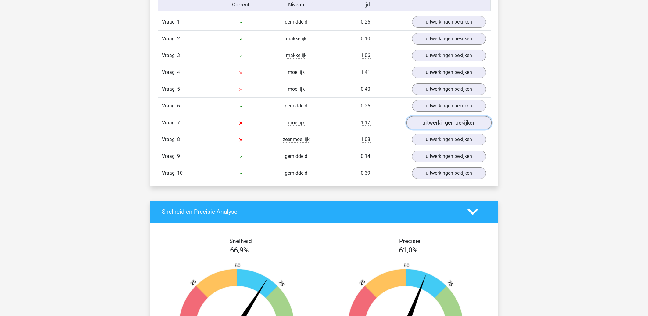
click at [446, 125] on link "uitwerkingen bekijken" at bounding box center [448, 122] width 85 height 13
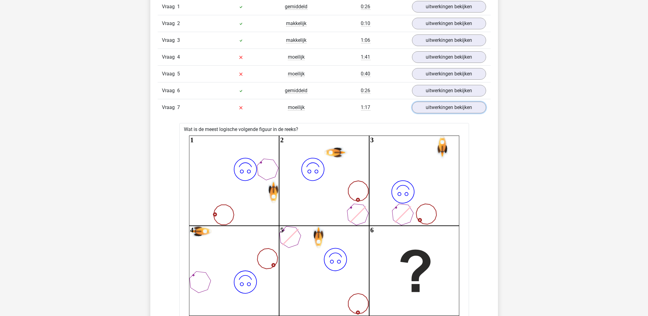
scroll to position [360, 0]
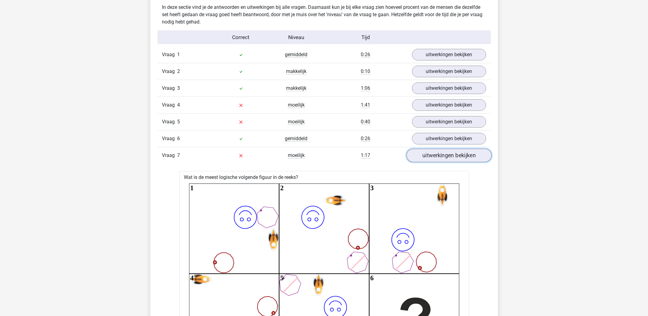
click at [436, 157] on link "uitwerkingen bekijken" at bounding box center [448, 155] width 85 height 13
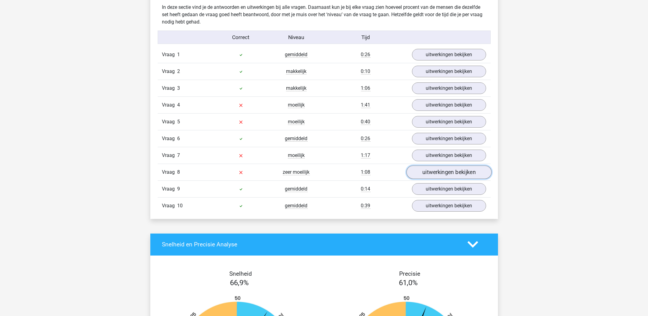
click at [432, 175] on link "uitwerkingen bekijken" at bounding box center [448, 171] width 85 height 13
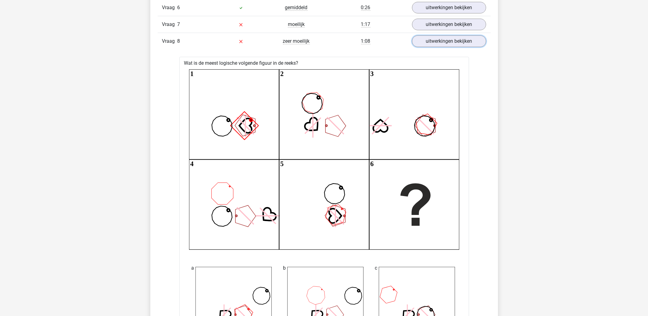
scroll to position [457, 0]
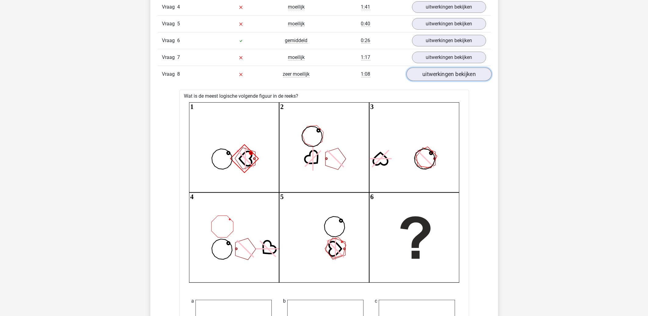
click at [444, 79] on link "uitwerkingen bekijken" at bounding box center [448, 73] width 85 height 13
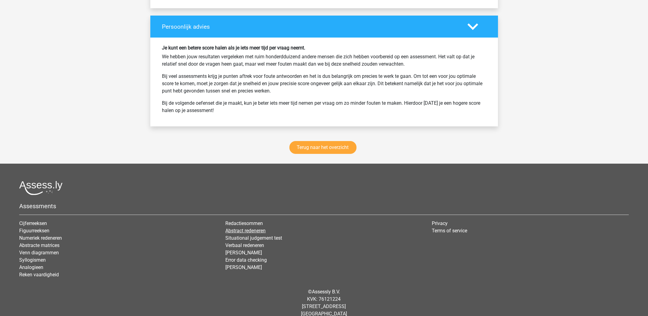
scroll to position [792, 0]
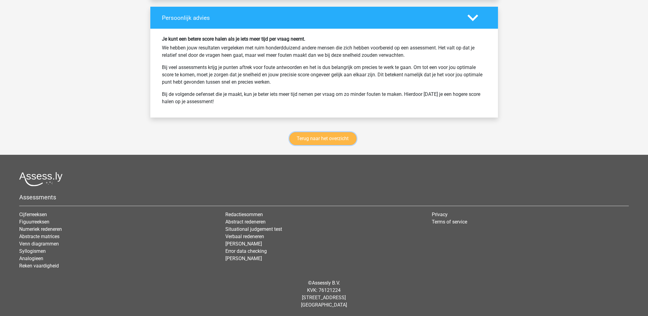
click at [326, 140] on link "Terug naar het overzicht" at bounding box center [322, 138] width 67 height 13
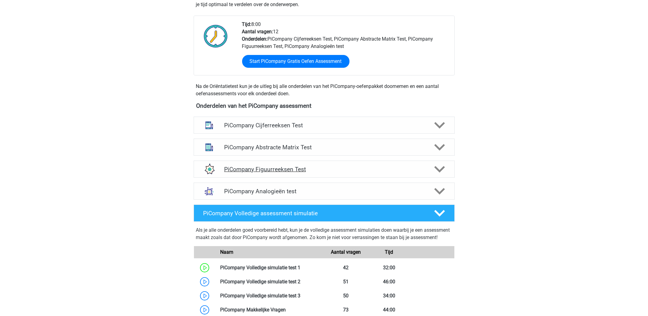
scroll to position [196, 0]
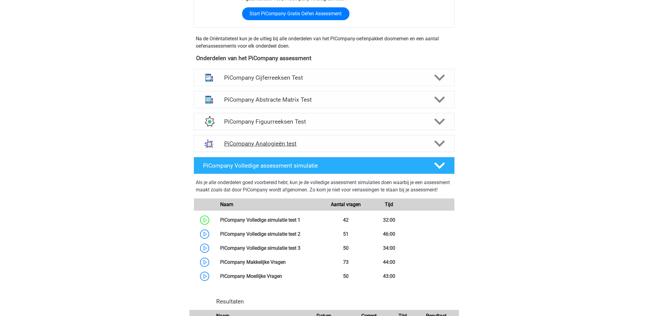
click at [306, 147] on h4 "PiCompany Analogieën test" at bounding box center [324, 143] width 200 height 7
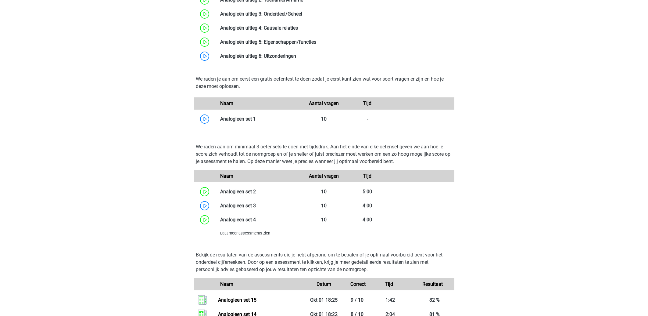
scroll to position [490, 0]
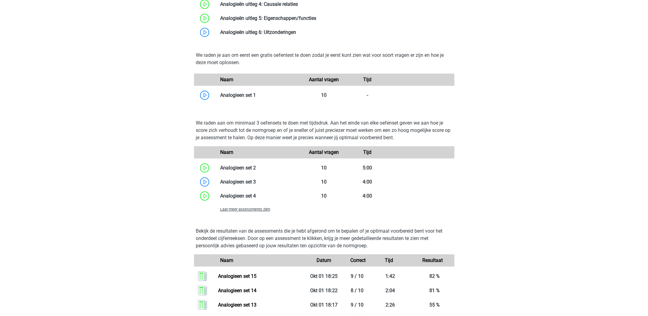
click at [250, 211] on span "Laat meer assessments zien" at bounding box center [245, 209] width 50 height 5
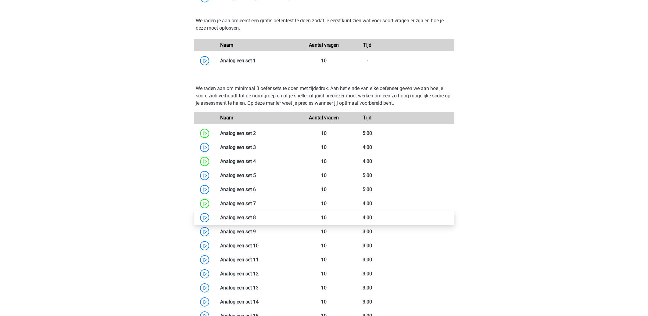
scroll to position [588, 0]
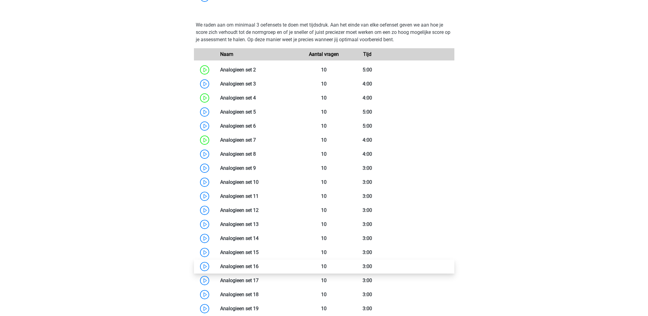
click at [259, 269] on link at bounding box center [259, 266] width 0 height 6
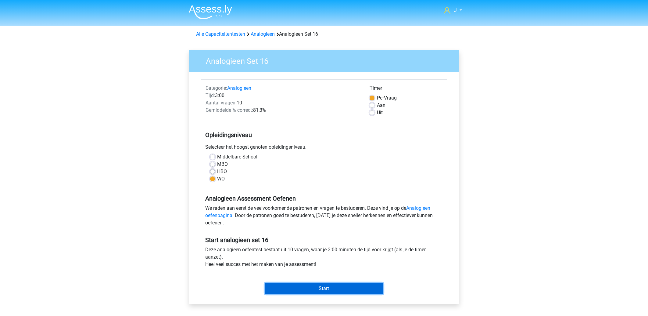
click at [314, 287] on input "Start" at bounding box center [324, 288] width 119 height 12
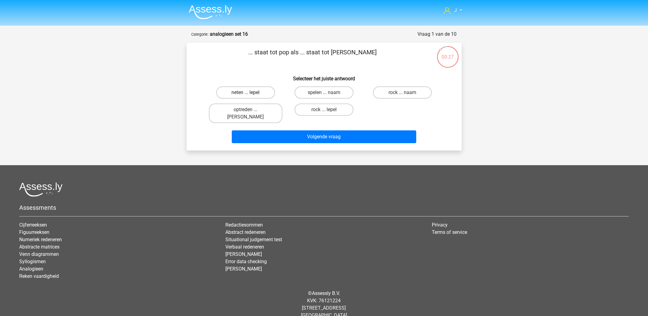
click at [248, 91] on label "neten ... lepel" at bounding box center [245, 92] width 59 height 12
click at [248, 92] on input "neten ... lepel" at bounding box center [248, 94] width 4 height 4
radio input "true"
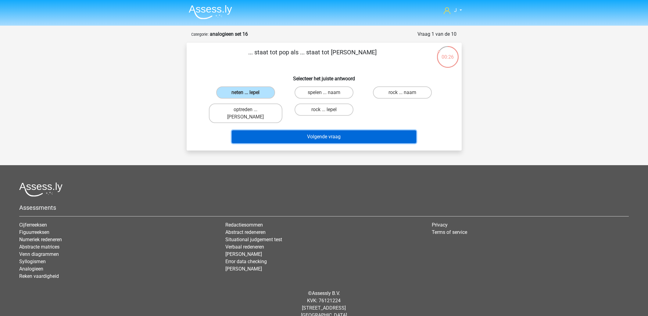
click at [306, 130] on button "Volgende vraag" at bounding box center [324, 136] width 185 height 13
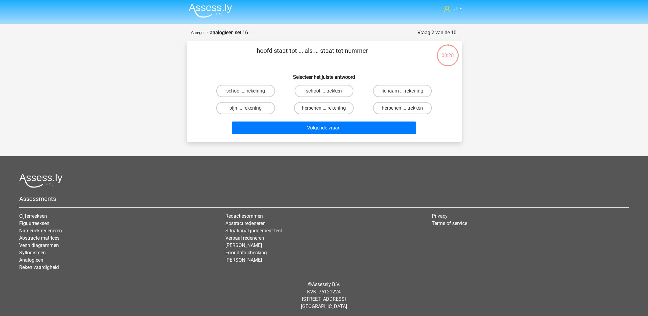
scroll to position [2, 0]
click at [242, 89] on label "school ... rekening" at bounding box center [245, 90] width 59 height 12
click at [246, 91] on input "school ... rekening" at bounding box center [248, 93] width 4 height 4
radio input "true"
click at [257, 108] on label "pijn ... rekening" at bounding box center [245, 108] width 59 height 12
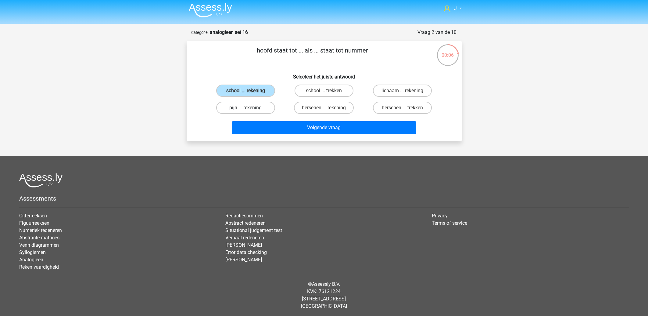
click at [249, 108] on input "pijn ... rekening" at bounding box center [248, 110] width 4 height 4
radio input "true"
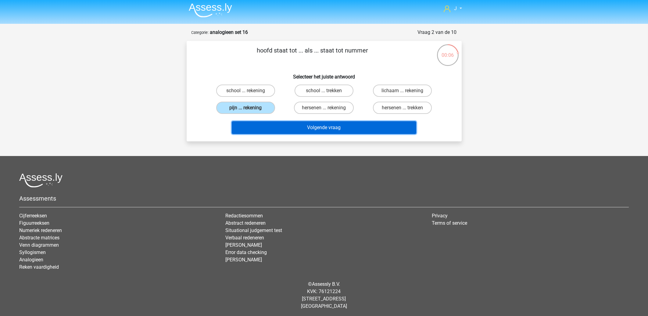
click at [285, 121] on button "Volgende vraag" at bounding box center [324, 127] width 185 height 13
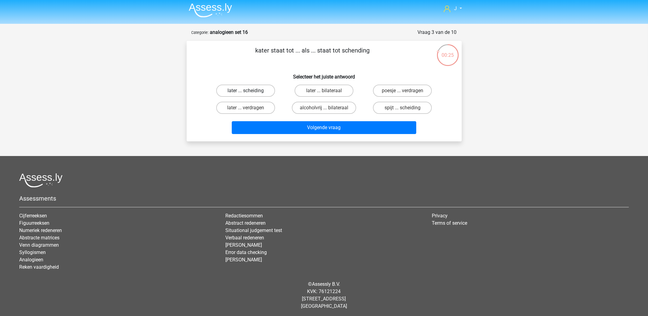
click at [241, 90] on label "later ... scheiding" at bounding box center [245, 90] width 59 height 12
click at [246, 91] on input "later ... scheiding" at bounding box center [248, 93] width 4 height 4
radio input "true"
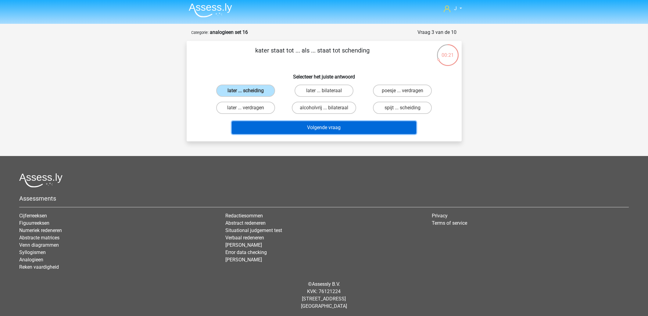
click at [295, 130] on button "Volgende vraag" at bounding box center [324, 127] width 185 height 13
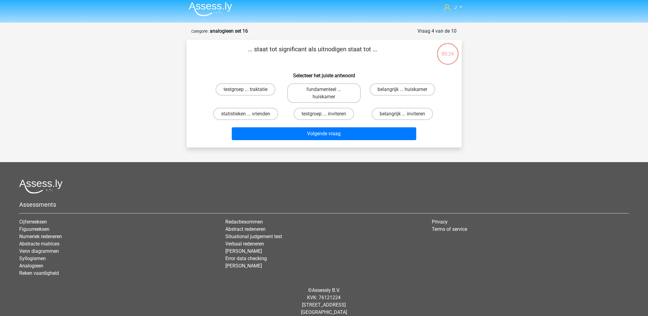
scroll to position [0, 0]
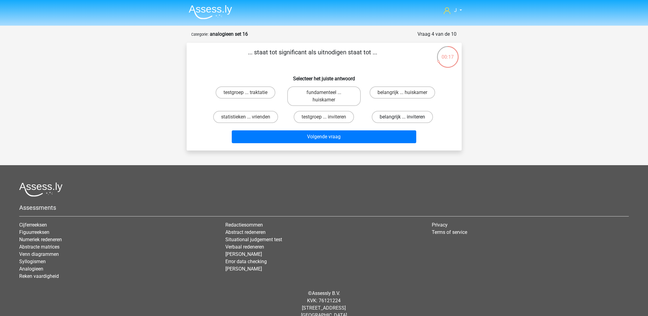
click at [388, 116] on label "belangrijk ... inviteren" at bounding box center [402, 117] width 61 height 12
click at [403, 117] on input "belangrijk ... inviteren" at bounding box center [405, 119] width 4 height 4
radio input "true"
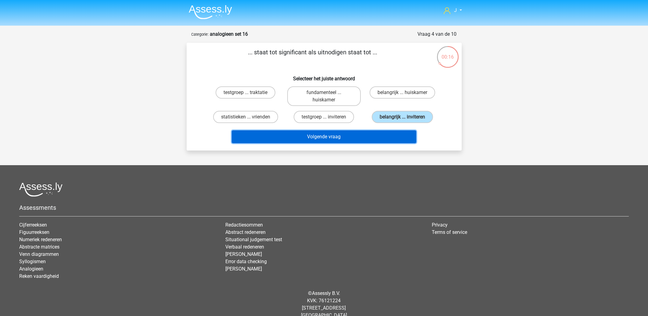
click at [317, 134] on button "Volgende vraag" at bounding box center [324, 136] width 185 height 13
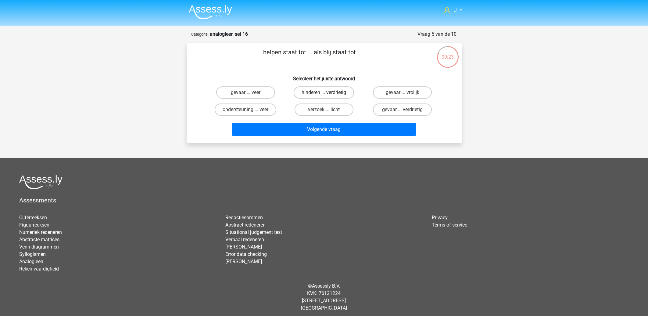
click at [316, 93] on label "hinderen ... verdrietig" at bounding box center [324, 92] width 60 height 12
click at [324, 93] on input "hinderen ... verdrietig" at bounding box center [326, 94] width 4 height 4
radio input "true"
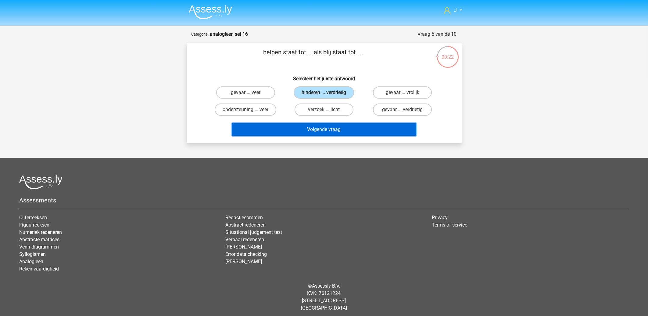
click at [322, 129] on button "Volgende vraag" at bounding box center [324, 129] width 185 height 13
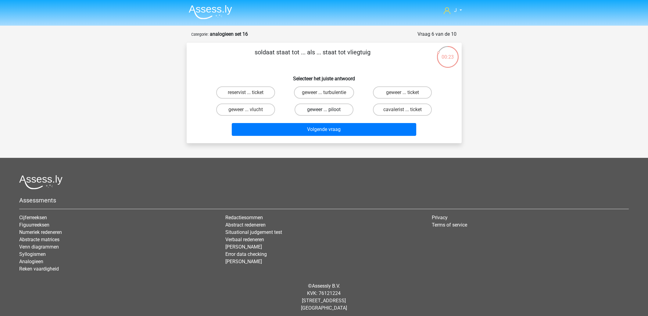
click at [326, 109] on label "geweer ... piloot" at bounding box center [324, 109] width 59 height 12
click at [326, 109] on input "geweer ... piloot" at bounding box center [326, 111] width 4 height 4
radio input "true"
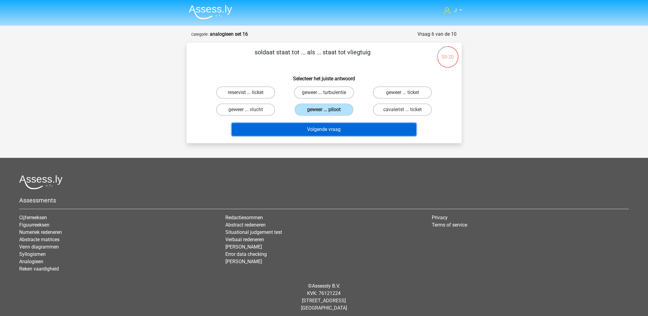
click at [309, 132] on button "Volgende vraag" at bounding box center [324, 129] width 185 height 13
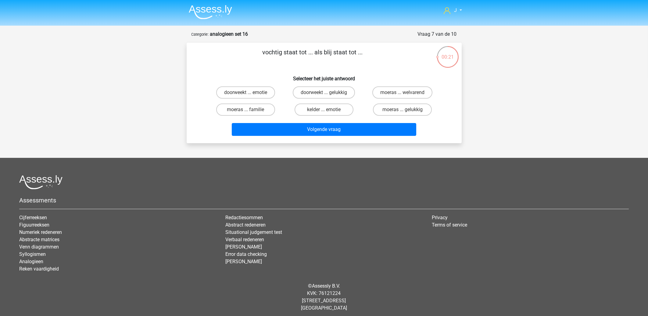
click at [325, 93] on input "doorweekt ... gelukkig" at bounding box center [326, 94] width 4 height 4
radio input "true"
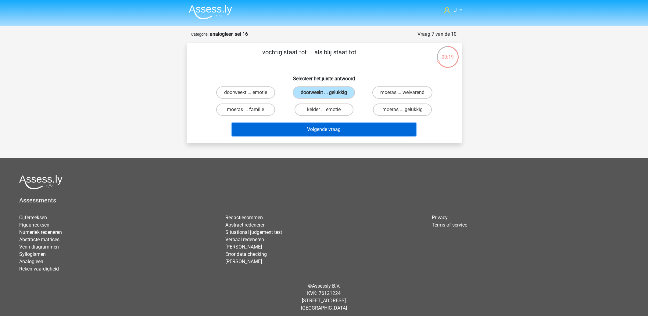
click at [320, 133] on button "Volgende vraag" at bounding box center [324, 129] width 185 height 13
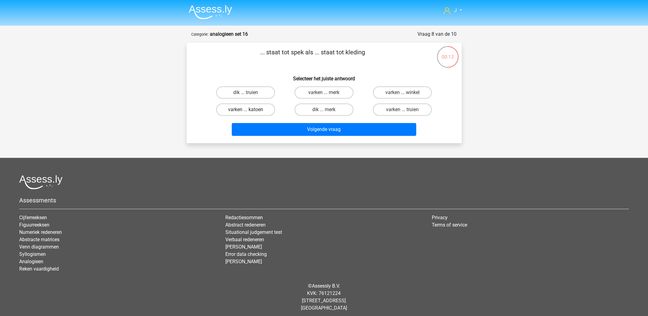
click at [240, 110] on label "varken ... katoen" at bounding box center [245, 109] width 59 height 12
click at [246, 110] on input "varken ... katoen" at bounding box center [248, 111] width 4 height 4
radio input "true"
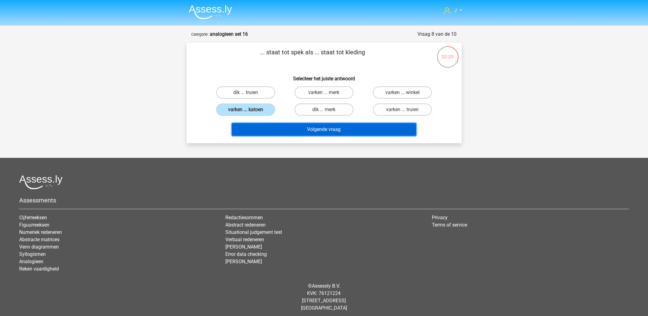
click at [314, 129] on button "Volgende vraag" at bounding box center [324, 129] width 185 height 13
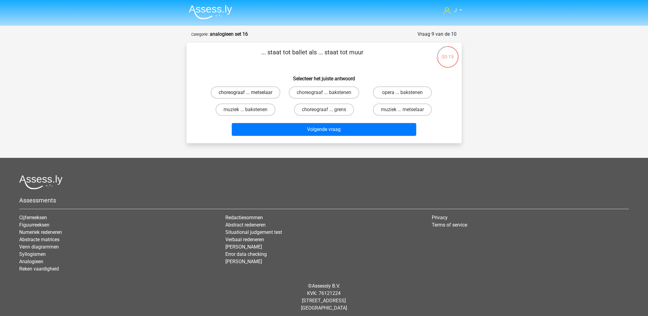
click at [248, 91] on label "choreograaf ... metselaar" at bounding box center [246, 92] width 70 height 12
click at [248, 92] on input "choreograaf ... metselaar" at bounding box center [248, 94] width 4 height 4
radio input "true"
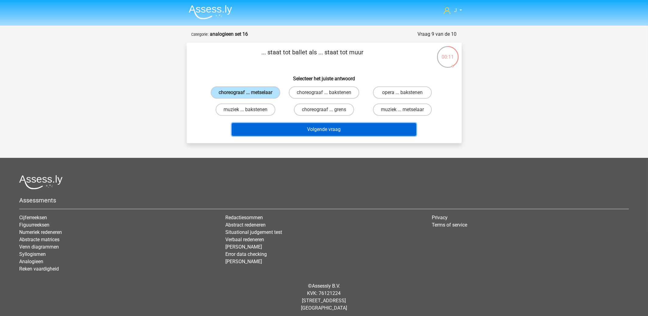
click at [335, 135] on button "Volgende vraag" at bounding box center [324, 129] width 185 height 13
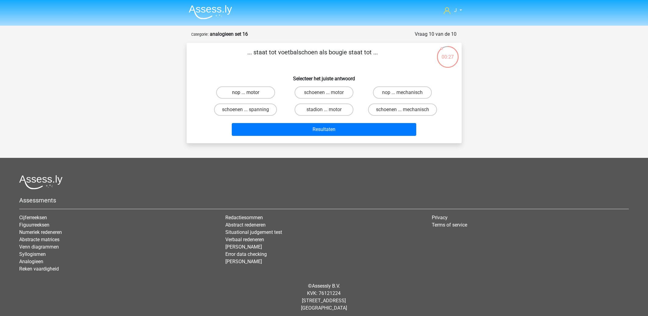
click at [237, 91] on label "nop ... motor" at bounding box center [245, 92] width 59 height 12
click at [246, 92] on input "nop ... motor" at bounding box center [248, 94] width 4 height 4
radio input "true"
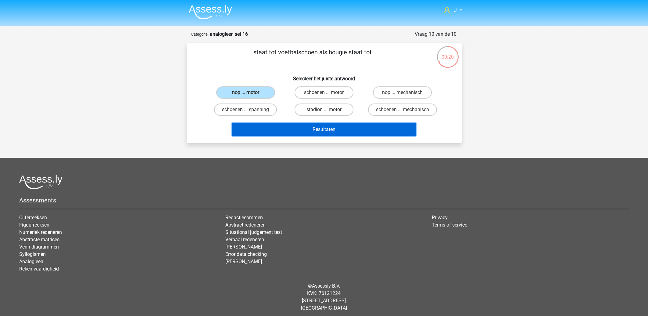
click at [324, 130] on button "Resultaten" at bounding box center [324, 129] width 185 height 13
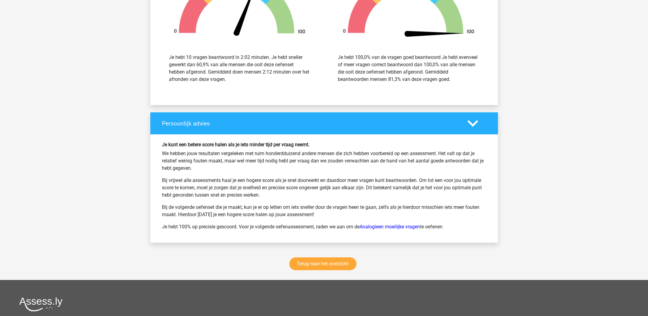
scroll to position [686, 0]
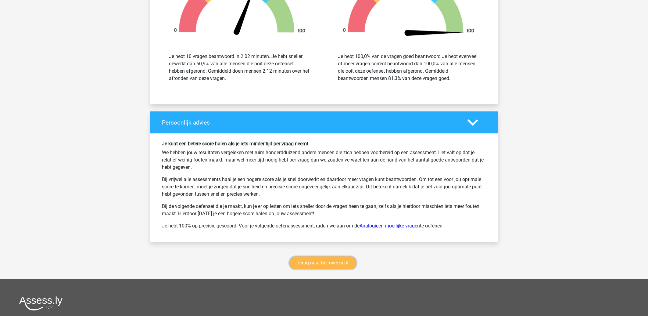
click at [309, 265] on link "Terug naar het overzicht" at bounding box center [322, 262] width 67 height 13
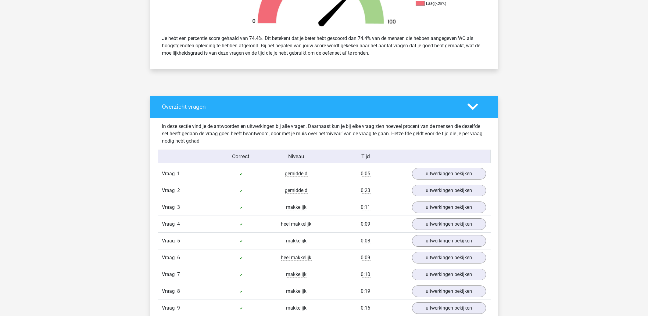
scroll to position [12, 0]
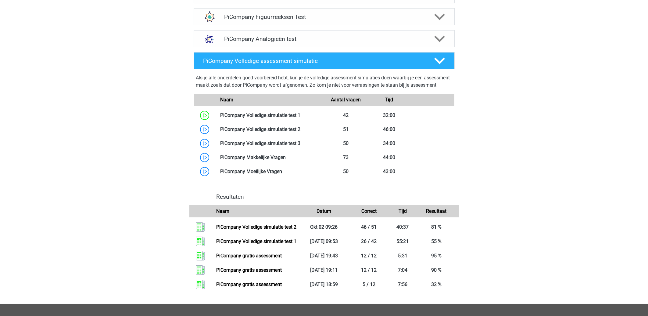
scroll to position [294, 0]
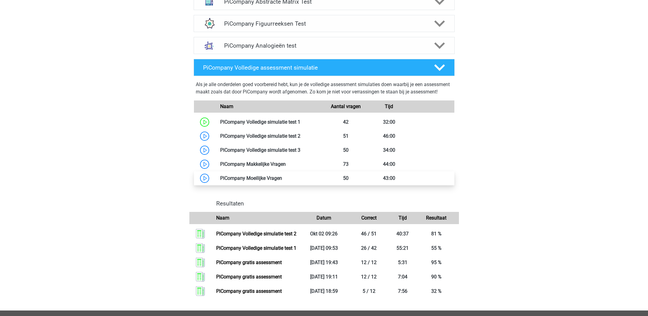
click at [282, 181] on link at bounding box center [282, 178] width 0 height 6
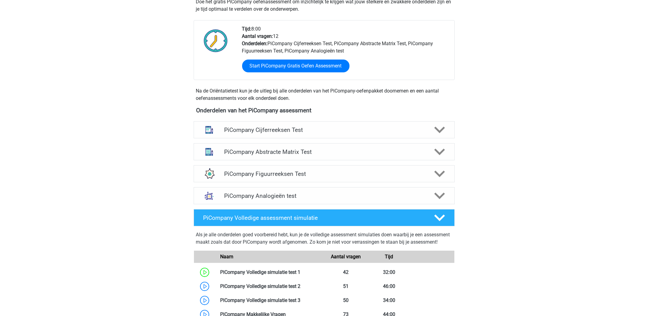
scroll to position [250, 0]
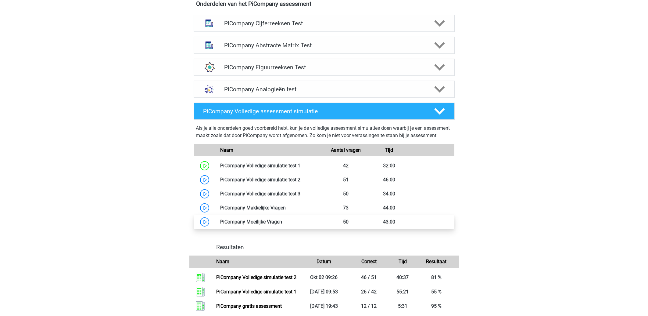
click at [282, 225] on link at bounding box center [282, 222] width 0 height 6
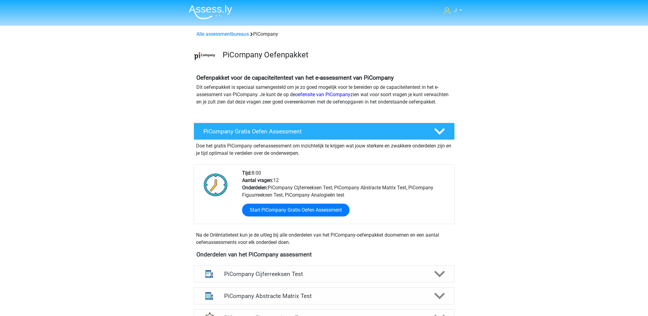
scroll to position [250, 0]
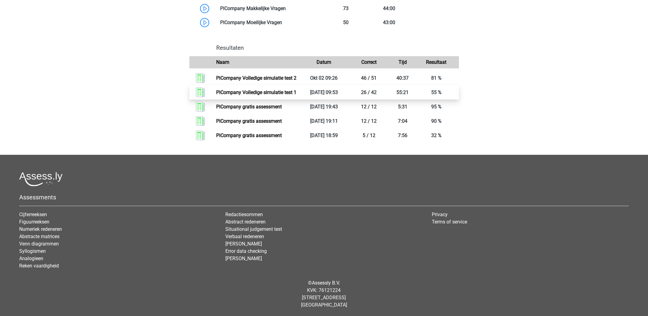
scroll to position [213, 0]
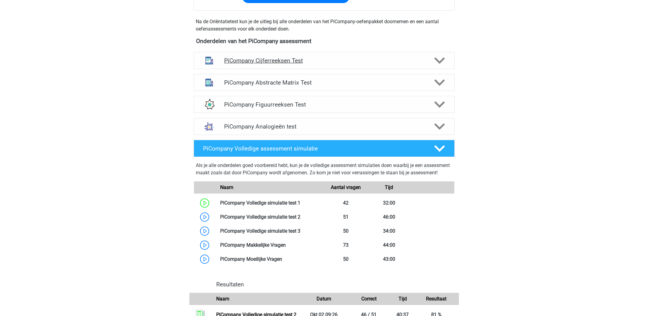
click at [335, 64] on h4 "PiCompany Cijferreeksen Test" at bounding box center [324, 60] width 200 height 7
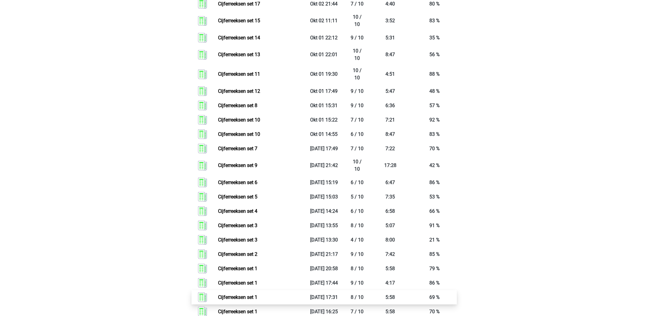
scroll to position [801, 0]
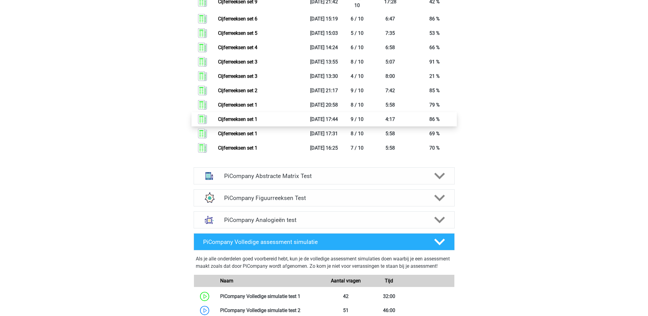
click at [256, 122] on link "Cijferreeksen set 1" at bounding box center [237, 119] width 39 height 6
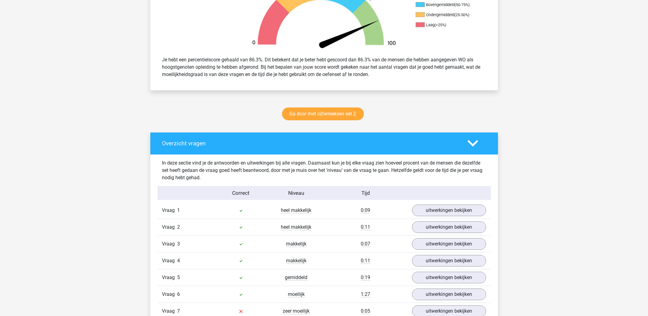
scroll to position [294, 0]
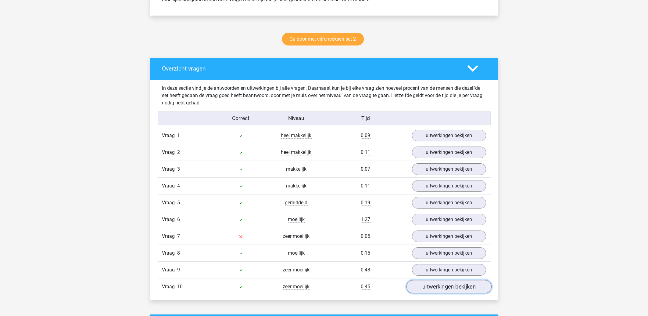
click at [445, 289] on link "uitwerkingen bekijken" at bounding box center [448, 286] width 85 height 13
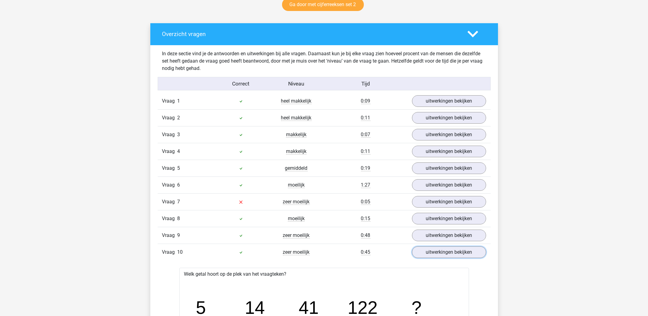
scroll to position [360, 0]
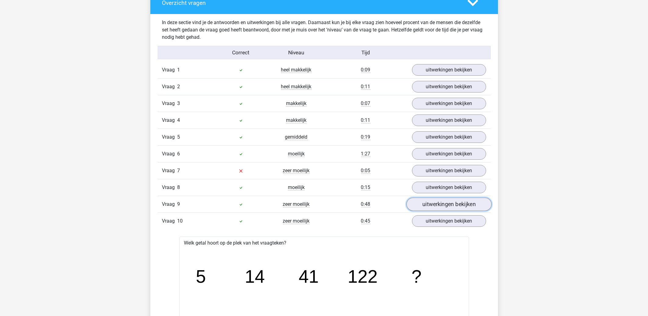
click at [435, 204] on link "uitwerkingen bekijken" at bounding box center [448, 203] width 85 height 13
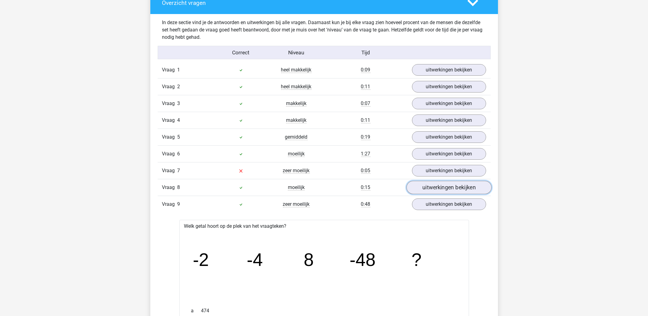
click at [441, 188] on link "uitwerkingen bekijken" at bounding box center [448, 187] width 85 height 13
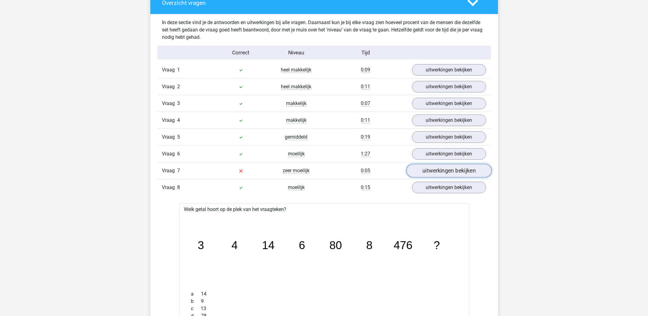
click at [442, 172] on link "uitwerkingen bekijken" at bounding box center [448, 170] width 85 height 13
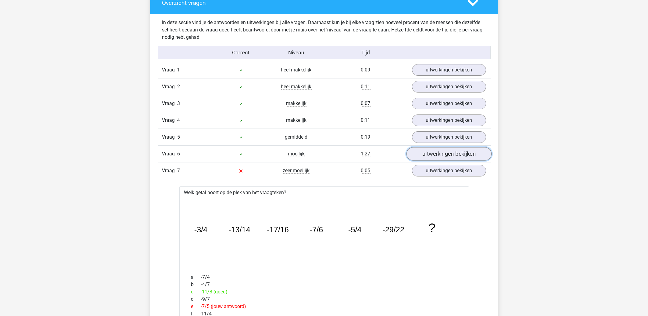
click at [442, 154] on link "uitwerkingen bekijken" at bounding box center [448, 153] width 85 height 13
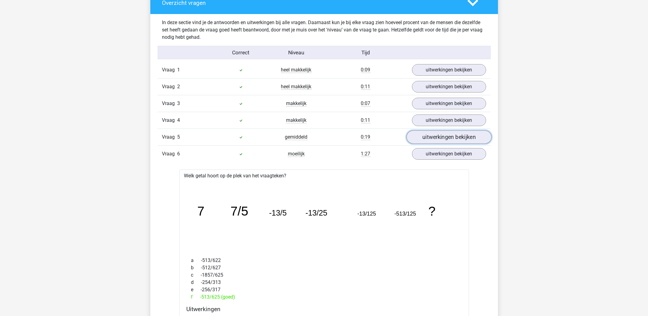
click at [442, 135] on link "uitwerkingen bekijken" at bounding box center [448, 136] width 85 height 13
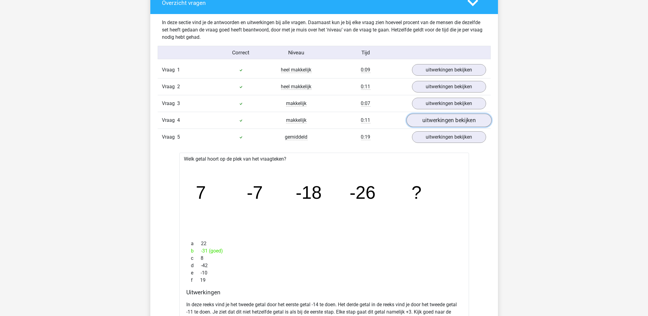
click at [444, 115] on link "uitwerkingen bekijken" at bounding box center [448, 119] width 85 height 13
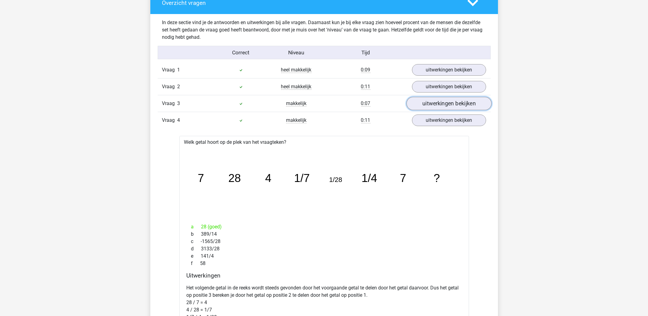
click at [442, 102] on link "uitwerkingen bekijken" at bounding box center [448, 103] width 85 height 13
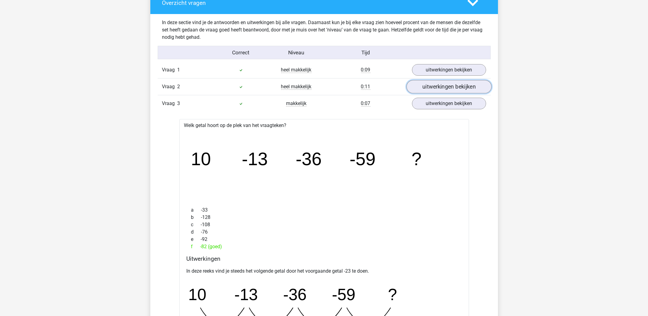
click at [441, 88] on link "uitwerkingen bekijken" at bounding box center [448, 86] width 85 height 13
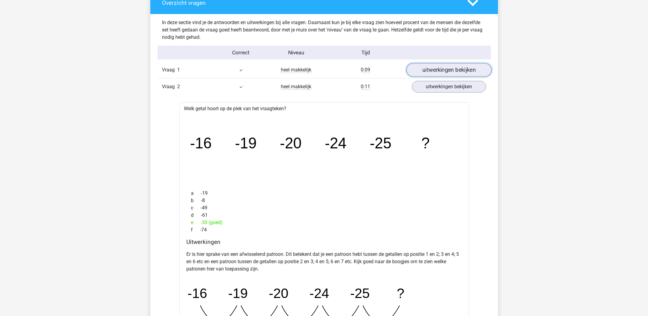
click at [442, 69] on link "uitwerkingen bekijken" at bounding box center [448, 69] width 85 height 13
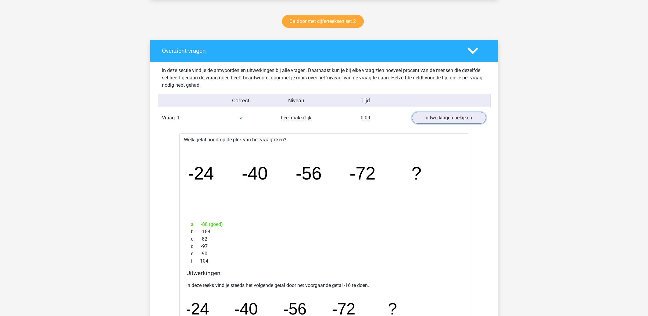
scroll to position [196, 0]
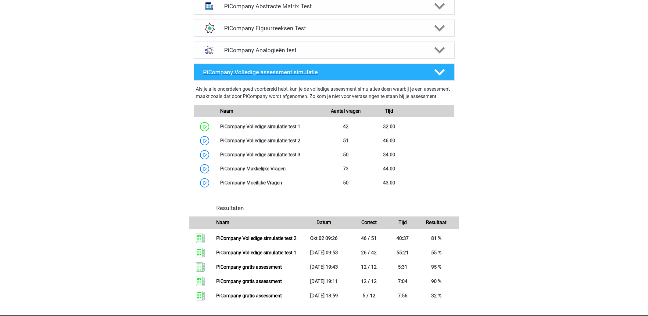
scroll to position [246, 0]
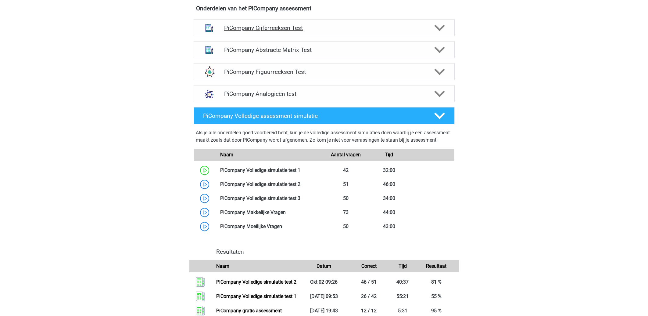
click at [276, 31] on h4 "PiCompany Cijferreeksen Test" at bounding box center [324, 27] width 200 height 7
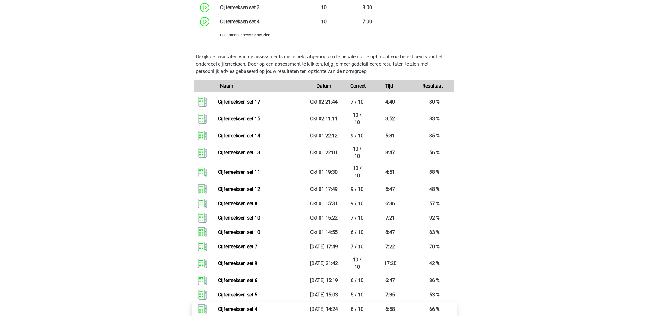
scroll to position [736, 0]
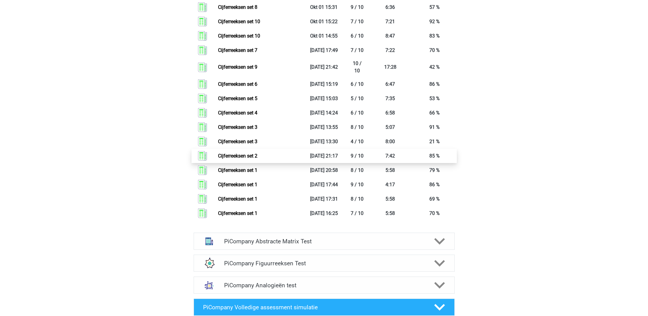
click at [251, 159] on link "Cijferreeksen set 2" at bounding box center [237, 156] width 39 height 6
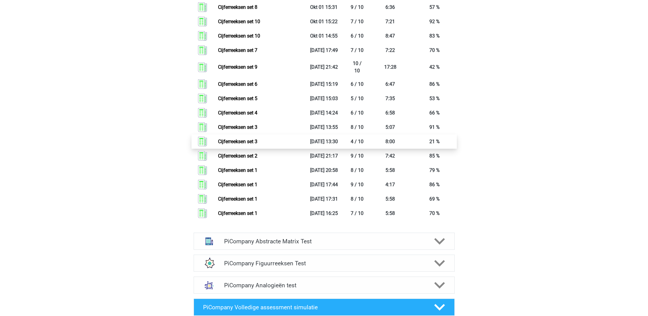
click at [251, 144] on link "Cijferreeksen set 3" at bounding box center [237, 141] width 39 height 6
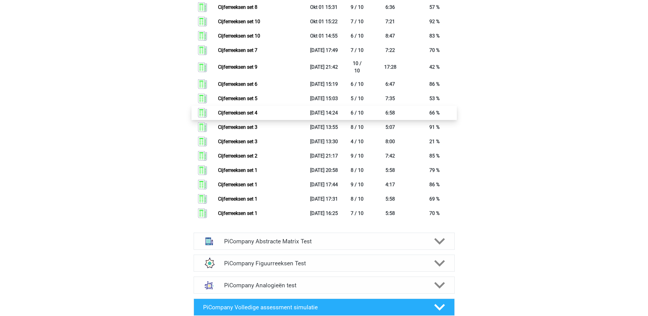
click at [257, 116] on link "Cijferreeksen set 4" at bounding box center [237, 113] width 39 height 6
click at [257, 101] on link "Cijferreeksen set 5" at bounding box center [237, 98] width 39 height 6
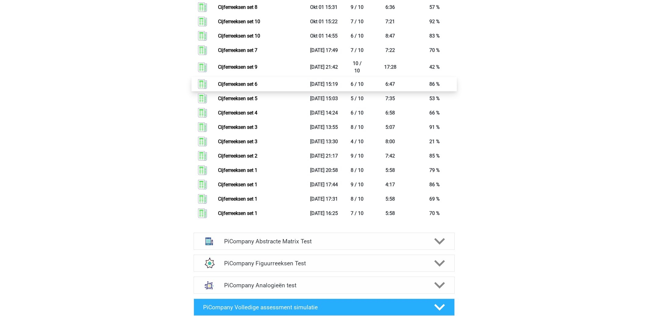
click at [256, 87] on link "Cijferreeksen set 6" at bounding box center [237, 84] width 39 height 6
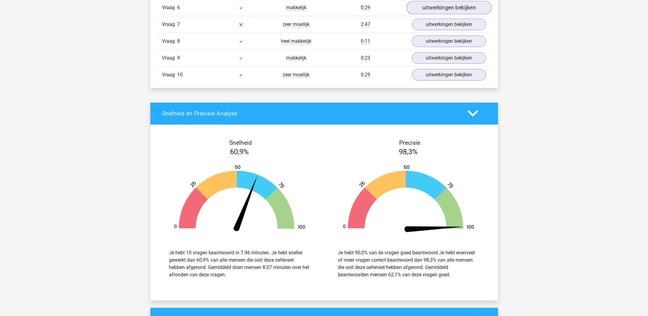
scroll to position [294, 0]
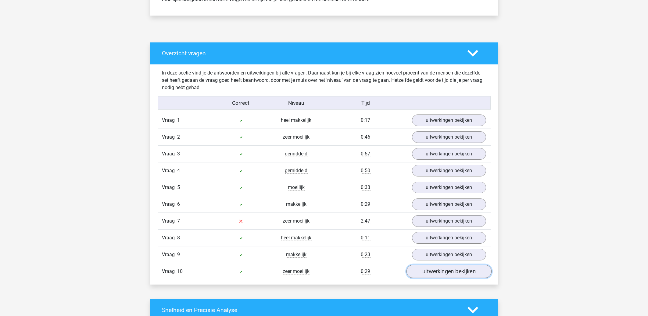
click at [427, 271] on link "uitwerkingen bekijken" at bounding box center [448, 270] width 85 height 13
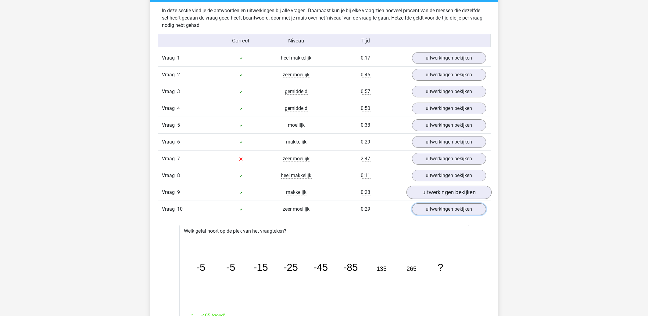
scroll to position [360, 0]
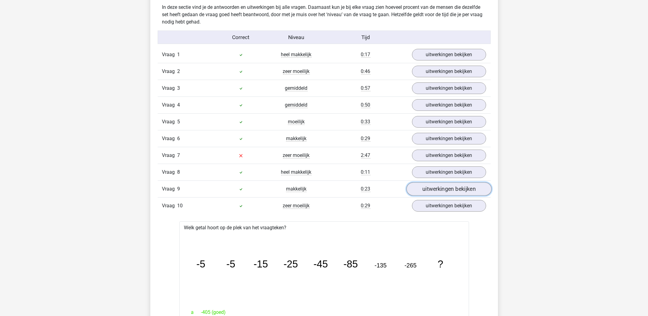
click at [440, 187] on link "uitwerkingen bekijken" at bounding box center [448, 188] width 85 height 13
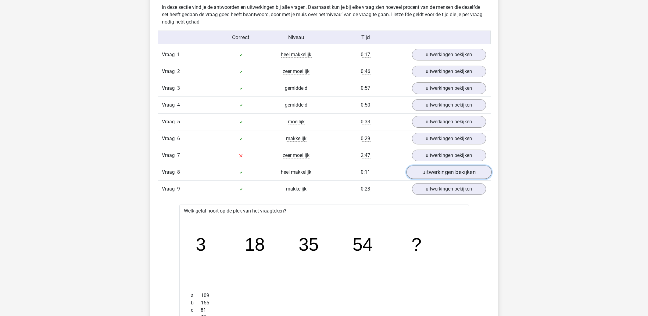
click at [441, 170] on link "uitwerkingen bekijken" at bounding box center [448, 171] width 85 height 13
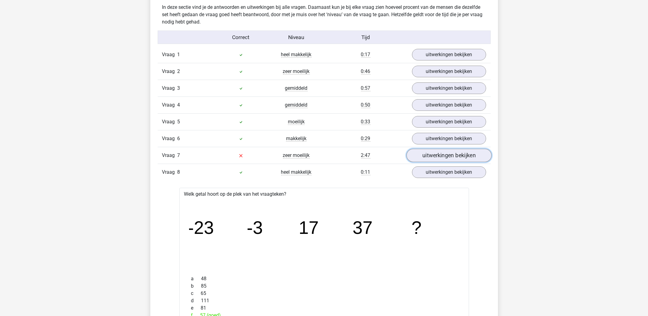
click at [439, 157] on link "uitwerkingen bekijken" at bounding box center [448, 155] width 85 height 13
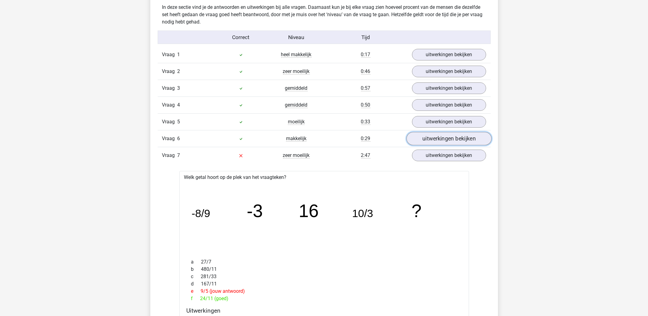
click at [438, 136] on link "uitwerkingen bekijken" at bounding box center [448, 138] width 85 height 13
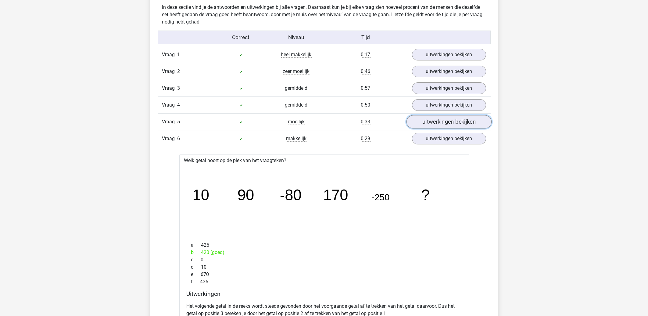
click at [437, 120] on link "uitwerkingen bekijken" at bounding box center [448, 121] width 85 height 13
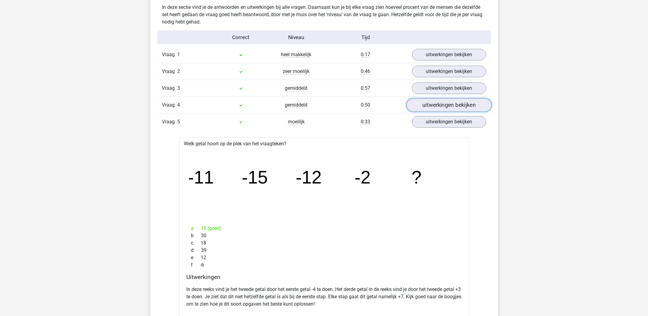
click at [432, 104] on link "uitwerkingen bekijken" at bounding box center [448, 104] width 85 height 13
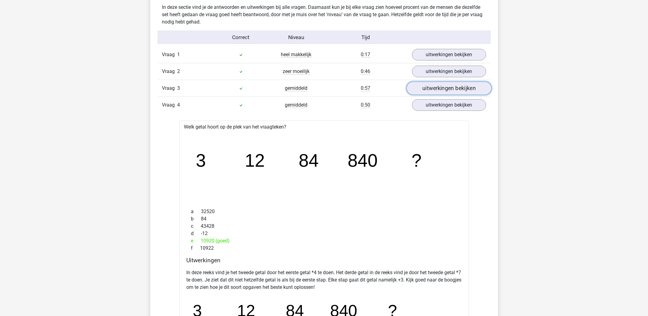
click at [432, 89] on link "uitwerkingen bekijken" at bounding box center [448, 87] width 85 height 13
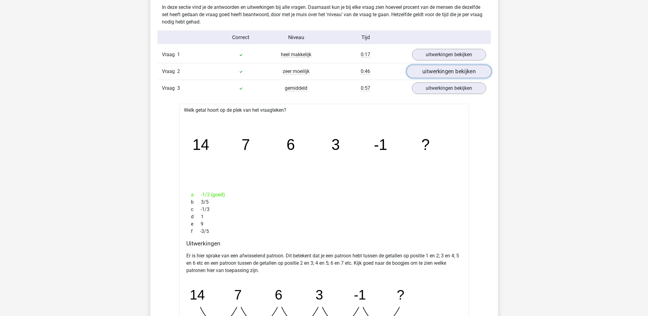
click at [434, 71] on link "uitwerkingen bekijken" at bounding box center [448, 71] width 85 height 13
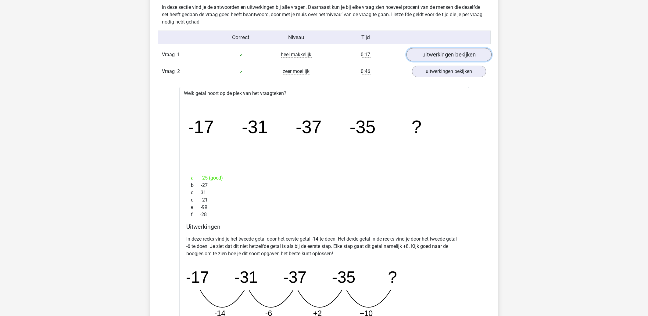
click at [437, 52] on link "uitwerkingen bekijken" at bounding box center [448, 54] width 85 height 13
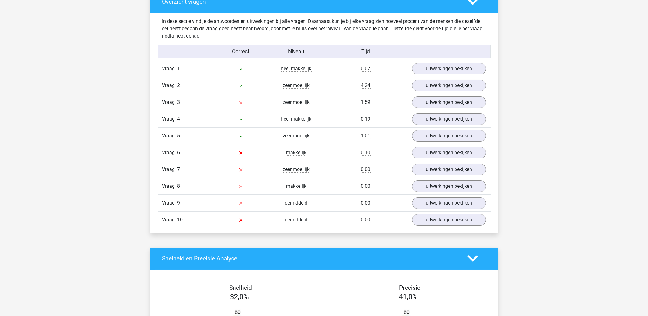
scroll to position [425, 0]
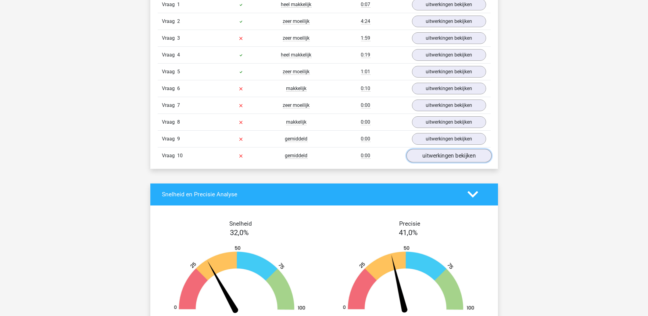
click at [435, 158] on link "uitwerkingen bekijken" at bounding box center [448, 155] width 85 height 13
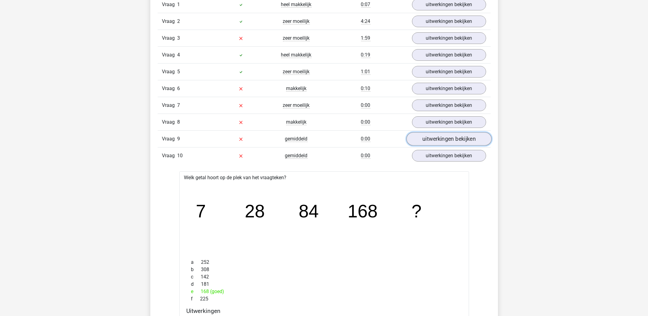
click at [439, 138] on link "uitwerkingen bekijken" at bounding box center [448, 138] width 85 height 13
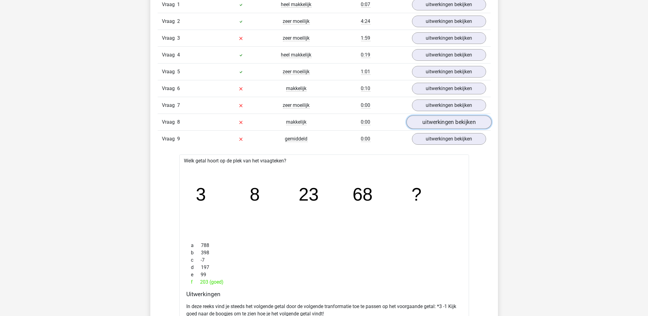
click at [440, 123] on link "uitwerkingen bekijken" at bounding box center [448, 121] width 85 height 13
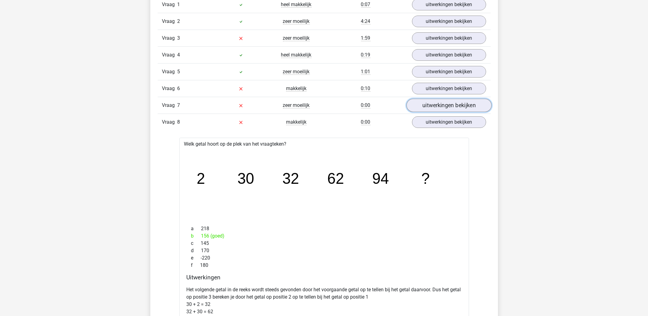
click at [439, 106] on link "uitwerkingen bekijken" at bounding box center [448, 105] width 85 height 13
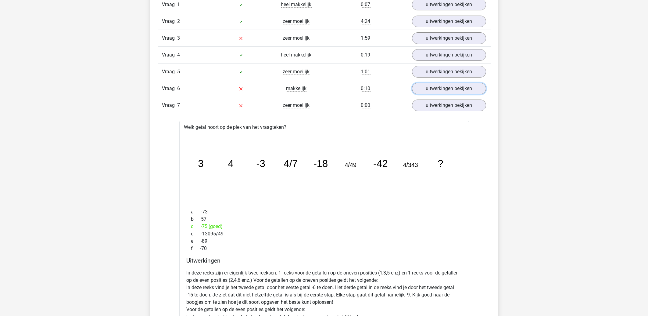
click at [439, 90] on link "uitwerkingen bekijken" at bounding box center [449, 89] width 74 height 12
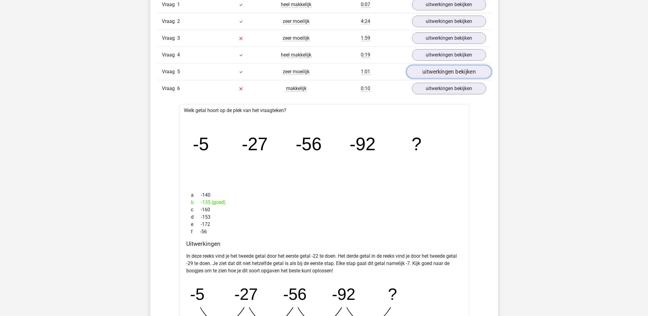
click at [438, 72] on link "uitwerkingen bekijken" at bounding box center [448, 71] width 85 height 13
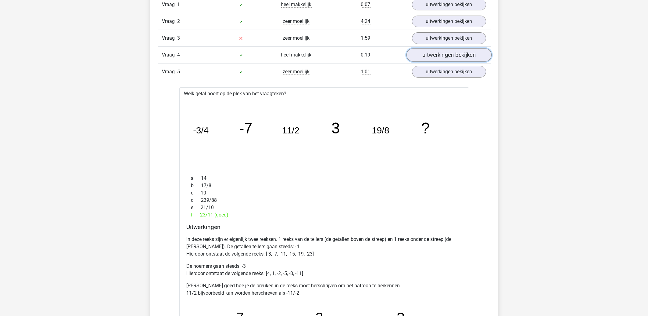
click at [438, 56] on link "uitwerkingen bekijken" at bounding box center [448, 54] width 85 height 13
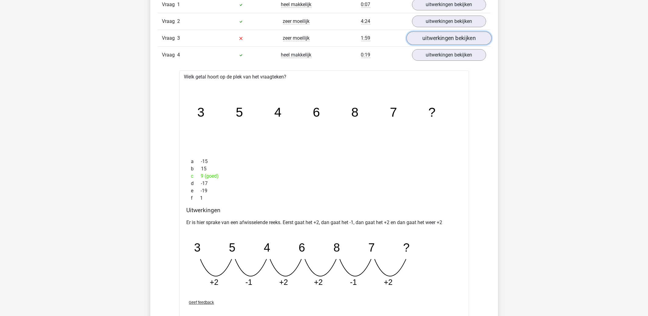
click at [434, 35] on link "uitwerkingen bekijken" at bounding box center [448, 37] width 85 height 13
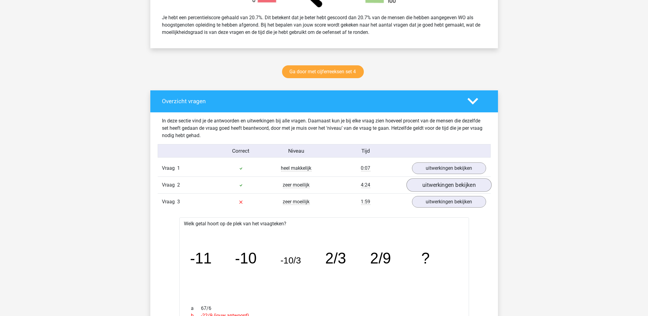
scroll to position [327, 0]
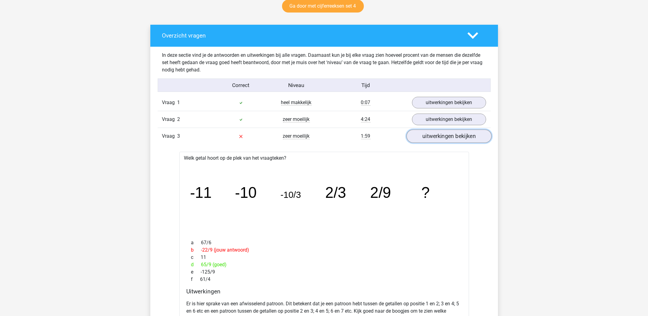
click at [435, 135] on link "uitwerkingen bekijken" at bounding box center [448, 135] width 85 height 13
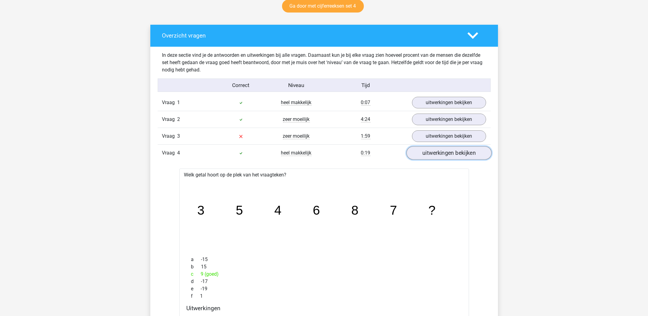
click at [428, 156] on link "uitwerkingen bekijken" at bounding box center [448, 152] width 85 height 13
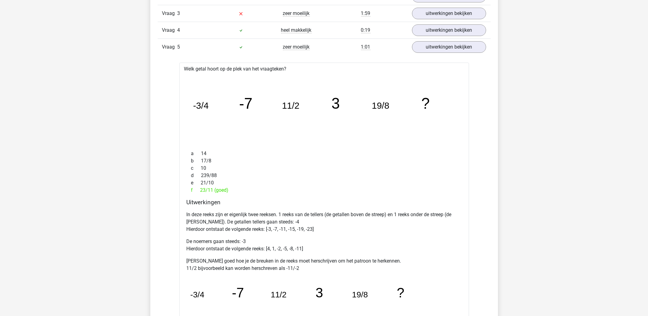
scroll to position [392, 0]
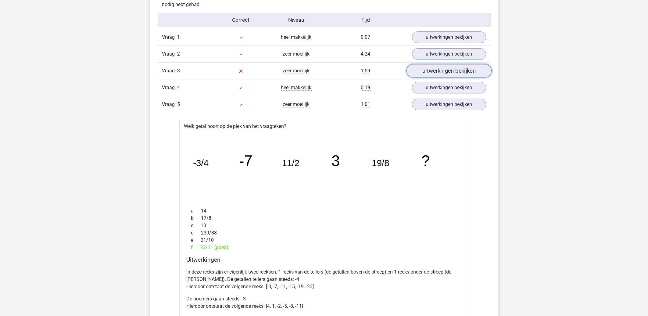
click at [441, 74] on link "uitwerkingen bekijken" at bounding box center [448, 70] width 85 height 13
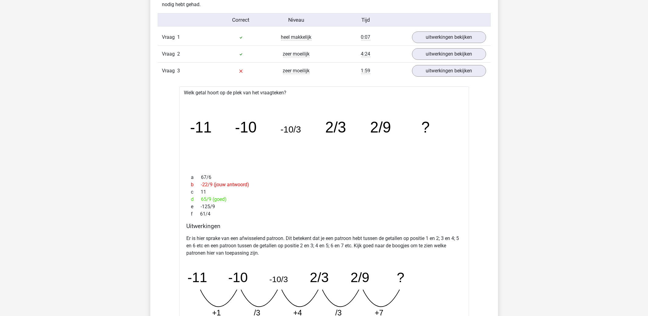
click at [414, 64] on div "Vraag 3 zeer moeilijk 1:59 uitwerkingen bekijken" at bounding box center [324, 70] width 333 height 17
click at [436, 72] on link "uitwerkingen bekijken" at bounding box center [448, 70] width 85 height 13
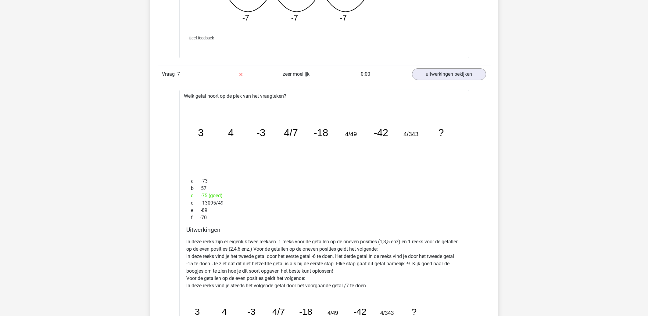
scroll to position [1144, 0]
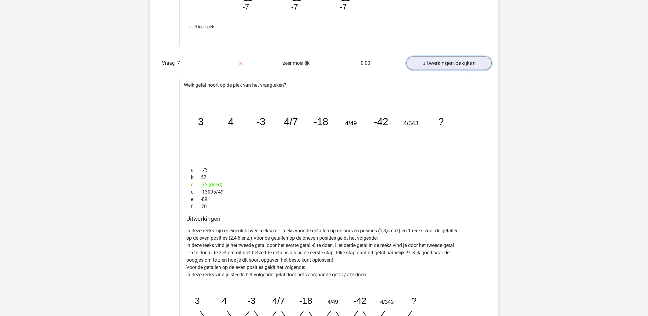
click at [464, 65] on link "uitwerkingen bekijken" at bounding box center [448, 63] width 85 height 13
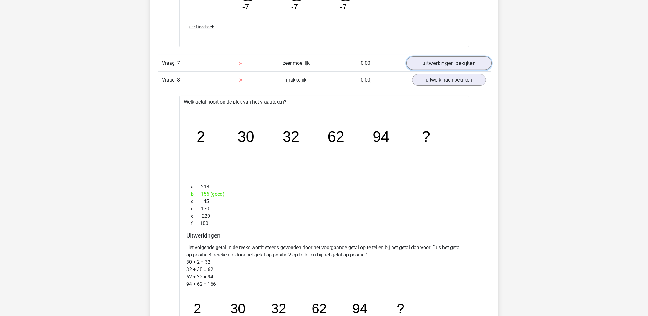
click at [439, 66] on link "uitwerkingen bekijken" at bounding box center [448, 63] width 85 height 13
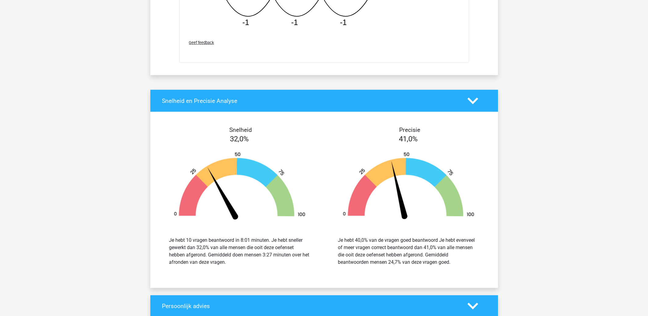
scroll to position [2485, 0]
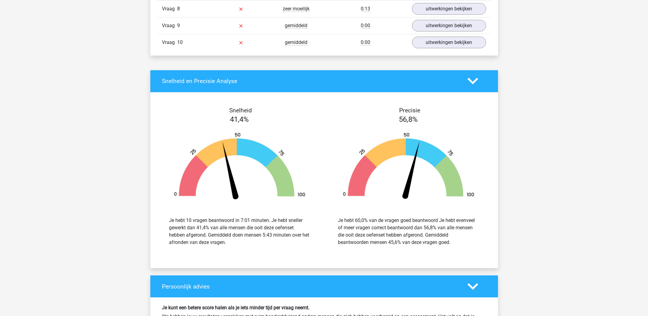
scroll to position [457, 0]
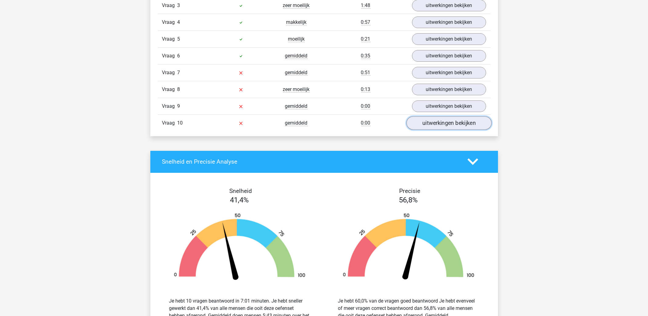
click at [432, 124] on link "uitwerkingen bekijken" at bounding box center [448, 122] width 85 height 13
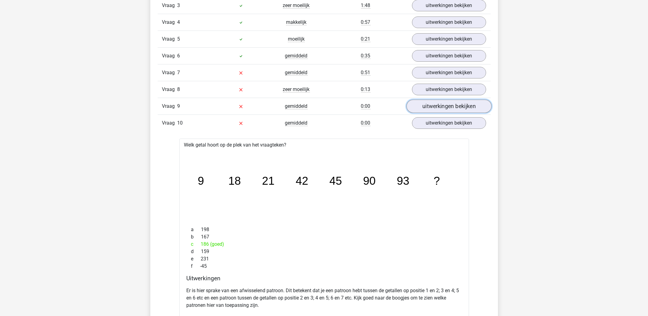
click at [438, 108] on link "uitwerkingen bekijken" at bounding box center [448, 105] width 85 height 13
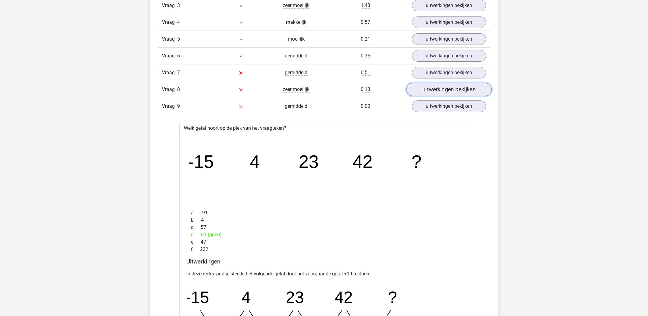
click at [438, 91] on link "uitwerkingen bekijken" at bounding box center [448, 89] width 85 height 13
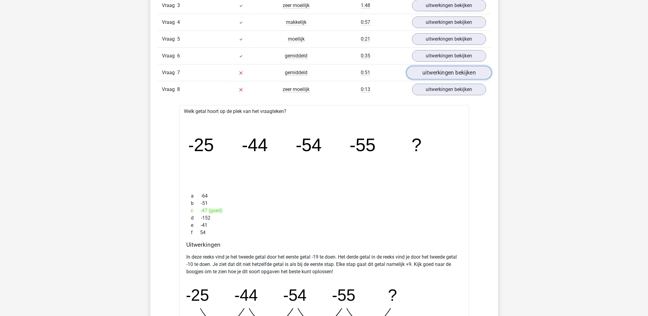
click at [435, 73] on link "uitwerkingen bekijken" at bounding box center [448, 72] width 85 height 13
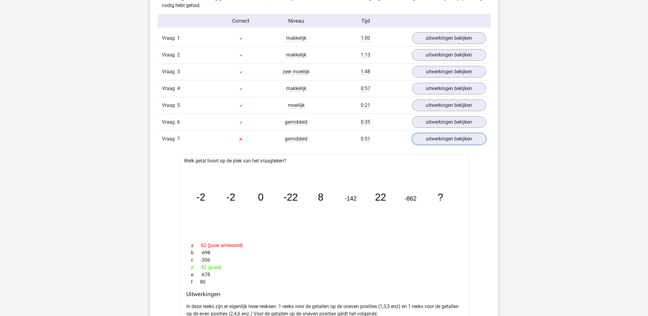
scroll to position [392, 0]
click at [447, 144] on link "uitwerkingen bekijken" at bounding box center [448, 137] width 85 height 13
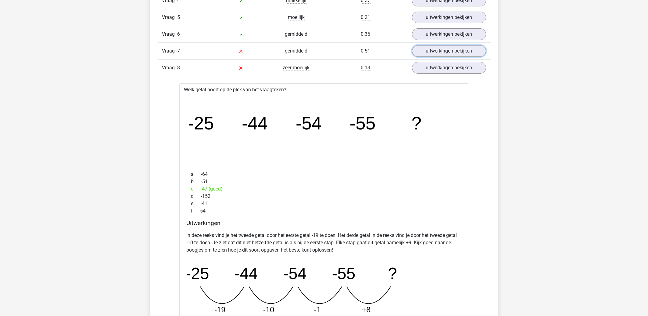
scroll to position [490, 0]
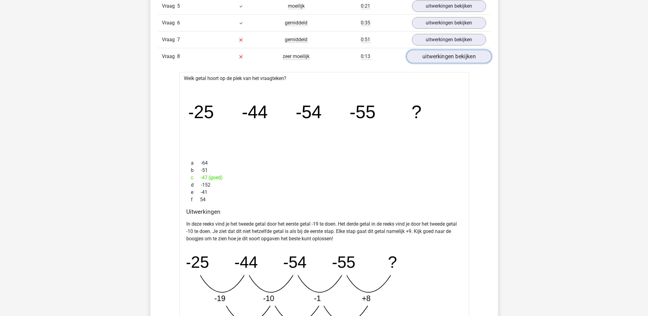
click at [430, 62] on link "uitwerkingen bekijken" at bounding box center [448, 56] width 85 height 13
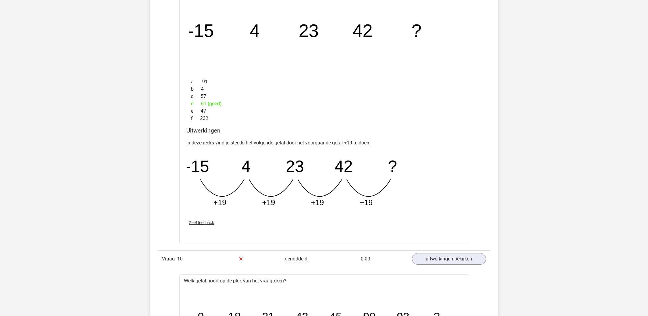
scroll to position [556, 0]
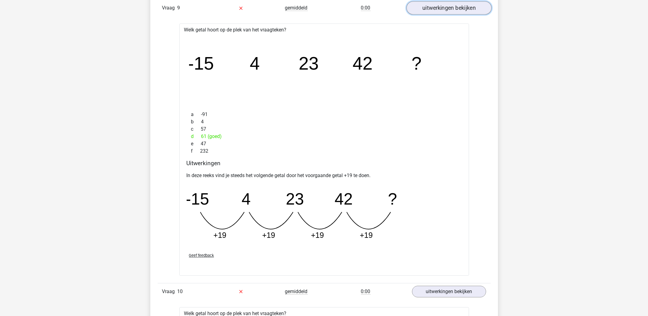
click at [453, 9] on link "uitwerkingen bekijken" at bounding box center [448, 7] width 85 height 13
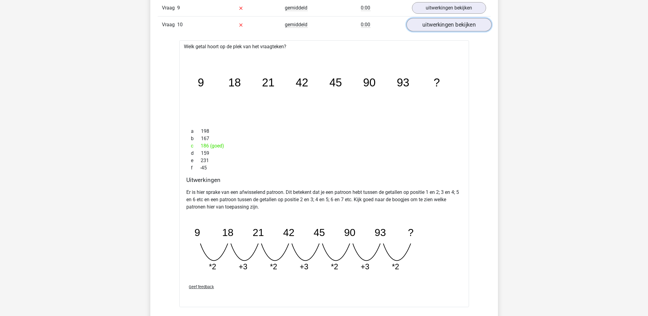
click at [446, 22] on link "uitwerkingen bekijken" at bounding box center [448, 24] width 85 height 13
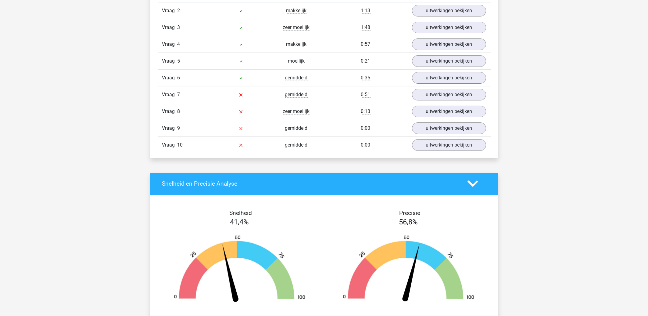
scroll to position [392, 0]
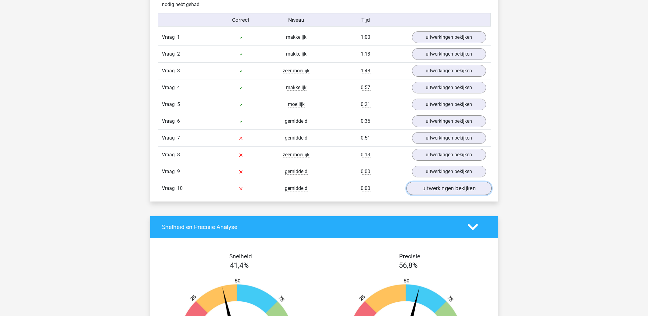
click at [453, 192] on link "uitwerkingen bekijken" at bounding box center [448, 187] width 85 height 13
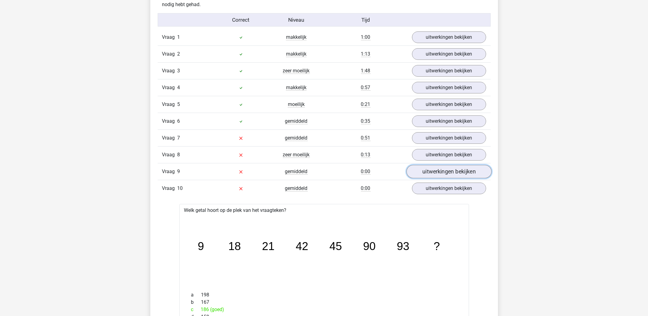
click at [447, 171] on link "uitwerkingen bekijken" at bounding box center [448, 171] width 85 height 13
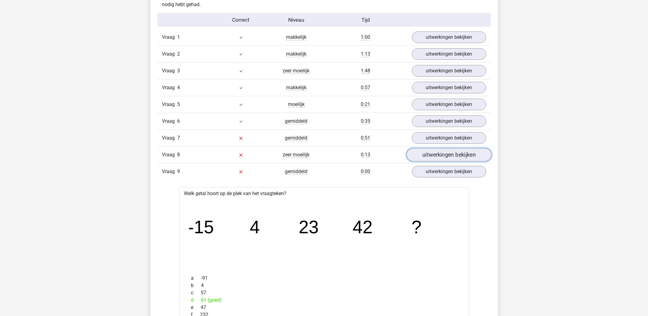
click at [450, 152] on link "uitwerkingen bekijken" at bounding box center [448, 154] width 85 height 13
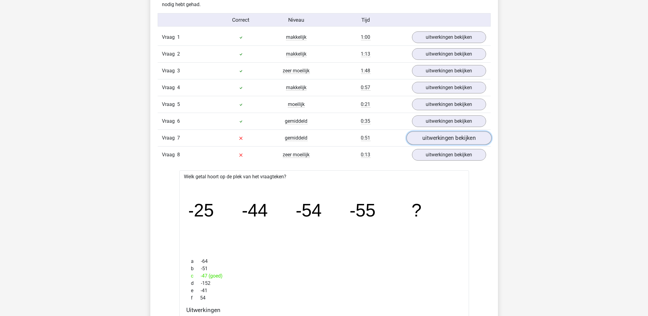
click at [450, 139] on link "uitwerkingen bekijken" at bounding box center [448, 137] width 85 height 13
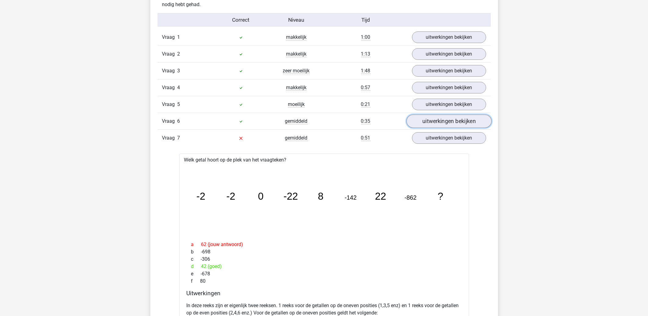
click at [443, 120] on link "uitwerkingen bekijken" at bounding box center [448, 120] width 85 height 13
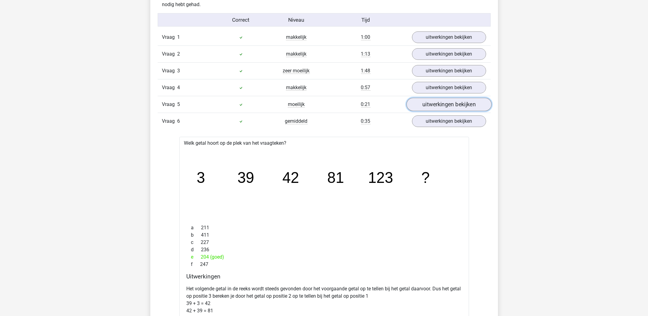
click at [446, 106] on link "uitwerkingen bekijken" at bounding box center [448, 104] width 85 height 13
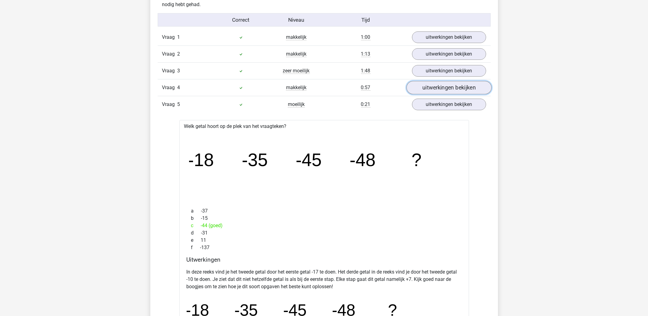
click at [441, 84] on link "uitwerkingen bekijken" at bounding box center [448, 87] width 85 height 13
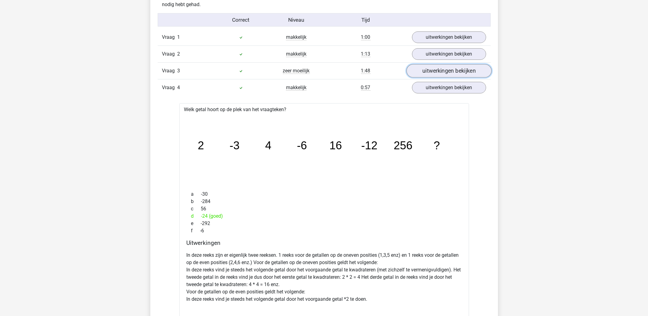
click at [442, 75] on link "uitwerkingen bekijken" at bounding box center [448, 70] width 85 height 13
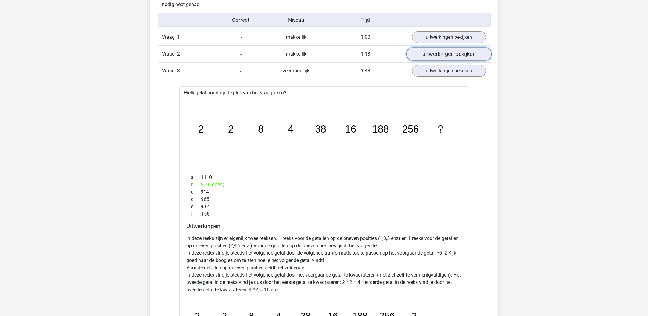
click at [446, 58] on link "uitwerkingen bekijken" at bounding box center [448, 53] width 85 height 13
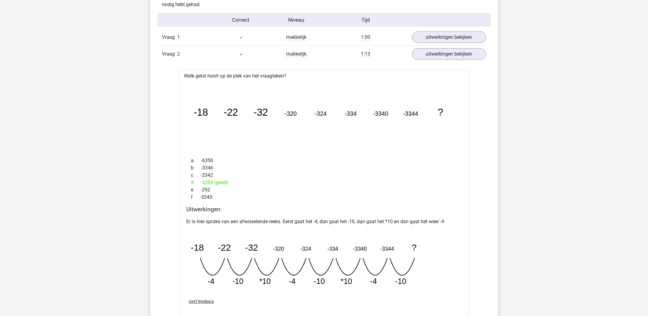
click at [449, 44] on div "Vraag 1 makkelijk 1:00 uitwerkingen bekijken" at bounding box center [324, 37] width 333 height 16
click at [451, 39] on link "uitwerkingen bekijken" at bounding box center [448, 36] width 85 height 13
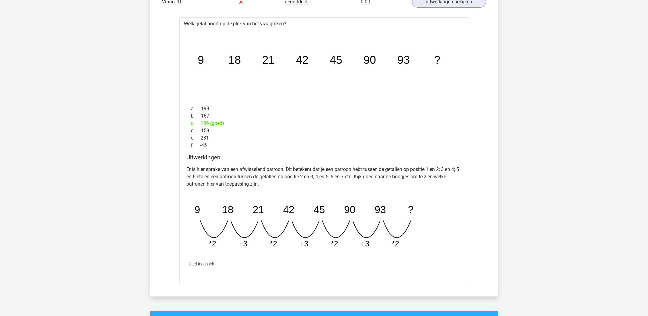
scroll to position [3367, 0]
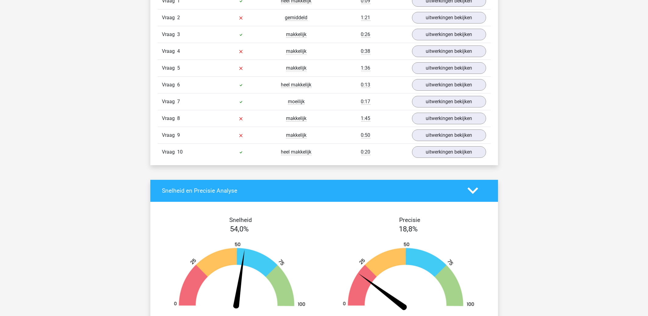
scroll to position [392, 0]
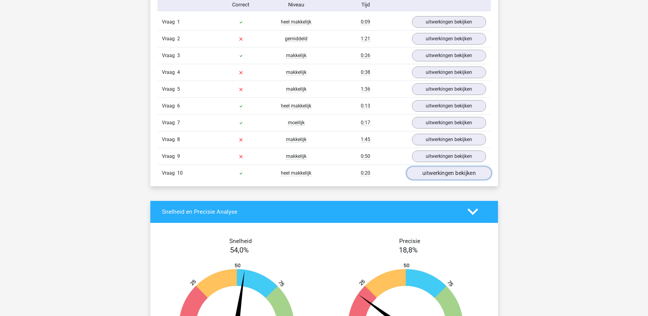
click at [437, 175] on link "uitwerkingen bekijken" at bounding box center [448, 172] width 85 height 13
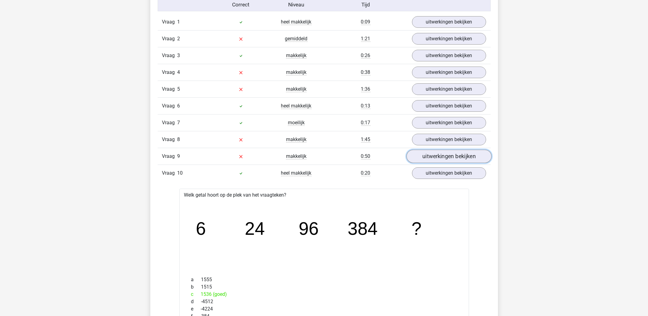
click at [436, 157] on link "uitwerkingen bekijken" at bounding box center [448, 155] width 85 height 13
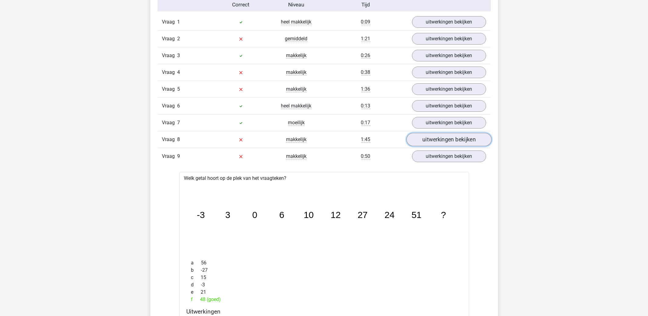
click at [437, 139] on link "uitwerkingen bekijken" at bounding box center [448, 139] width 85 height 13
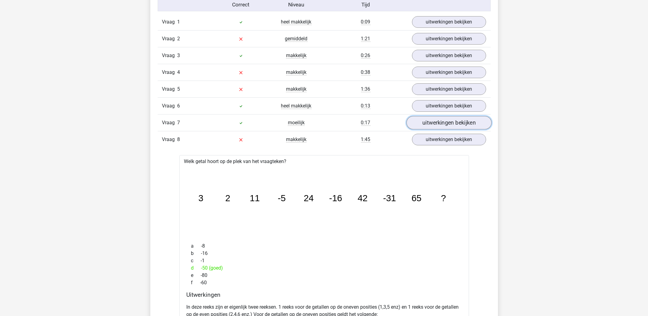
click at [438, 123] on link "uitwerkingen bekijken" at bounding box center [448, 122] width 85 height 13
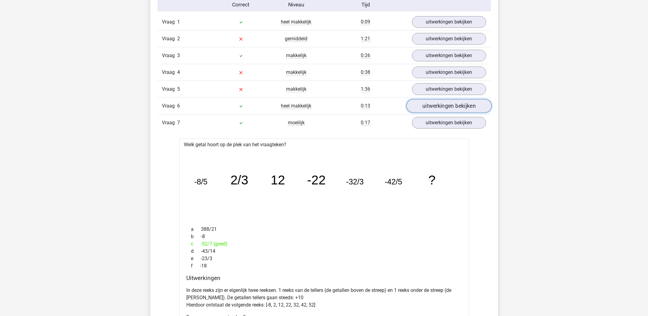
click at [439, 105] on link "uitwerkingen bekijken" at bounding box center [448, 105] width 85 height 13
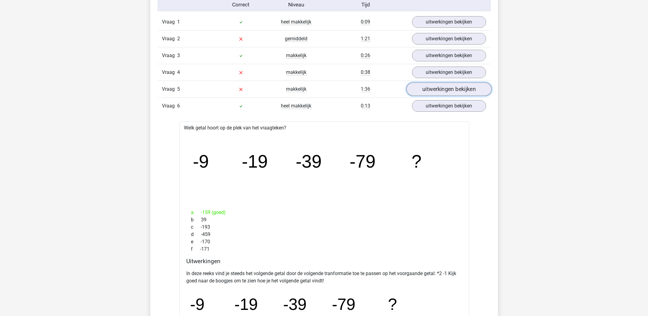
click at [442, 84] on link "uitwerkingen bekijken" at bounding box center [448, 88] width 85 height 13
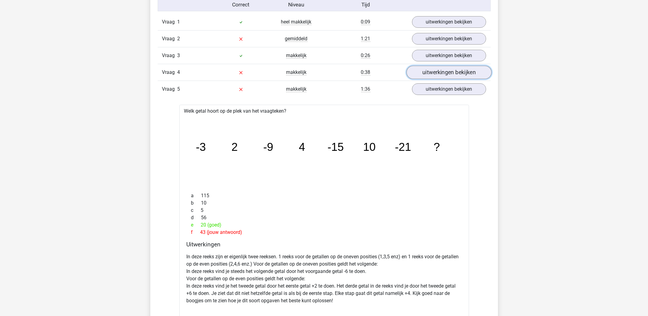
click at [444, 72] on link "uitwerkingen bekijken" at bounding box center [448, 72] width 85 height 13
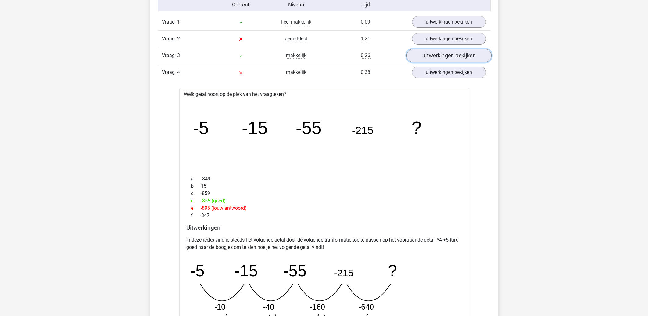
click at [446, 55] on link "uitwerkingen bekijken" at bounding box center [448, 55] width 85 height 13
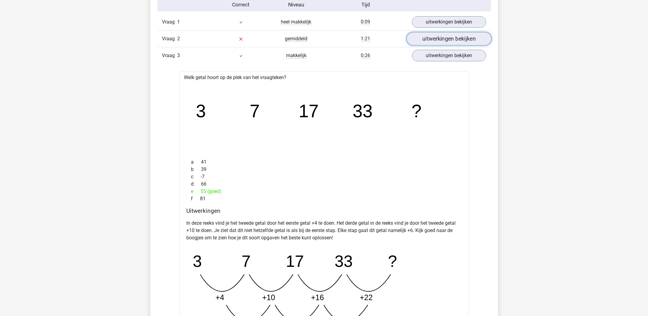
click at [447, 38] on link "uitwerkingen bekijken" at bounding box center [448, 38] width 85 height 13
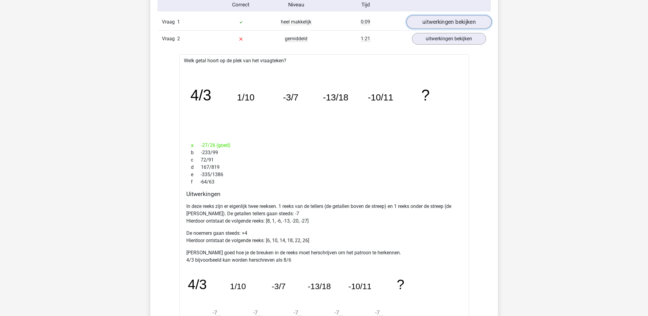
click at [452, 18] on link "uitwerkingen bekijken" at bounding box center [448, 21] width 85 height 13
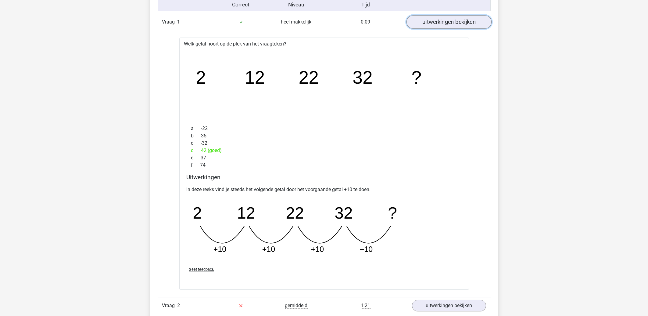
click at [441, 22] on link "uitwerkingen bekijken" at bounding box center [448, 21] width 85 height 13
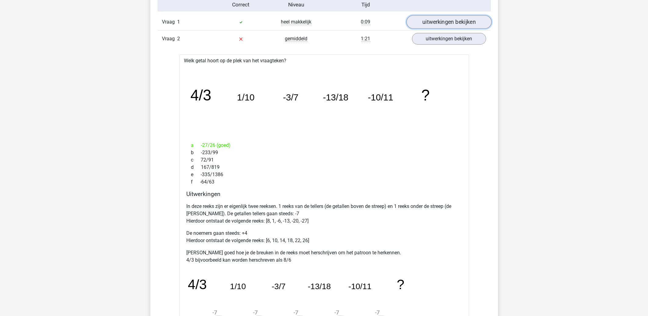
click at [446, 17] on link "uitwerkingen bekijken" at bounding box center [448, 21] width 85 height 13
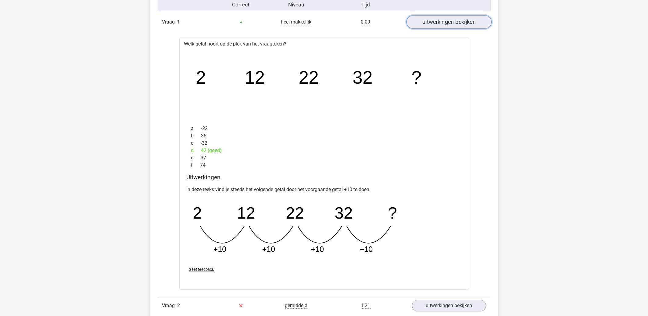
click at [446, 17] on link "uitwerkingen bekijken" at bounding box center [448, 21] width 85 height 13
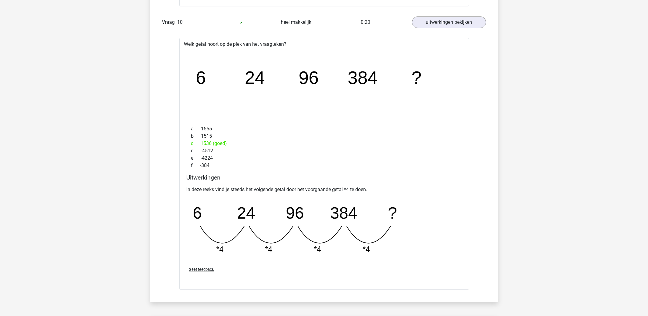
scroll to position [0, 0]
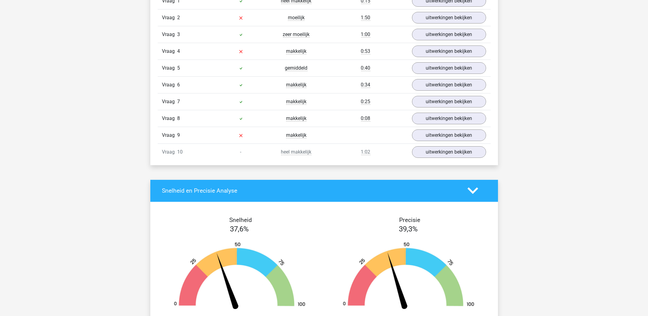
scroll to position [392, 0]
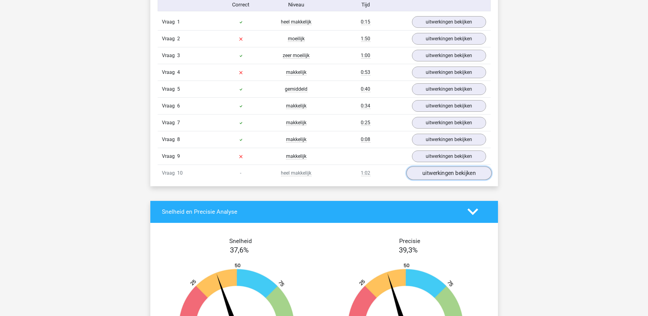
click at [450, 179] on link "uitwerkingen bekijken" at bounding box center [448, 172] width 85 height 13
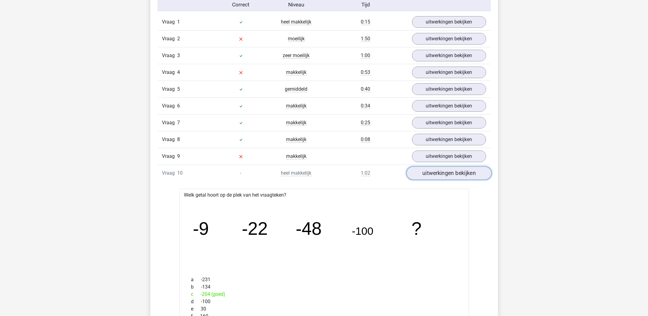
click at [453, 174] on link "uitwerkingen bekijken" at bounding box center [448, 172] width 85 height 13
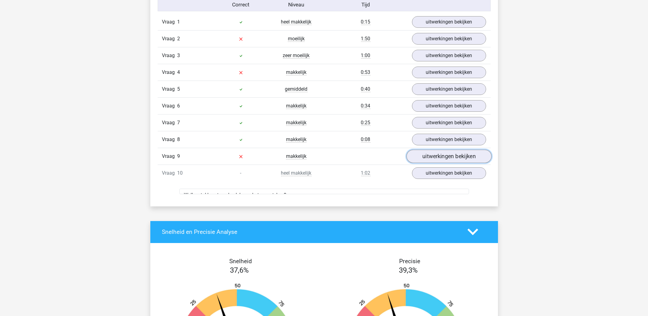
click at [454, 155] on link "uitwerkingen bekijken" at bounding box center [448, 155] width 85 height 13
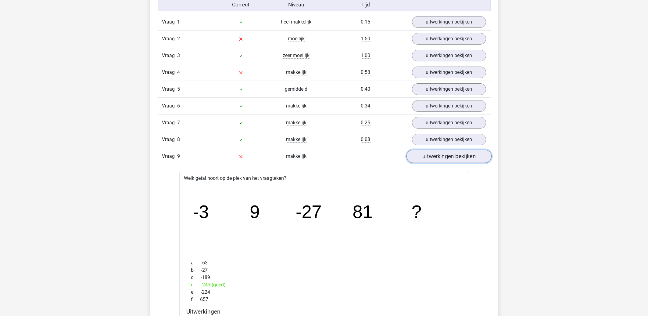
click at [453, 155] on link "uitwerkingen bekijken" at bounding box center [448, 155] width 85 height 13
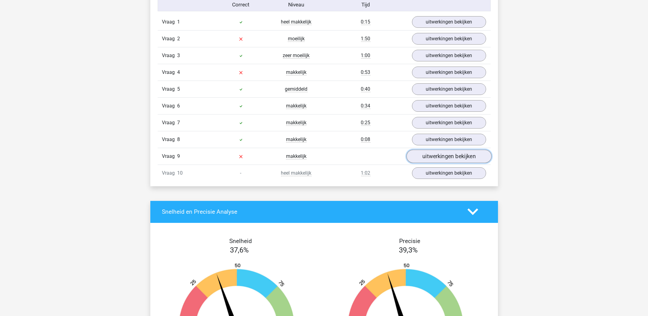
click at [449, 152] on link "uitwerkingen bekijken" at bounding box center [448, 155] width 85 height 13
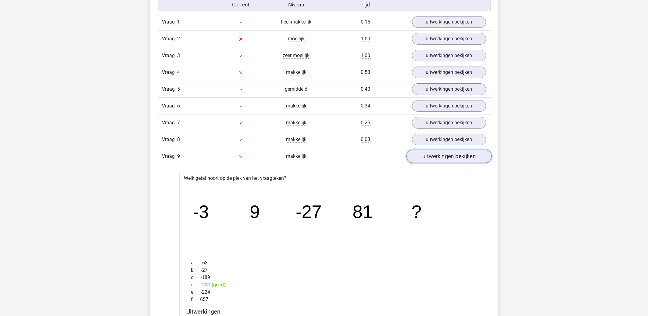
click at [461, 159] on link "uitwerkingen bekijken" at bounding box center [448, 155] width 85 height 13
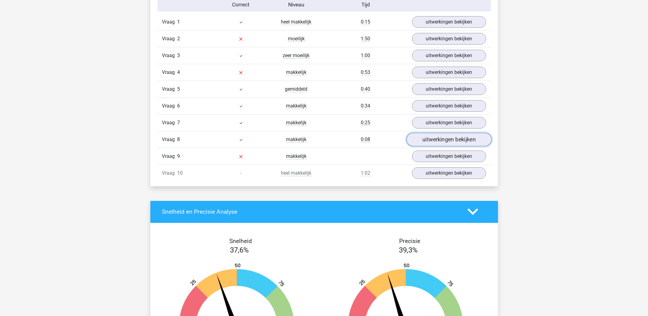
click at [452, 140] on link "uitwerkingen bekijken" at bounding box center [448, 139] width 85 height 13
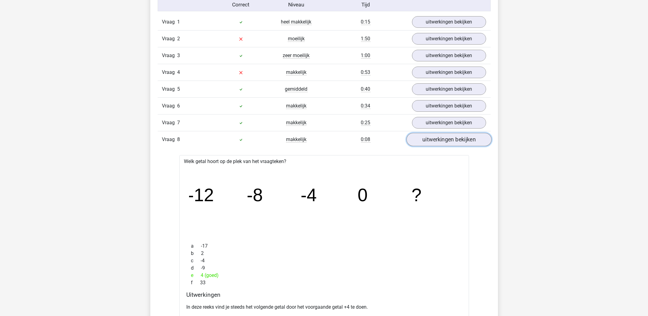
click at [452, 140] on link "uitwerkingen bekijken" at bounding box center [448, 139] width 85 height 13
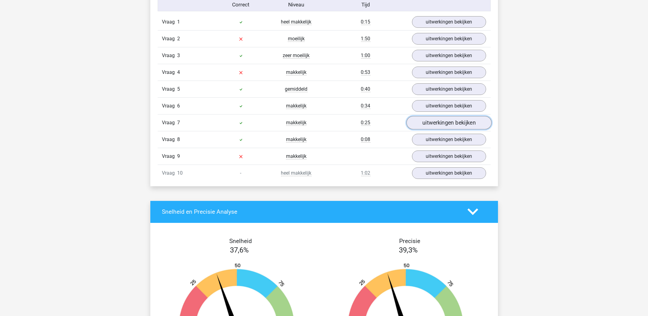
click at [451, 127] on link "uitwerkingen bekijken" at bounding box center [448, 122] width 85 height 13
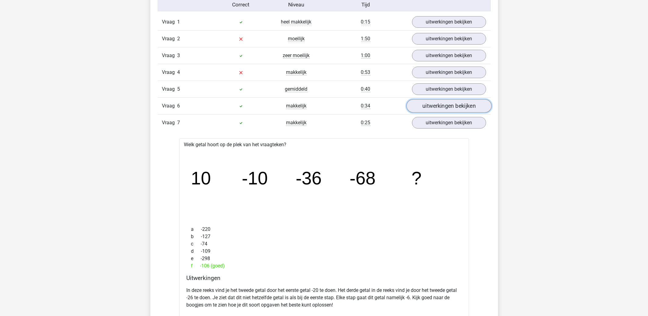
click at [429, 102] on link "uitwerkingen bekijken" at bounding box center [448, 105] width 85 height 13
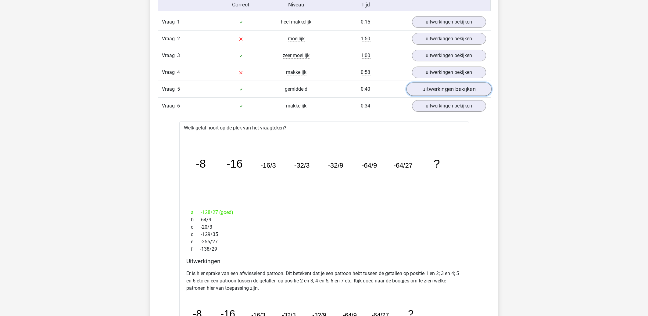
click at [433, 88] on link "uitwerkingen bekijken" at bounding box center [448, 88] width 85 height 13
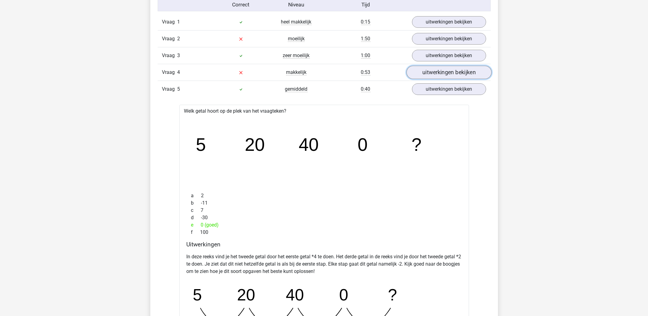
click at [437, 73] on link "uitwerkingen bekijken" at bounding box center [448, 72] width 85 height 13
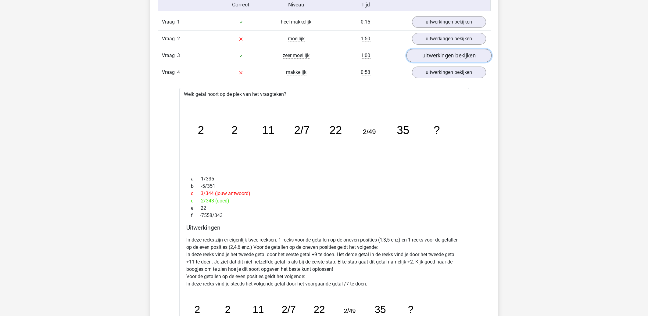
click at [441, 56] on link "uitwerkingen bekijken" at bounding box center [448, 55] width 85 height 13
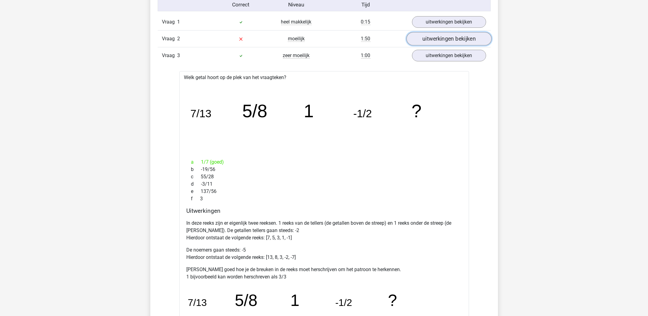
click at [443, 38] on link "uitwerkingen bekijken" at bounding box center [448, 38] width 85 height 13
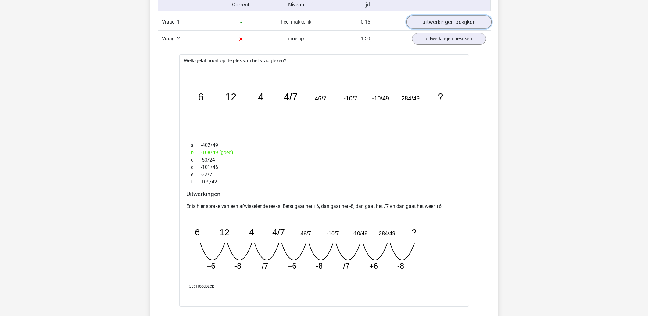
click at [449, 26] on link "uitwerkingen bekijken" at bounding box center [448, 21] width 85 height 13
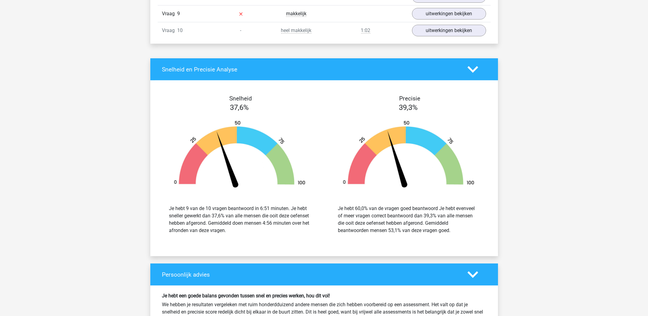
scroll to position [2844, 0]
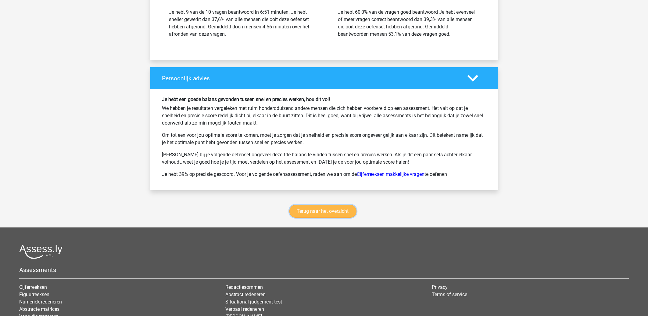
click at [335, 213] on link "Terug naar het overzicht" at bounding box center [322, 211] width 67 height 13
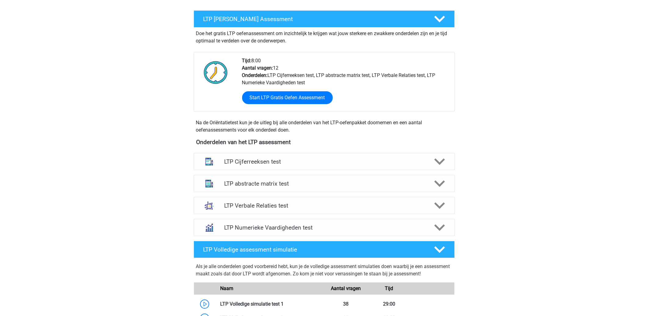
scroll to position [98, 0]
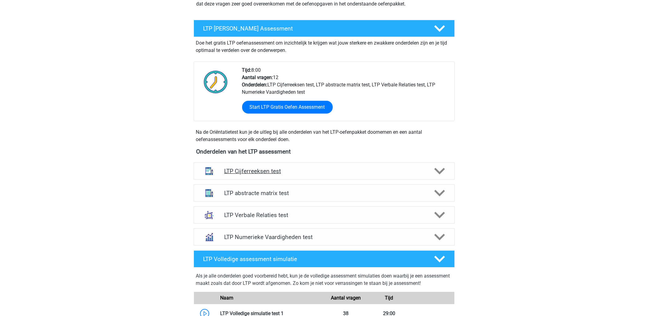
click at [259, 175] on div "LTP Cijferreeksen test" at bounding box center [324, 170] width 261 height 17
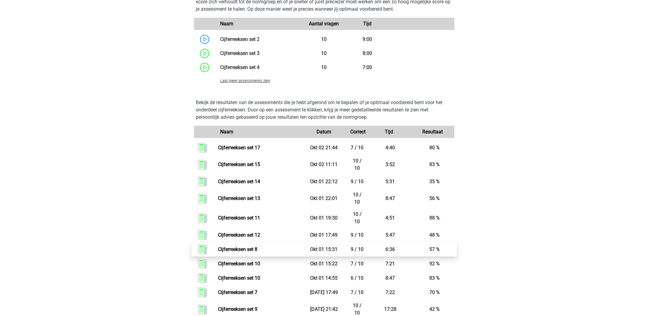
scroll to position [490, 0]
click at [270, 79] on div "Laat meer assessments zien" at bounding box center [259, 79] width 87 height 7
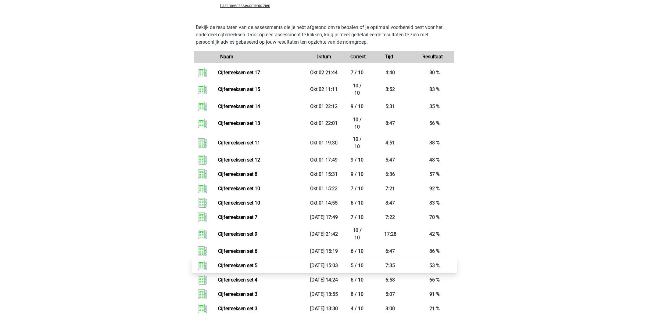
scroll to position [621, 0]
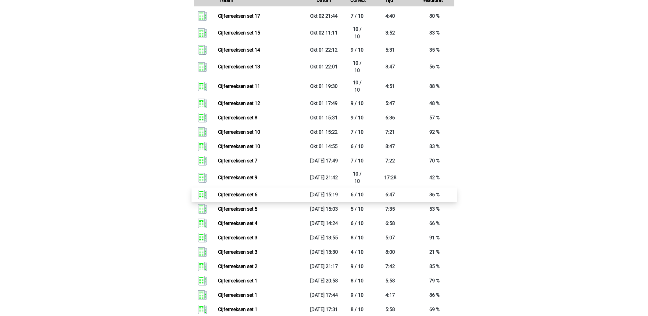
click at [238, 197] on link "Cijferreeksen set 6" at bounding box center [237, 195] width 39 height 6
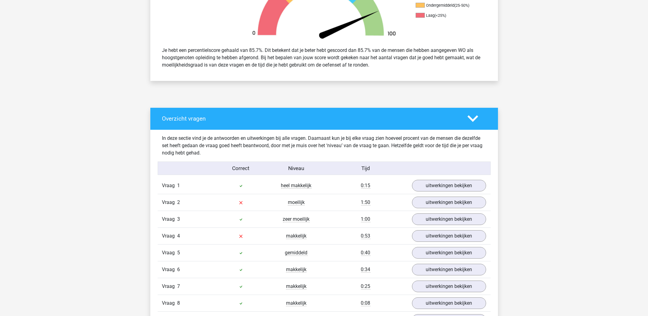
scroll to position [425, 0]
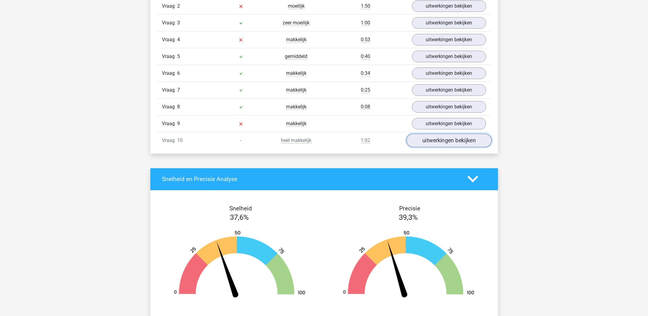
click at [436, 139] on link "uitwerkingen bekijken" at bounding box center [448, 140] width 85 height 13
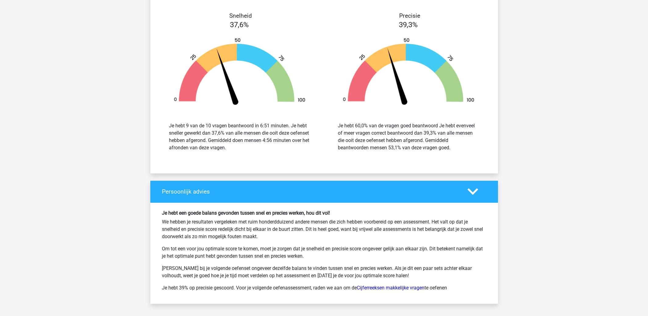
scroll to position [948, 0]
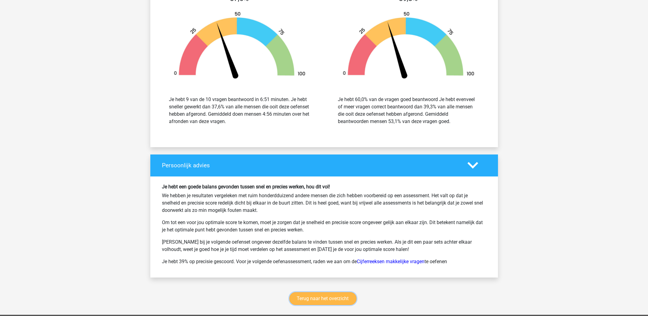
click at [301, 303] on link "Terug naar het overzicht" at bounding box center [322, 298] width 67 height 13
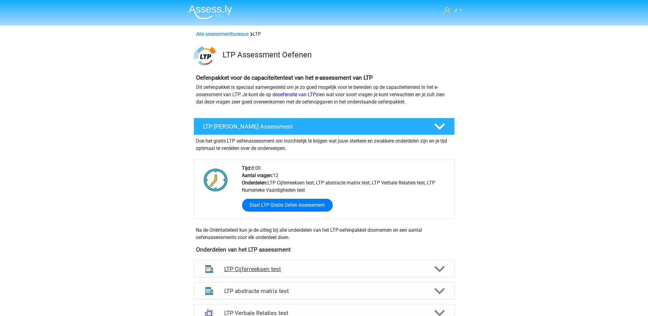
click at [268, 269] on h4 "LTP Cijferreeksen test" at bounding box center [324, 268] width 200 height 7
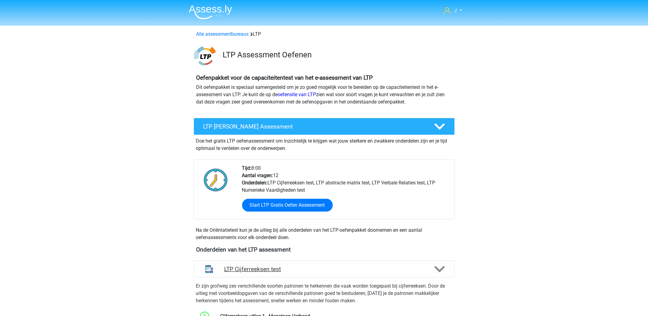
click at [268, 269] on h4 "LTP Cijferreeksen test" at bounding box center [324, 268] width 200 height 7
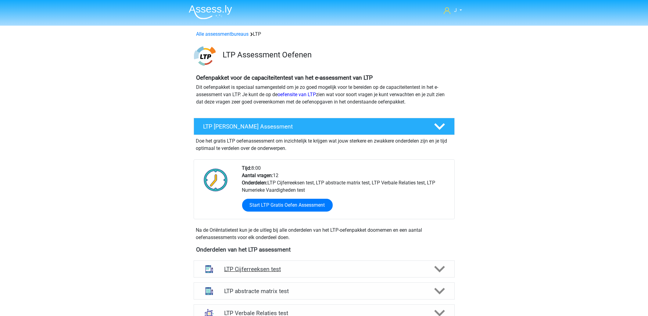
click at [268, 269] on h4 "LTP Cijferreeksen test" at bounding box center [324, 268] width 200 height 7
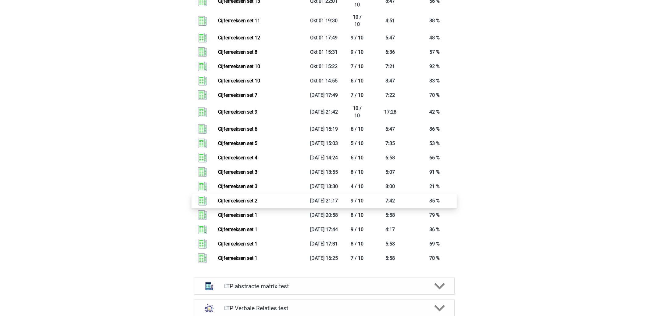
scroll to position [523, 0]
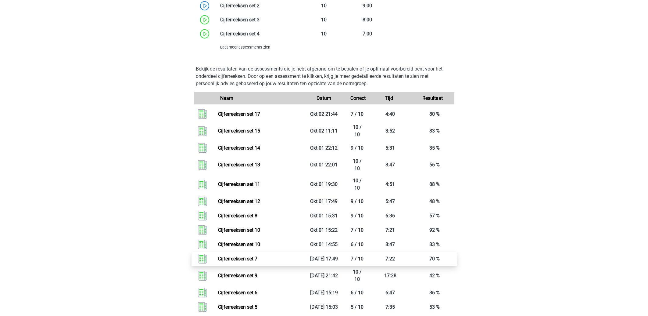
click at [232, 261] on link "Cijferreeksen set 7" at bounding box center [237, 259] width 39 height 6
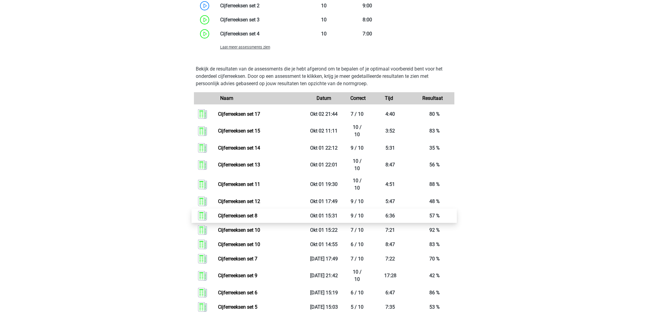
click at [244, 218] on link "Cijferreeksen set 8" at bounding box center [237, 216] width 39 height 6
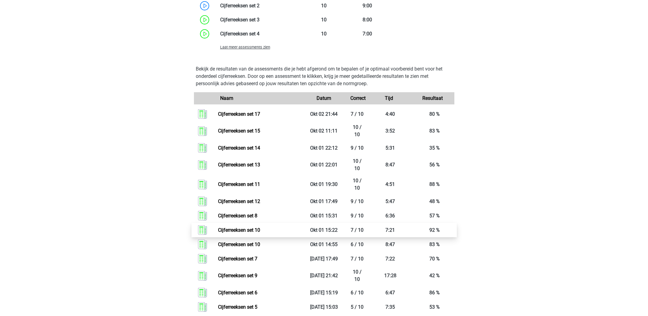
click at [241, 233] on link "Cijferreeksen set 10" at bounding box center [239, 230] width 42 height 6
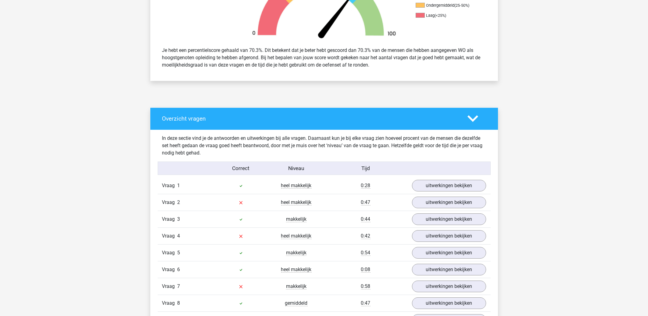
scroll to position [457, 0]
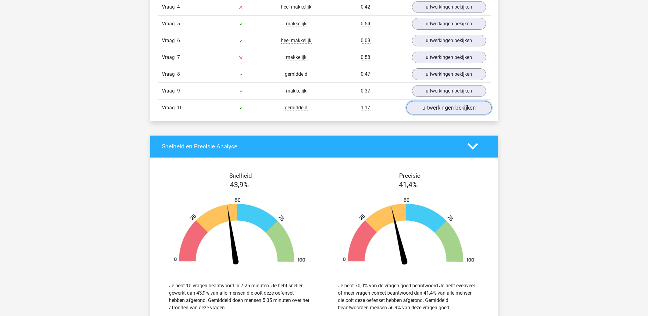
click at [443, 110] on link "uitwerkingen bekijken" at bounding box center [448, 107] width 85 height 13
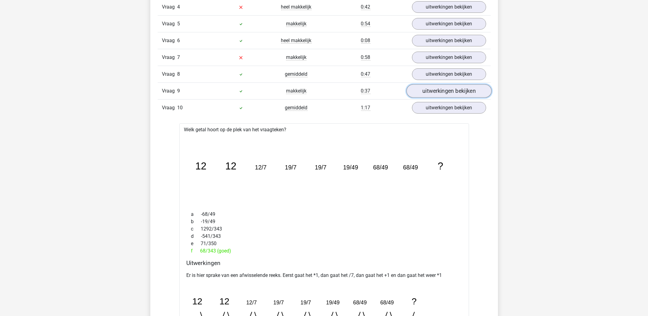
click at [439, 89] on link "uitwerkingen bekijken" at bounding box center [448, 90] width 85 height 13
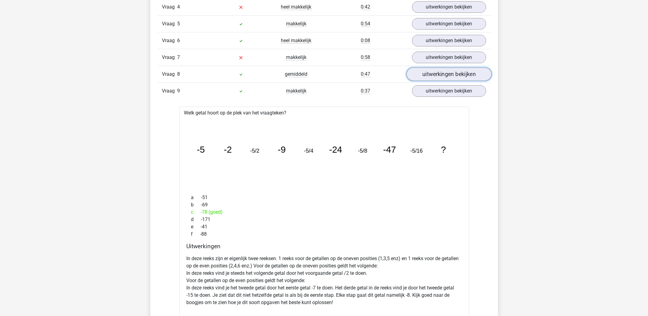
click at [441, 76] on link "uitwerkingen bekijken" at bounding box center [448, 73] width 85 height 13
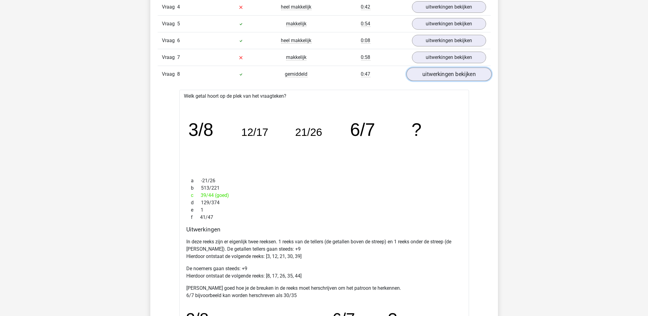
click at [441, 76] on link "uitwerkingen bekijken" at bounding box center [448, 73] width 85 height 13
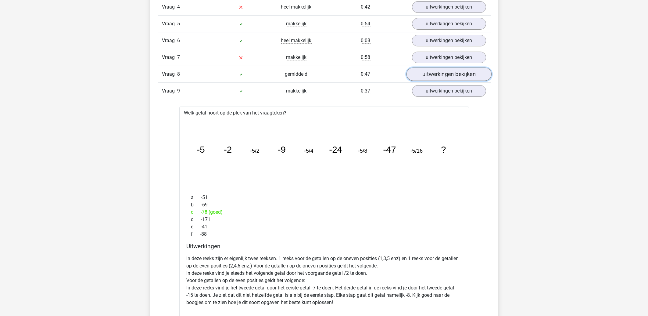
click at [447, 68] on link "uitwerkingen bekijken" at bounding box center [448, 73] width 85 height 13
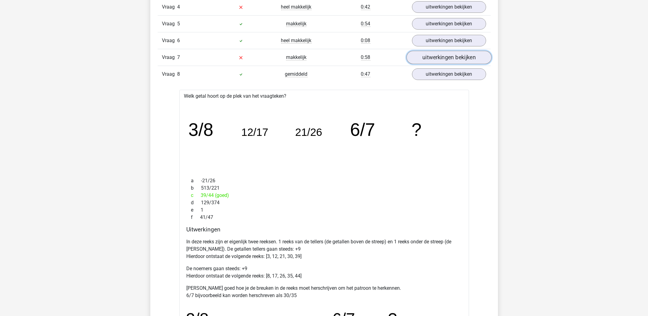
click at [446, 62] on link "uitwerkingen bekijken" at bounding box center [448, 57] width 85 height 13
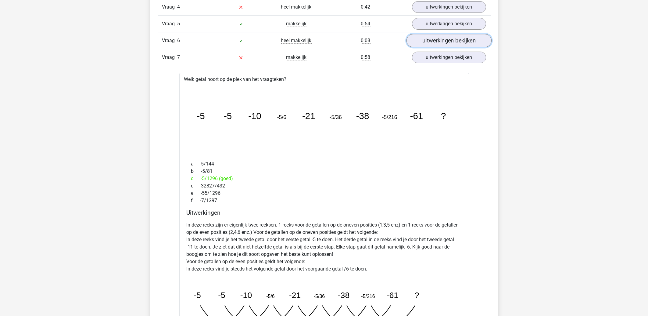
click at [449, 38] on link "uitwerkingen bekijken" at bounding box center [448, 40] width 85 height 13
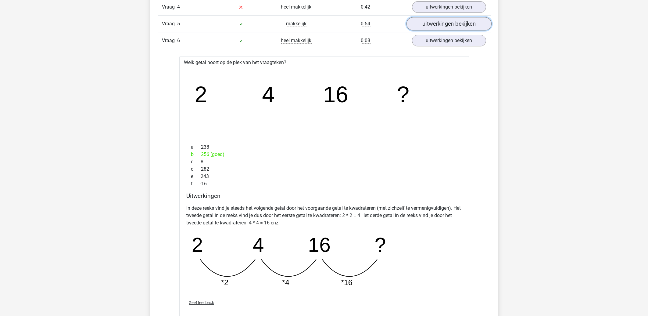
click at [448, 27] on link "uitwerkingen bekijken" at bounding box center [448, 23] width 85 height 13
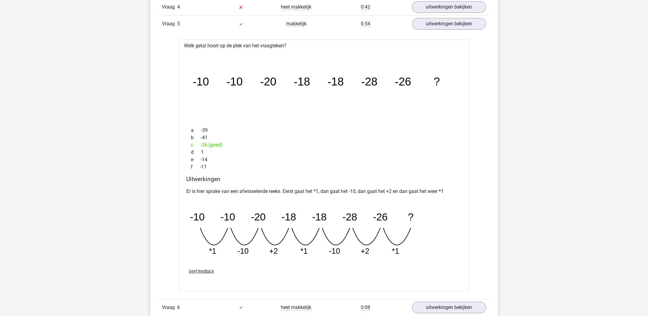
click at [450, 14] on div "Vraag 4 heel makkelijk 0:42 uitwerkingen bekijken" at bounding box center [324, 6] width 333 height 17
click at [451, 9] on link "uitwerkingen bekijken" at bounding box center [448, 6] width 85 height 13
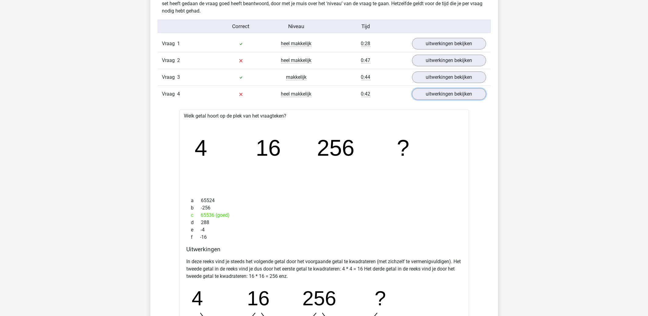
scroll to position [327, 0]
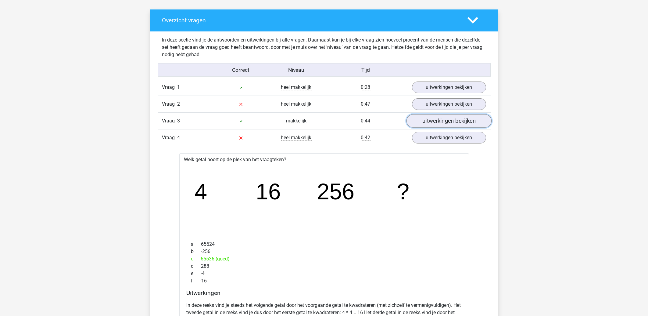
click at [444, 119] on link "uitwerkingen bekijken" at bounding box center [448, 120] width 85 height 13
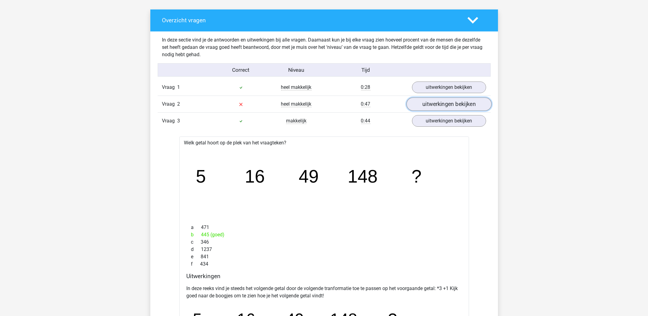
click at [444, 106] on link "uitwerkingen bekijken" at bounding box center [448, 103] width 85 height 13
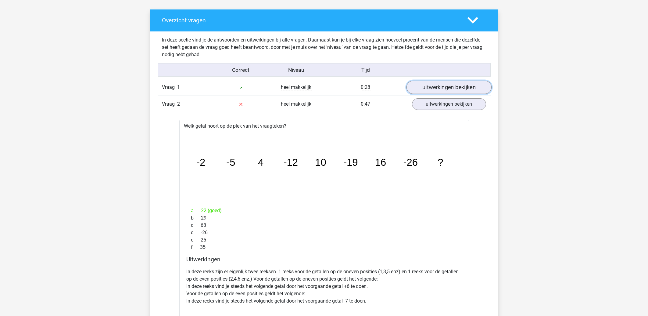
click at [446, 89] on link "uitwerkingen bekijken" at bounding box center [448, 87] width 85 height 13
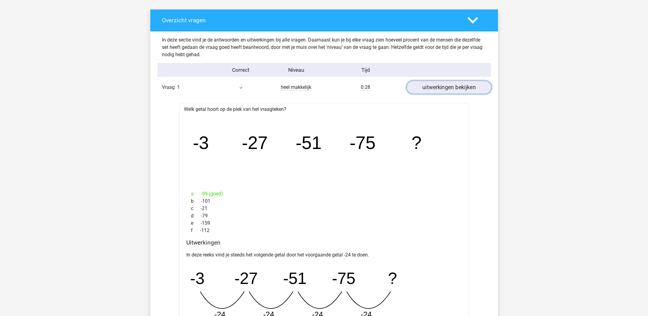
click at [442, 87] on link "uitwerkingen bekijken" at bounding box center [448, 87] width 85 height 13
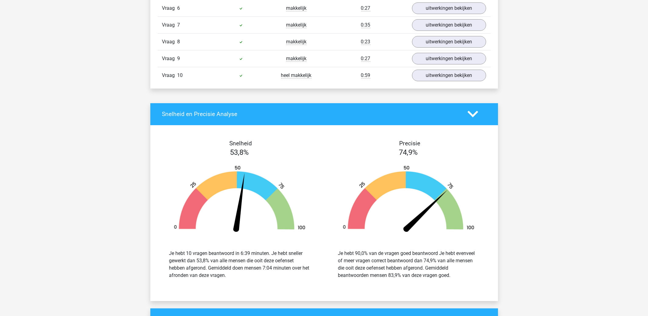
scroll to position [327, 0]
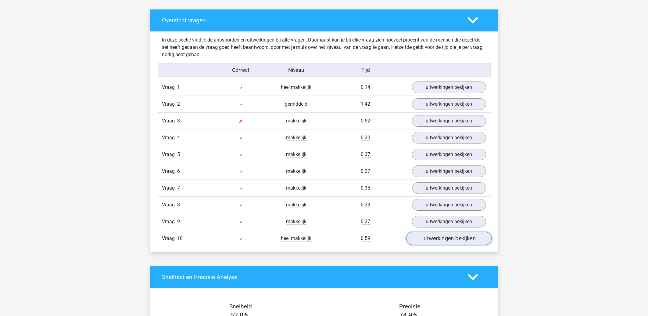
click at [437, 243] on link "uitwerkingen bekijken" at bounding box center [448, 237] width 85 height 13
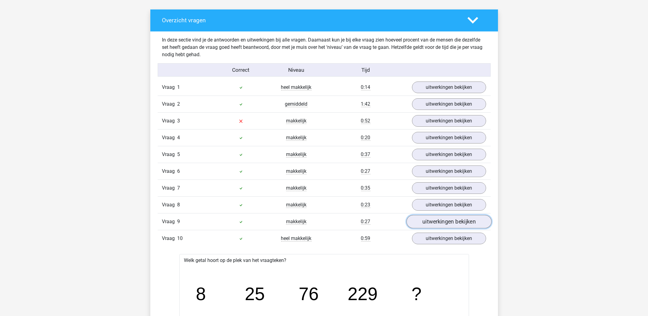
click at [437, 225] on link "uitwerkingen bekijken" at bounding box center [448, 221] width 85 height 13
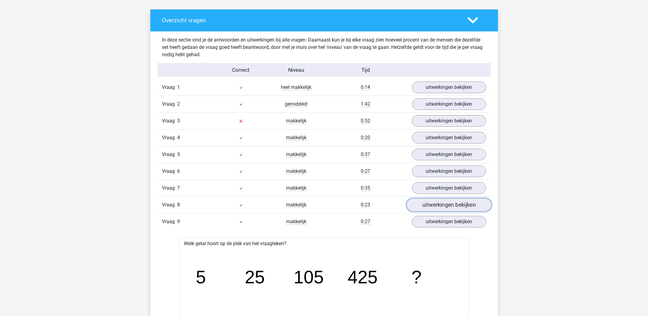
click at [440, 204] on link "uitwerkingen bekijken" at bounding box center [448, 204] width 85 height 13
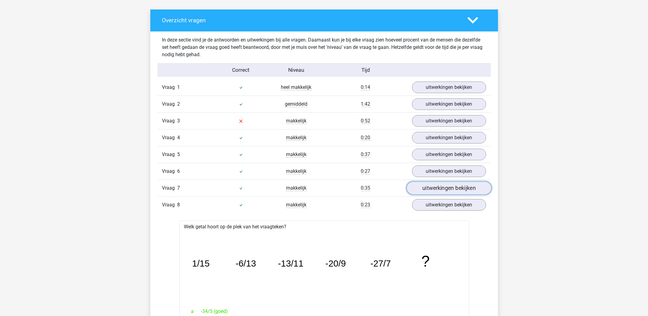
click at [440, 192] on link "uitwerkingen bekijken" at bounding box center [448, 187] width 85 height 13
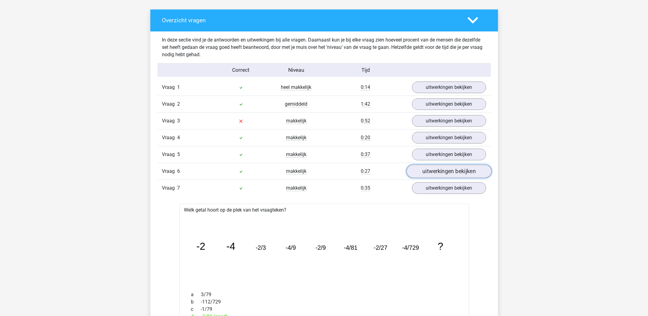
click at [440, 170] on link "uitwerkingen bekijken" at bounding box center [448, 170] width 85 height 13
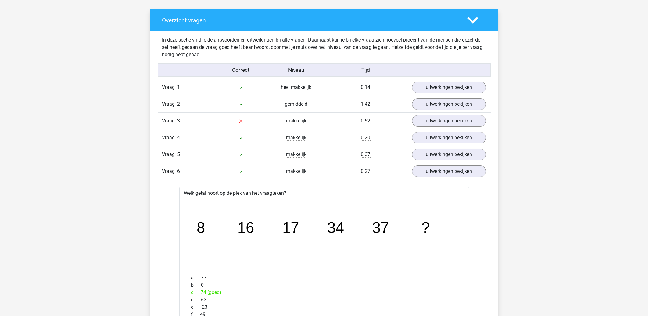
click at [439, 162] on div "Vraag 5 makkelijk 0:37 uitwerkingen bekijken" at bounding box center [324, 154] width 333 height 17
drag, startPoint x: 439, startPoint y: 160, endPoint x: 440, endPoint y: 155, distance: 4.5
click at [440, 159] on link "uitwerkingen bekijken" at bounding box center [448, 154] width 85 height 13
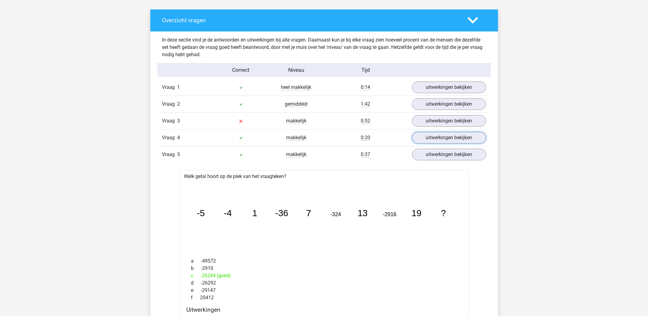
drag, startPoint x: 442, startPoint y: 140, endPoint x: 445, endPoint y: 129, distance: 11.7
click at [442, 140] on link "uitwerkingen bekijken" at bounding box center [449, 138] width 74 height 12
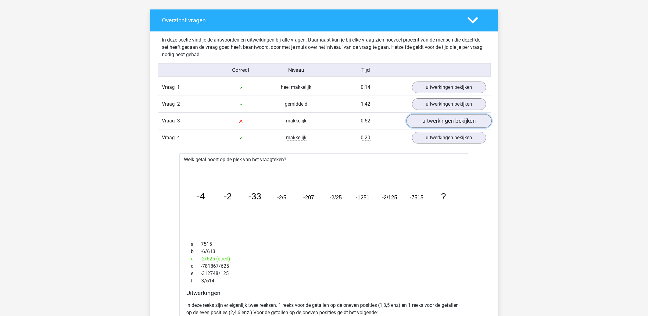
click at [444, 121] on link "uitwerkingen bekijken" at bounding box center [448, 120] width 85 height 13
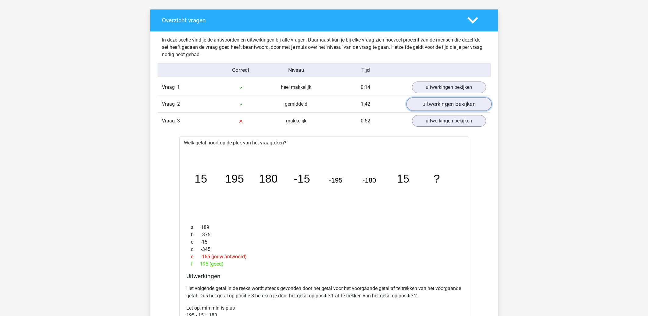
click at [445, 105] on link "uitwerkingen bekijken" at bounding box center [448, 103] width 85 height 13
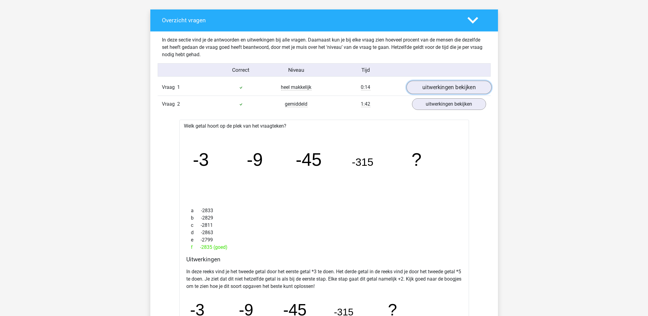
click at [446, 91] on link "uitwerkingen bekijken" at bounding box center [448, 87] width 85 height 13
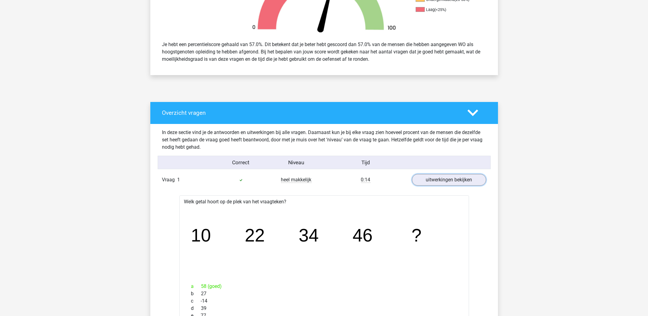
scroll to position [229, 0]
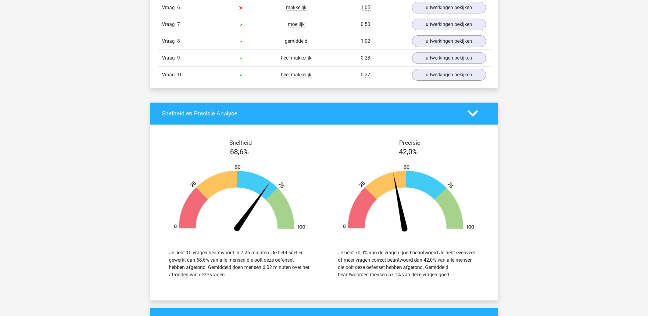
scroll to position [327, 0]
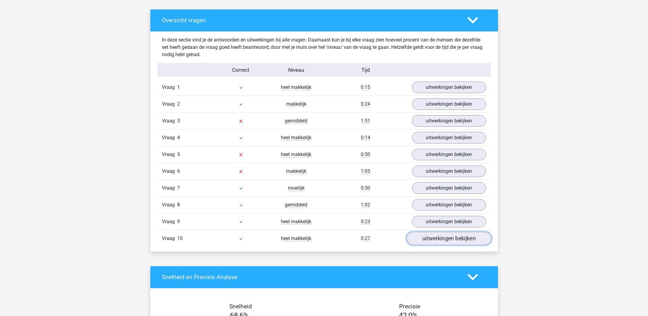
click at [424, 238] on link "uitwerkingen bekijken" at bounding box center [448, 237] width 85 height 13
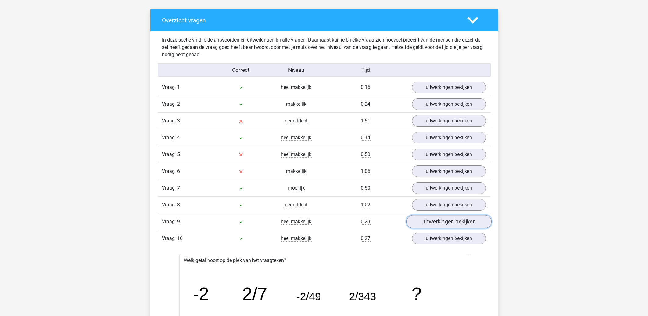
click at [432, 222] on link "uitwerkingen bekijken" at bounding box center [448, 221] width 85 height 13
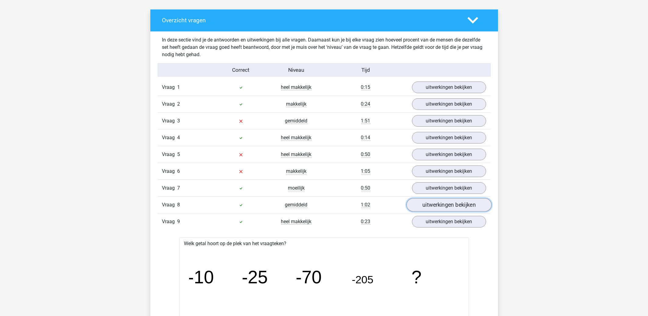
click at [438, 202] on link "uitwerkingen bekijken" at bounding box center [448, 204] width 85 height 13
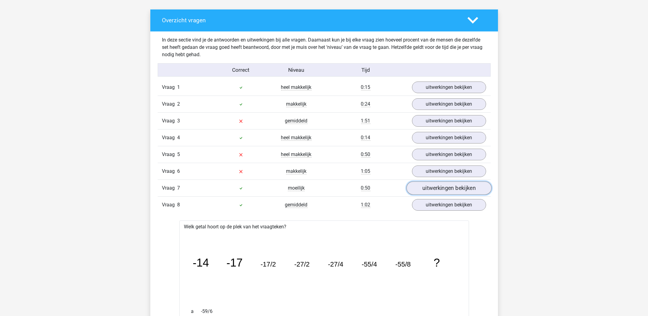
click at [441, 188] on link "uitwerkingen bekijken" at bounding box center [448, 187] width 85 height 13
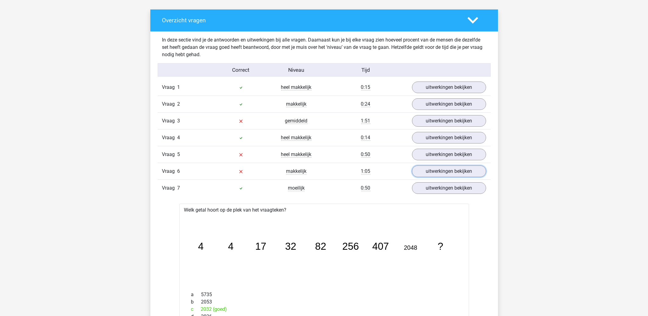
drag, startPoint x: 439, startPoint y: 175, endPoint x: 443, endPoint y: 163, distance: 13.1
click at [439, 175] on link "uitwerkingen bekijken" at bounding box center [449, 171] width 74 height 12
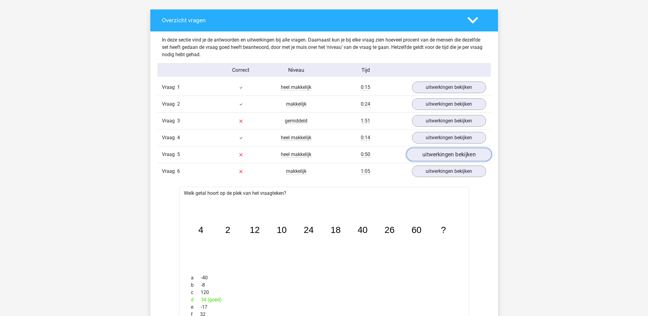
click at [443, 155] on link "uitwerkingen bekijken" at bounding box center [448, 154] width 85 height 13
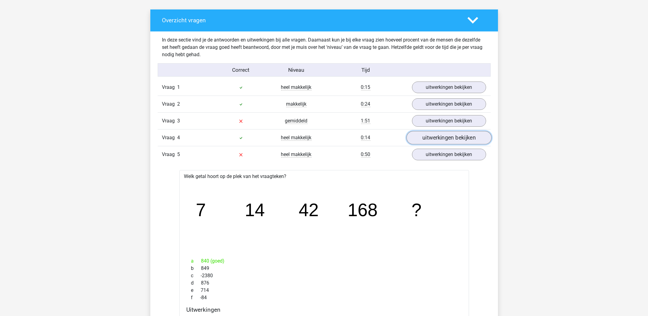
drag, startPoint x: 440, startPoint y: 139, endPoint x: 439, endPoint y: 135, distance: 4.4
click at [440, 139] on link "uitwerkingen bekijken" at bounding box center [448, 137] width 85 height 13
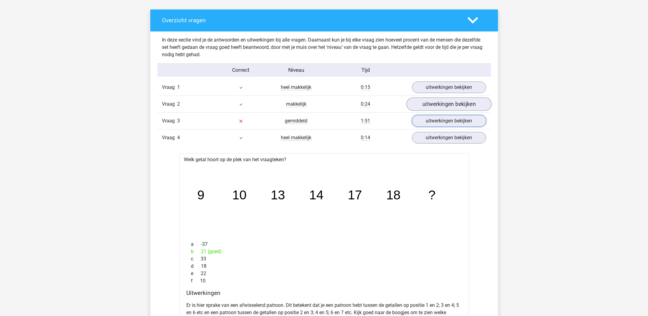
drag, startPoint x: 436, startPoint y: 117, endPoint x: 439, endPoint y: 110, distance: 7.5
click at [437, 116] on link "uitwerkingen bekijken" at bounding box center [449, 121] width 74 height 12
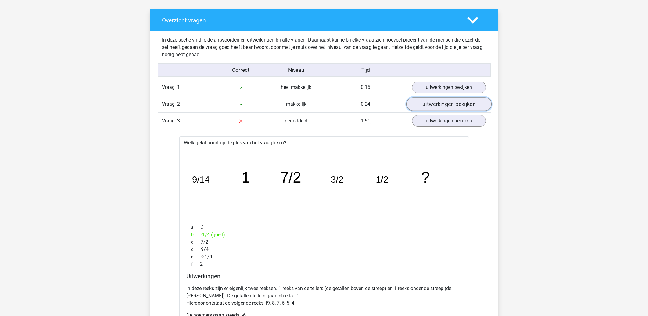
click at [439, 107] on link "uitwerkingen bekijken" at bounding box center [448, 103] width 85 height 13
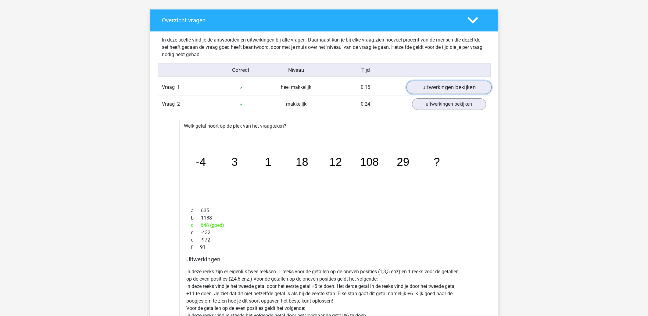
click at [440, 89] on link "uitwerkingen bekijken" at bounding box center [448, 87] width 85 height 13
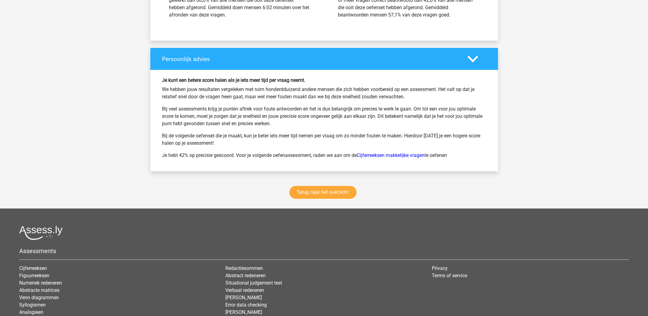
scroll to position [3755, 0]
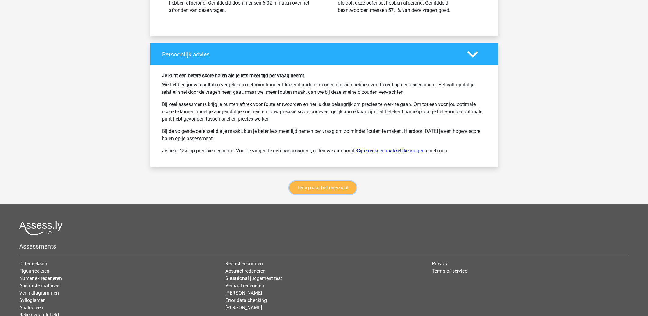
click at [314, 194] on link "Terug naar het overzicht" at bounding box center [322, 187] width 67 height 13
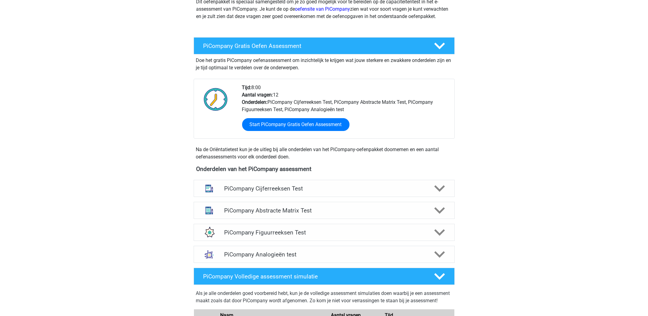
scroll to position [229, 0]
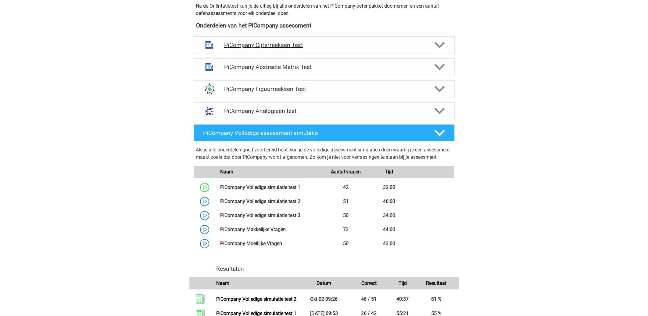
click at [285, 53] on div "PiCompany Cijferreeksen Test" at bounding box center [324, 44] width 261 height 17
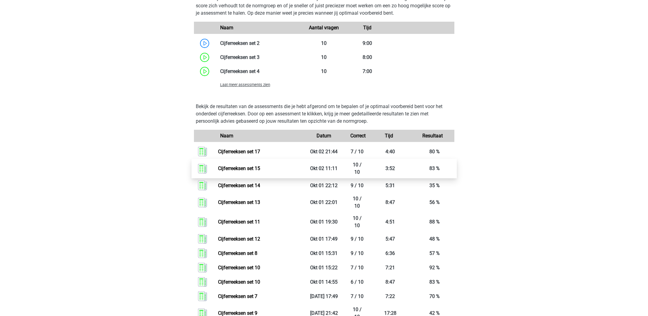
scroll to position [654, 0]
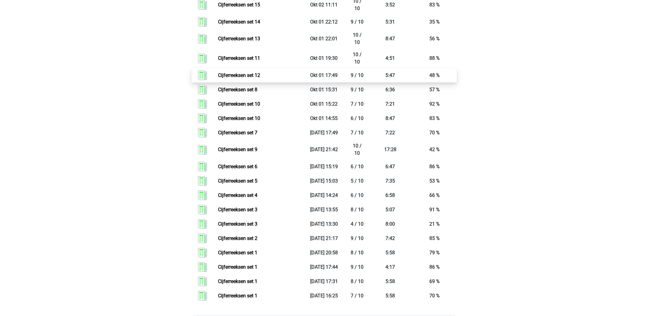
click at [237, 78] on link "Cijferreeksen set 12" at bounding box center [239, 75] width 42 height 6
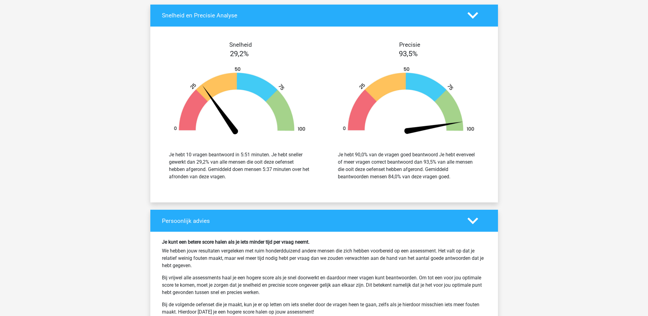
scroll to position [392, 0]
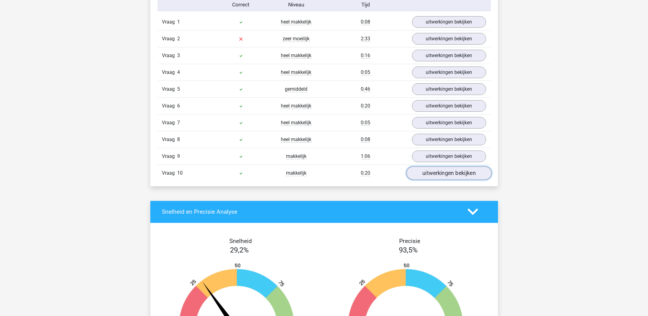
click at [443, 171] on link "uitwerkingen bekijken" at bounding box center [448, 172] width 85 height 13
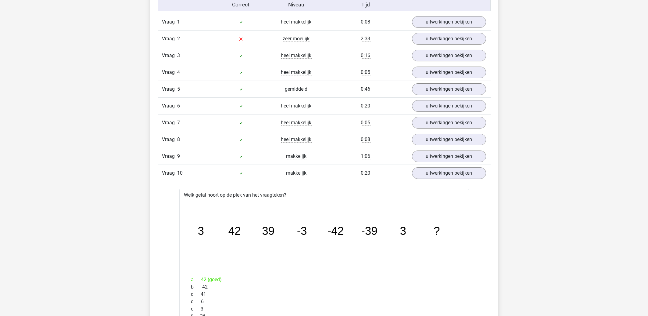
click at [439, 150] on div "Vraag 9 makkelijk 1:06 uitwerkingen bekijken" at bounding box center [324, 156] width 333 height 17
click at [432, 160] on link "uitwerkingen bekijken" at bounding box center [448, 155] width 85 height 13
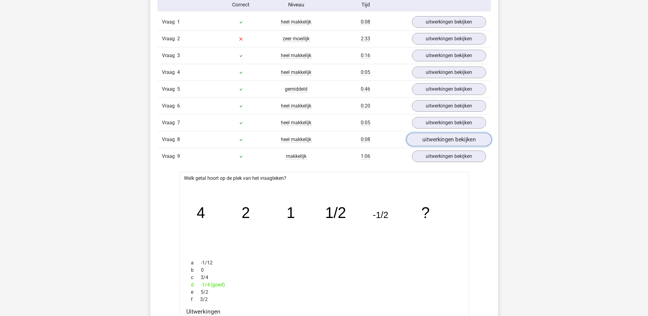
drag, startPoint x: 436, startPoint y: 143, endPoint x: 437, endPoint y: 138, distance: 5.5
click at [437, 143] on link "uitwerkingen bekijken" at bounding box center [448, 139] width 85 height 13
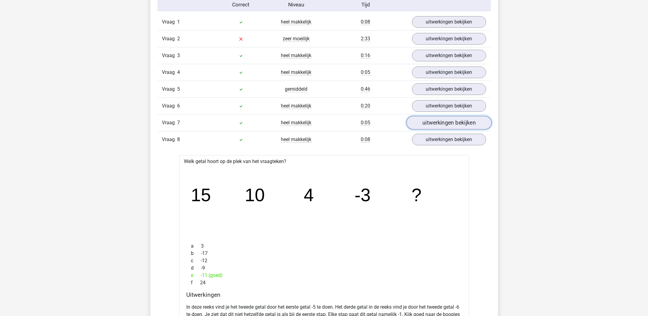
click at [436, 123] on link "uitwerkingen bekijken" at bounding box center [448, 122] width 85 height 13
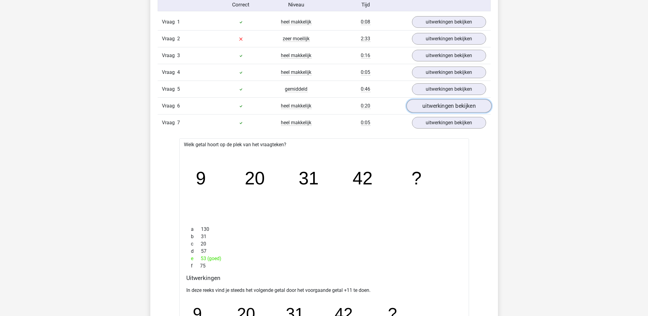
click at [434, 106] on link "uitwerkingen bekijken" at bounding box center [448, 105] width 85 height 13
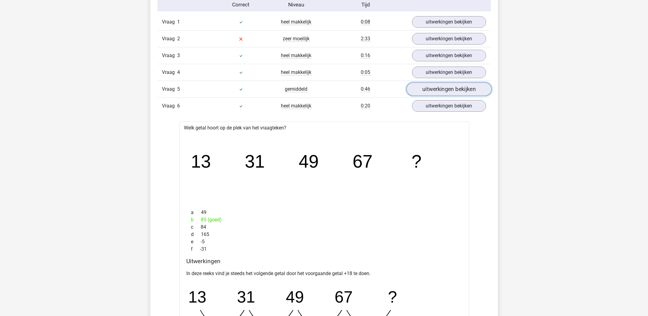
click at [434, 92] on link "uitwerkingen bekijken" at bounding box center [448, 88] width 85 height 13
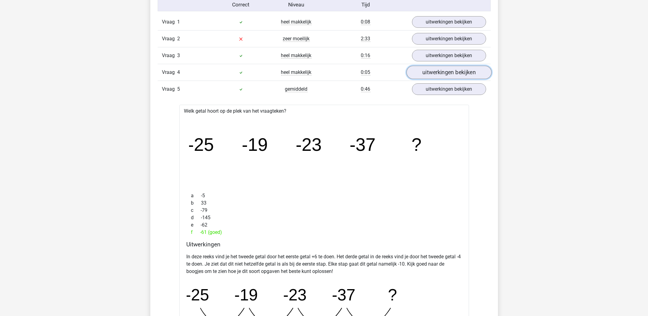
drag, startPoint x: 435, startPoint y: 75, endPoint x: 435, endPoint y: 68, distance: 6.7
click at [435, 74] on link "uitwerkingen bekijken" at bounding box center [448, 72] width 85 height 13
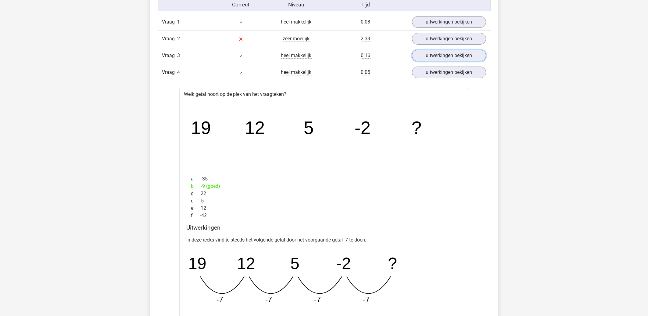
drag, startPoint x: 434, startPoint y: 53, endPoint x: 435, endPoint y: 46, distance: 7.1
click at [434, 53] on link "uitwerkingen bekijken" at bounding box center [449, 56] width 74 height 12
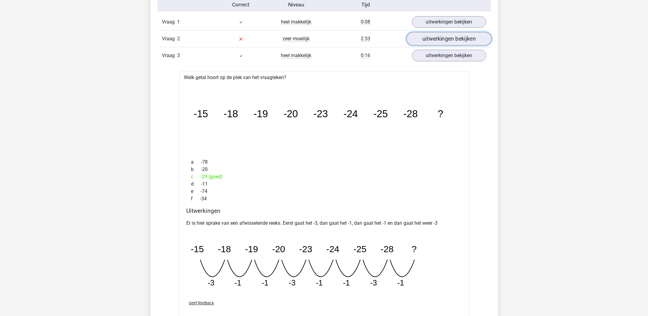
click at [435, 41] on link "uitwerkingen bekijken" at bounding box center [448, 38] width 85 height 13
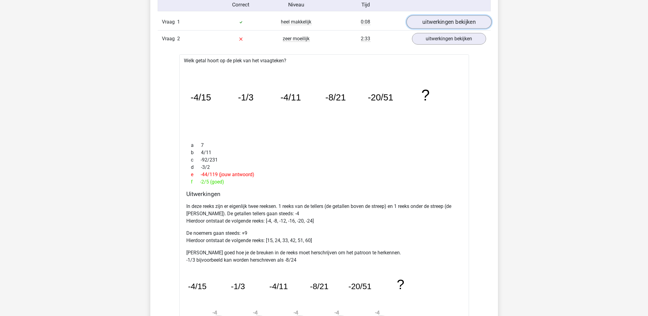
click at [436, 22] on link "uitwerkingen bekijken" at bounding box center [448, 21] width 85 height 13
